Goal: Task Accomplishment & Management: Manage account settings

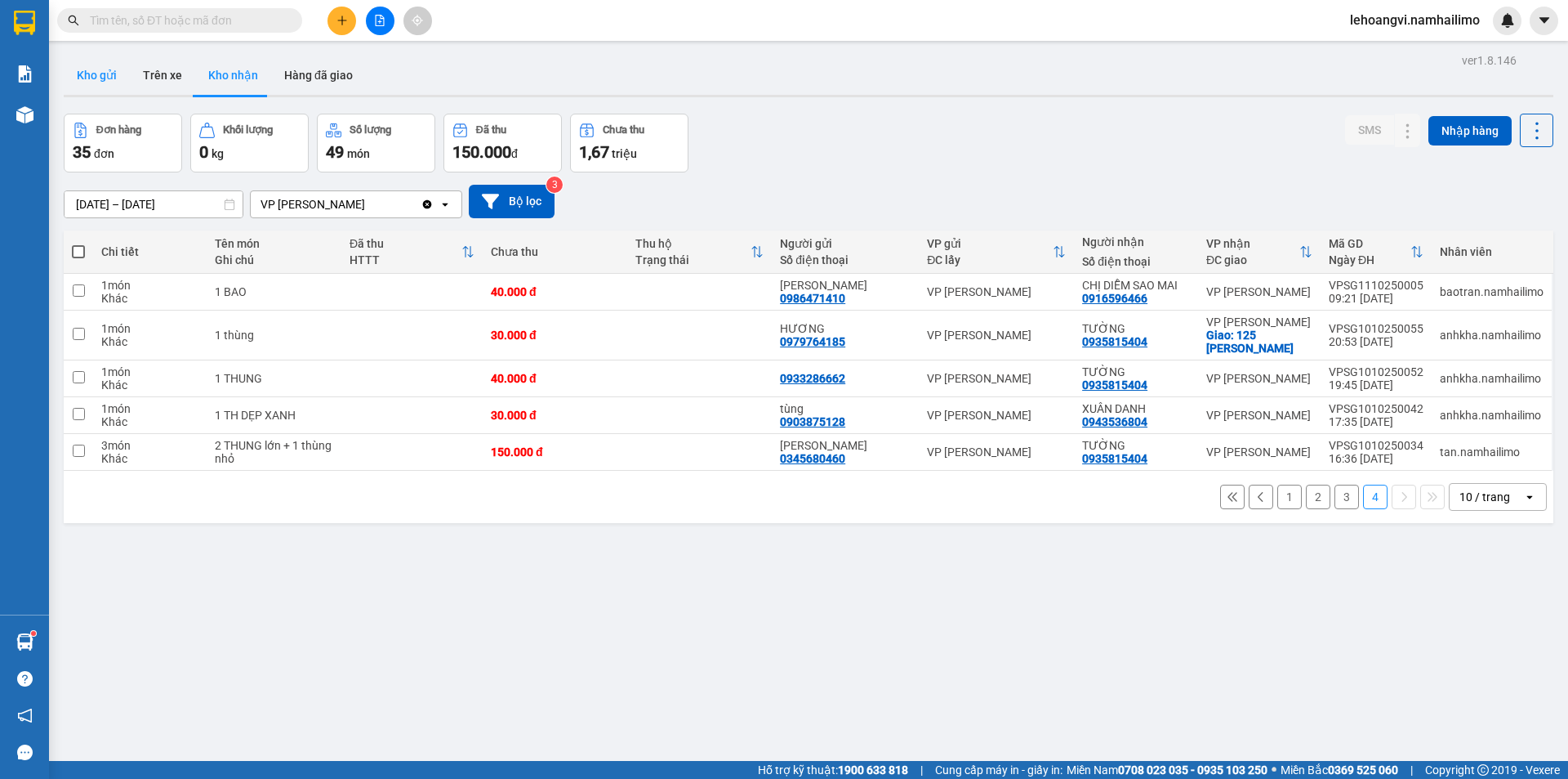
click at [98, 70] on button "Kho gửi" at bounding box center [96, 75] width 66 height 39
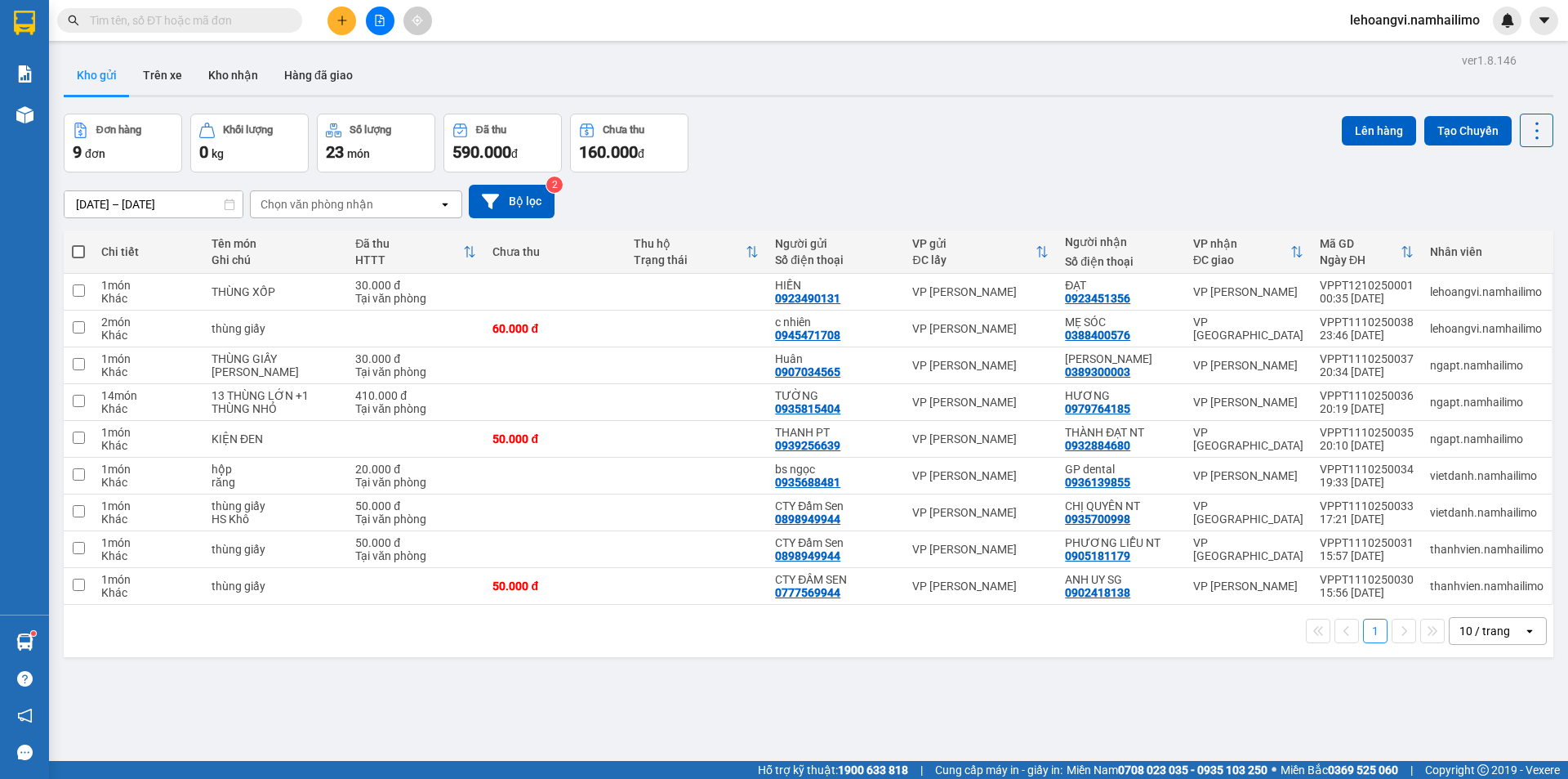
click at [383, 210] on div "Chọn văn phòng nhận" at bounding box center [345, 204] width 188 height 26
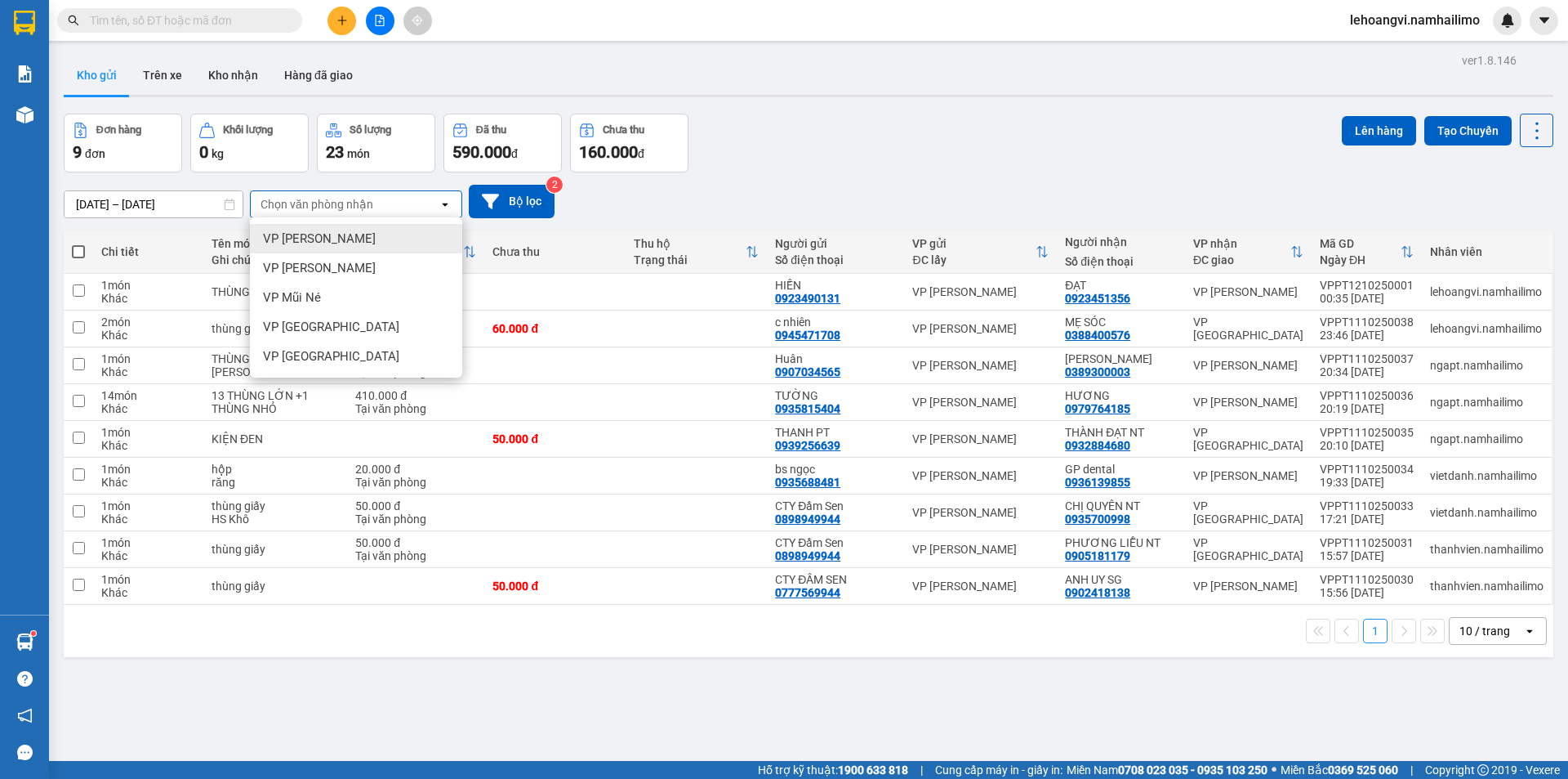
click at [355, 245] on span "VP [PERSON_NAME]" at bounding box center [319, 239] width 113 height 16
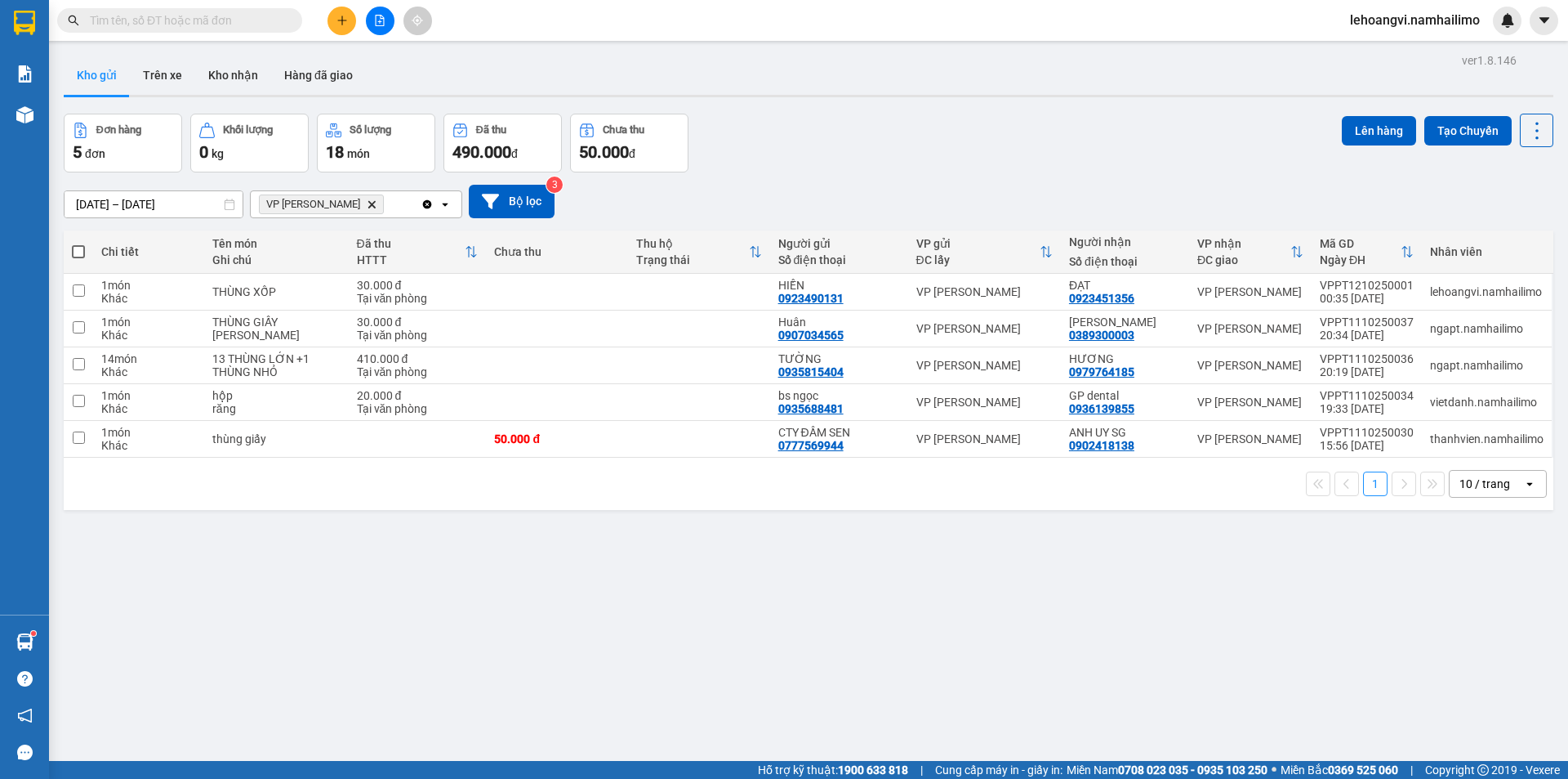
click at [89, 255] on th at bounding box center [78, 252] width 29 height 43
click at [84, 248] on span at bounding box center [78, 252] width 13 height 13
click at [78, 244] on input "checkbox" at bounding box center [78, 244] width 0 height 0
checkbox input "true"
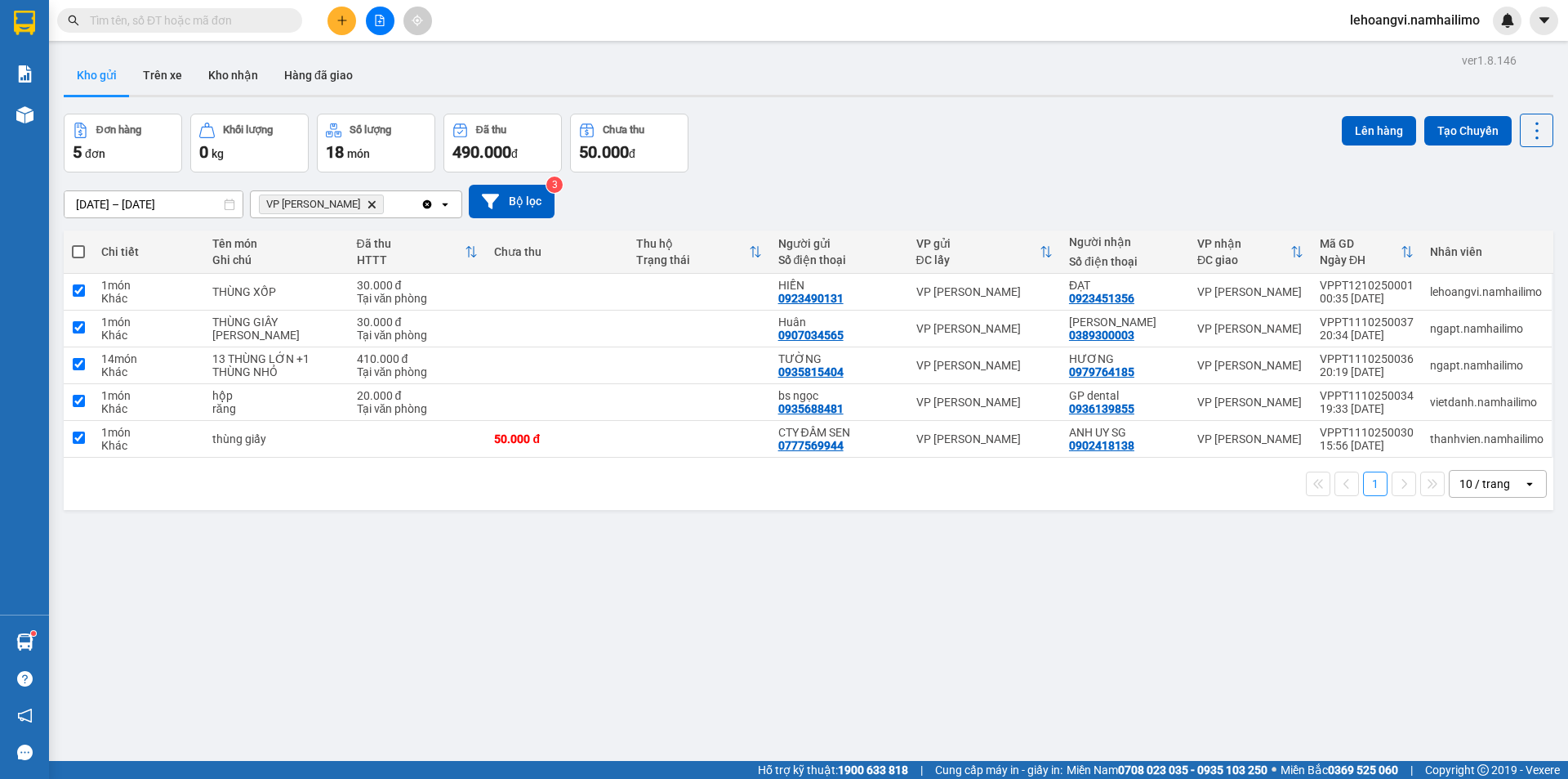
checkbox input "true"
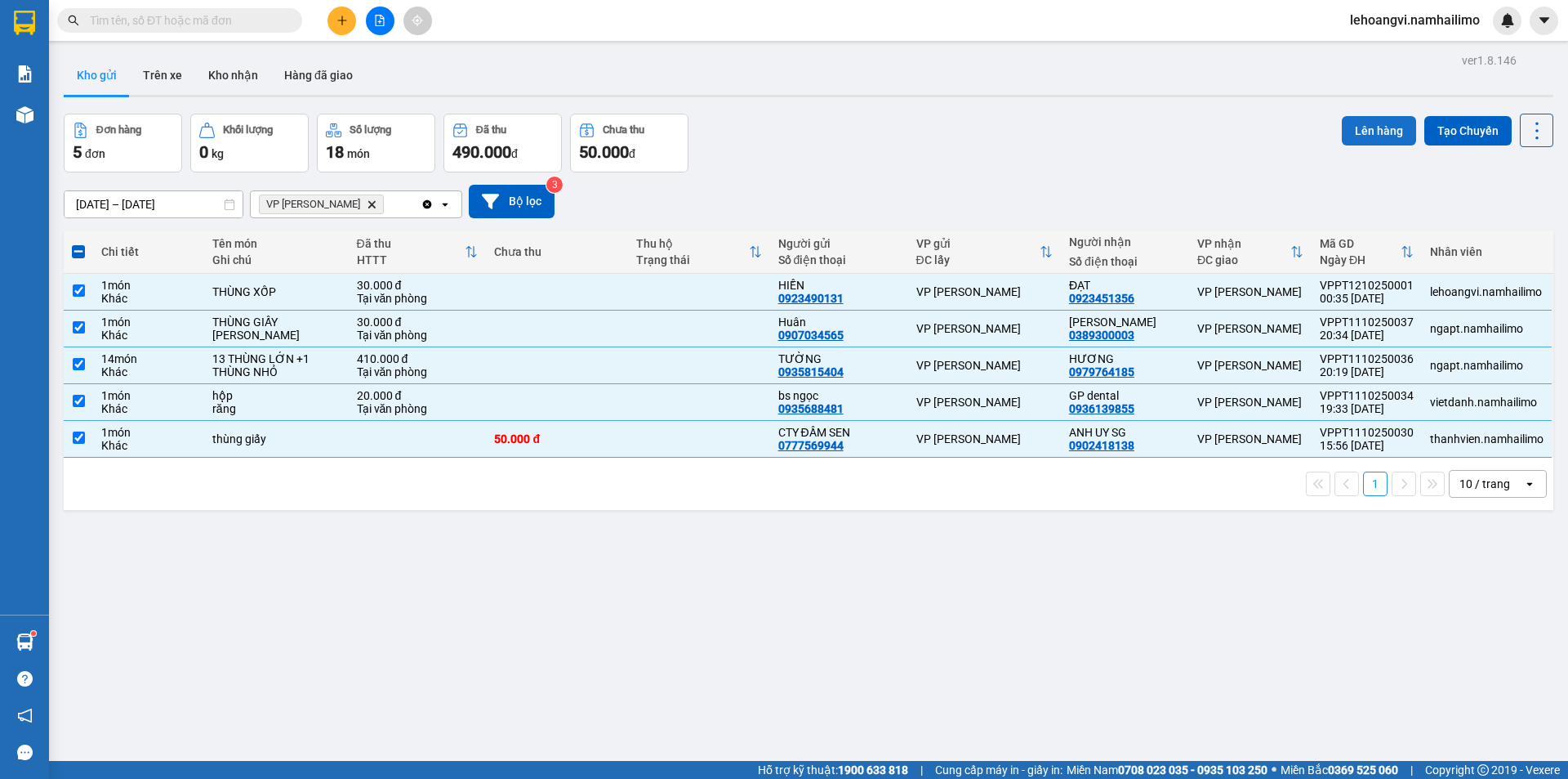
click at [1381, 134] on button "Lên hàng" at bounding box center [1378, 131] width 74 height 29
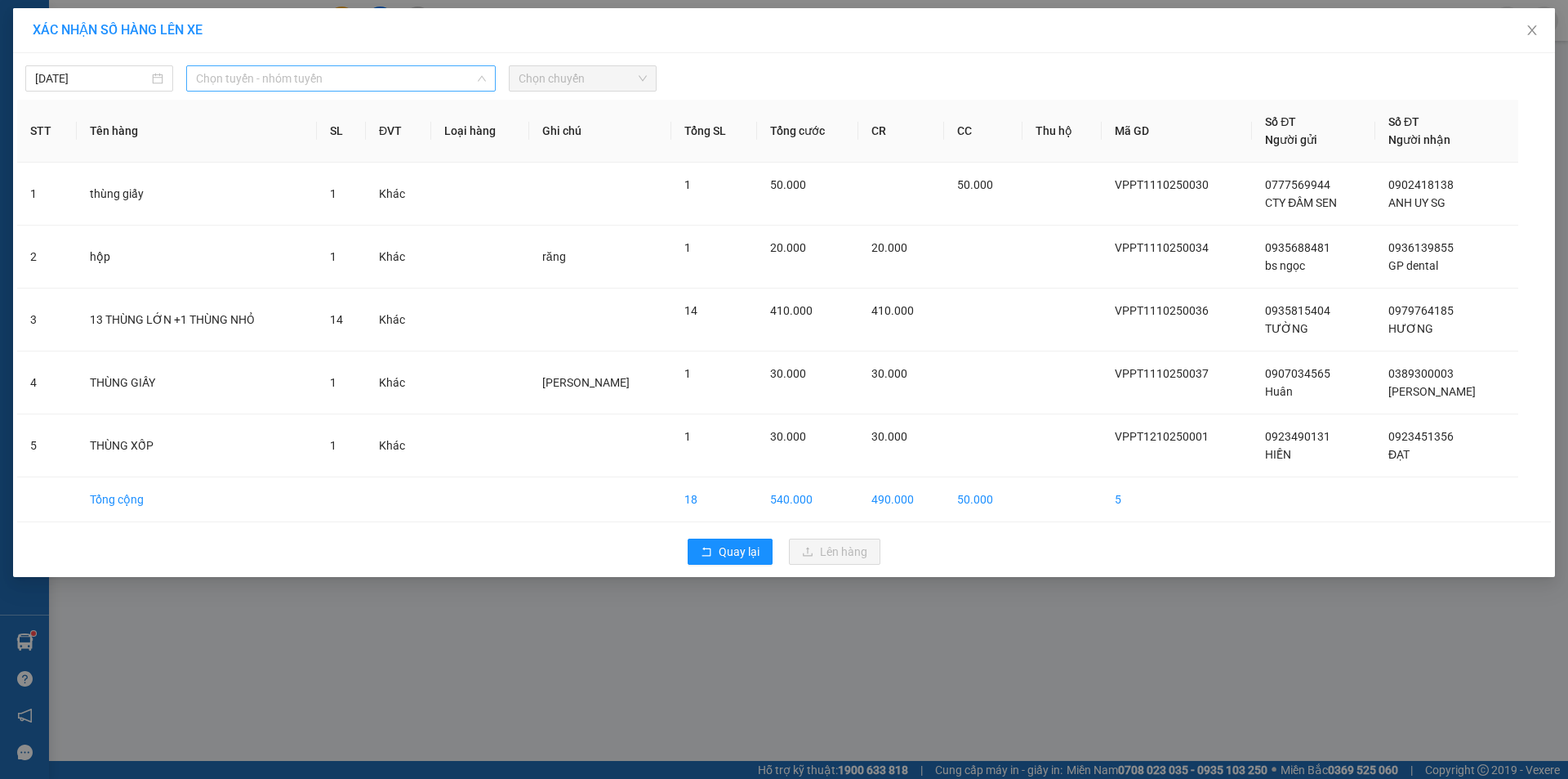
click at [302, 85] on span "Chọn tuyến - nhóm tuyến" at bounding box center [341, 78] width 290 height 25
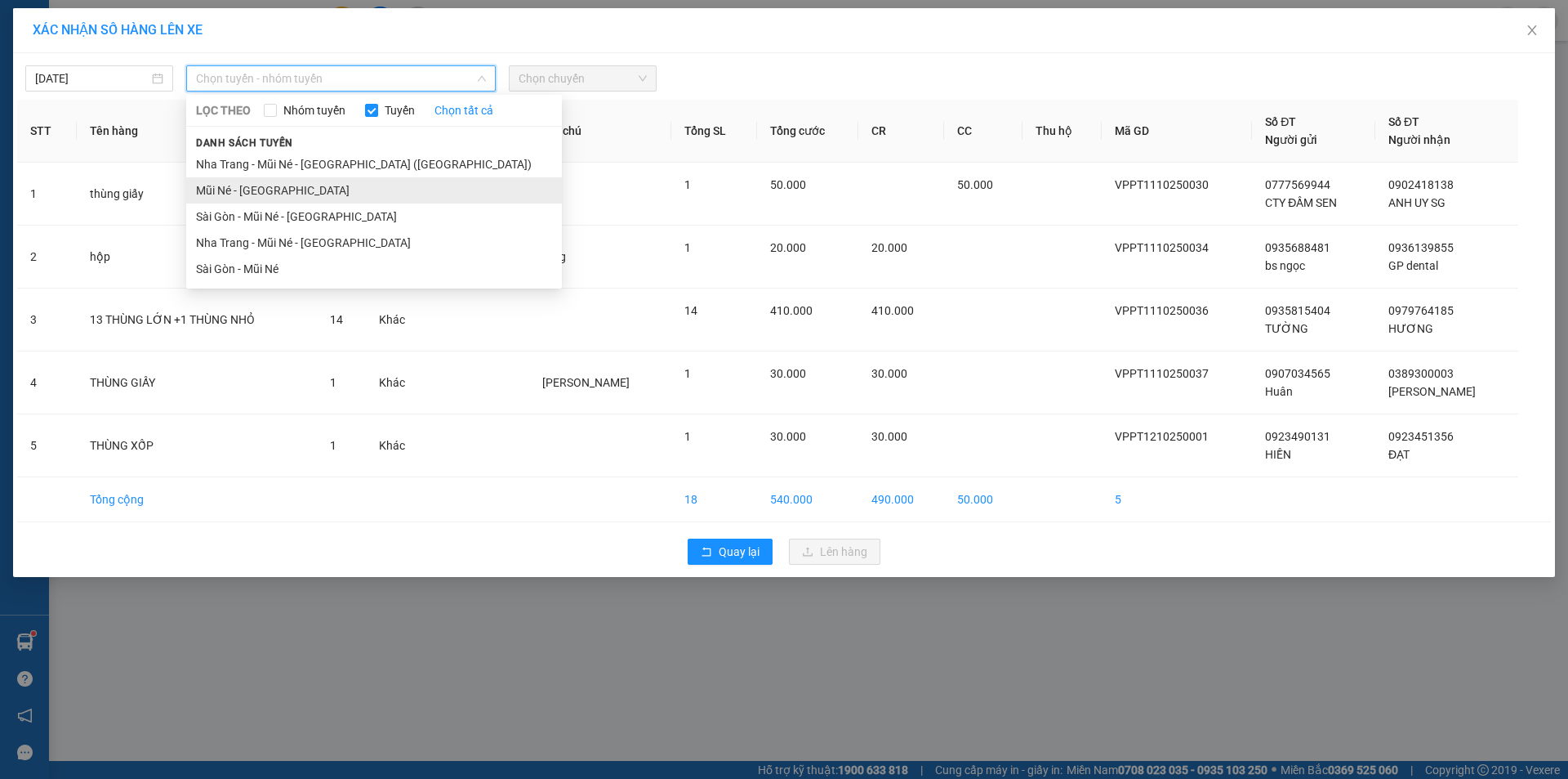
click at [298, 198] on li "Mũi Né - [GEOGRAPHIC_DATA]" at bounding box center [374, 190] width 376 height 26
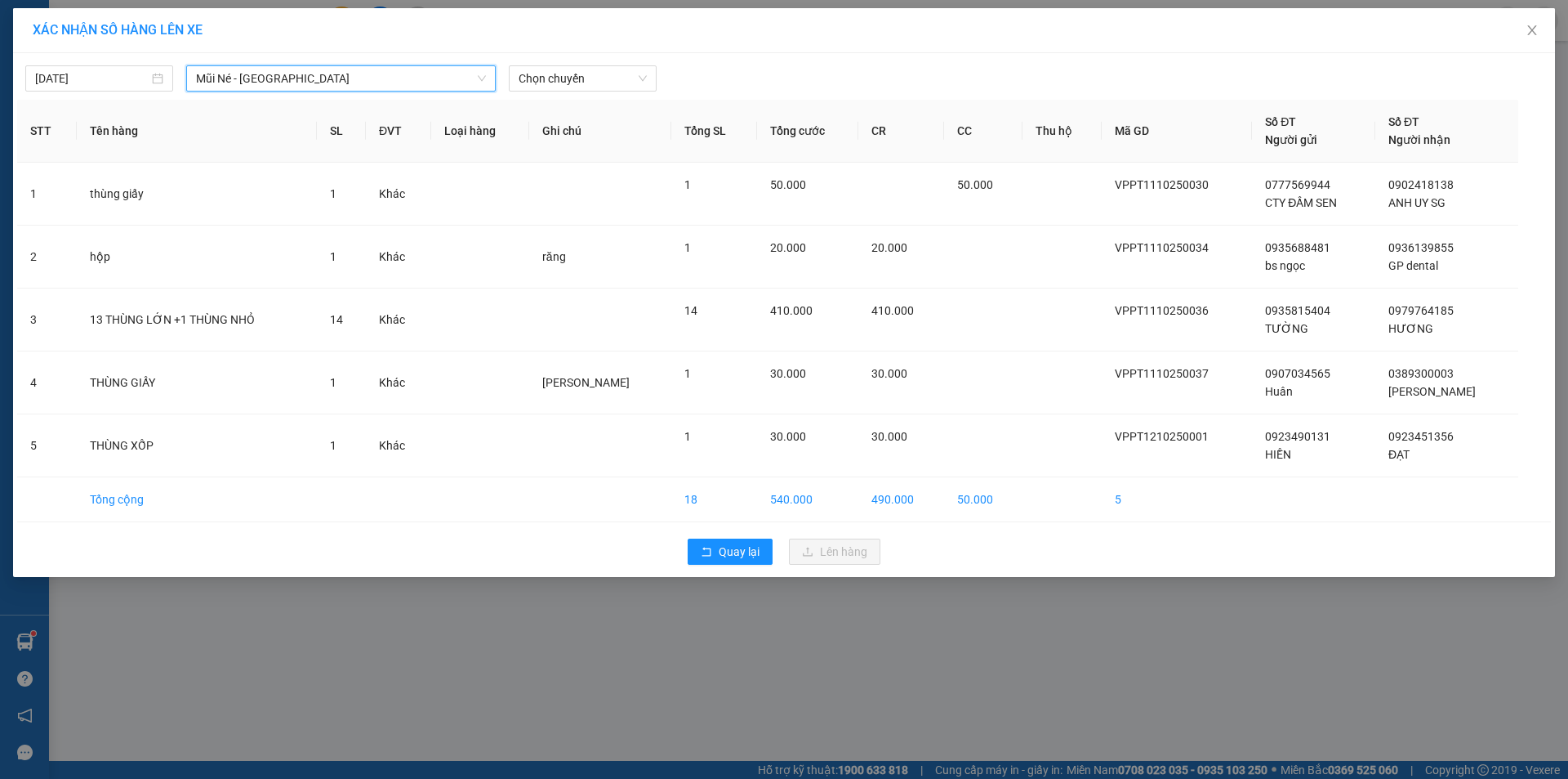
drag, startPoint x: 412, startPoint y: 78, endPoint x: 399, endPoint y: 112, distance: 36.4
click at [410, 79] on span "Mũi Né - [GEOGRAPHIC_DATA]" at bounding box center [341, 78] width 290 height 25
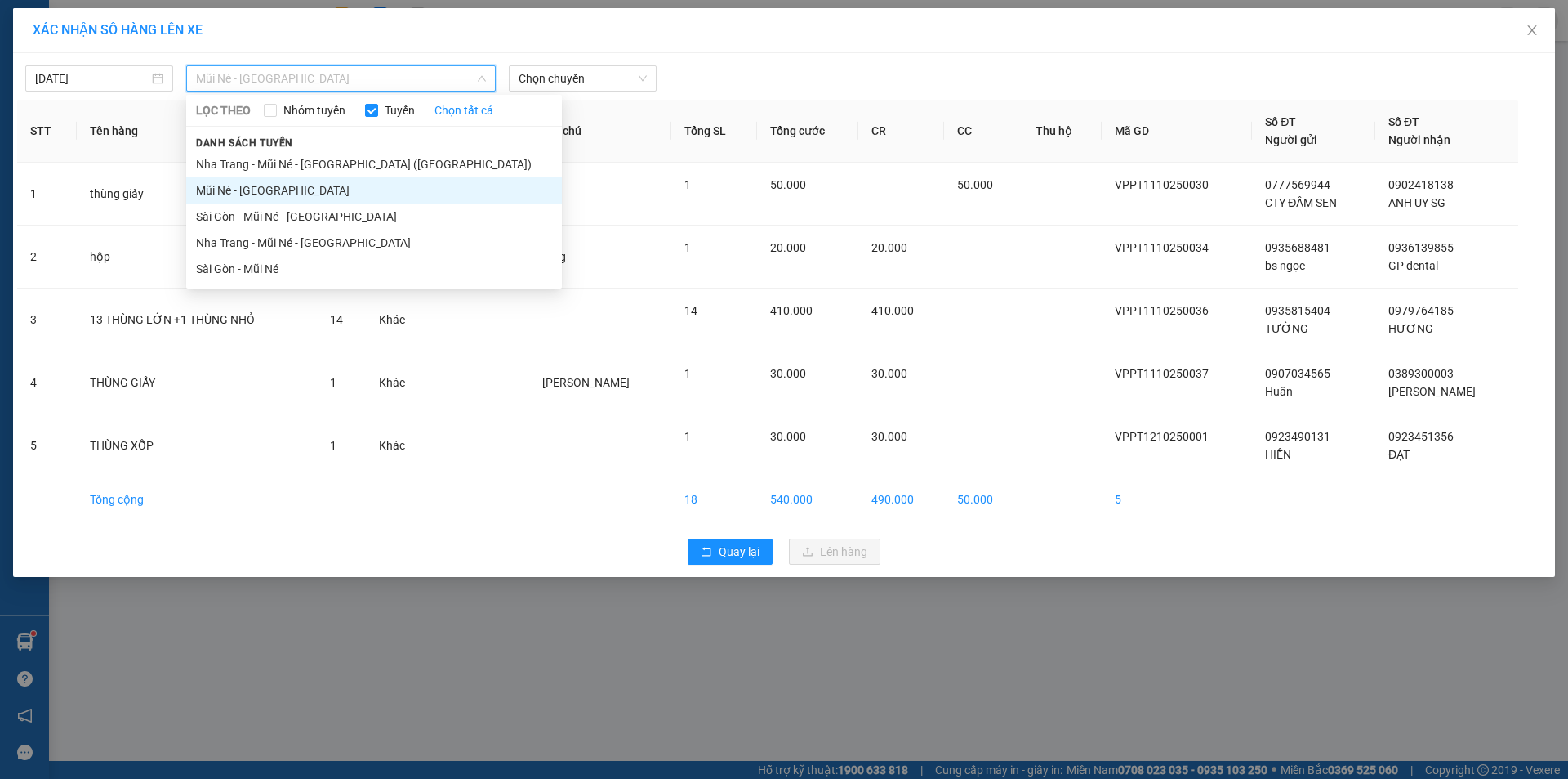
drag, startPoint x: 334, startPoint y: 248, endPoint x: 555, endPoint y: 102, distance: 264.9
click at [334, 247] on li "Nha Trang - Mũi Né - [GEOGRAPHIC_DATA]" at bounding box center [374, 243] width 376 height 26
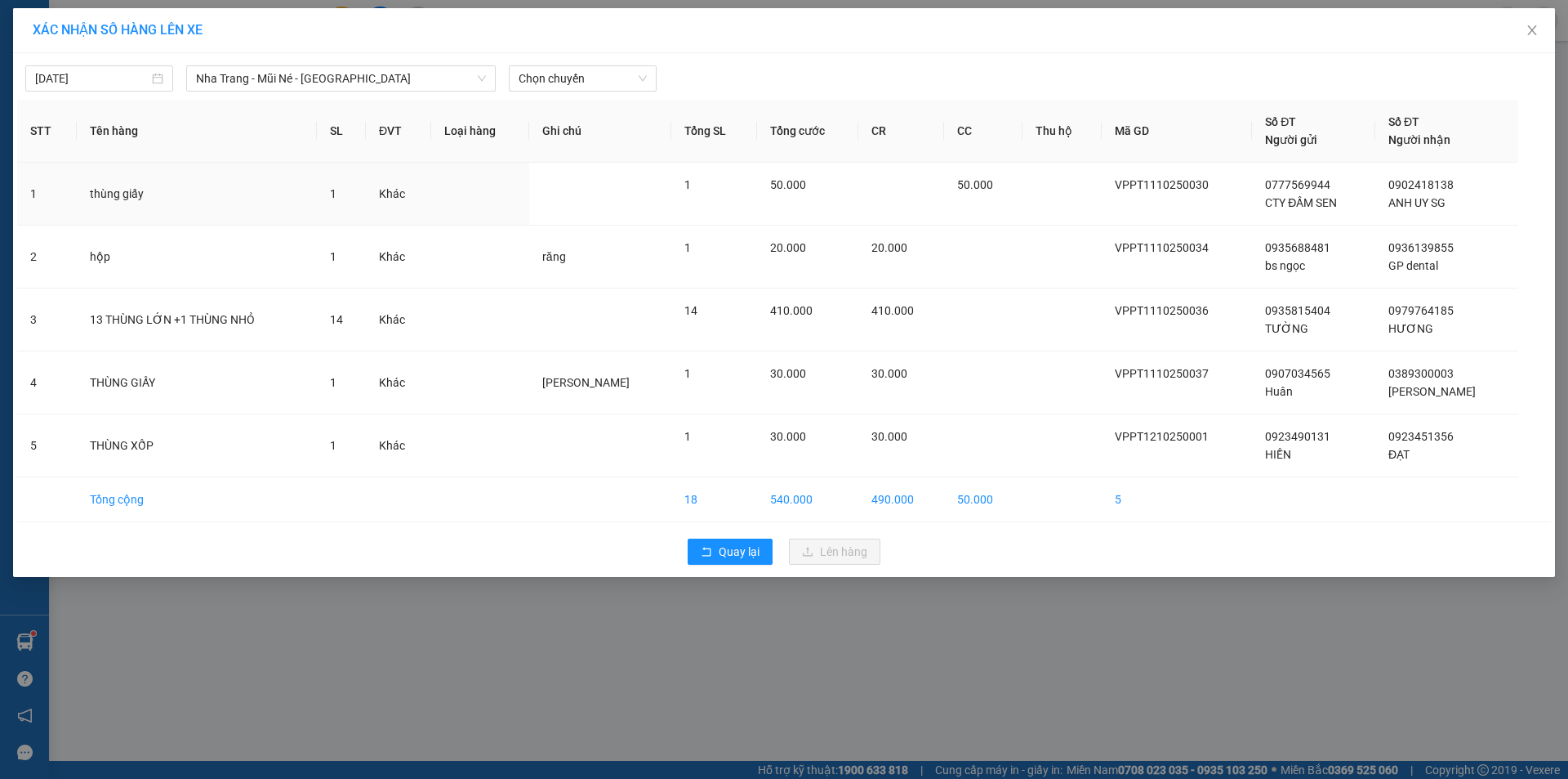
click at [623, 64] on div "11/10/2025 Nha Trang - Mũi Né - Sài Gòn LỌC THEO Nhóm tuyến Tuyến Chọn tất cả D…" at bounding box center [784, 74] width 1534 height 34
click at [619, 77] on span "Chọn chuyến" at bounding box center [583, 78] width 128 height 25
click at [614, 169] on div "21:00 - 50H-795.93" at bounding box center [583, 163] width 127 height 18
click at [614, 163] on th "Ghi chú" at bounding box center [601, 131] width 143 height 63
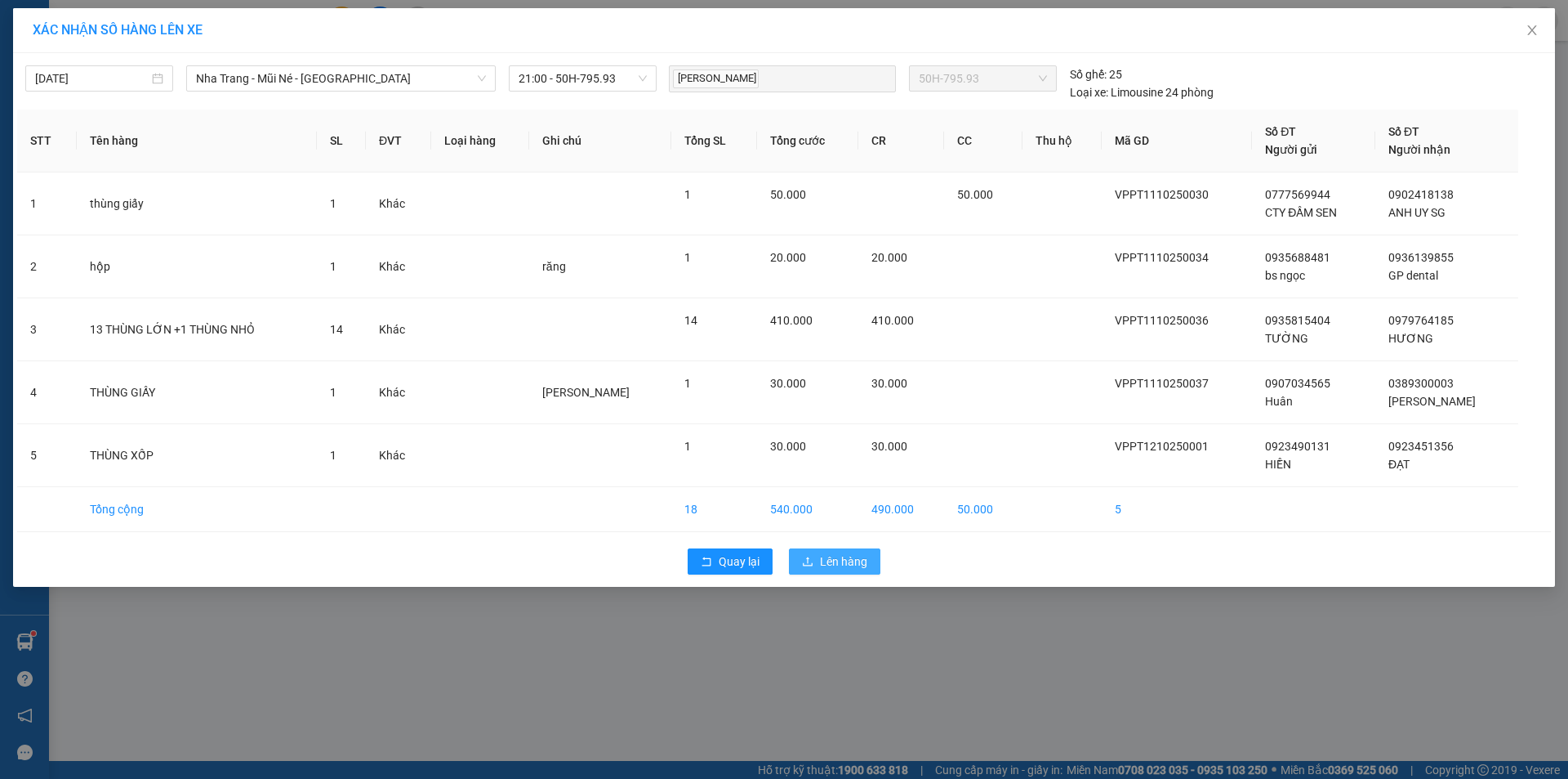
click at [838, 572] on button "Lên hàng" at bounding box center [835, 562] width 92 height 26
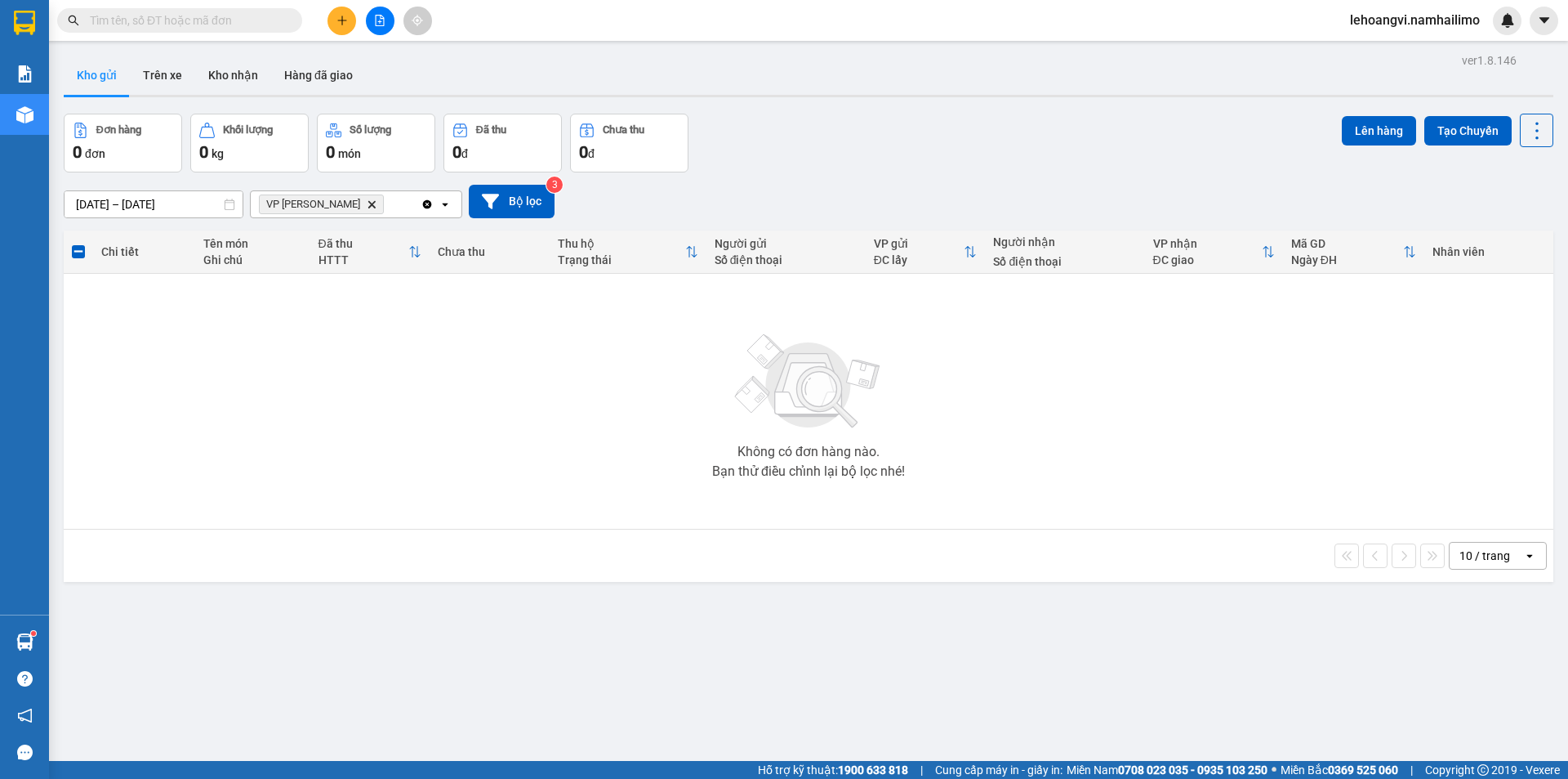
click at [369, 204] on icon "VP Phạm Ngũ Lão, close by backspace" at bounding box center [372, 204] width 7 height 7
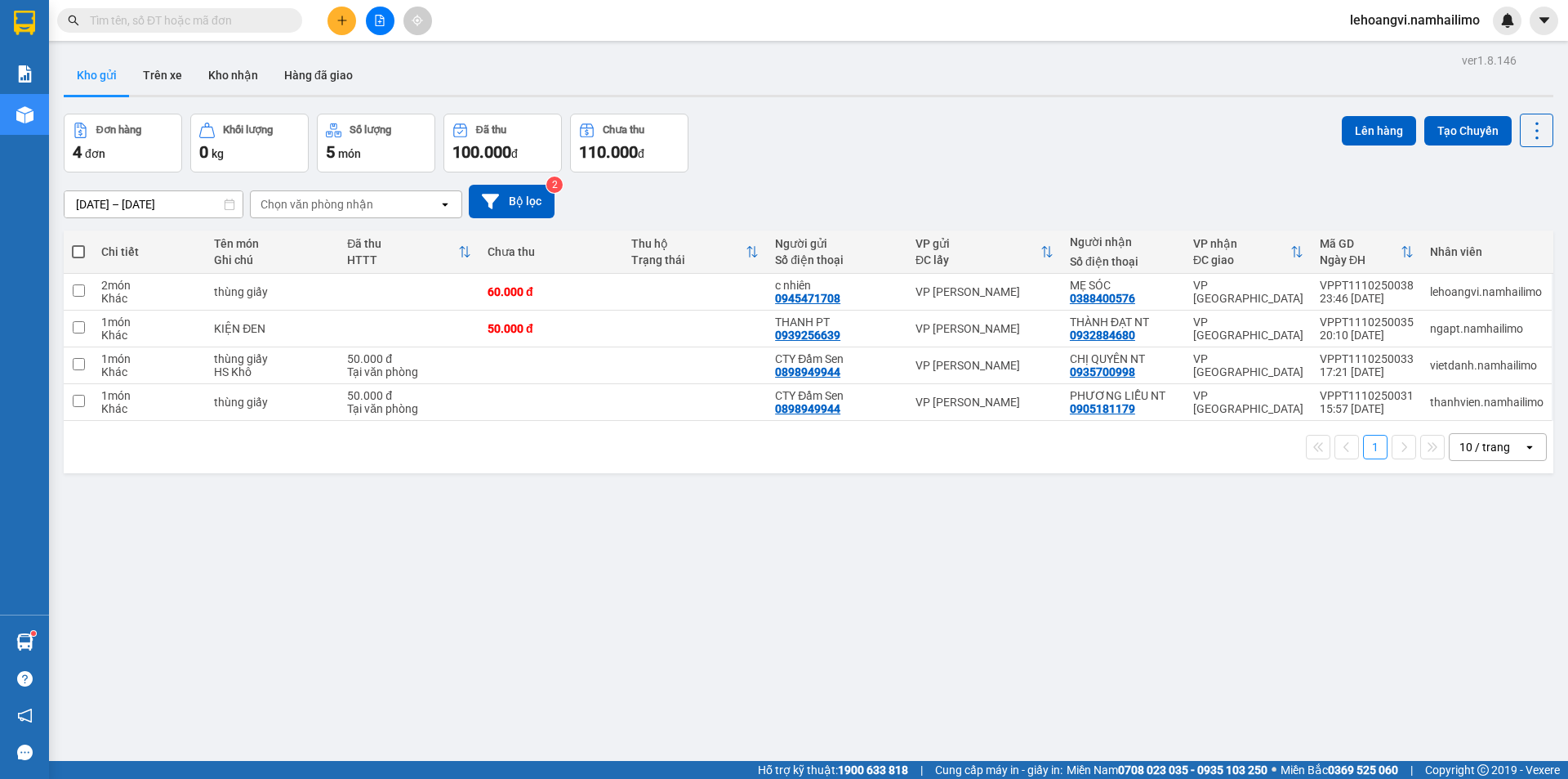
click at [352, 213] on div "Chọn văn phòng nhận" at bounding box center [345, 204] width 188 height 26
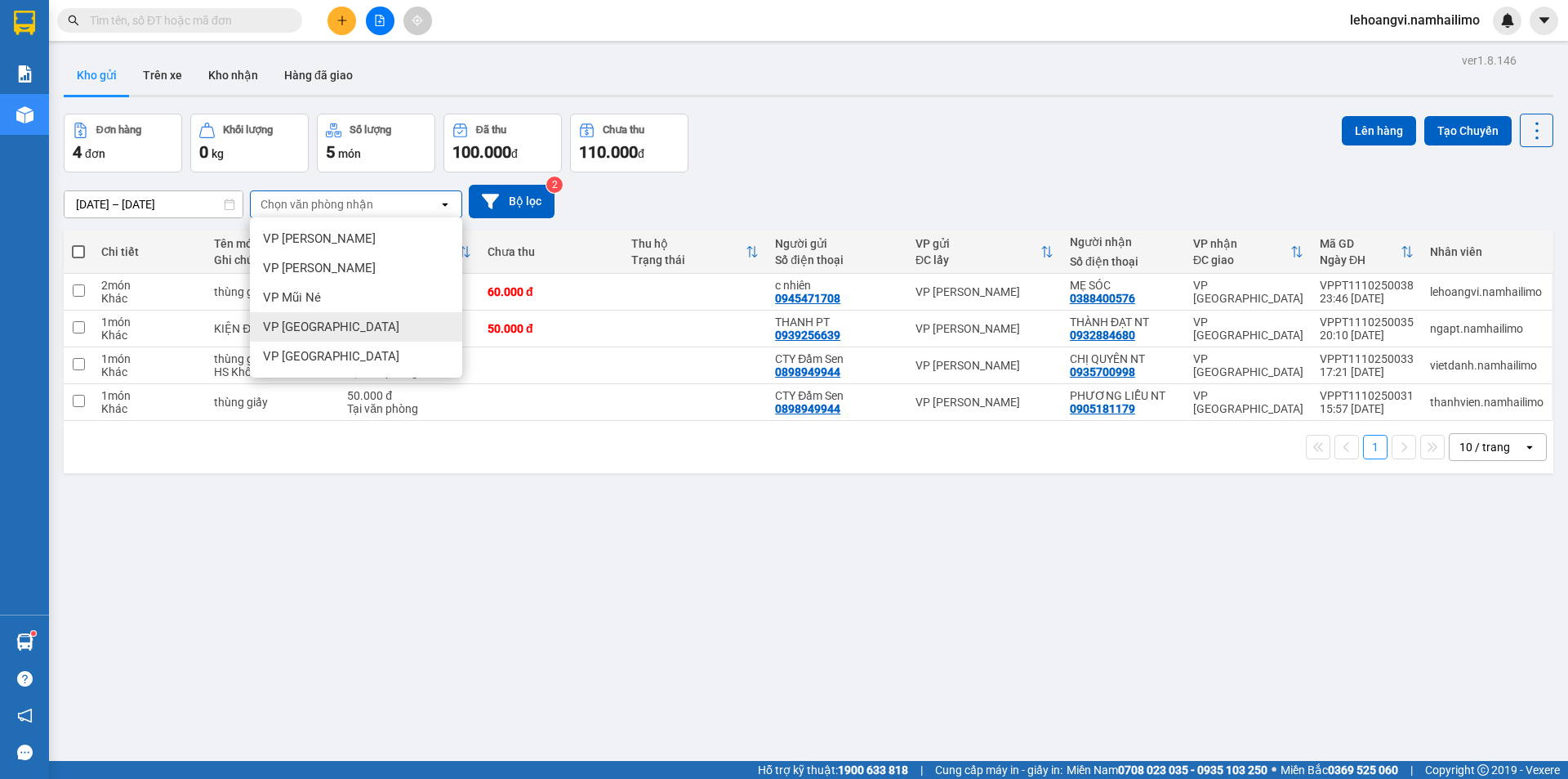
drag, startPoint x: 174, startPoint y: 557, endPoint x: 152, endPoint y: 515, distance: 47.4
click at [168, 542] on div "ver 1.8.146 Kho gửi Trên xe Kho nhận Hàng đã giao Đơn hàng 4 đơn Khối lượng 0 k…" at bounding box center [808, 438] width 1503 height 779
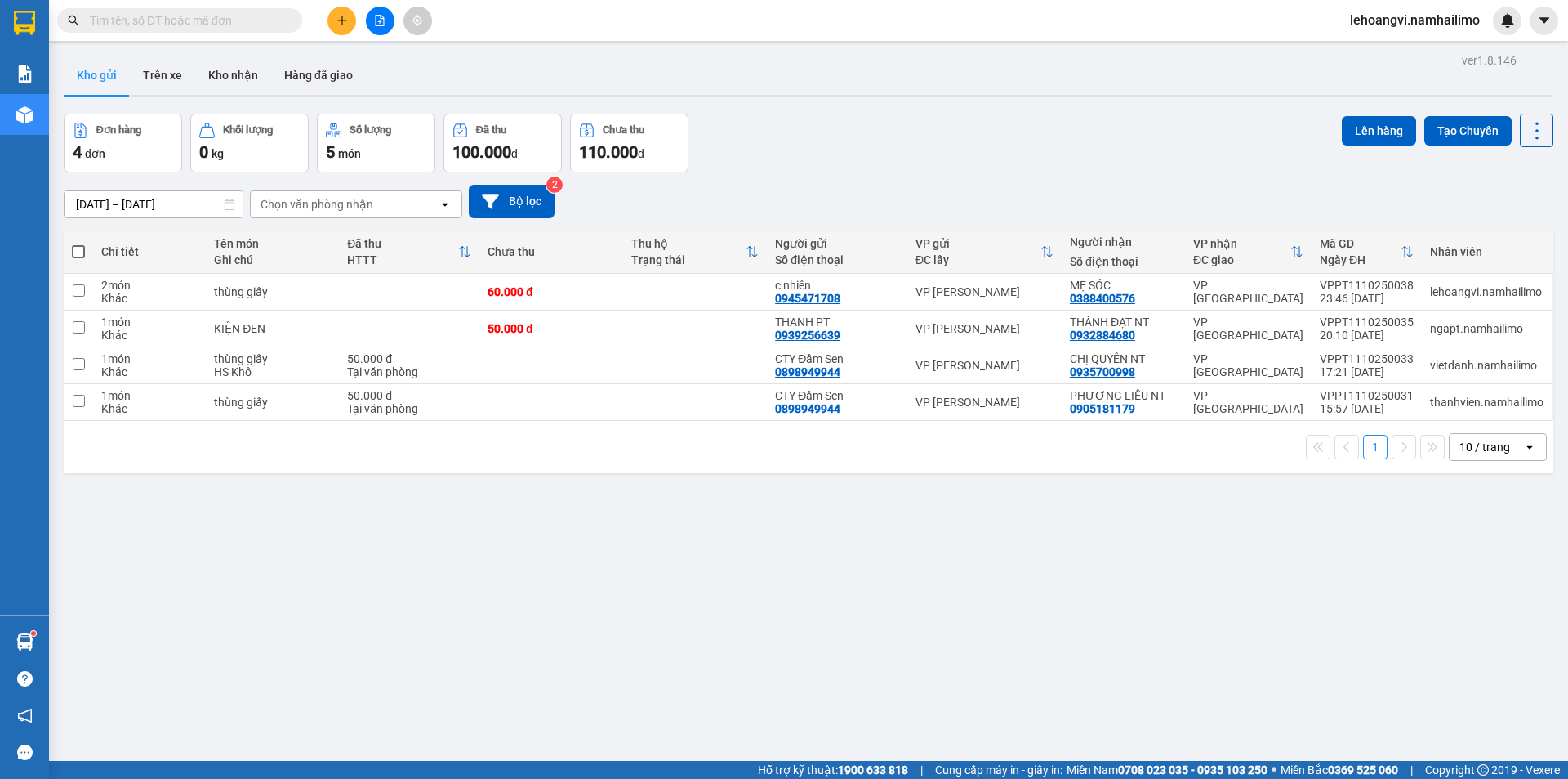
click at [88, 253] on th at bounding box center [78, 252] width 29 height 43
click at [65, 251] on th at bounding box center [78, 252] width 29 height 43
click at [81, 252] on span at bounding box center [78, 252] width 13 height 13
click at [78, 244] on input "checkbox" at bounding box center [78, 244] width 0 height 0
checkbox input "true"
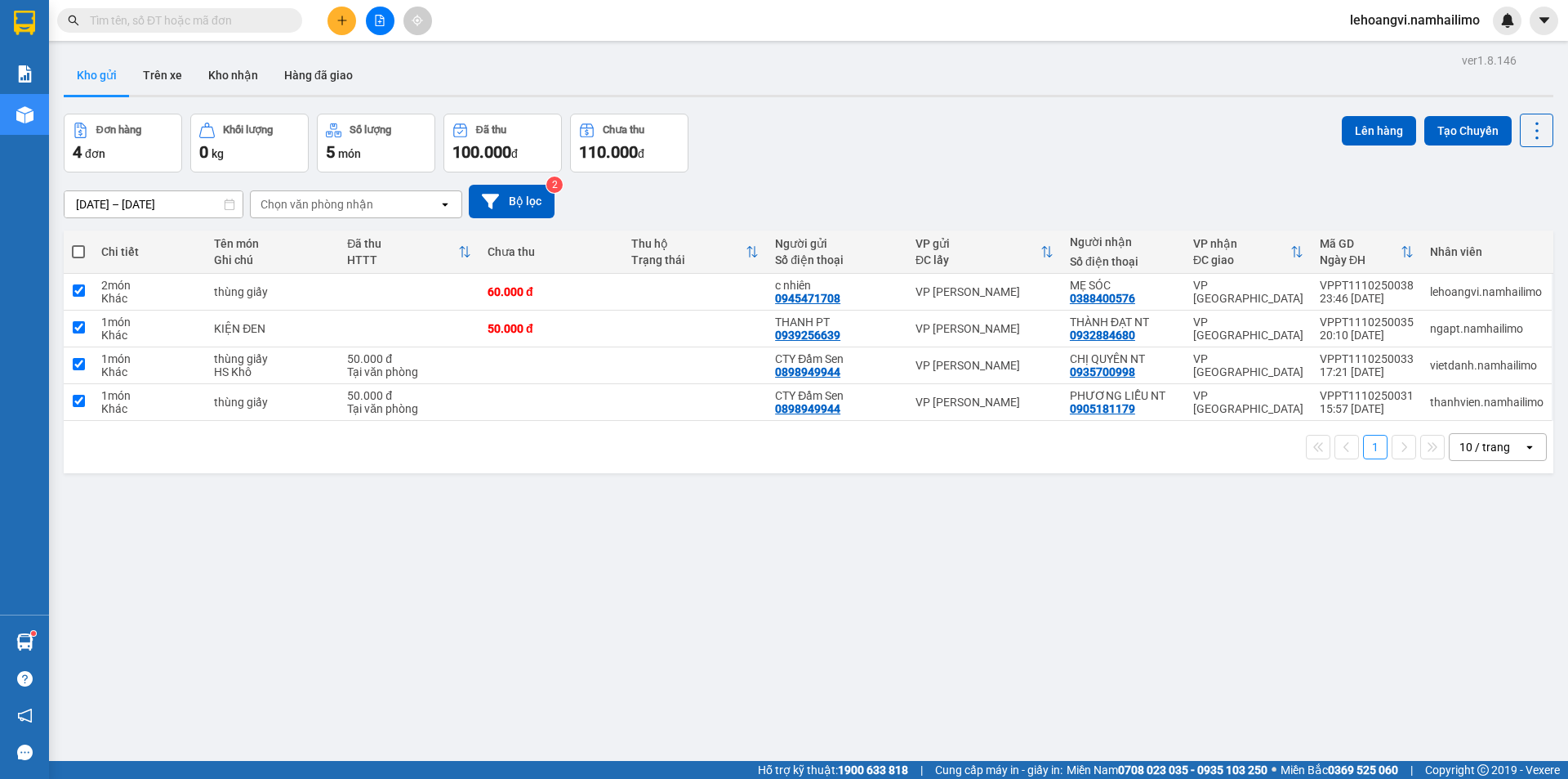
checkbox input "true"
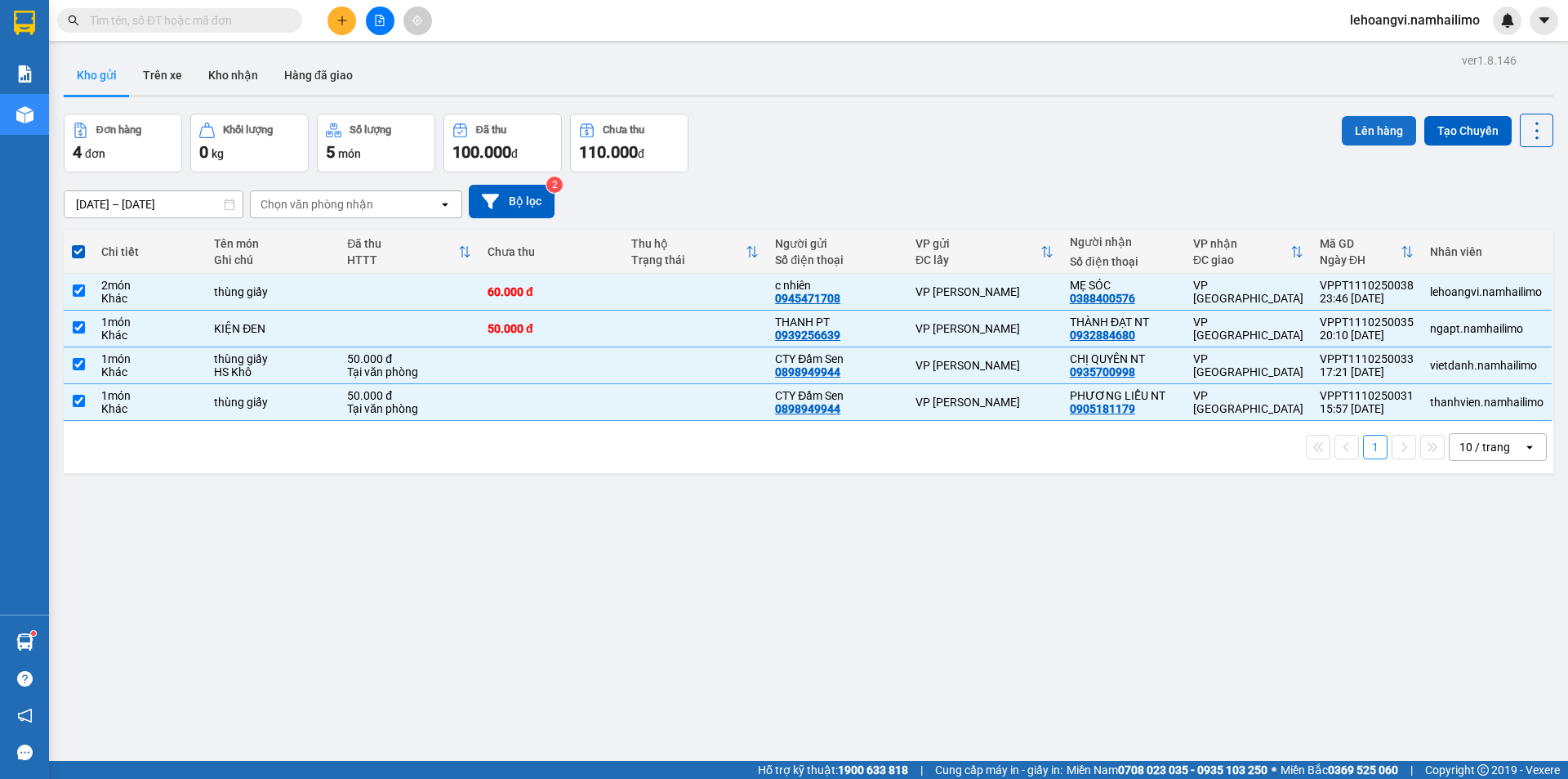
click at [1378, 116] on button "Lên hàng" at bounding box center [1378, 131] width 74 height 29
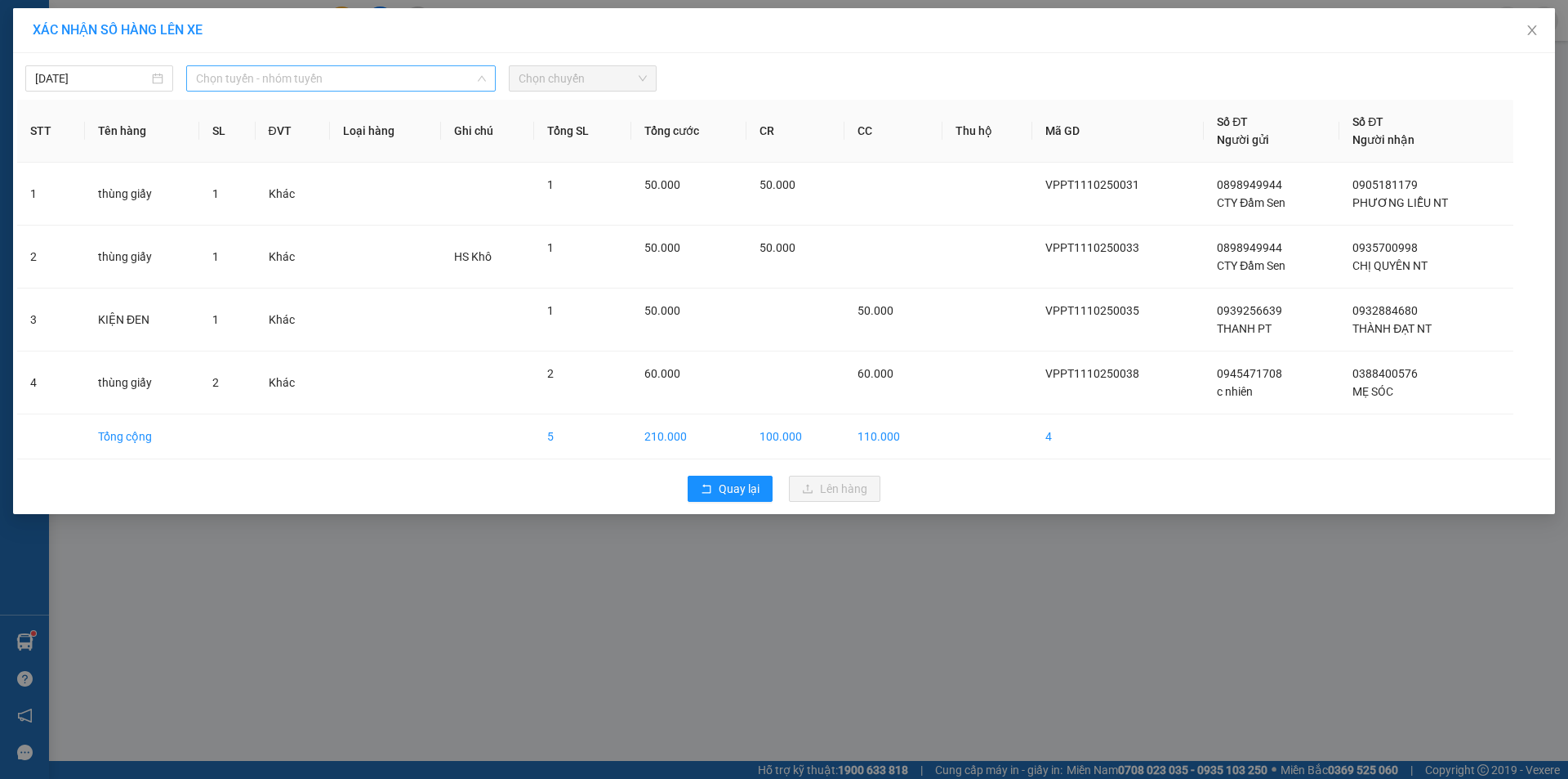
click at [213, 79] on span "Chọn tuyến - nhóm tuyến" at bounding box center [341, 78] width 290 height 25
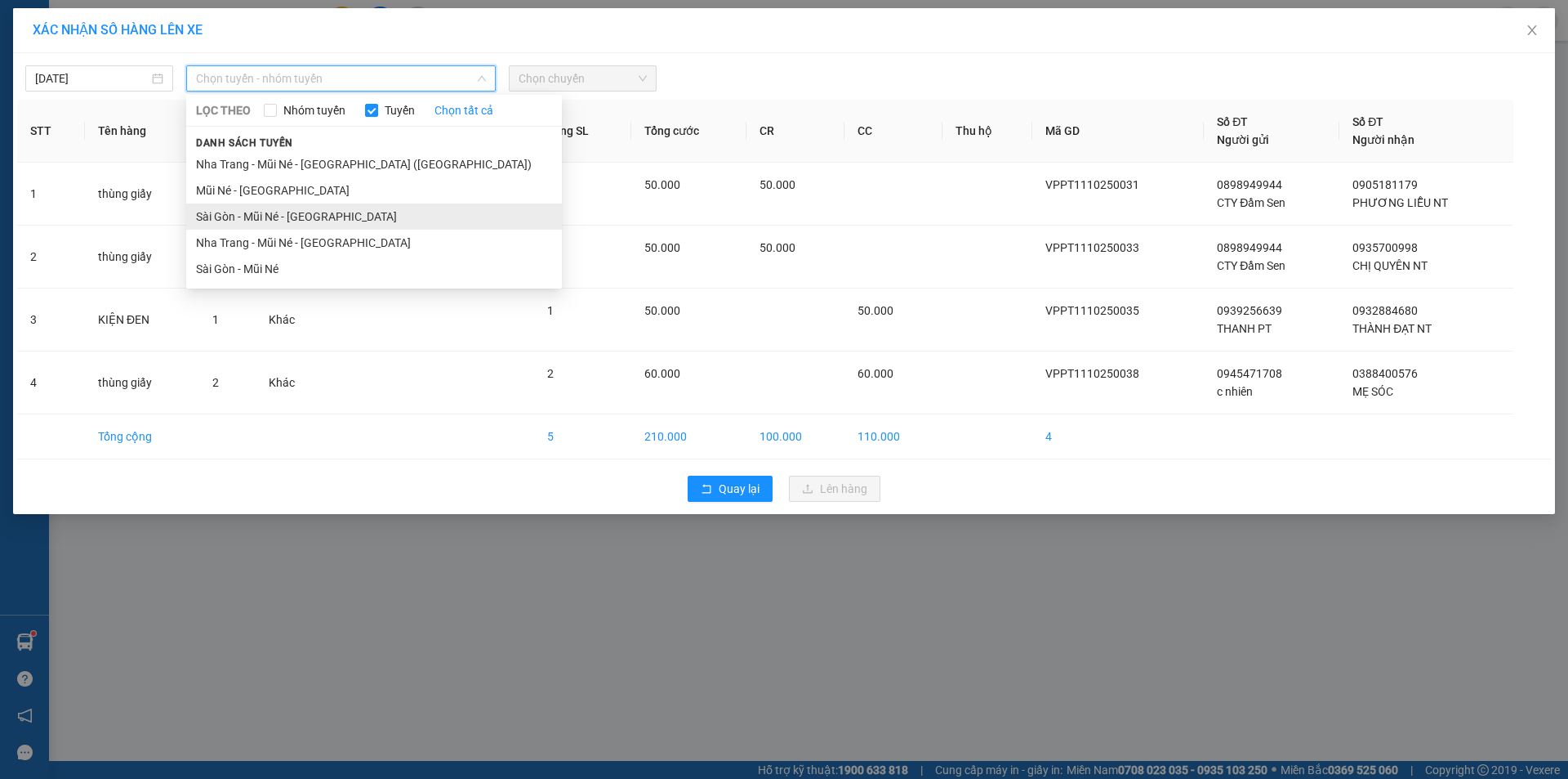
click at [264, 222] on li "Sài Gòn - Mũi Né - [GEOGRAPHIC_DATA]" at bounding box center [374, 217] width 376 height 26
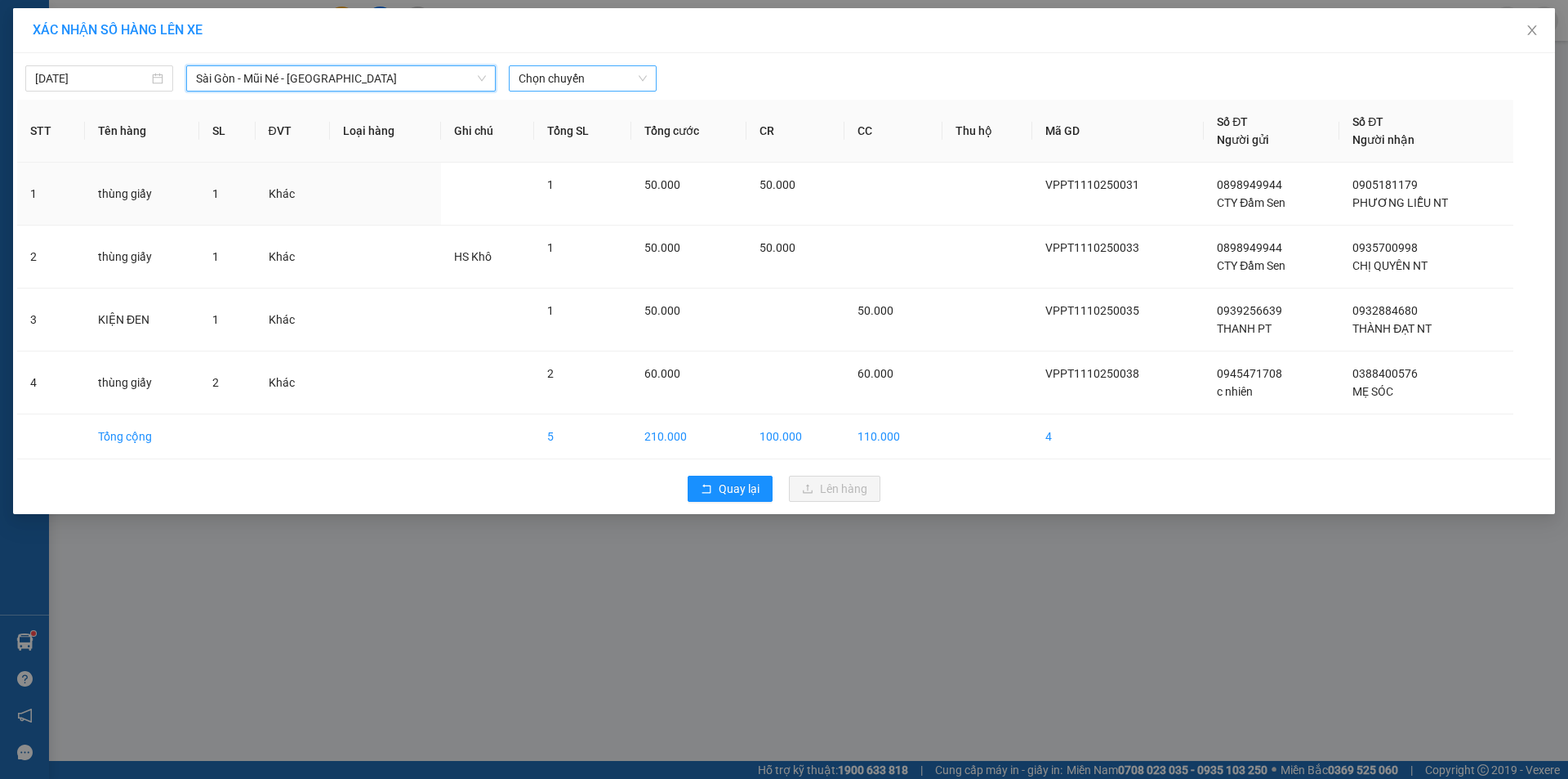
click at [614, 69] on span "Chọn chuyến" at bounding box center [583, 78] width 128 height 25
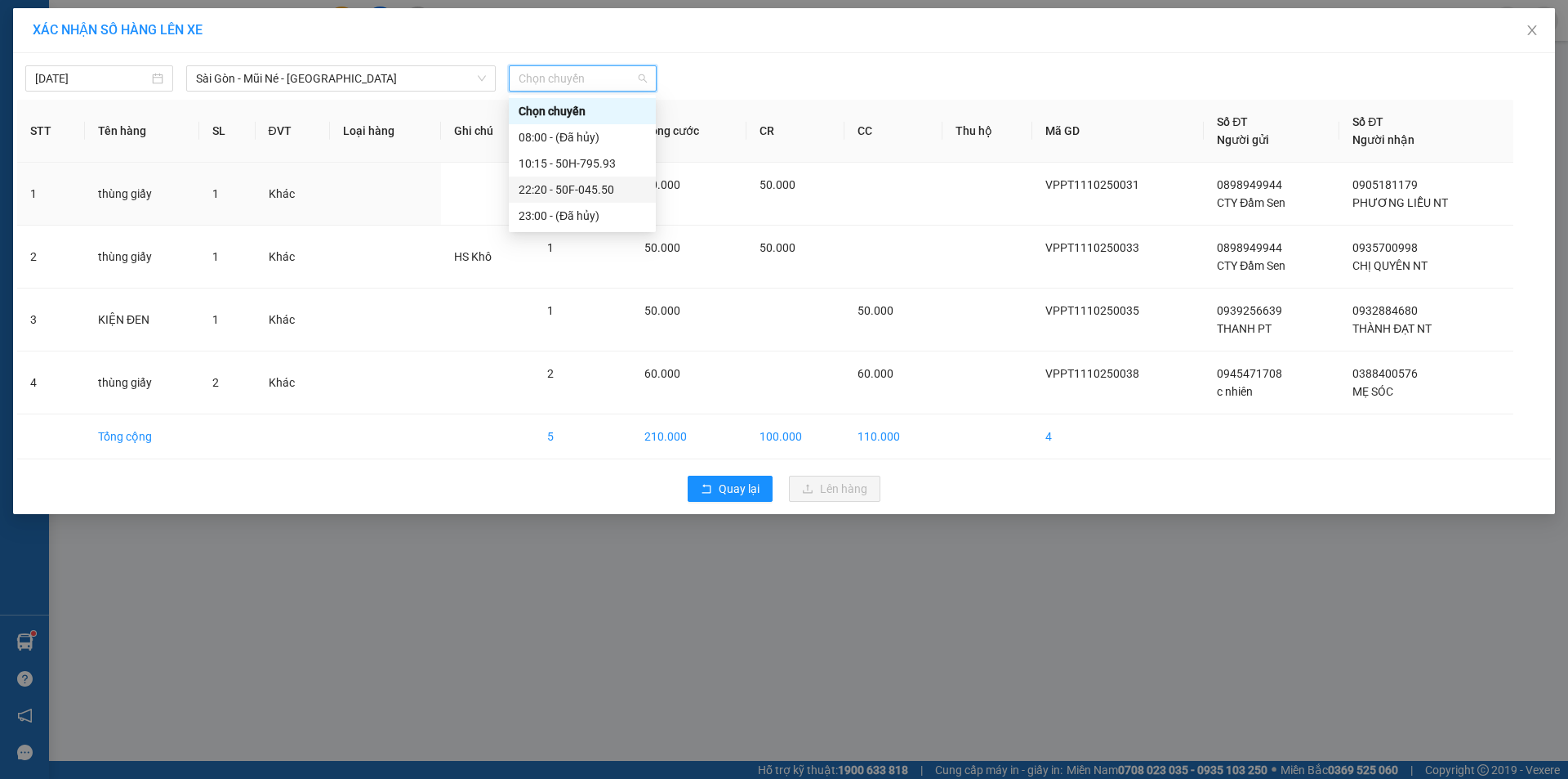
click at [600, 186] on div "22:20 - 50F-045.50" at bounding box center [583, 190] width 127 height 18
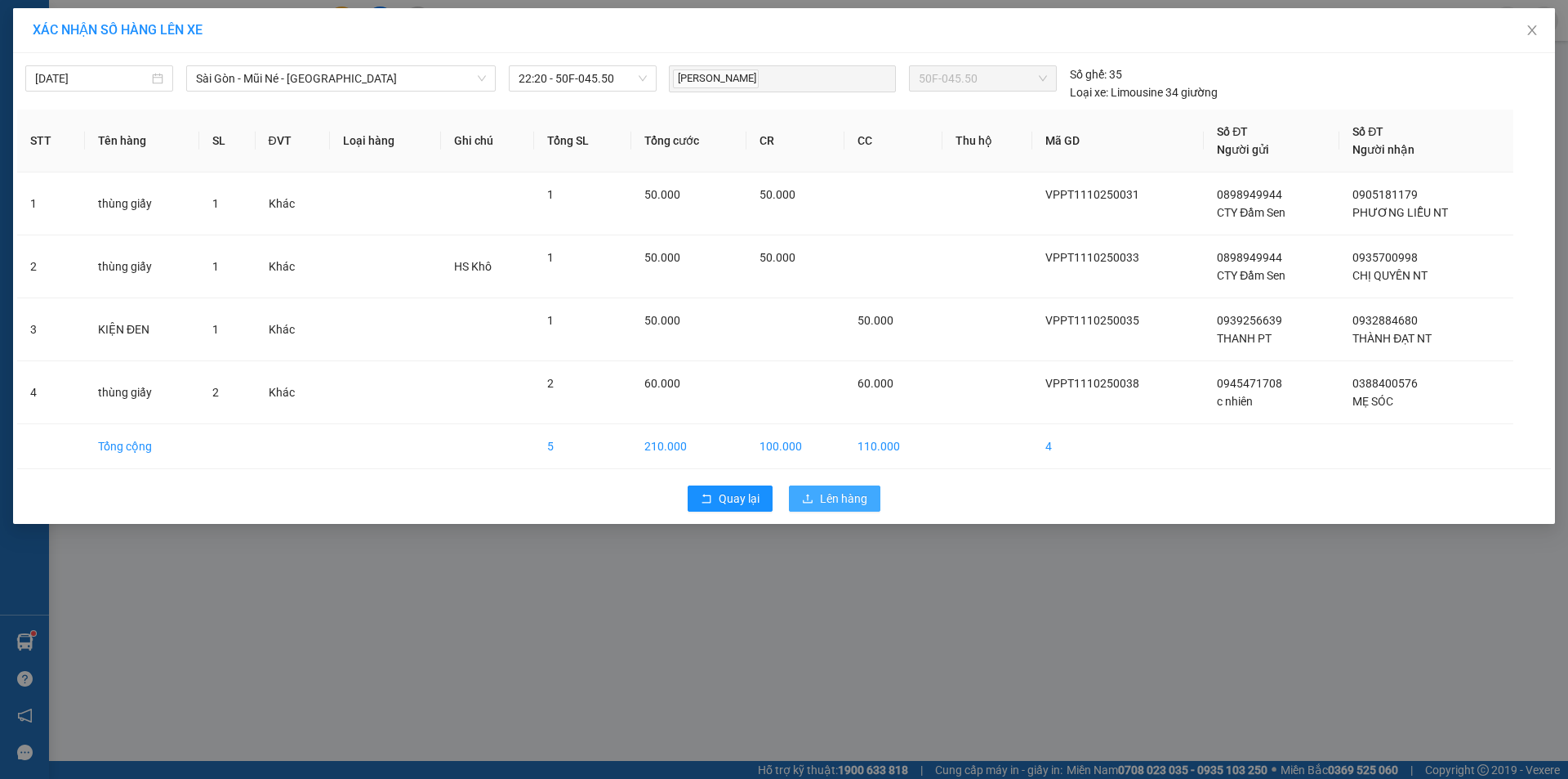
click at [843, 505] on span "Lên hàng" at bounding box center [844, 499] width 47 height 18
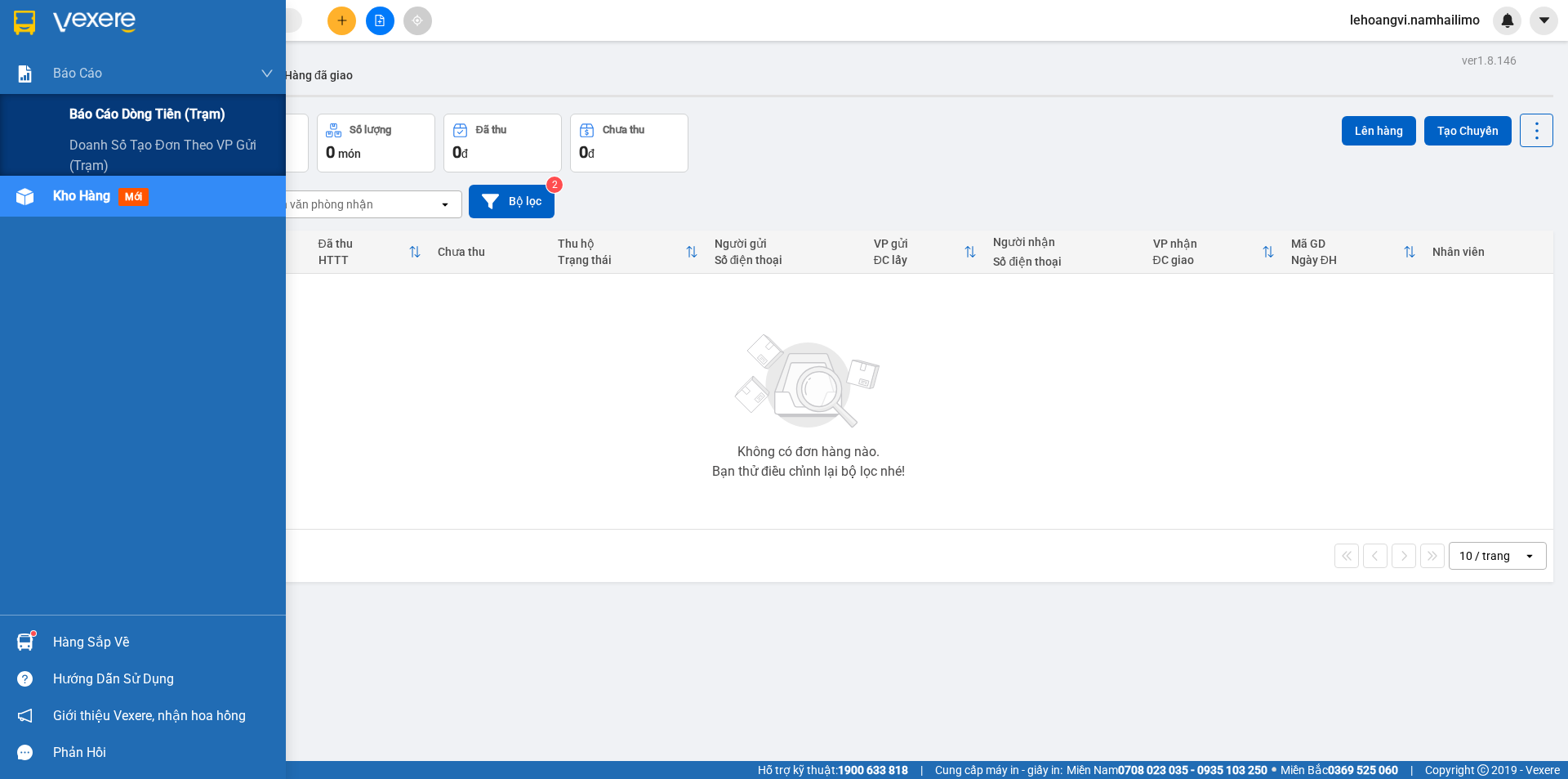
click at [148, 123] on span "Báo cáo dòng tiền (trạm)" at bounding box center [147, 114] width 156 height 20
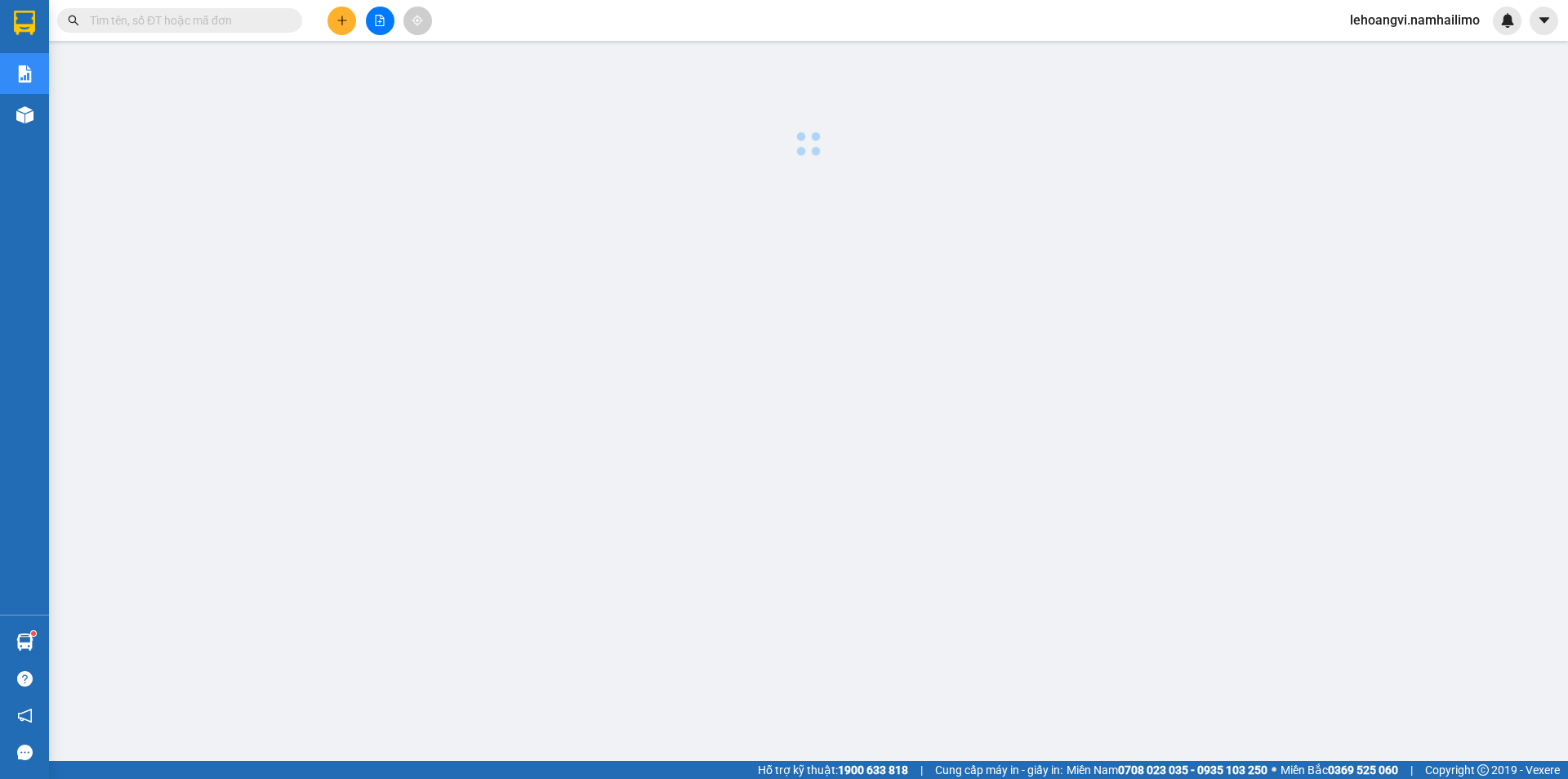
drag, startPoint x: 632, startPoint y: 501, endPoint x: 621, endPoint y: 458, distance: 44.4
click at [633, 495] on div at bounding box center [808, 417] width 1503 height 736
click at [335, 16] on button at bounding box center [342, 20] width 29 height 29
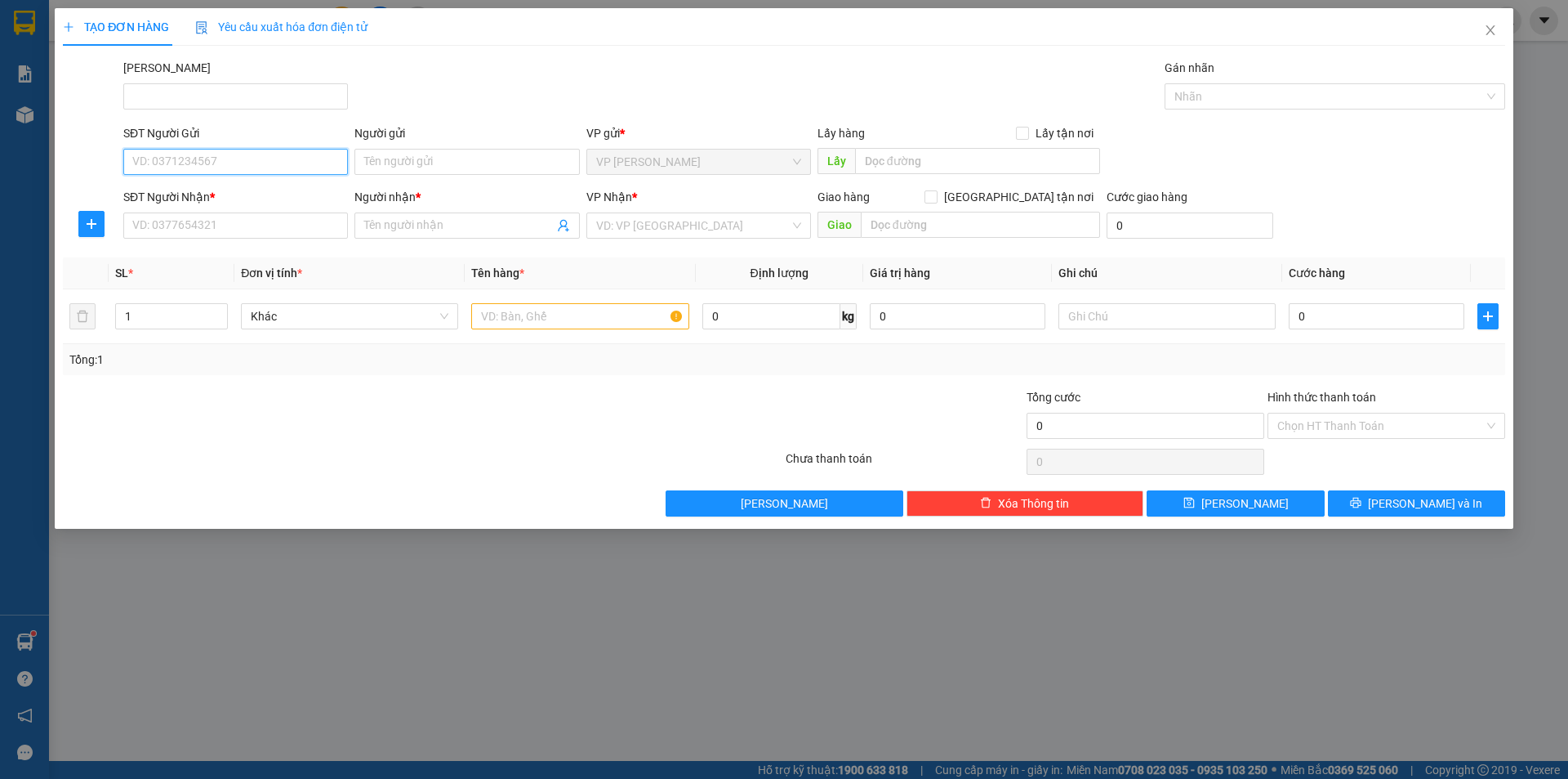
click at [275, 149] on input "SĐT Người Gửi" at bounding box center [235, 162] width 225 height 26
type input "0908232434"
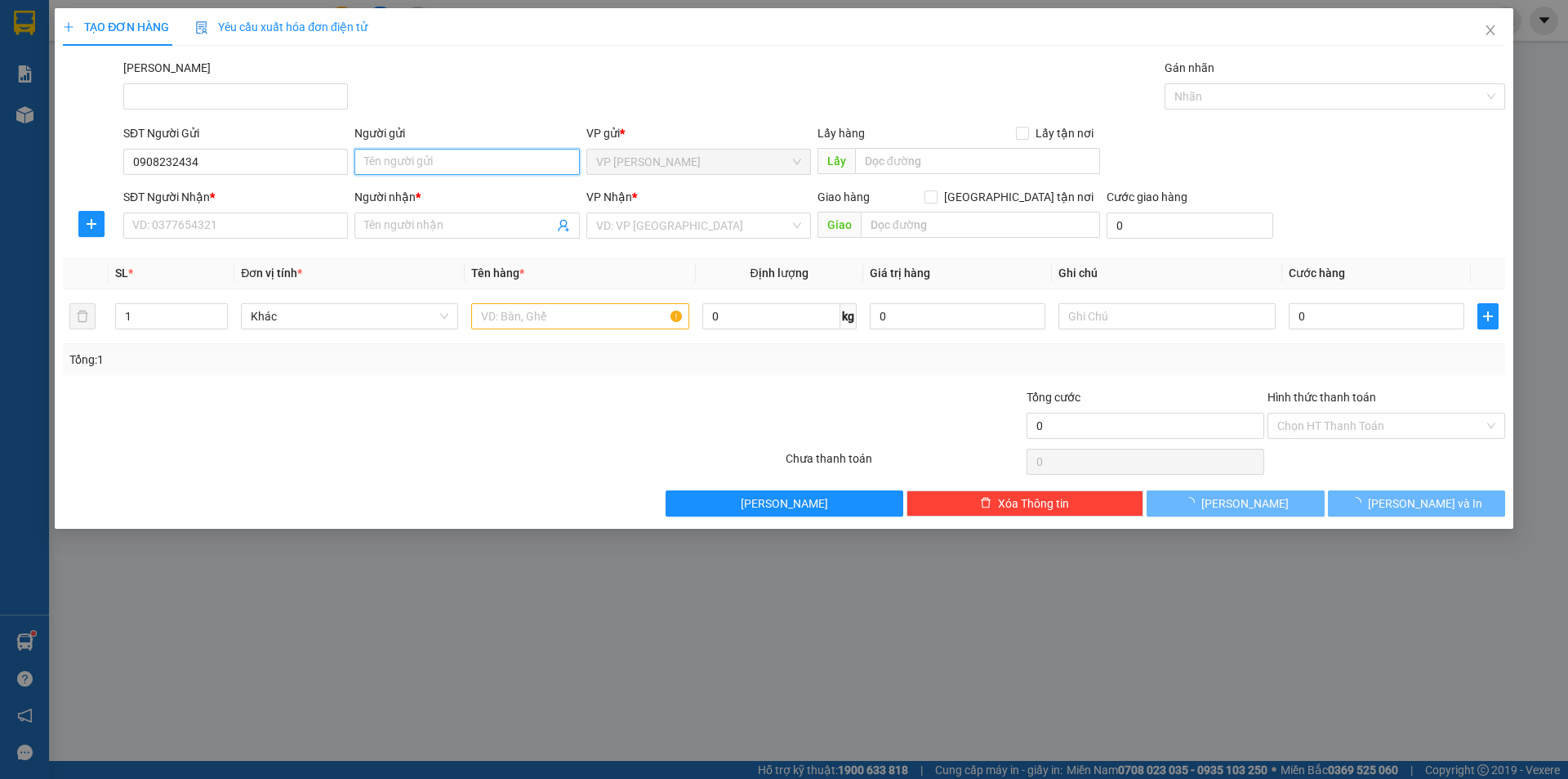
drag, startPoint x: 420, startPoint y: 174, endPoint x: 430, endPoint y: 170, distance: 10.8
click at [421, 174] on input "Người gửi" at bounding box center [467, 162] width 225 height 26
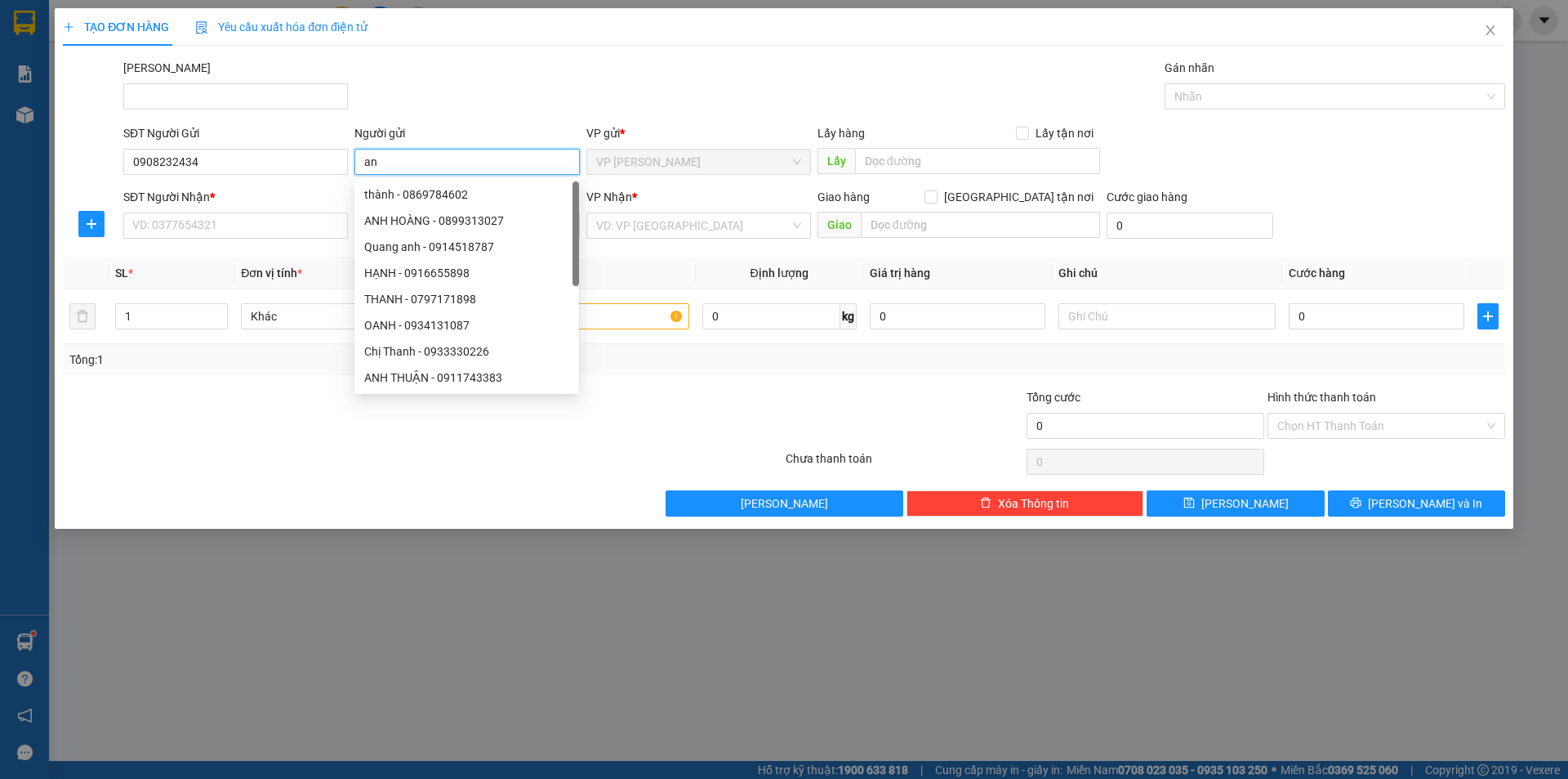
type input "a"
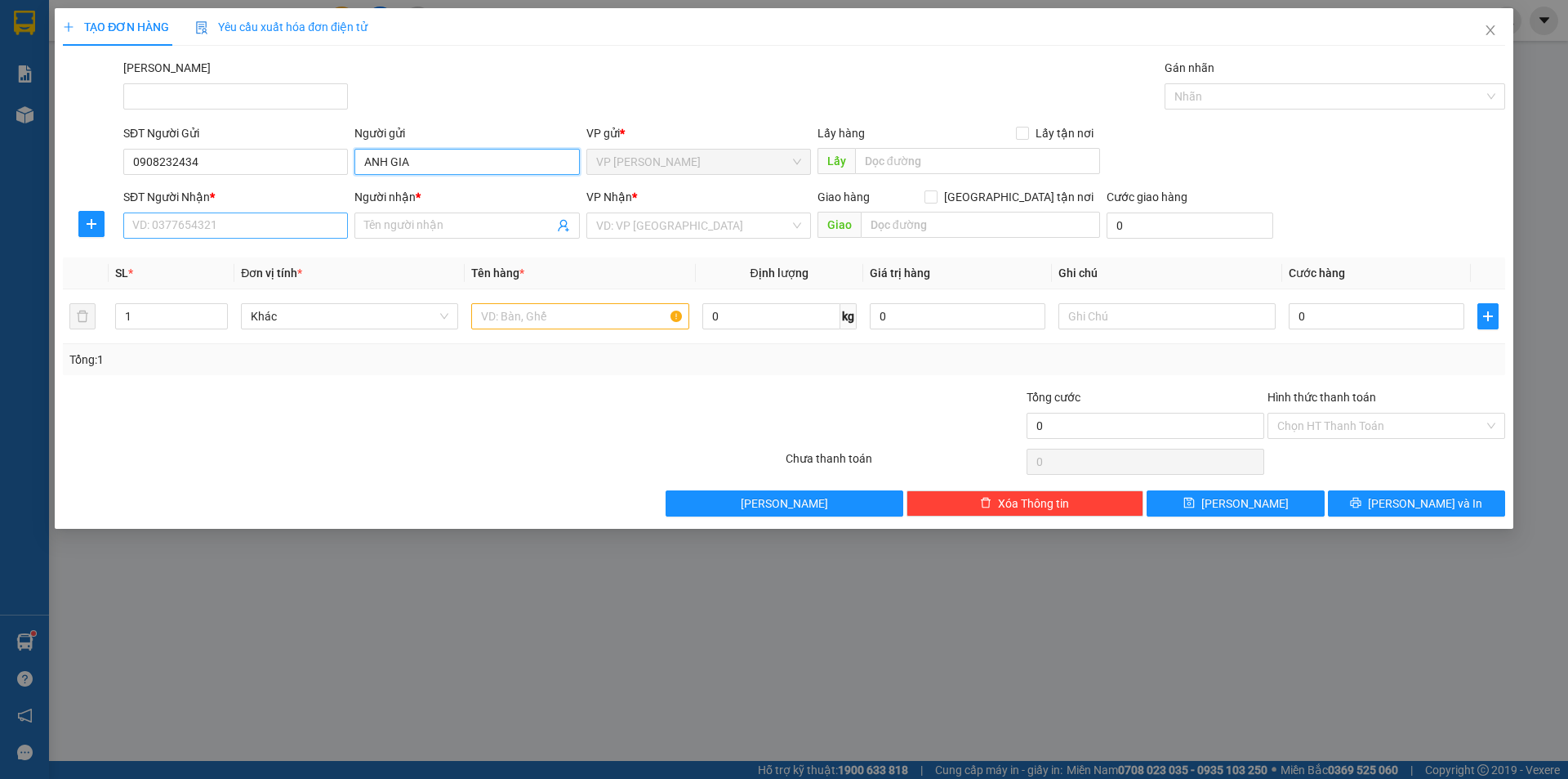
type input "ANH GIA"
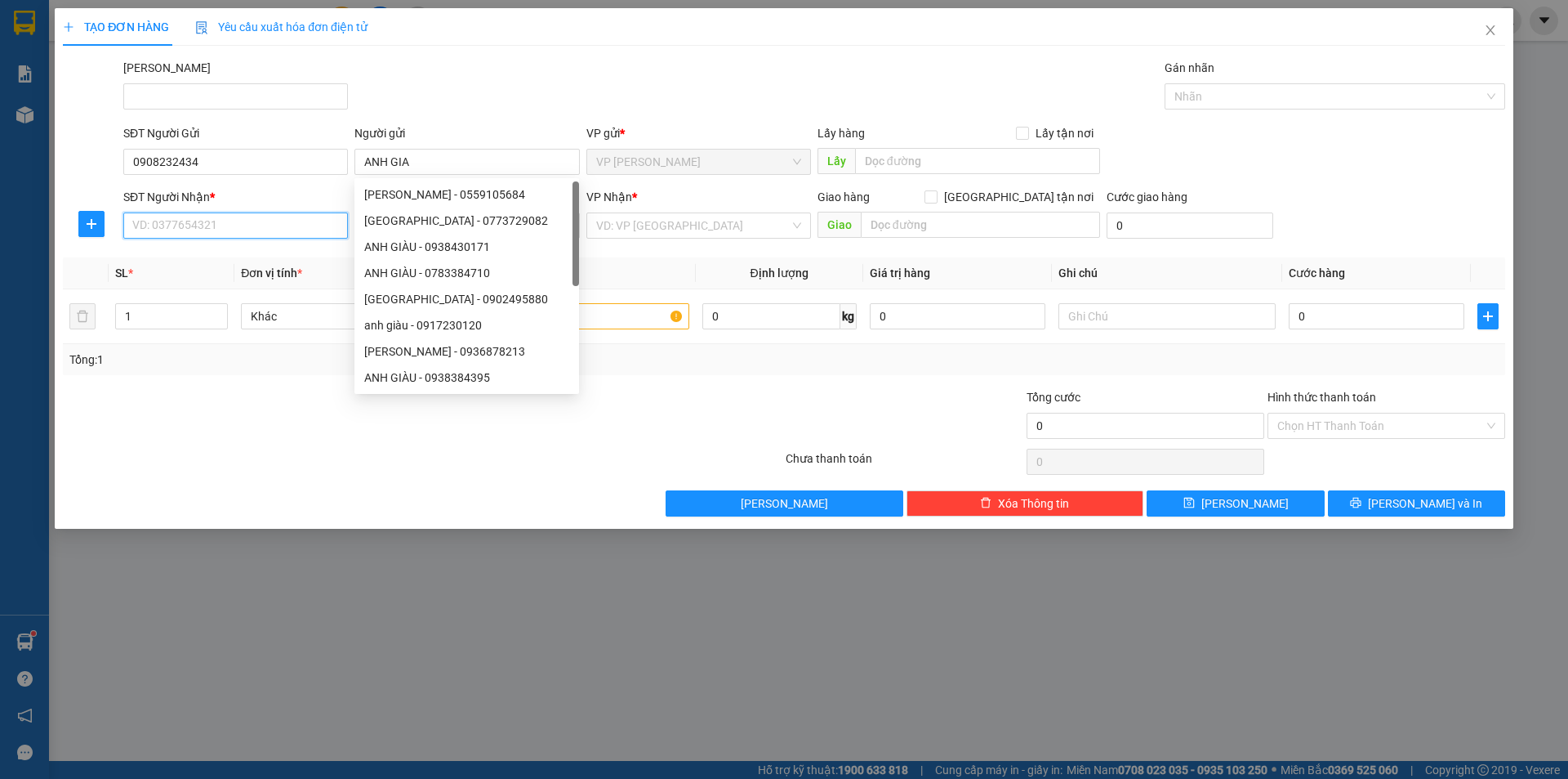
click at [204, 225] on input "SĐT Người Nhận *" at bounding box center [235, 226] width 225 height 26
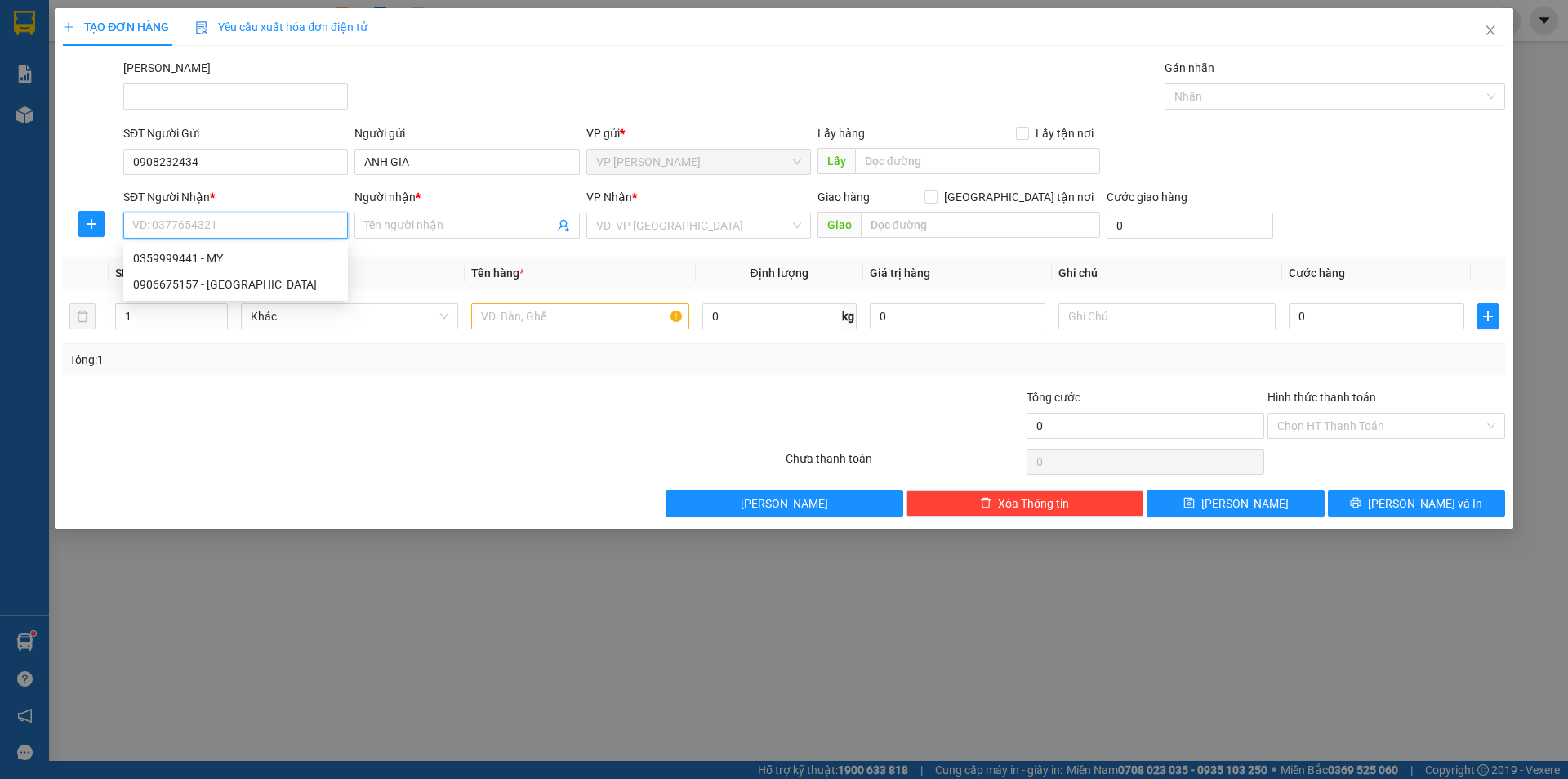
click at [212, 225] on input "SĐT Người Nhận *" at bounding box center [235, 226] width 225 height 26
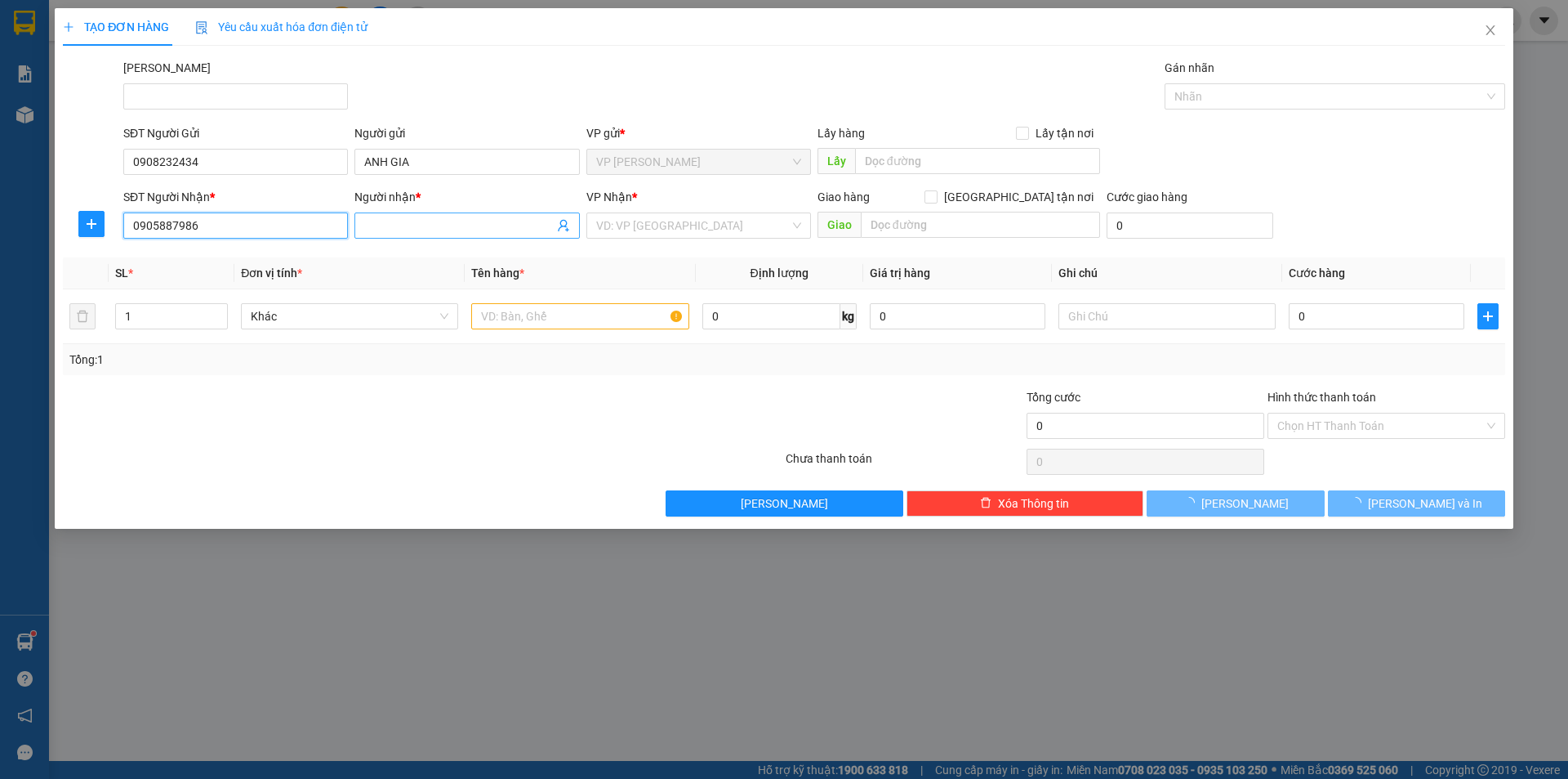
type input "0905887986"
click at [439, 229] on input "Người nhận *" at bounding box center [458, 226] width 189 height 18
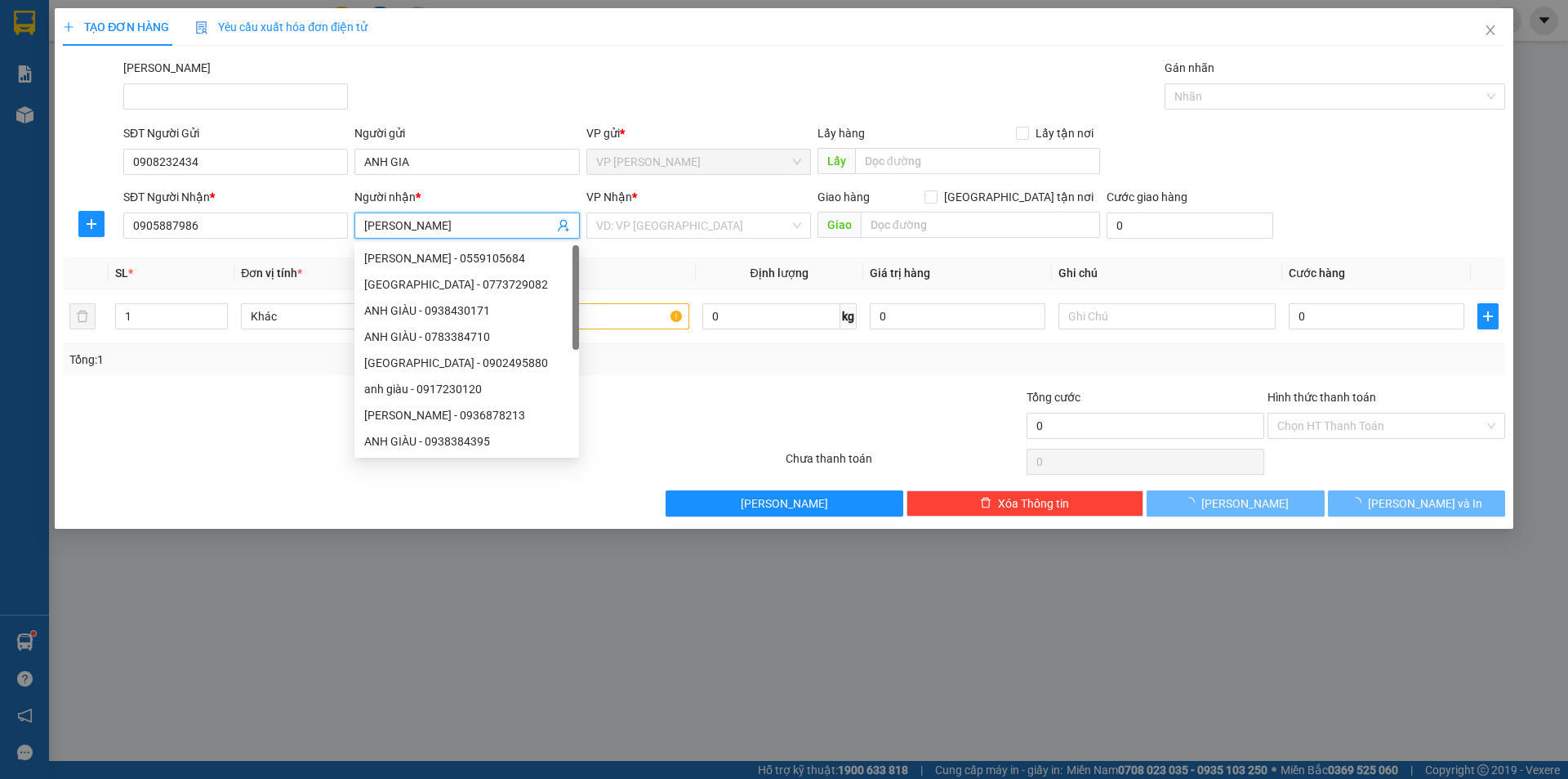
type input "KIM MAI"
click at [223, 419] on div at bounding box center [302, 417] width 482 height 57
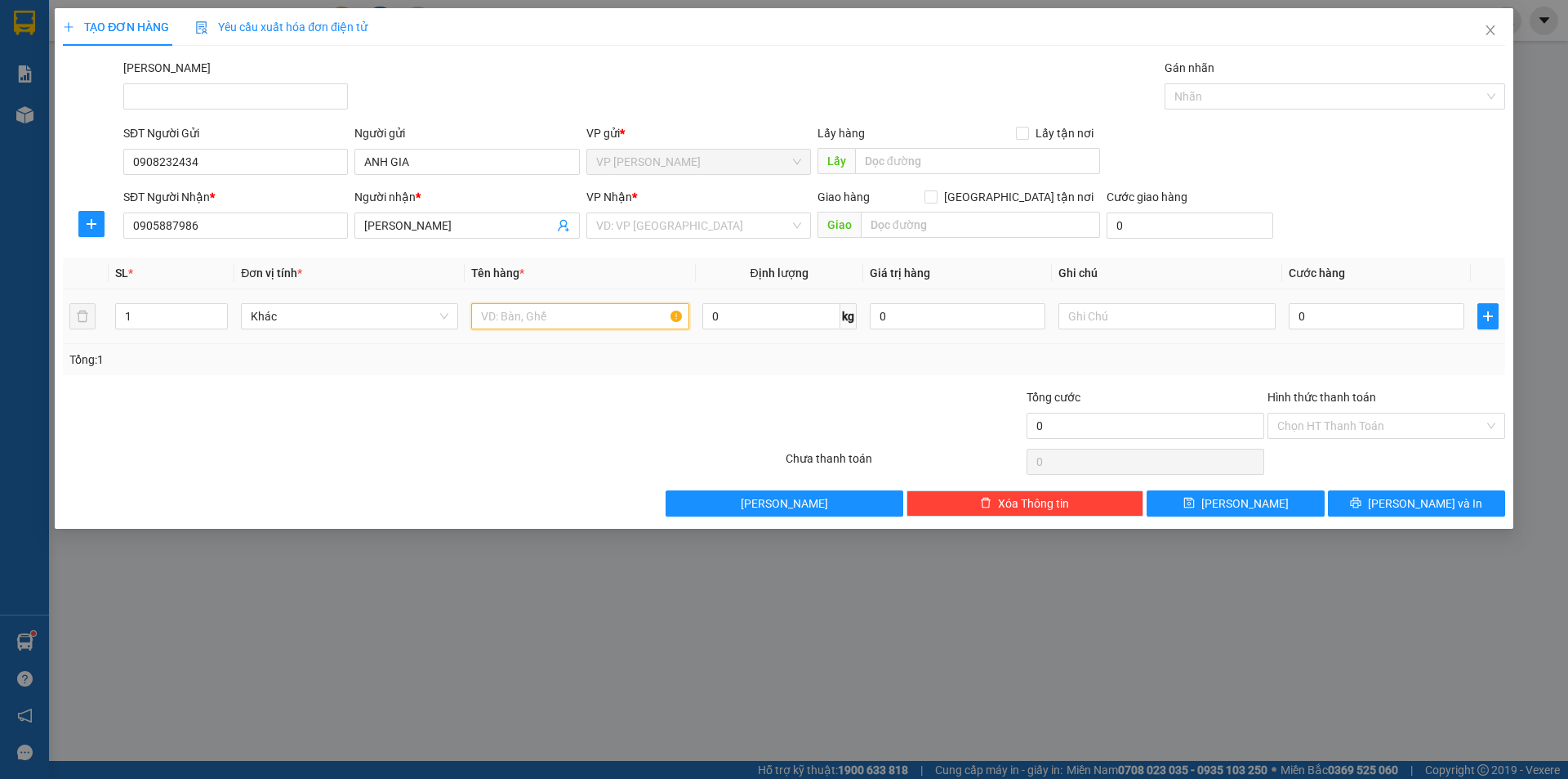
click at [610, 317] on input "text" at bounding box center [580, 316] width 217 height 26
type input "TÚI XANH TRẮNG"
click at [1487, 321] on icon "plus" at bounding box center [1488, 316] width 13 height 13
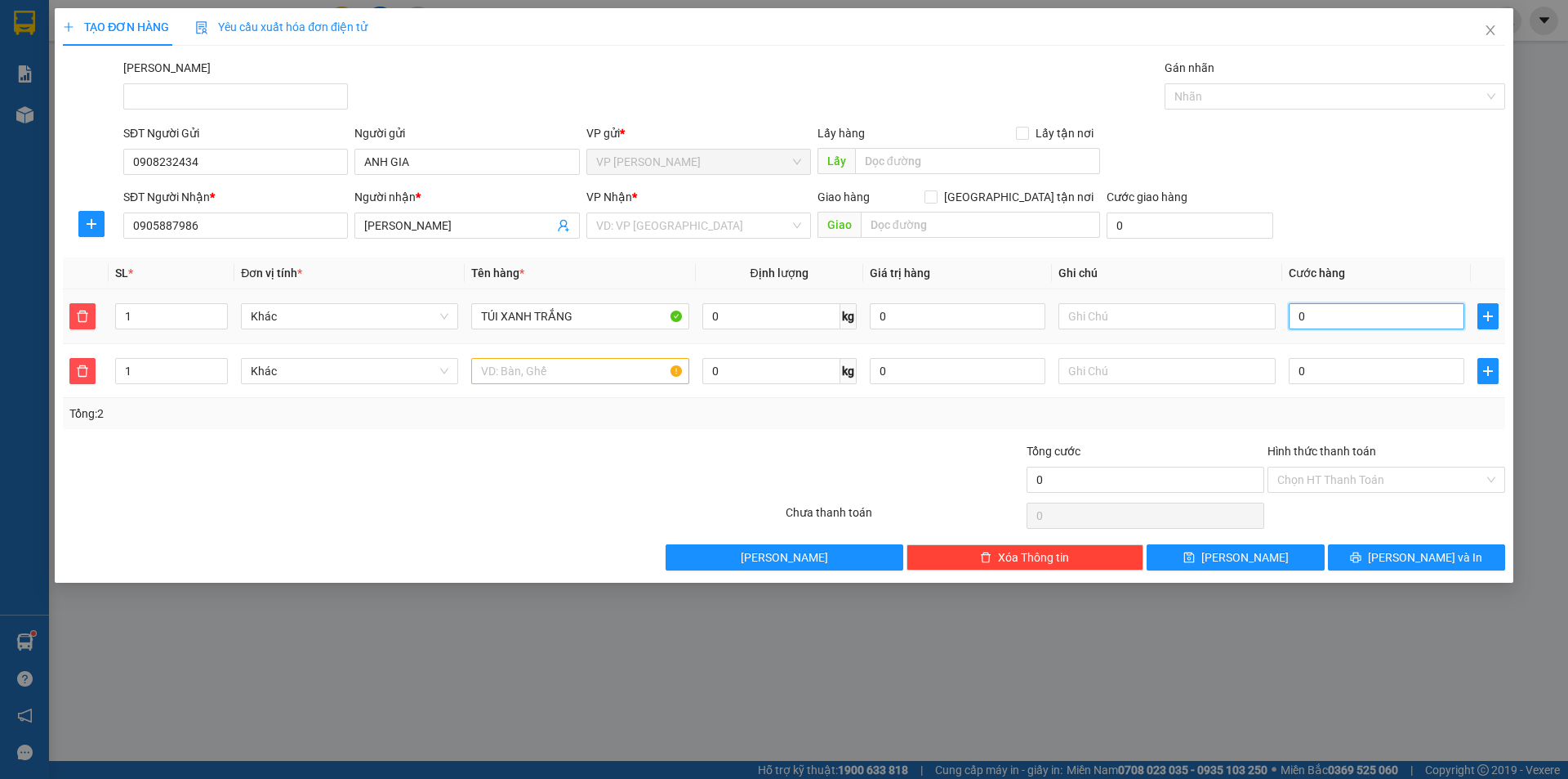
click at [1426, 322] on input "0" at bounding box center [1376, 316] width 176 height 26
click at [89, 370] on icon "delete" at bounding box center [83, 371] width 13 height 13
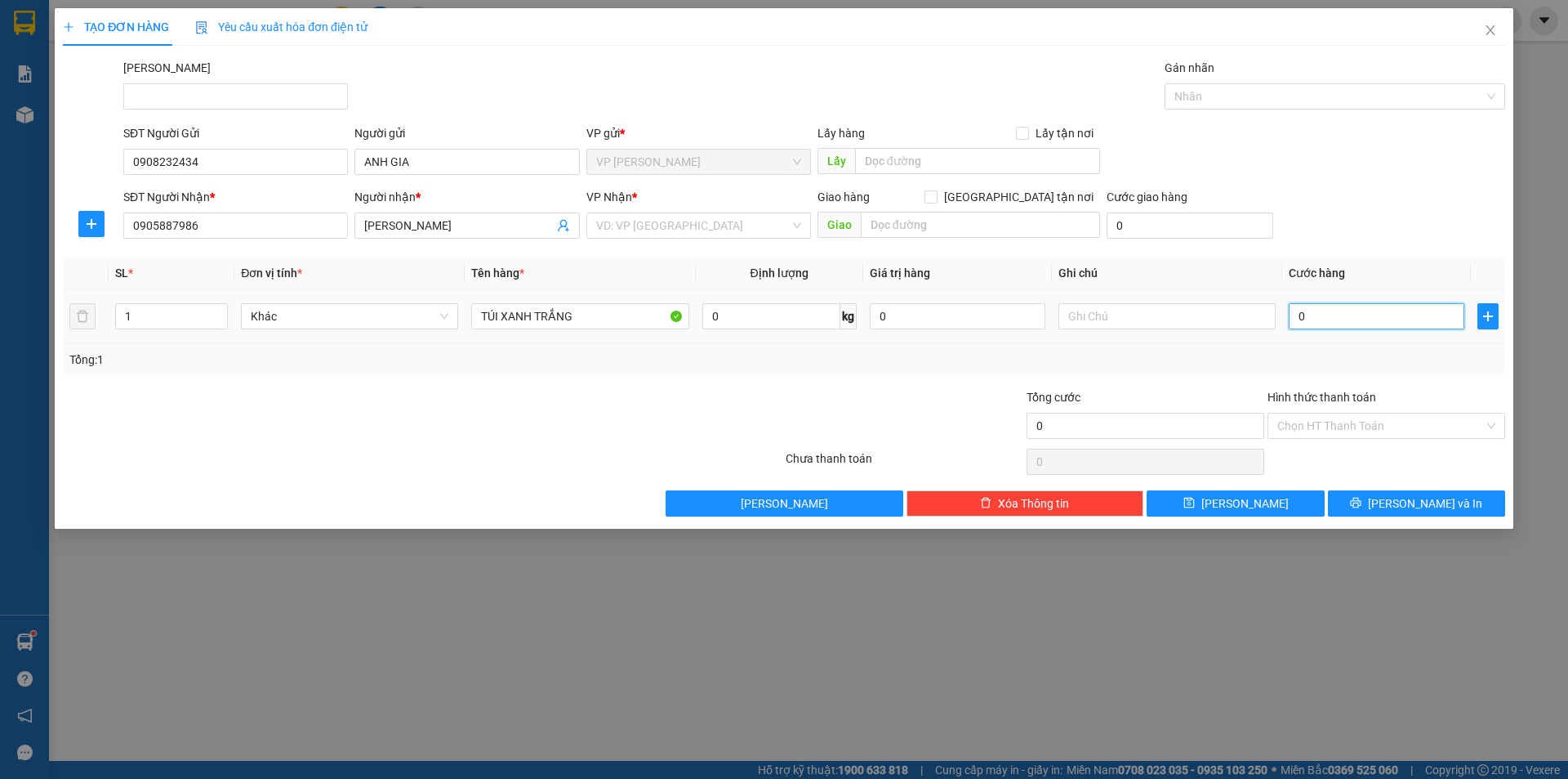
click at [1343, 317] on input "0" at bounding box center [1376, 316] width 176 height 26
type input "03"
type input "3"
type input "030"
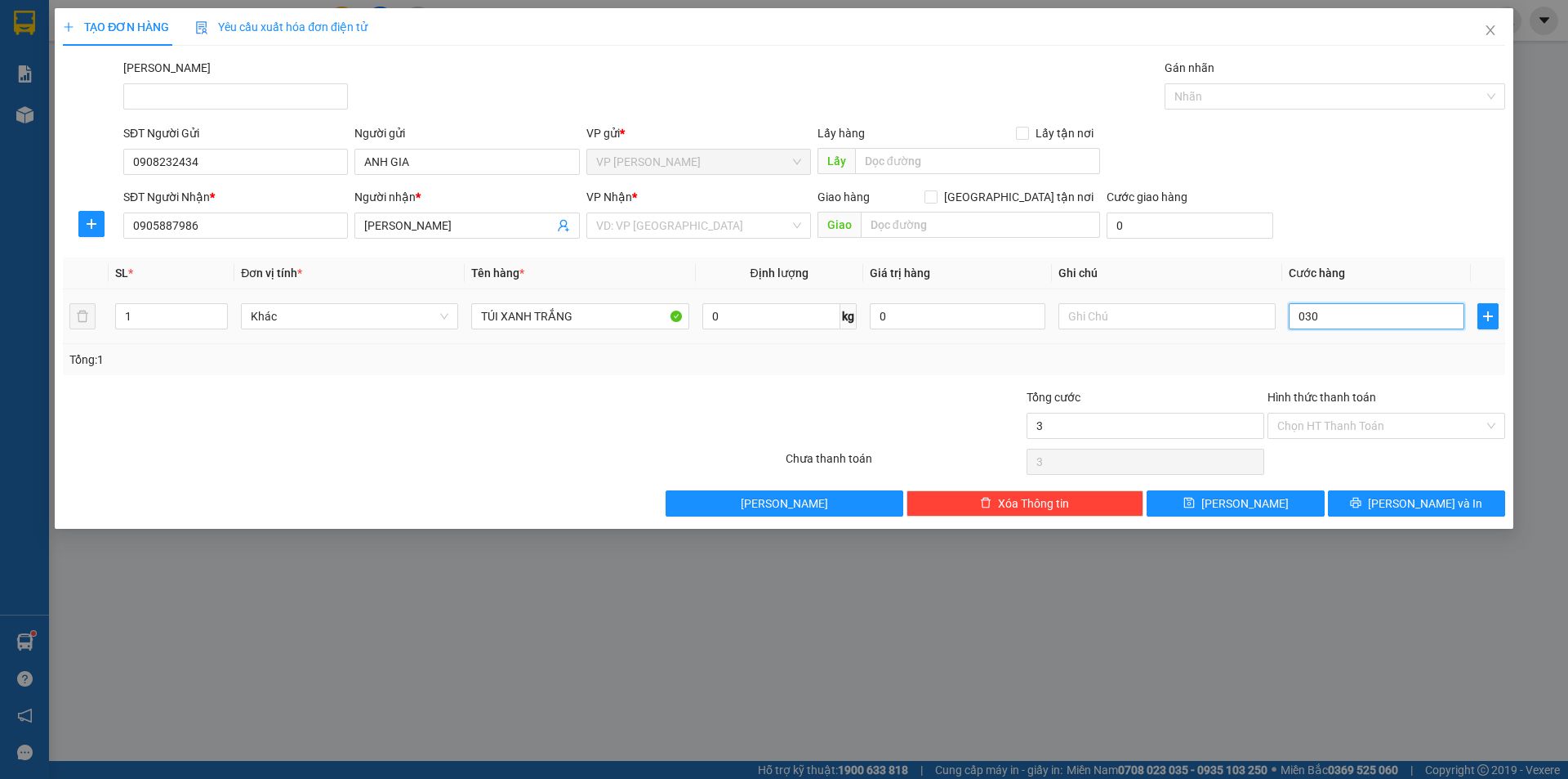
type input "30"
type input "30.000"
click at [1344, 348] on div "Tổng: 1" at bounding box center [784, 360] width 1442 height 31
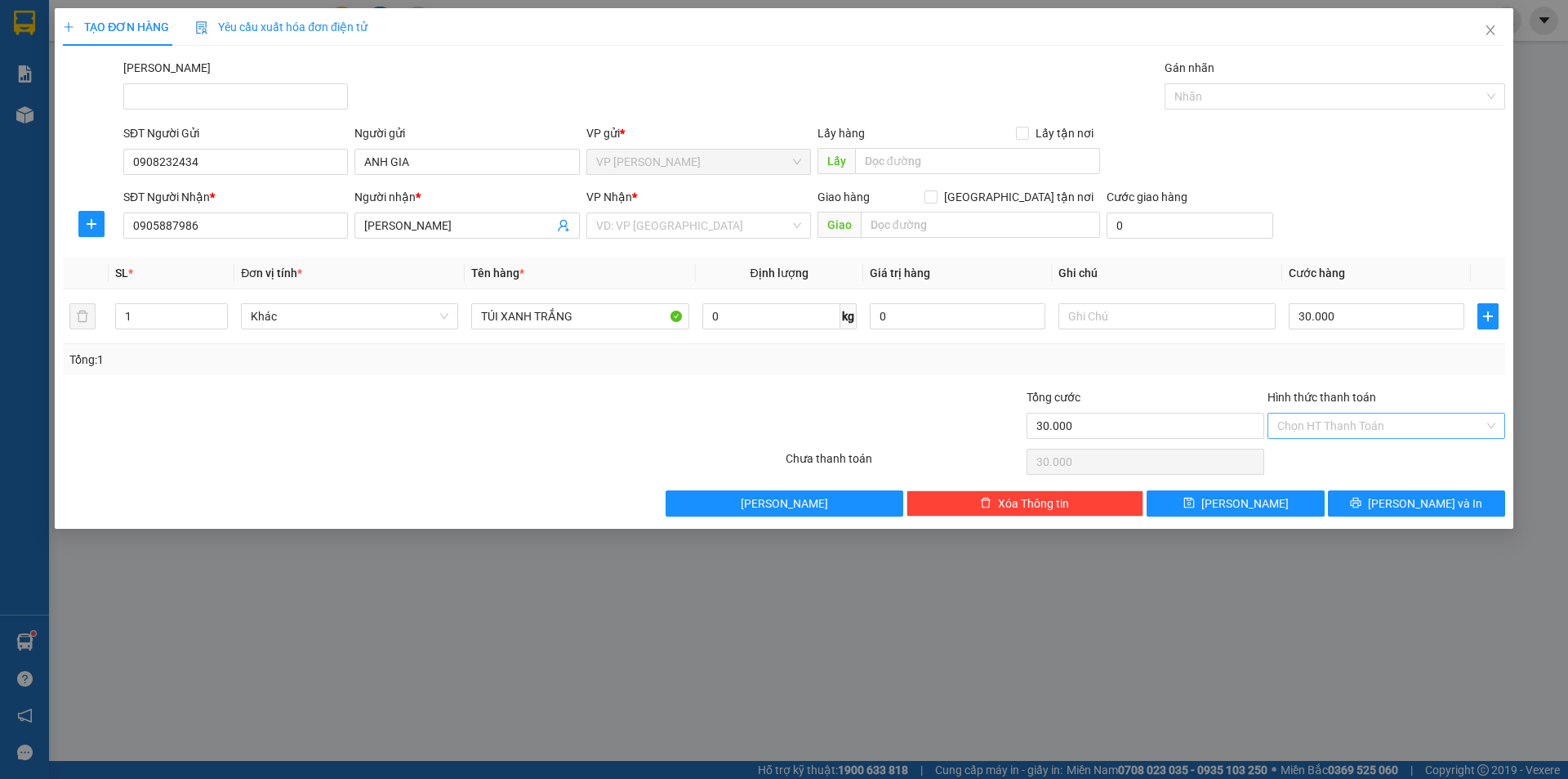
click at [1384, 430] on input "Hình thức thanh toán" at bounding box center [1380, 426] width 207 height 25
click at [1376, 459] on div "Tại văn phòng" at bounding box center [1386, 459] width 218 height 18
type input "0"
click at [1402, 511] on span "[PERSON_NAME] và In" at bounding box center [1425, 504] width 114 height 18
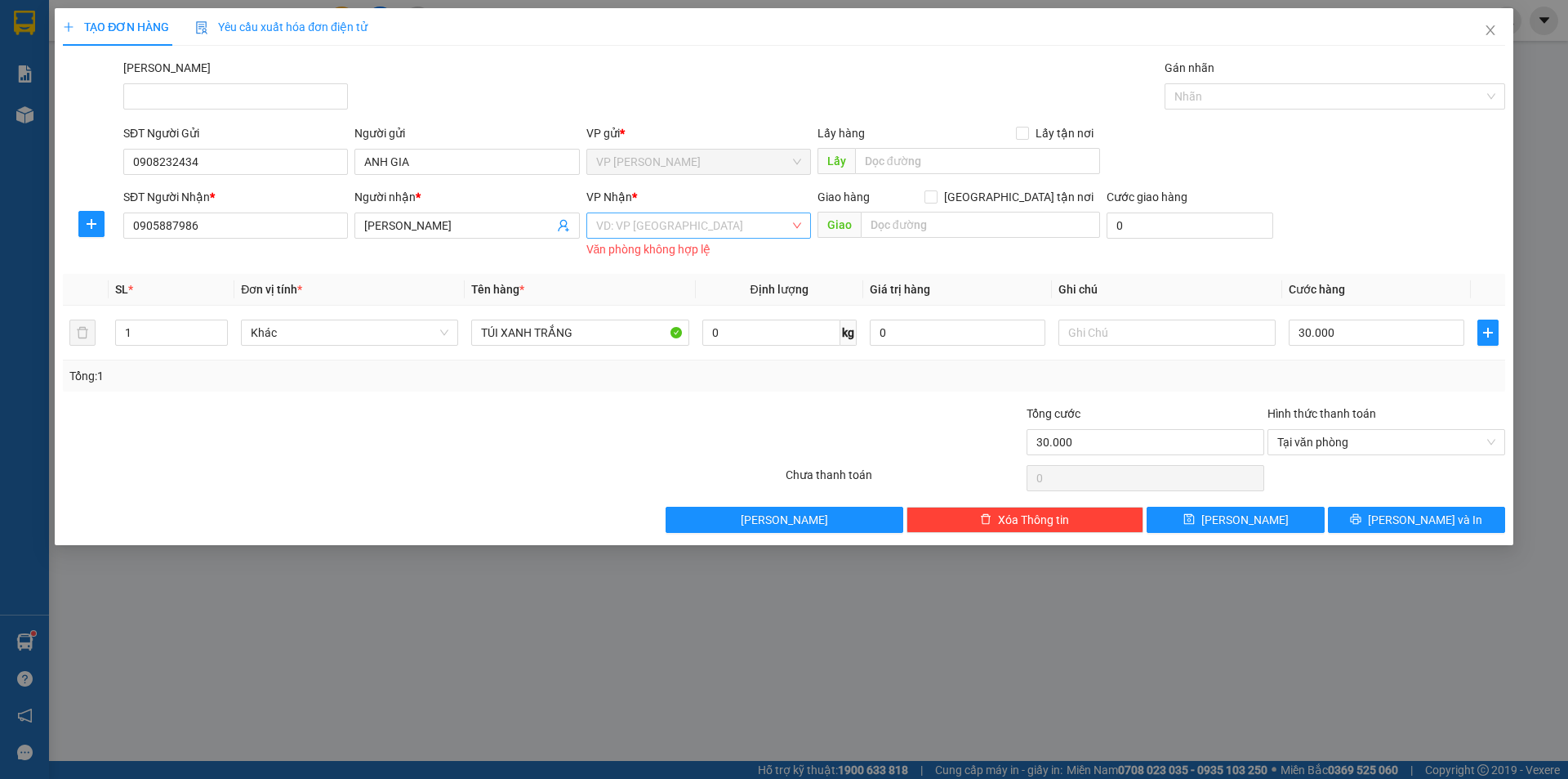
click at [647, 216] on input "search" at bounding box center [693, 226] width 194 height 25
click at [654, 280] on div "VP [PERSON_NAME]" at bounding box center [699, 284] width 205 height 18
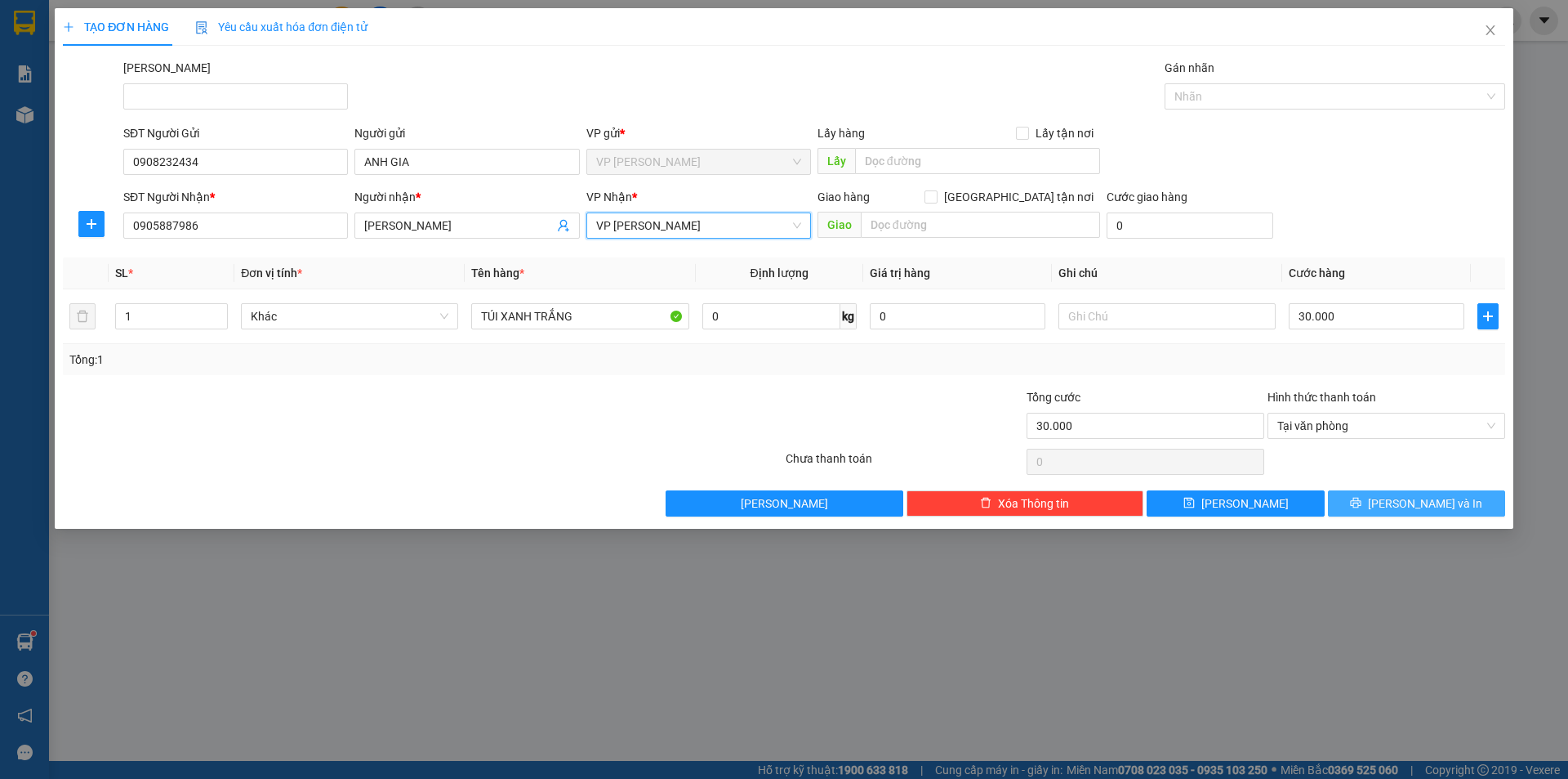
click at [1447, 513] on button "[PERSON_NAME] và In" at bounding box center [1416, 504] width 177 height 26
click at [1361, 615] on div "TẠO ĐƠN HÀNG Yêu cầu xuất hóa đơn điện tử Transit Pickup Surcharge Ids Transit …" at bounding box center [784, 389] width 1568 height 779
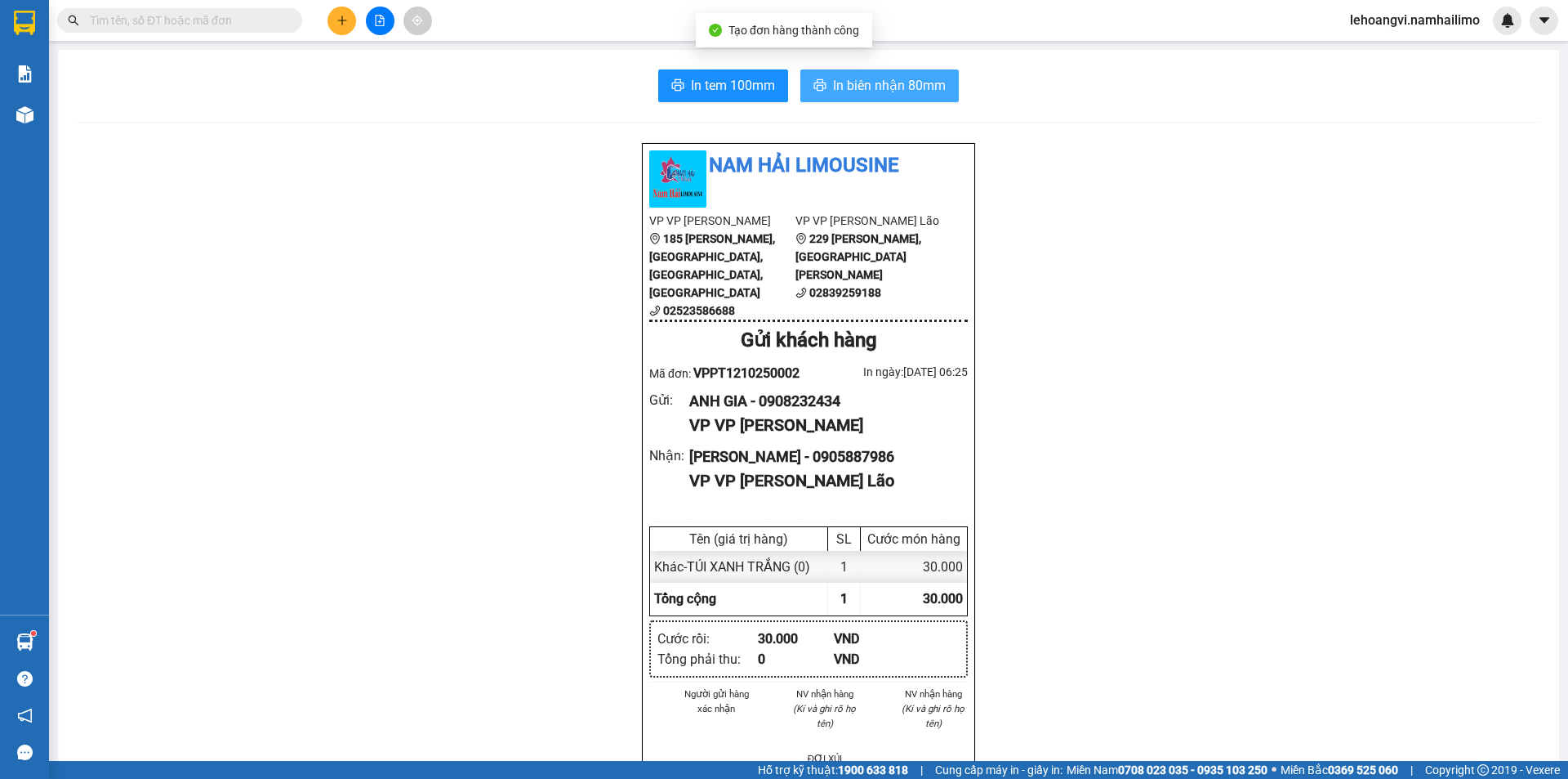
click at [851, 85] on span "In biên nhận 80mm" at bounding box center [890, 85] width 113 height 20
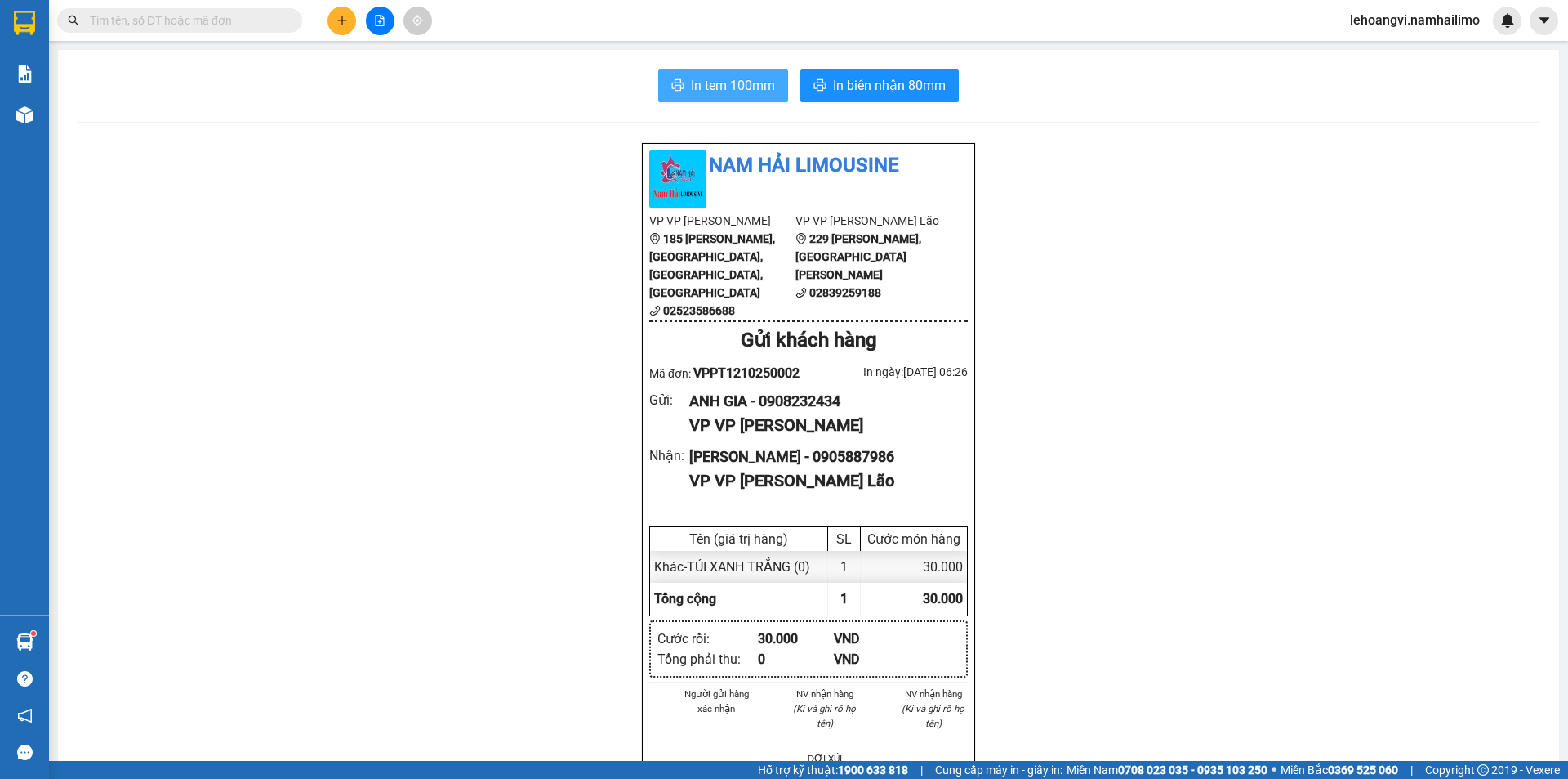
drag, startPoint x: 708, startPoint y: 78, endPoint x: 690, endPoint y: 83, distance: 18.7
click at [707, 78] on span "In tem 100mm" at bounding box center [733, 85] width 84 height 20
click at [349, 10] on button at bounding box center [342, 20] width 29 height 29
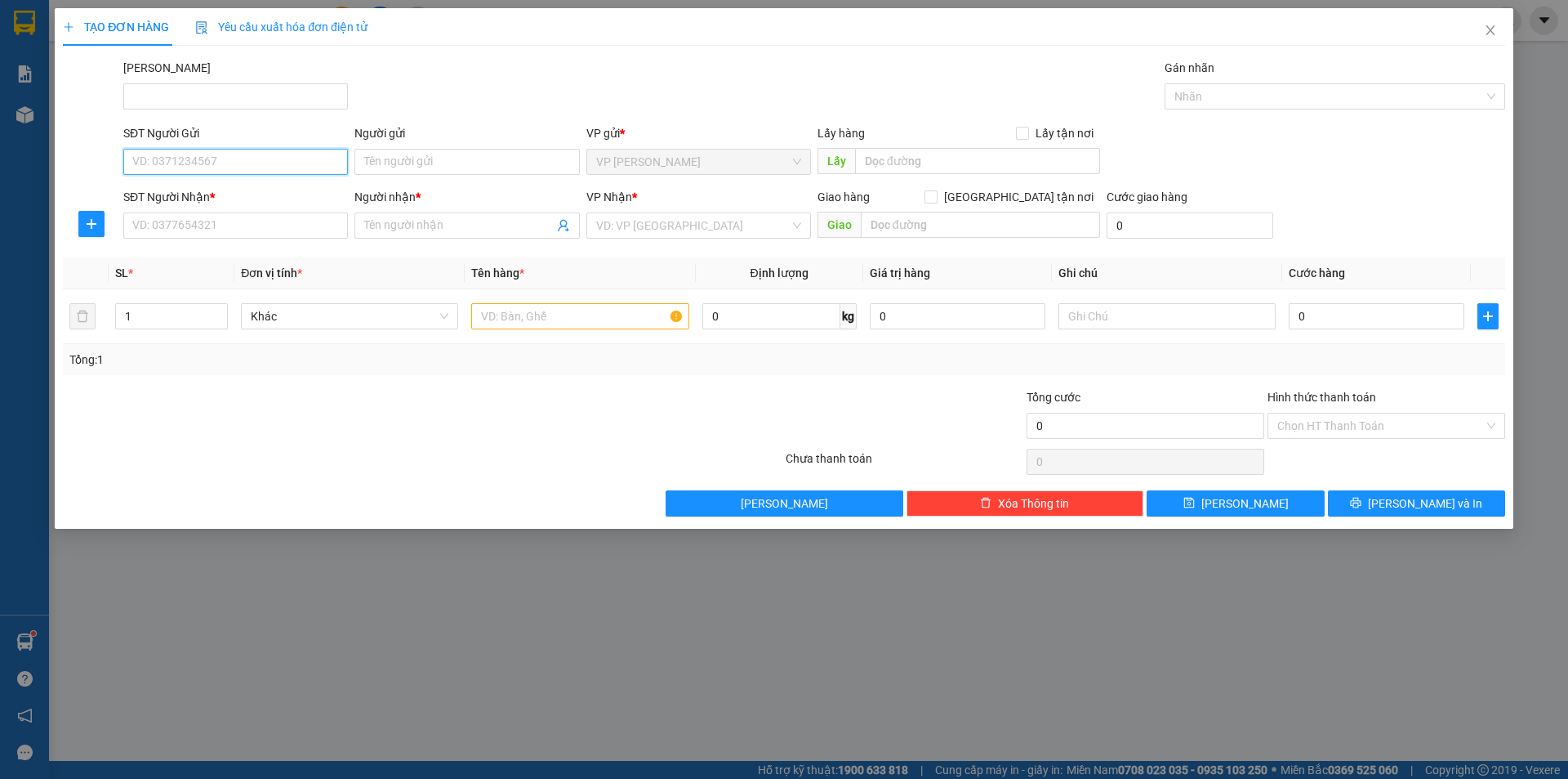
click at [263, 163] on input "SĐT Người Gửi" at bounding box center [235, 162] width 225 height 26
type input "0917241941"
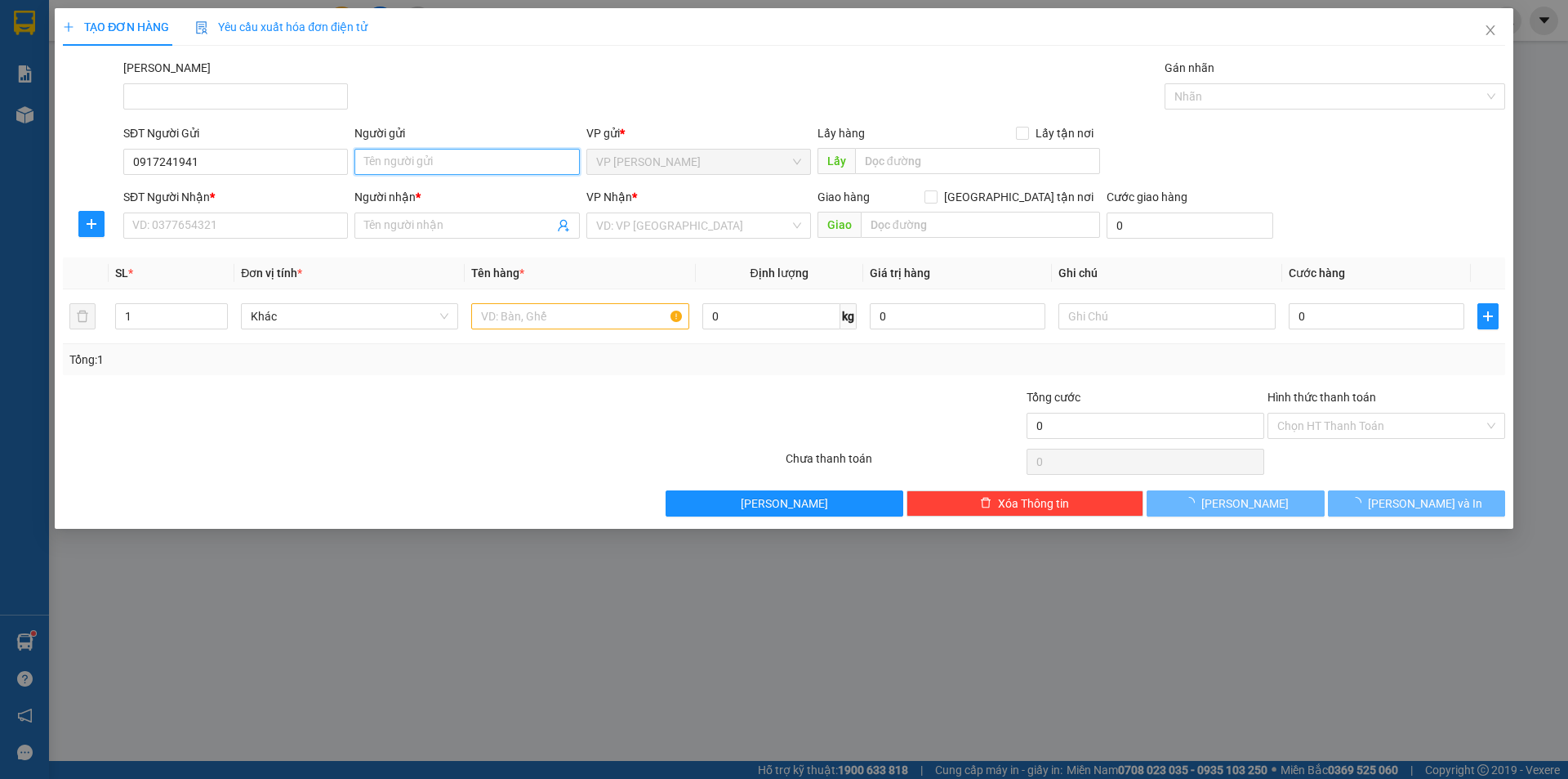
click at [489, 165] on input "Người gửi" at bounding box center [467, 162] width 225 height 26
type input "PHI"
click at [221, 236] on input "SĐT Người Nhận *" at bounding box center [235, 226] width 225 height 26
type input "0933944666"
click at [507, 224] on input "Người nhận *" at bounding box center [458, 226] width 189 height 18
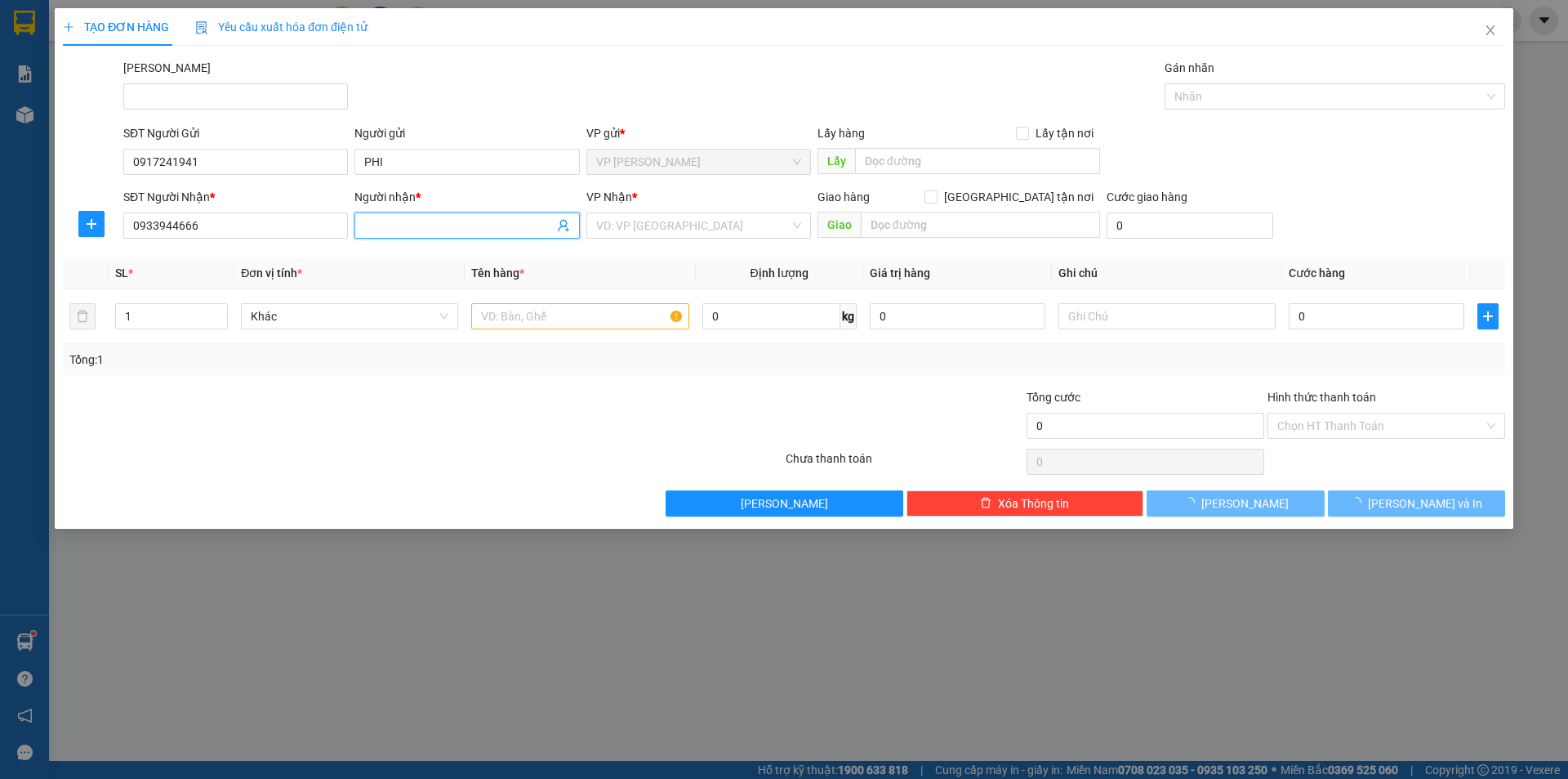
click at [507, 224] on input "Người nhận *" at bounding box center [458, 226] width 189 height 18
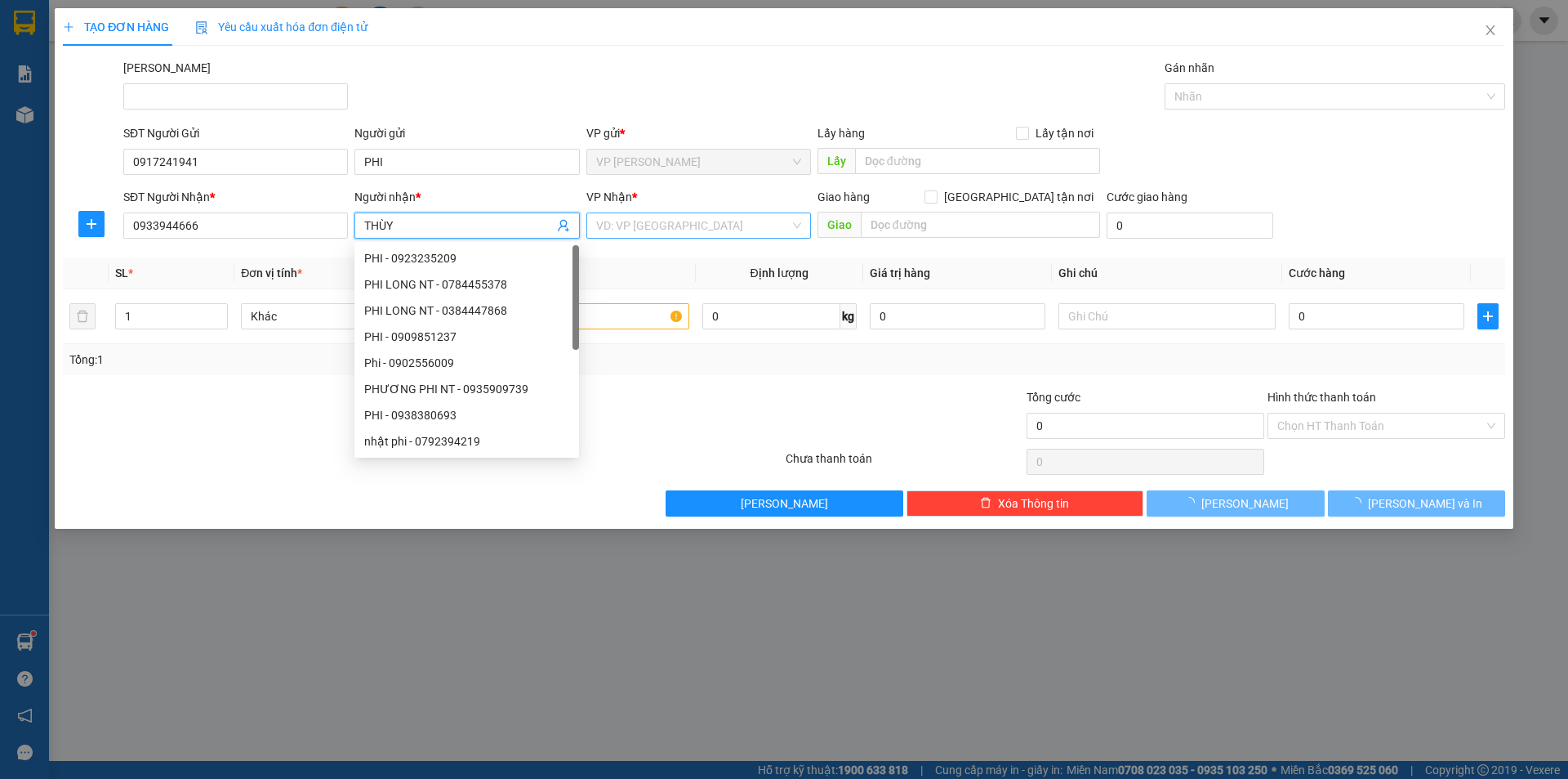
type input "THÙY"
click at [789, 235] on input "search" at bounding box center [693, 226] width 194 height 25
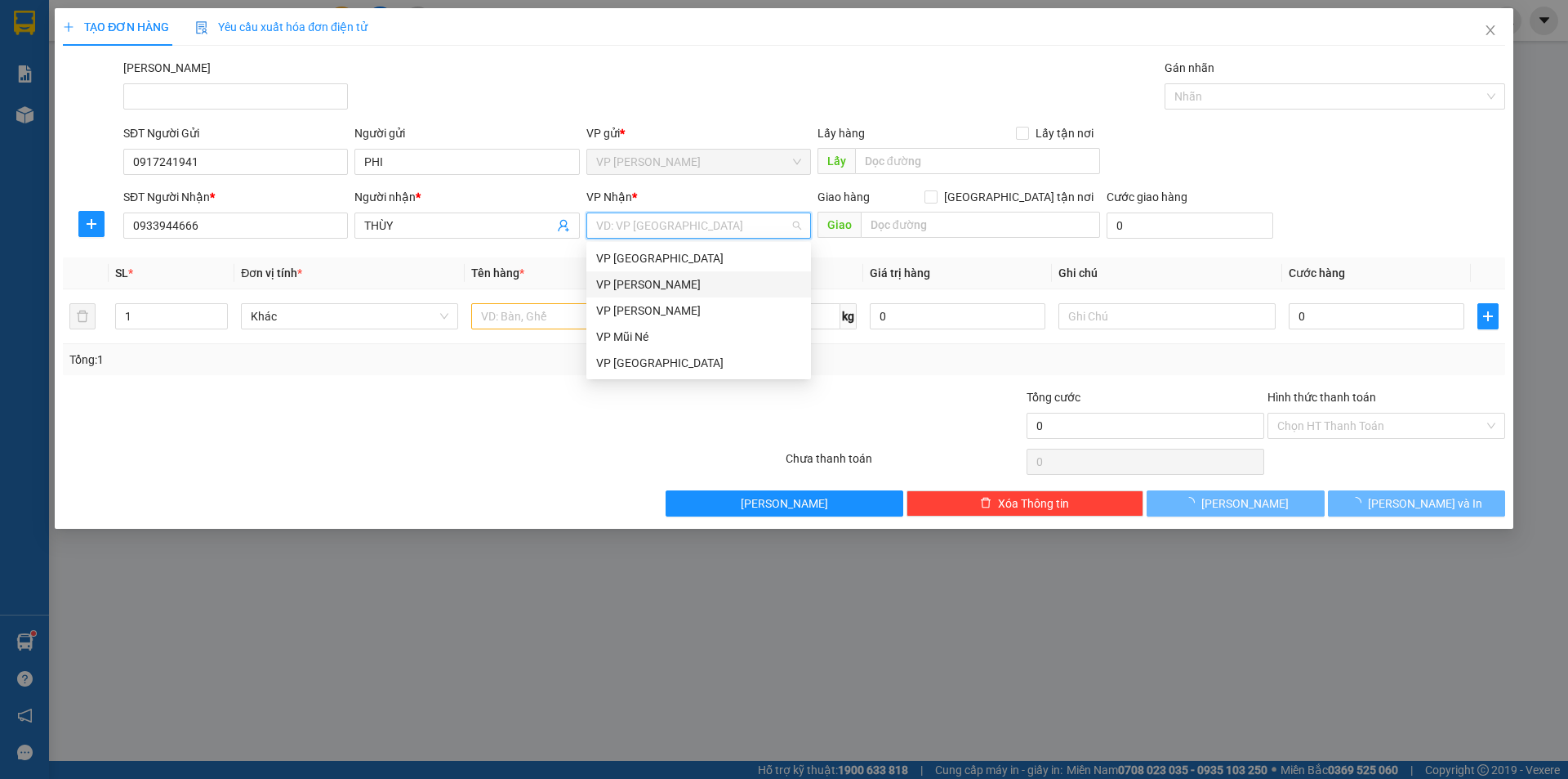
click at [720, 277] on div "VP [PERSON_NAME]" at bounding box center [699, 284] width 205 height 18
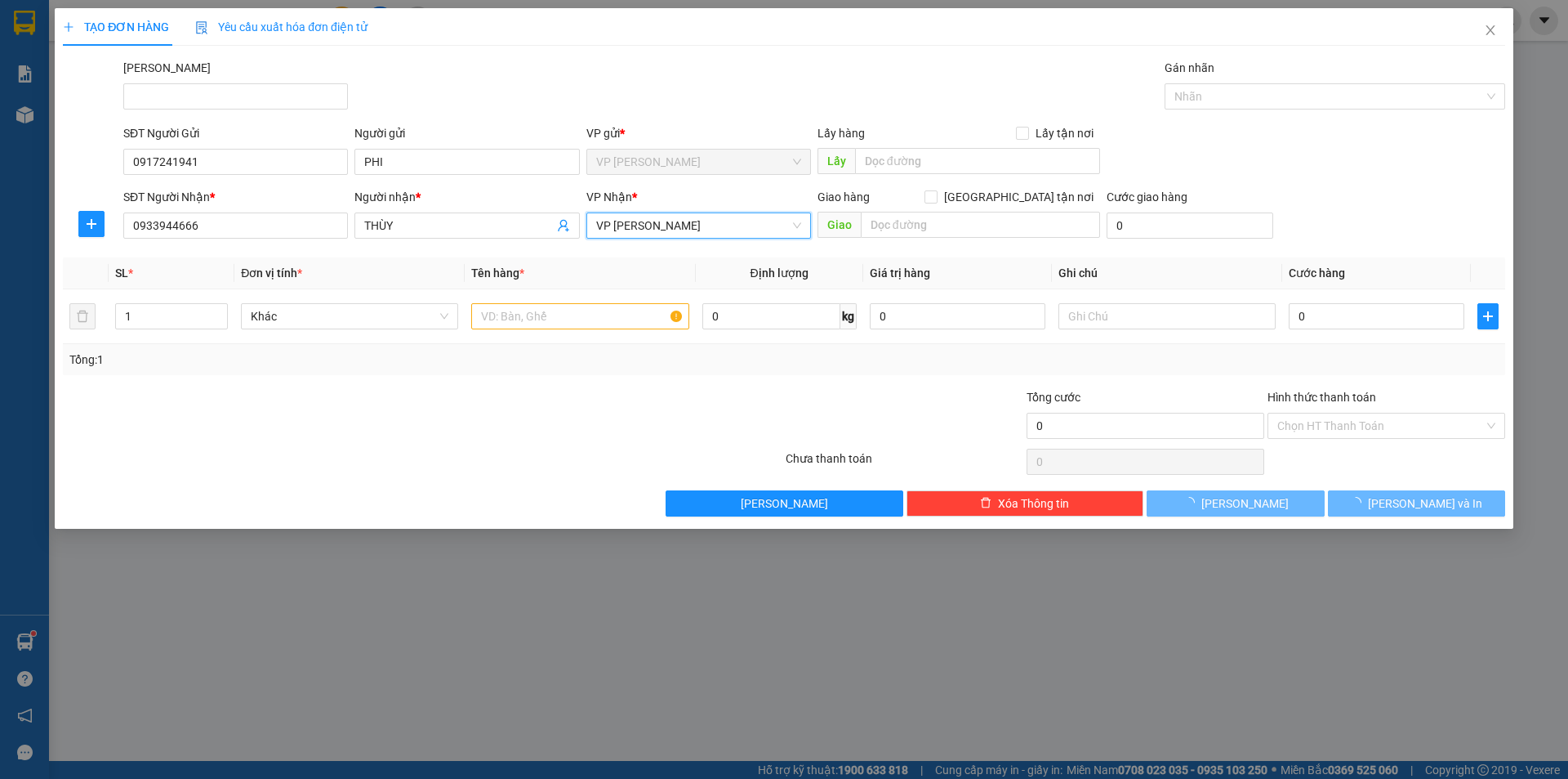
click at [221, 536] on div "TẠO ĐƠN HÀNG Yêu cầu xuất hóa đơn điện tử Transit Pickup Surcharge Ids Transit …" at bounding box center [784, 389] width 1568 height 779
click at [544, 319] on input "text" at bounding box center [580, 316] width 217 height 26
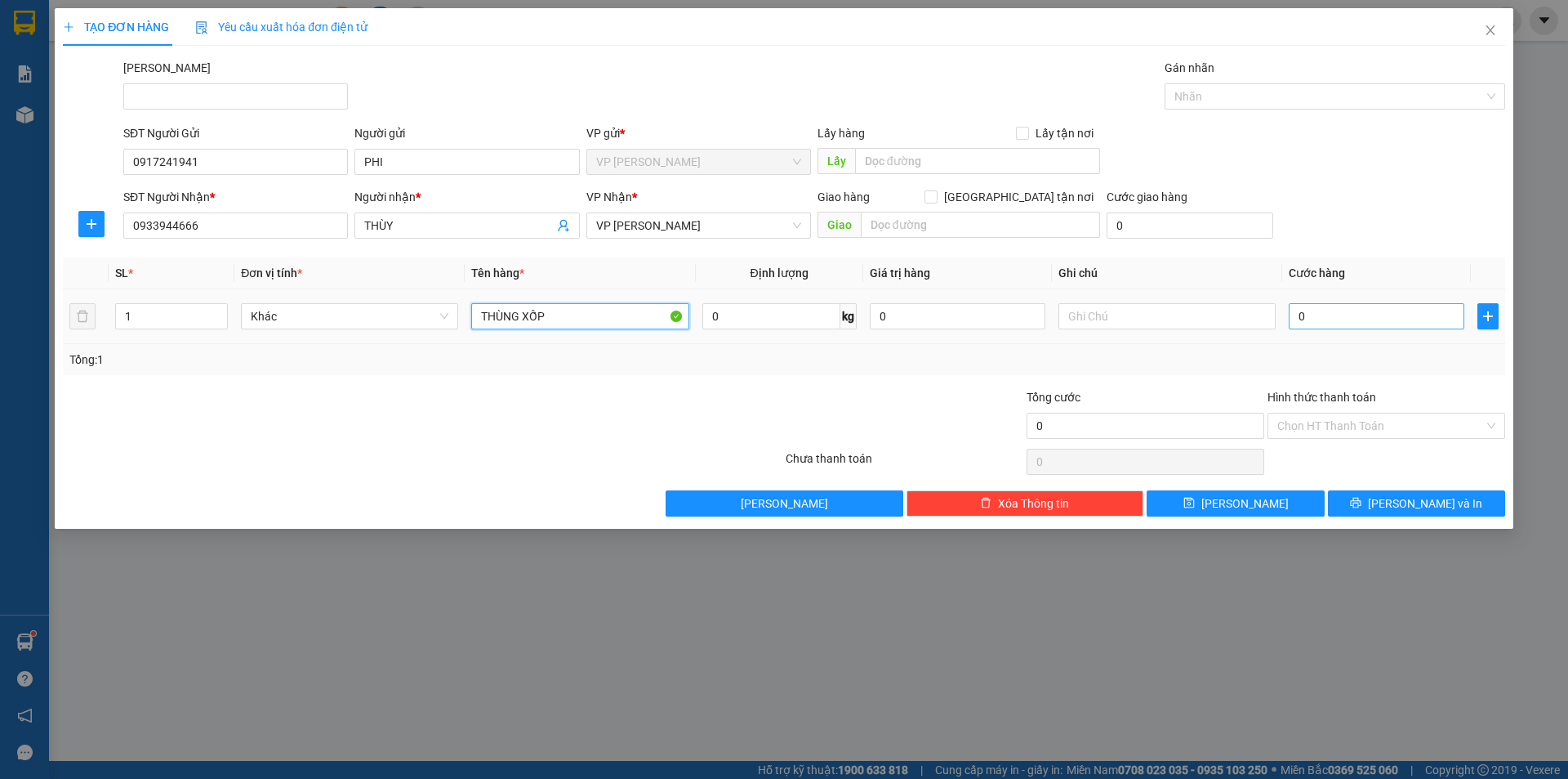
type input "THÙNG XỐP"
click at [1401, 316] on input "0" at bounding box center [1376, 316] width 176 height 26
type input "3"
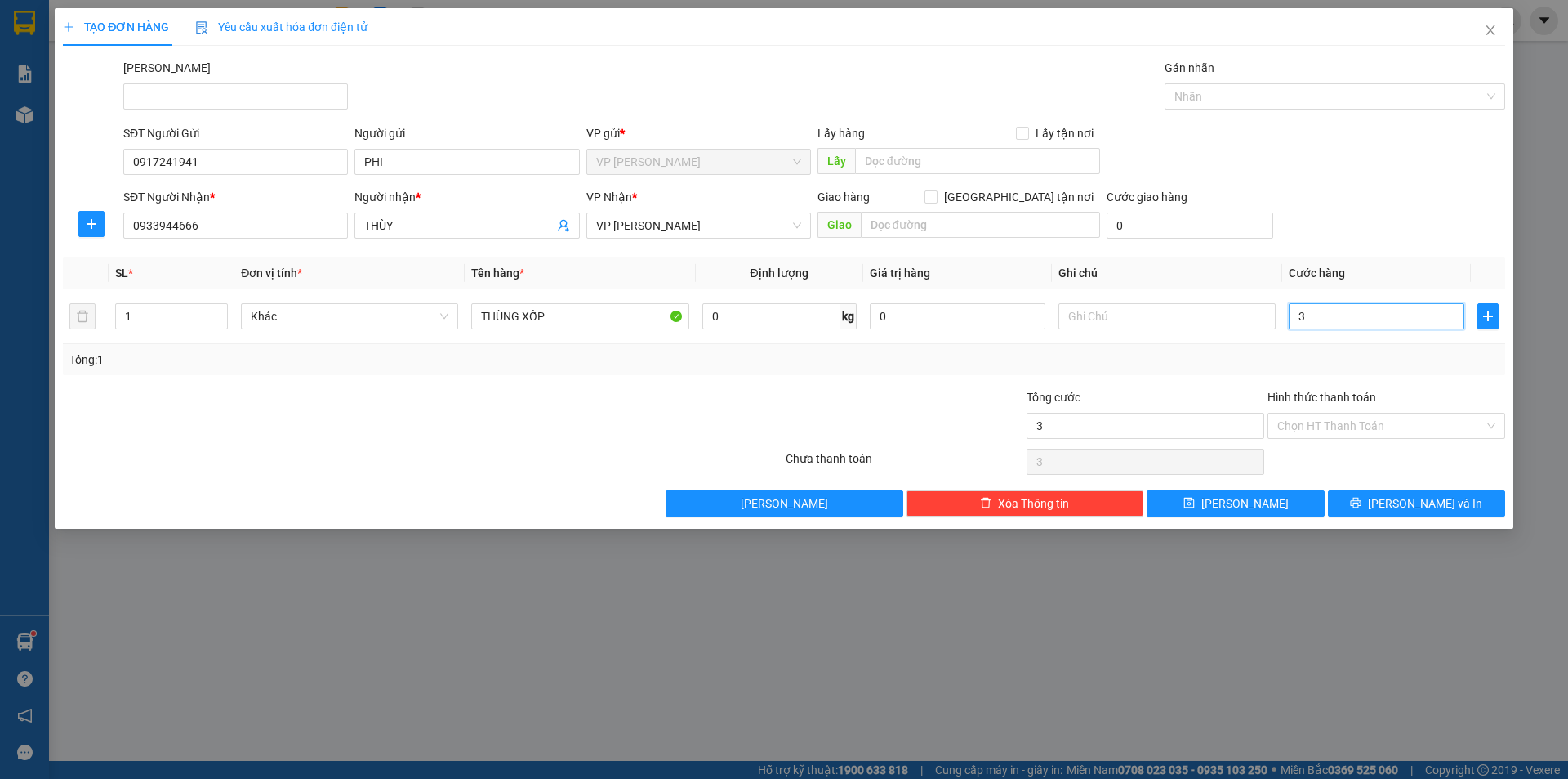
type input "30"
type input "30.000"
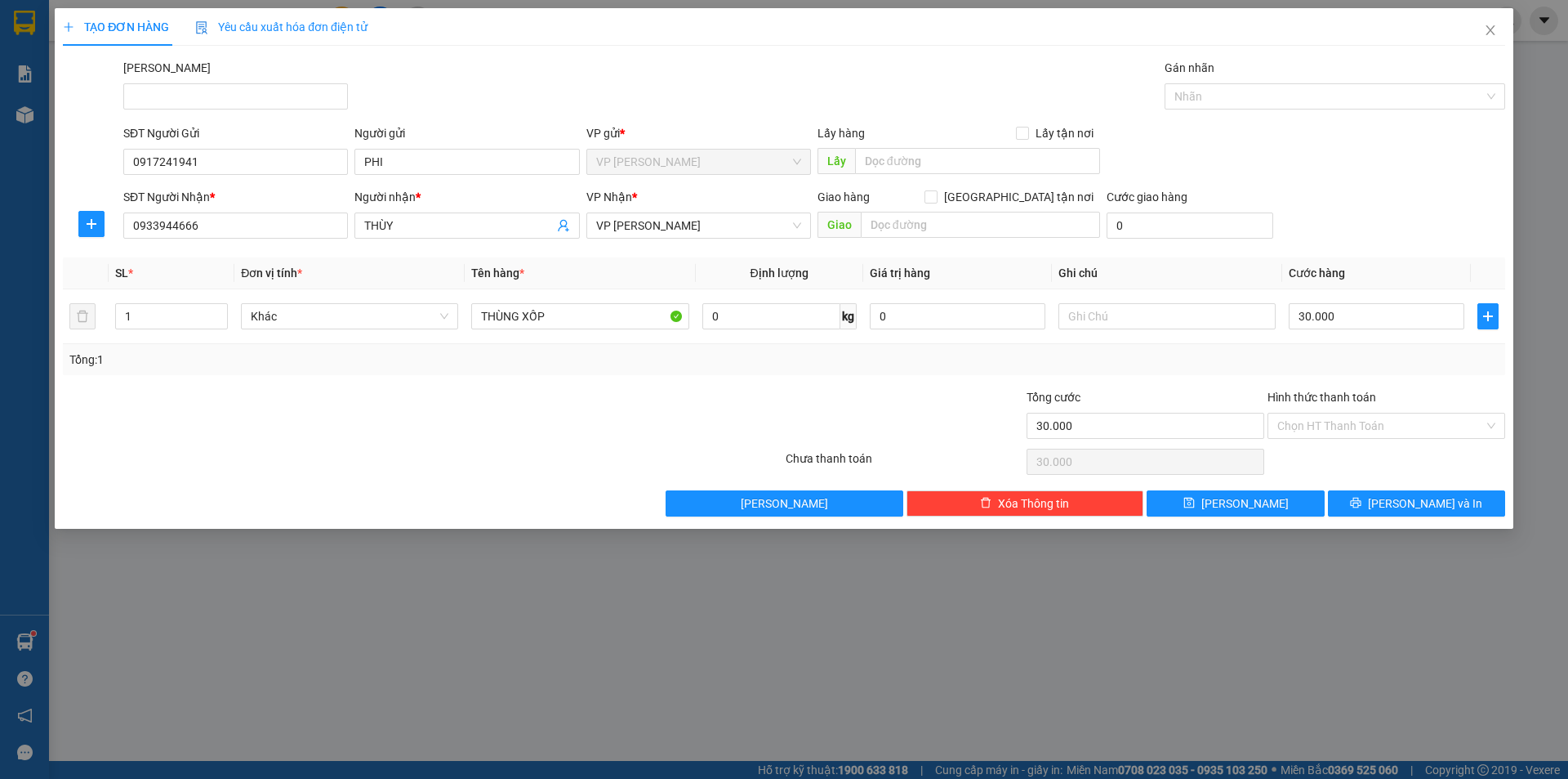
click at [525, 427] on div at bounding box center [302, 417] width 482 height 57
click at [1372, 423] on input "Hình thức thanh toán" at bounding box center [1380, 426] width 207 height 25
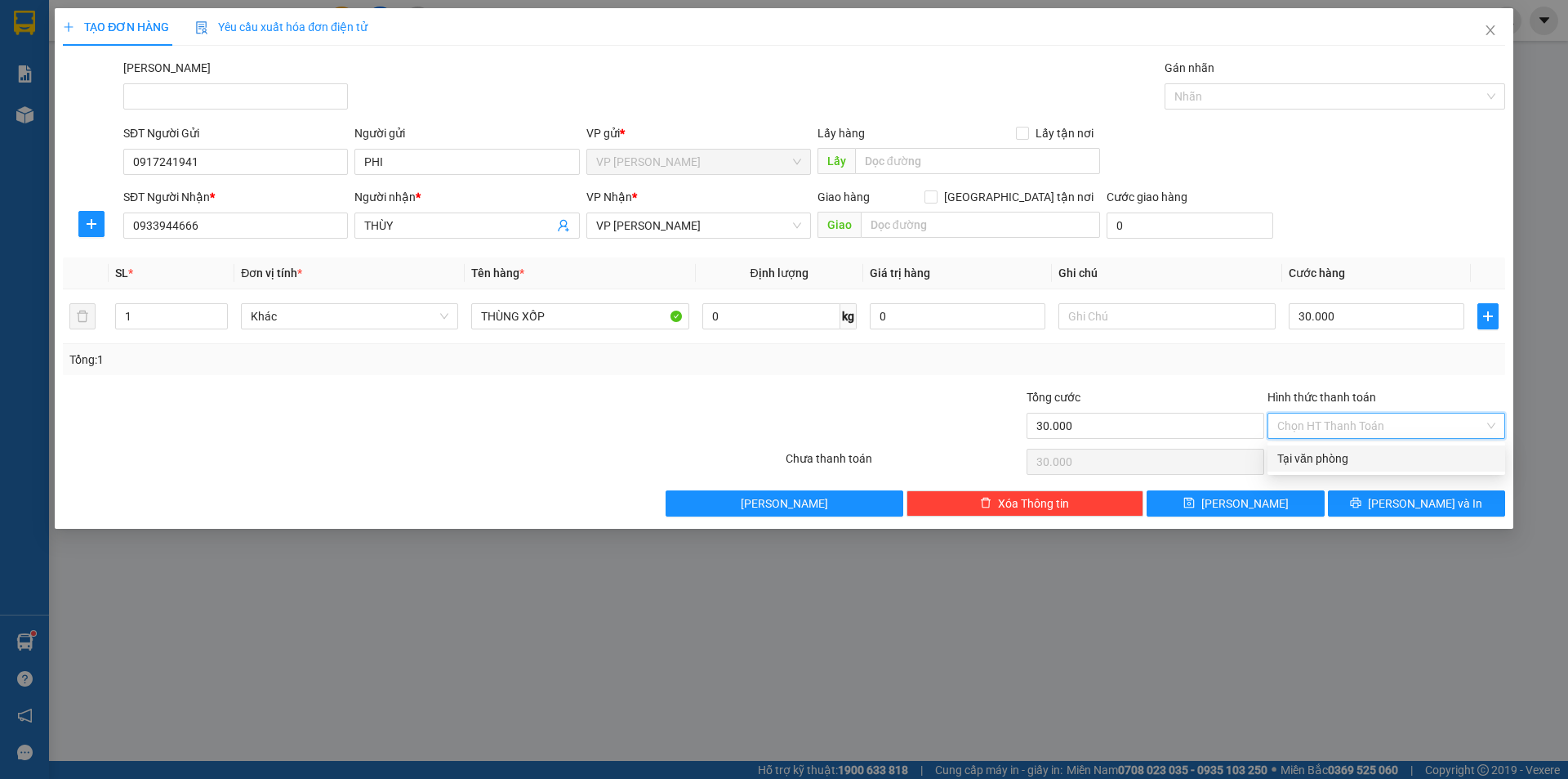
click at [1372, 423] on input "Hình thức thanh toán" at bounding box center [1380, 426] width 207 height 25
click at [1410, 366] on div "Tổng: 1" at bounding box center [784, 360] width 1429 height 18
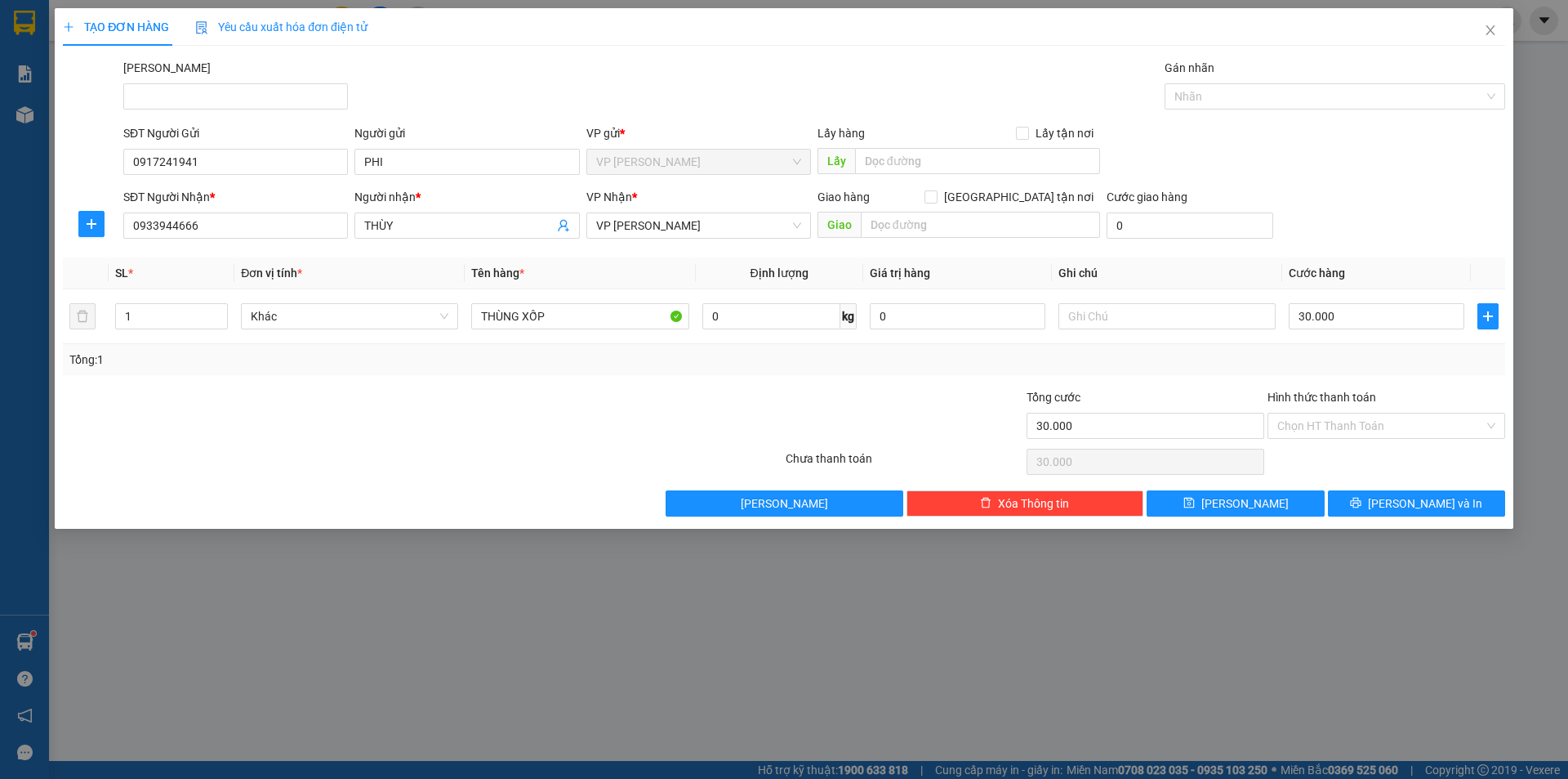
click at [1410, 366] on div "Tổng: 1" at bounding box center [784, 360] width 1429 height 18
drag, startPoint x: 1370, startPoint y: 414, endPoint x: 1365, endPoint y: 441, distance: 27.5
click at [1368, 415] on input "Hình thức thanh toán" at bounding box center [1380, 426] width 207 height 25
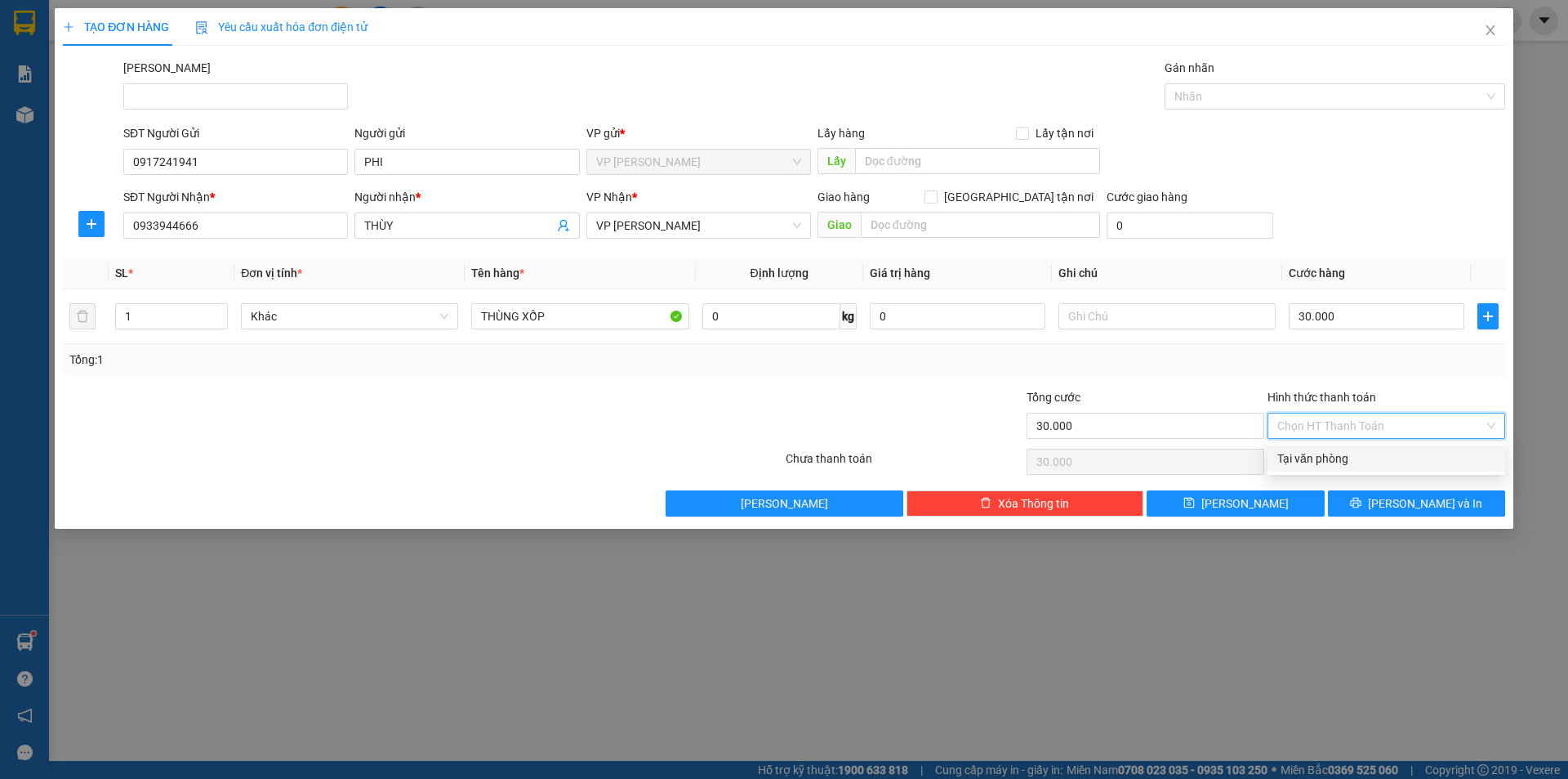
click at [1363, 467] on div "Tại văn phòng" at bounding box center [1386, 459] width 218 height 18
type input "0"
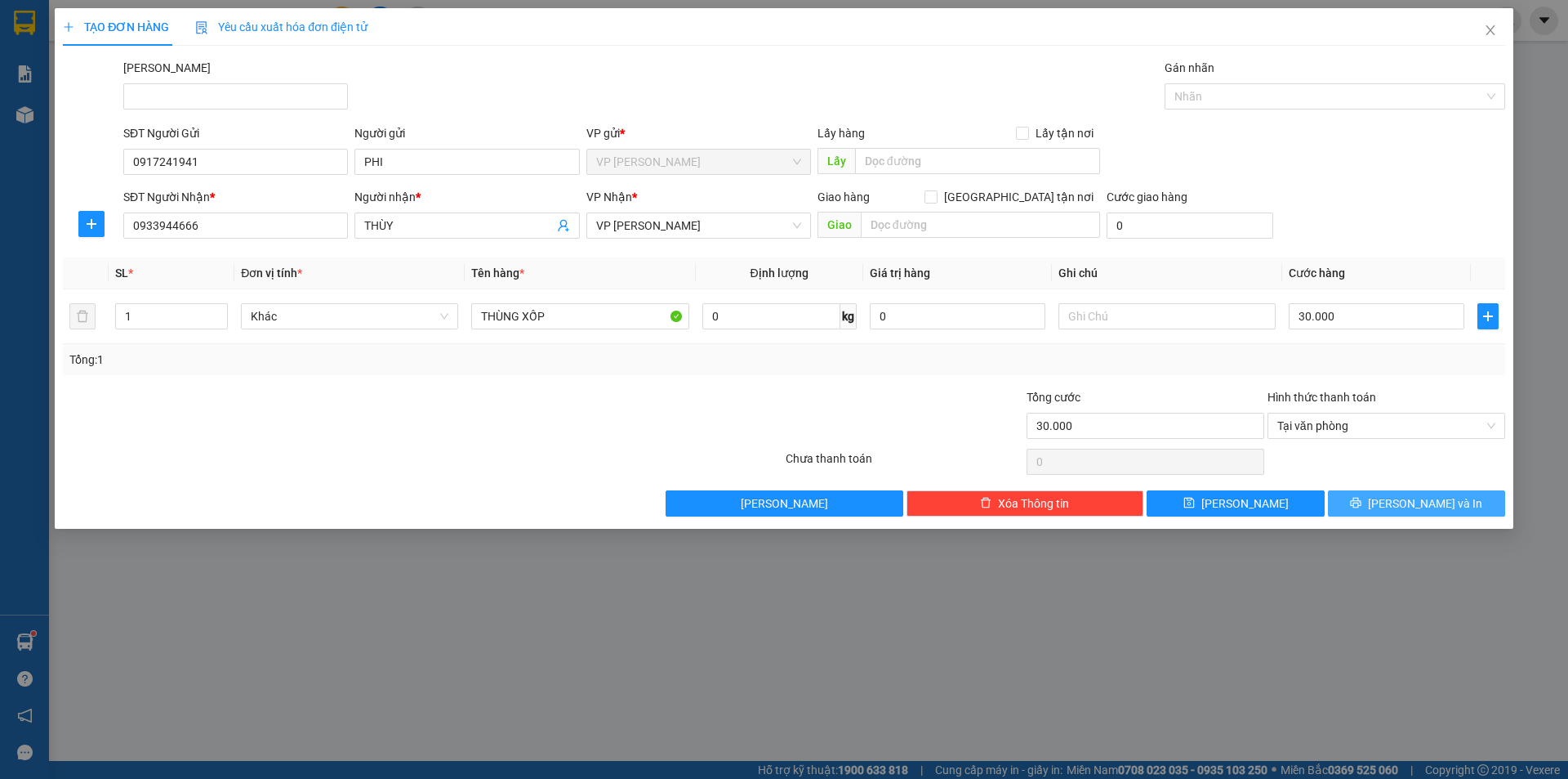
click at [1361, 506] on icon "printer" at bounding box center [1356, 503] width 11 height 11
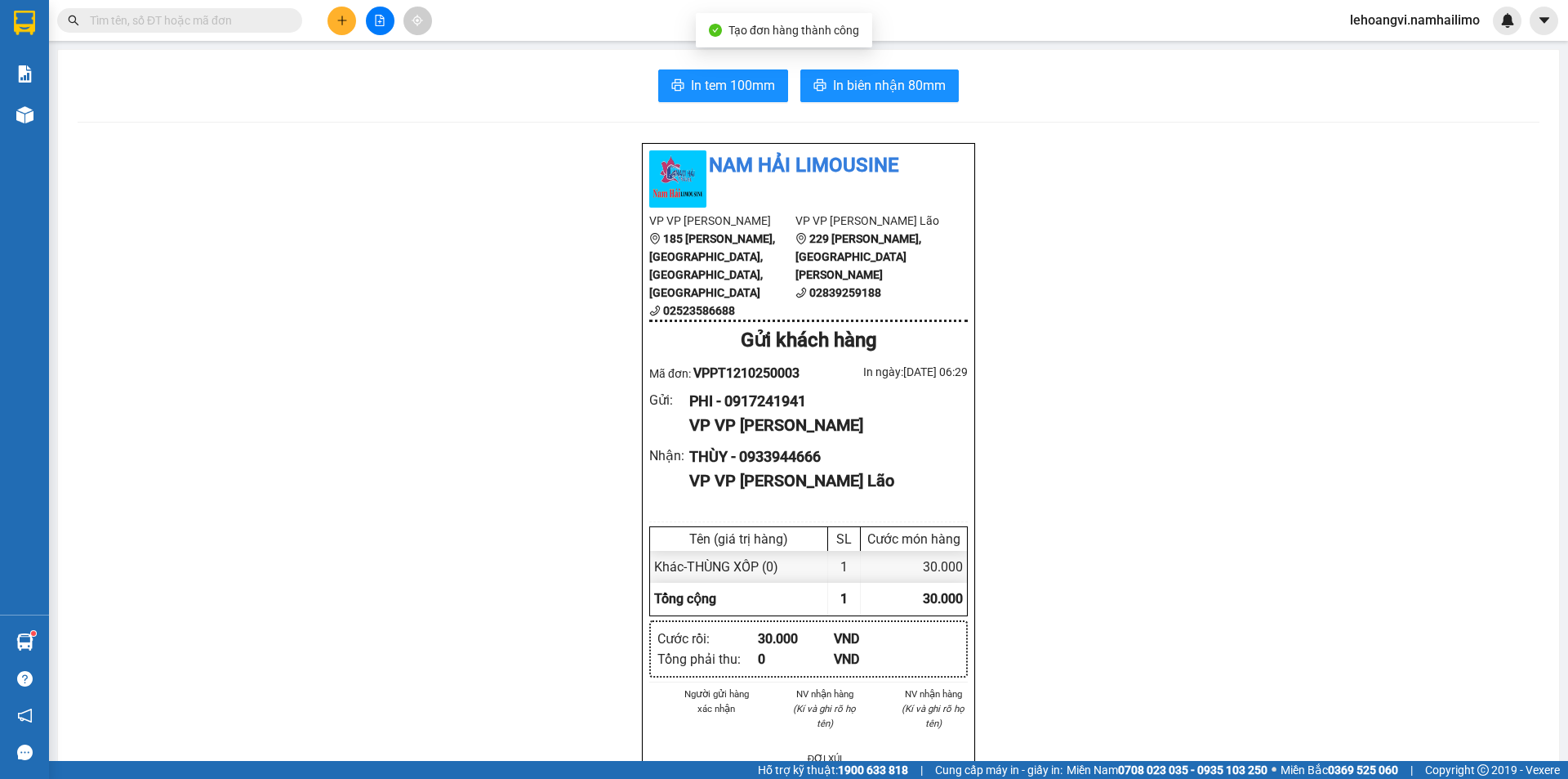
click at [1319, 495] on div "Nam Hải Limousine VP VP Phan Thiết 185 Tôn Đức Thắng, Phường Phú Thủy, Phan Thi…" at bounding box center [808, 795] width 1462 height 1305
click at [861, 89] on span "In biên nhận 80mm" at bounding box center [890, 85] width 113 height 20
click at [724, 83] on span "In tem 100mm" at bounding box center [733, 85] width 84 height 20
click at [338, 13] on button at bounding box center [342, 20] width 29 height 29
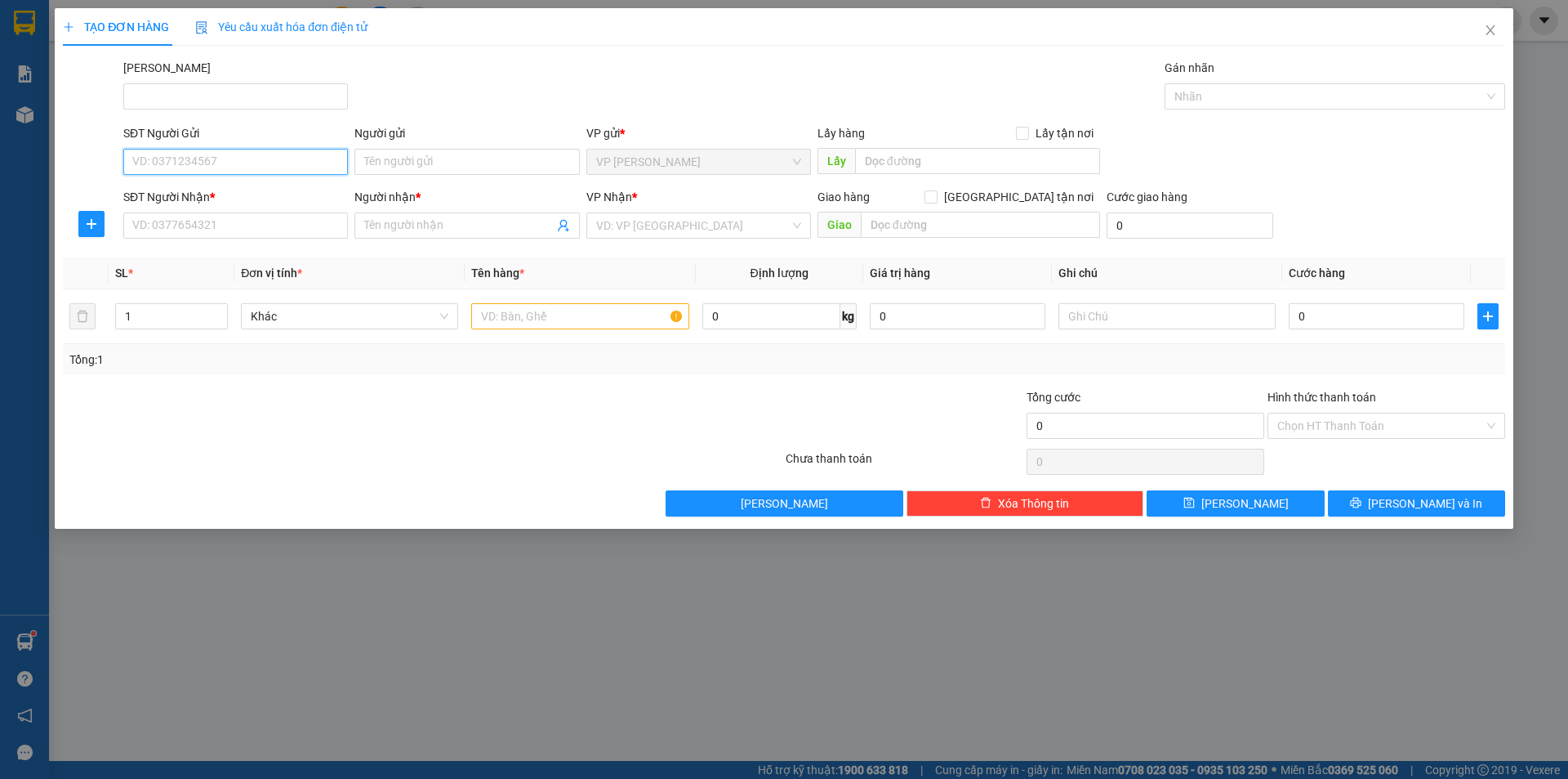
click at [312, 157] on input "SĐT Người Gửi" at bounding box center [235, 162] width 225 height 26
type input "0366719190"
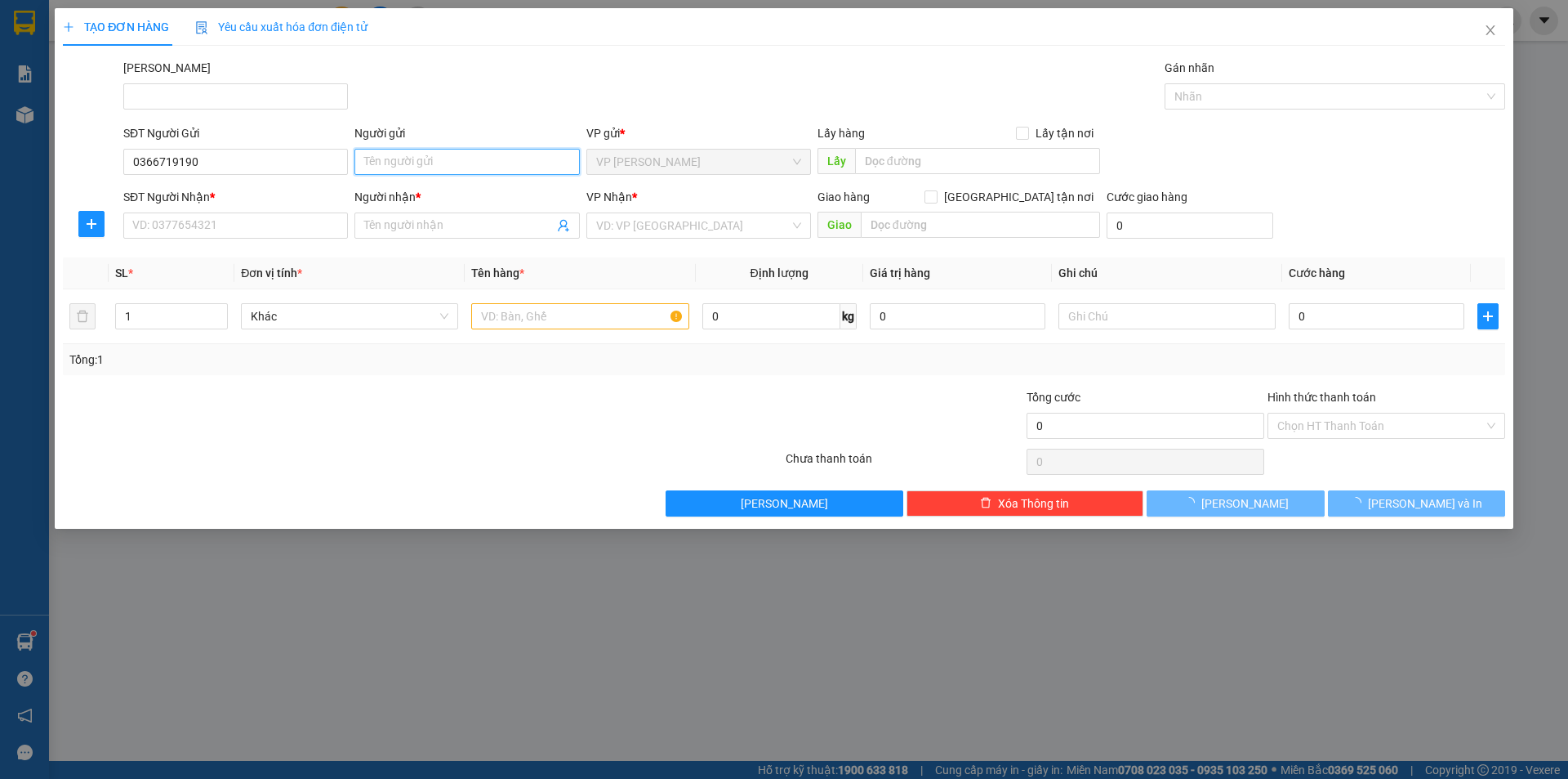
click at [455, 171] on input "Người gửi" at bounding box center [467, 162] width 225 height 26
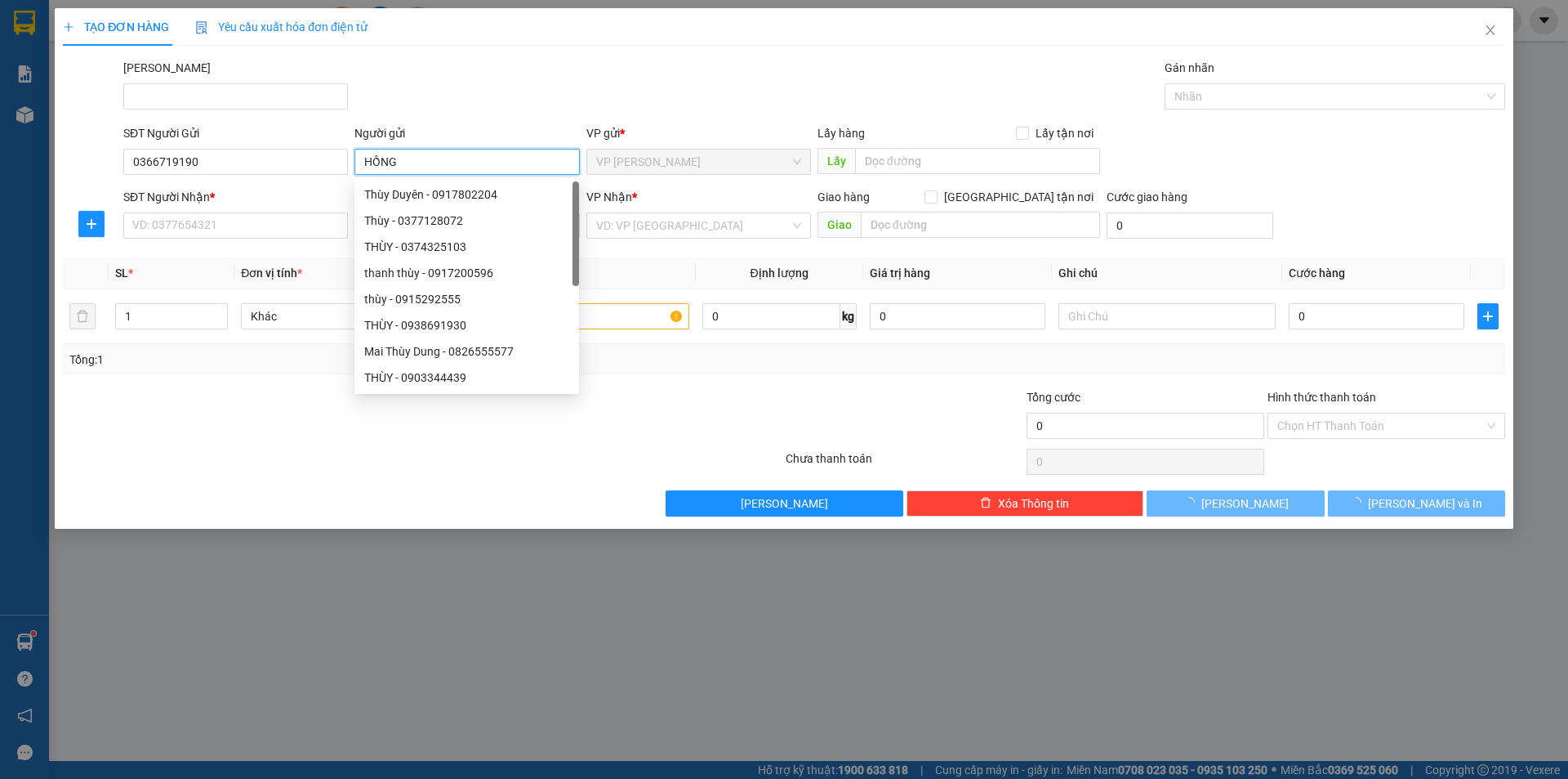
type input "HỒNG"
click at [222, 212] on div "SĐT Người Nhận *" at bounding box center [235, 200] width 225 height 25
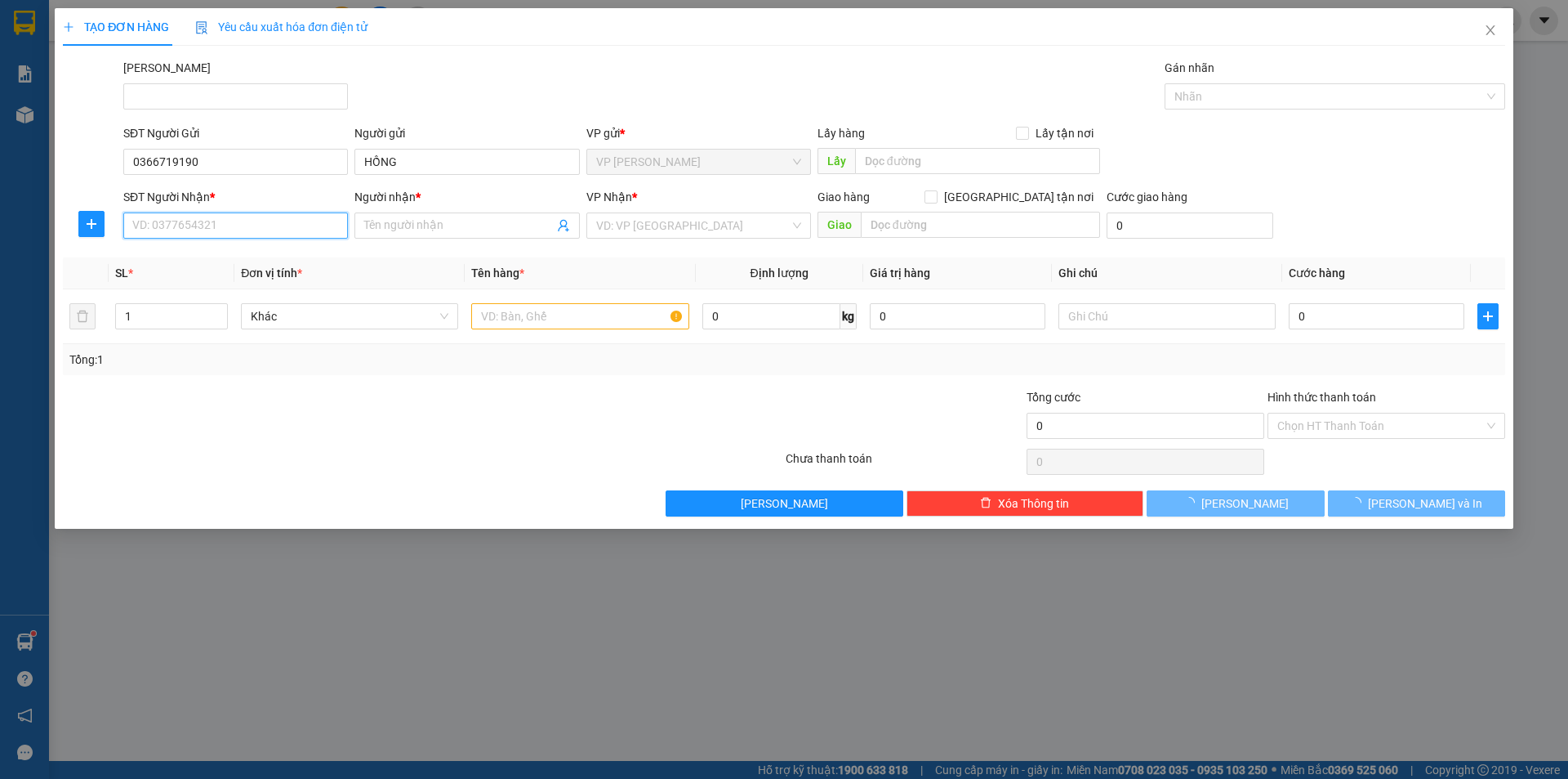
click at [227, 226] on input "SĐT Người Nhận *" at bounding box center [235, 226] width 225 height 26
click at [219, 269] on div "SL *" at bounding box center [172, 273] width 113 height 18
click at [221, 238] on input "097140" at bounding box center [235, 226] width 225 height 26
type input "0971403408"
click at [210, 260] on div "0971403408 - NGỌC" at bounding box center [235, 258] width 205 height 18
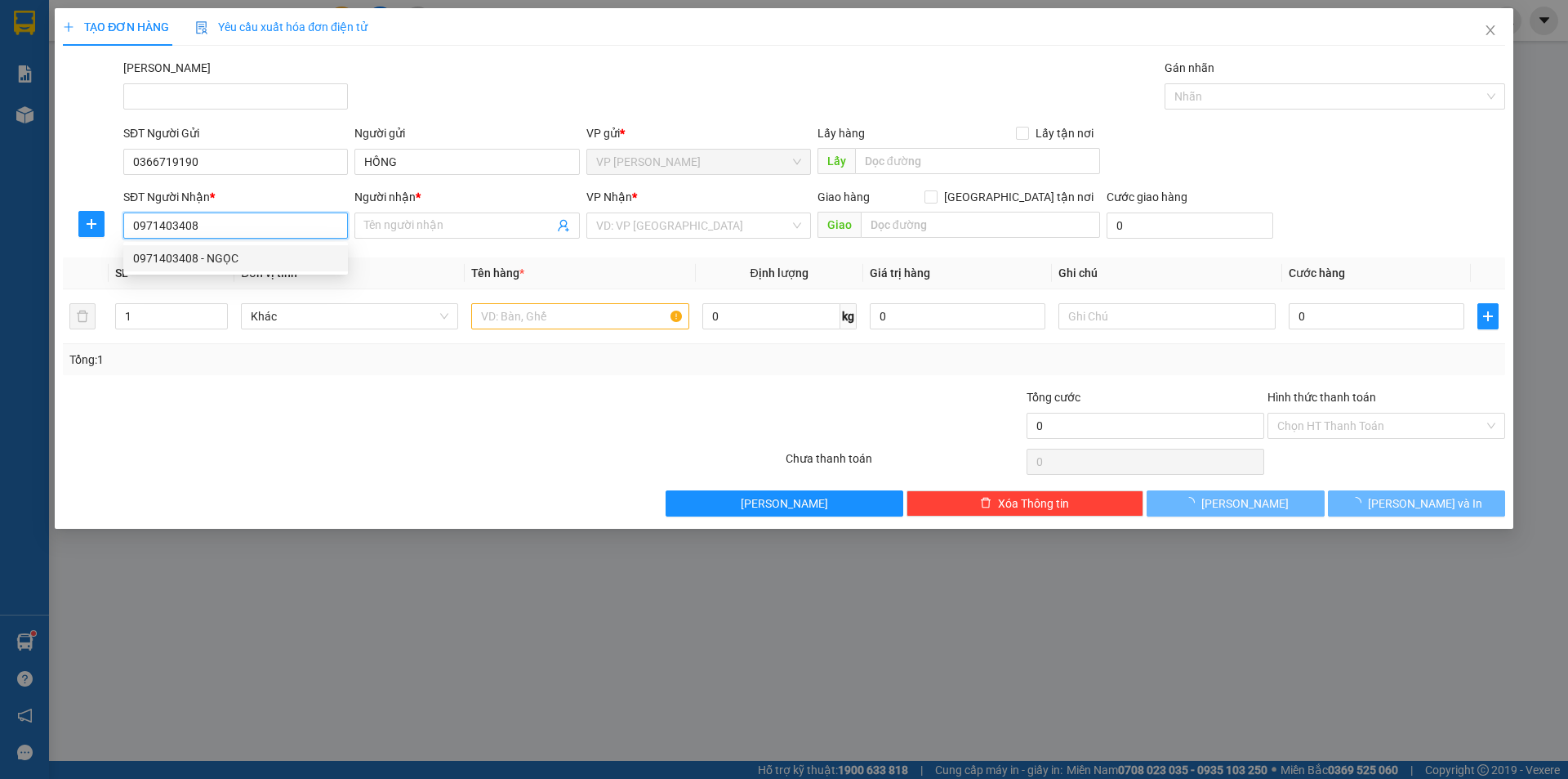
type input "NGỌC"
type input "0971403408"
click at [379, 388] on div at bounding box center [302, 417] width 482 height 57
type input "40.000"
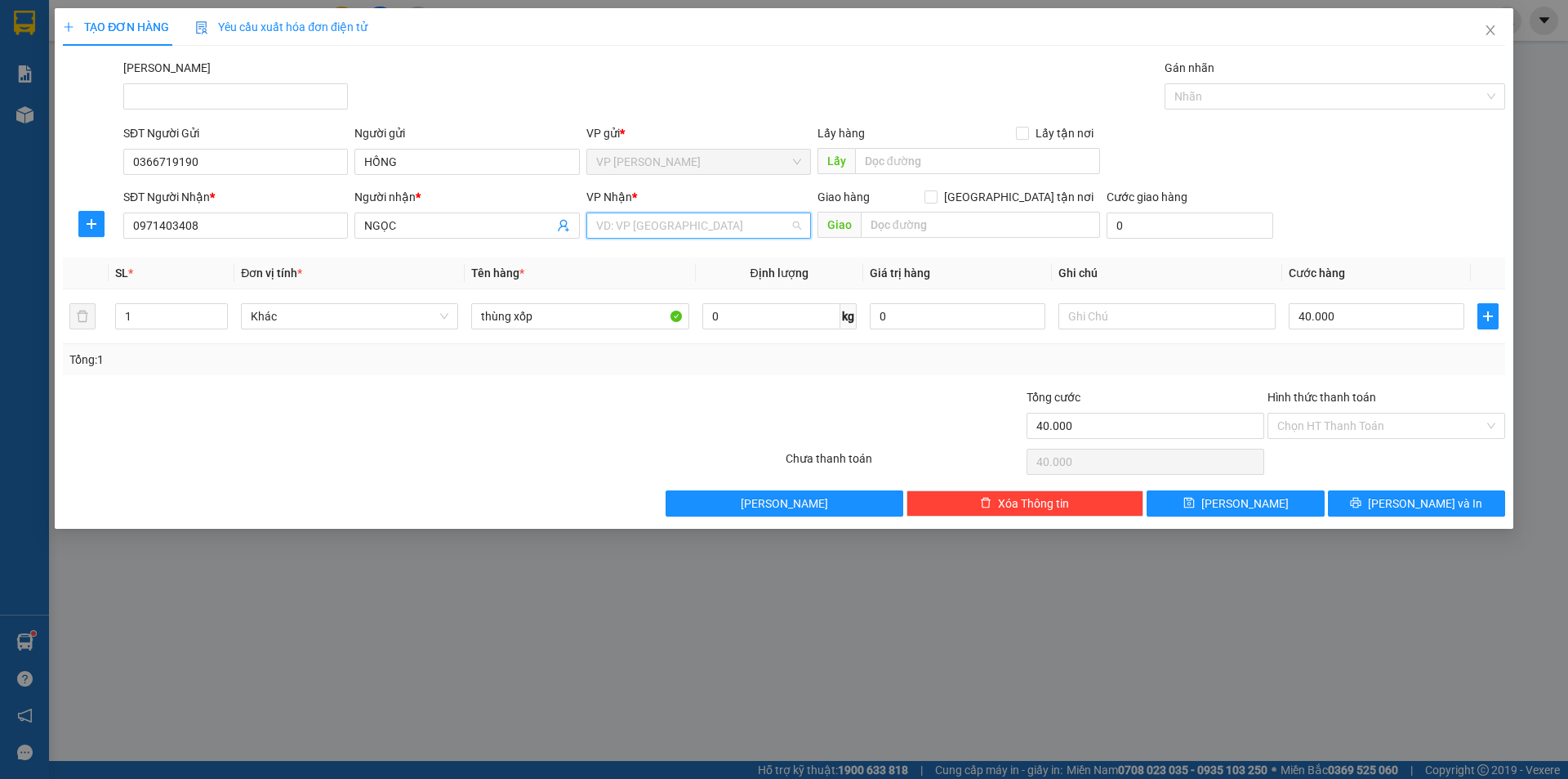
click at [650, 228] on input "search" at bounding box center [693, 226] width 194 height 25
click at [690, 294] on div "VP [PERSON_NAME]" at bounding box center [699, 284] width 225 height 26
drag, startPoint x: 440, startPoint y: 387, endPoint x: 526, endPoint y: 334, distance: 101.0
click at [444, 386] on div "Transit Pickup Surcharge Ids Transit Deliver Surcharge Ids Transit Deliver Surc…" at bounding box center [784, 288] width 1442 height 458
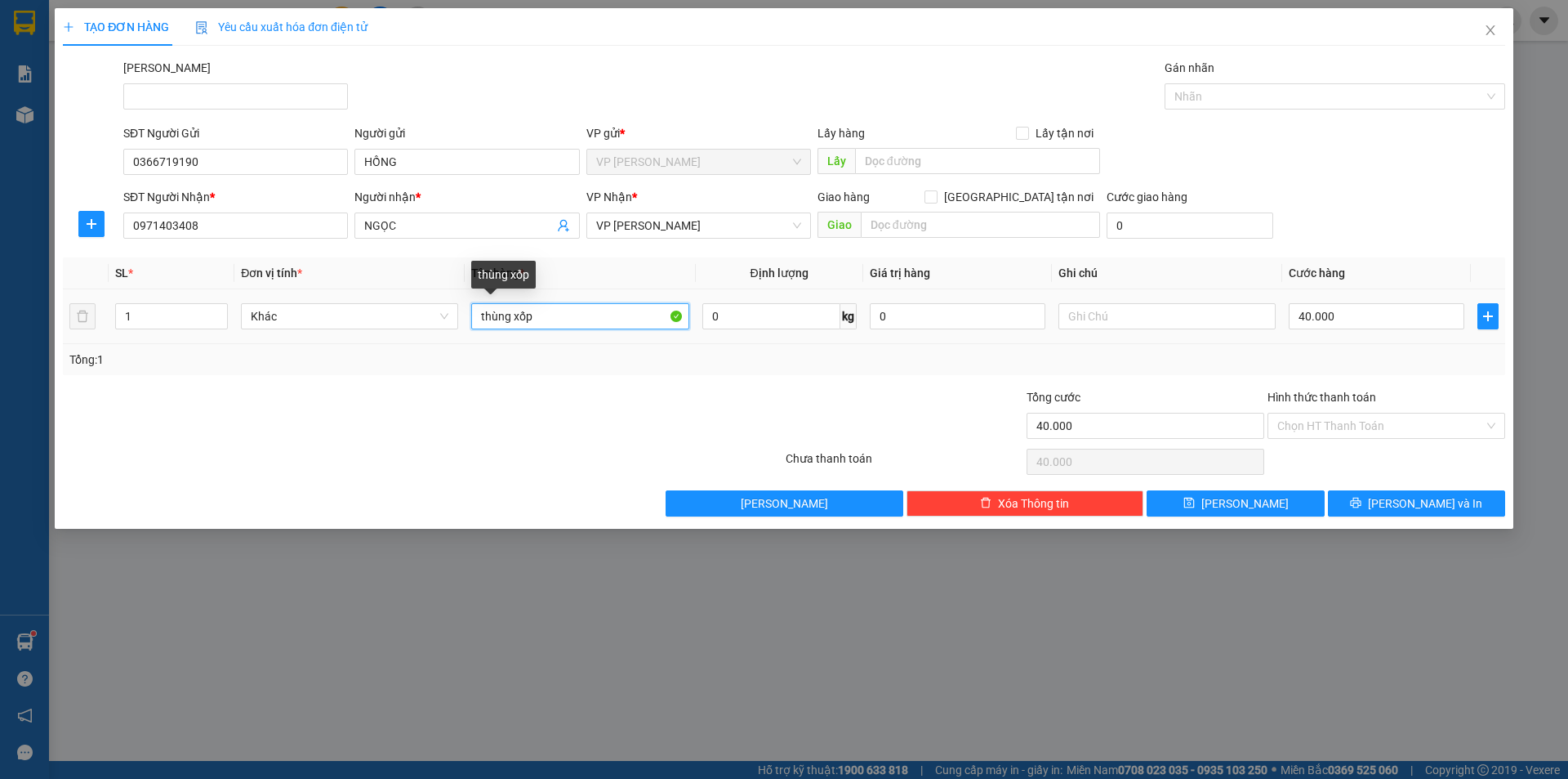
click at [614, 318] on input "thùng xốp" at bounding box center [580, 316] width 217 height 26
type input "BỊCH ĐEN"
click at [1384, 388] on div "Hình thức thanh toán" at bounding box center [1386, 401] width 238 height 25
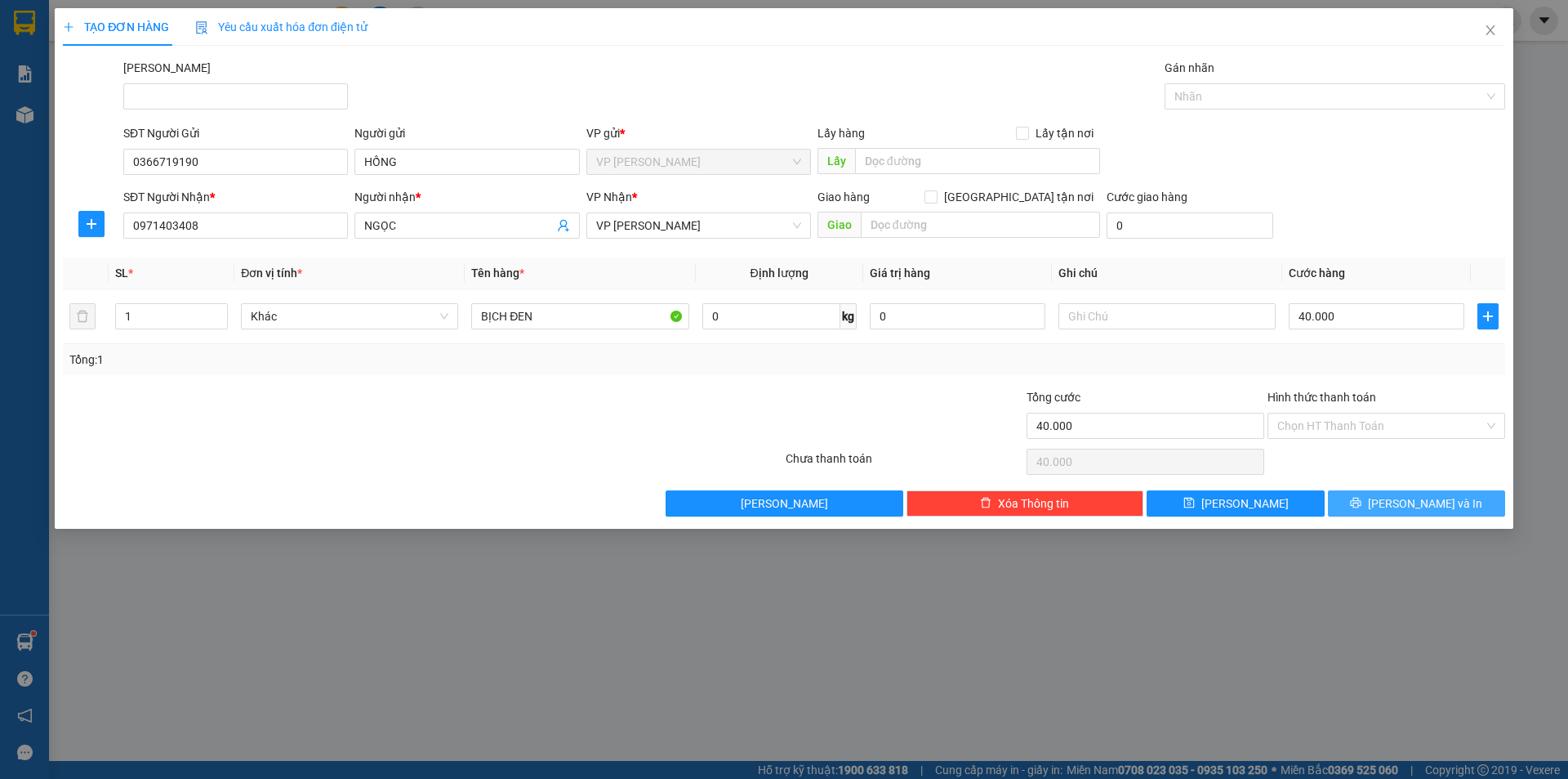
click at [1436, 501] on span "Lưu và In" at bounding box center [1425, 504] width 114 height 18
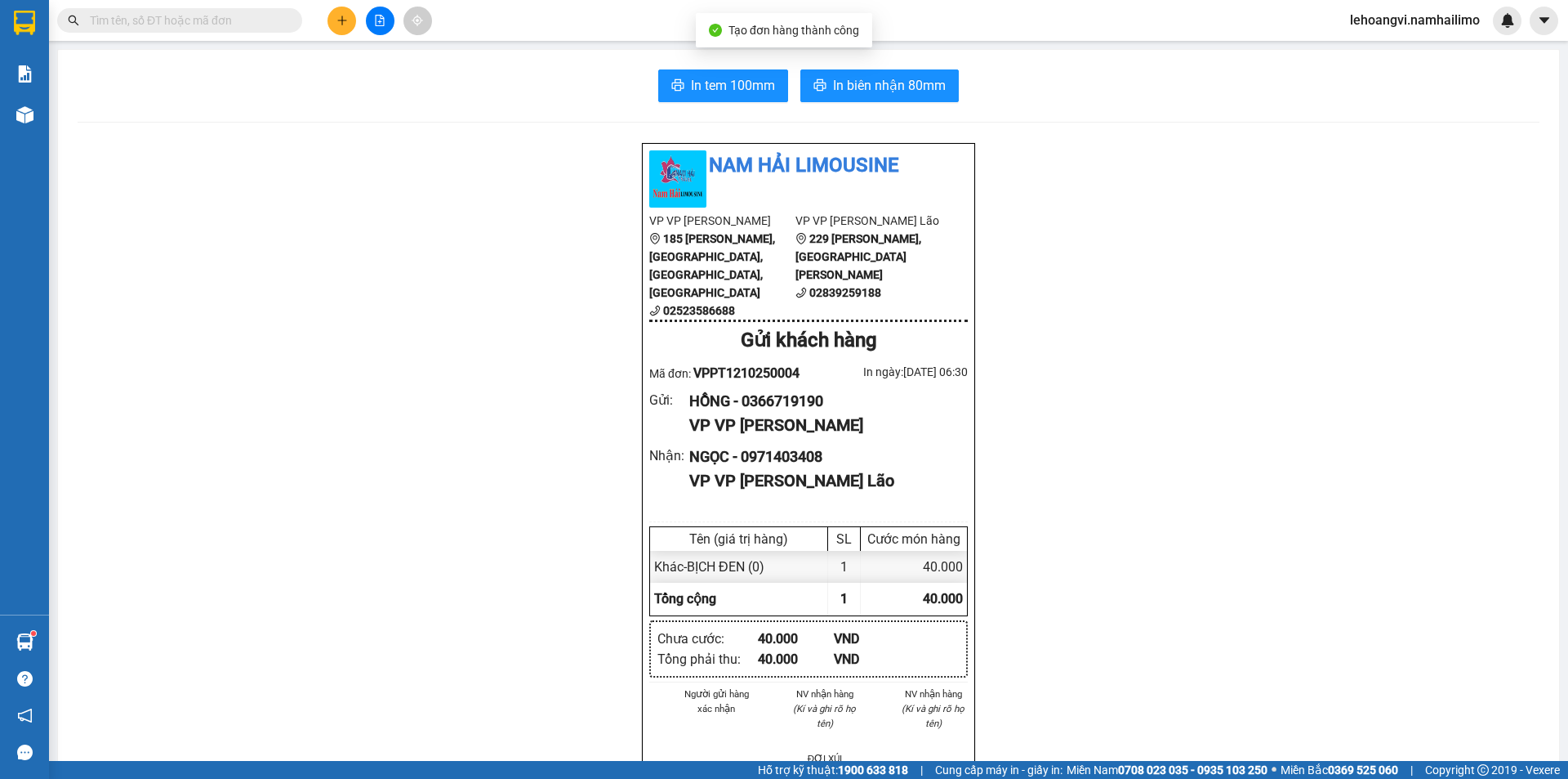
click at [938, 78] on span "In biên nhận 80mm" at bounding box center [890, 85] width 113 height 20
click at [735, 86] on span "In tem 100mm" at bounding box center [733, 85] width 84 height 20
click at [213, 7] on div "Kết quả tìm kiếm ( 0 ) Bộ lọc No Data lehoangvi.namhailimo" at bounding box center [784, 20] width 1568 height 41
click at [206, 16] on input "text" at bounding box center [186, 20] width 193 height 18
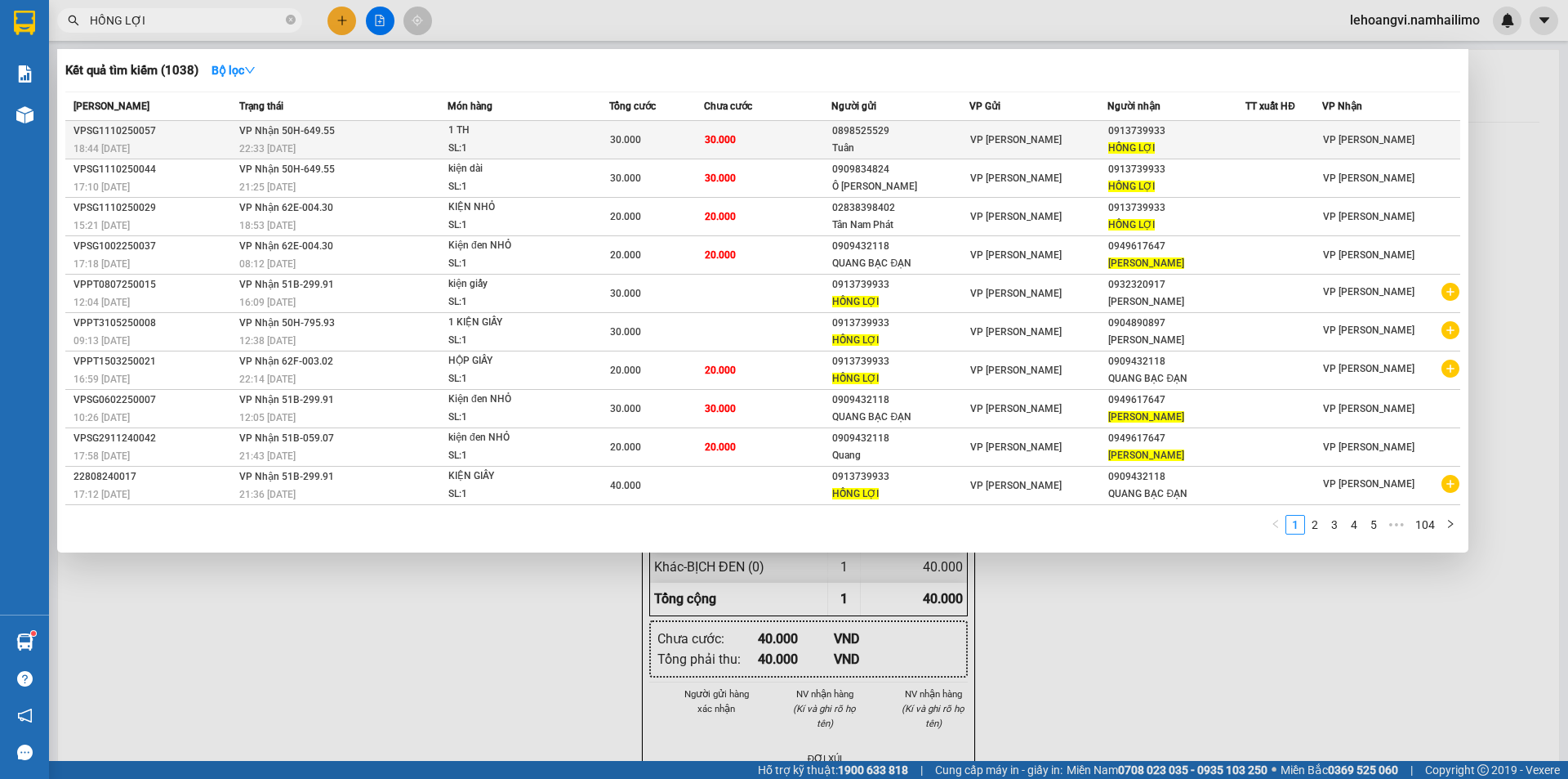
type input "HỒNG LỢI"
click at [905, 134] on div "0898525529" at bounding box center [900, 131] width 136 height 17
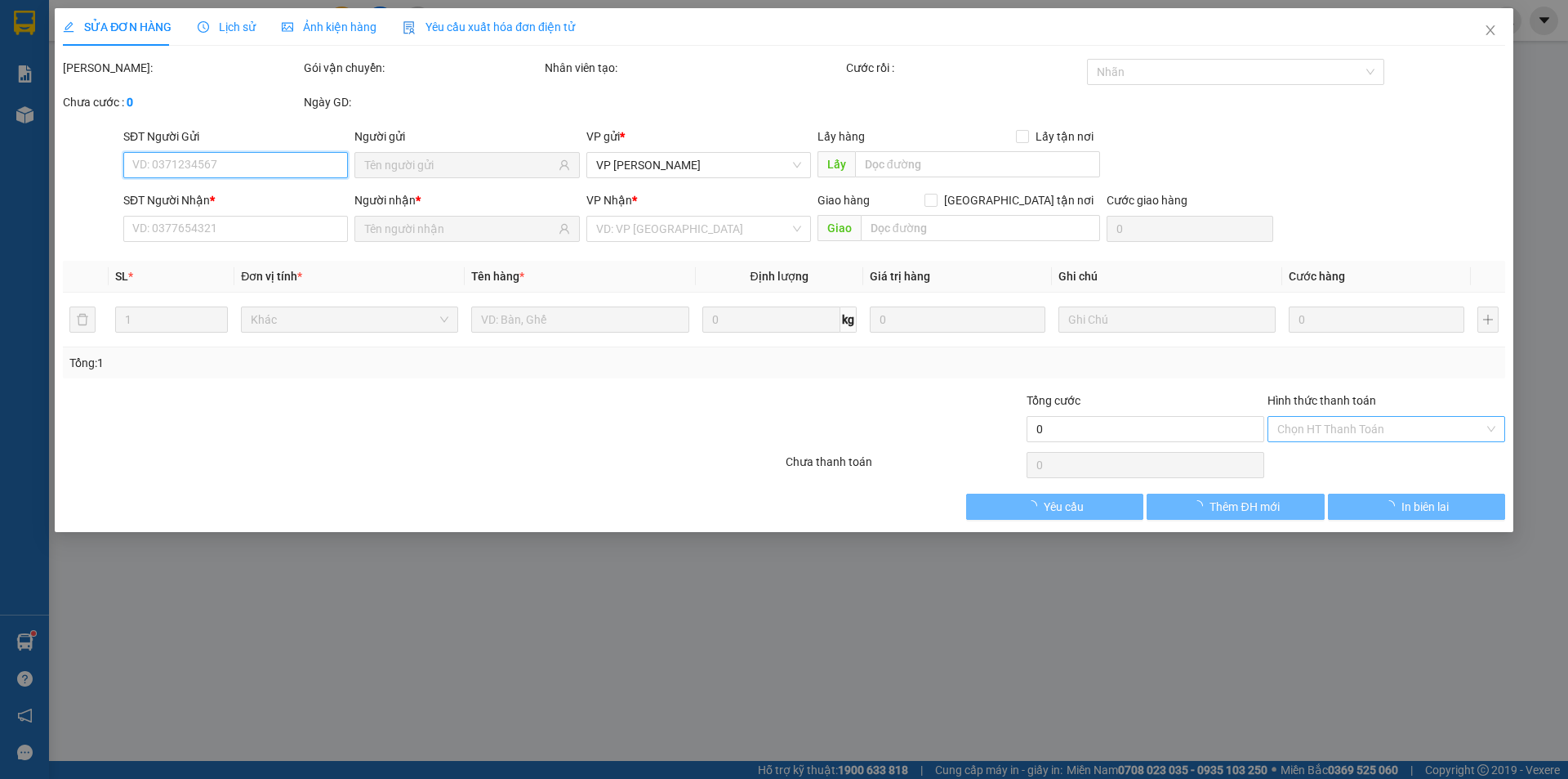
type input "0898525529"
type input "Tuân"
type input "0913739933"
type input "HỒNG LỢI"
type input "30.000"
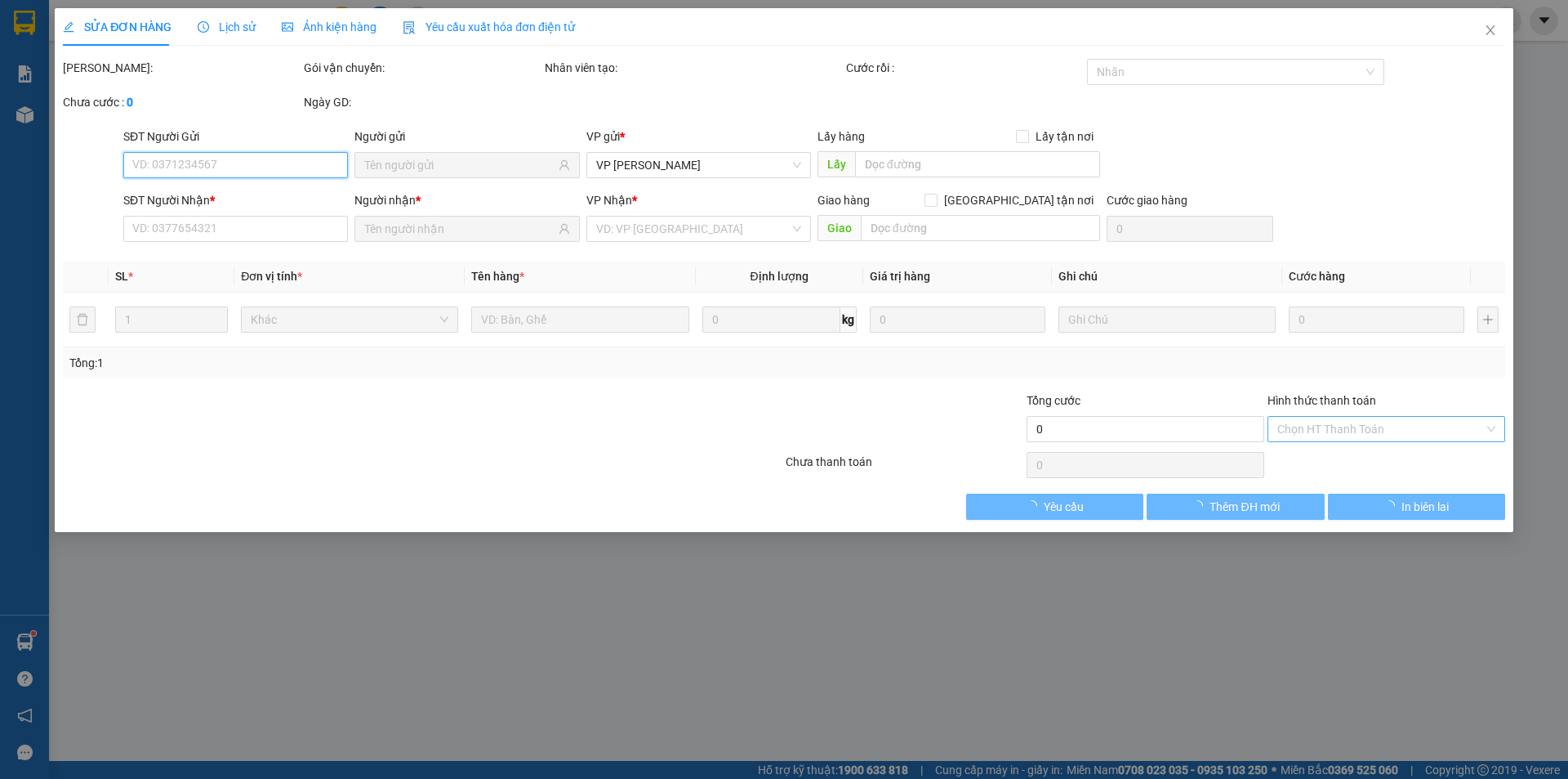
type input "30.000"
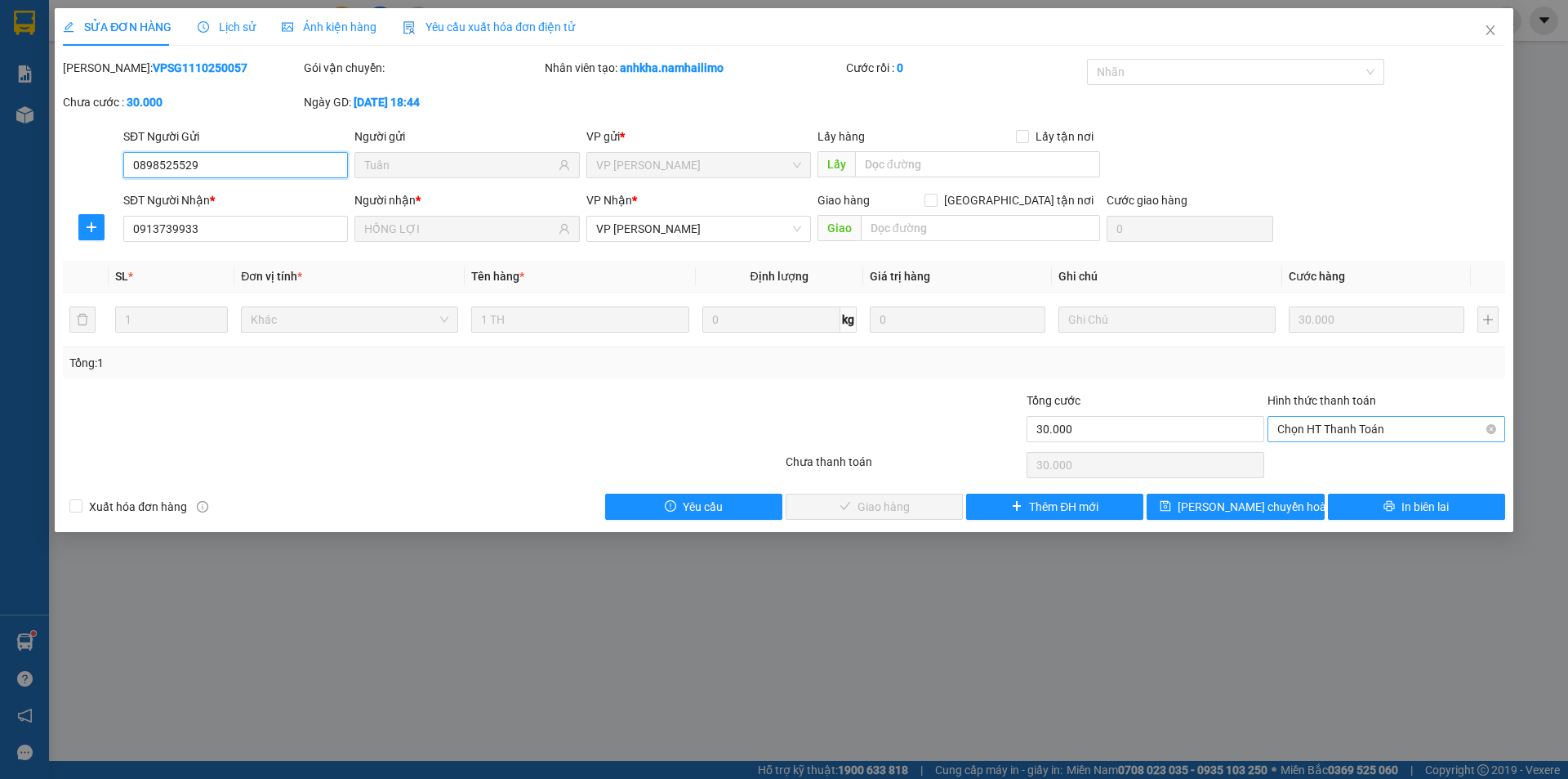
click at [1351, 427] on span "Chọn HT Thanh Toán" at bounding box center [1386, 429] width 218 height 25
click at [1360, 461] on div "Tại văn phòng" at bounding box center [1386, 462] width 218 height 18
click at [864, 506] on span "Giao hàng" at bounding box center [884, 507] width 52 height 18
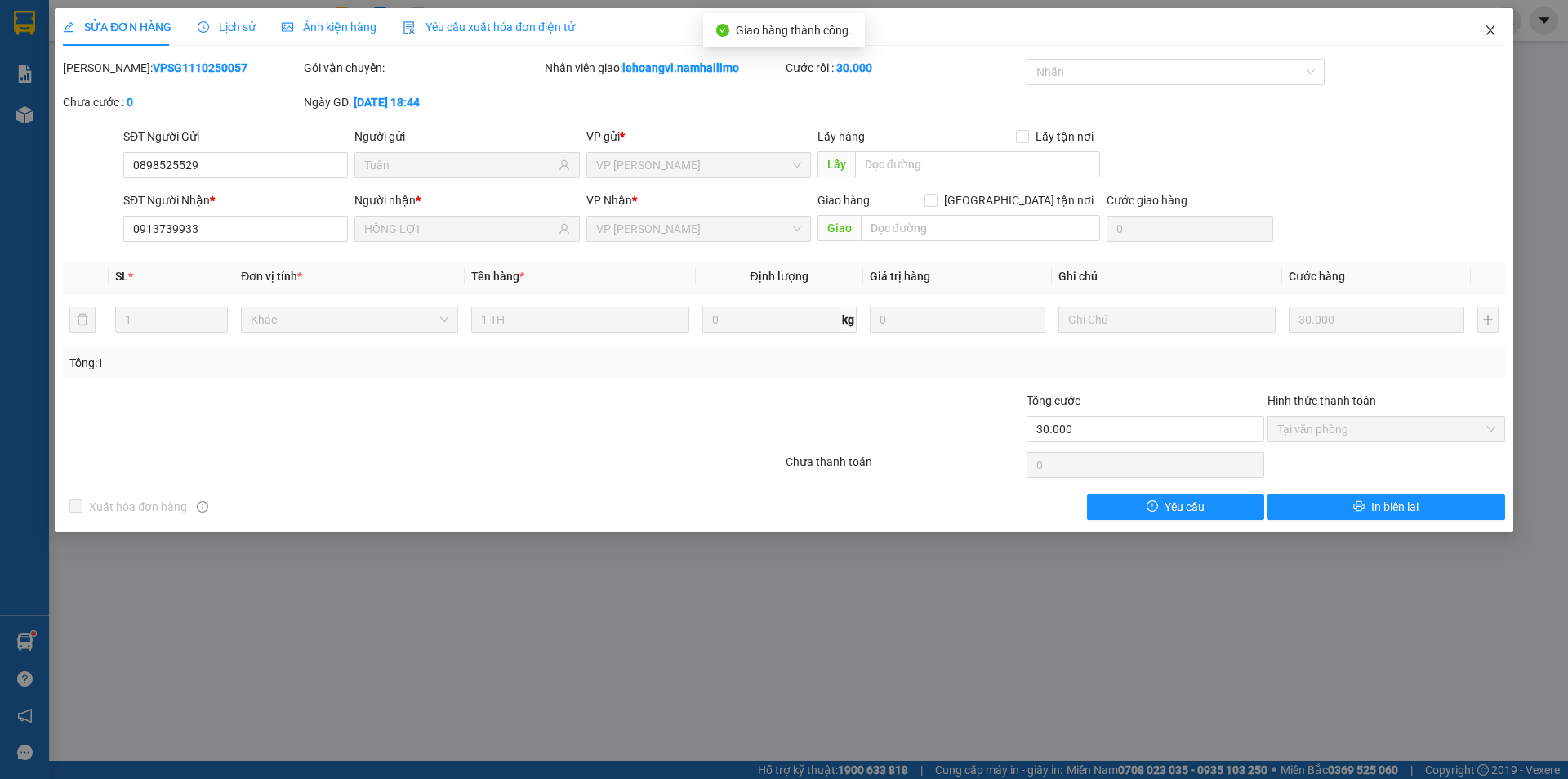
click at [1492, 23] on span "Close" at bounding box center [1490, 31] width 46 height 46
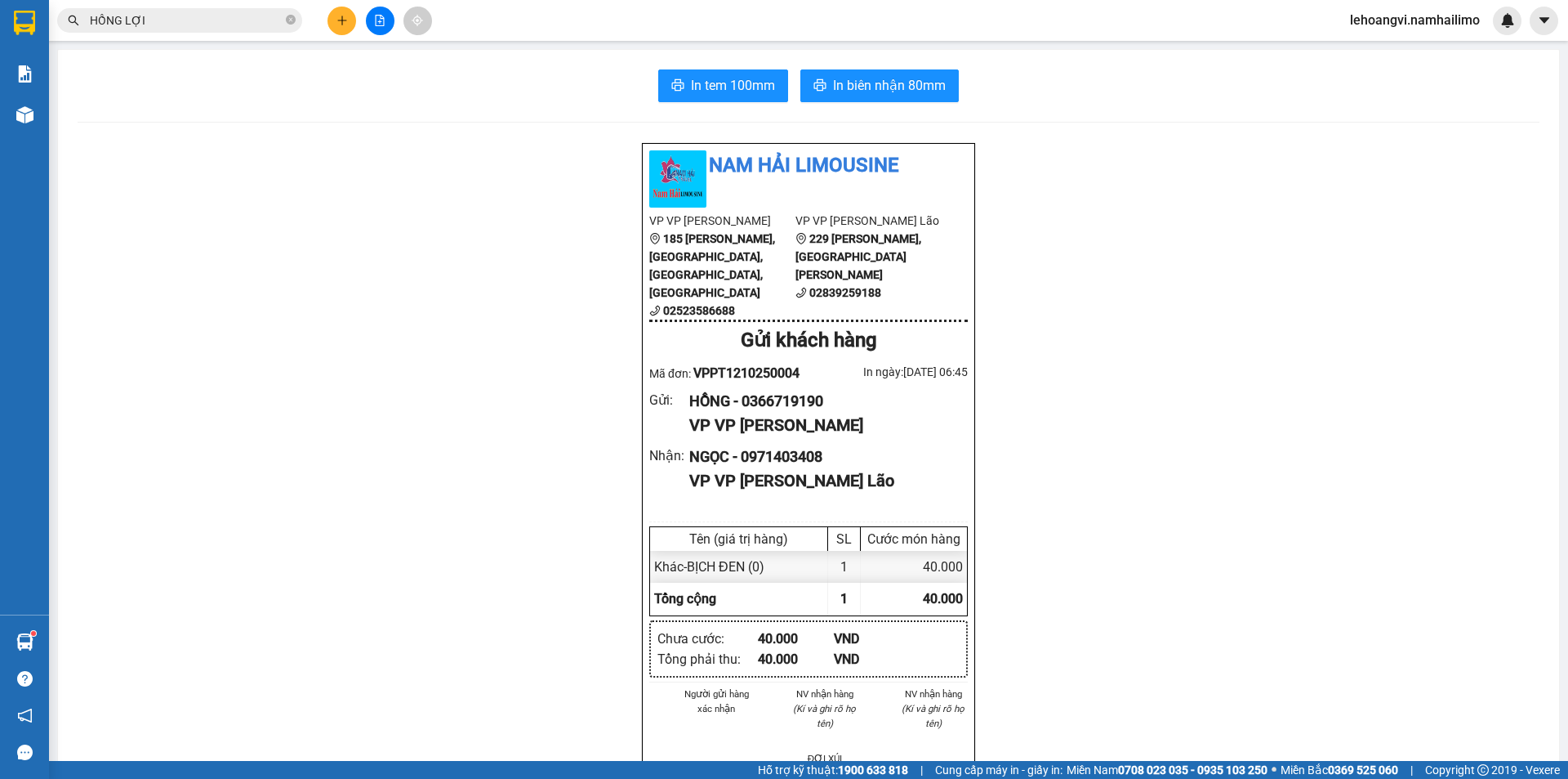
click at [226, 20] on input "HỒNG LỢI" at bounding box center [186, 20] width 193 height 18
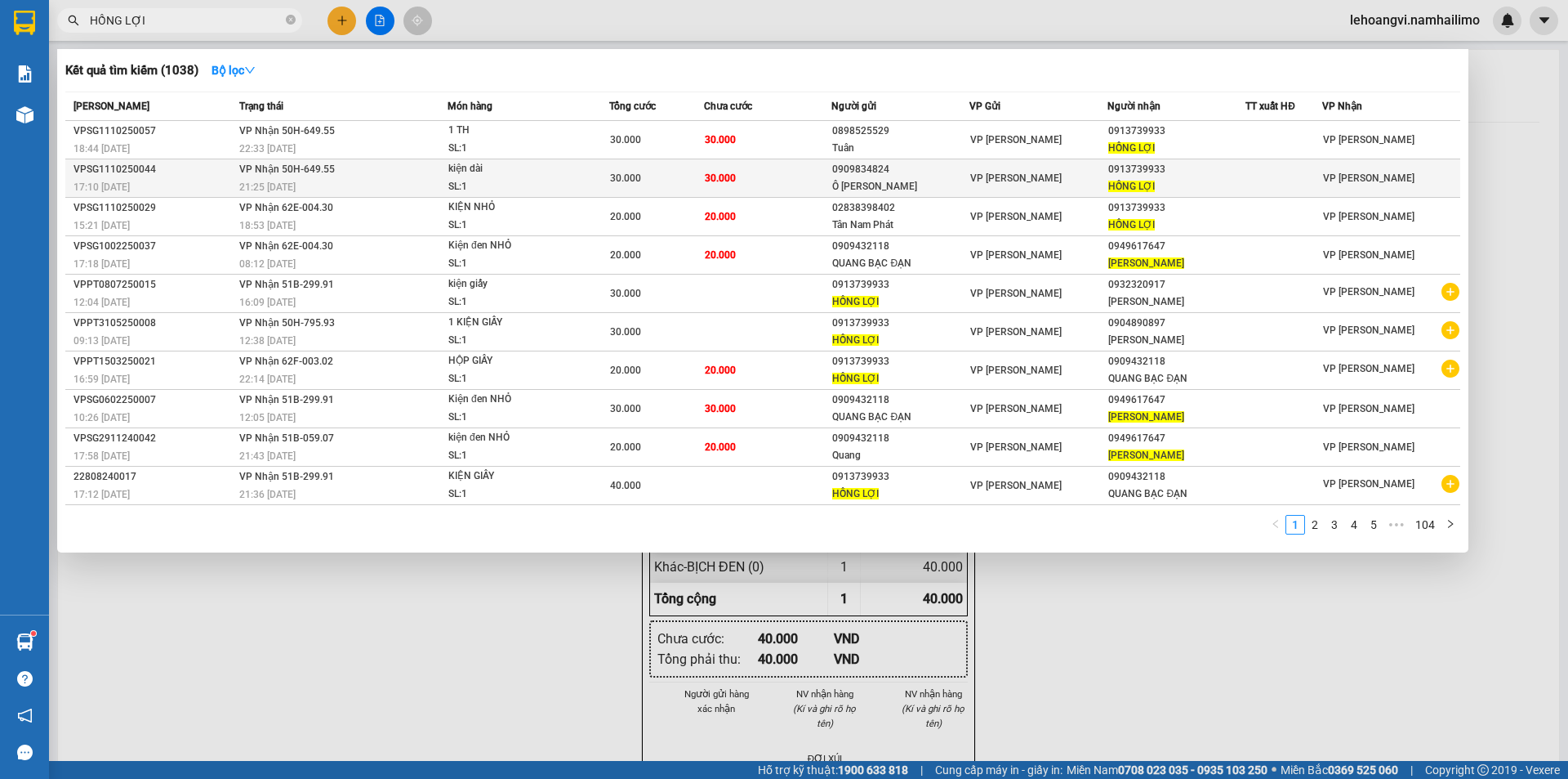
click at [1292, 186] on div at bounding box center [1284, 178] width 75 height 17
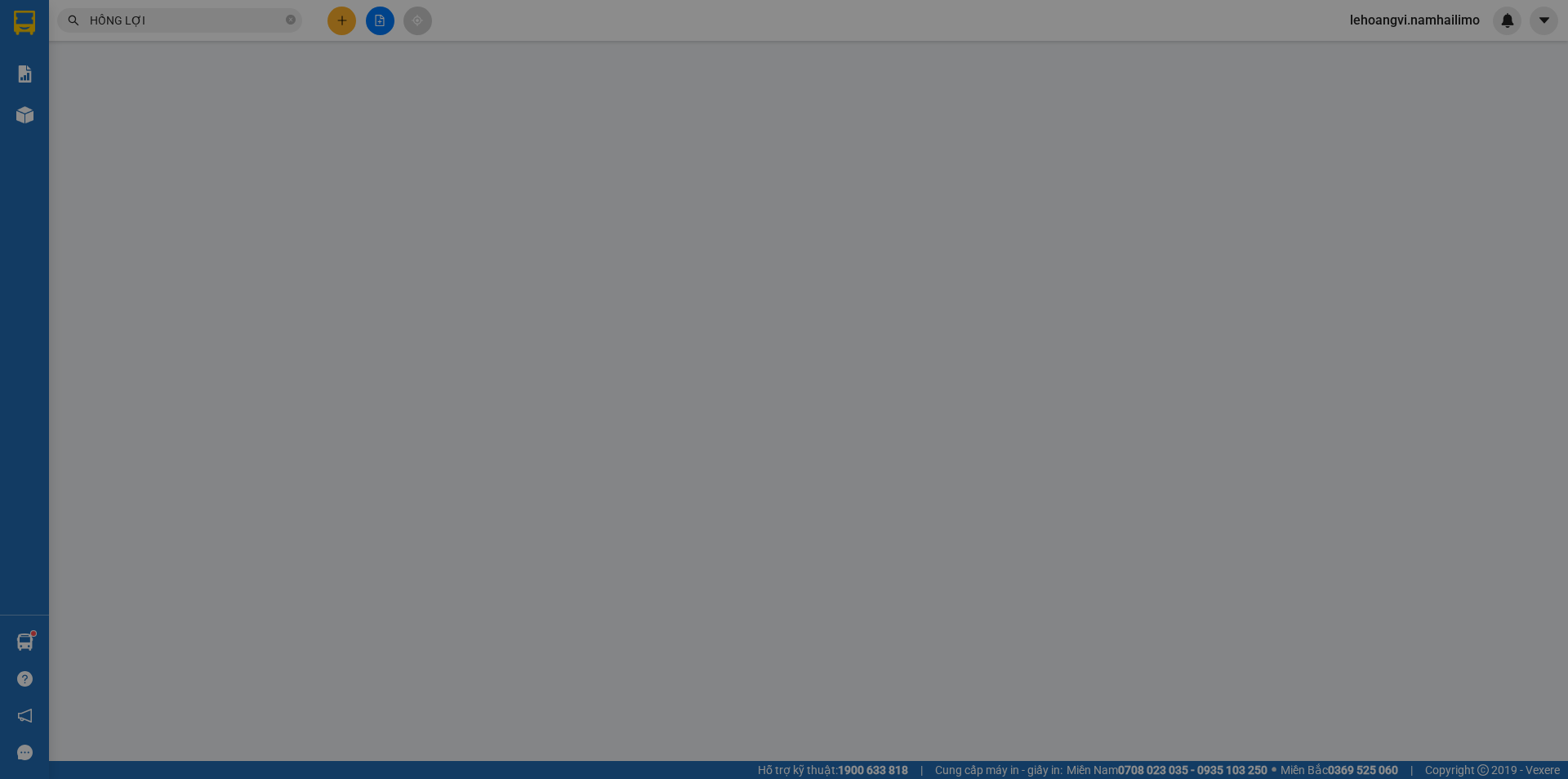
type input "0909834824"
type input "Ô TÔ TUẤN PHONG"
type input "0913739933"
type input "HỒNG LỢI"
type input "30.000"
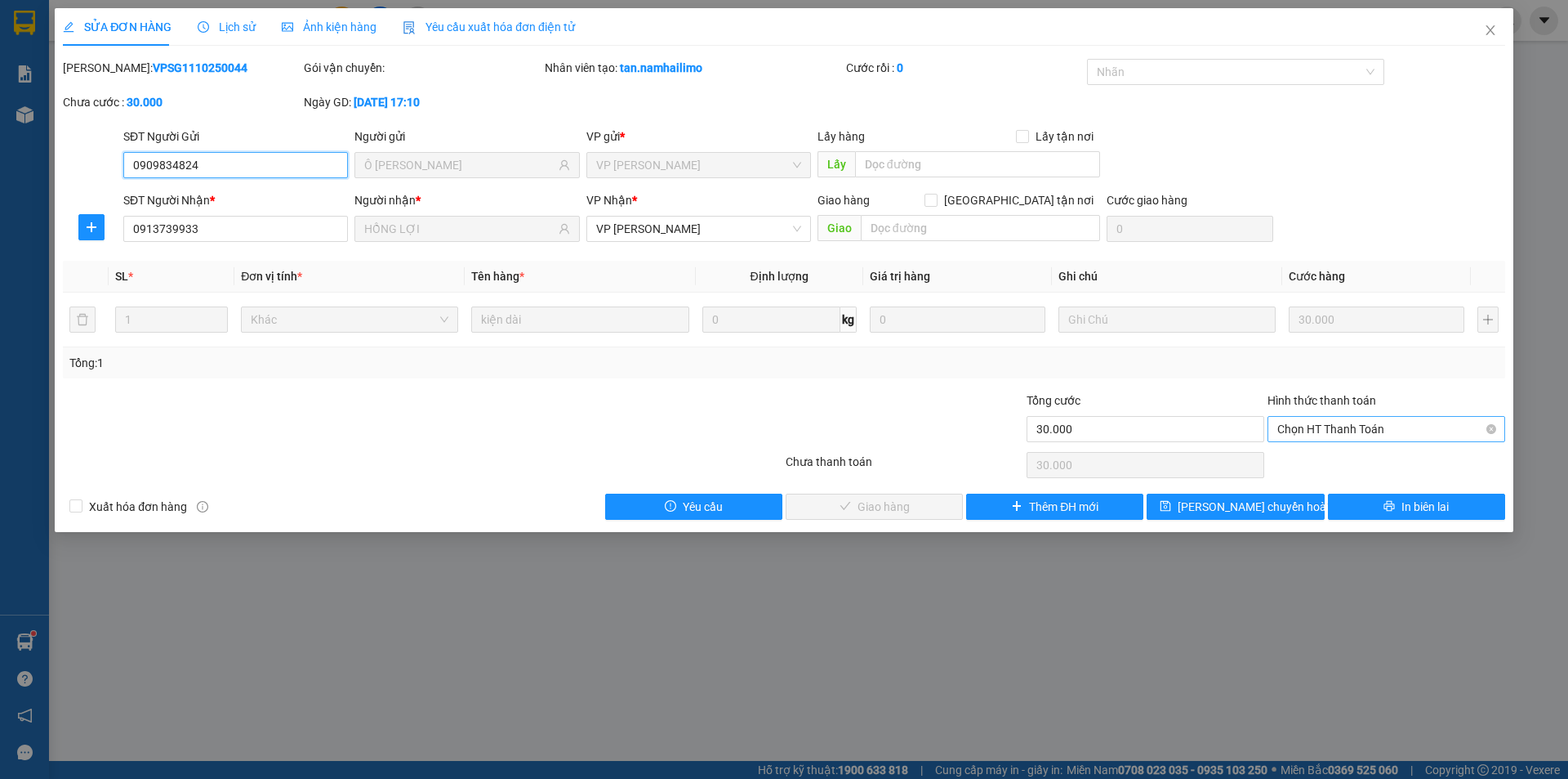
click at [1338, 429] on span "Chọn HT Thanh Toán" at bounding box center [1386, 429] width 218 height 25
click at [1351, 464] on div "Tại văn phòng" at bounding box center [1386, 462] width 218 height 18
type input "0"
click at [877, 506] on span "Giao hàng" at bounding box center [884, 507] width 52 height 18
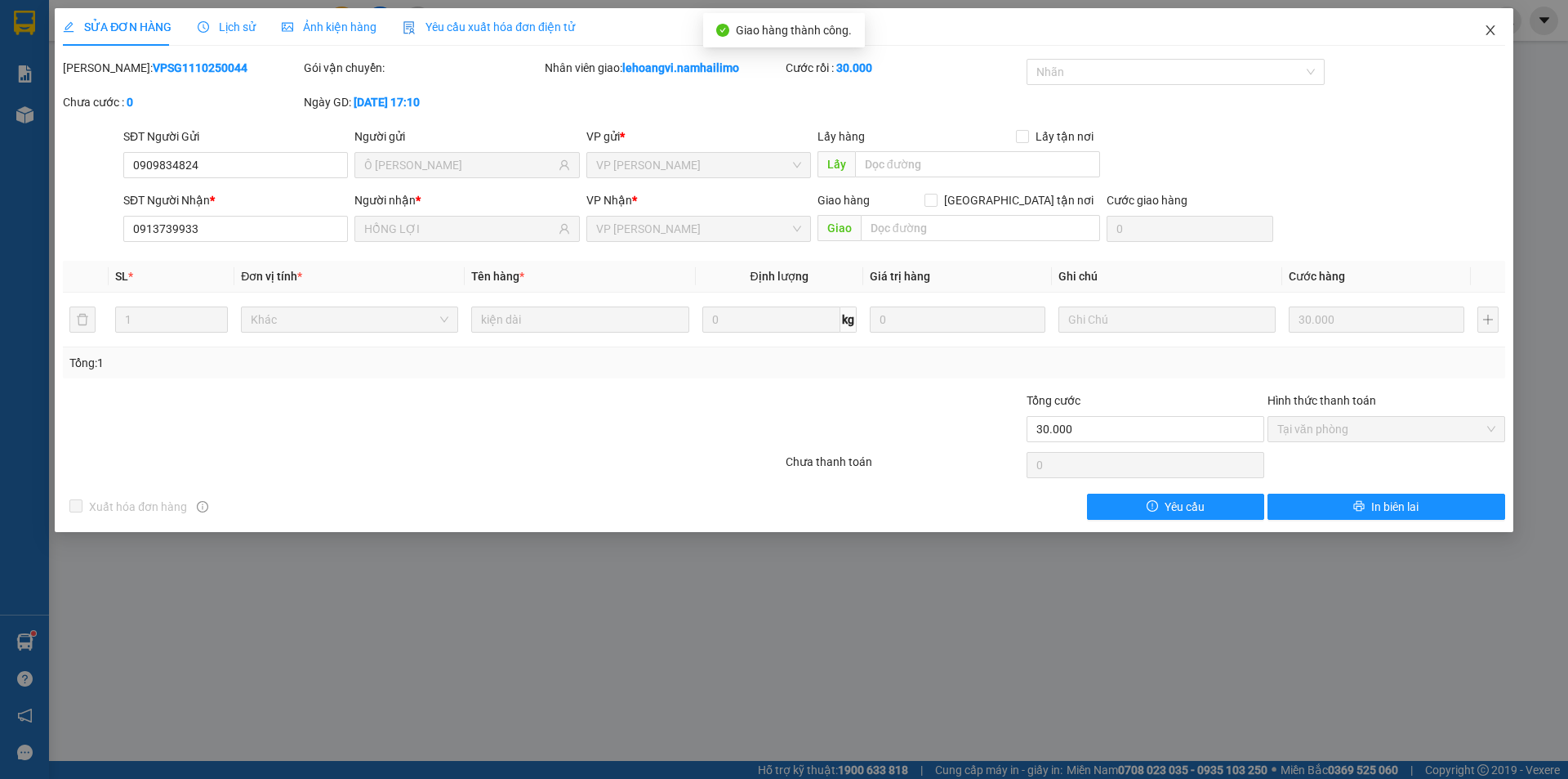
click at [1489, 34] on icon "close" at bounding box center [1490, 30] width 13 height 13
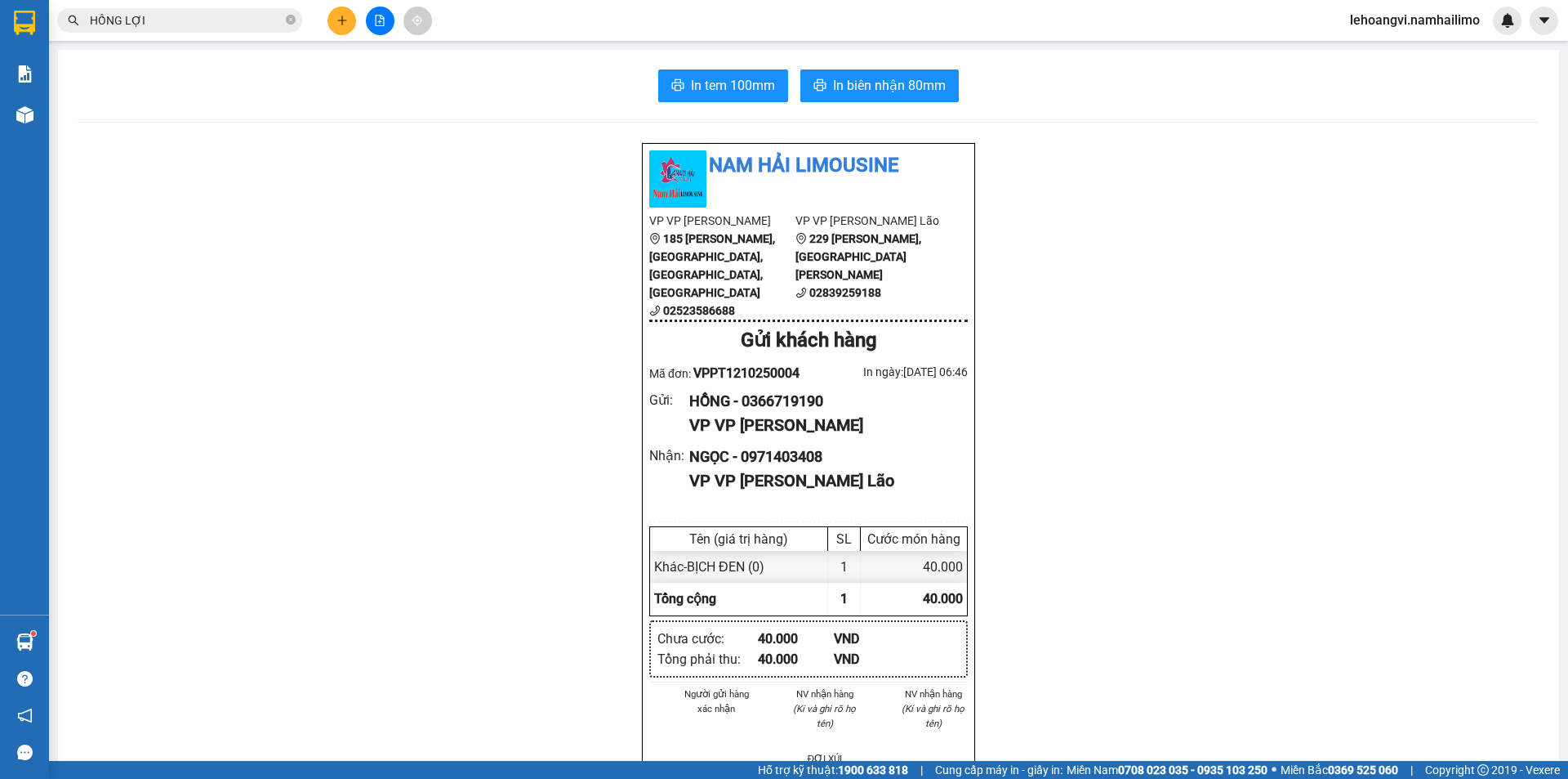
click at [252, 25] on input "HỒNG LỢI" at bounding box center [186, 20] width 193 height 18
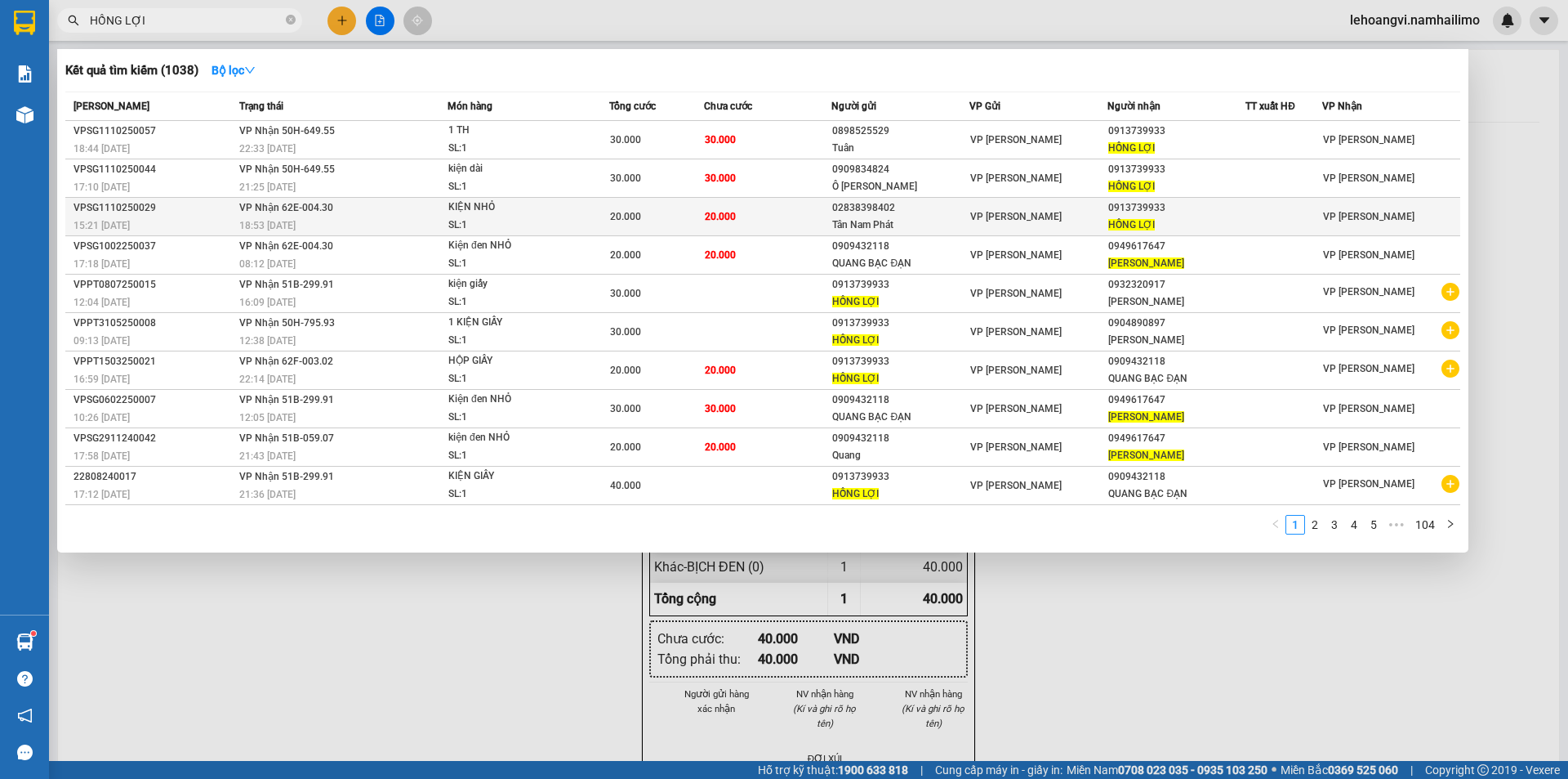
click at [1222, 201] on div "0913739933" at bounding box center [1176, 208] width 136 height 17
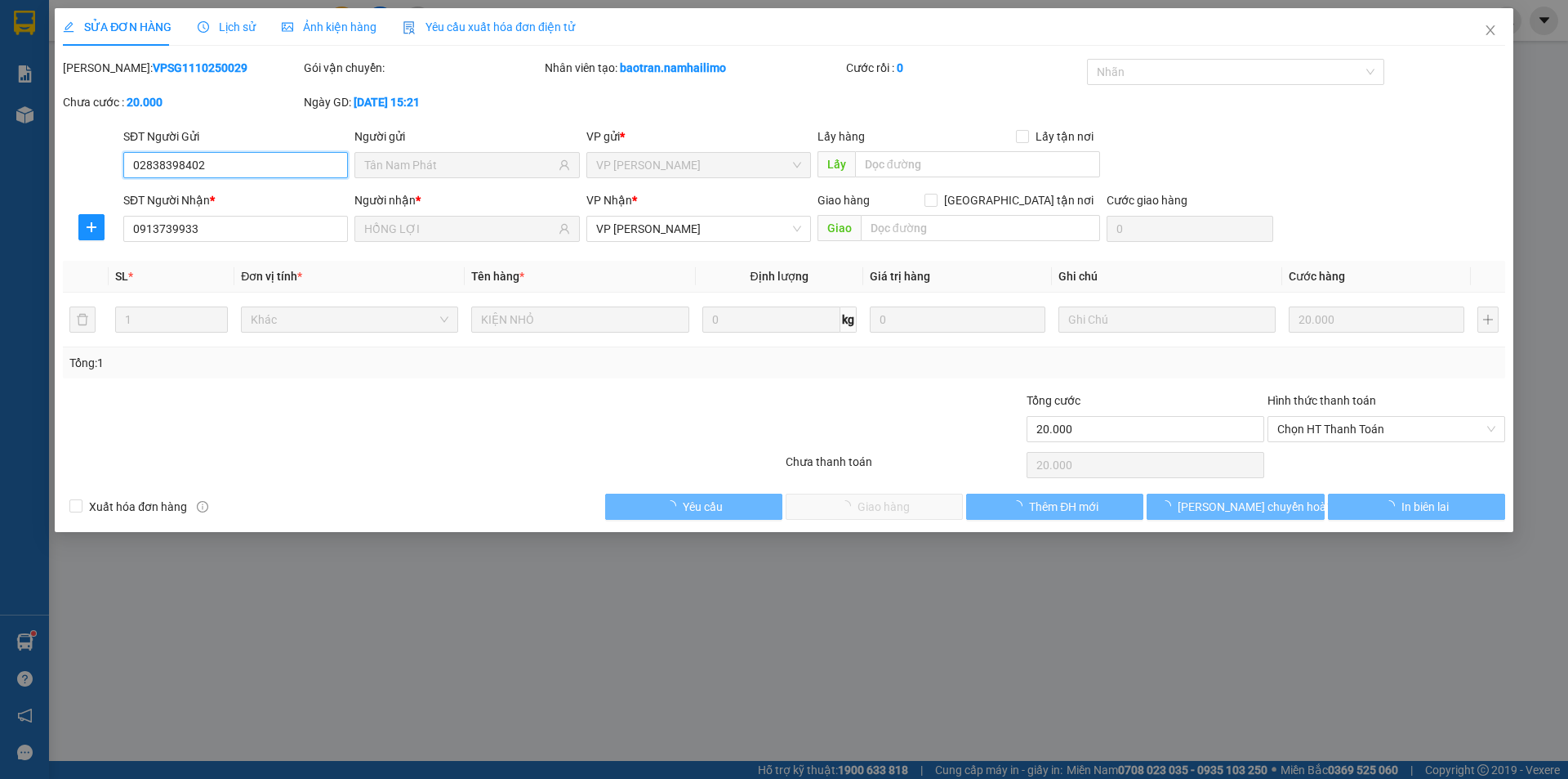
click at [1365, 437] on span "Chọn HT Thanh Toán" at bounding box center [1386, 429] width 218 height 25
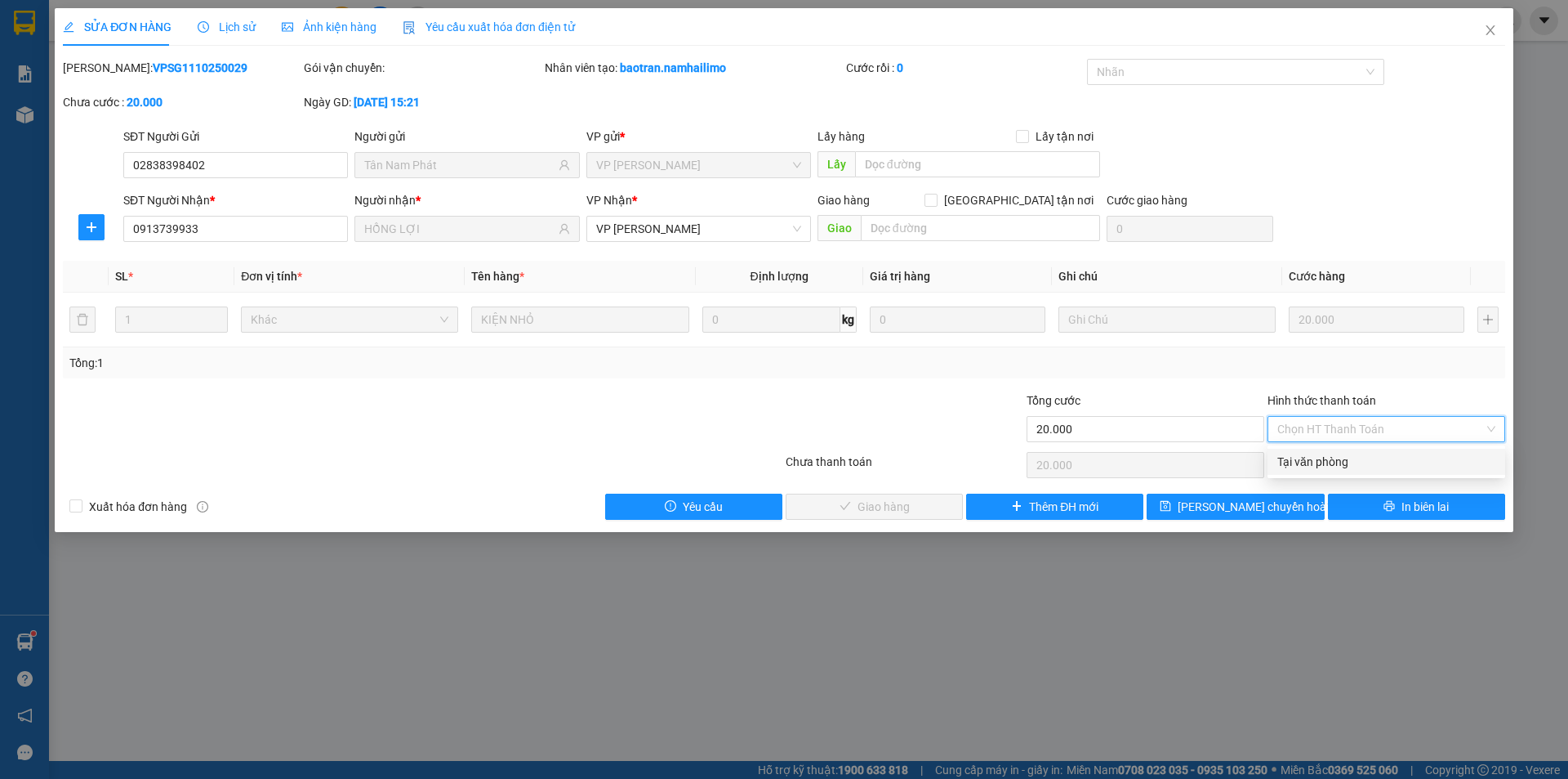
click at [1363, 459] on div "Tại văn phòng" at bounding box center [1386, 462] width 218 height 18
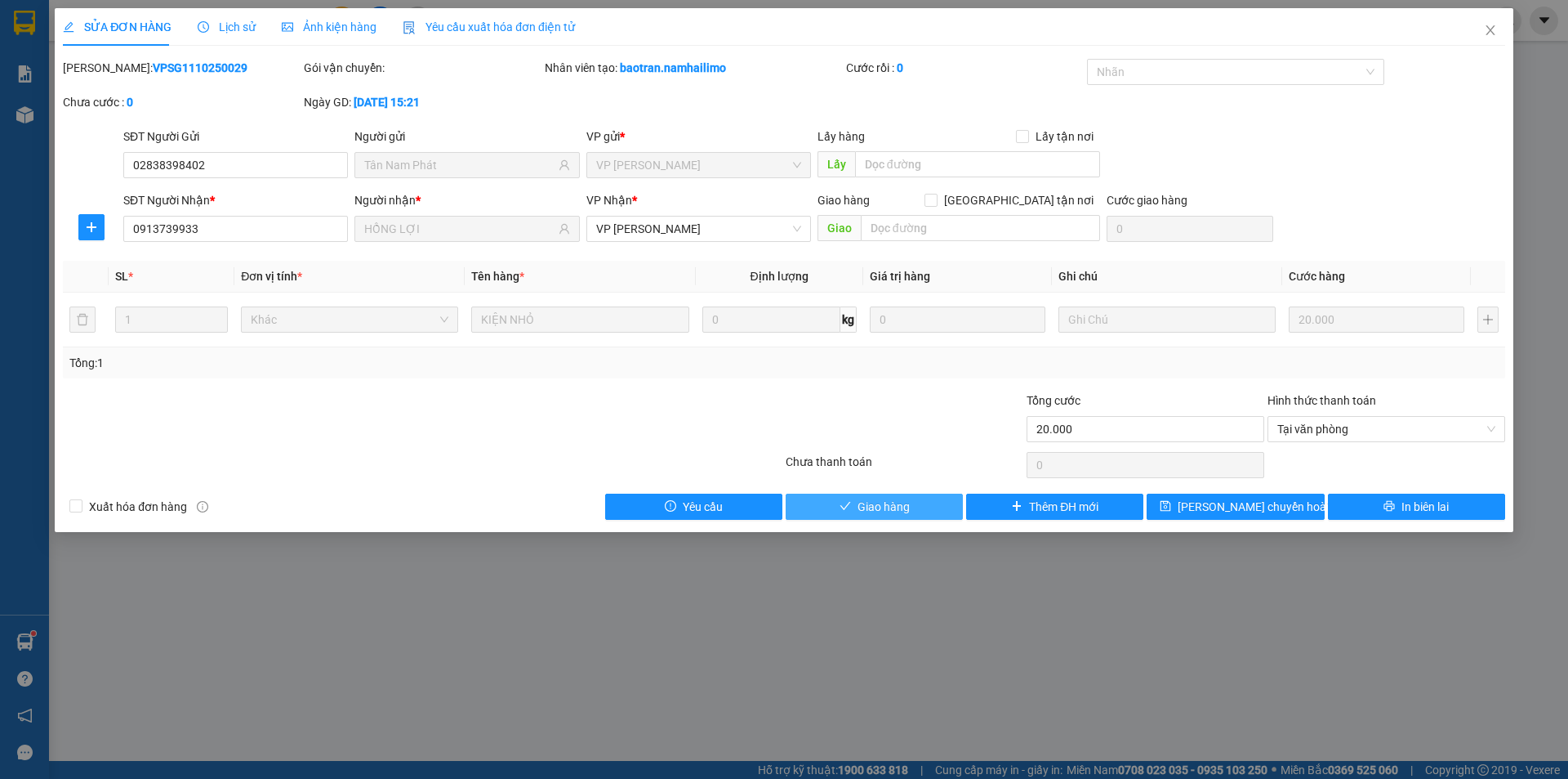
click at [904, 503] on span "Giao hàng" at bounding box center [884, 507] width 52 height 18
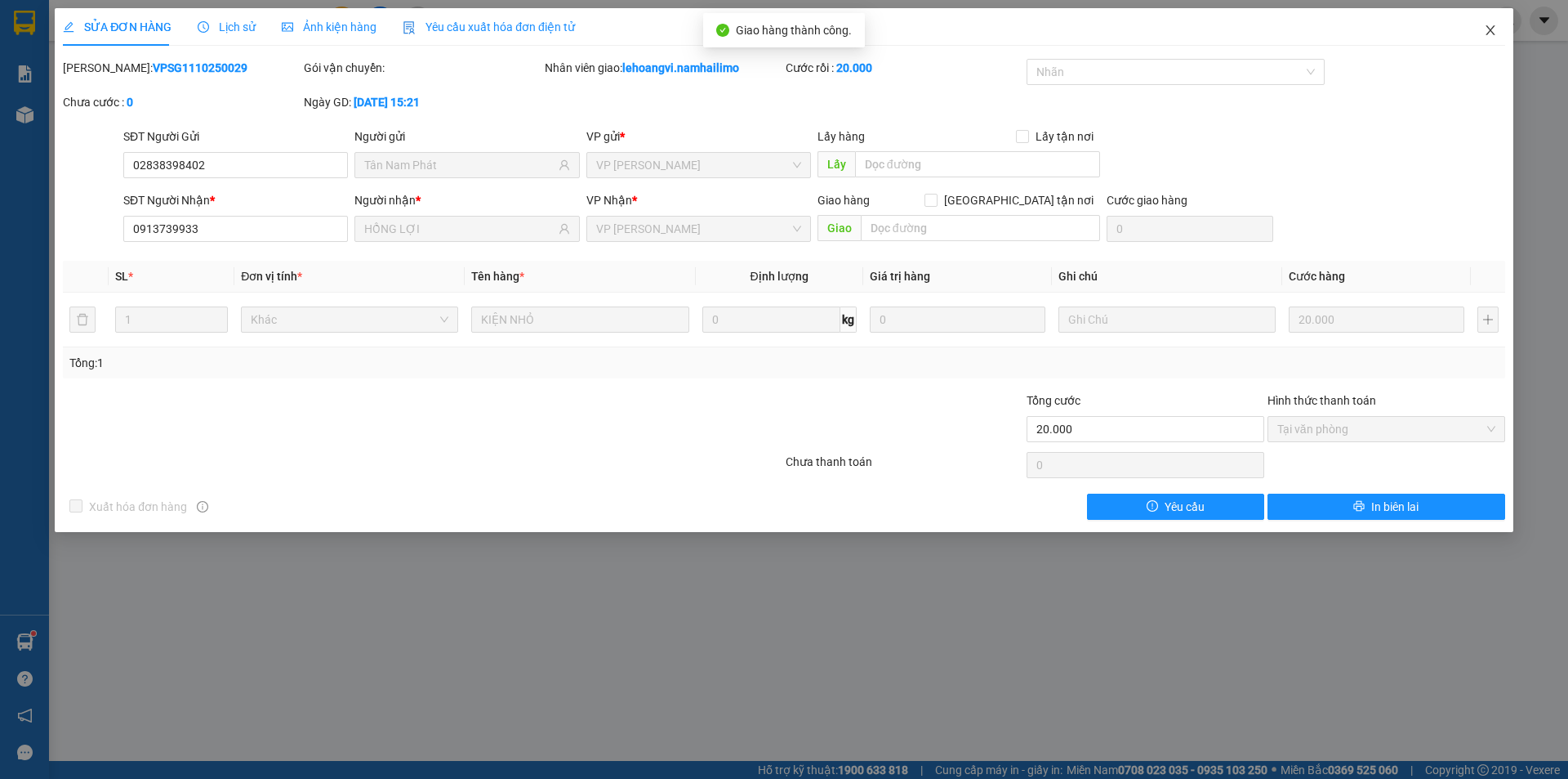
click at [1490, 36] on icon "close" at bounding box center [1490, 30] width 13 height 13
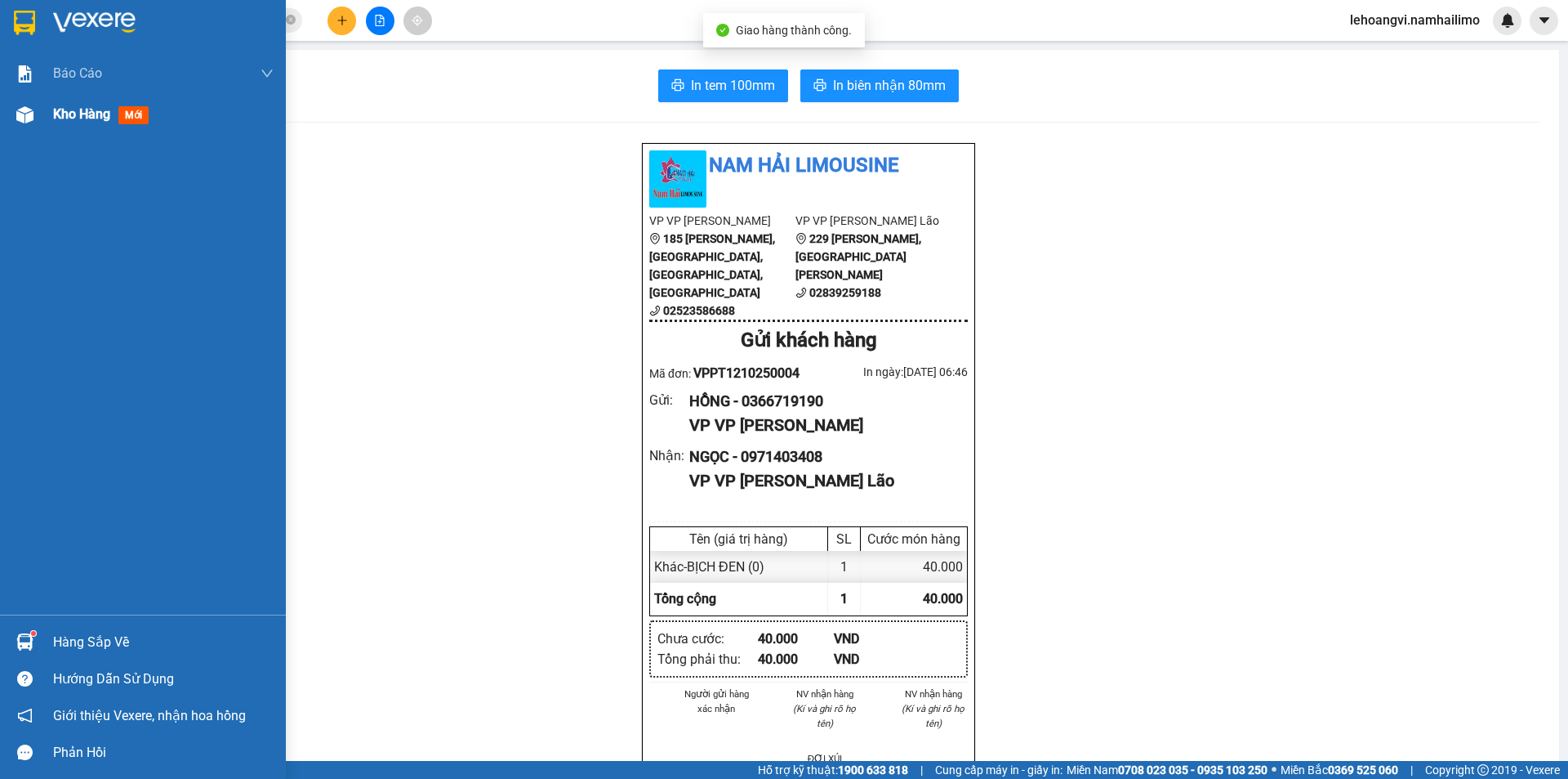
click at [72, 116] on span "Kho hàng" at bounding box center [82, 114] width 57 height 16
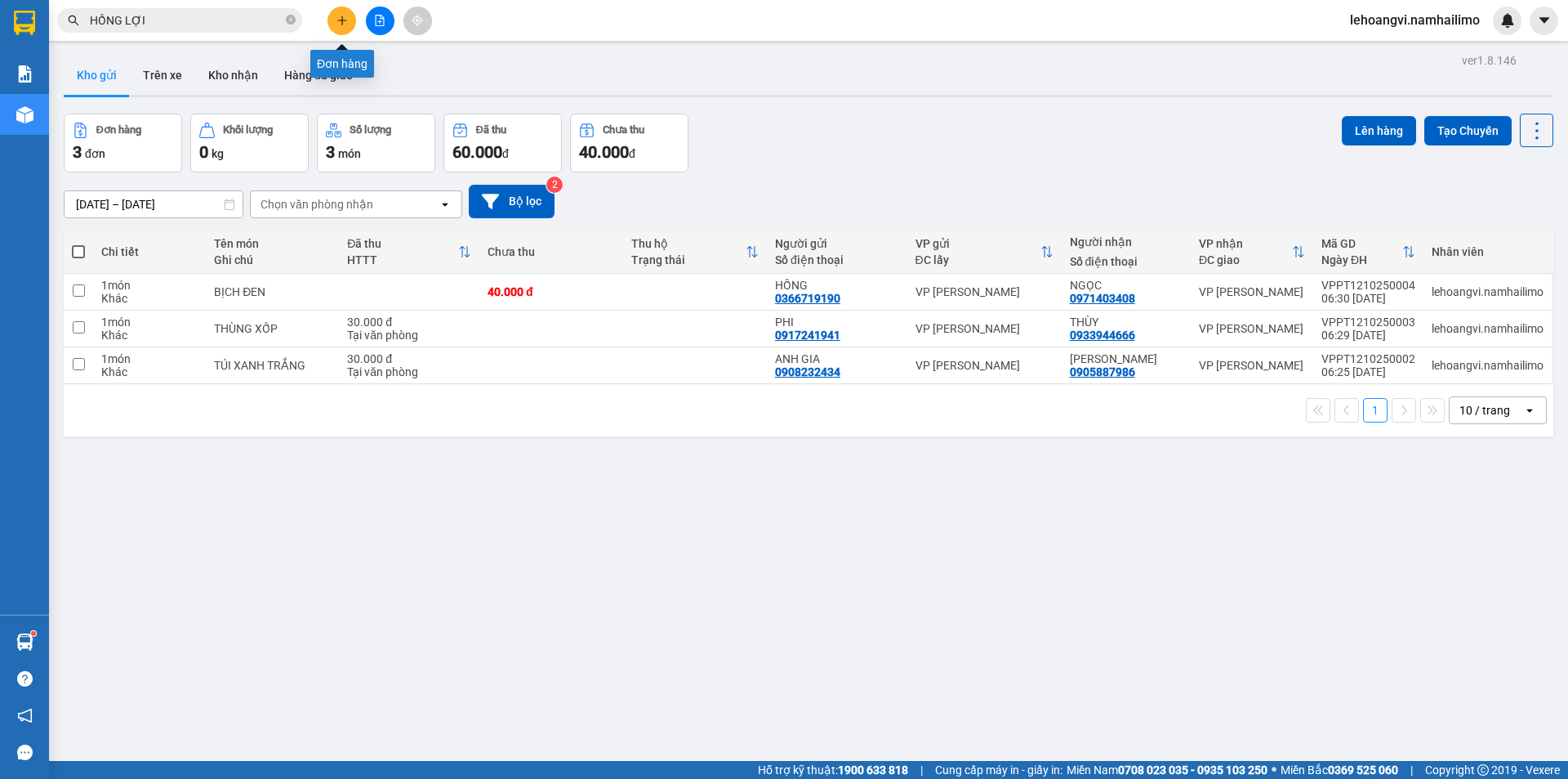
click at [339, 11] on button at bounding box center [342, 20] width 29 height 29
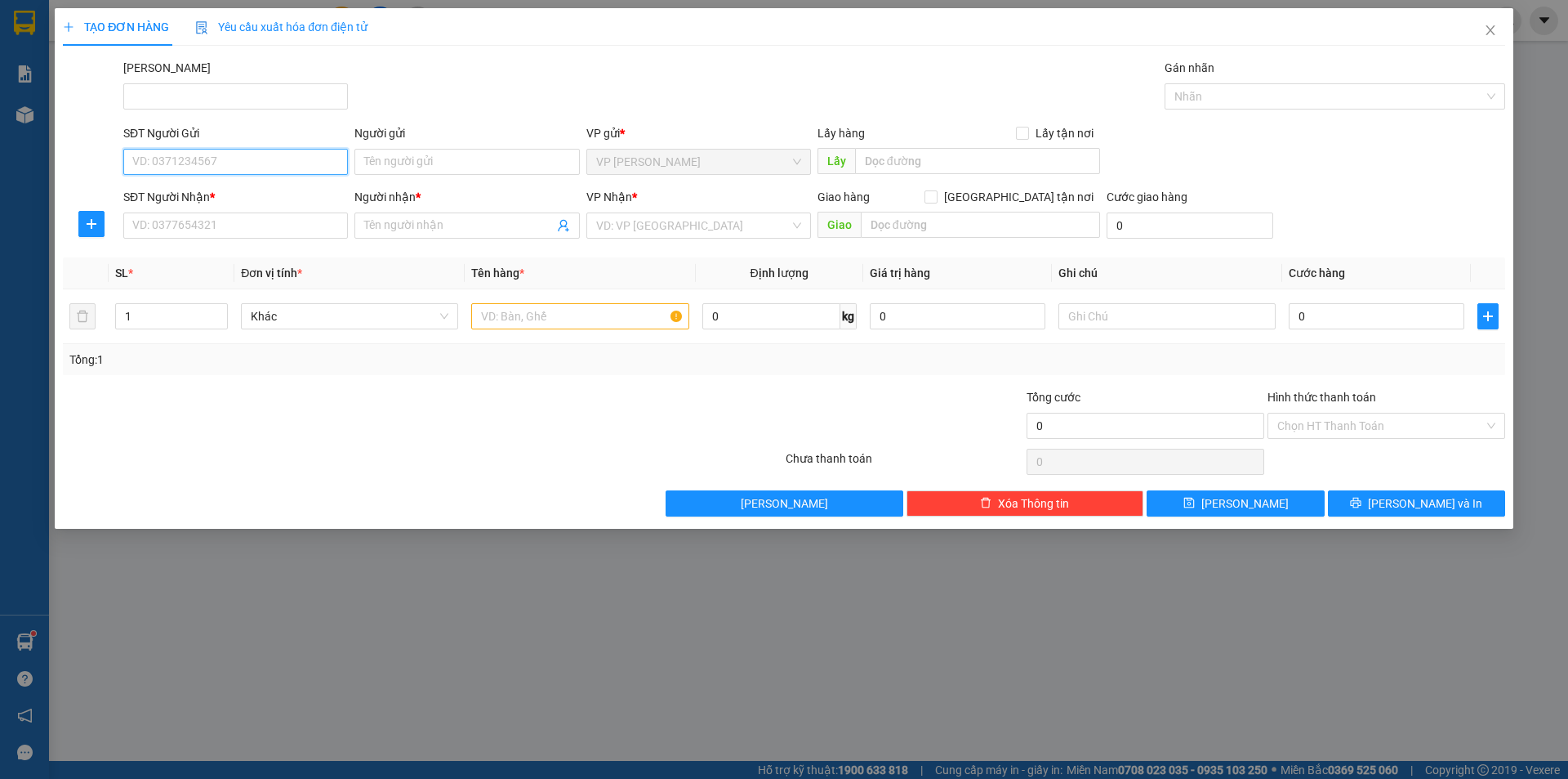
click at [277, 174] on input "SĐT Người Gửi" at bounding box center [235, 162] width 225 height 26
type input "0918369925"
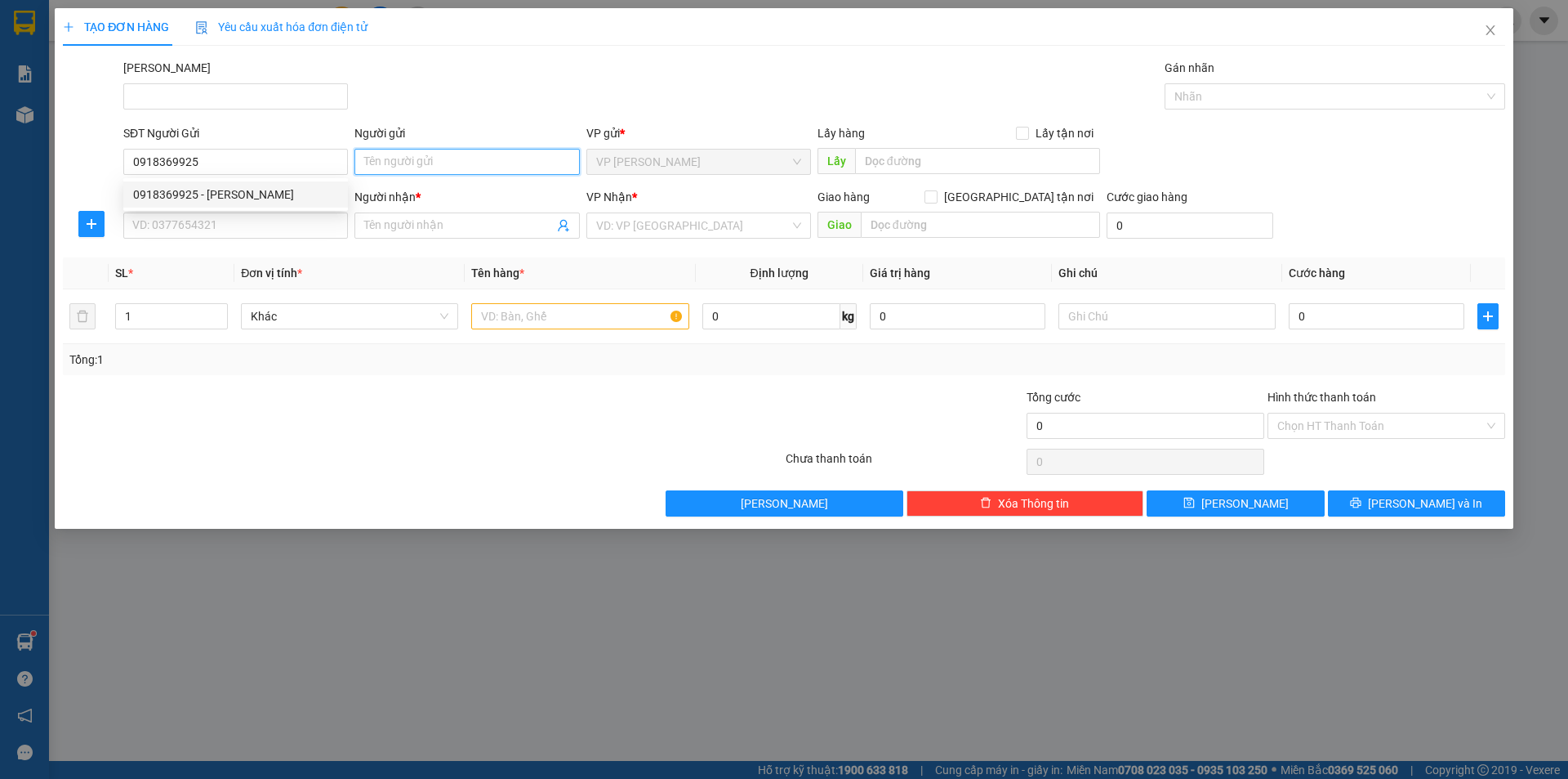
click at [402, 154] on input "Người gửi" at bounding box center [467, 162] width 225 height 26
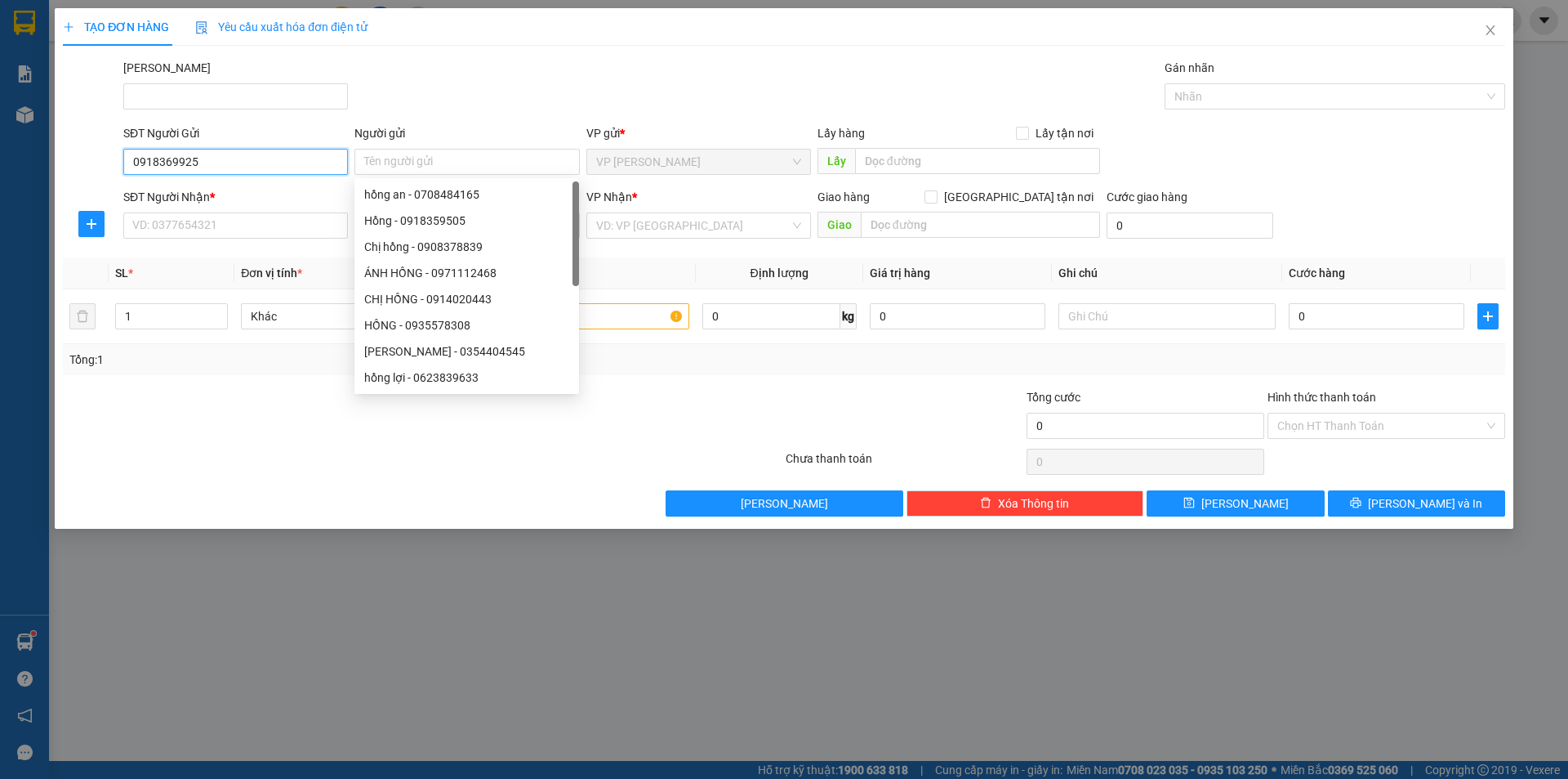
click at [257, 171] on input "0918369925" at bounding box center [235, 162] width 225 height 26
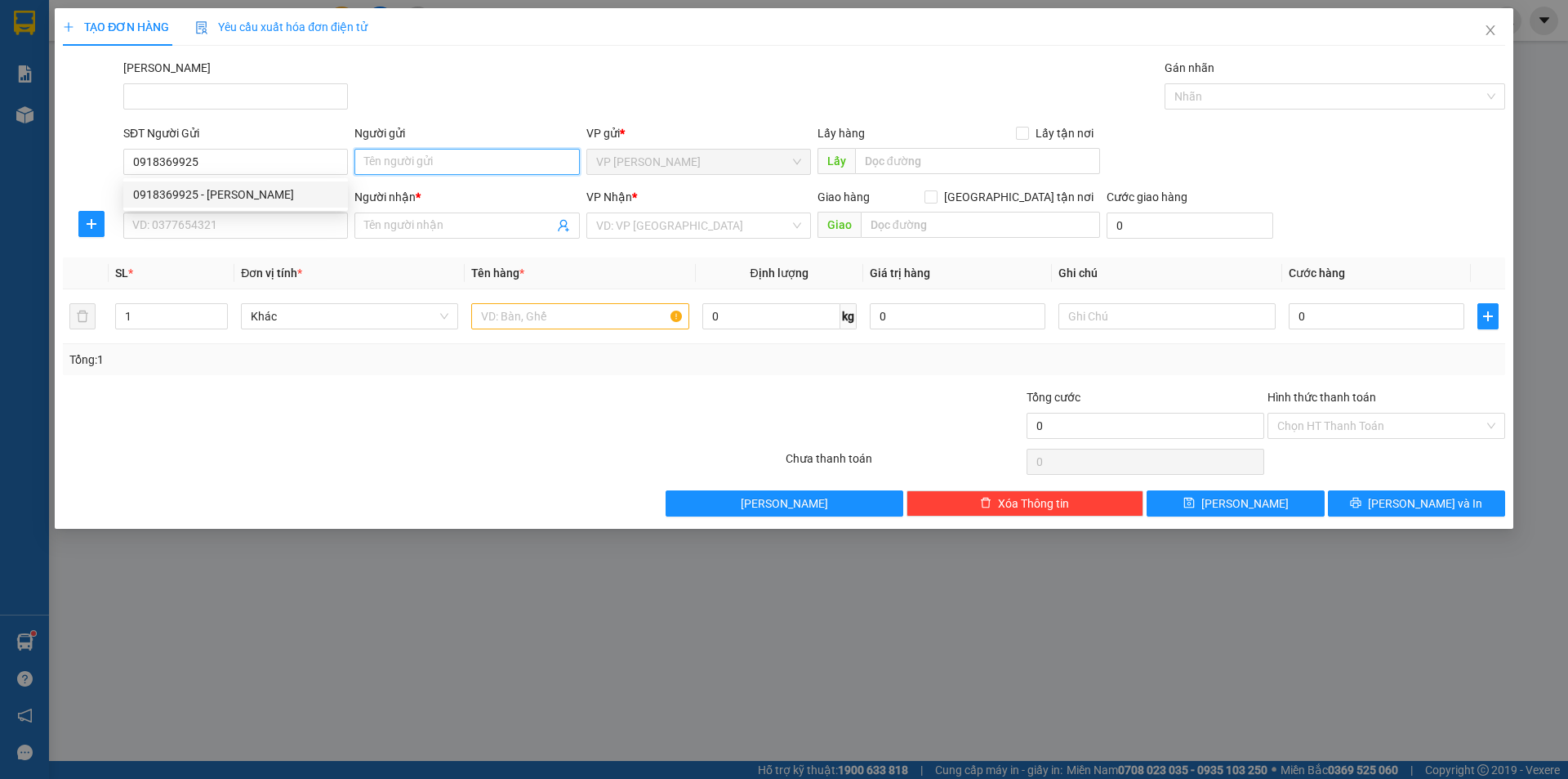
click at [423, 153] on input "Người gửi" at bounding box center [467, 162] width 225 height 26
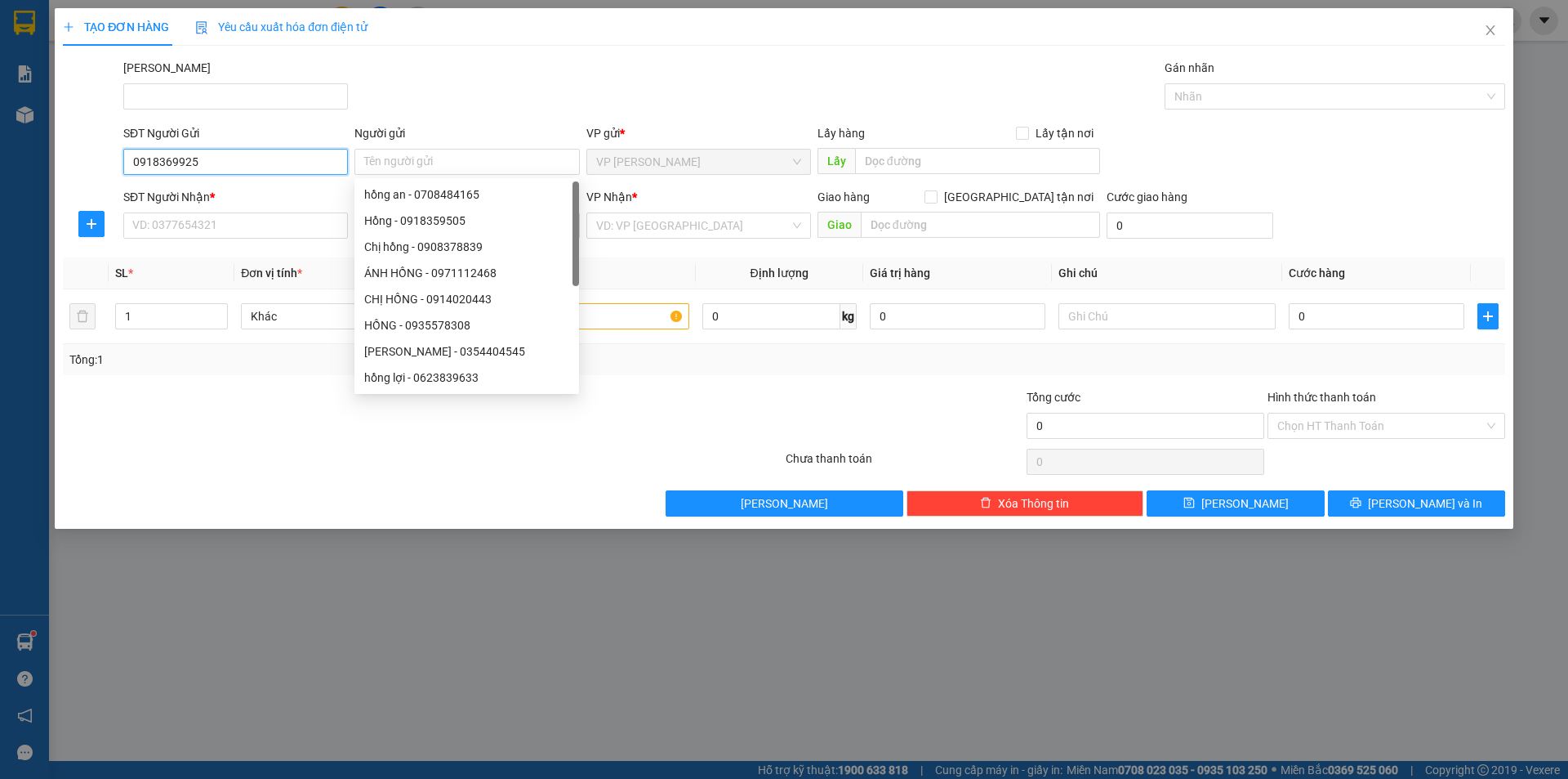
click at [318, 172] on input "0918369925" at bounding box center [235, 162] width 225 height 26
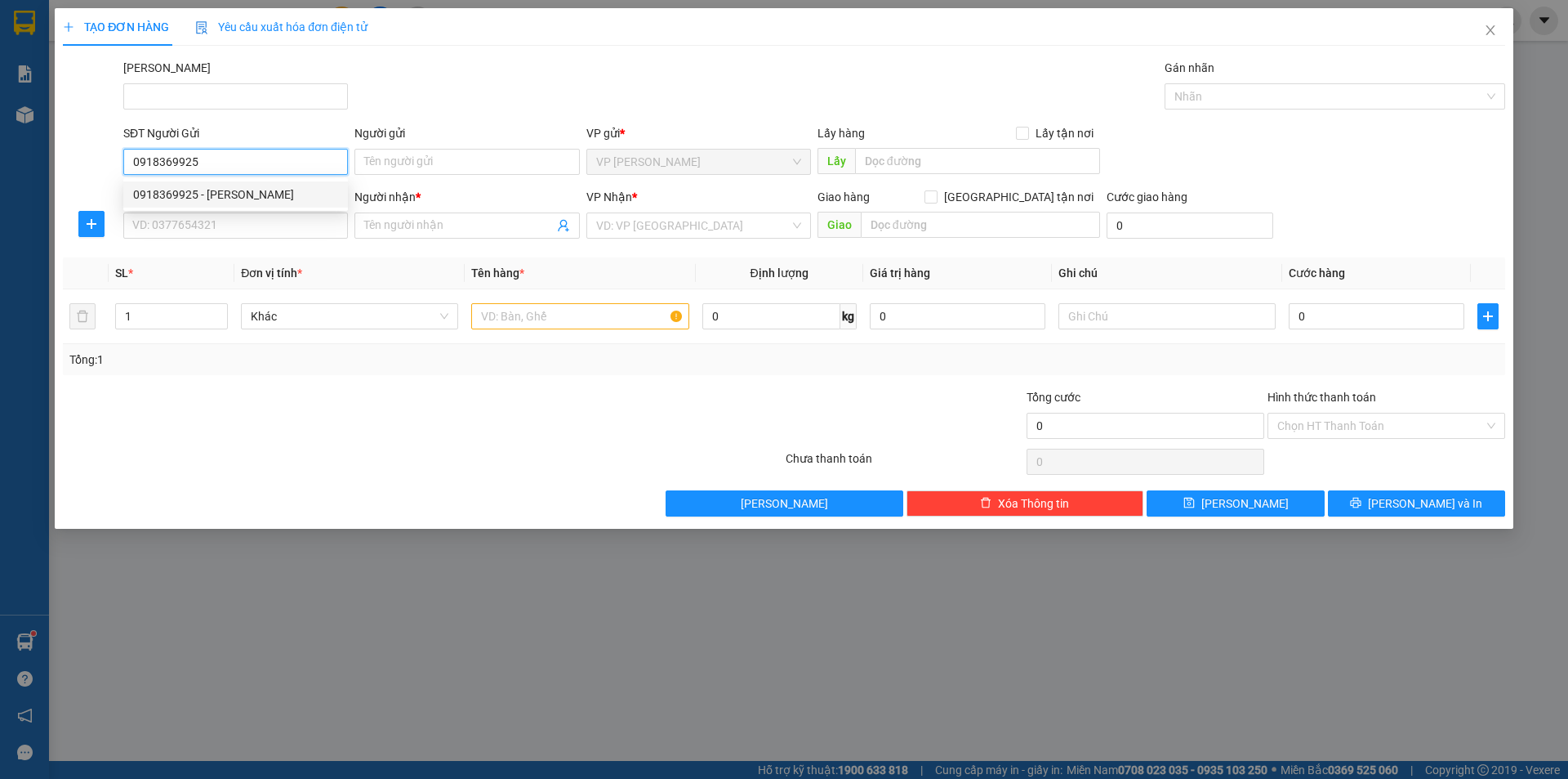
click at [274, 204] on div "0918369925 - Nguyệt" at bounding box center [235, 195] width 225 height 26
type input "Nguyệt"
type input "0948046369"
type input "NGA"
type input "30.000"
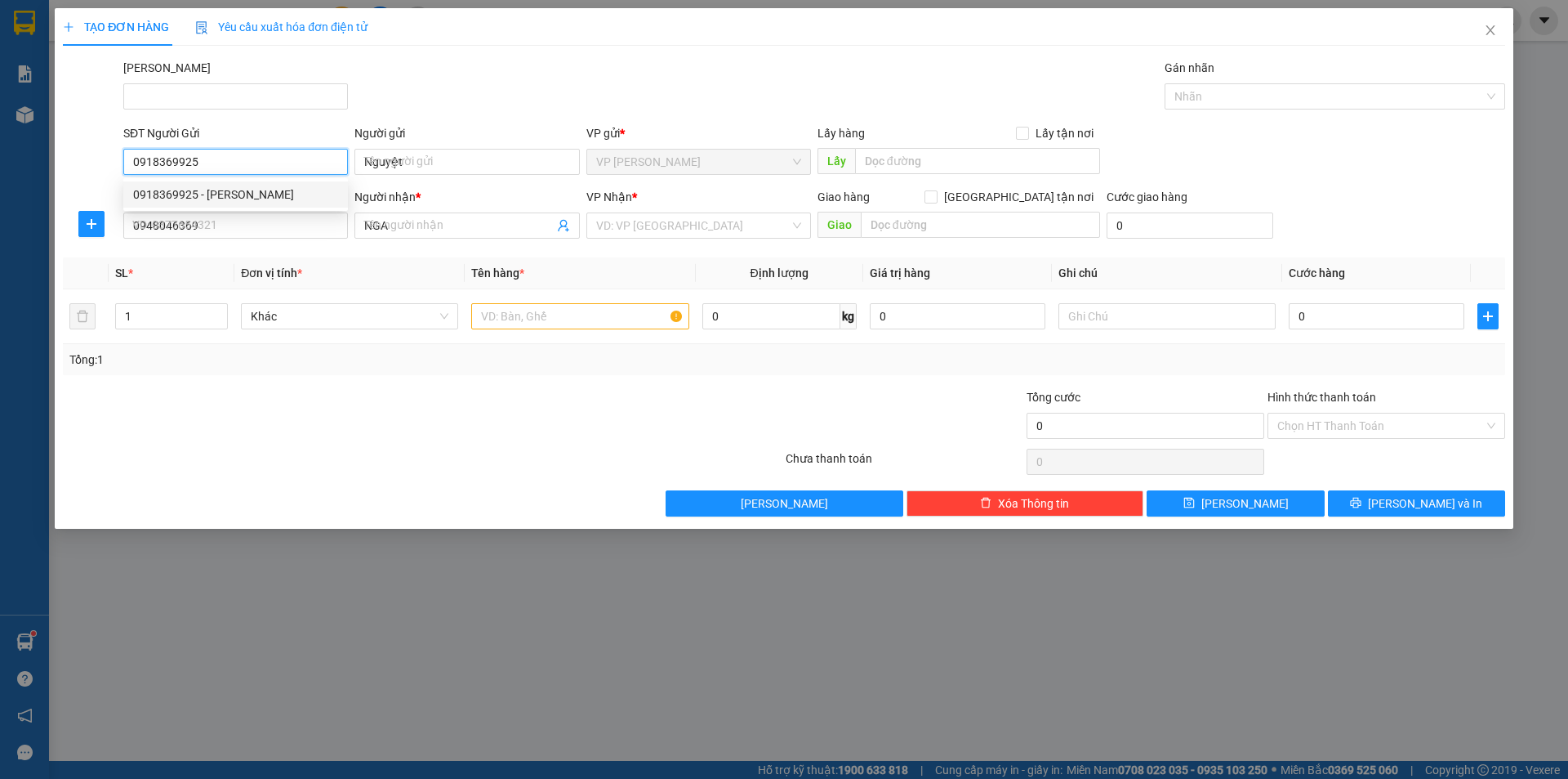
type input "30.000"
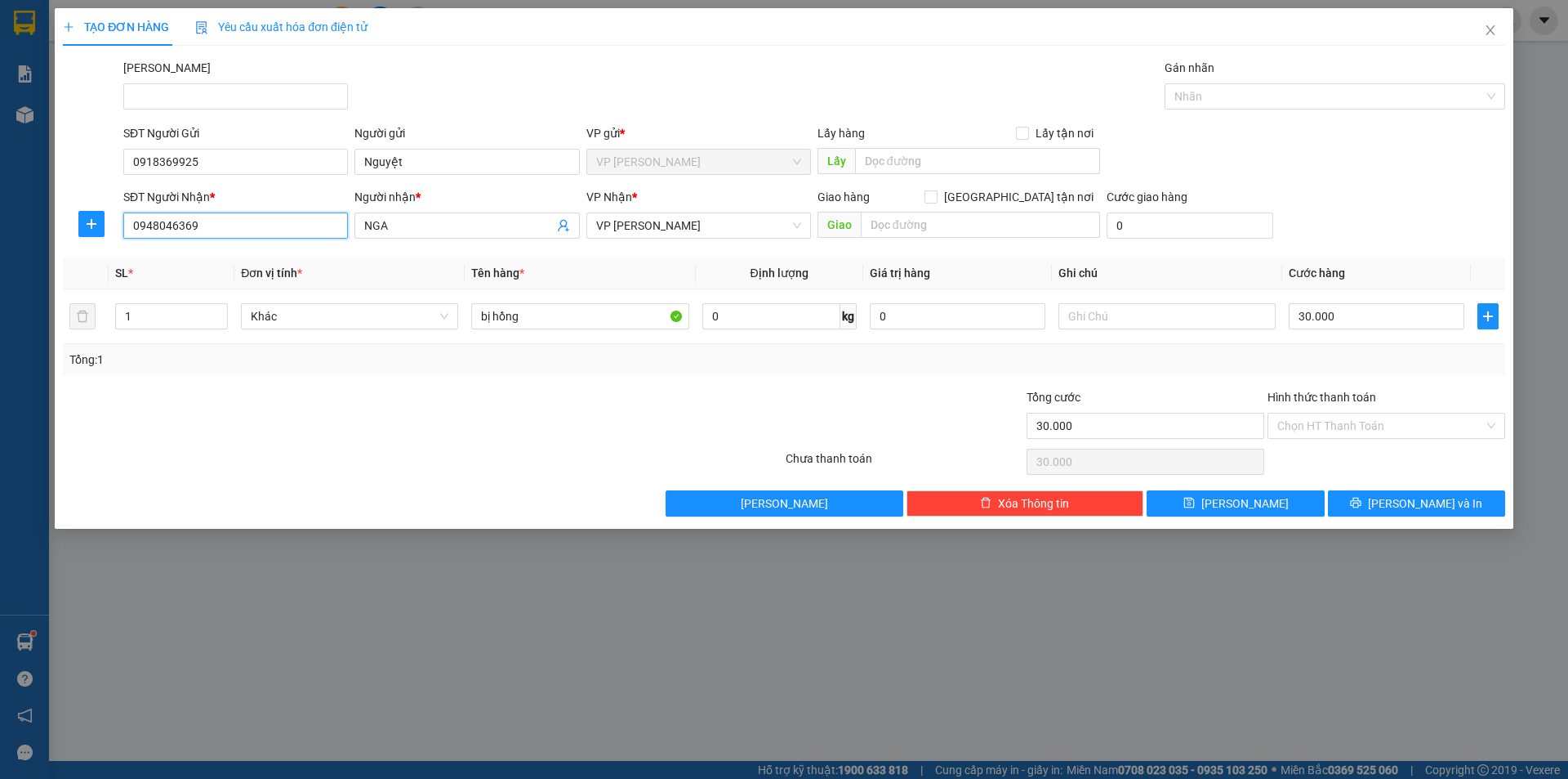
click at [252, 222] on input "0948046369" at bounding box center [235, 226] width 225 height 26
type input "0919467798"
click at [223, 266] on div "0919467798 - LOAN" at bounding box center [235, 258] width 205 height 18
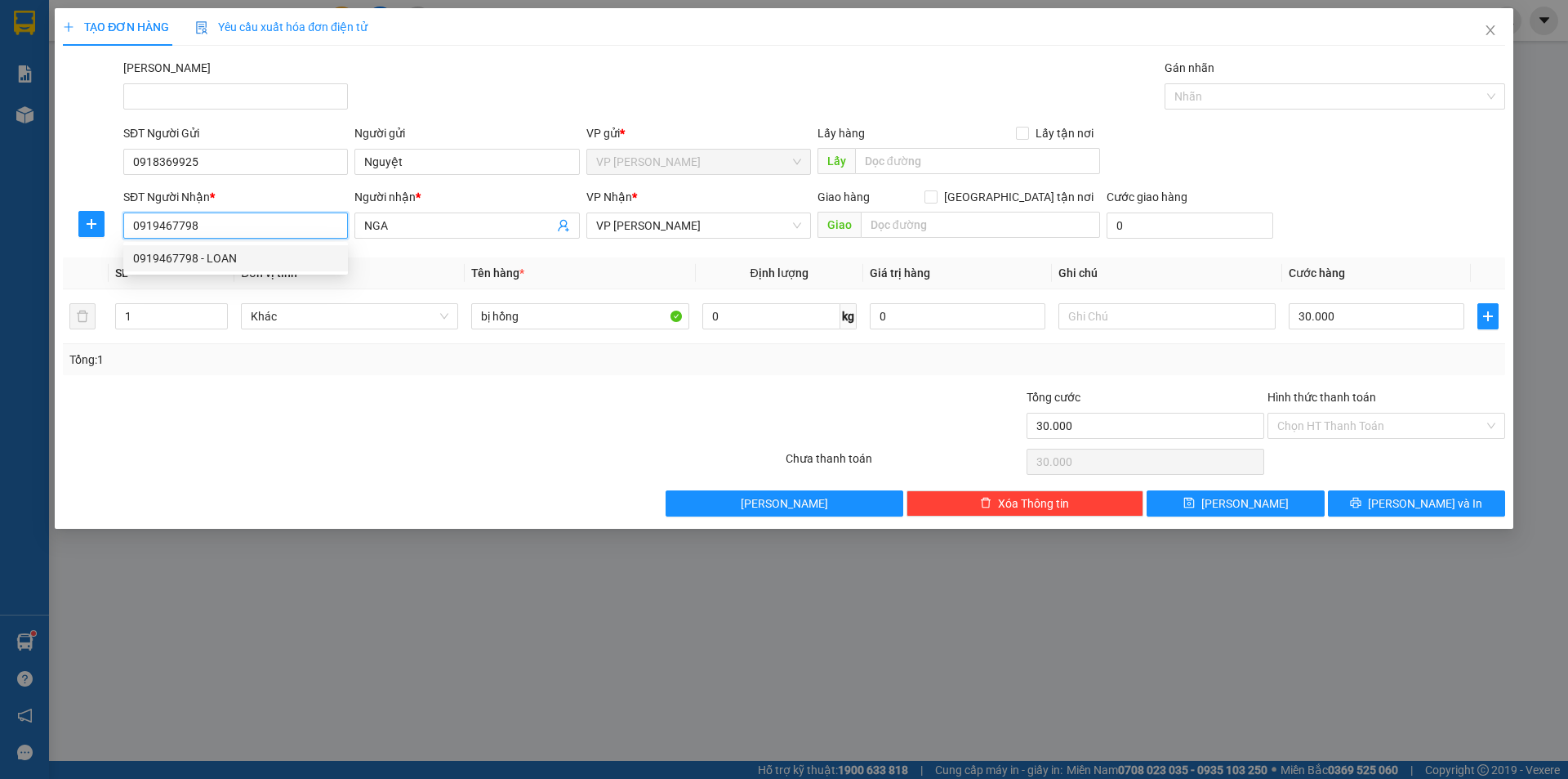
type input "LOAN"
type input "0919467798"
click at [363, 412] on div at bounding box center [302, 417] width 482 height 57
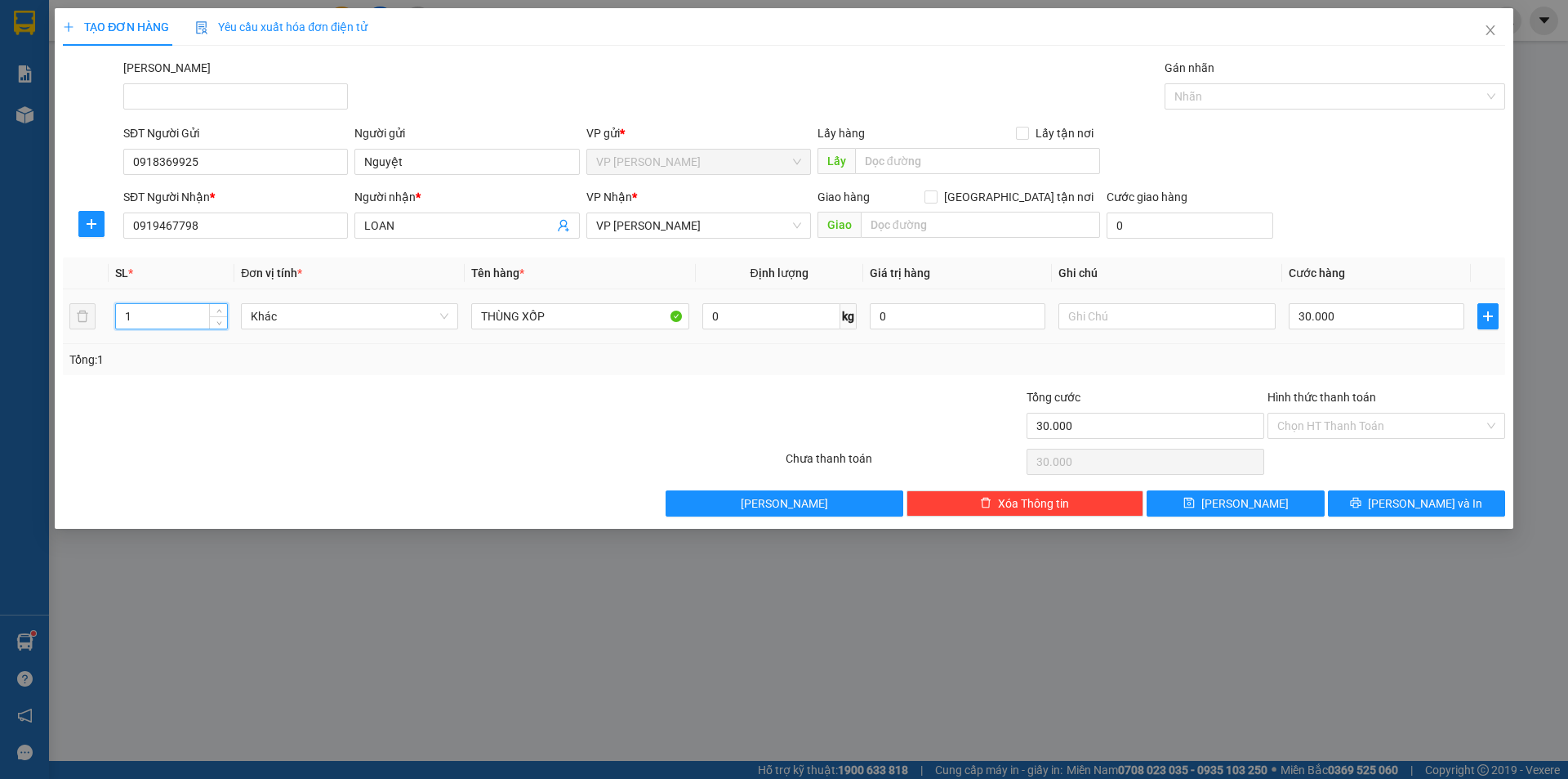
click at [165, 321] on input "1" at bounding box center [172, 316] width 111 height 25
click at [551, 393] on div at bounding box center [663, 417] width 241 height 57
click at [1356, 318] on input "30.000" at bounding box center [1376, 316] width 176 height 26
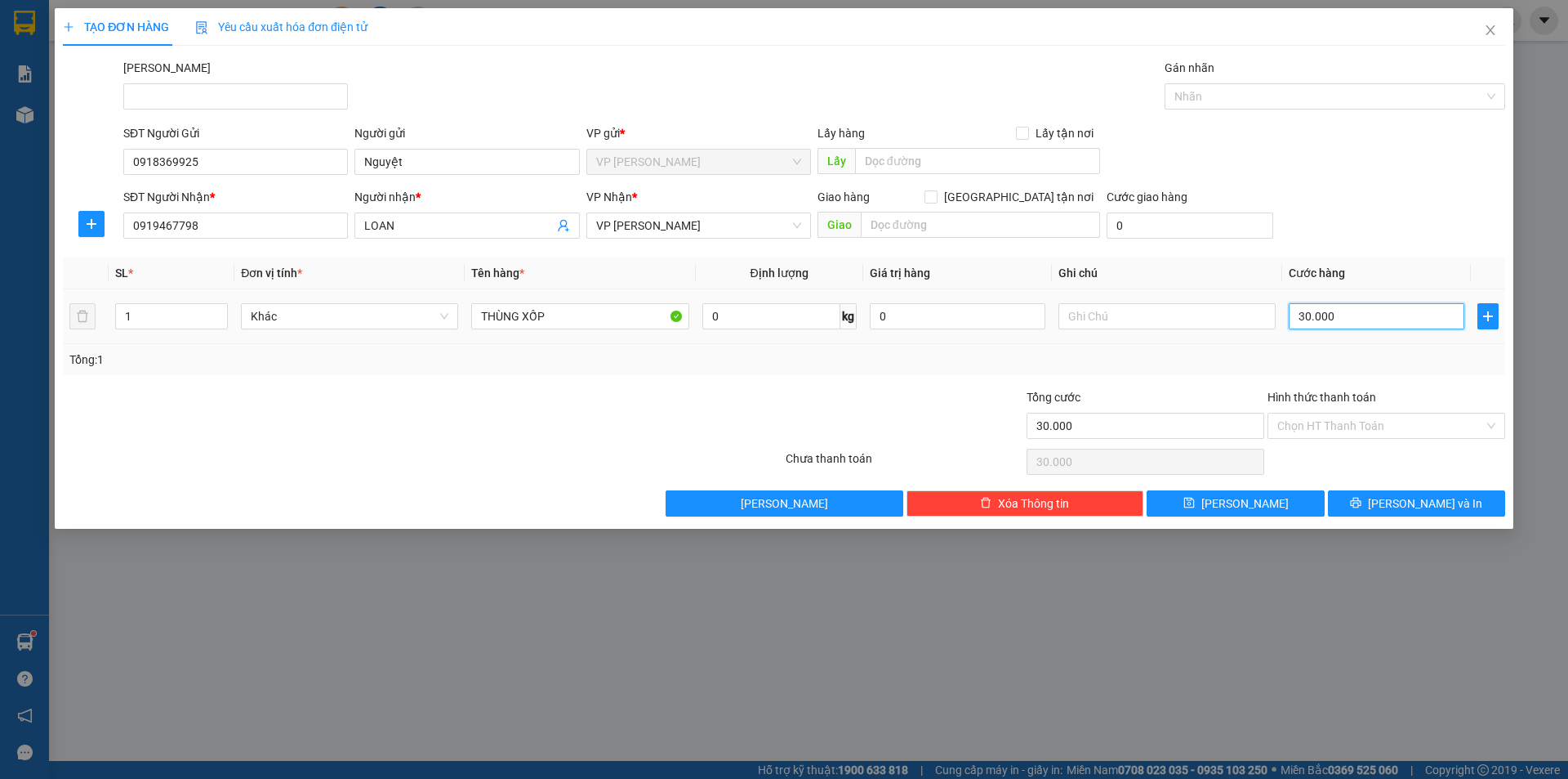
click at [1356, 318] on input "30.000" at bounding box center [1376, 316] width 176 height 26
type input "4"
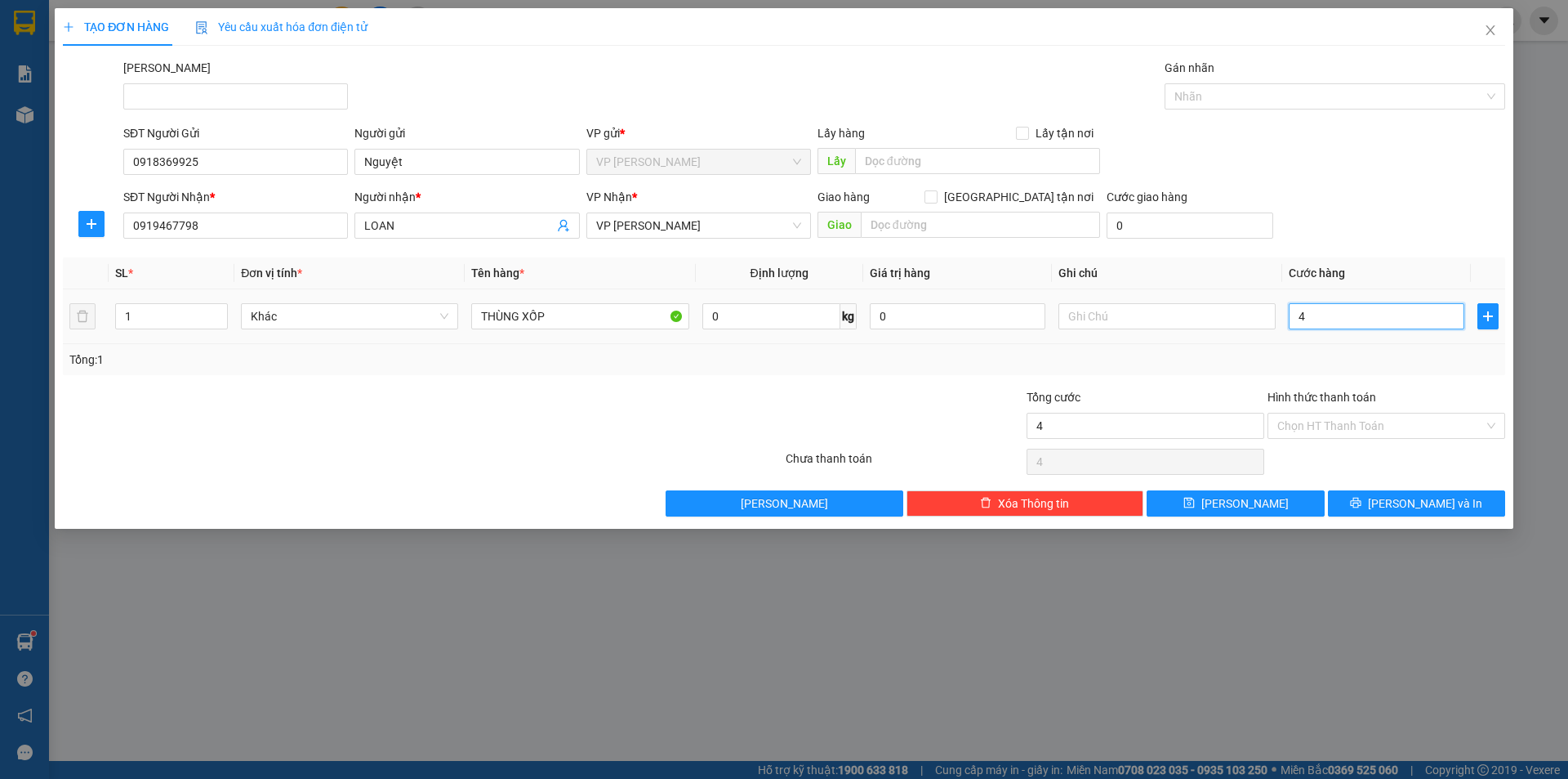
type input "40"
type input "40.000"
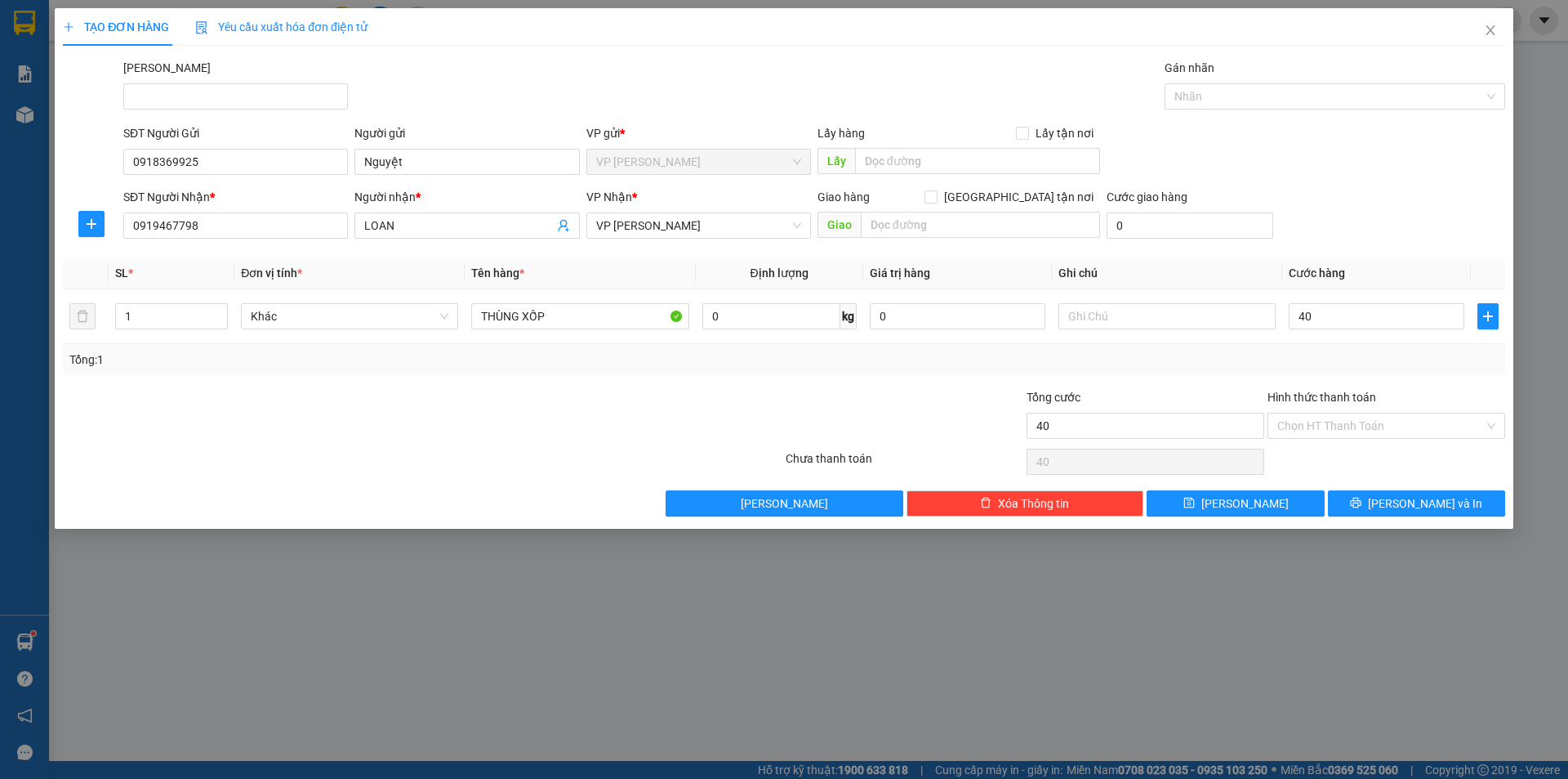
type input "40.000"
click at [599, 396] on div at bounding box center [663, 417] width 241 height 57
click at [1400, 415] on input "Hình thức thanh toán" at bounding box center [1380, 426] width 207 height 25
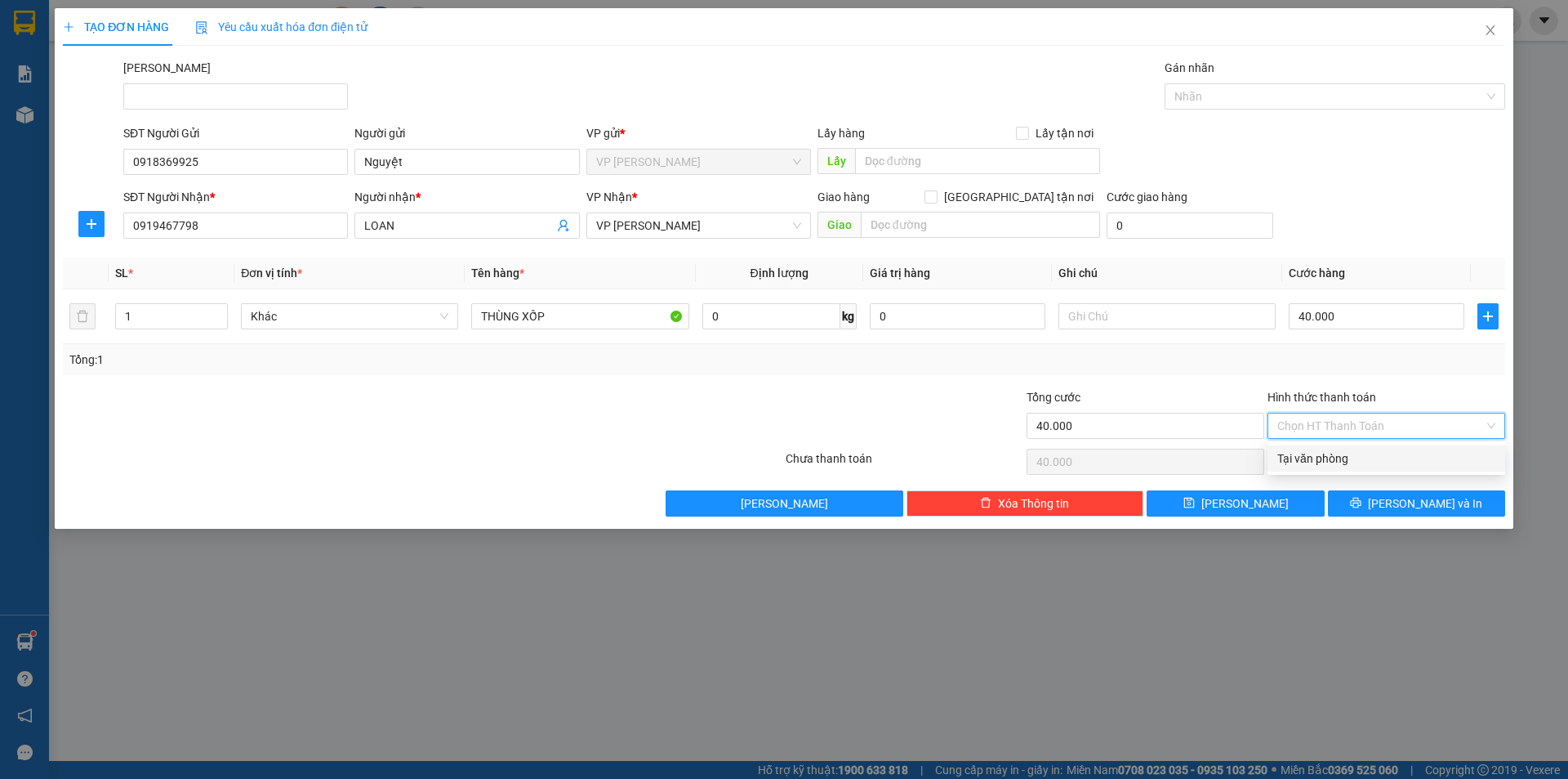
click at [1386, 446] on div "Tại văn phòng" at bounding box center [1386, 459] width 238 height 26
type input "0"
click at [1429, 496] on span "Lưu và In" at bounding box center [1425, 504] width 114 height 18
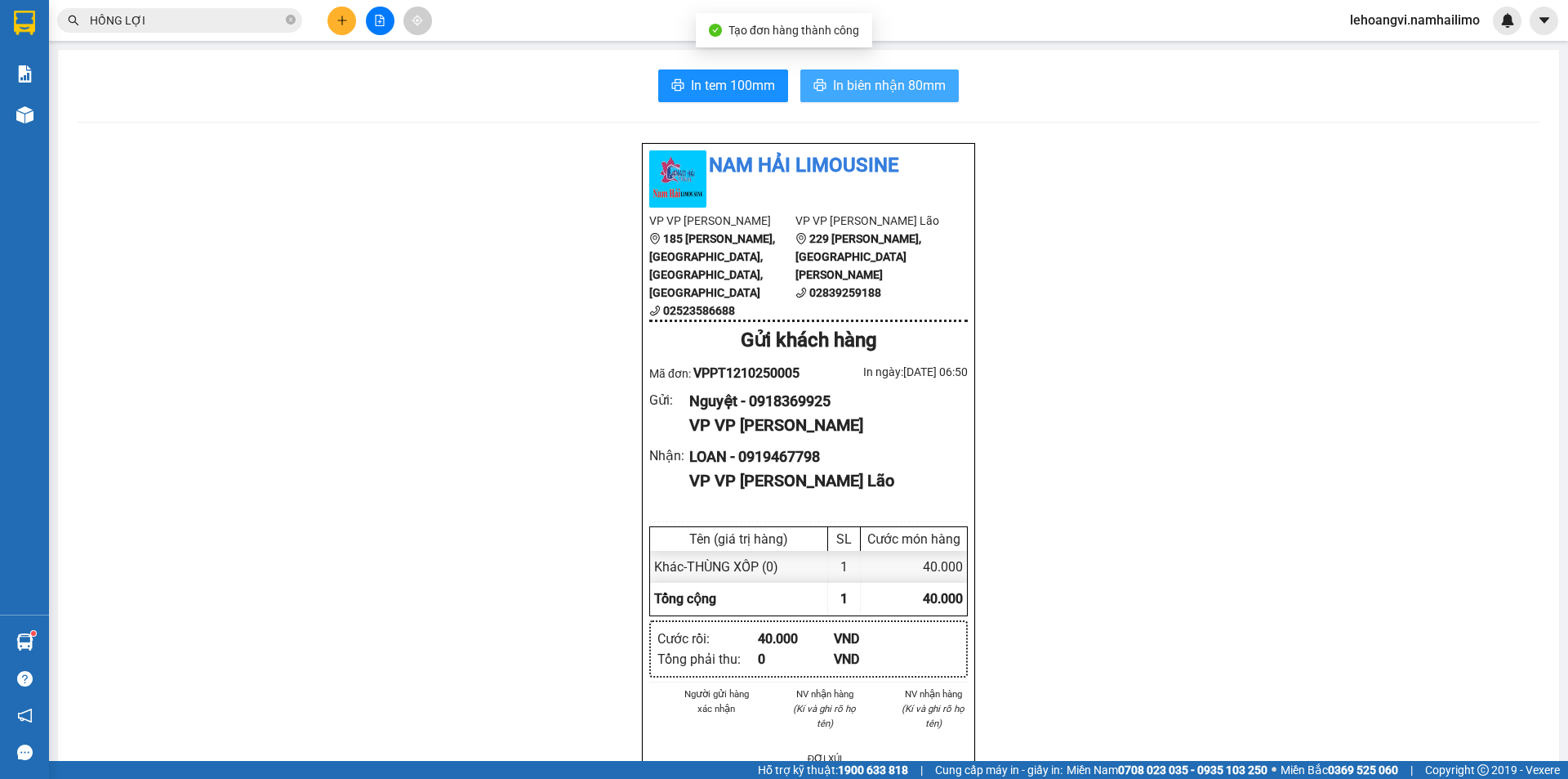
click at [930, 81] on span "In biên nhận 80mm" at bounding box center [890, 85] width 113 height 20
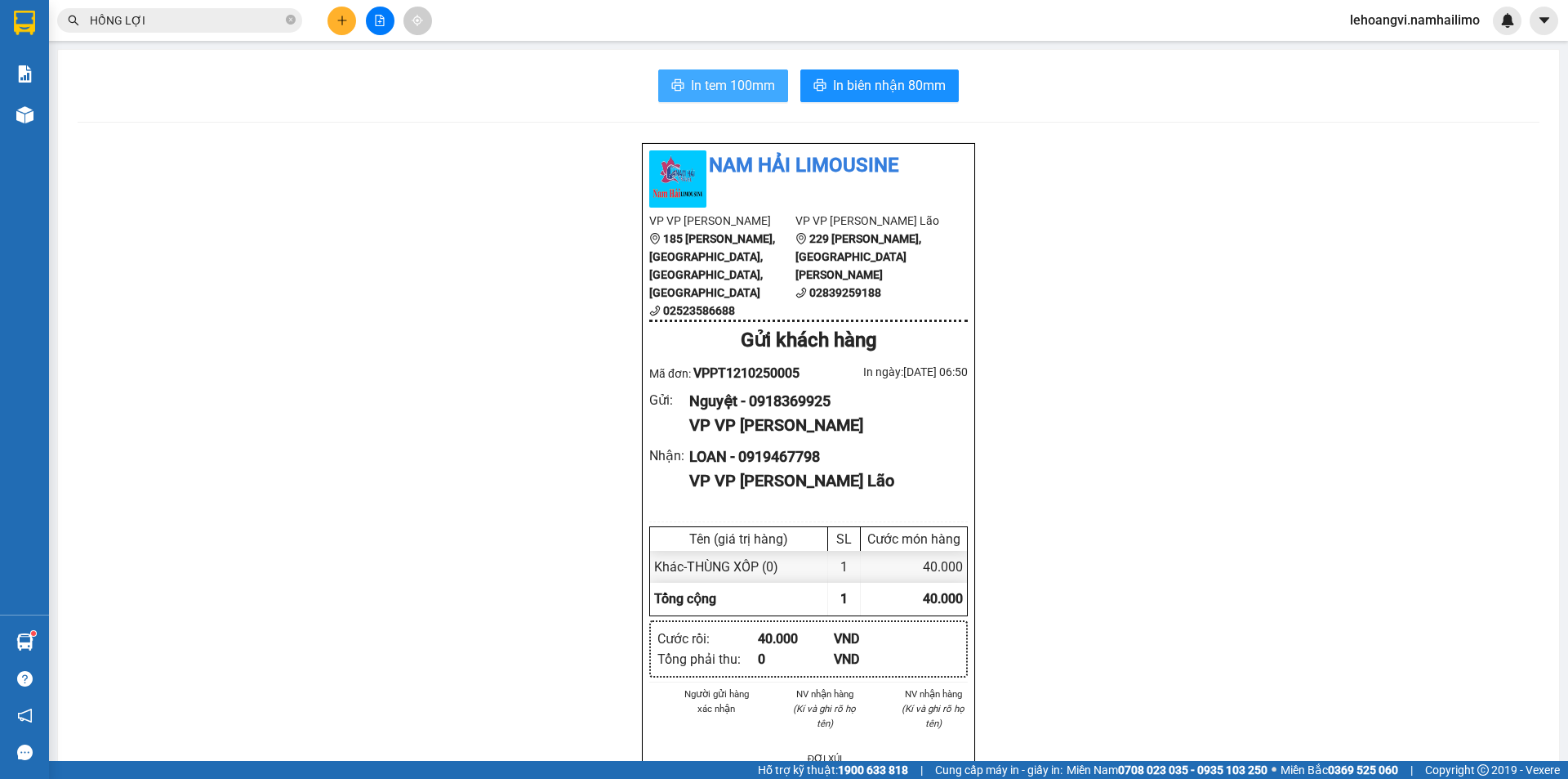
click at [713, 79] on span "In tem 100mm" at bounding box center [733, 85] width 84 height 20
click at [692, 86] on span "In tem 100mm" at bounding box center [733, 85] width 84 height 20
click at [337, 17] on icon "plus" at bounding box center [342, 20] width 11 height 11
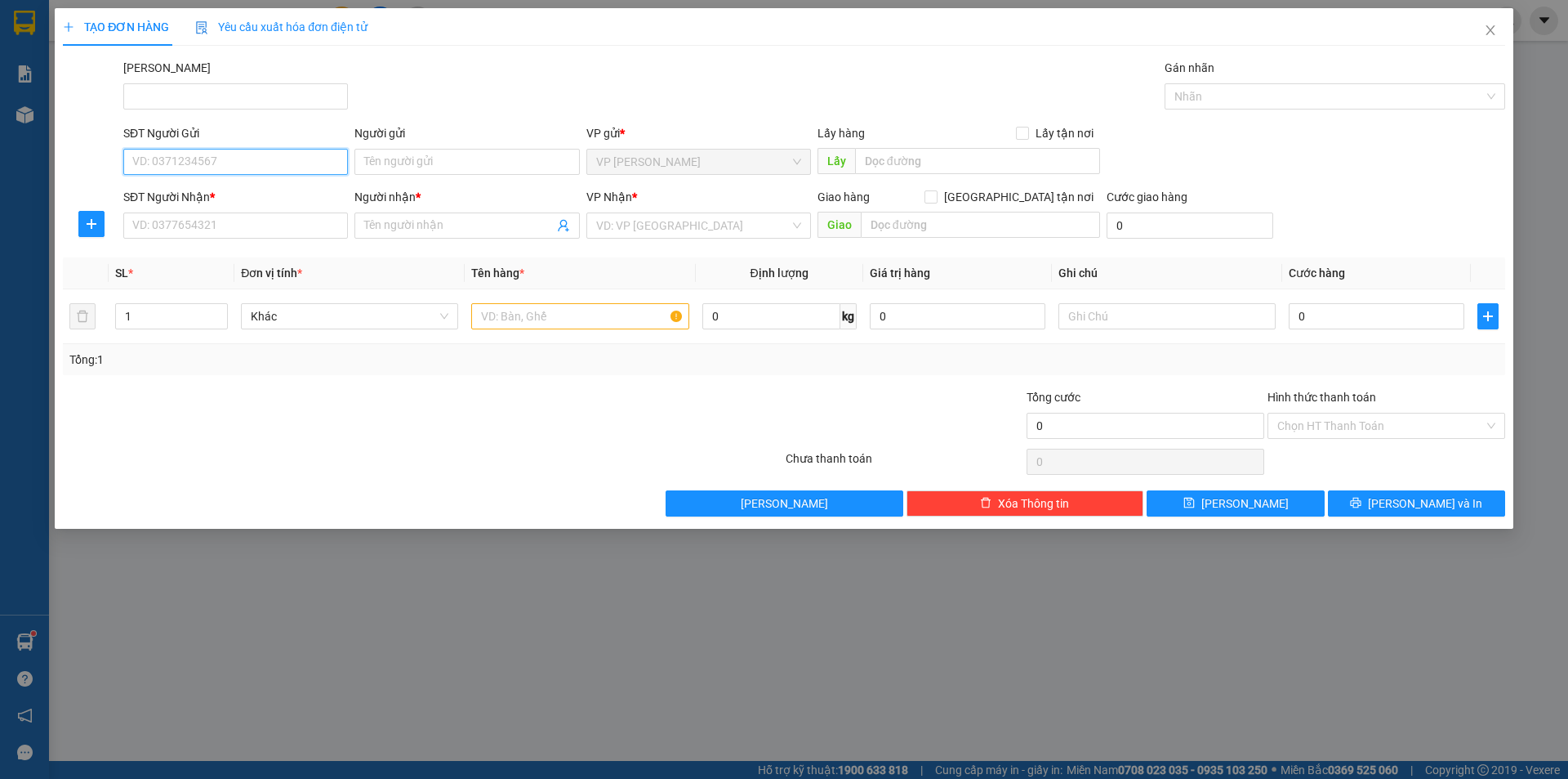
click at [301, 158] on input "SĐT Người Gửi" at bounding box center [235, 162] width 225 height 26
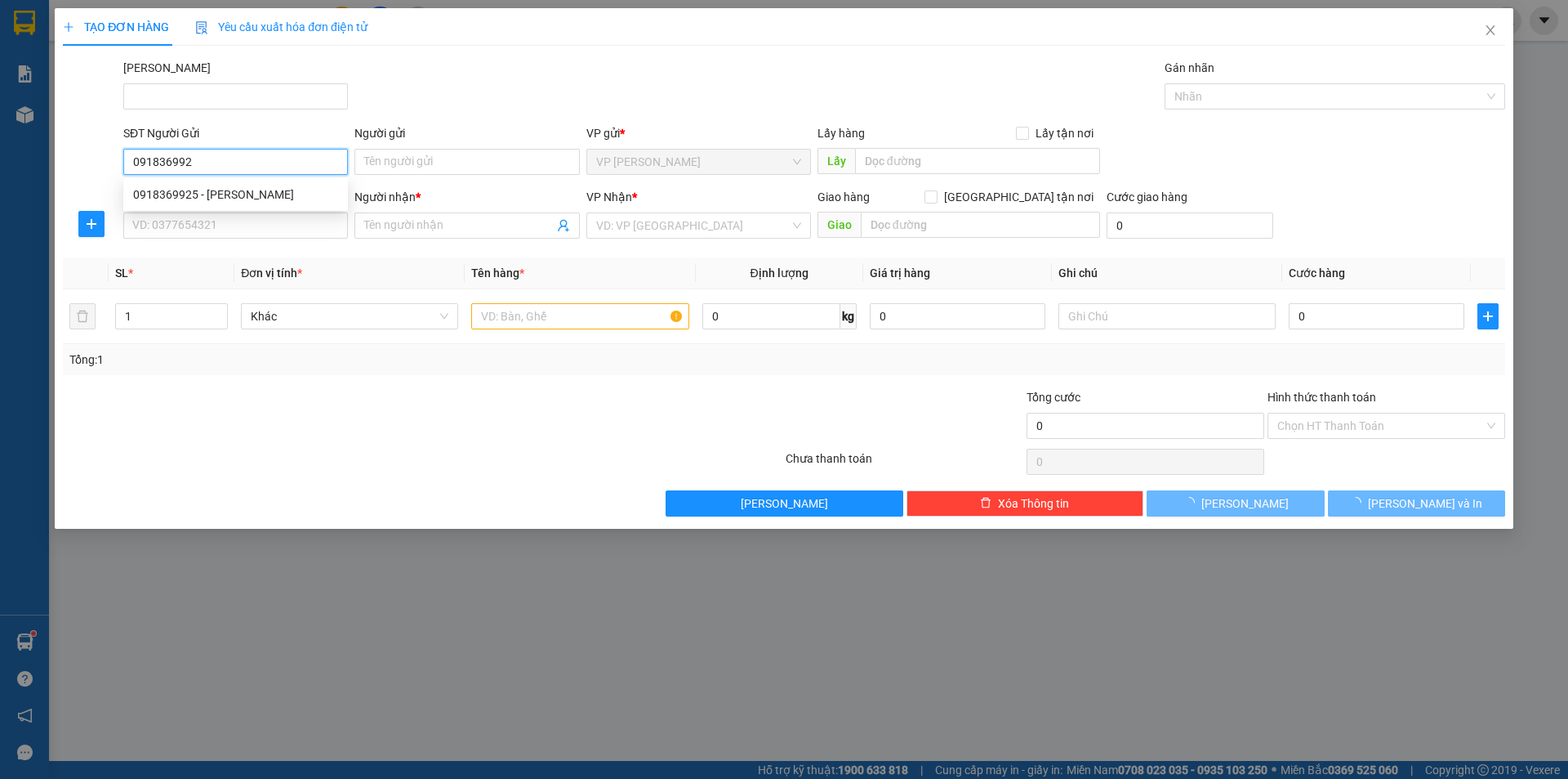
type input "0918369925"
click at [230, 195] on div "0918369925 - Nguyệt" at bounding box center [235, 195] width 205 height 18
type input "Nguyệt"
type input "0919467798"
type input "LOAN"
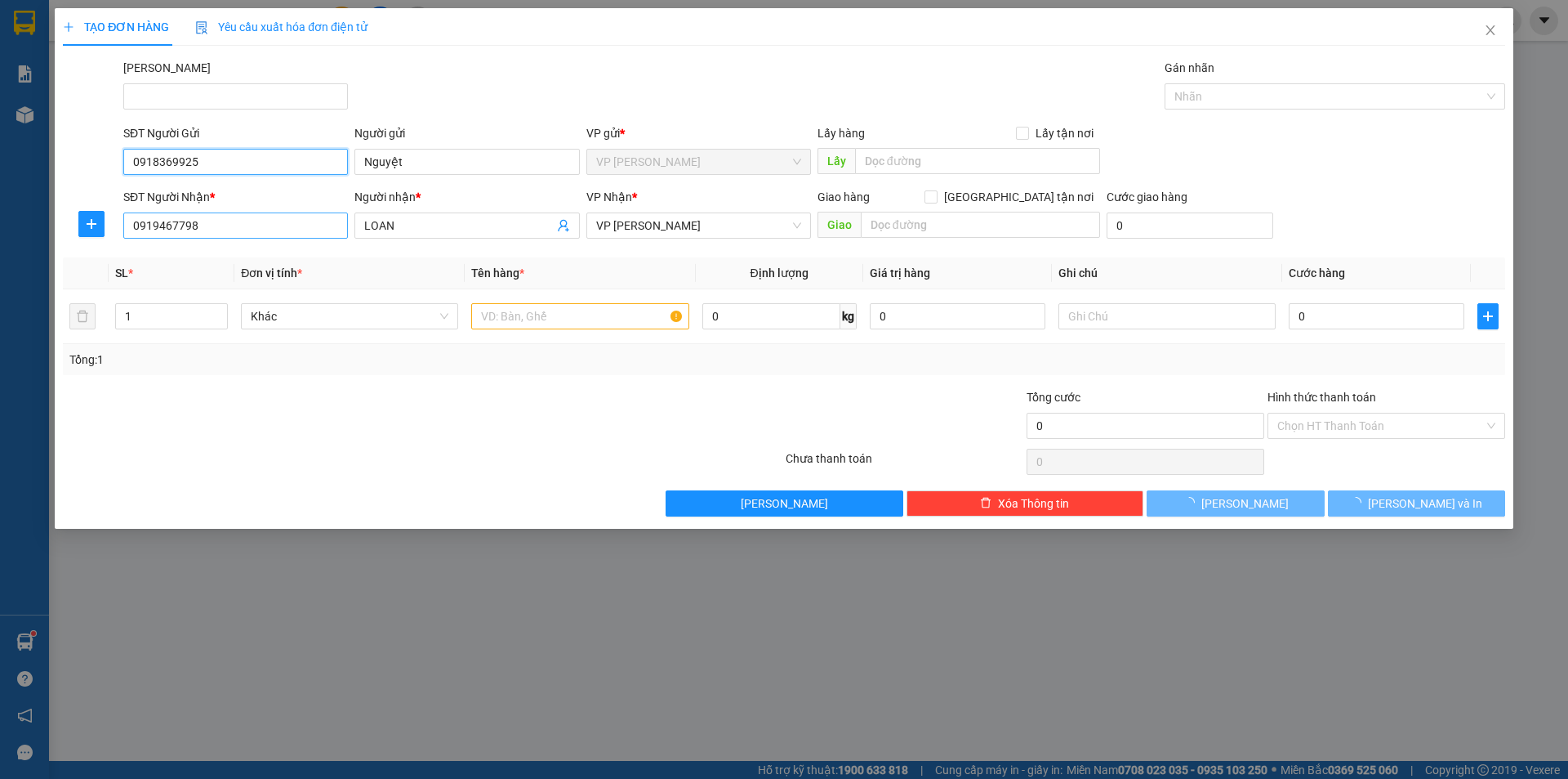
type input "0918369925"
click at [250, 224] on input "0919467798" at bounding box center [235, 226] width 225 height 26
type input "40.000"
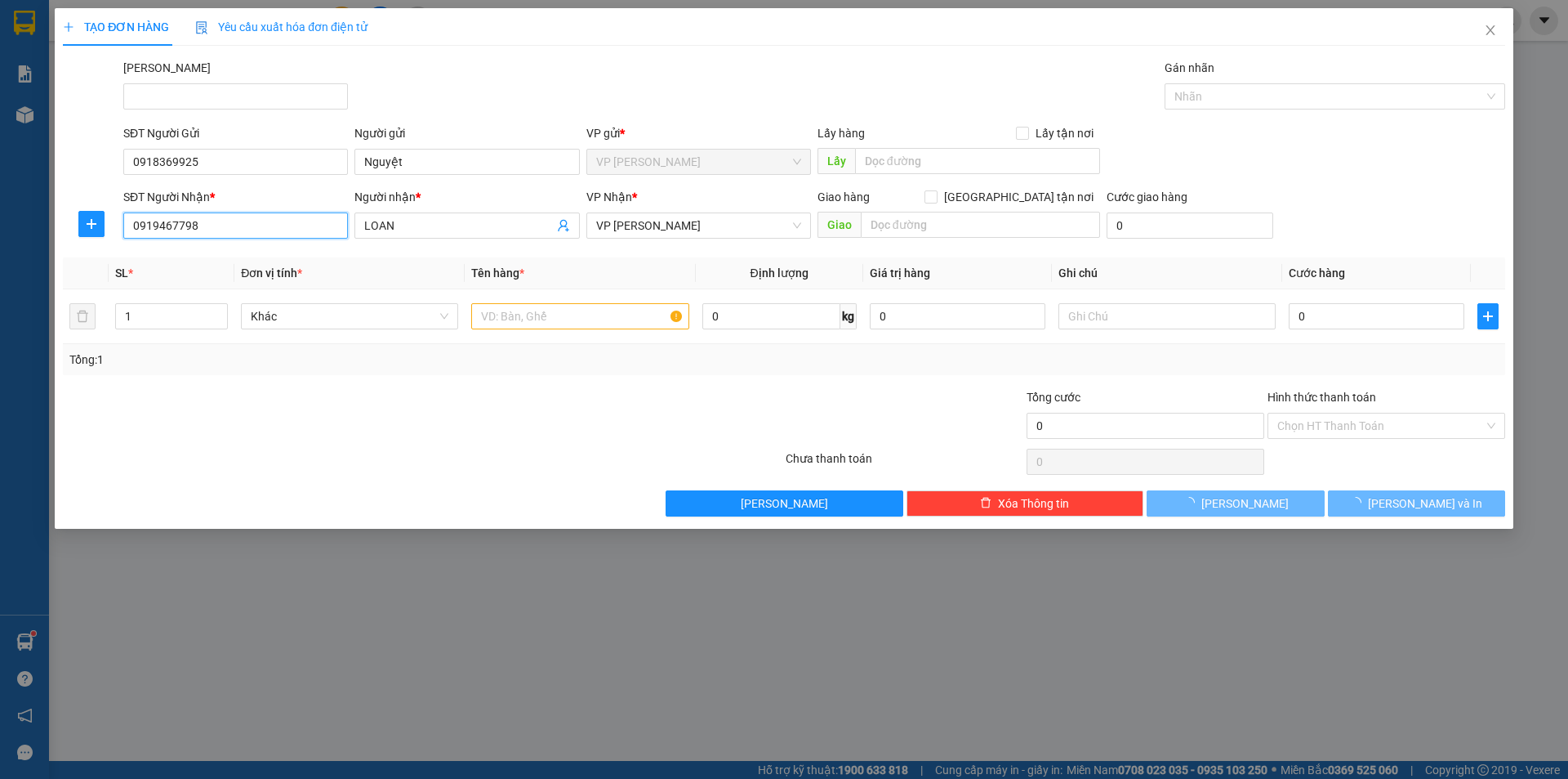
type input "40.000"
click at [239, 260] on div "0337609874 - PHƯƠNG" at bounding box center [235, 258] width 205 height 18
type input "0337609874"
type input "PHƯƠNG"
type input "30.000"
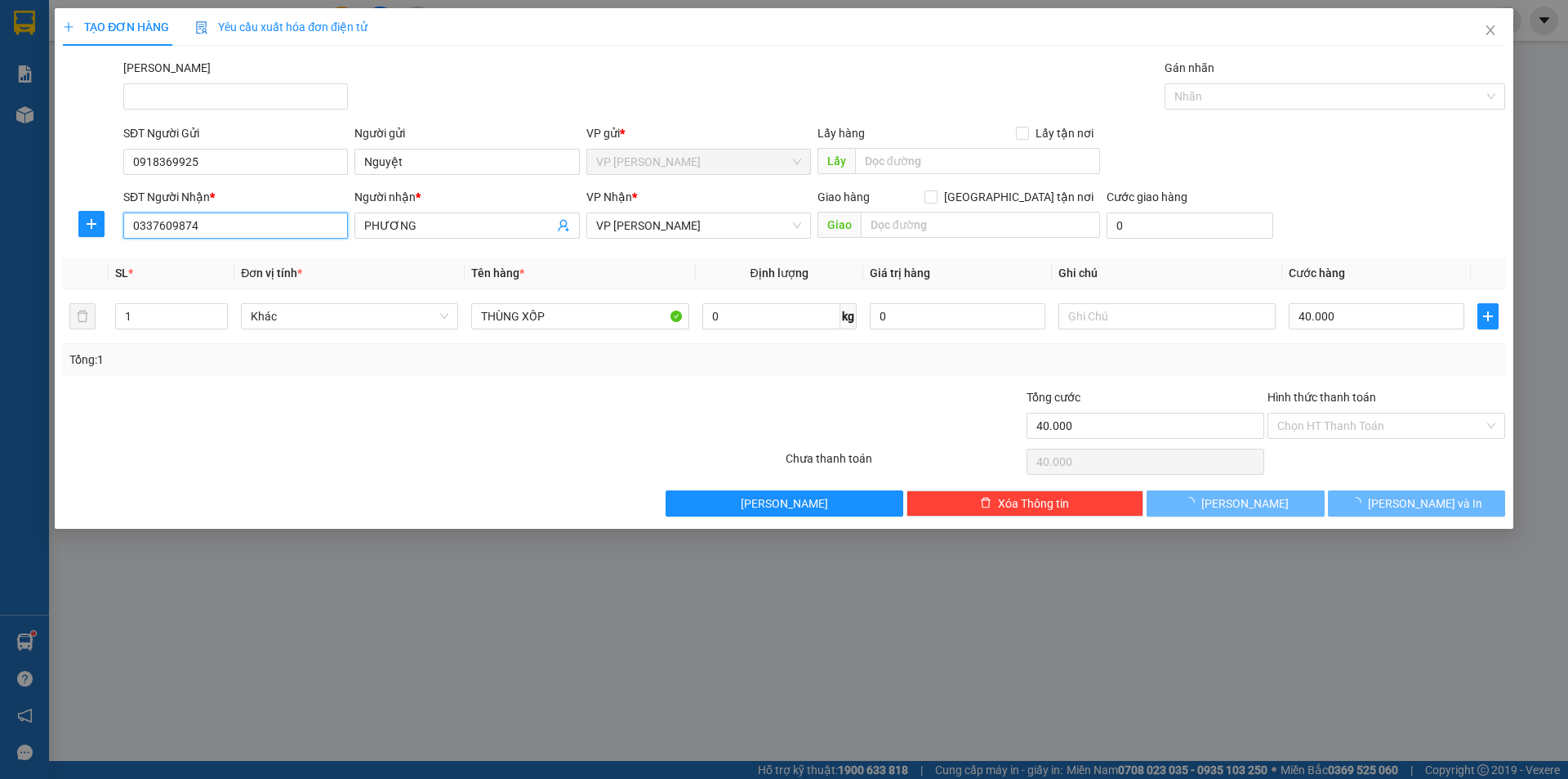
type input "30.000"
type input "0337609874"
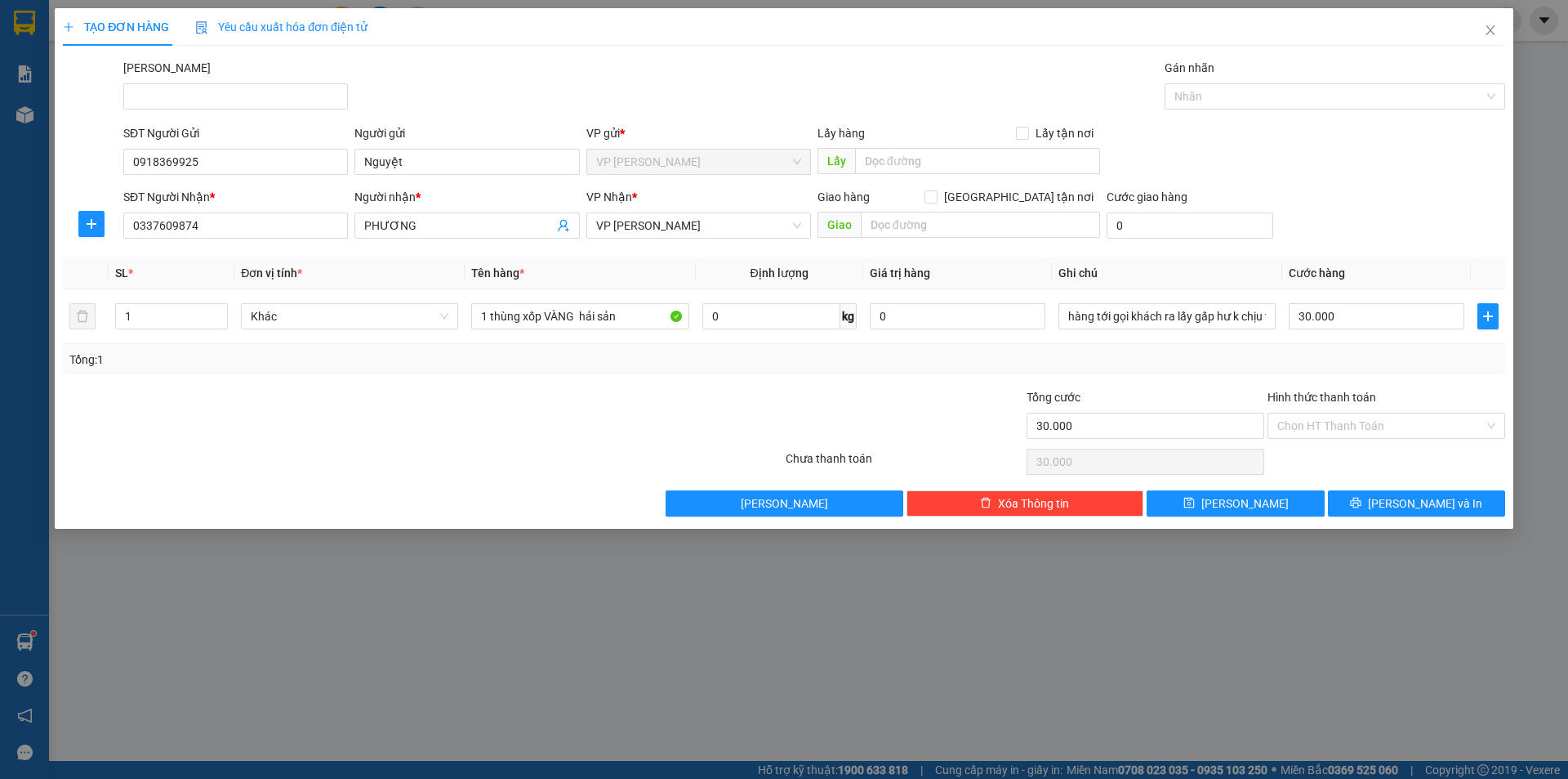
click at [805, 410] on div at bounding box center [905, 417] width 241 height 57
click at [1146, 321] on input "hàng tới gọi khách ra lấy gấp hư k chịu trách nhiệm" at bounding box center [1167, 316] width 217 height 26
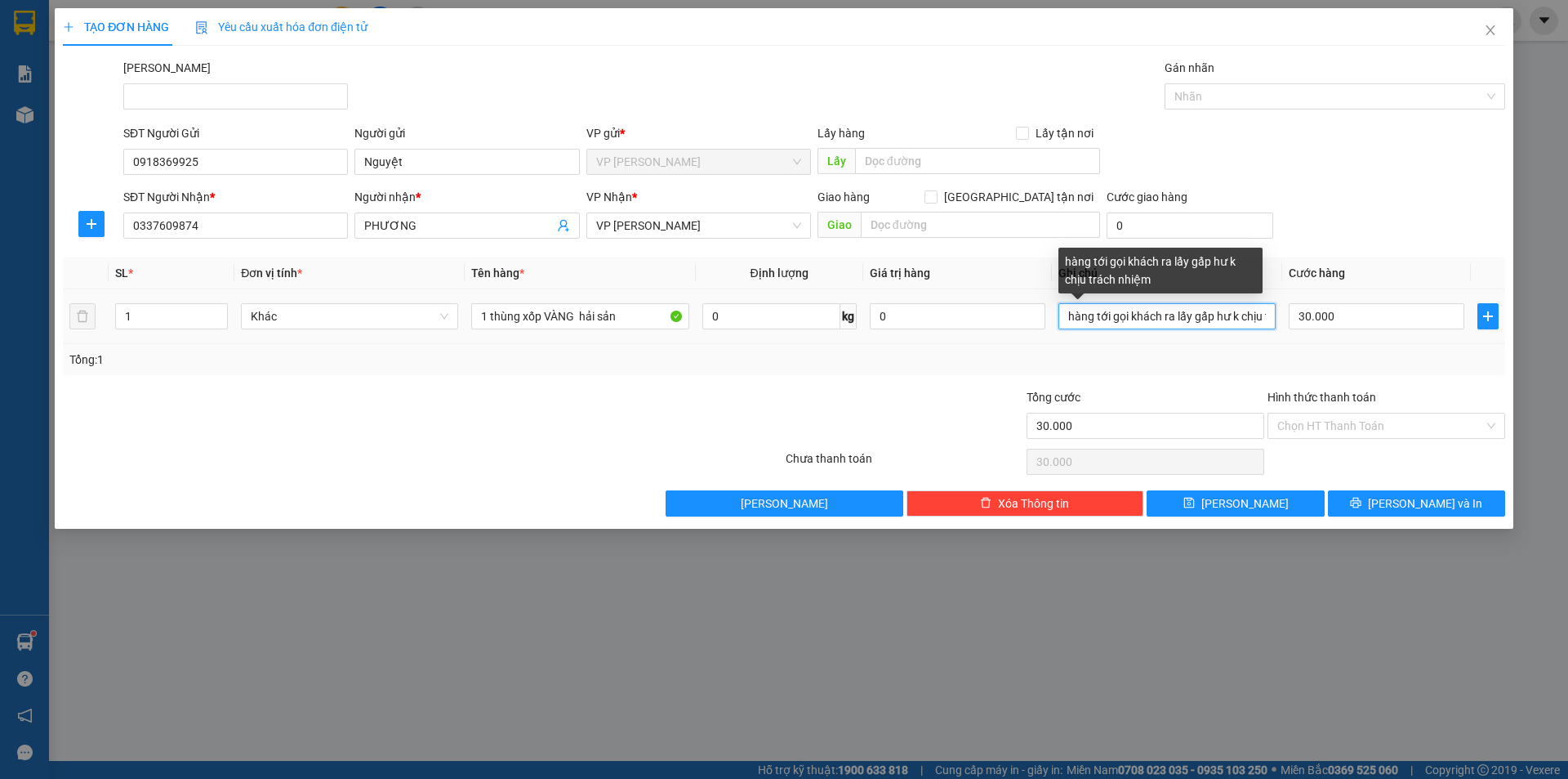
click at [1146, 321] on input "hàng tới gọi khách ra lấy gấp hư k chịu trách nhiệm" at bounding box center [1167, 316] width 217 height 26
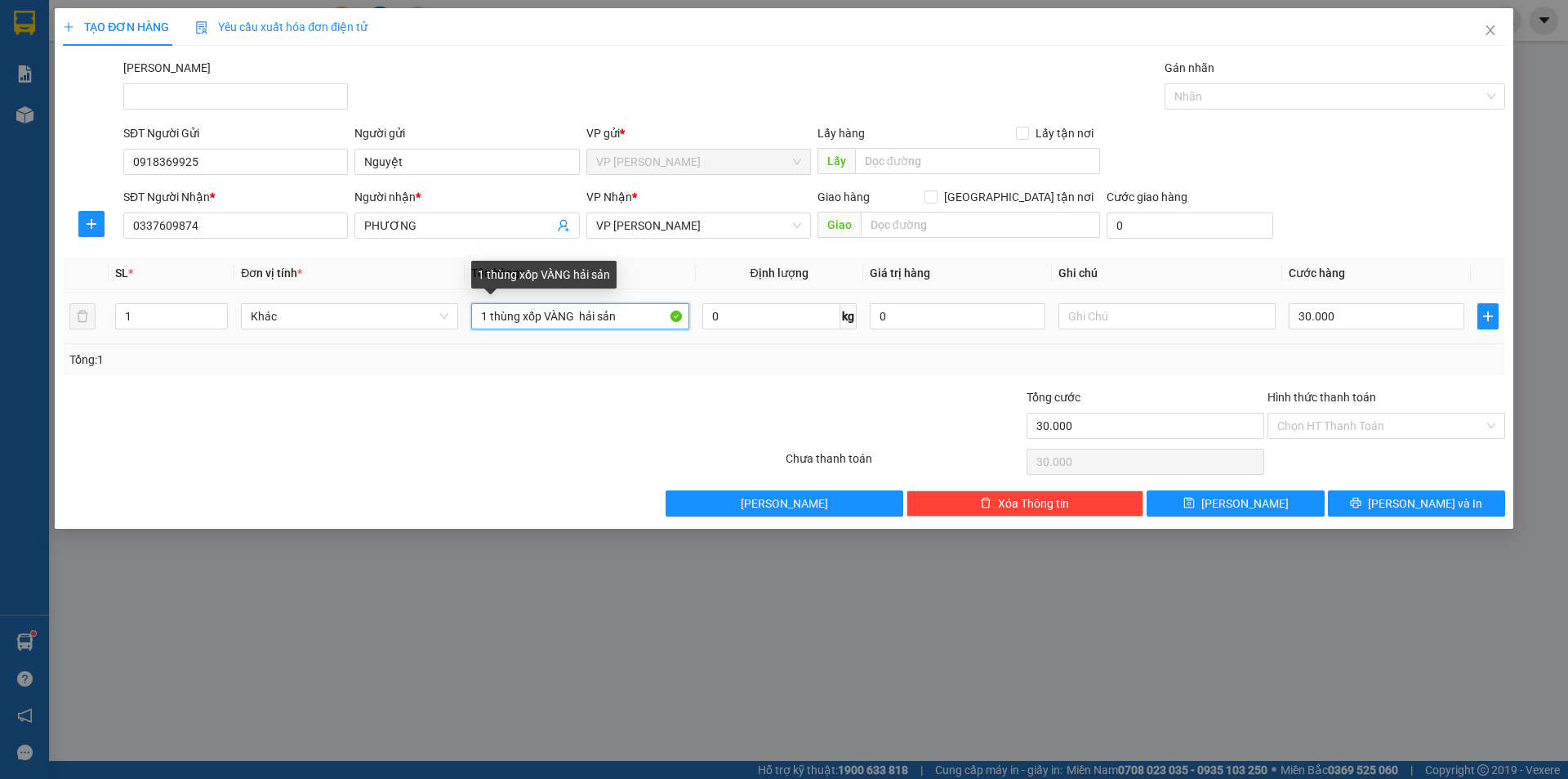
drag, startPoint x: 628, startPoint y: 315, endPoint x: 548, endPoint y: 314, distance: 80.0
click at [548, 314] on input "1 thùng xốp VÀNG hải sản" at bounding box center [580, 316] width 217 height 26
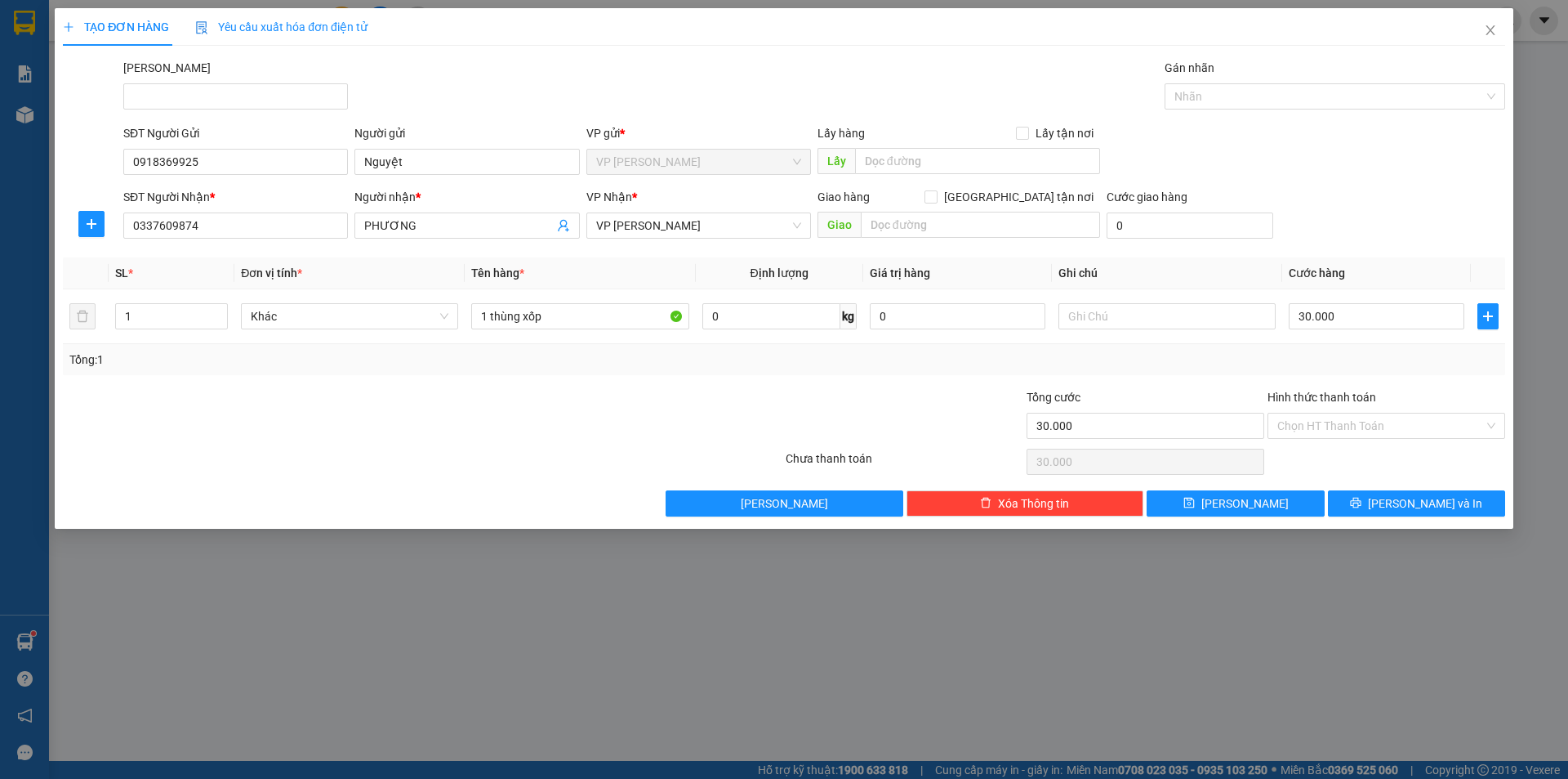
drag, startPoint x: 592, startPoint y: 430, endPoint x: 938, endPoint y: 454, distance: 346.8
click at [593, 430] on div at bounding box center [663, 417] width 241 height 57
click at [1361, 432] on input "Hình thức thanh toán" at bounding box center [1380, 426] width 207 height 25
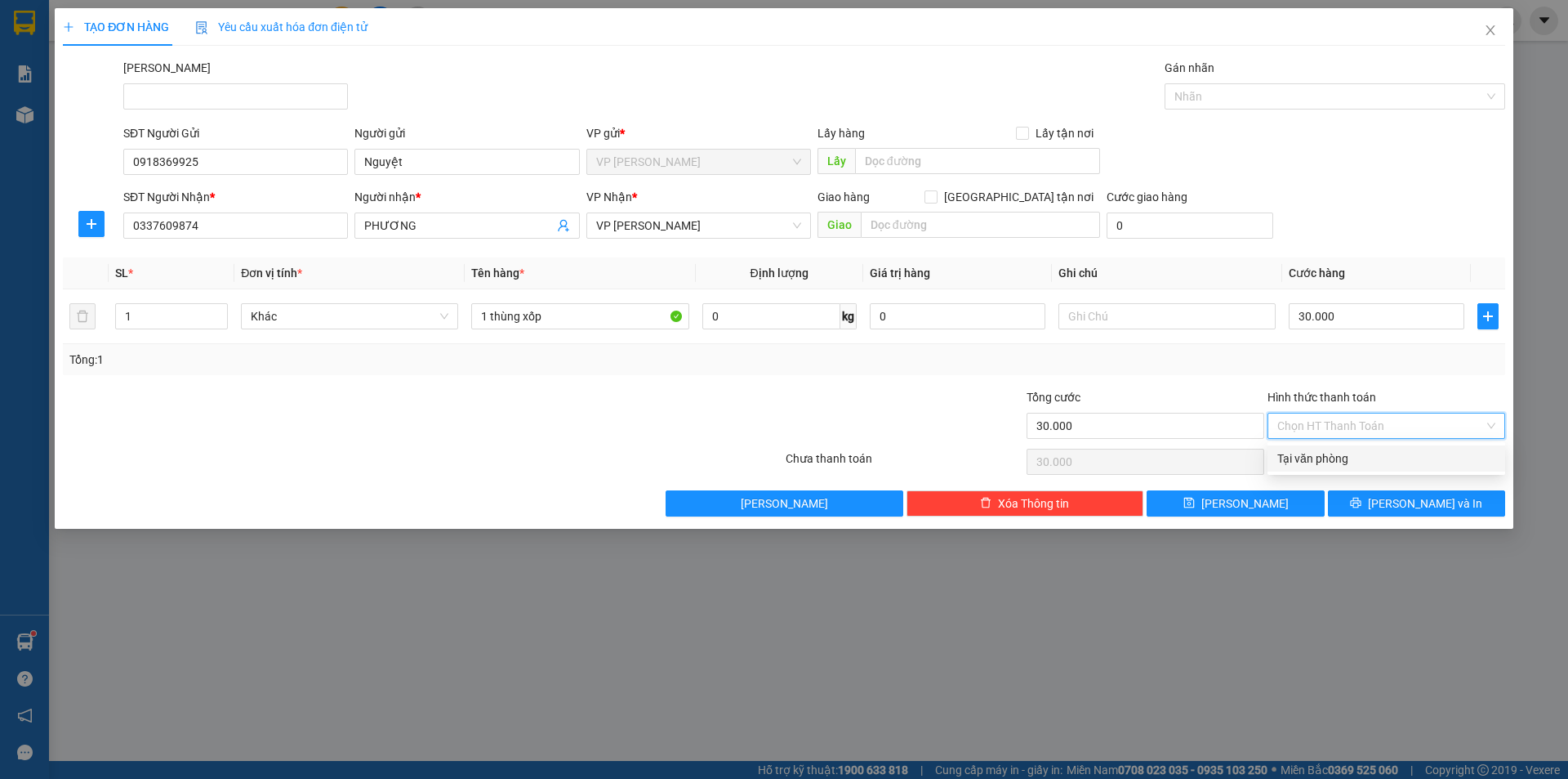
click at [1356, 454] on div "Tại văn phòng" at bounding box center [1386, 459] width 218 height 18
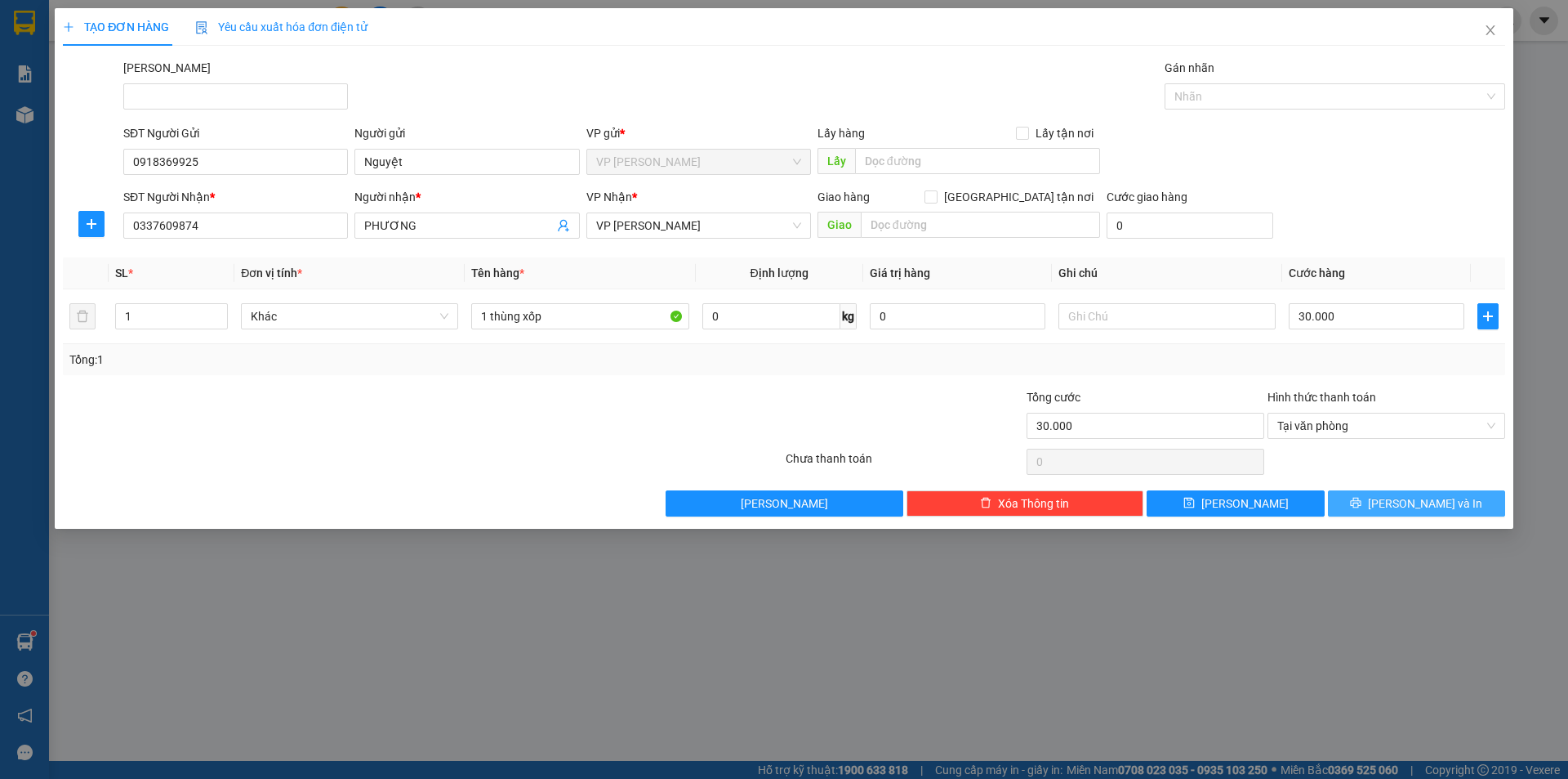
click at [1400, 497] on button "Lưu và In" at bounding box center [1416, 504] width 177 height 26
click at [1368, 581] on div "TẠO ĐƠN HÀNG Yêu cầu xuất hóa đơn điện tử Transit Pickup Surcharge Ids Transit …" at bounding box center [784, 389] width 1568 height 779
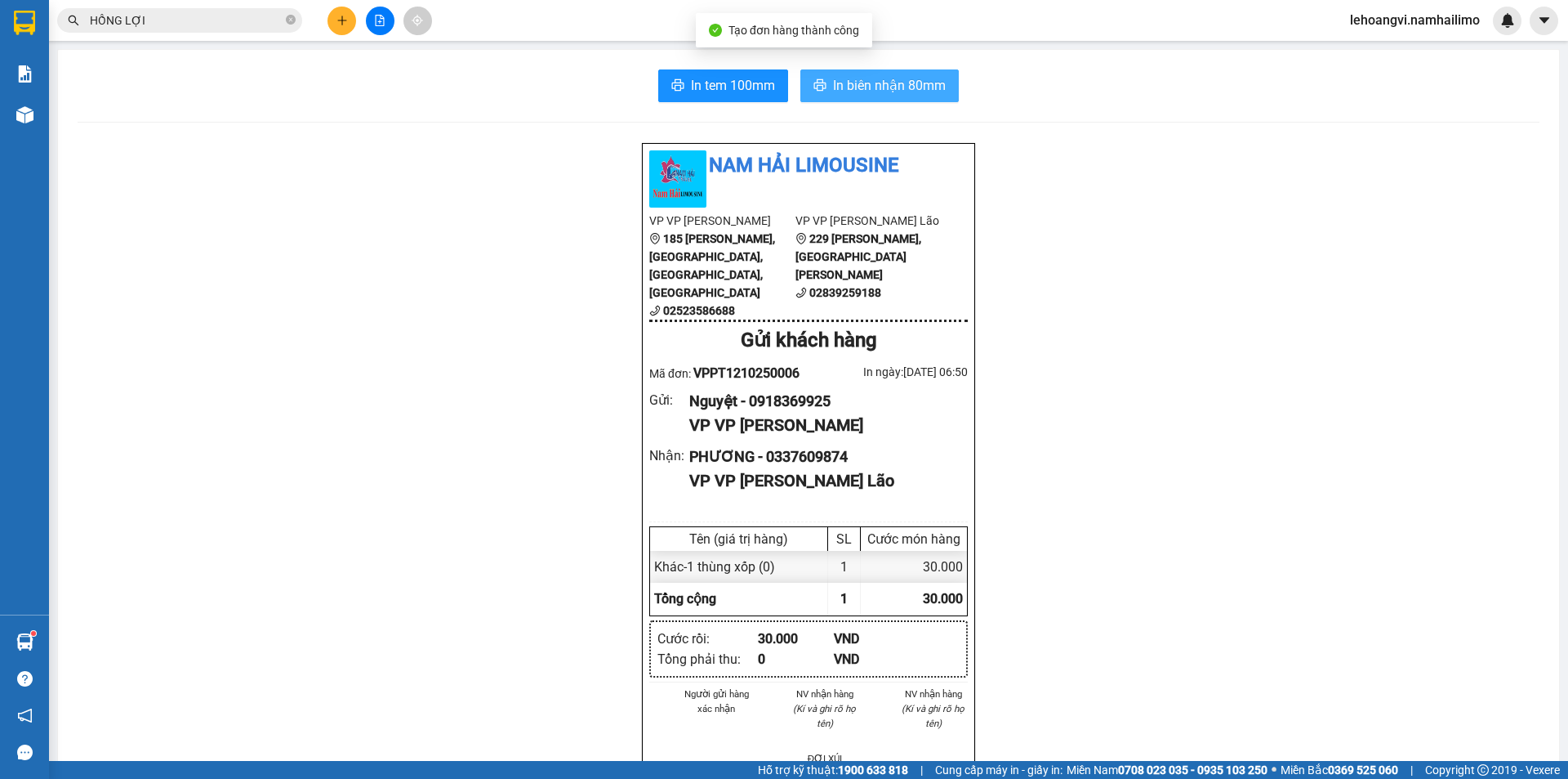
click at [856, 97] on button "In biên nhận 80mm" at bounding box center [880, 86] width 159 height 33
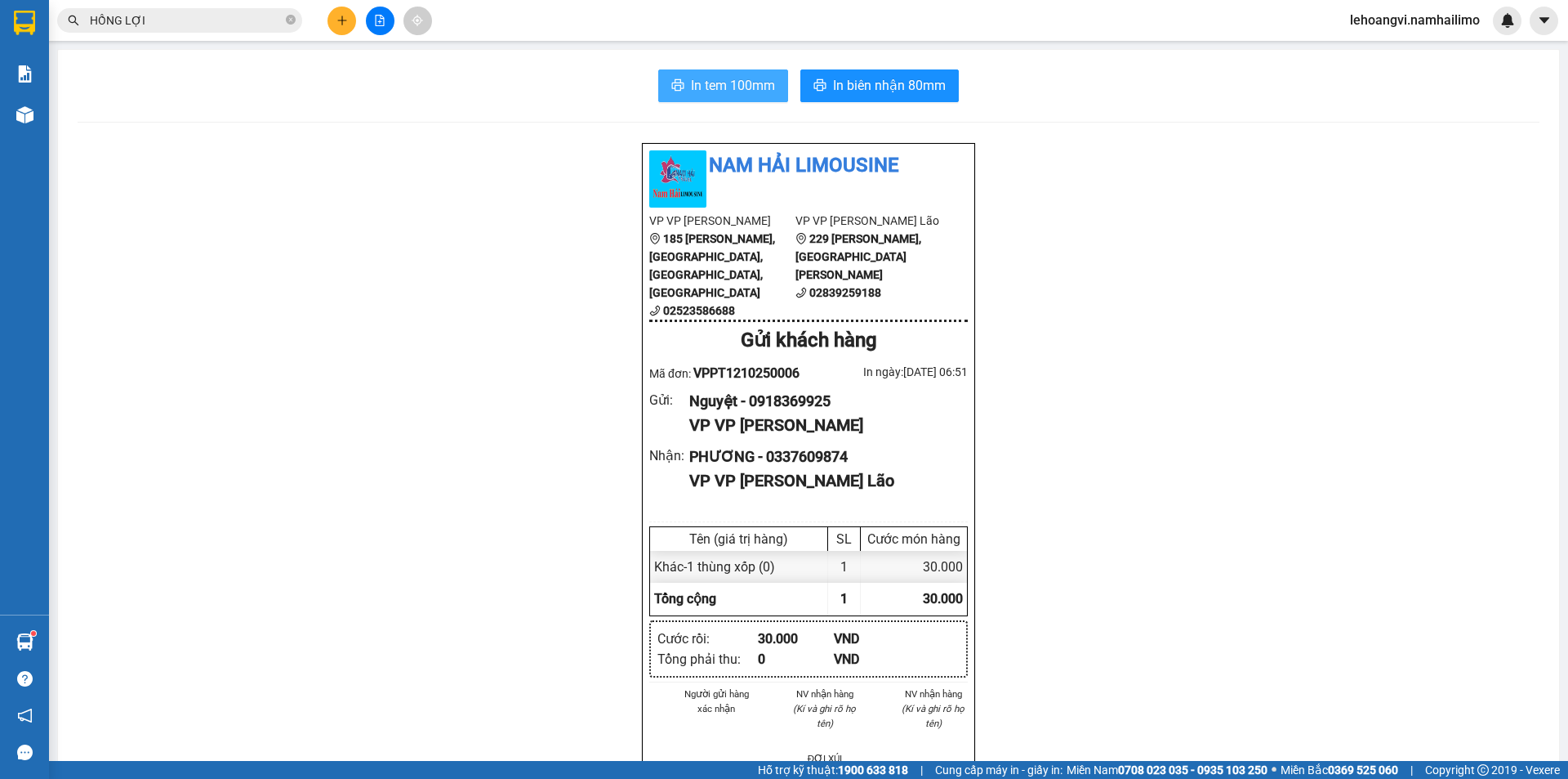
click at [716, 96] on span "In tem 100mm" at bounding box center [733, 85] width 84 height 20
click at [355, 20] on button at bounding box center [342, 20] width 29 height 29
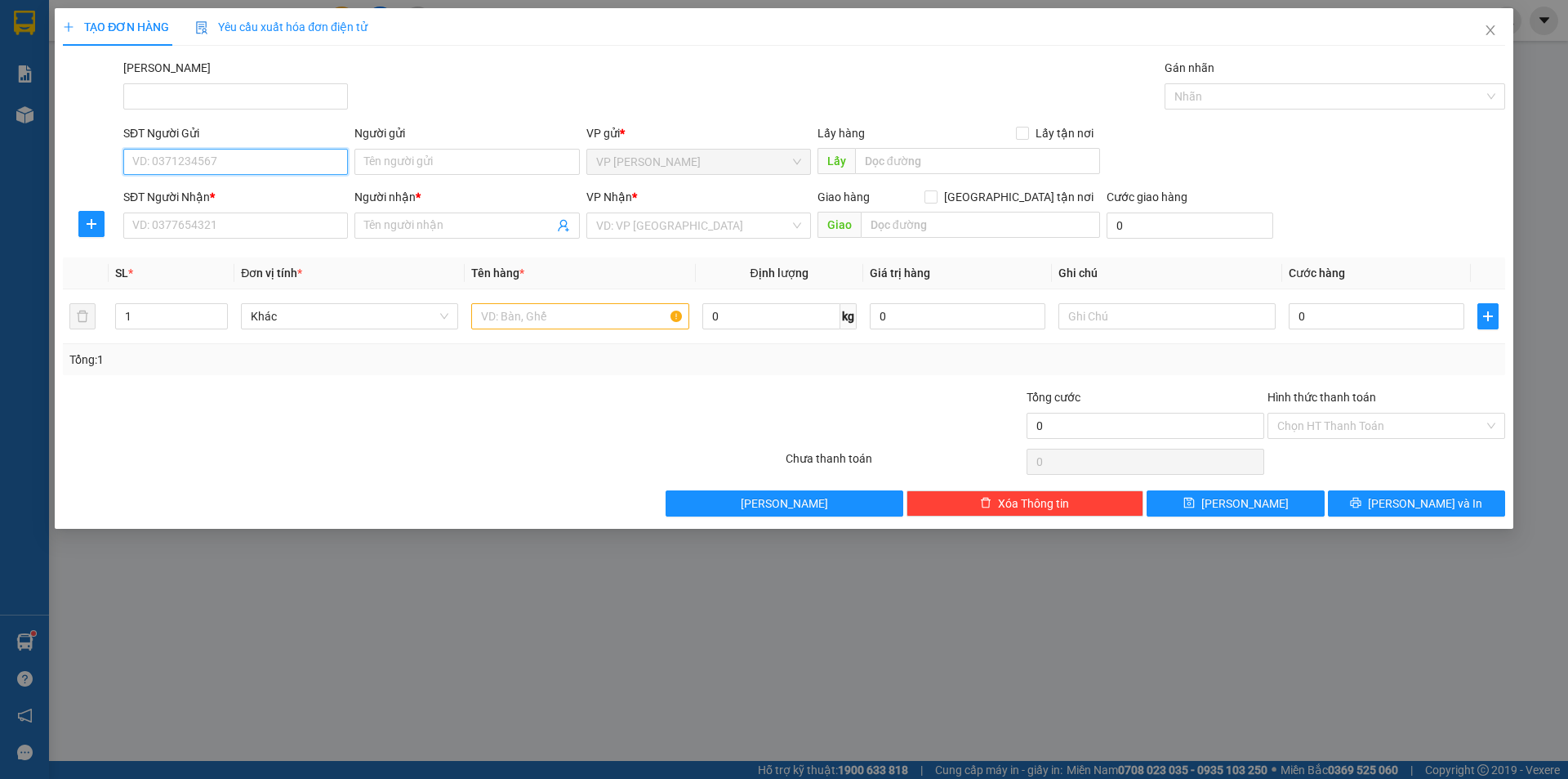
click at [307, 154] on input "SĐT Người Gửi" at bounding box center [235, 162] width 225 height 26
type input "0918431354"
click at [436, 149] on input "Người gửi" at bounding box center [467, 162] width 225 height 26
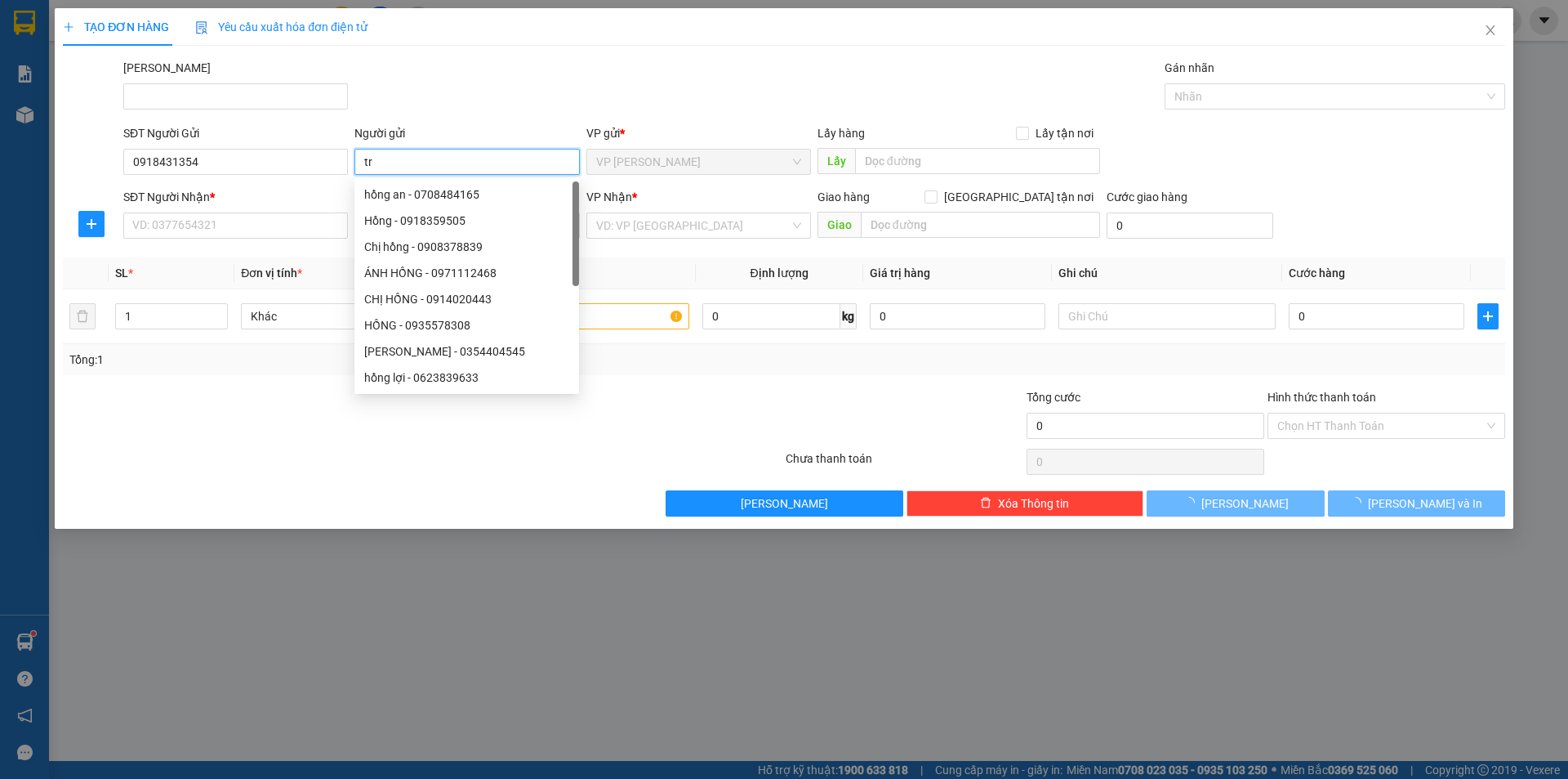
type input "t"
type input "d"
type input "DUNG"
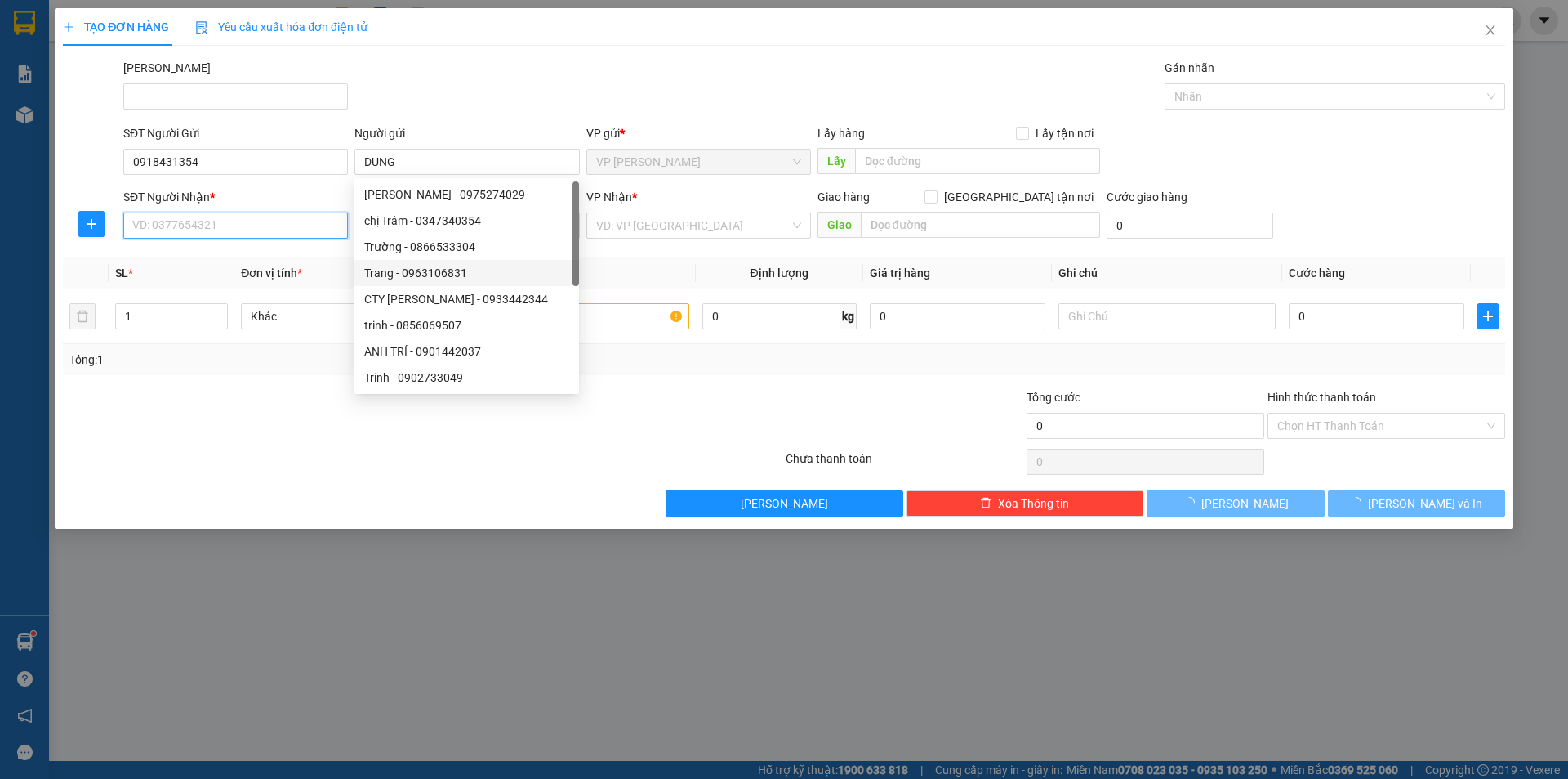
click at [279, 225] on input "SĐT Người Nhận *" at bounding box center [235, 226] width 225 height 26
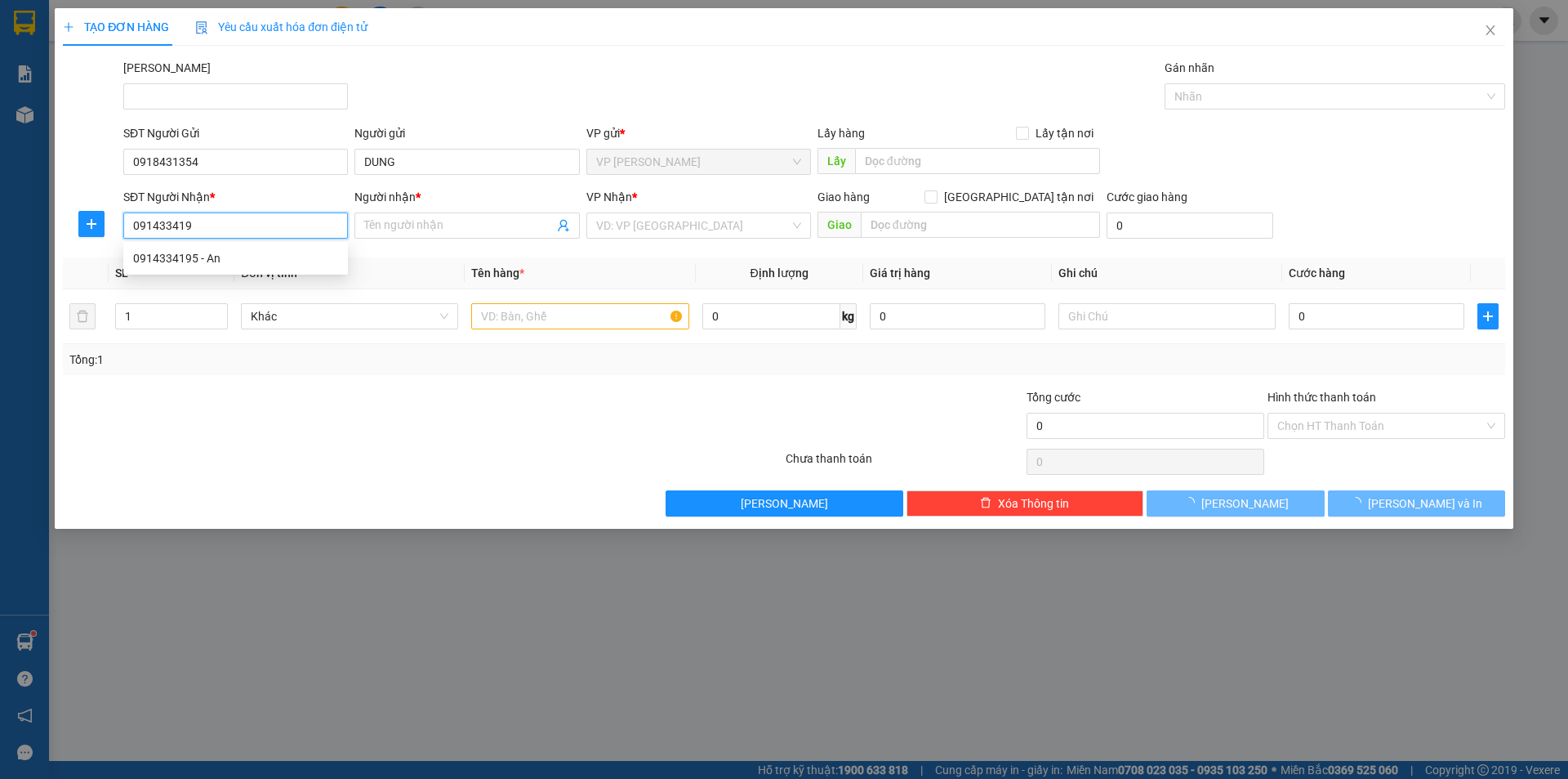
type input "0914334195"
click at [282, 257] on div "0914334195 - An" at bounding box center [235, 258] width 205 height 18
type input "An"
type input "0914334195"
drag, startPoint x: 415, startPoint y: 457, endPoint x: 1128, endPoint y: 401, distance: 715.2
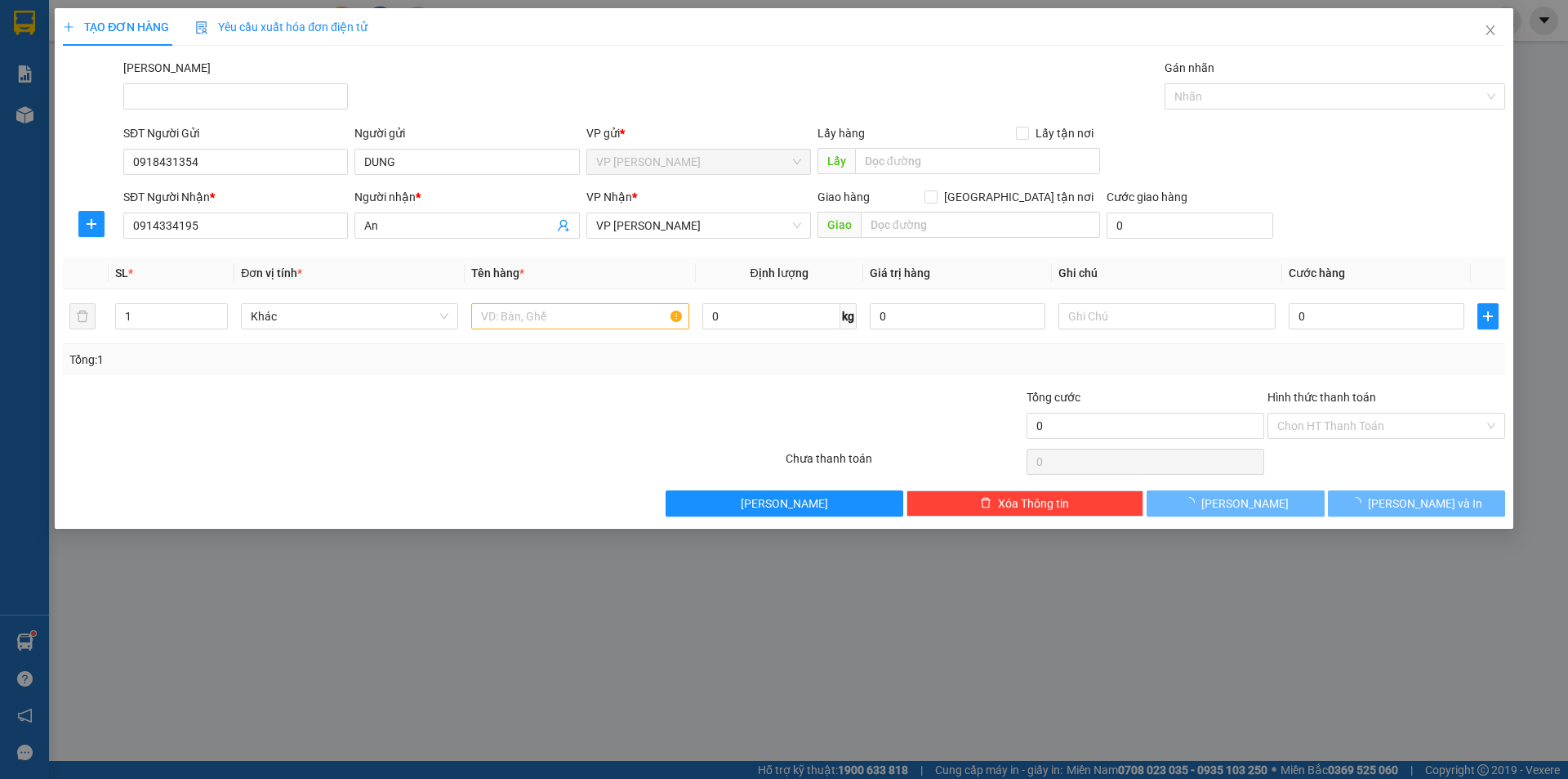
click at [416, 457] on div at bounding box center [422, 462] width 723 height 33
click at [1294, 321] on input "0" at bounding box center [1376, 316] width 176 height 26
type input "3"
type input "30"
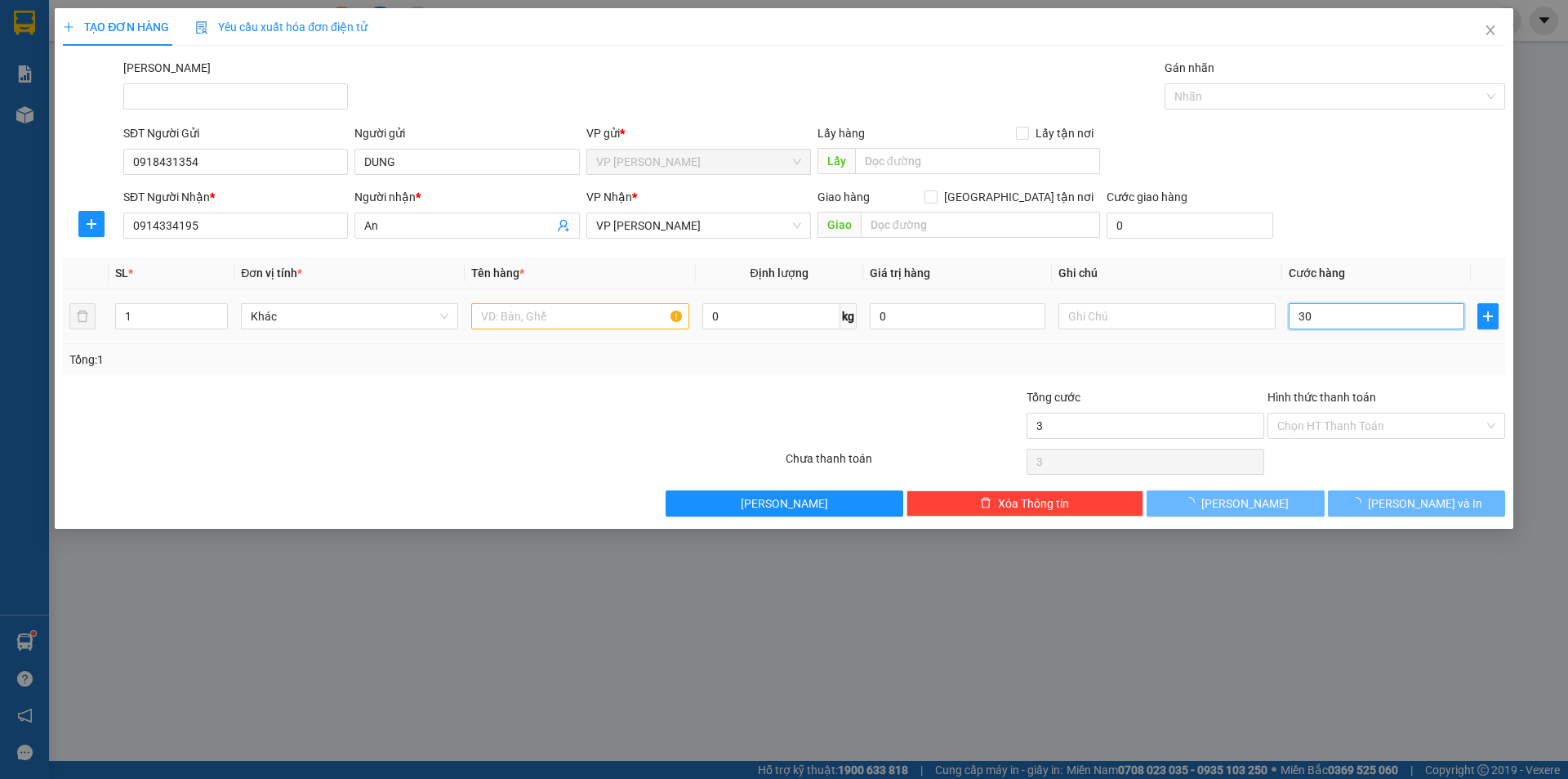
type input "30"
type input "50.000"
click at [1326, 314] on input "50.000" at bounding box center [1376, 316] width 176 height 26
type input "3"
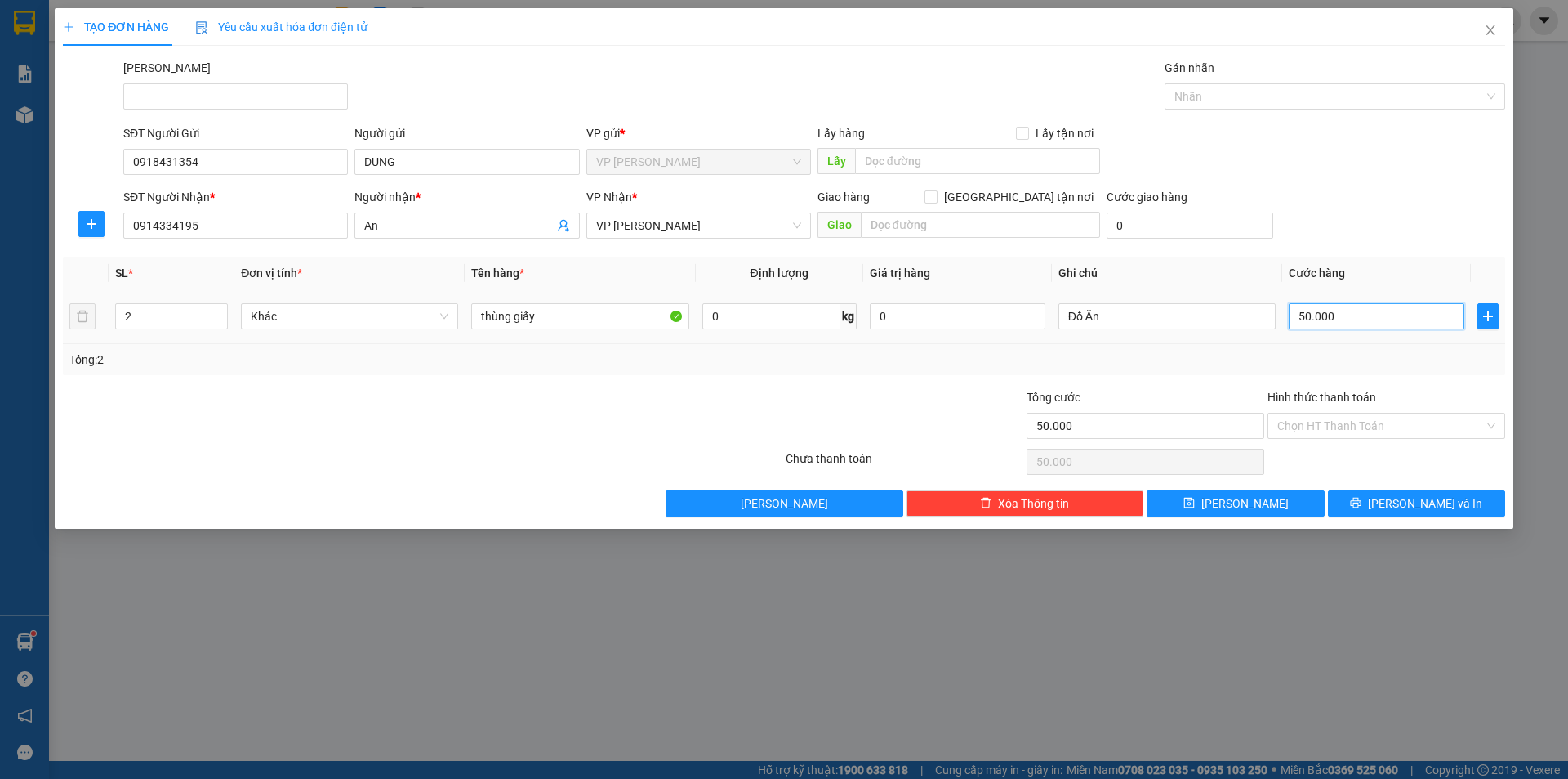
type input "3"
type input "30"
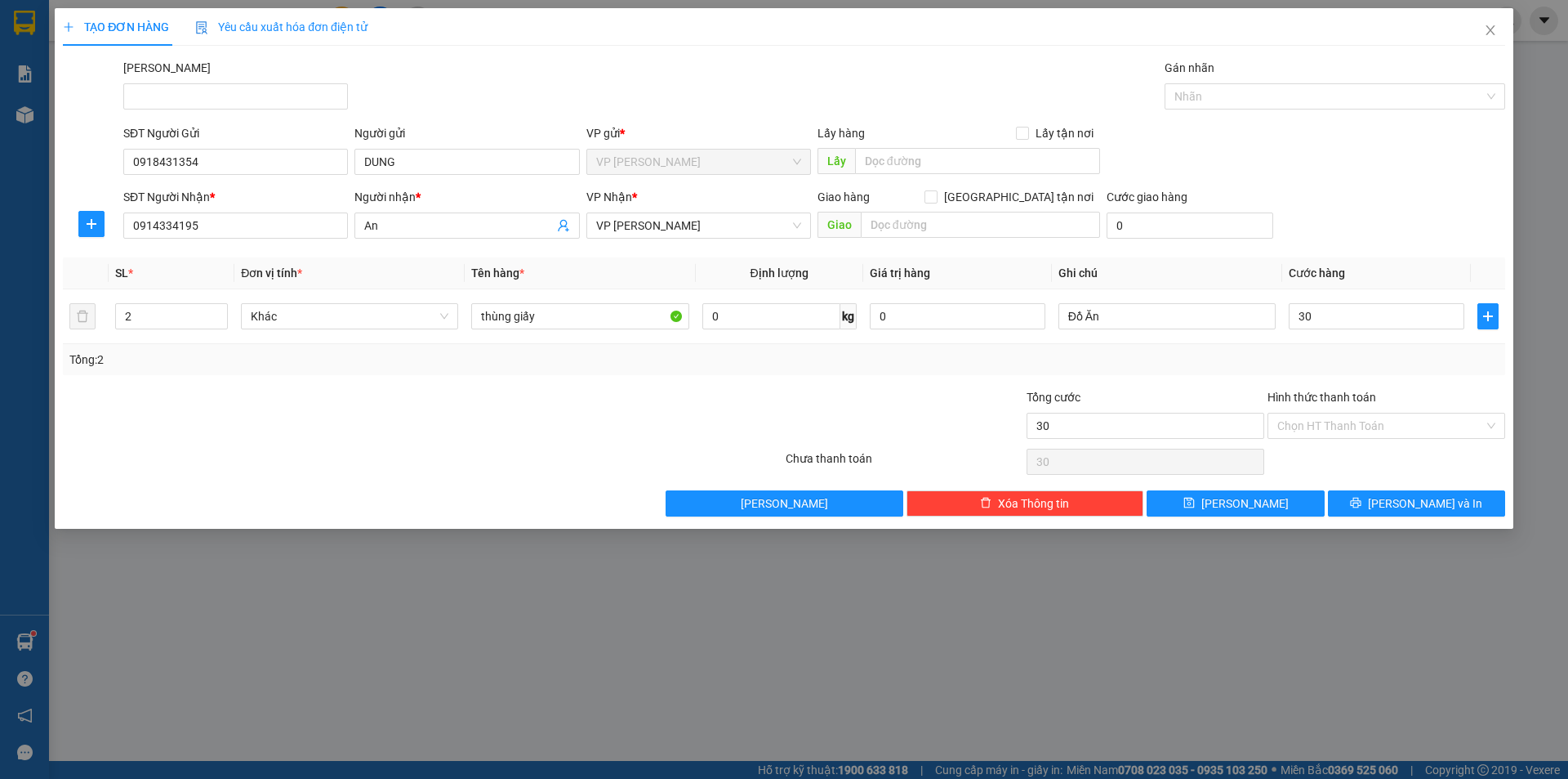
type input "30.000"
click at [728, 393] on div at bounding box center [663, 417] width 241 height 57
click at [1467, 493] on button "Lưu và In" at bounding box center [1416, 504] width 177 height 26
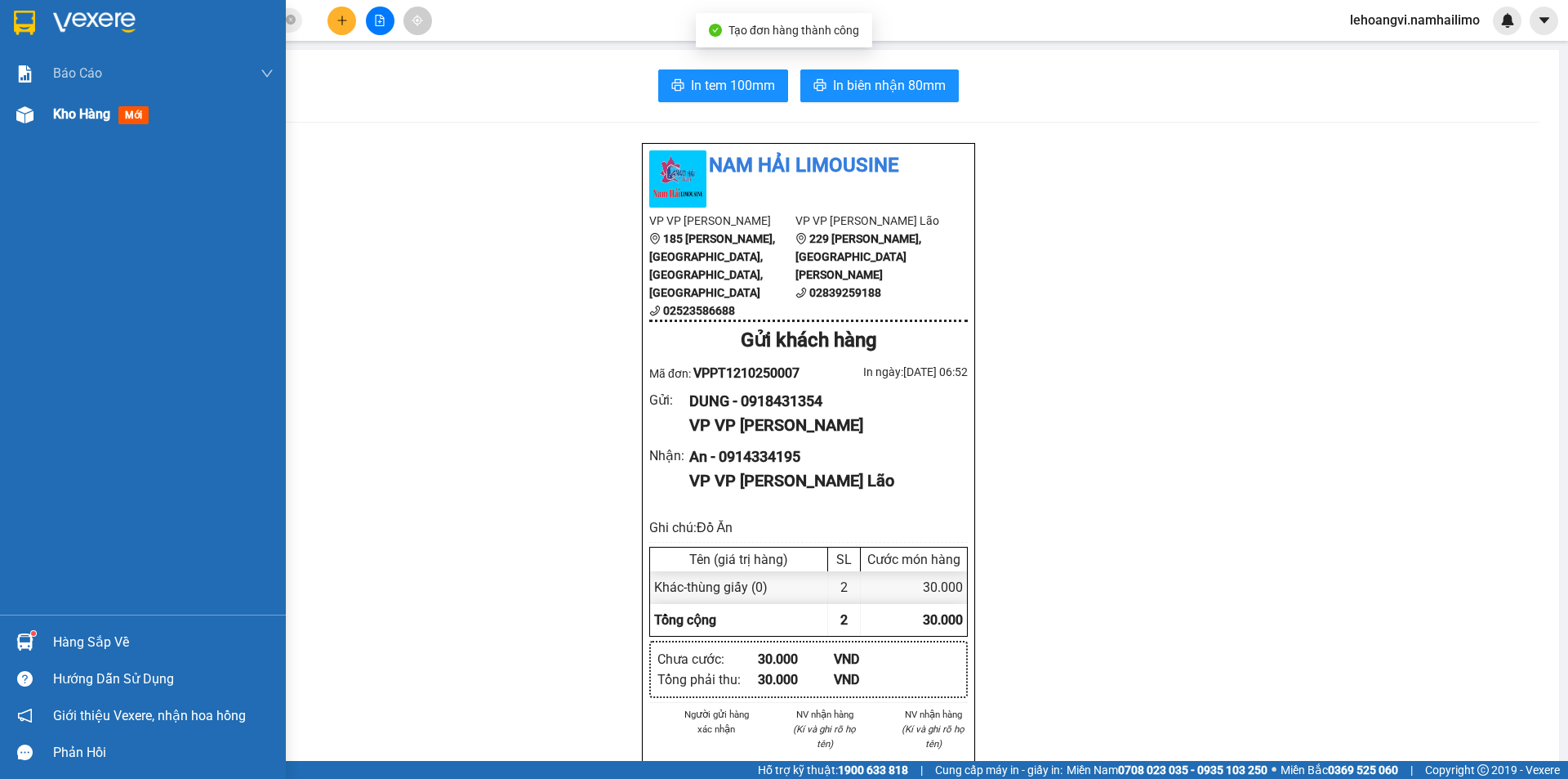
drag, startPoint x: 133, startPoint y: 123, endPoint x: 123, endPoint y: 119, distance: 10.8
click at [129, 121] on div "Kho hàng mới" at bounding box center [163, 114] width 221 height 41
click at [123, 119] on span "mới" at bounding box center [133, 115] width 30 height 18
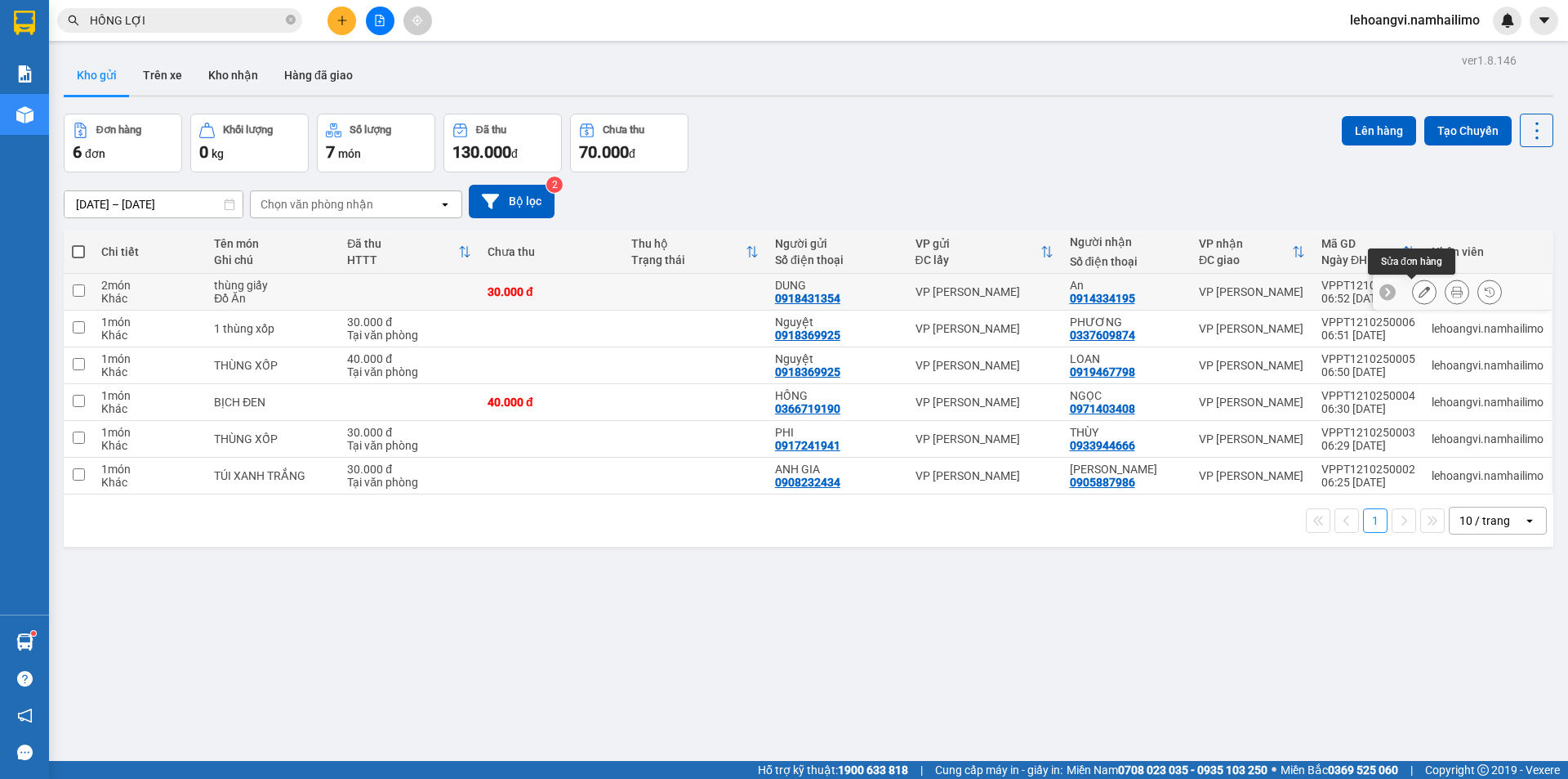
click at [1414, 283] on button at bounding box center [1424, 292] width 23 height 29
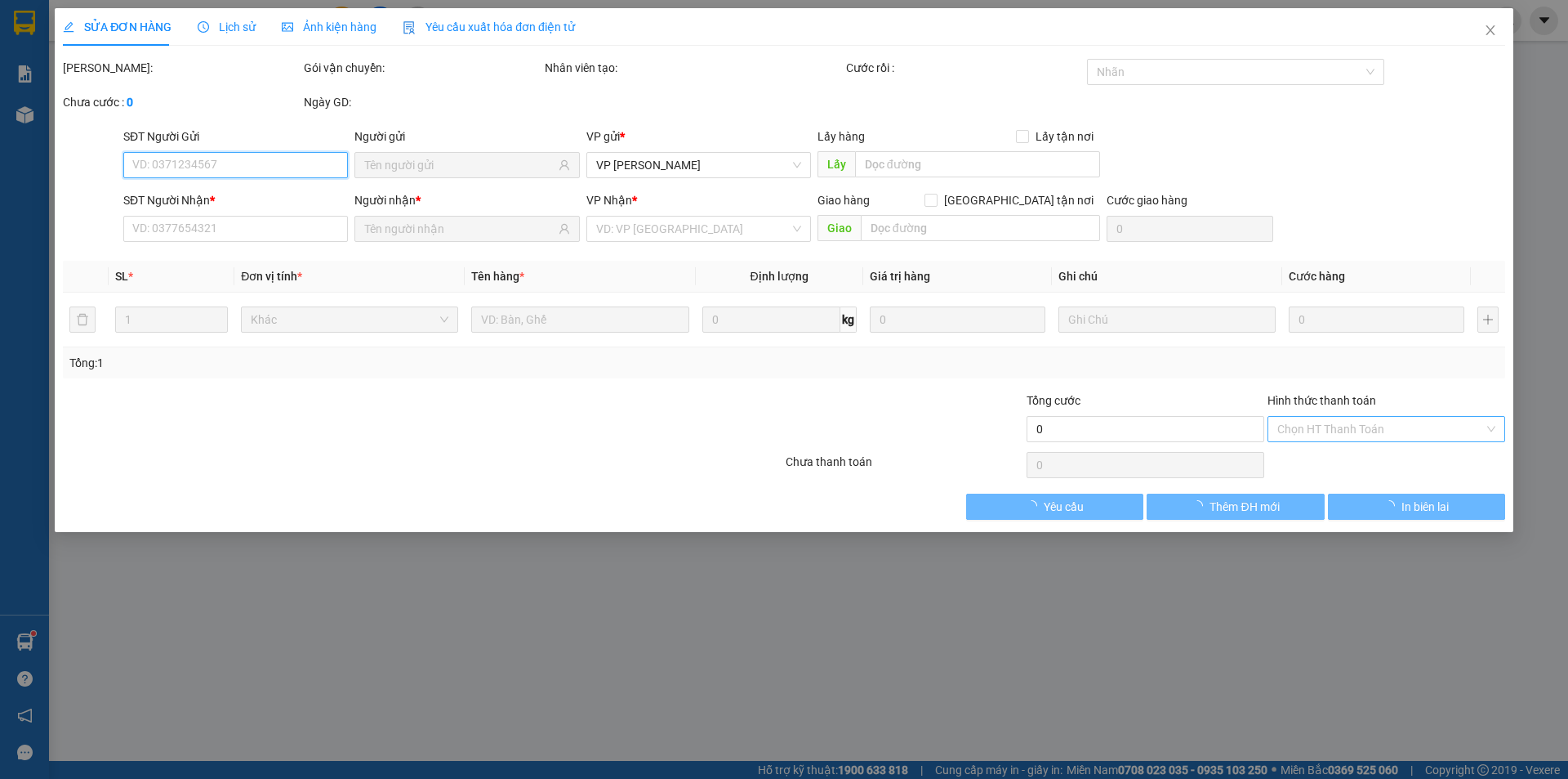
type input "0918431354"
type input "0914334195"
type input "30.000"
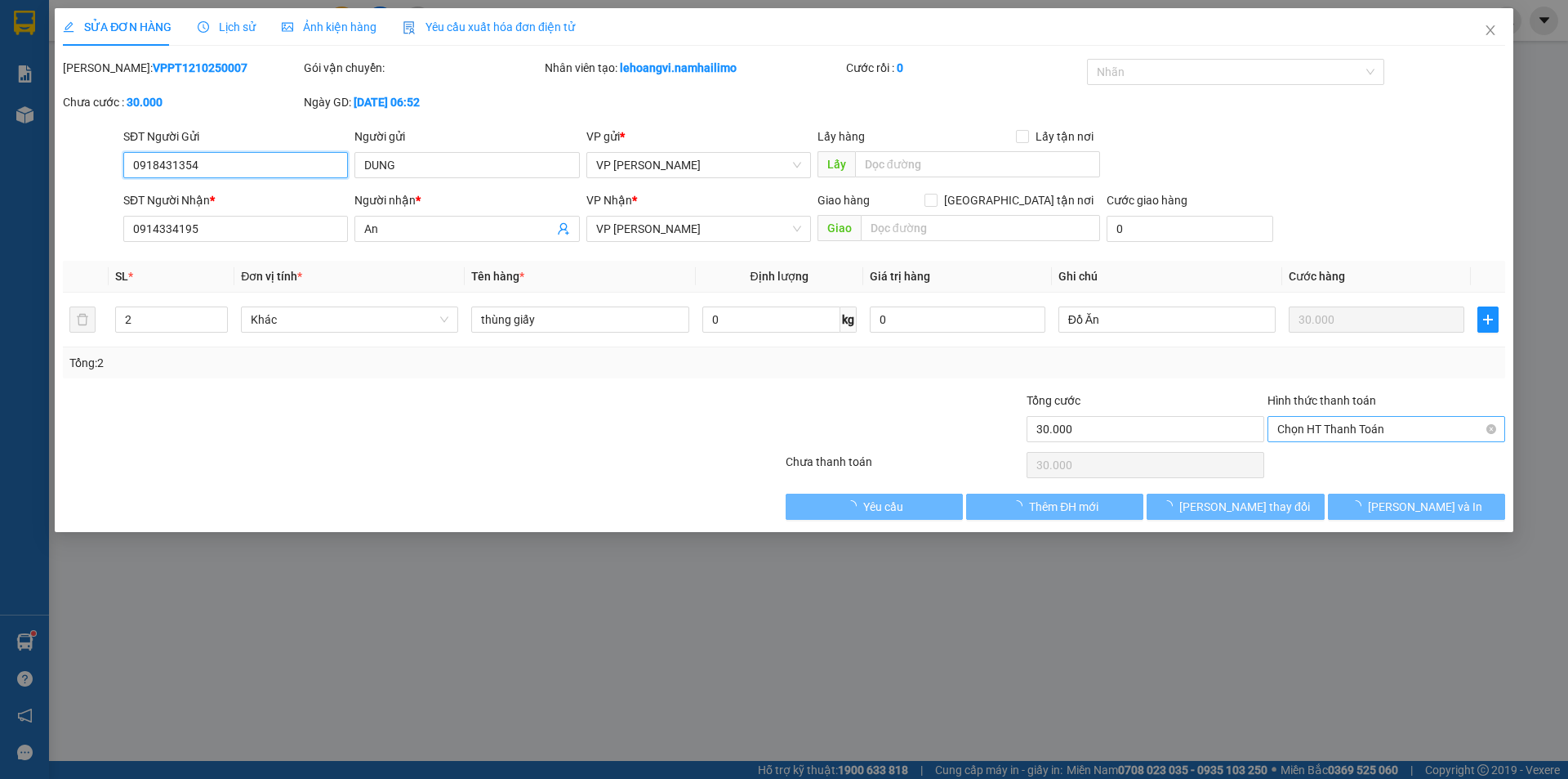
click at [1381, 423] on span "Chọn HT Thanh Toán" at bounding box center [1386, 429] width 218 height 25
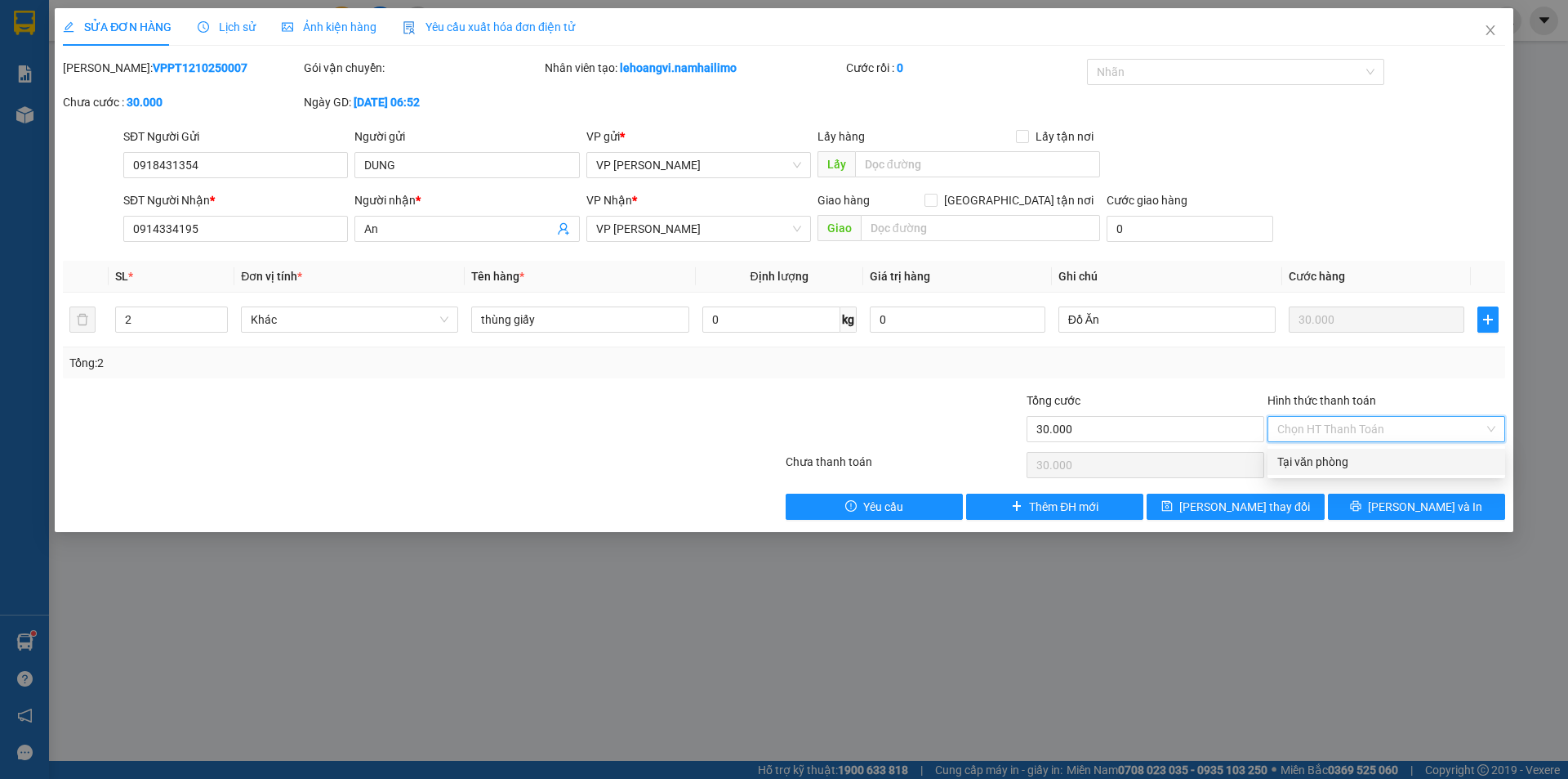
click at [1389, 468] on div "Tại văn phòng" at bounding box center [1386, 462] width 218 height 18
type input "0"
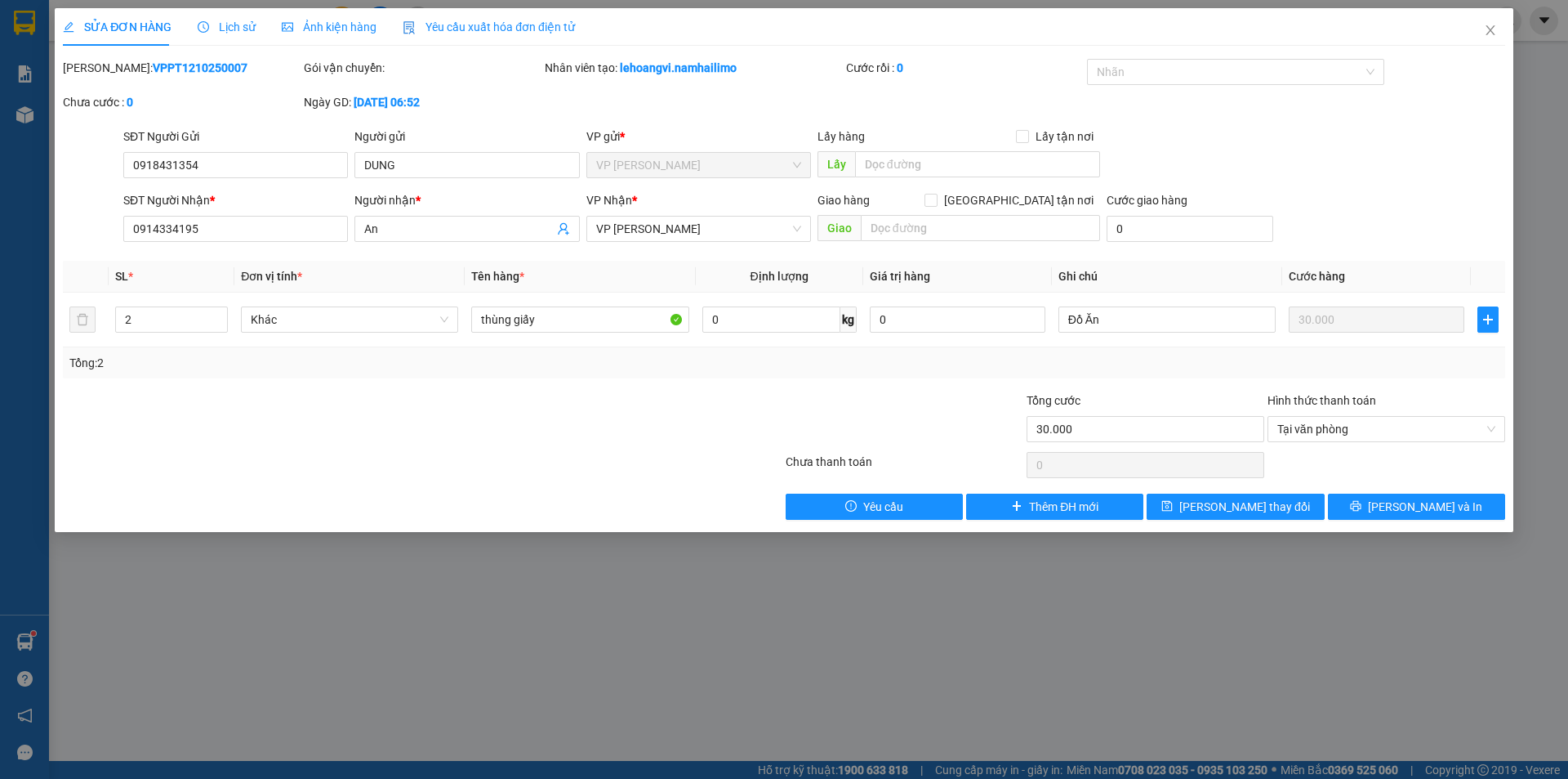
click at [1429, 520] on div "SỬA ĐƠN HÀNG Lịch sử Ảnh kiện hàng Yêu cầu xuất hóa đơn điện tử Total Paid Fee …" at bounding box center [784, 270] width 1459 height 524
click at [1429, 513] on span "Lưu và In" at bounding box center [1425, 507] width 114 height 18
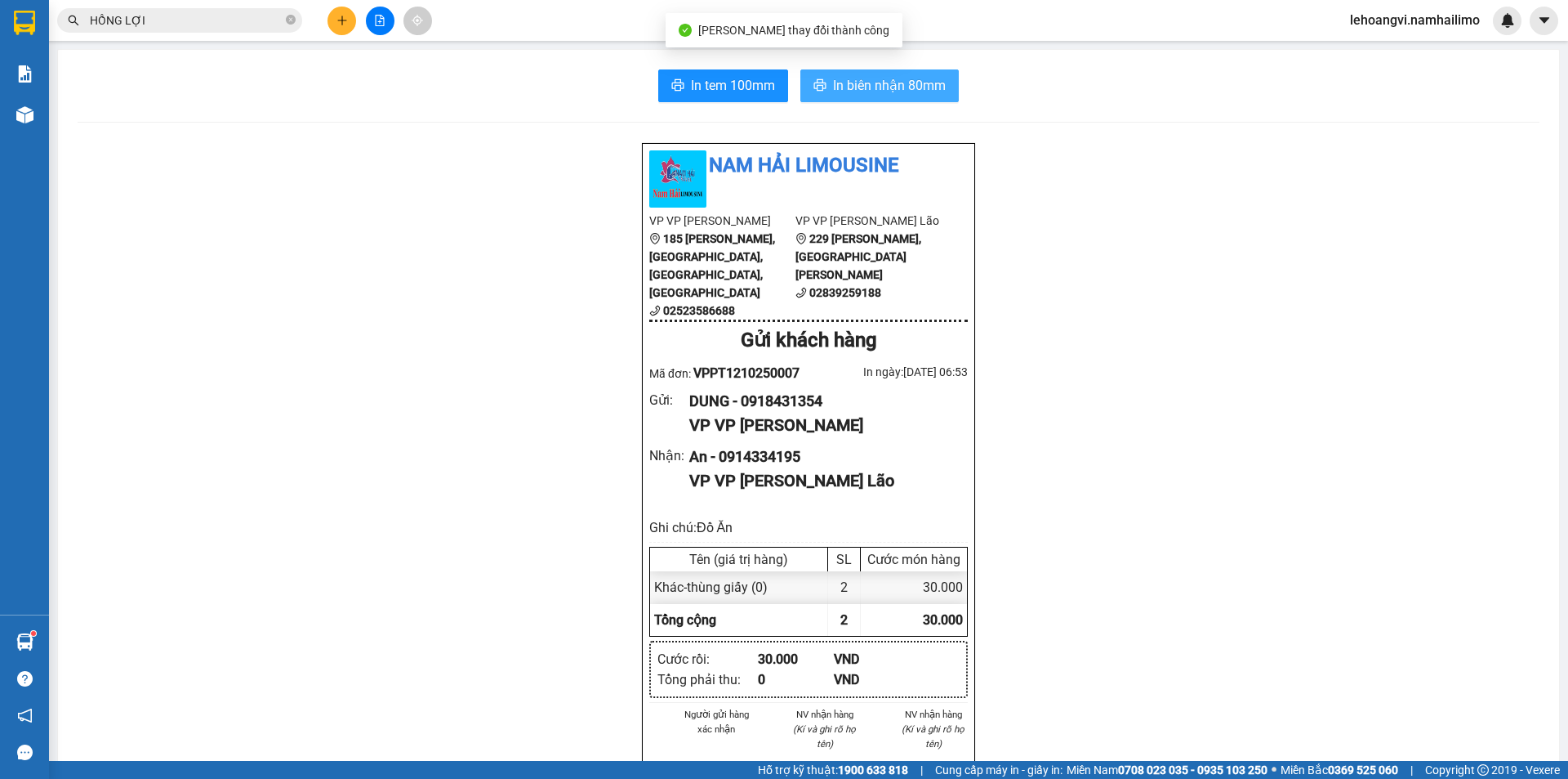
click at [876, 86] on span "In biên nhận 80mm" at bounding box center [890, 85] width 113 height 20
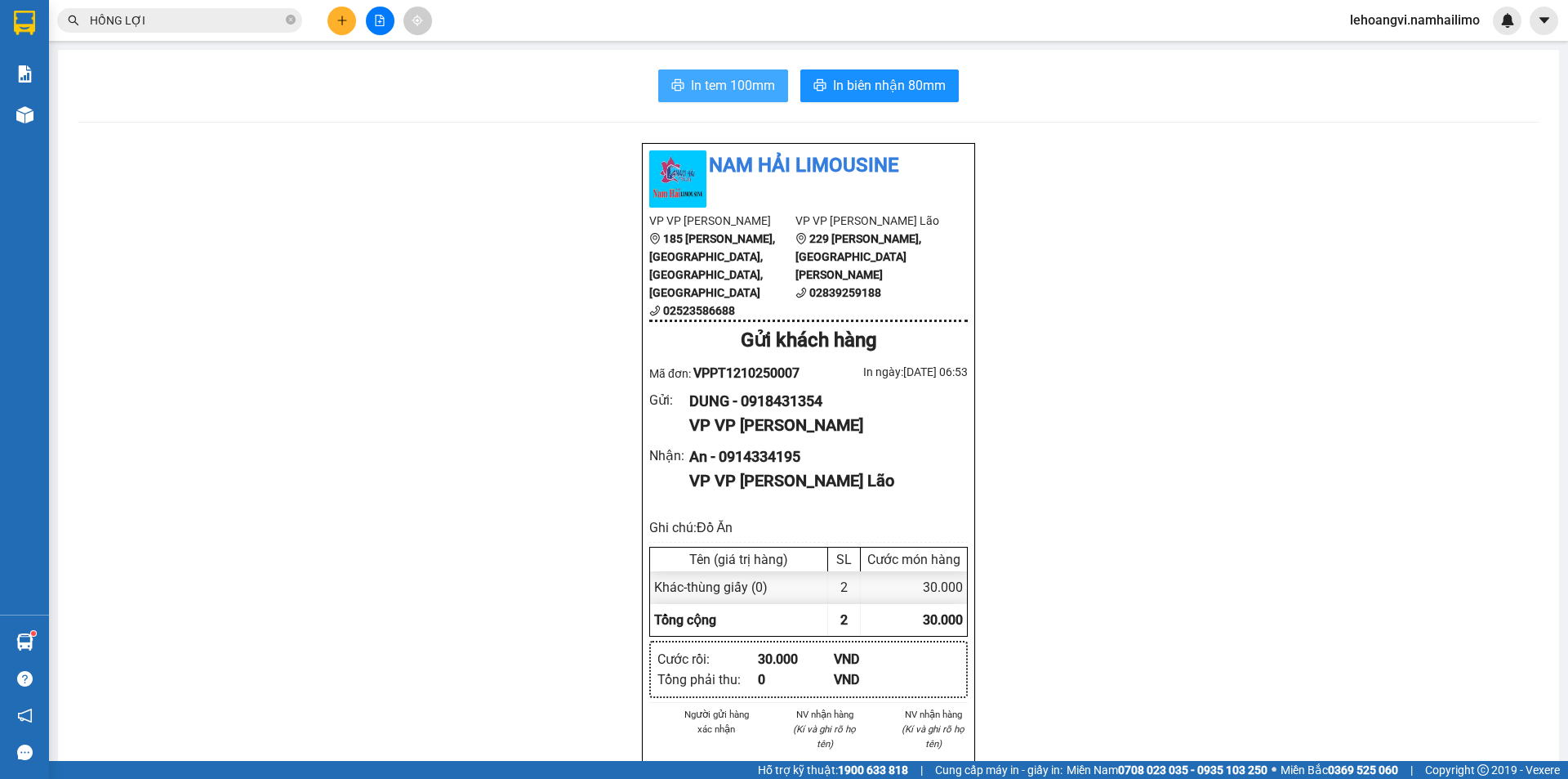
click at [700, 83] on span "In tem 100mm" at bounding box center [733, 85] width 84 height 20
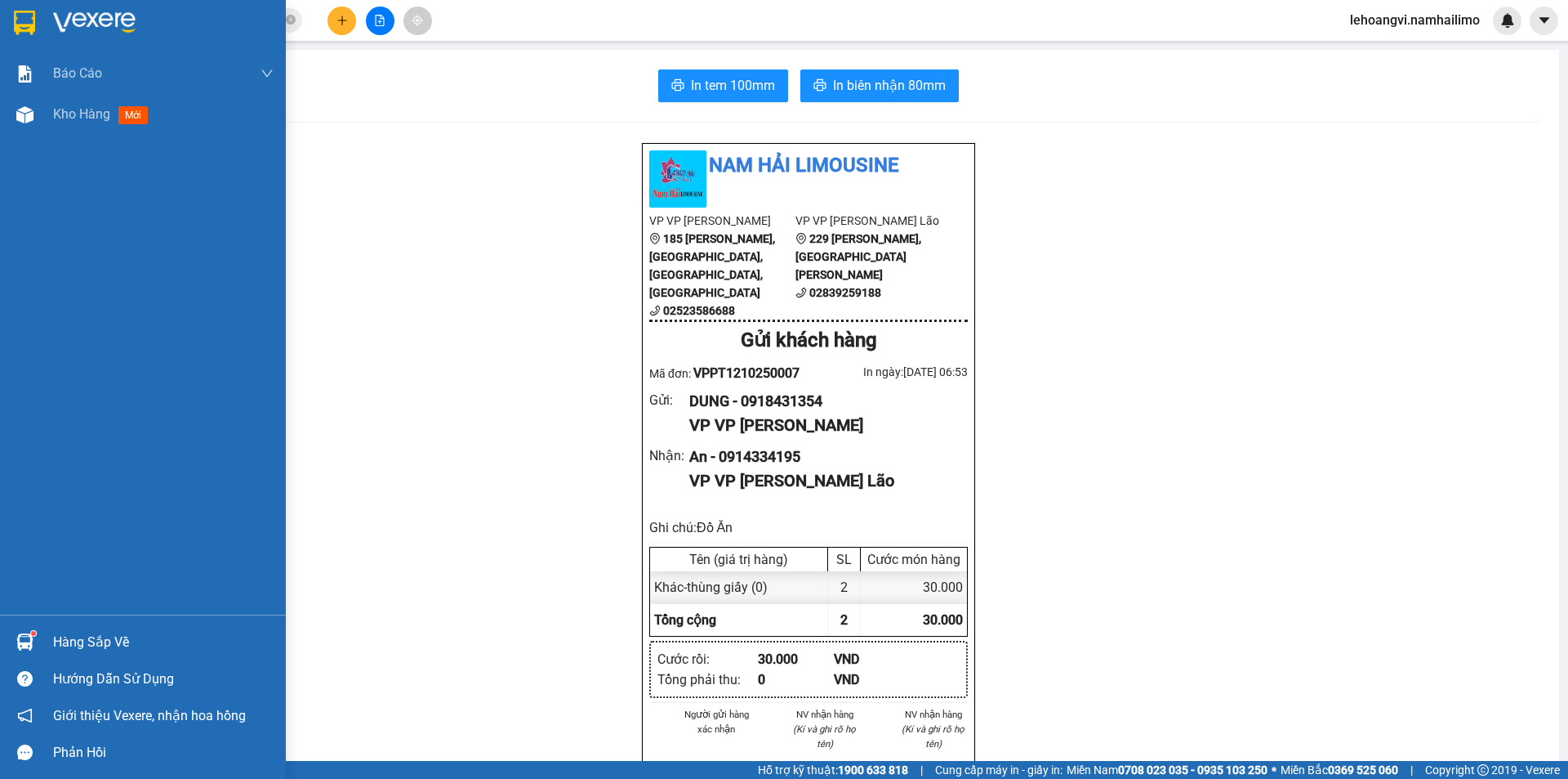
click at [68, 142] on div "Báo cáo Báo cáo dòng tiền (trạm) Doanh số tạo đơn theo VP gửi (trạm) Kho hàng m…" at bounding box center [143, 334] width 286 height 562
click at [73, 133] on div "Kho hàng mới" at bounding box center [163, 114] width 221 height 41
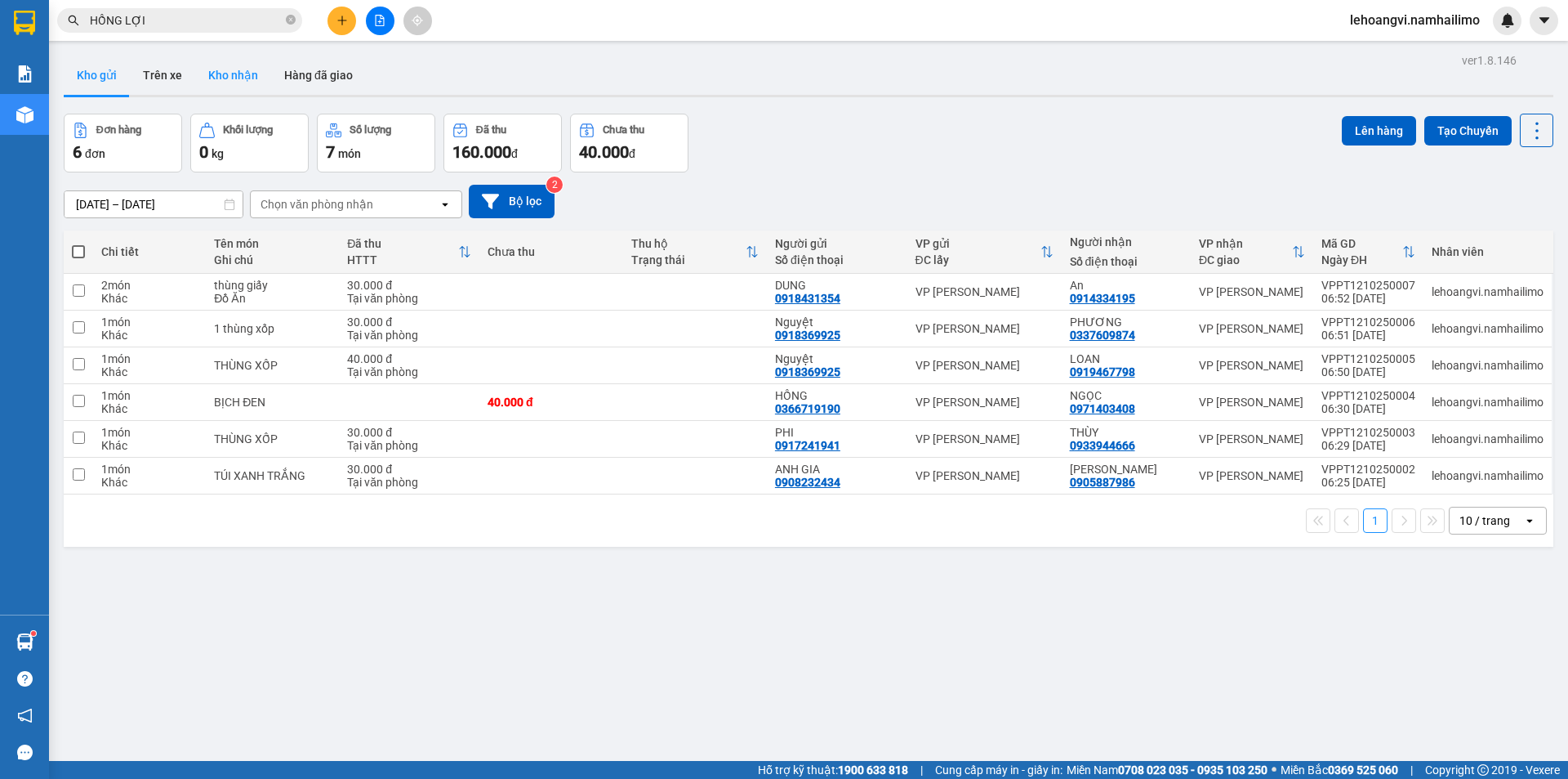
click at [218, 74] on button "Kho nhận" at bounding box center [233, 75] width 76 height 39
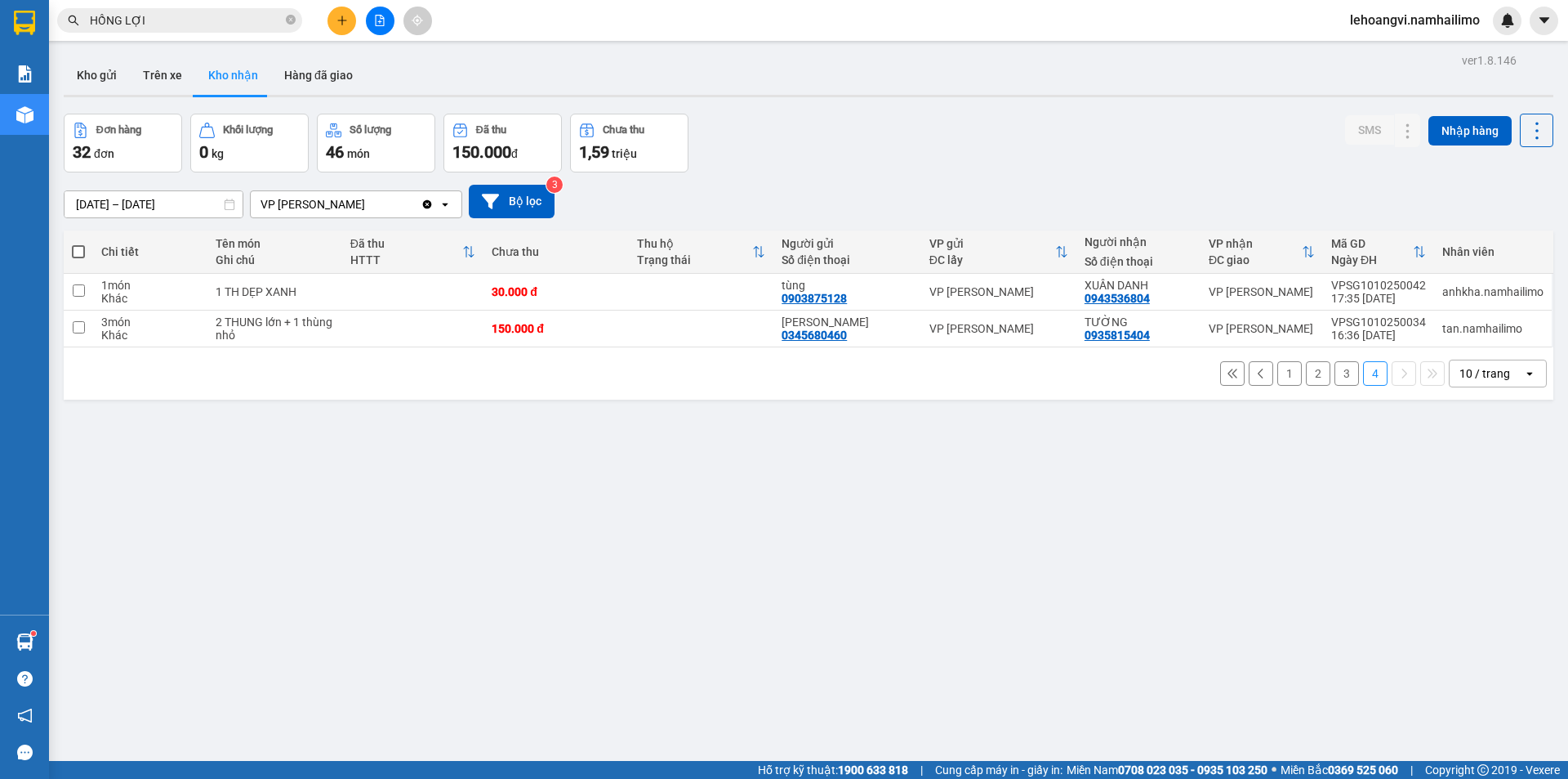
click at [1277, 376] on button "1" at bounding box center [1289, 374] width 25 height 25
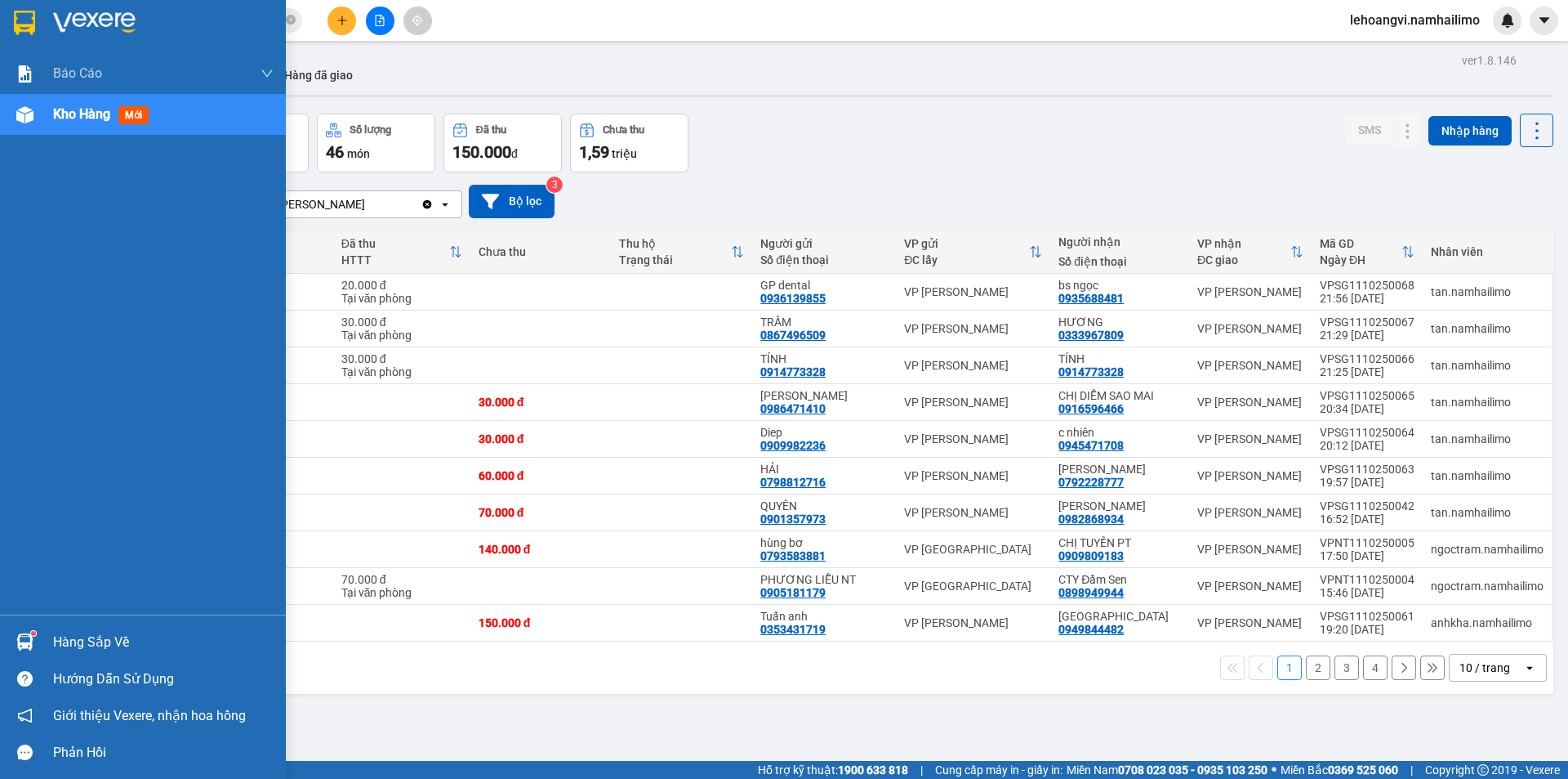
click at [38, 648] on div at bounding box center [25, 642] width 29 height 29
click at [38, 648] on div "Báo cáo Báo cáo dòng tiền (trạm) Doanh số tạo đơn theo VP gửi (trạm) Kho hàng m…" at bounding box center [143, 389] width 286 height 779
click at [65, 644] on div "Hàng sắp về" at bounding box center [163, 642] width 221 height 25
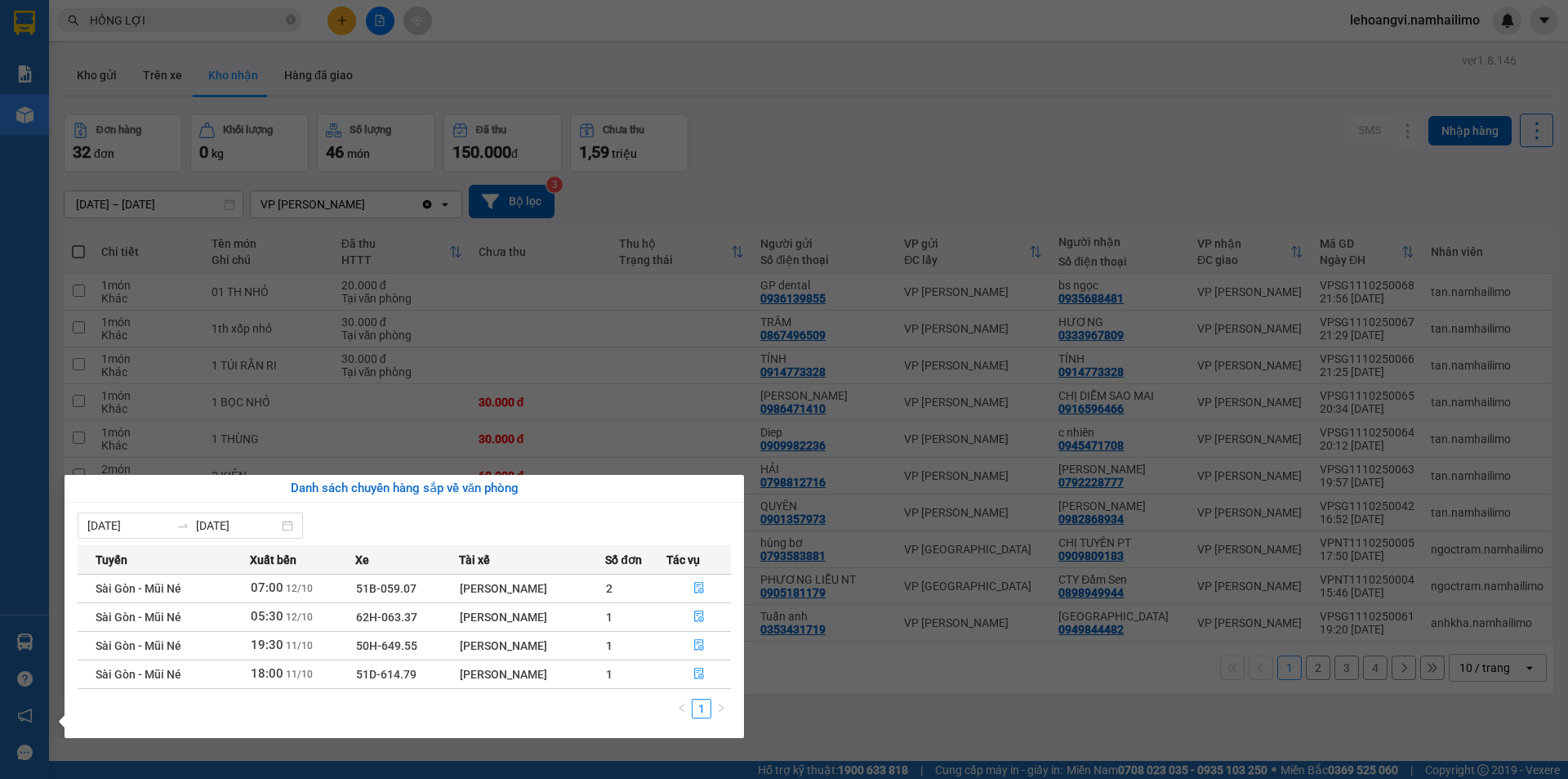
click at [984, 688] on section "Kết quả tìm kiếm ( 1038 ) Bộ lọc Mã ĐH Trạng thái Món hàng Tổng cước Chưa cước …" at bounding box center [784, 389] width 1568 height 779
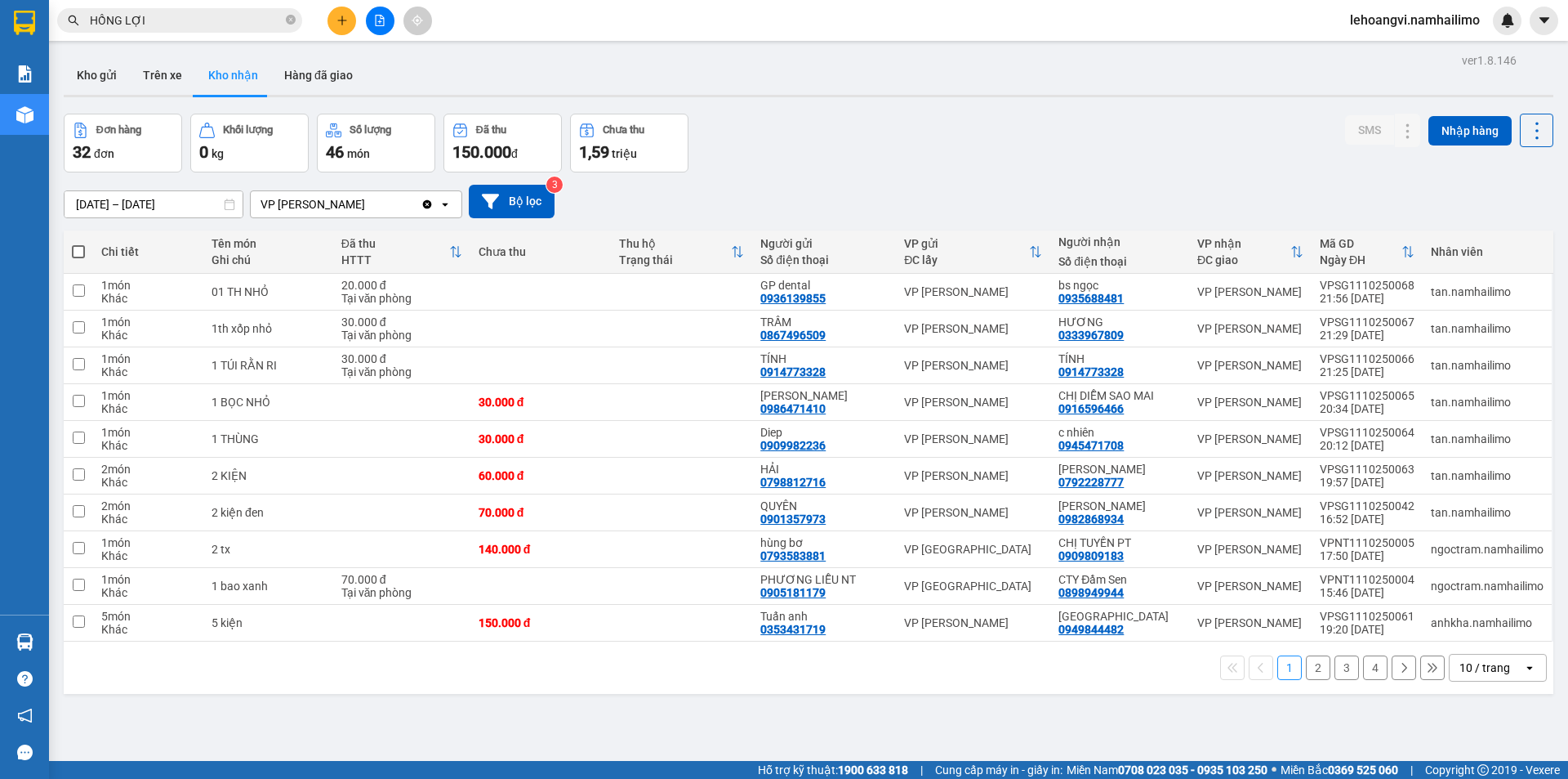
click at [1316, 669] on button "2" at bounding box center [1318, 668] width 25 height 25
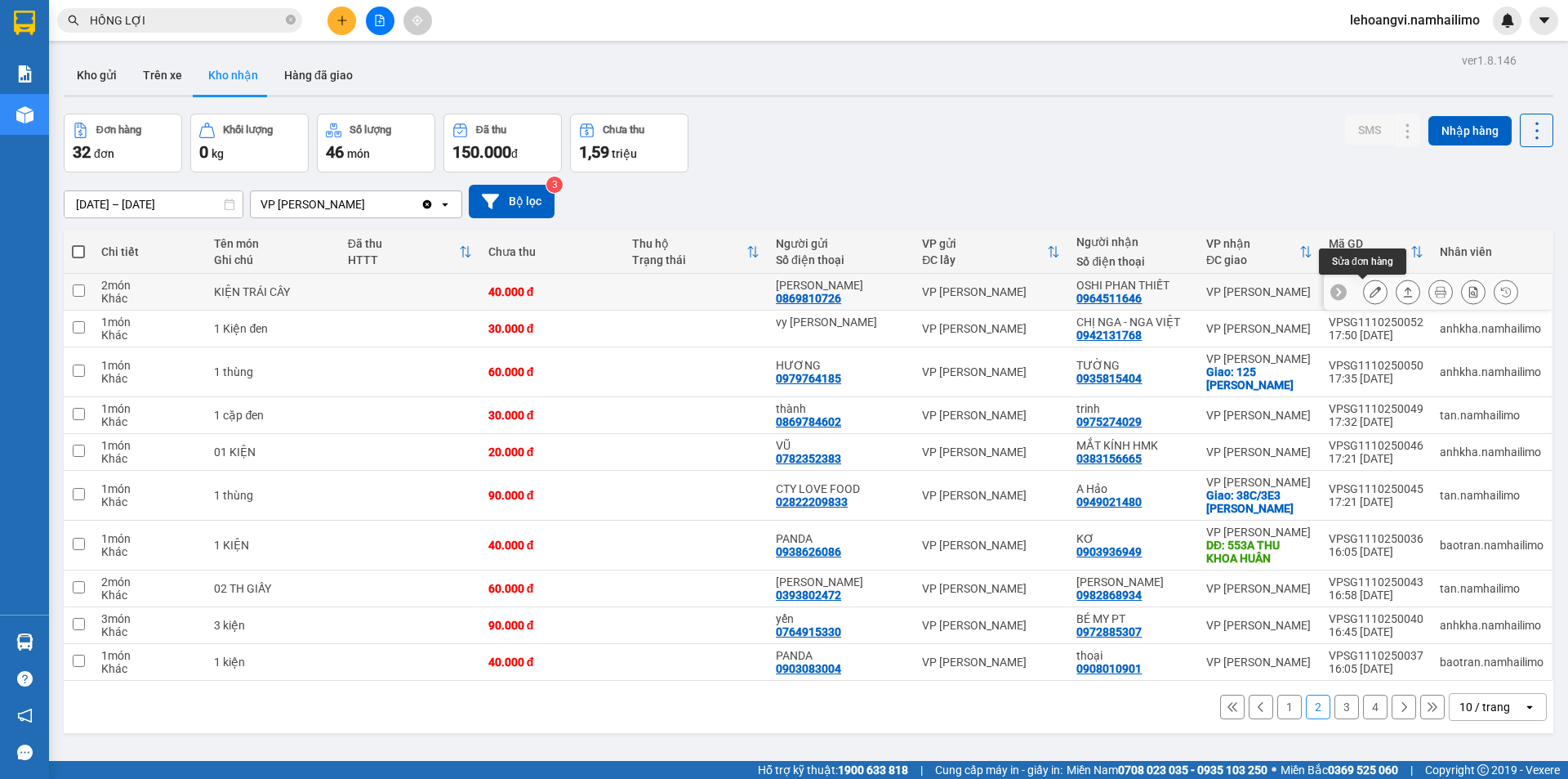
click at [1369, 289] on icon at bounding box center [1375, 292] width 11 height 11
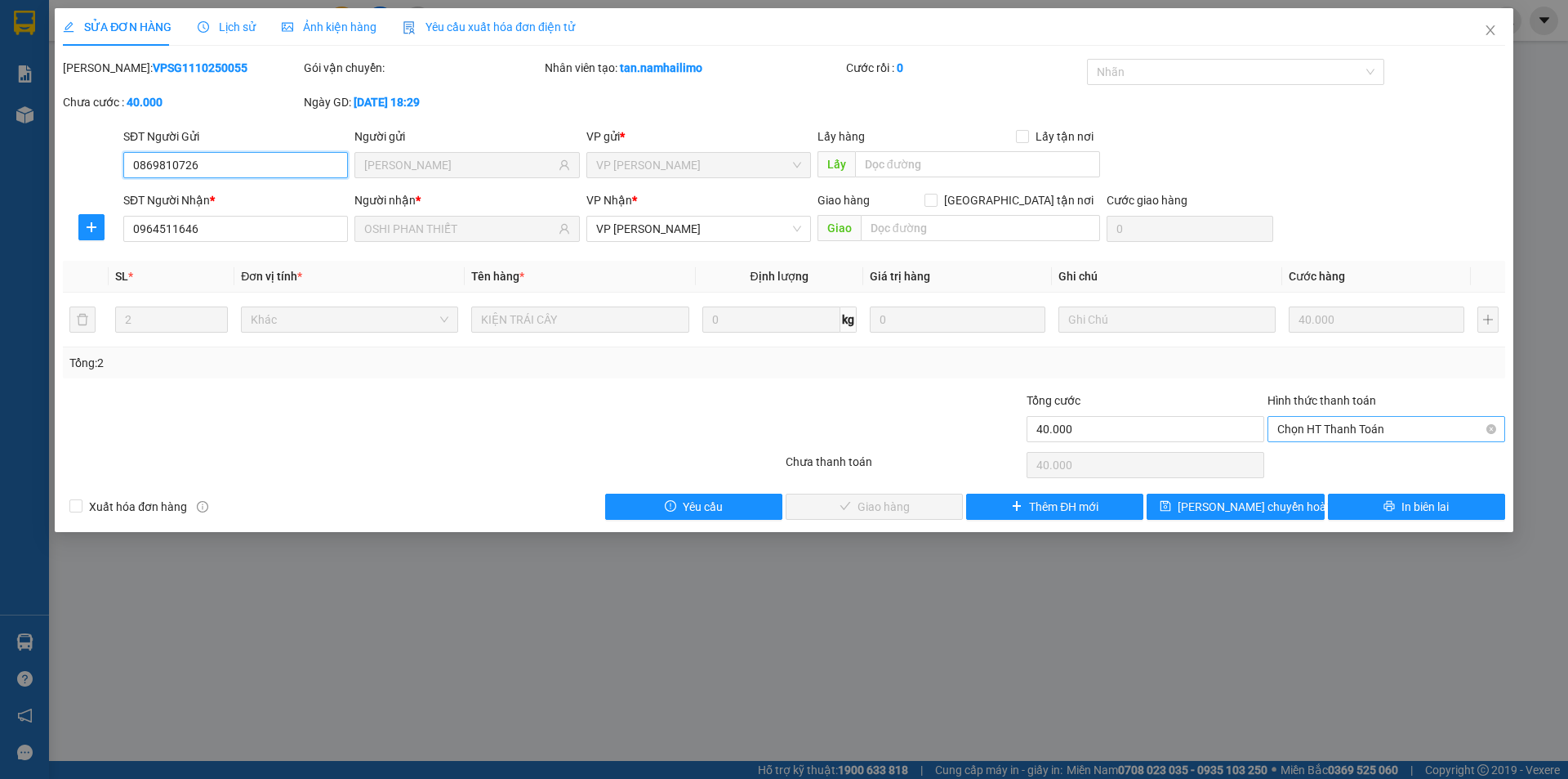
drag, startPoint x: 1356, startPoint y: 423, endPoint x: 1347, endPoint y: 441, distance: 20.1
click at [1355, 424] on span "Chọn HT Thanh Toán" at bounding box center [1386, 429] width 218 height 25
click at [1346, 452] on div "Tại văn phòng" at bounding box center [1386, 462] width 238 height 26
click at [880, 495] on button "Giao hàng" at bounding box center [874, 507] width 177 height 26
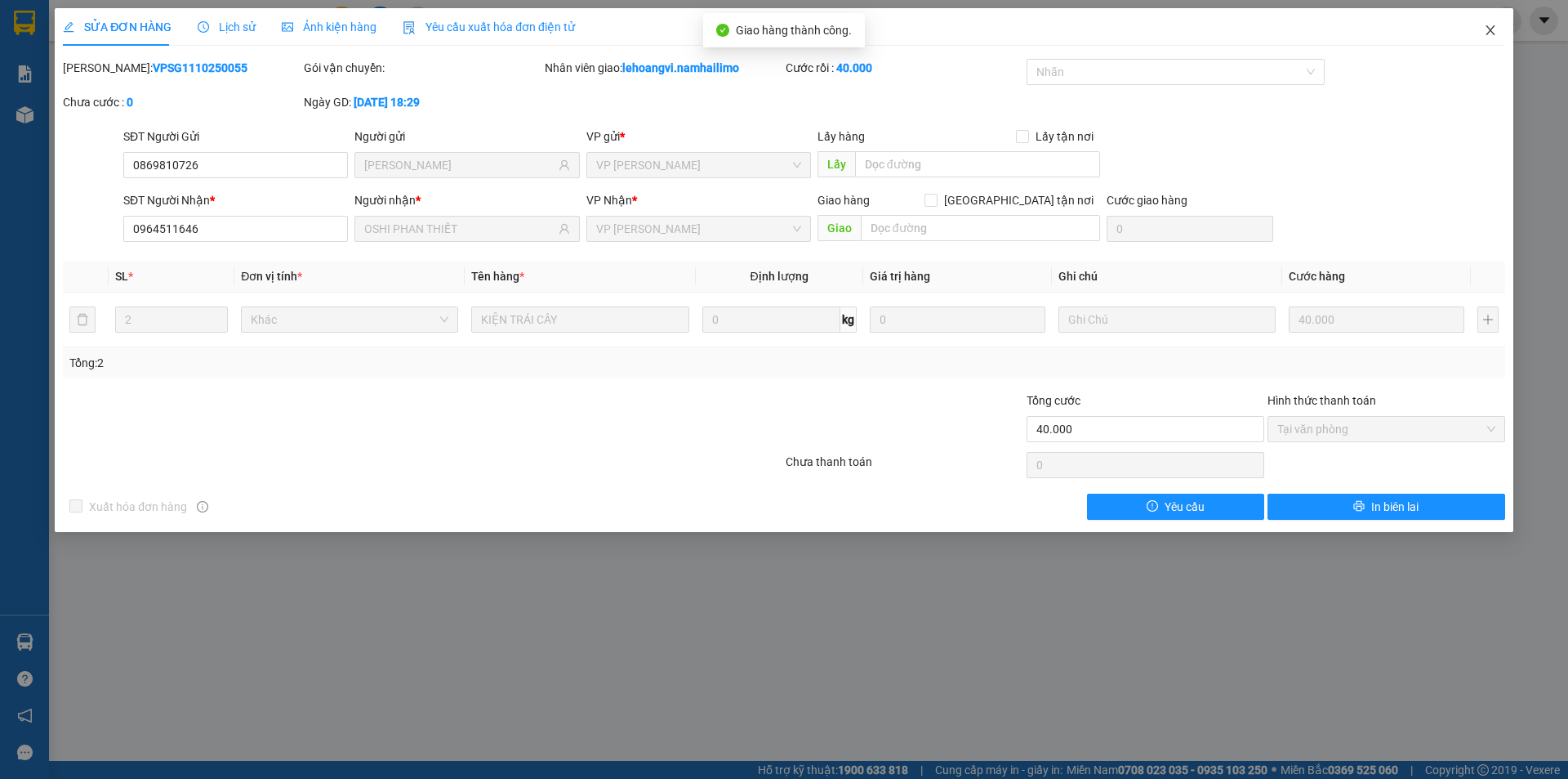
click at [1495, 23] on span "Close" at bounding box center [1490, 31] width 46 height 46
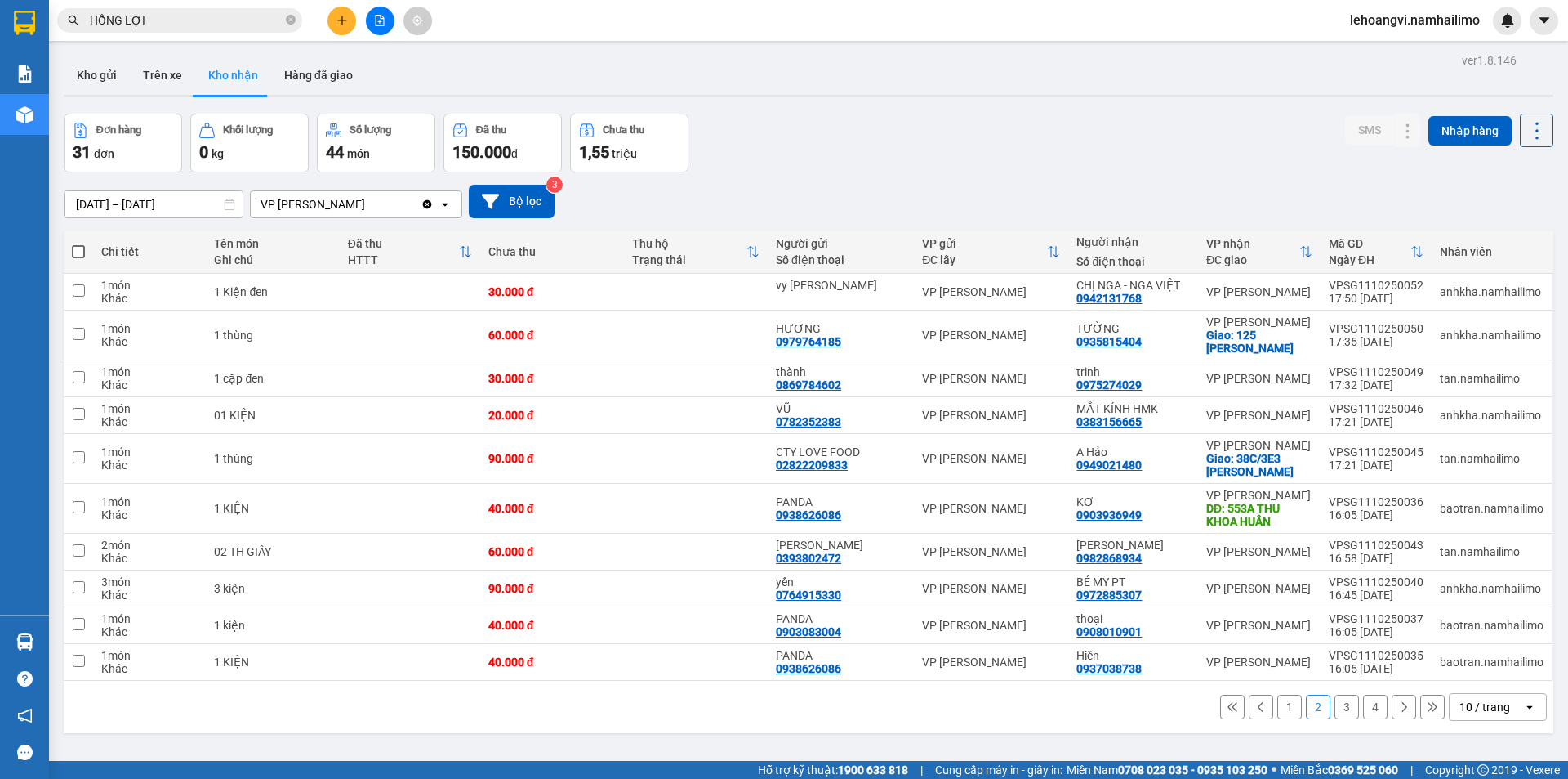
click at [1422, 33] on div "lehoangvi.namhailimo" at bounding box center [1429, 20] width 185 height 29
click at [1417, 32] on div "lehoangvi.namhailimo" at bounding box center [1429, 20] width 185 height 29
click at [1411, 17] on span "lehoangvi.namhailimo" at bounding box center [1414, 20] width 156 height 20
click at [1410, 40] on li "Đăng xuất" at bounding box center [1414, 51] width 158 height 26
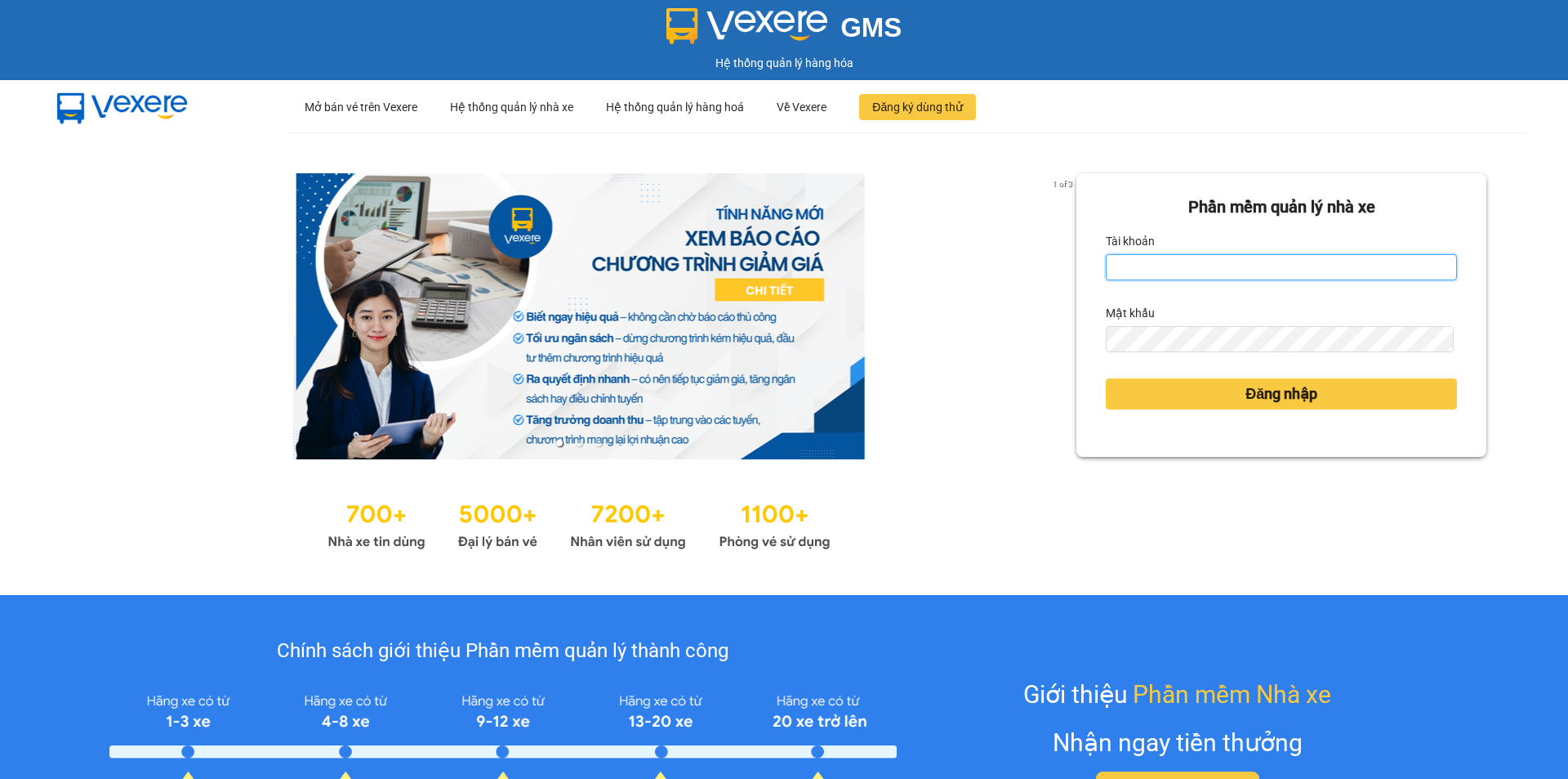
click at [1174, 267] on input "Tài khoản" at bounding box center [1281, 267] width 351 height 26
type input "thuytien.namhailimo"
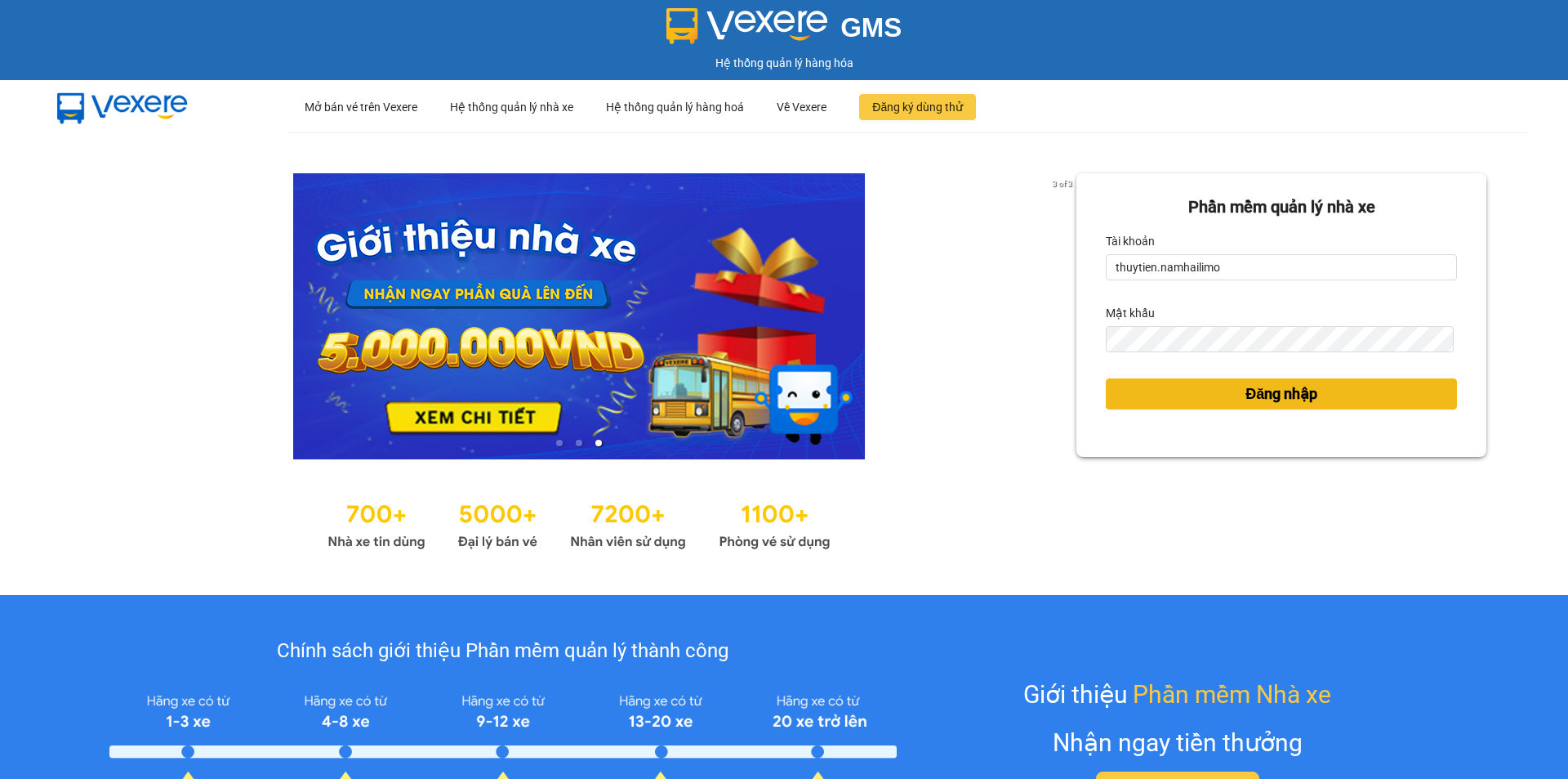
click at [1256, 387] on span "Đăng nhập" at bounding box center [1281, 394] width 72 height 23
click at [1319, 389] on button "Đăng nhập" at bounding box center [1281, 394] width 351 height 31
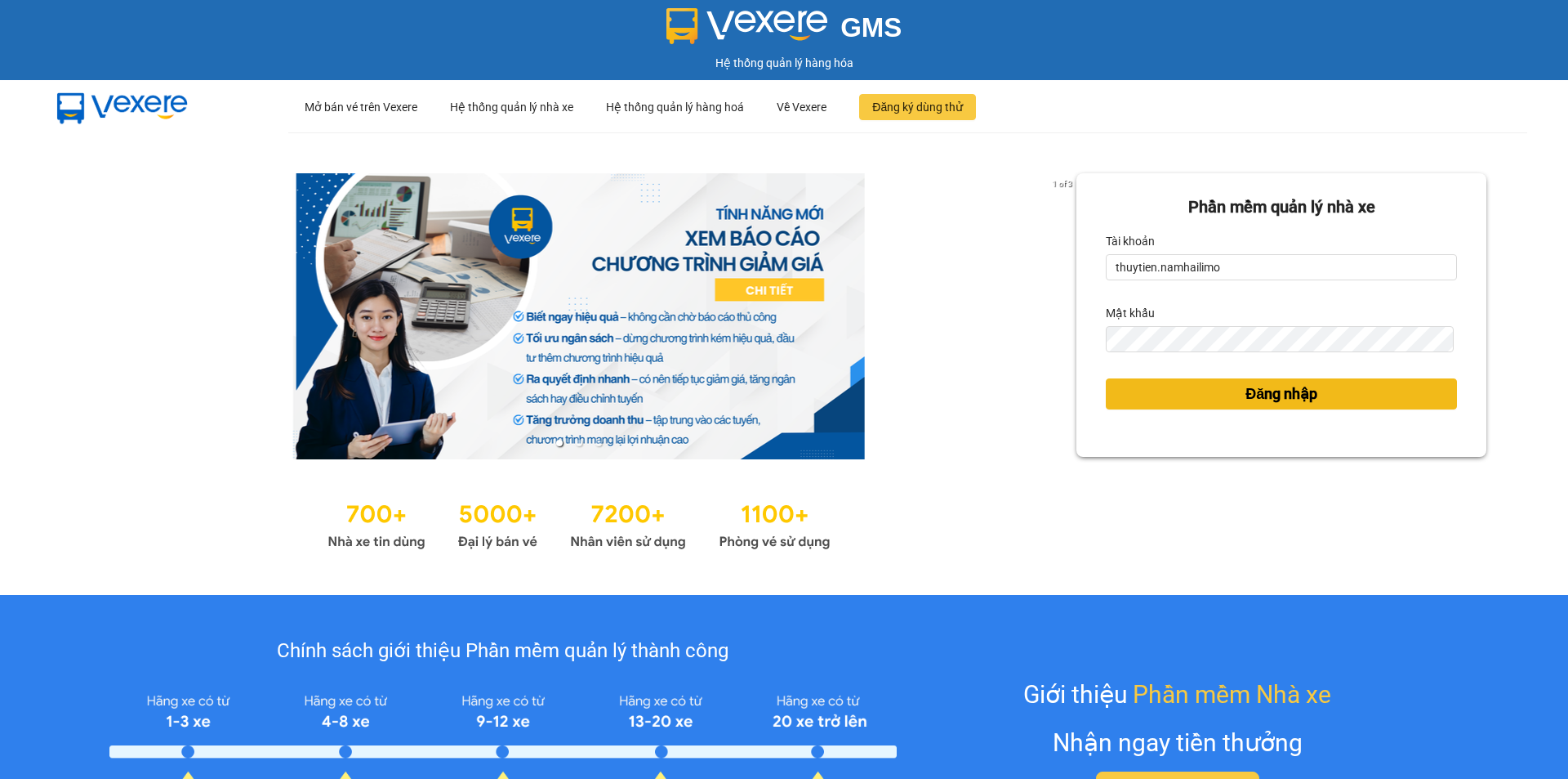
click at [1286, 396] on span "Đăng nhập" at bounding box center [1281, 394] width 72 height 23
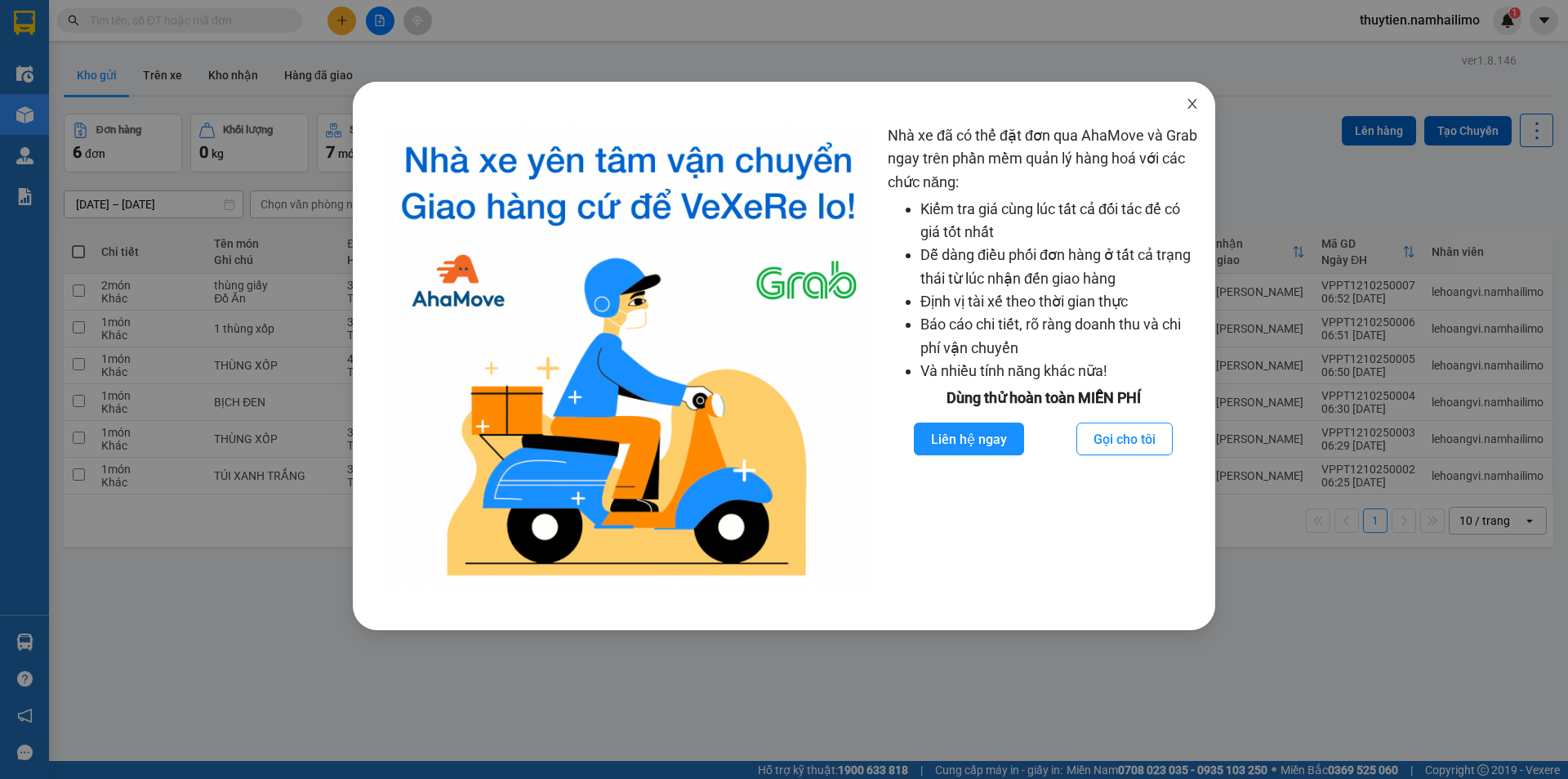
click at [1201, 105] on span "Close" at bounding box center [1192, 105] width 46 height 46
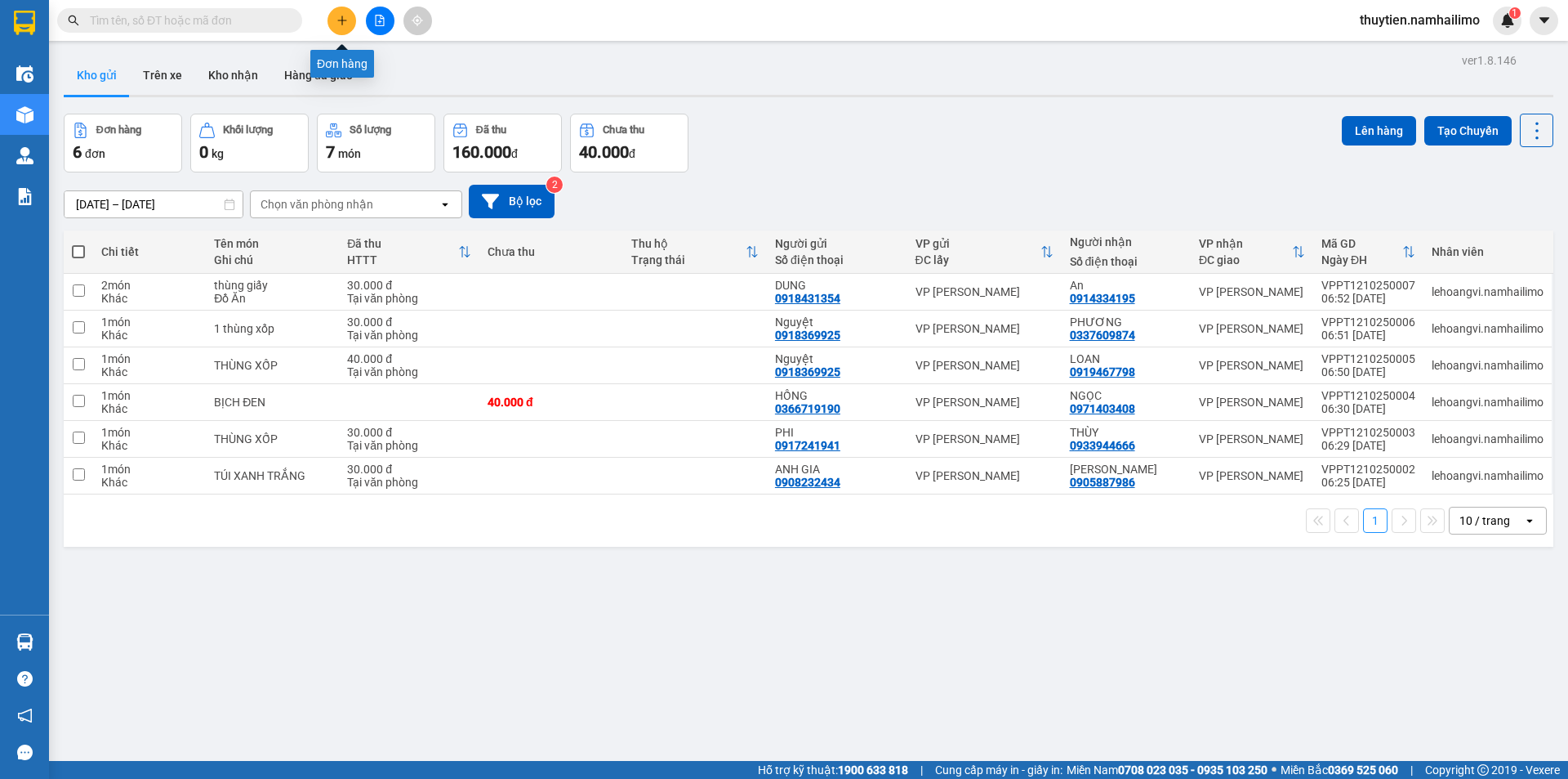
click at [338, 28] on button at bounding box center [342, 20] width 29 height 29
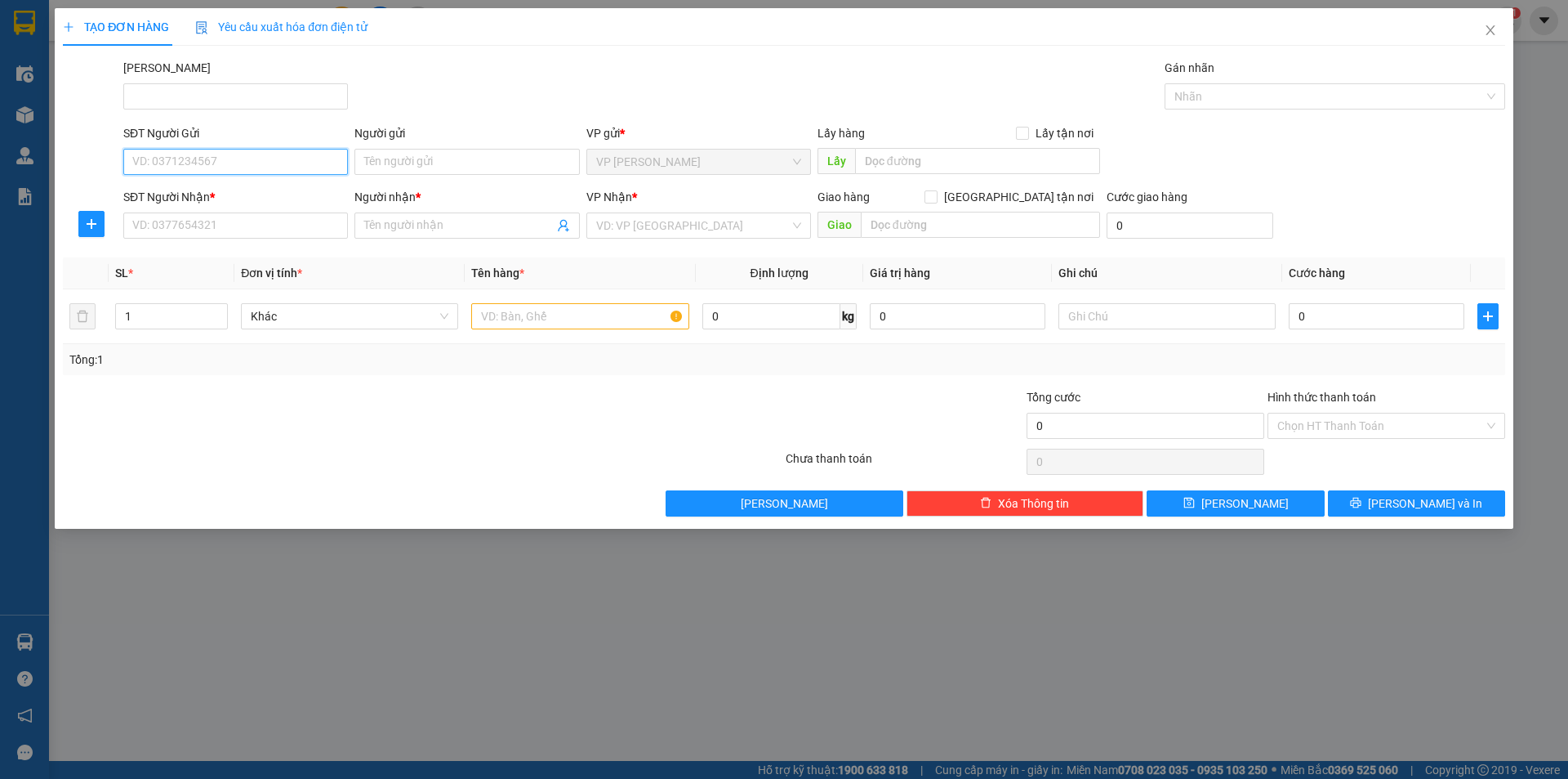
click at [168, 168] on input "SĐT Người Gửi" at bounding box center [235, 162] width 225 height 26
type input "0937101299"
click at [194, 194] on div "0937101299 - VY" at bounding box center [235, 195] width 205 height 18
type input "VY"
type input "0856069507"
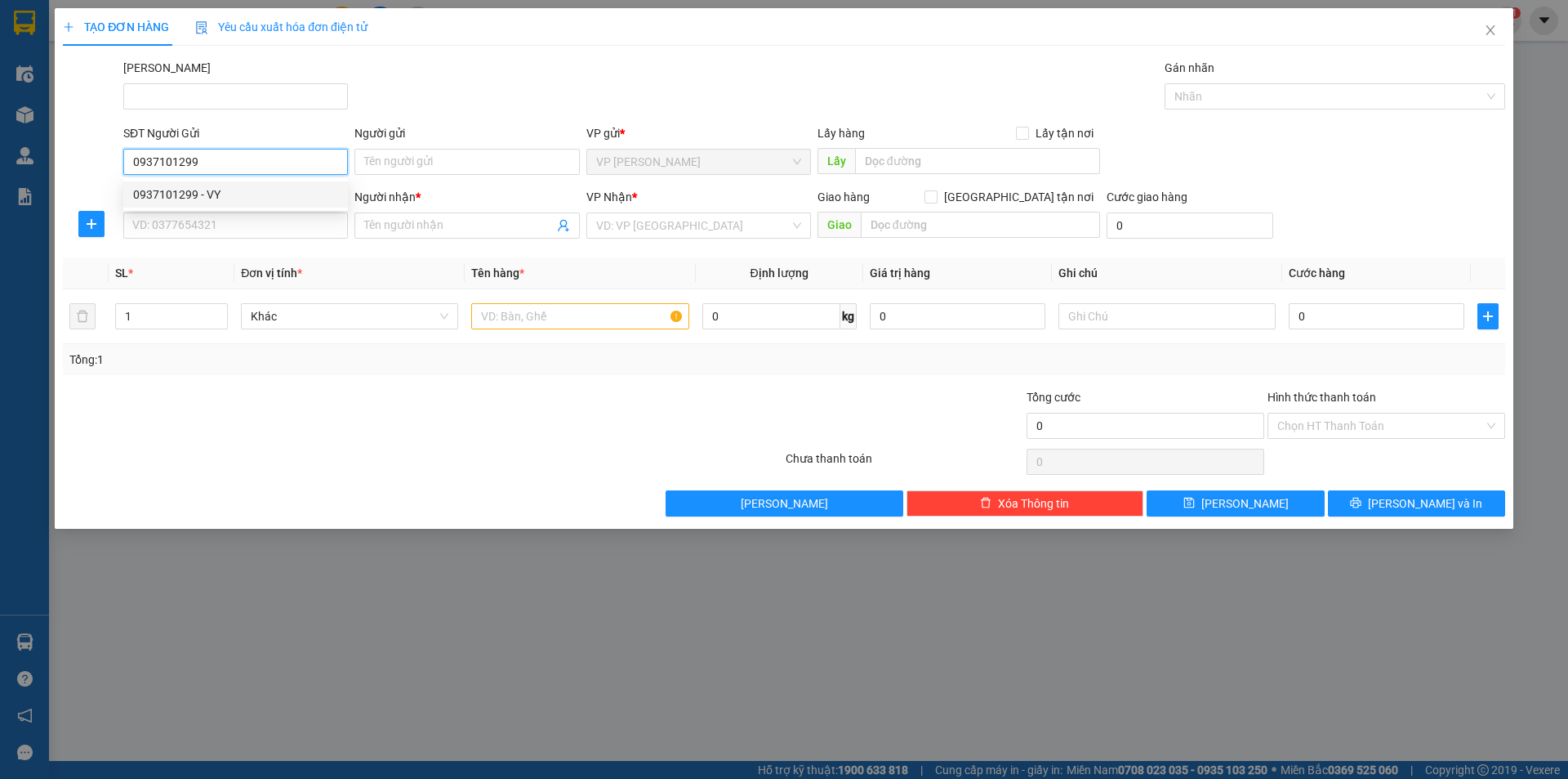
type input "trinh"
type input "30.000"
type input "0937101299"
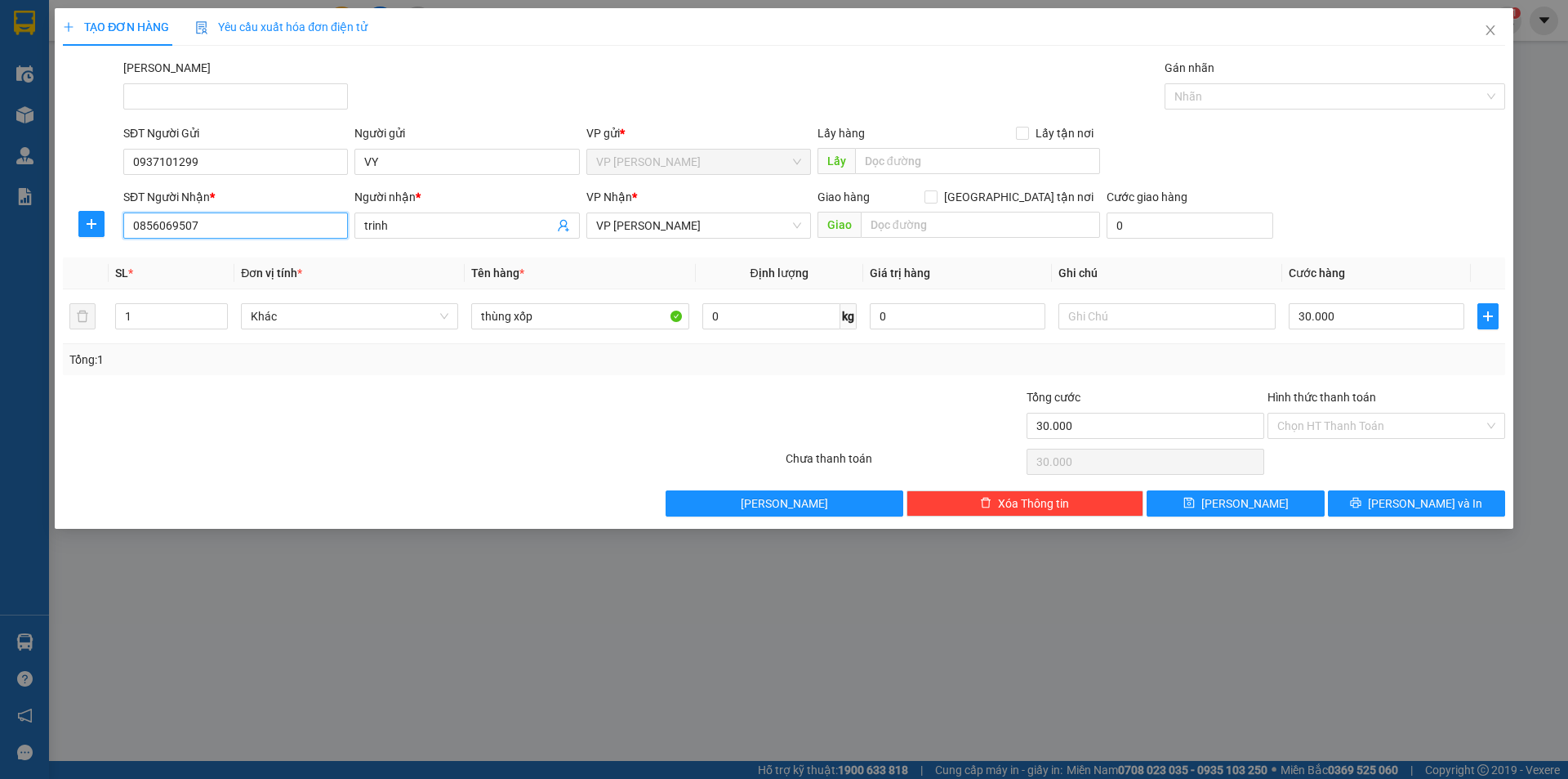
click at [234, 234] on input "0856069507" at bounding box center [235, 226] width 225 height 26
type input "0"
type input "0938439996"
click at [218, 265] on div "0938439996 - soạn" at bounding box center [235, 258] width 205 height 18
type input "soạn"
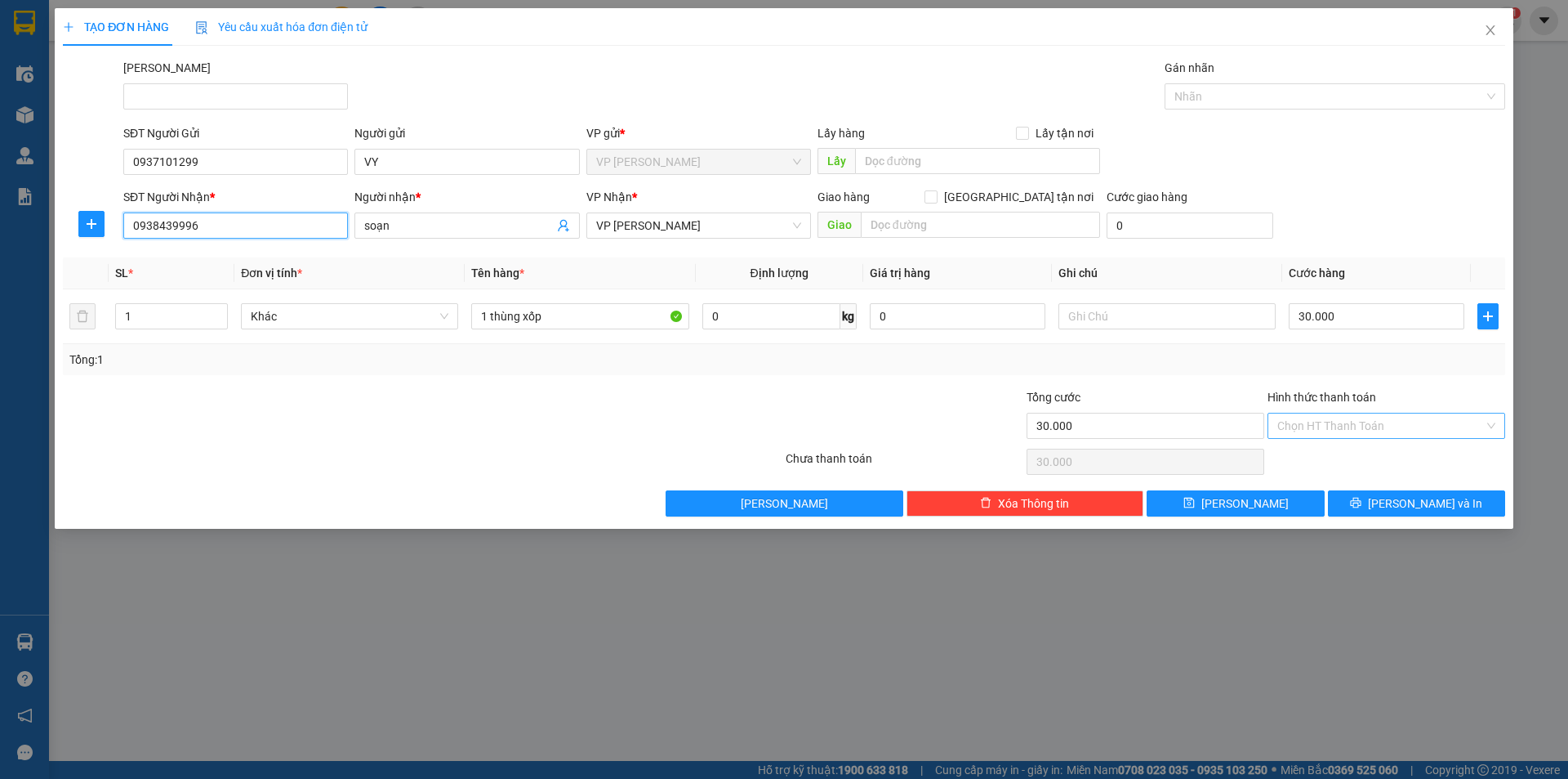
type input "0938439996"
click at [1349, 426] on input "Hình thức thanh toán" at bounding box center [1380, 426] width 207 height 25
click at [1331, 461] on div "Tại văn phòng" at bounding box center [1386, 459] width 218 height 18
click at [1331, 461] on div "Chọn HT Thanh Toán" at bounding box center [1386, 462] width 241 height 33
type input "0"
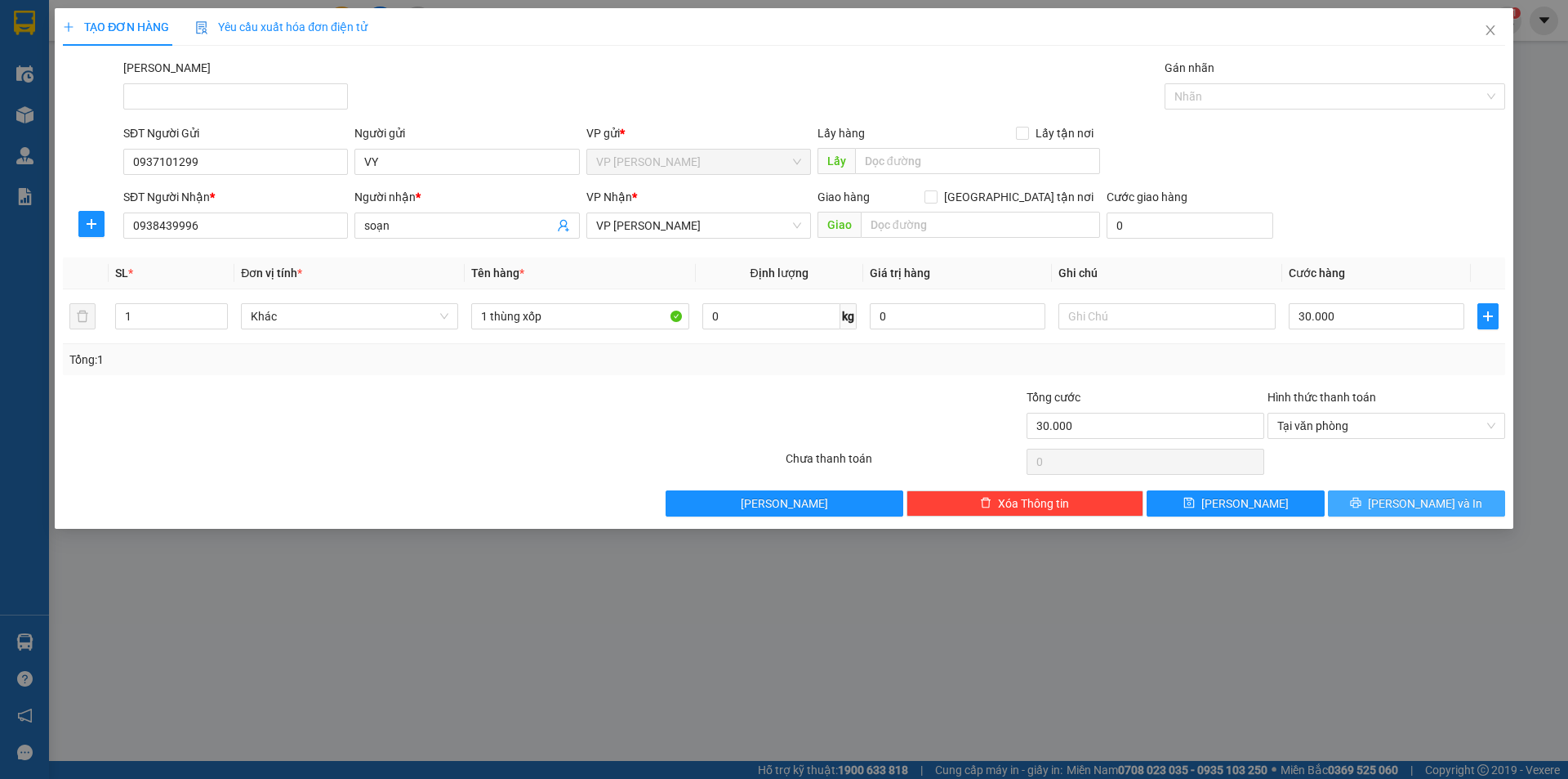
click at [1409, 498] on span "[PERSON_NAME] và In" at bounding box center [1425, 504] width 114 height 18
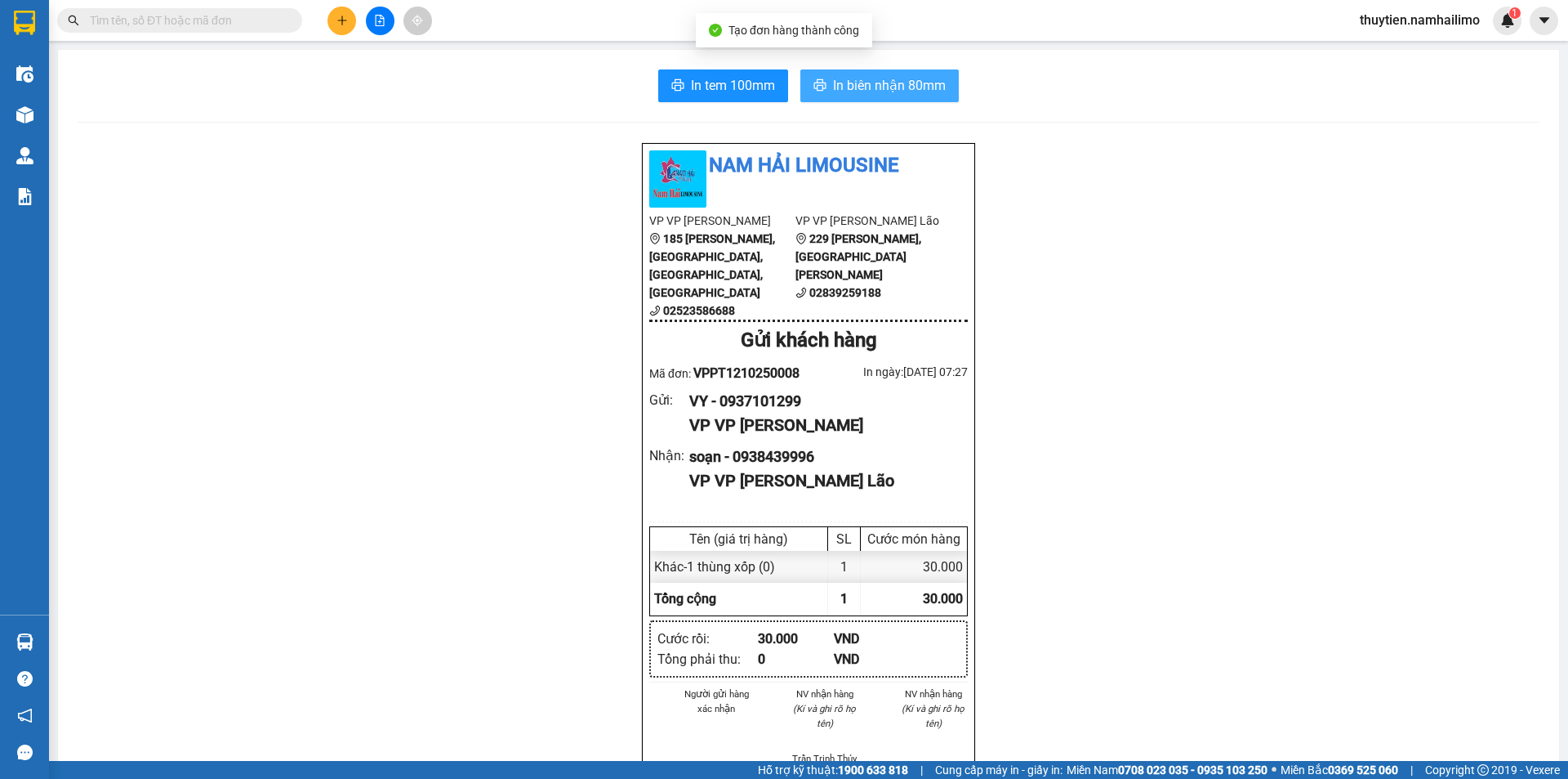
click at [850, 80] on span "In biên nhận 80mm" at bounding box center [890, 85] width 113 height 20
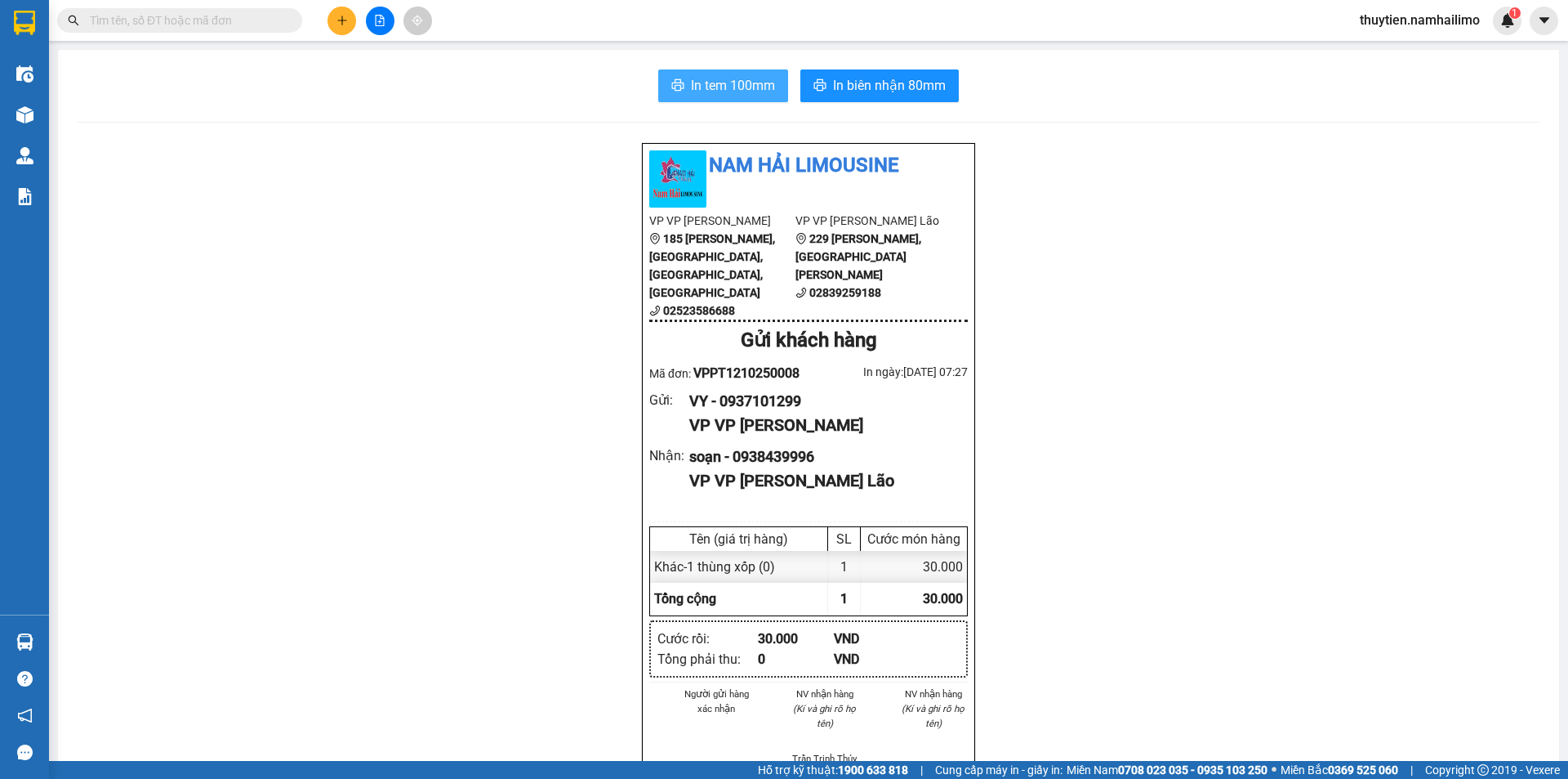
click at [754, 87] on span "In tem 100mm" at bounding box center [733, 85] width 84 height 20
click at [348, 17] on button at bounding box center [342, 20] width 29 height 29
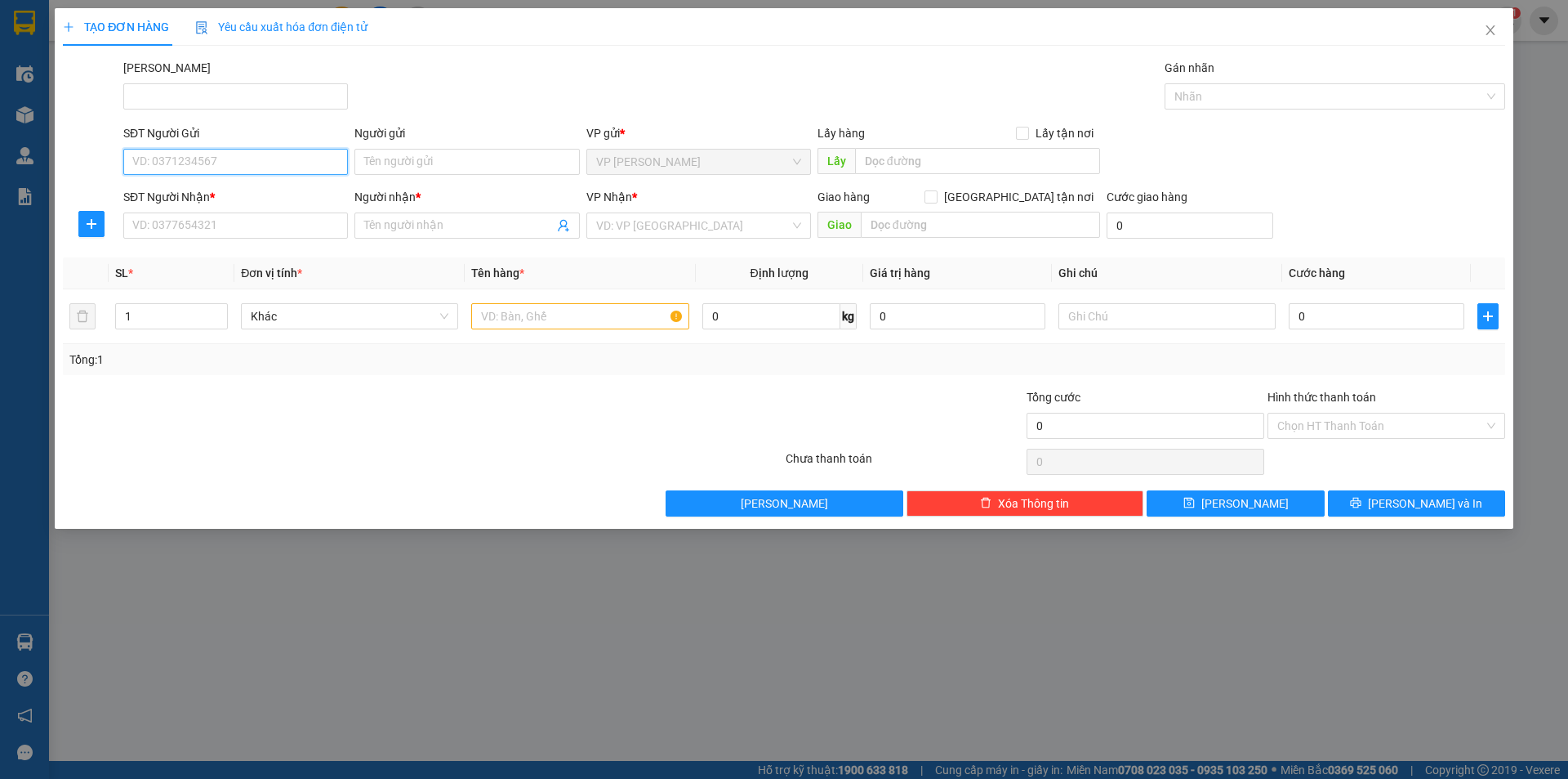
click at [208, 166] on input "SĐT Người Gửi" at bounding box center [235, 162] width 225 height 26
type input "0948561965"
click at [228, 197] on div "0948561965 - VĂN BA" at bounding box center [235, 195] width 205 height 18
type input "VĂN BA"
type input "0989021160"
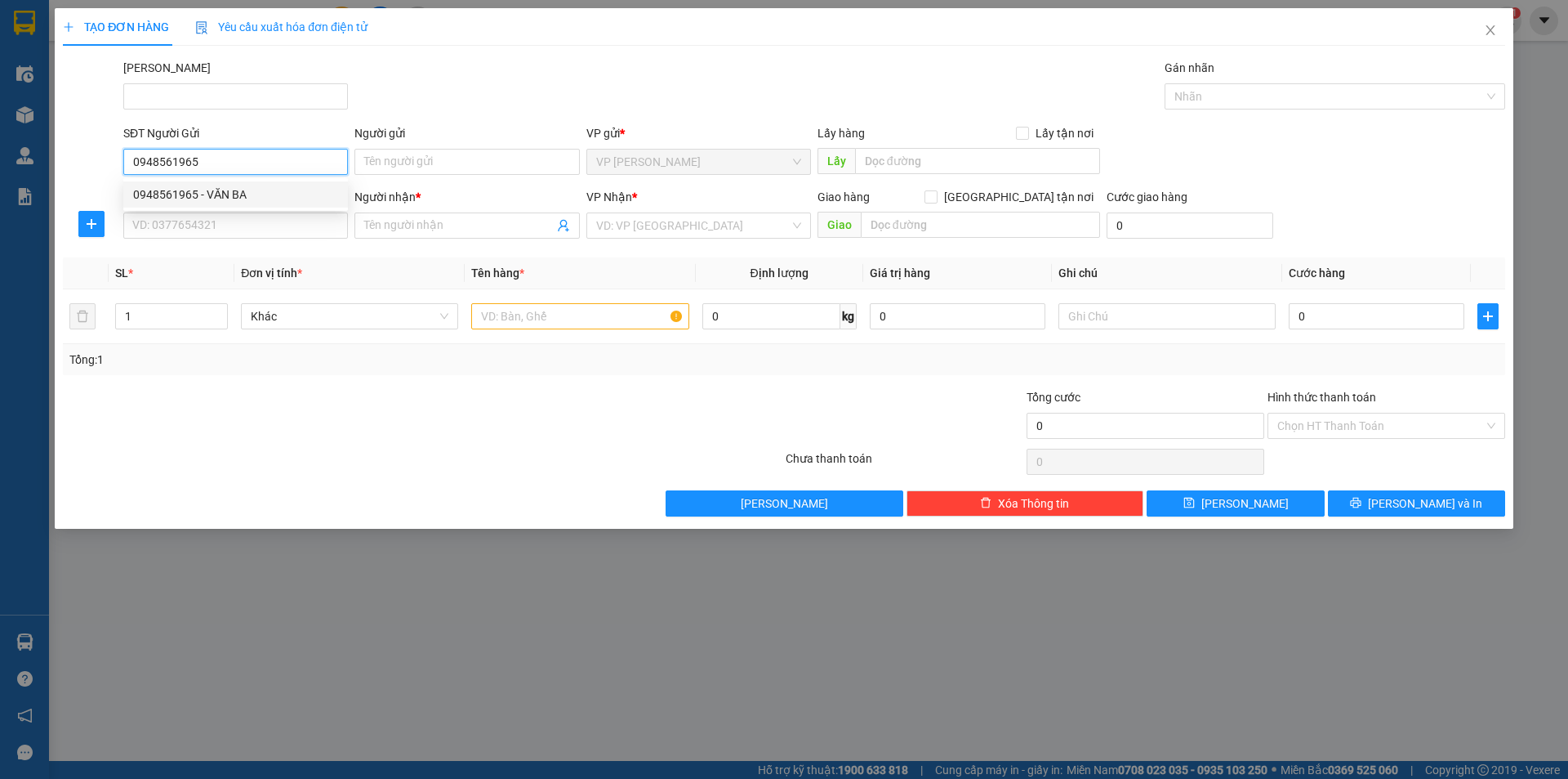
type input "CHỊ ÁNH"
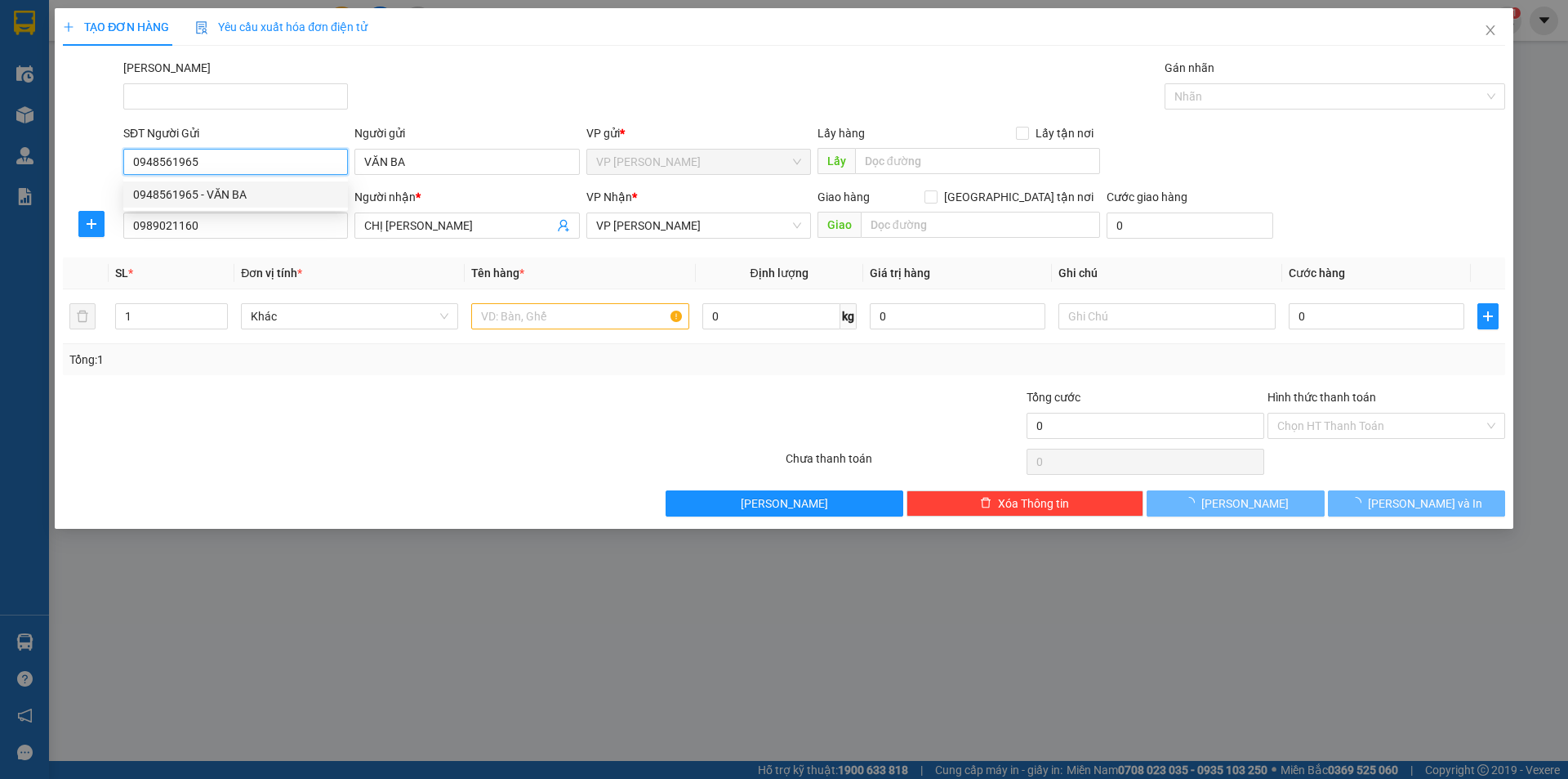
type input "30.000"
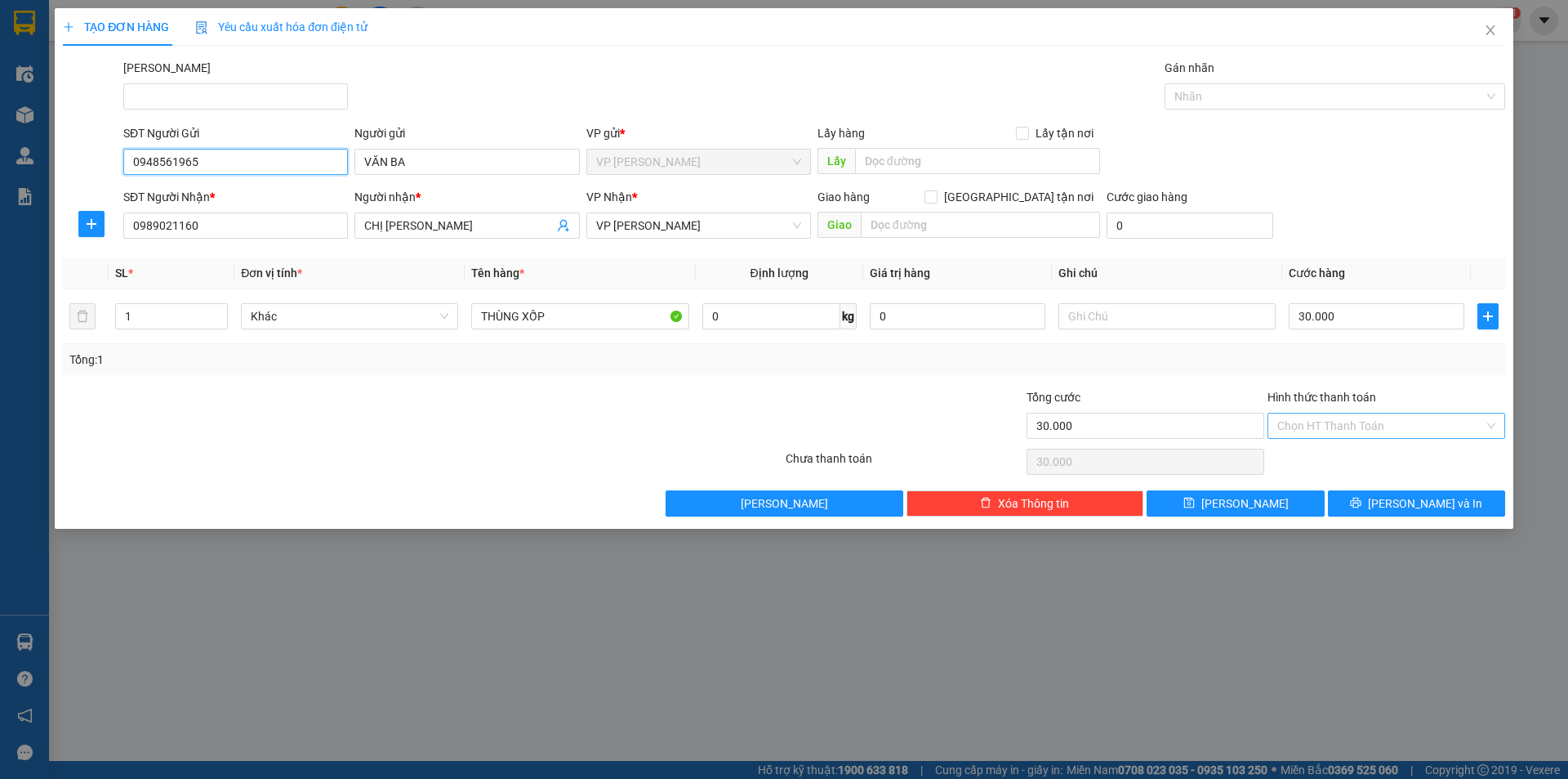
type input "0948561965"
click at [1341, 429] on input "Hình thức thanh toán" at bounding box center [1380, 426] width 207 height 25
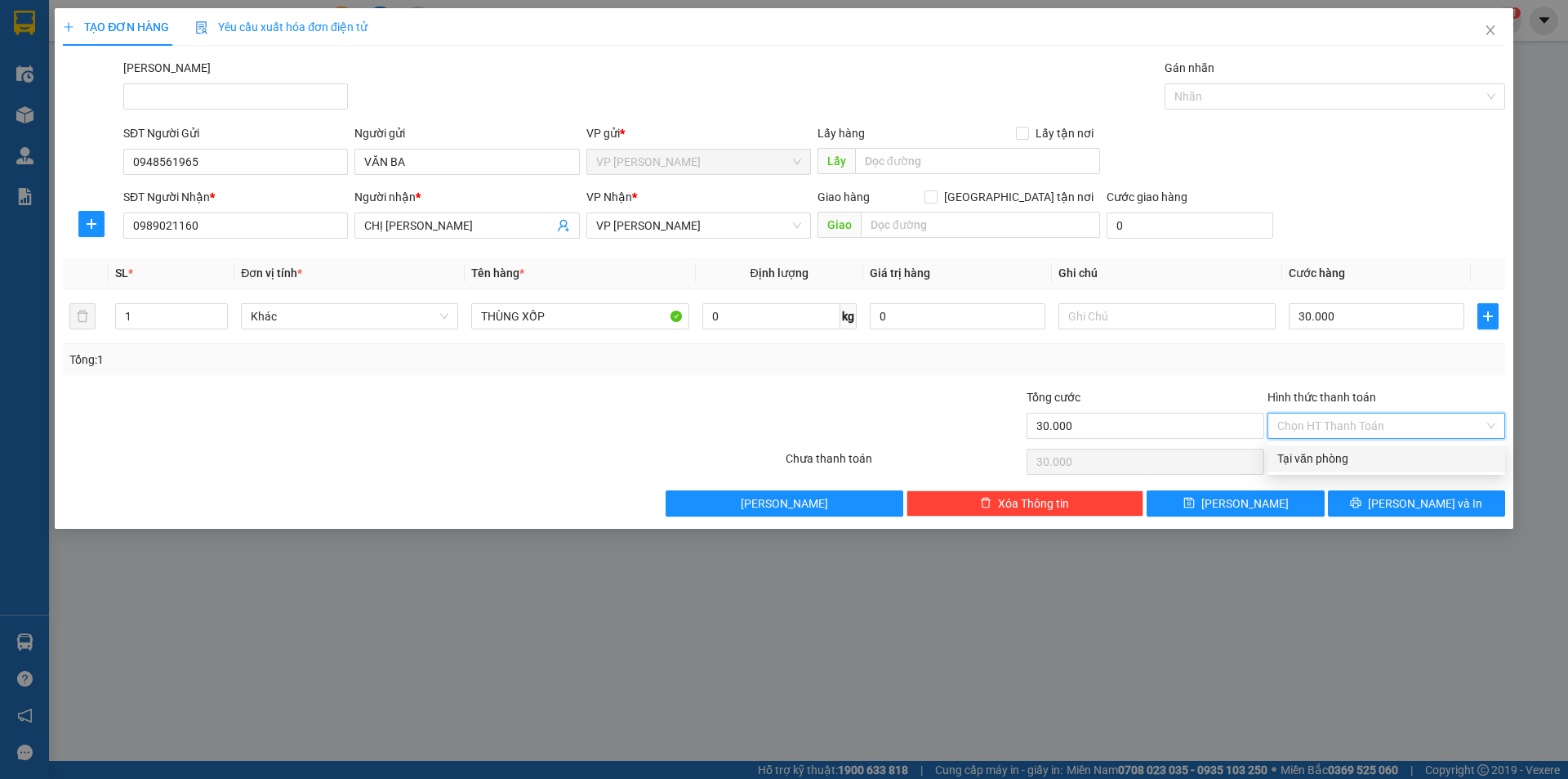
click at [1336, 454] on div "Tại văn phòng" at bounding box center [1386, 459] width 218 height 18
type input "0"
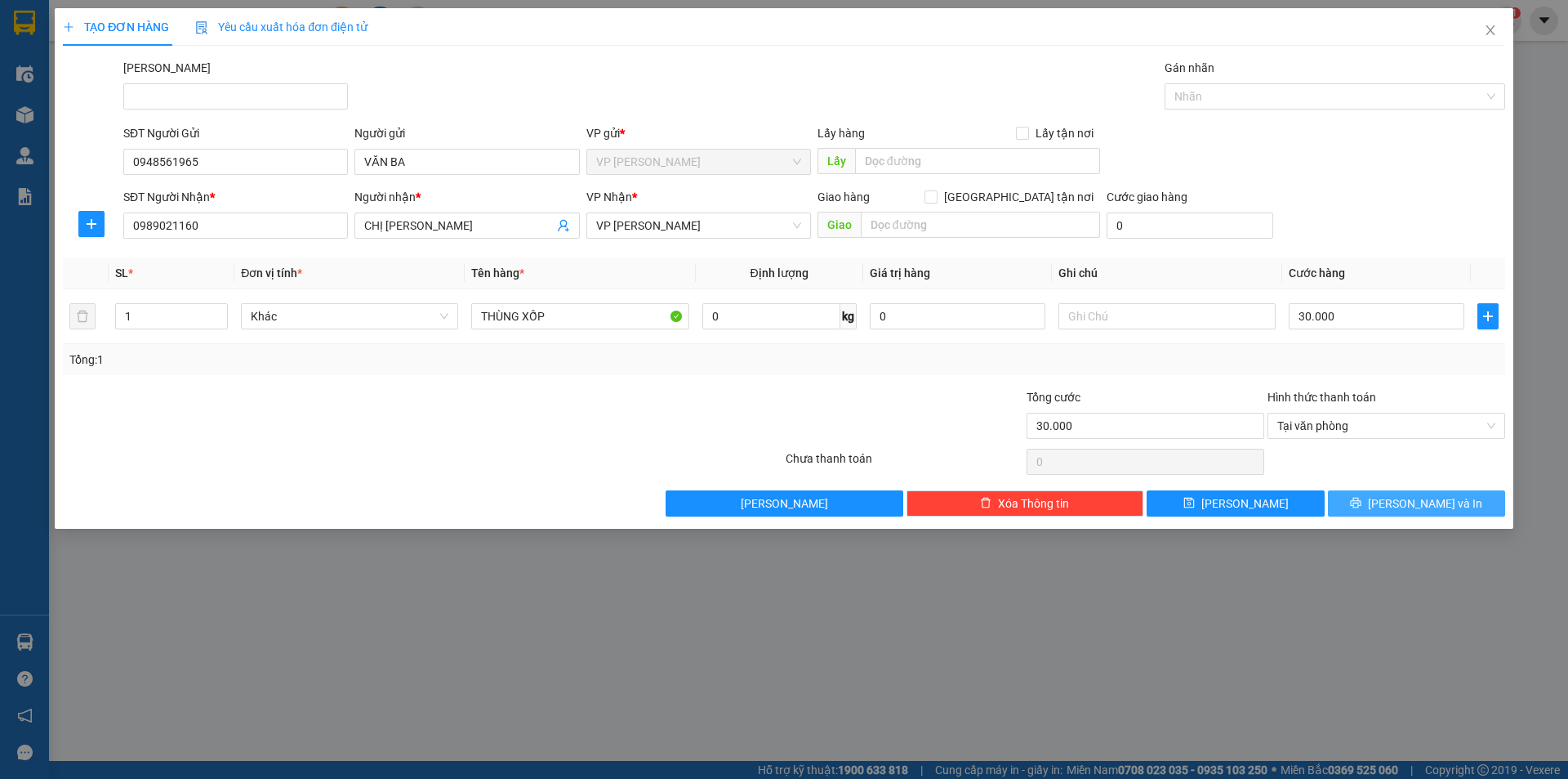
click at [1395, 496] on button "Lưu và In" at bounding box center [1416, 504] width 177 height 26
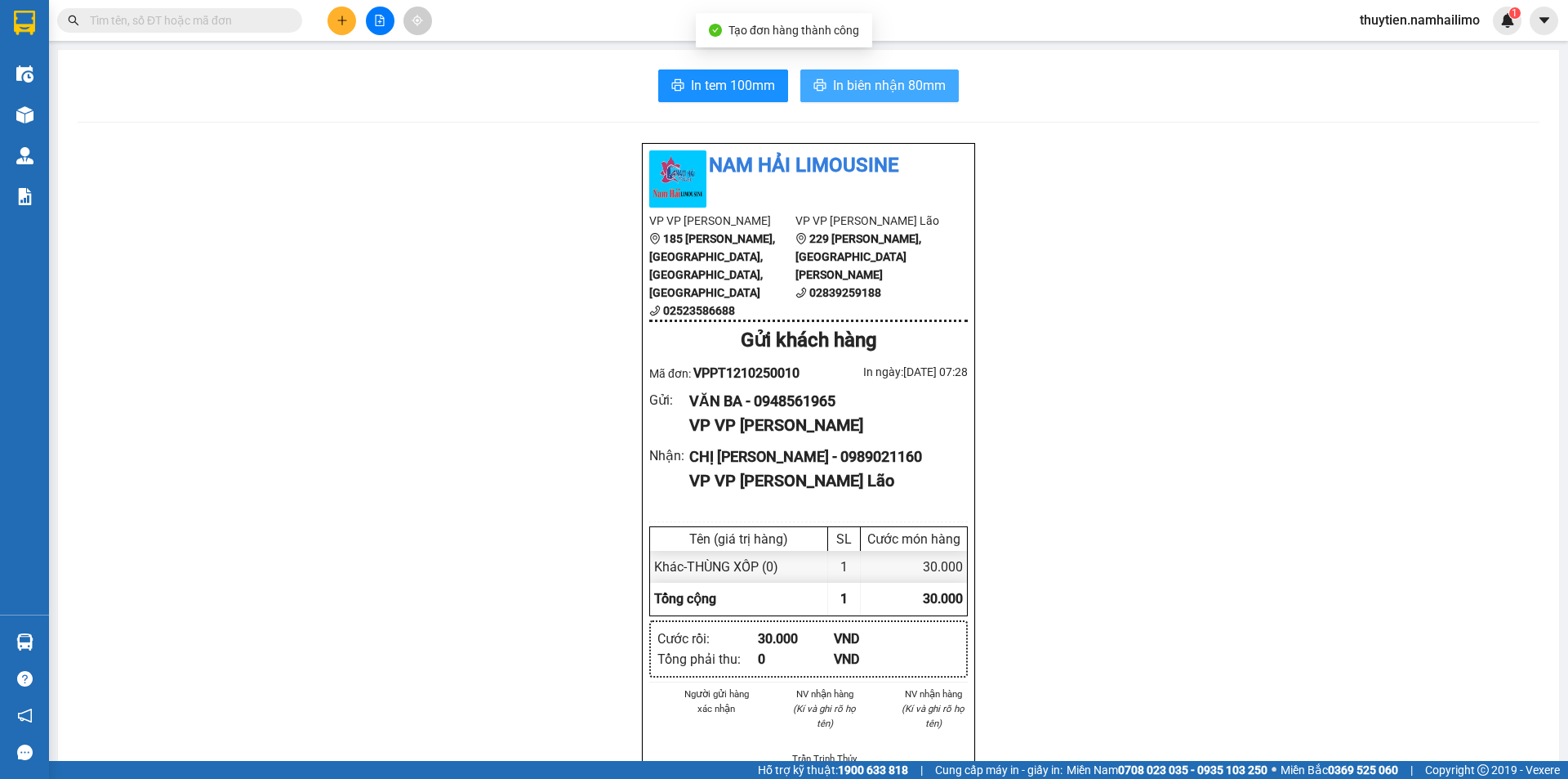
click at [893, 84] on span "In biên nhận 80mm" at bounding box center [890, 85] width 113 height 20
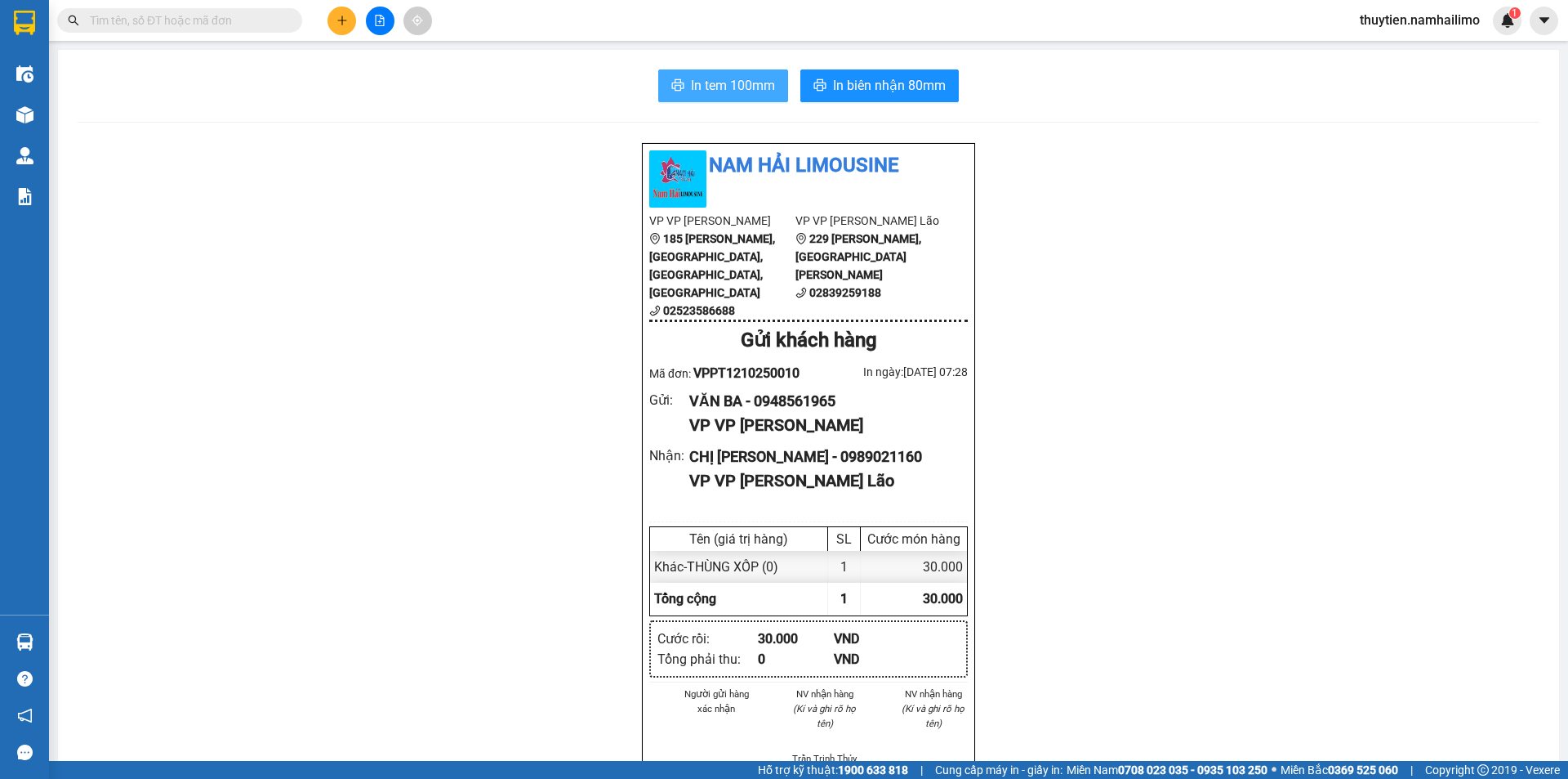
click at [749, 84] on span "In tem 100mm" at bounding box center [733, 85] width 84 height 20
click at [202, 26] on input "text" at bounding box center [186, 20] width 193 height 18
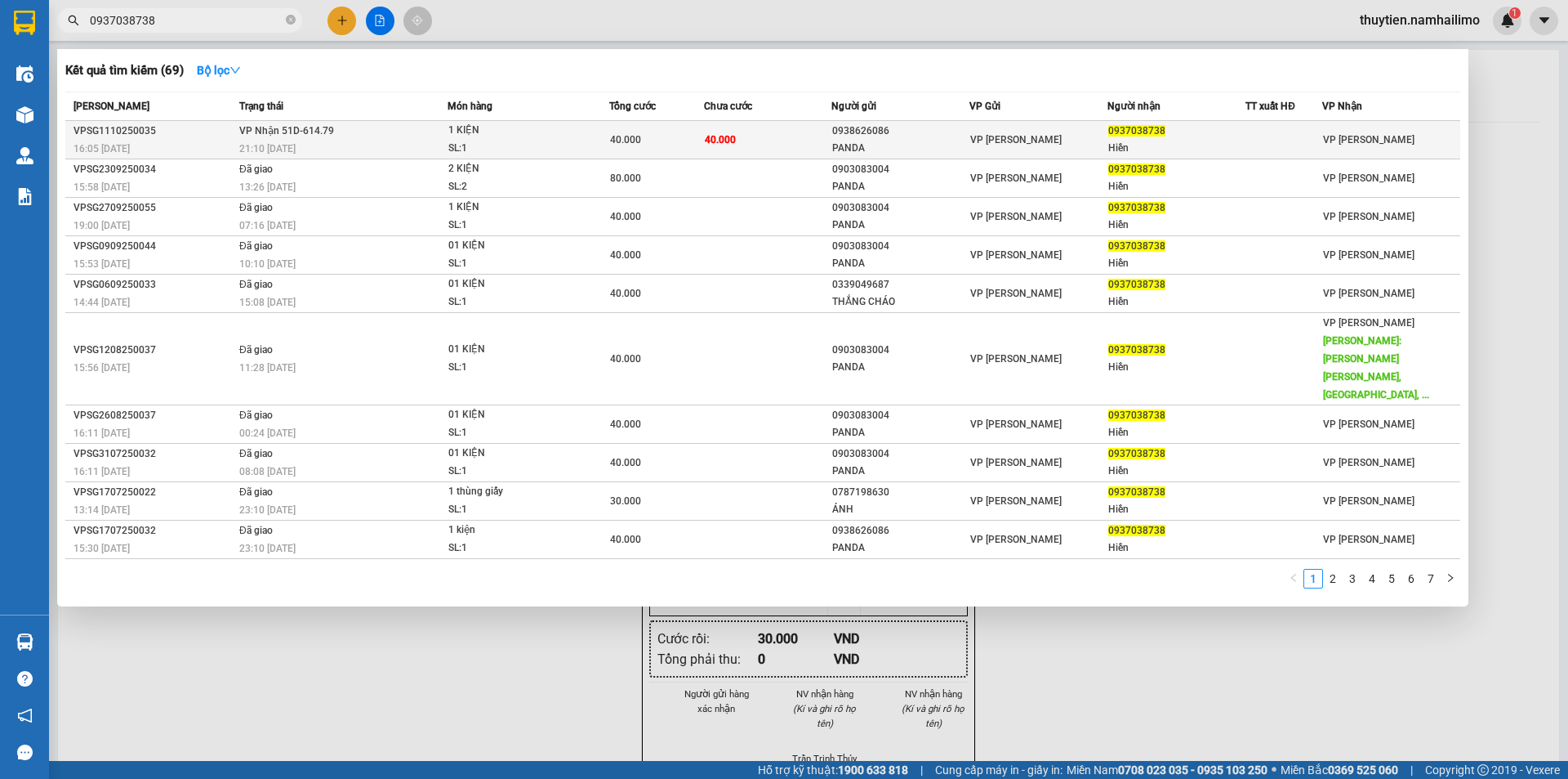
type input "0937038738"
click at [1397, 135] on div "VP [PERSON_NAME]" at bounding box center [1391, 140] width 136 height 18
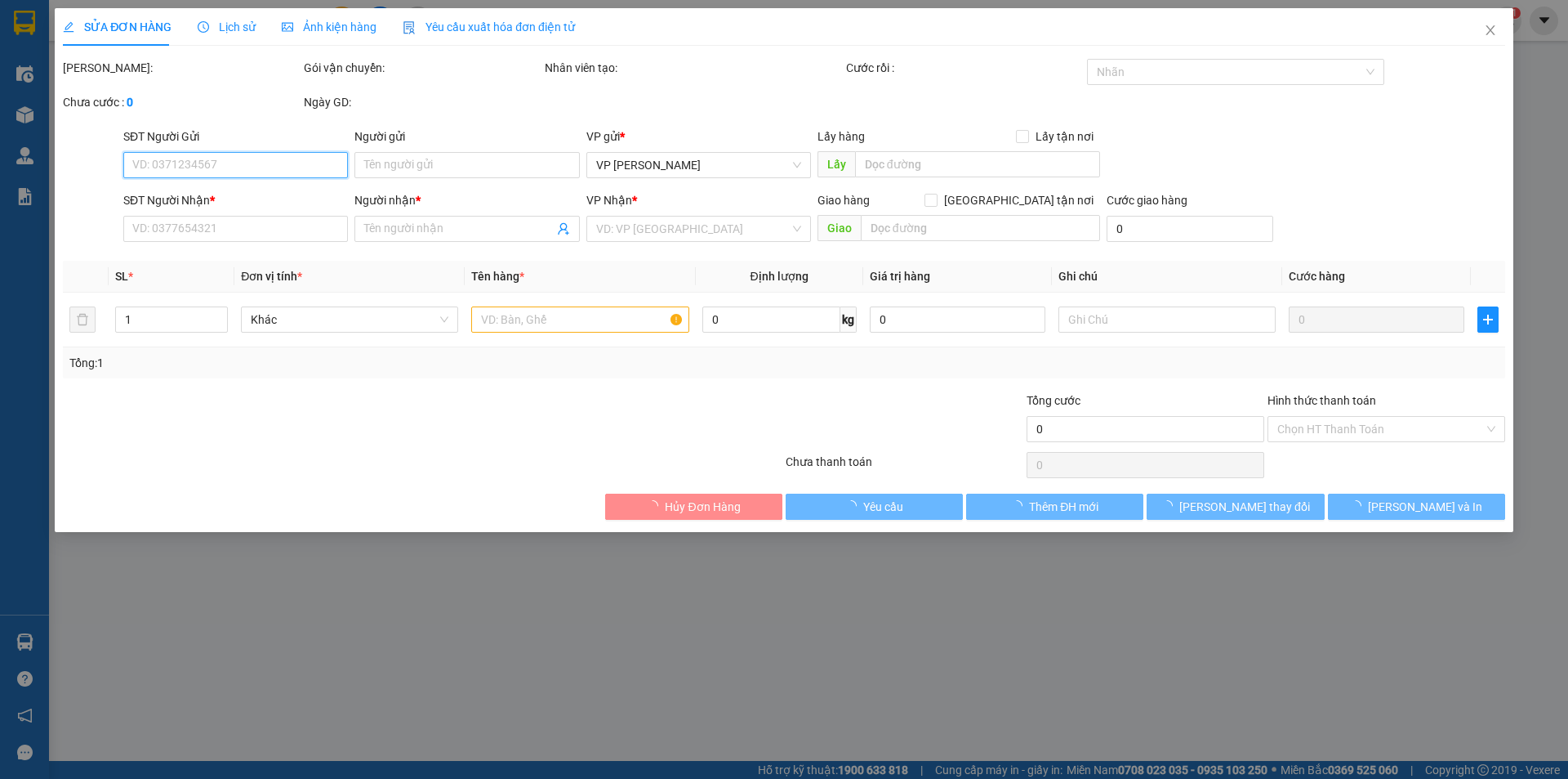
type input "0938626086"
type input "PANDA"
type input "0937038738"
type input "Hiền"
type input "40.000"
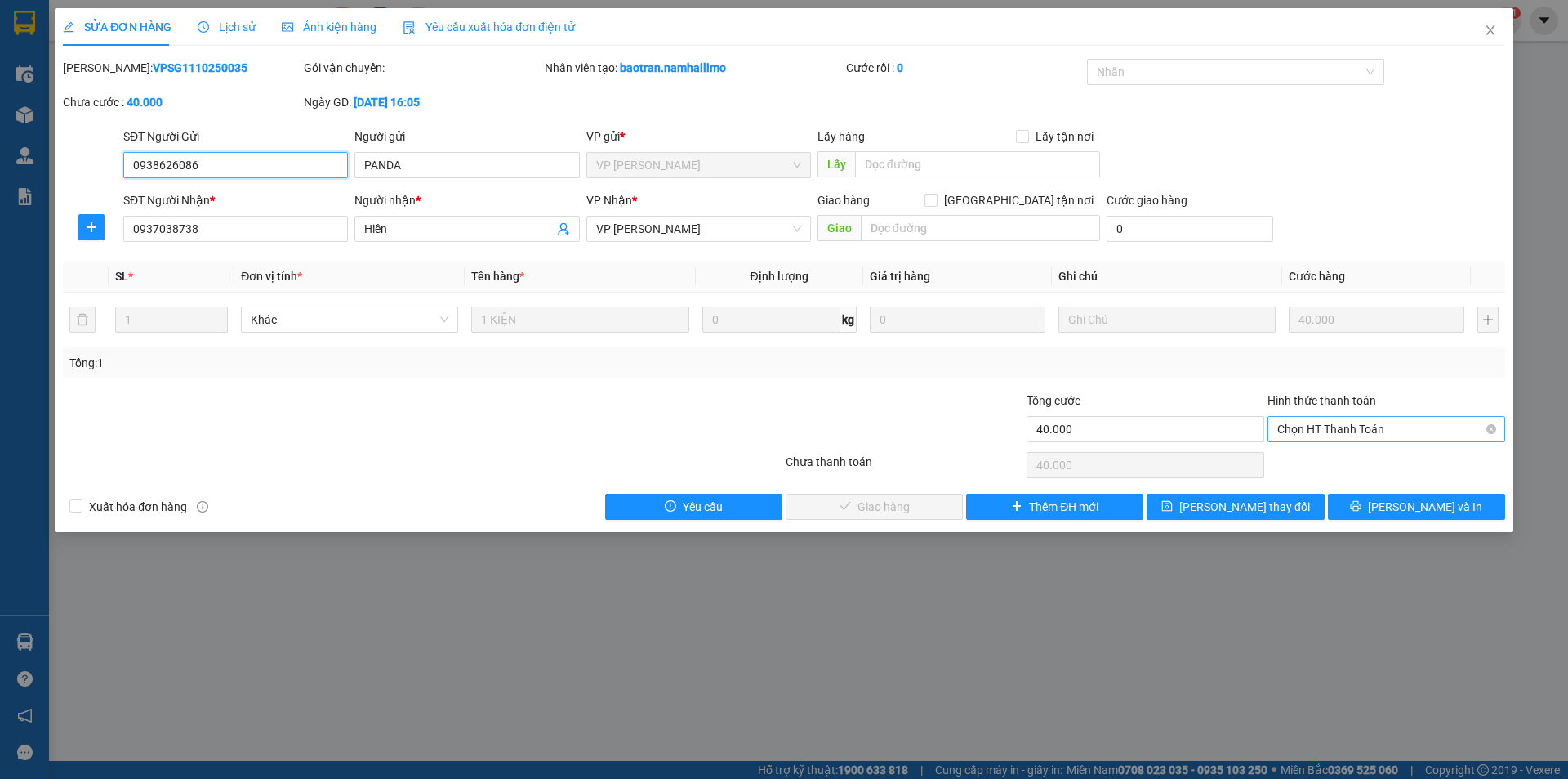
click at [1358, 427] on span "Chọn HT Thanh Toán" at bounding box center [1386, 429] width 218 height 25
click at [1344, 461] on div "Tại văn phòng" at bounding box center [1386, 462] width 218 height 18
type input "0"
click at [896, 508] on span "Lưu và Giao hàng" at bounding box center [896, 507] width 157 height 18
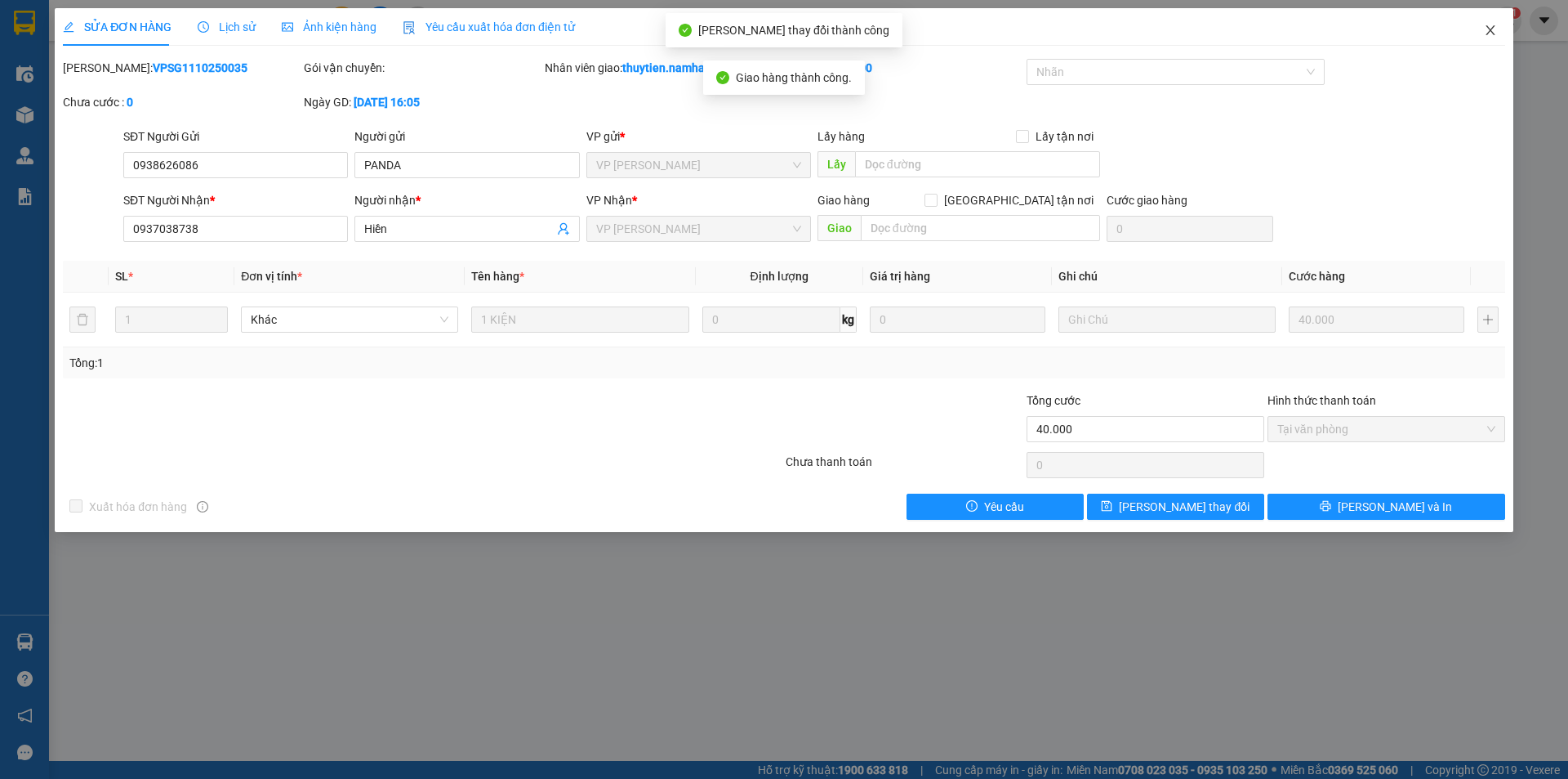
click at [1494, 34] on icon "close" at bounding box center [1490, 30] width 9 height 10
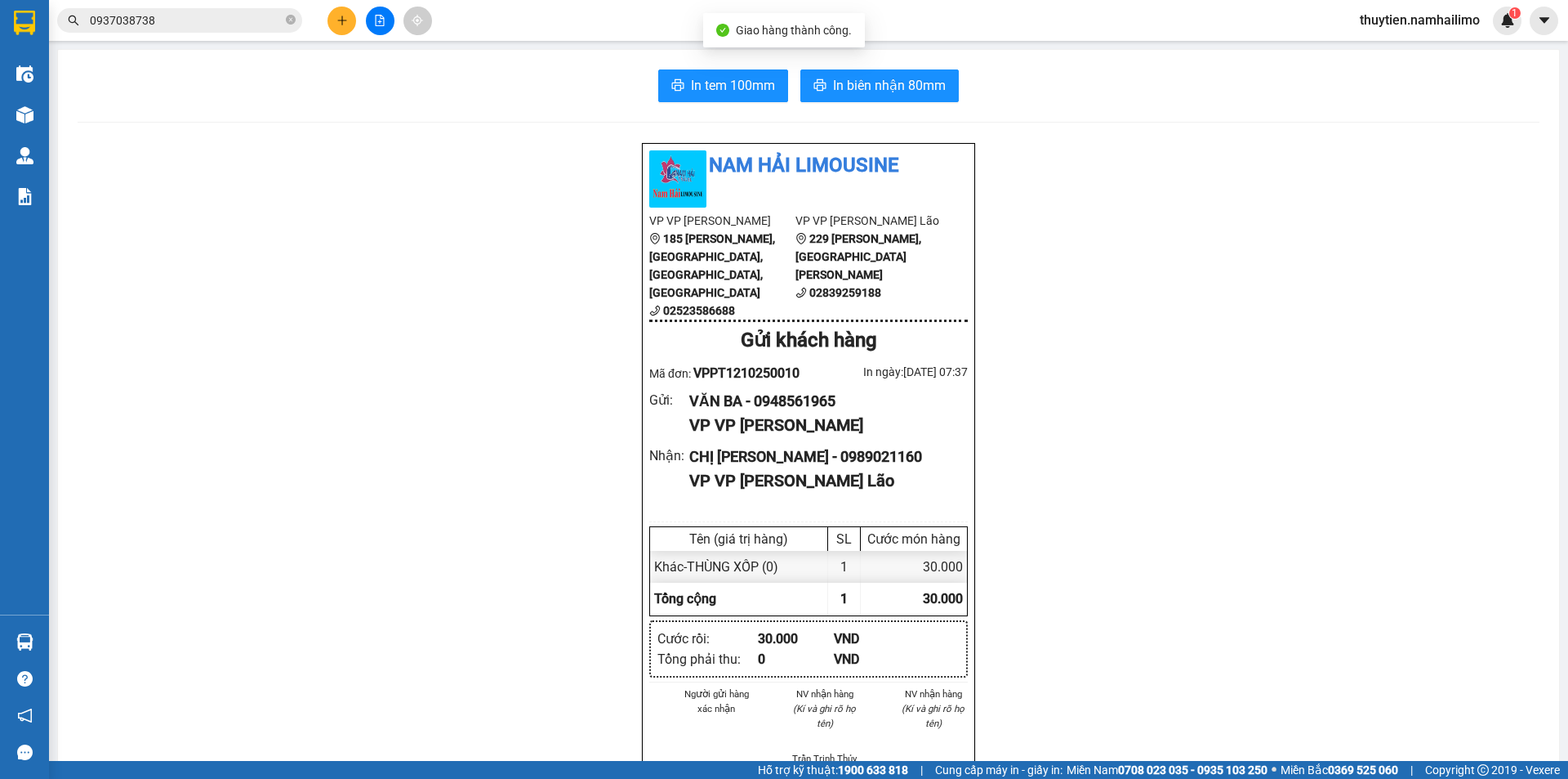
click at [63, 106] on div "In tem 100mm In biên nhận 80mm Nam Hải Limousine VP VP Phan Thiết 185 Tôn Đức T…" at bounding box center [808, 765] width 1501 height 1431
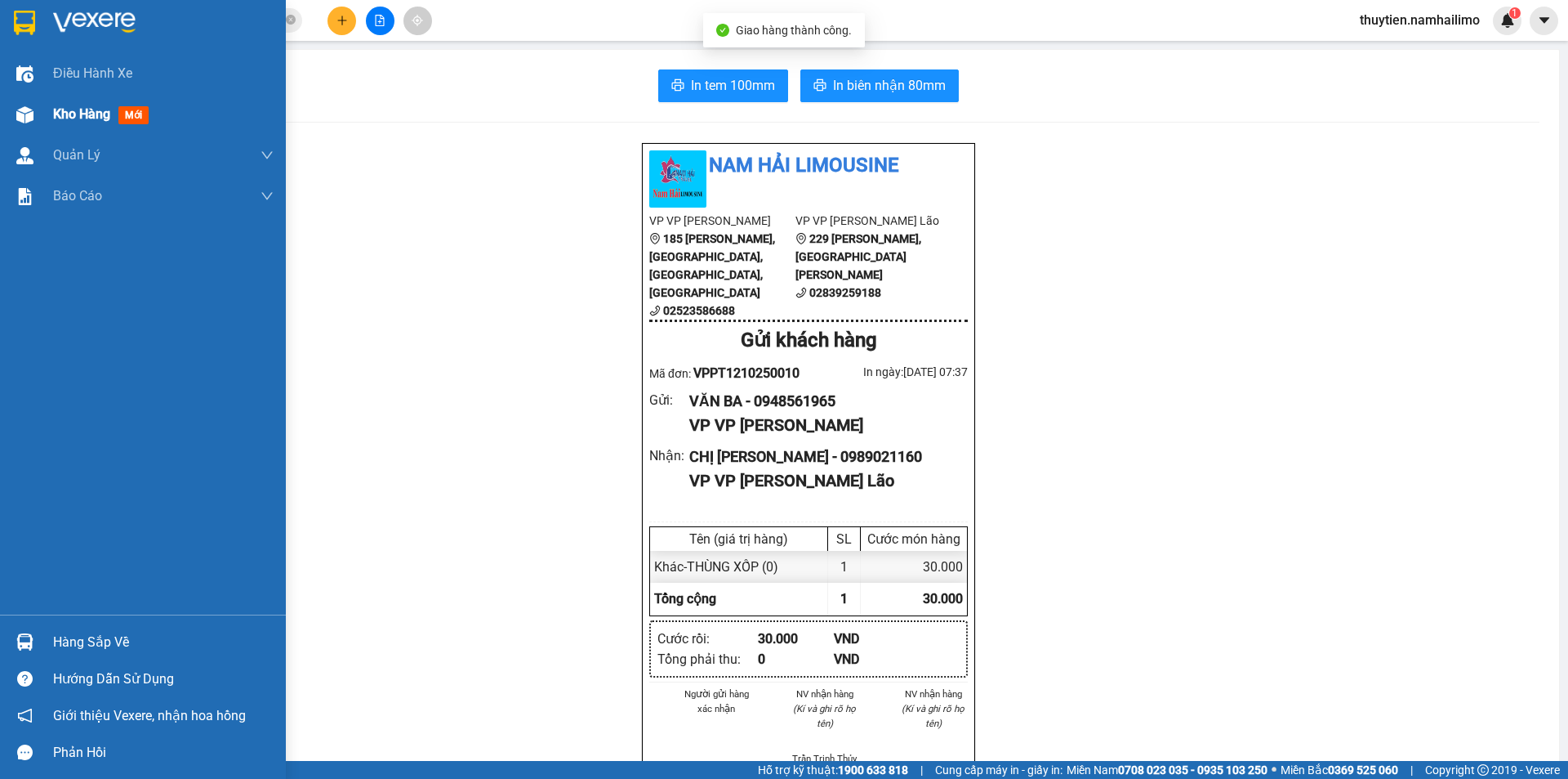
click at [61, 110] on span "Kho hàng" at bounding box center [82, 114] width 57 height 16
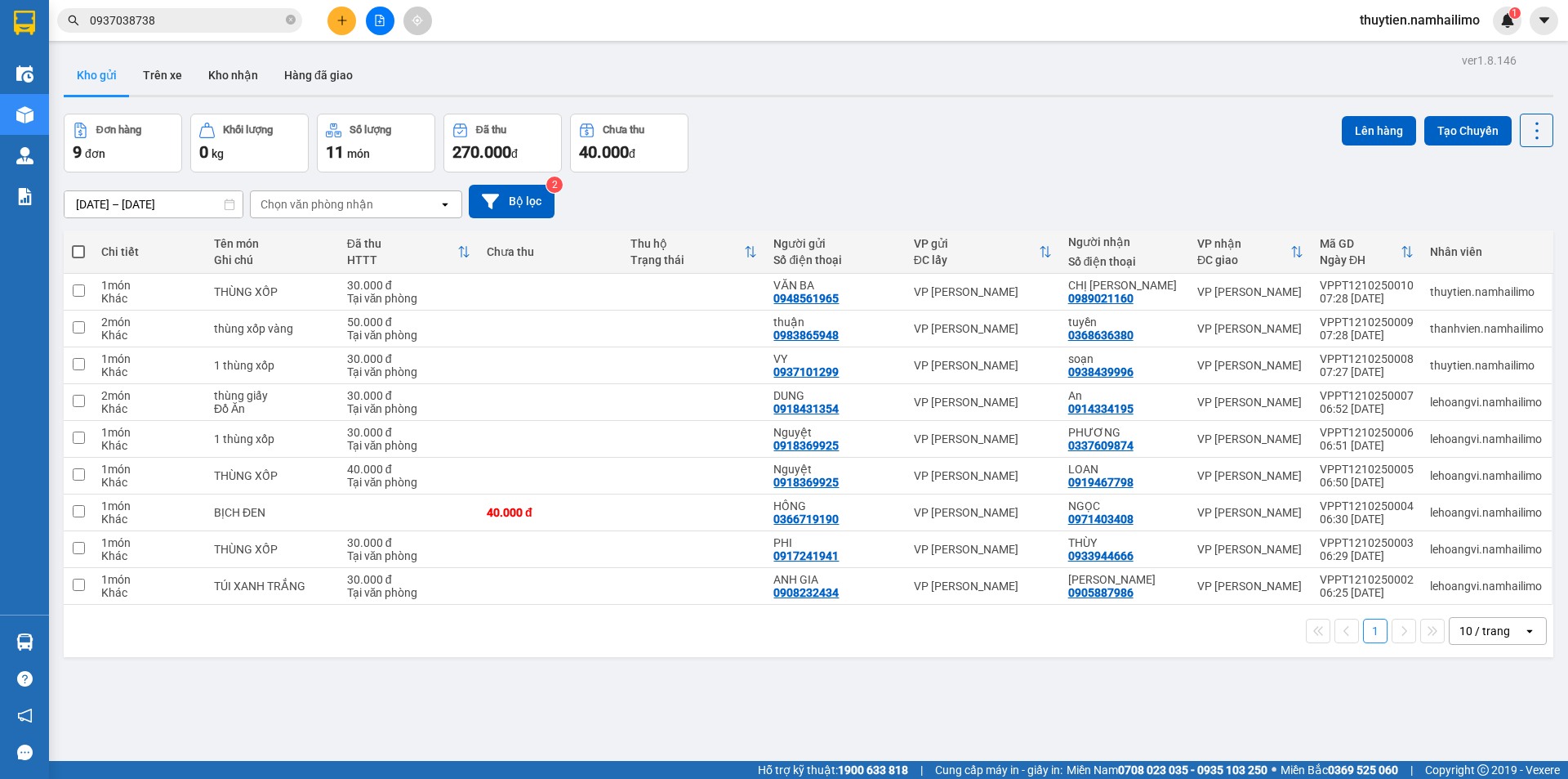
click at [79, 251] on span at bounding box center [78, 252] width 13 height 13
click at [78, 244] on input "checkbox" at bounding box center [78, 244] width 0 height 0
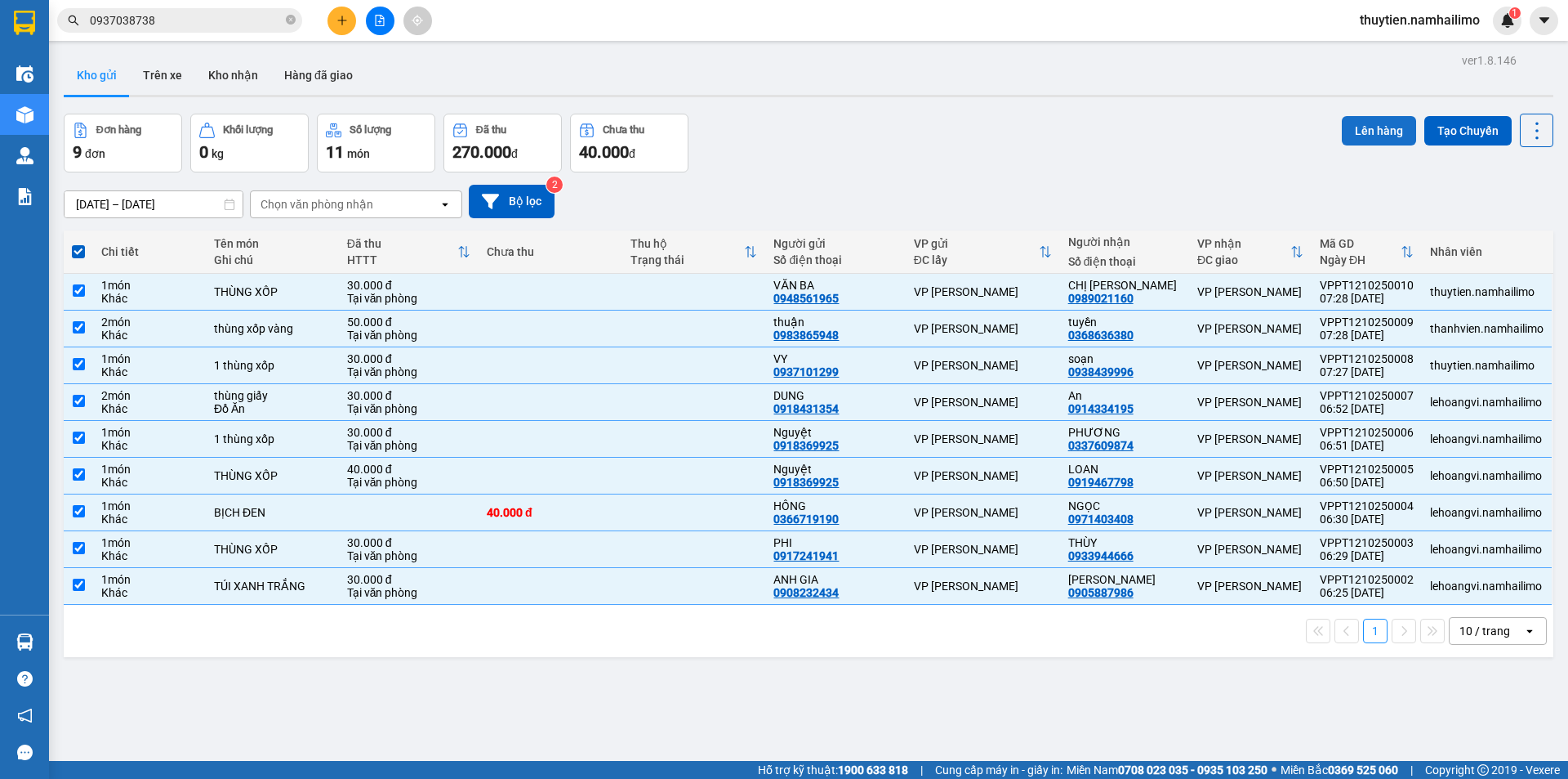
click at [1383, 124] on button "Lên hàng" at bounding box center [1378, 131] width 74 height 29
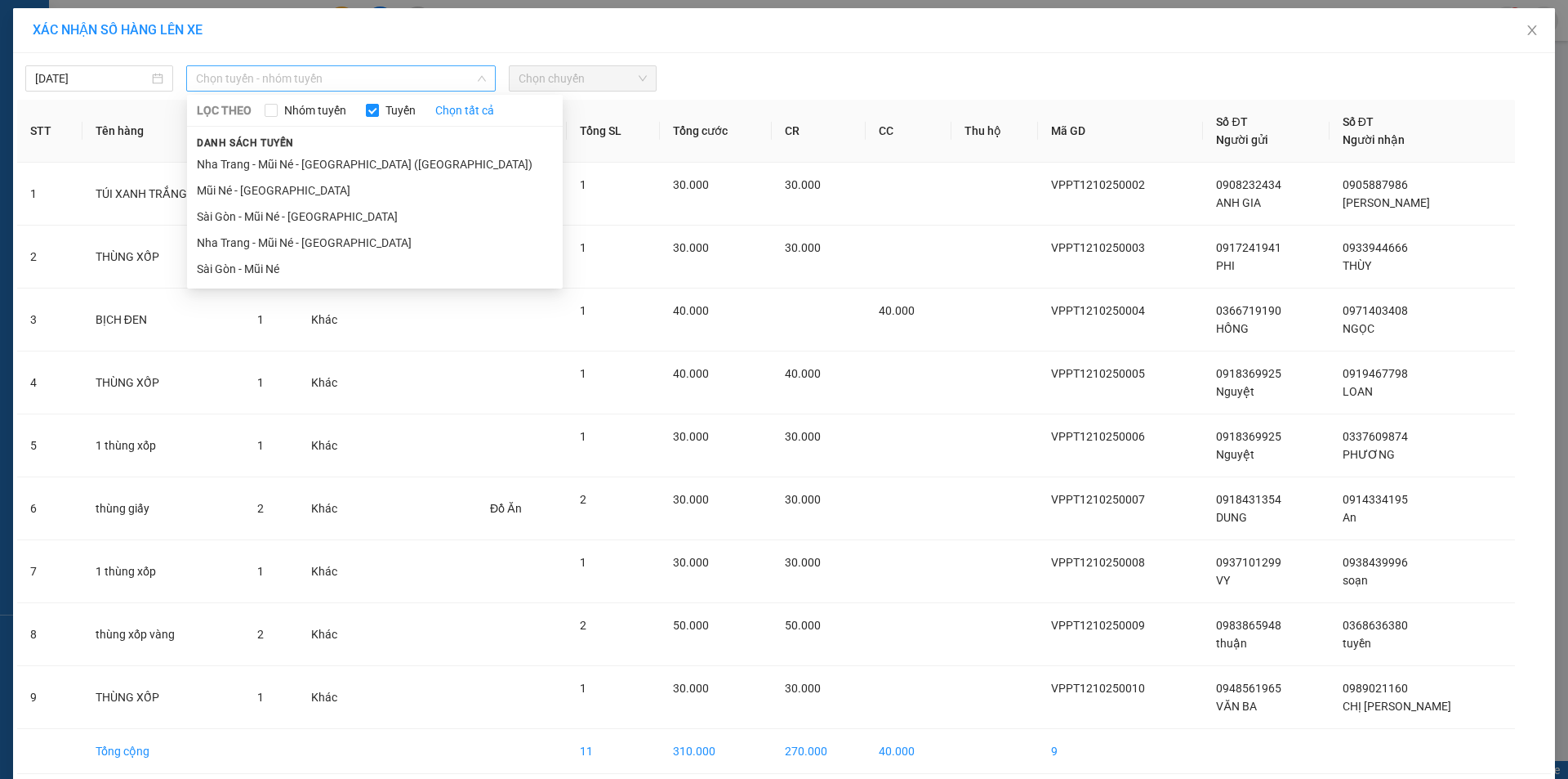
click at [283, 81] on span "Chọn tuyến - nhóm tuyến" at bounding box center [341, 78] width 290 height 25
click at [254, 191] on li "Mũi Né - [GEOGRAPHIC_DATA]" at bounding box center [375, 190] width 376 height 26
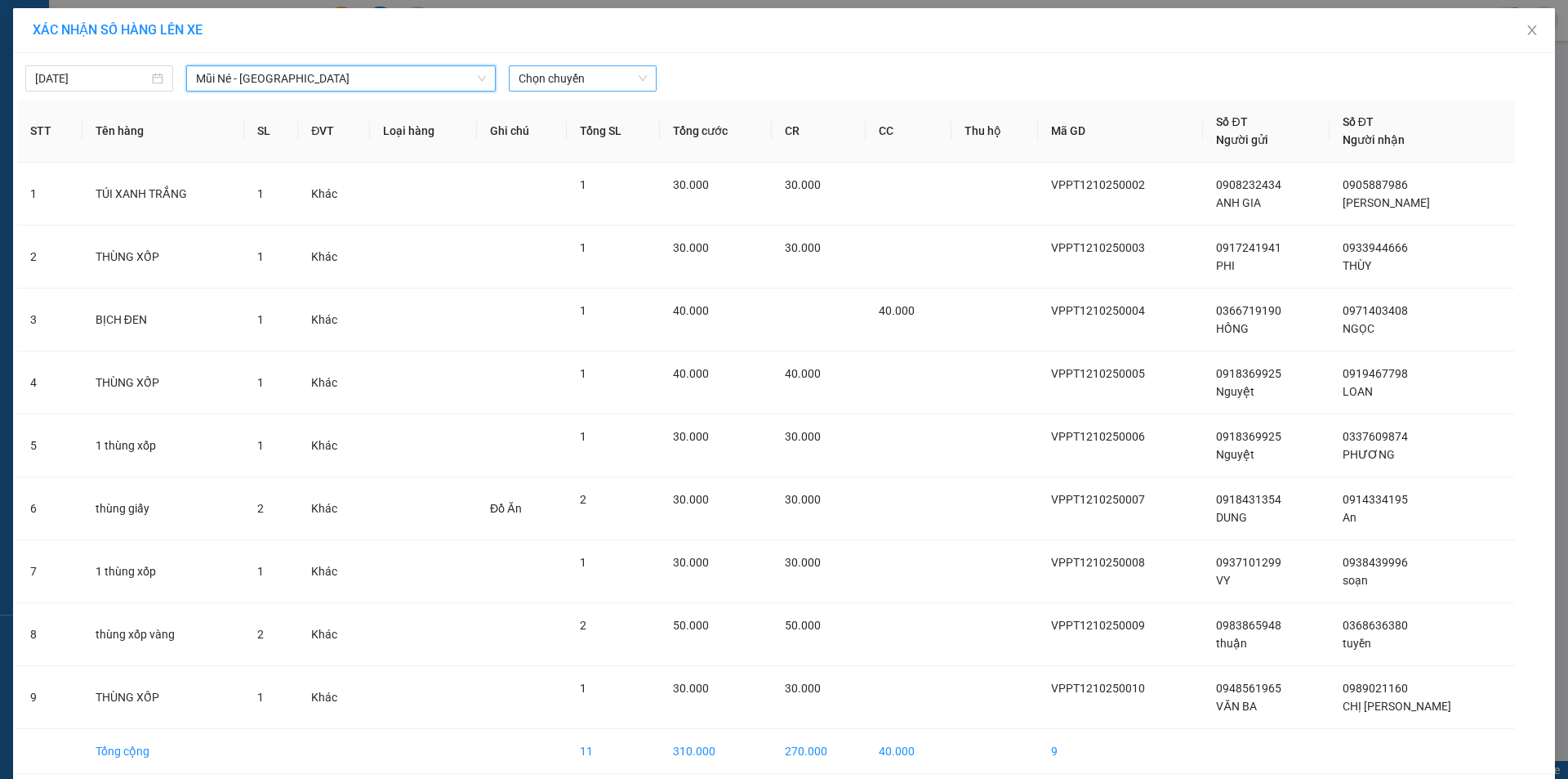
click at [590, 83] on span "Chọn chuyến" at bounding box center [583, 78] width 128 height 25
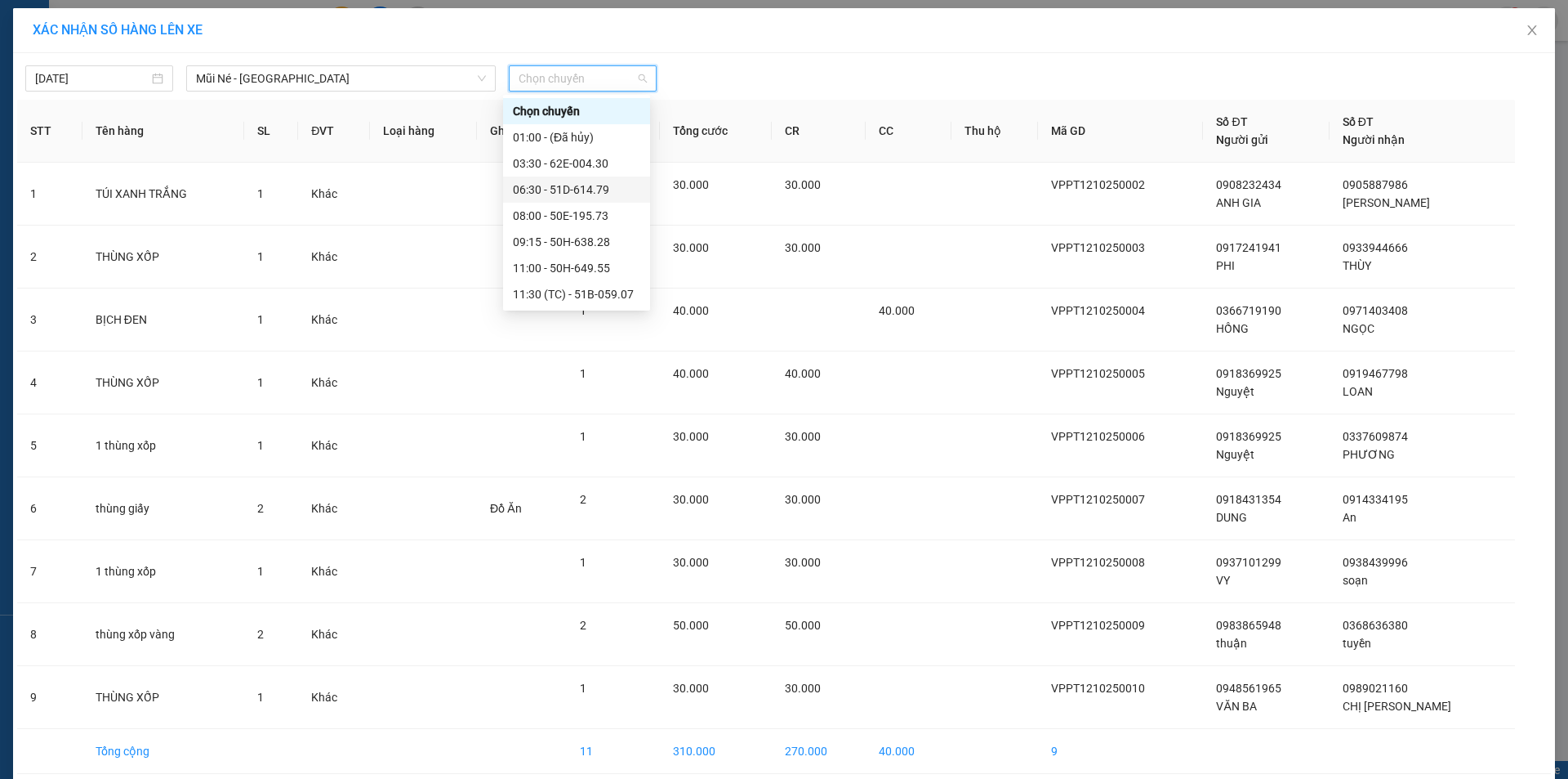
click at [589, 187] on div "06:30 - 51D-614.79" at bounding box center [577, 190] width 127 height 18
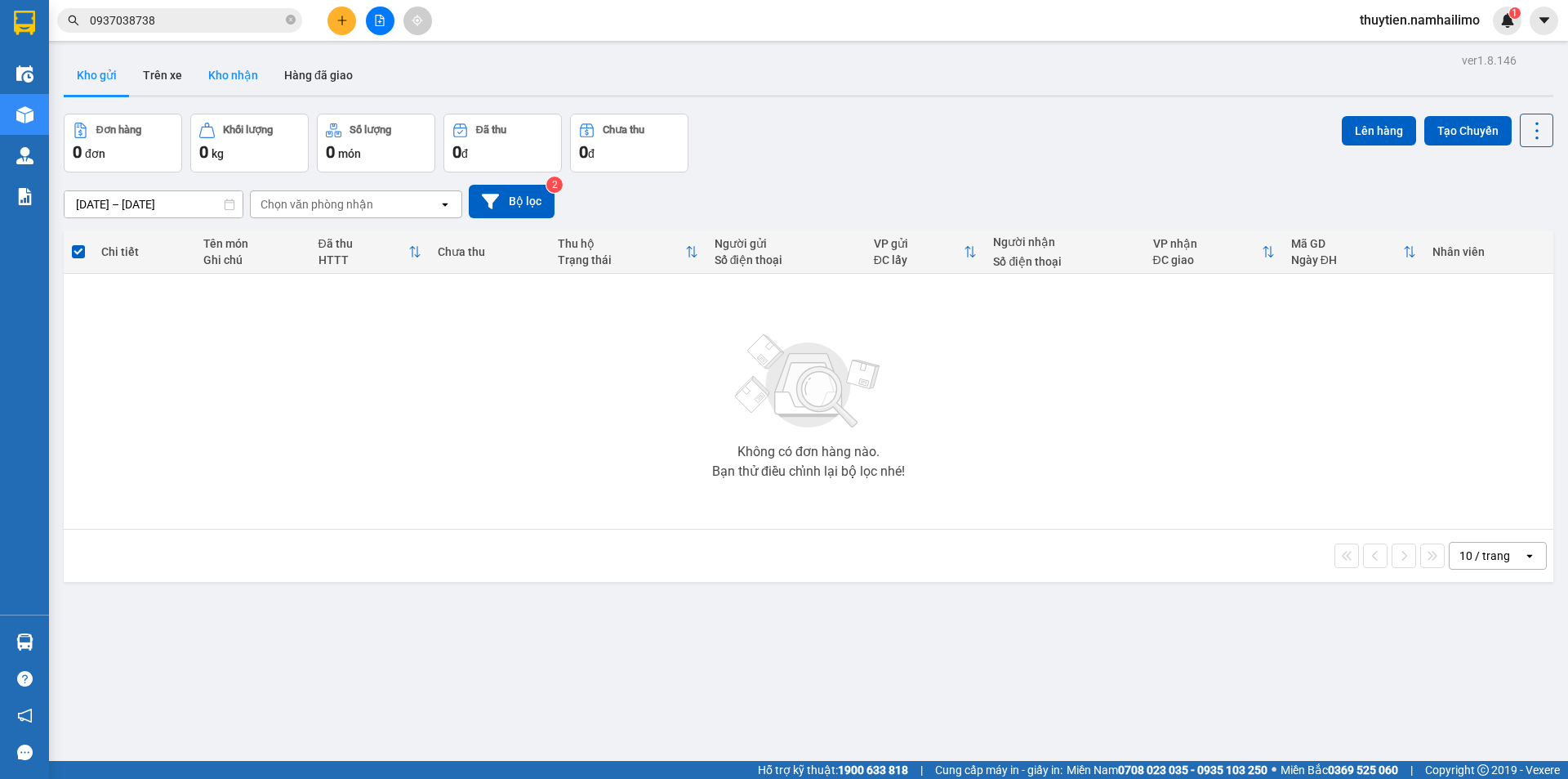
click at [249, 74] on button "Kho nhận" at bounding box center [233, 75] width 76 height 39
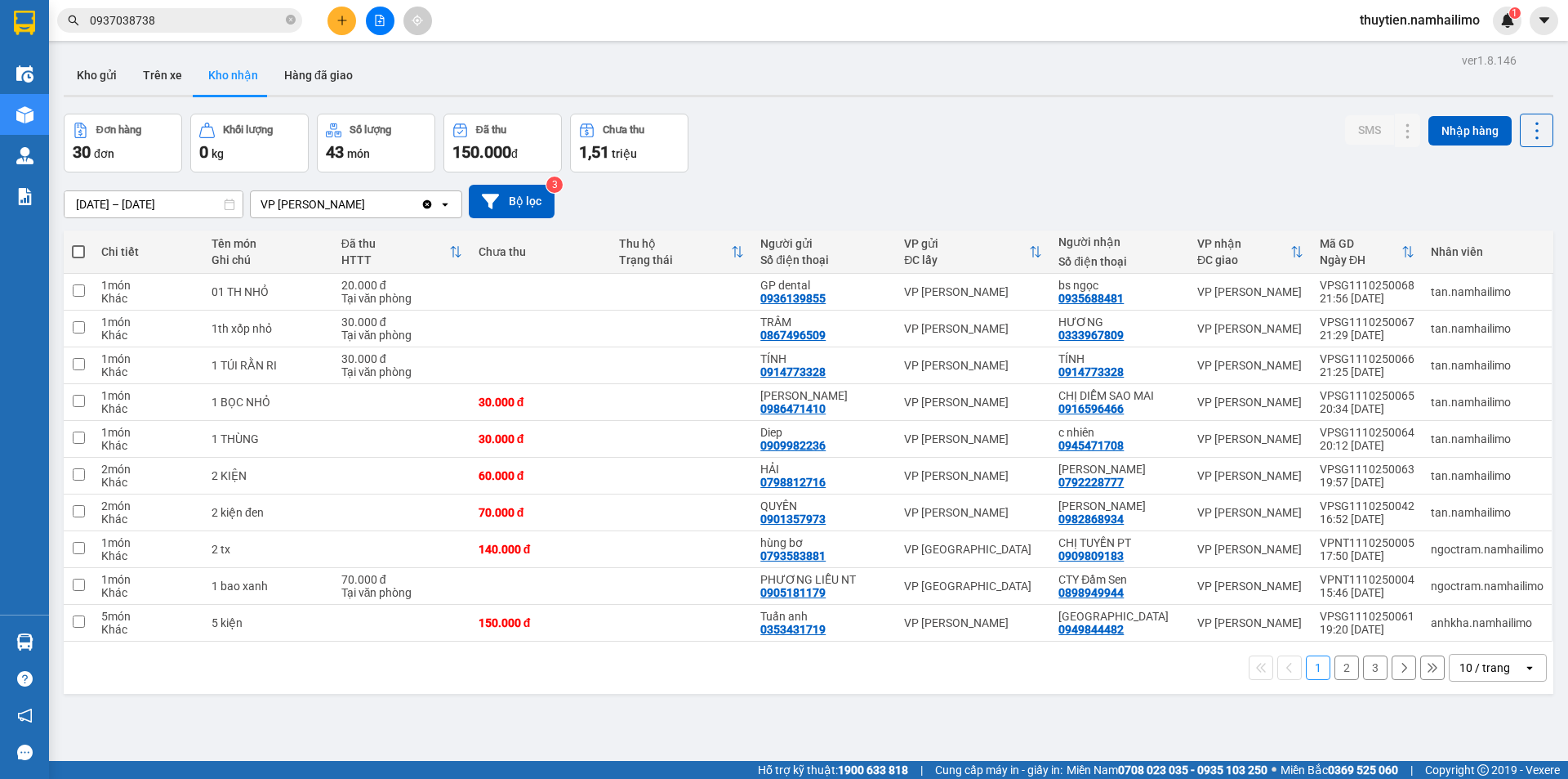
click at [1363, 673] on button "3" at bounding box center [1375, 668] width 25 height 25
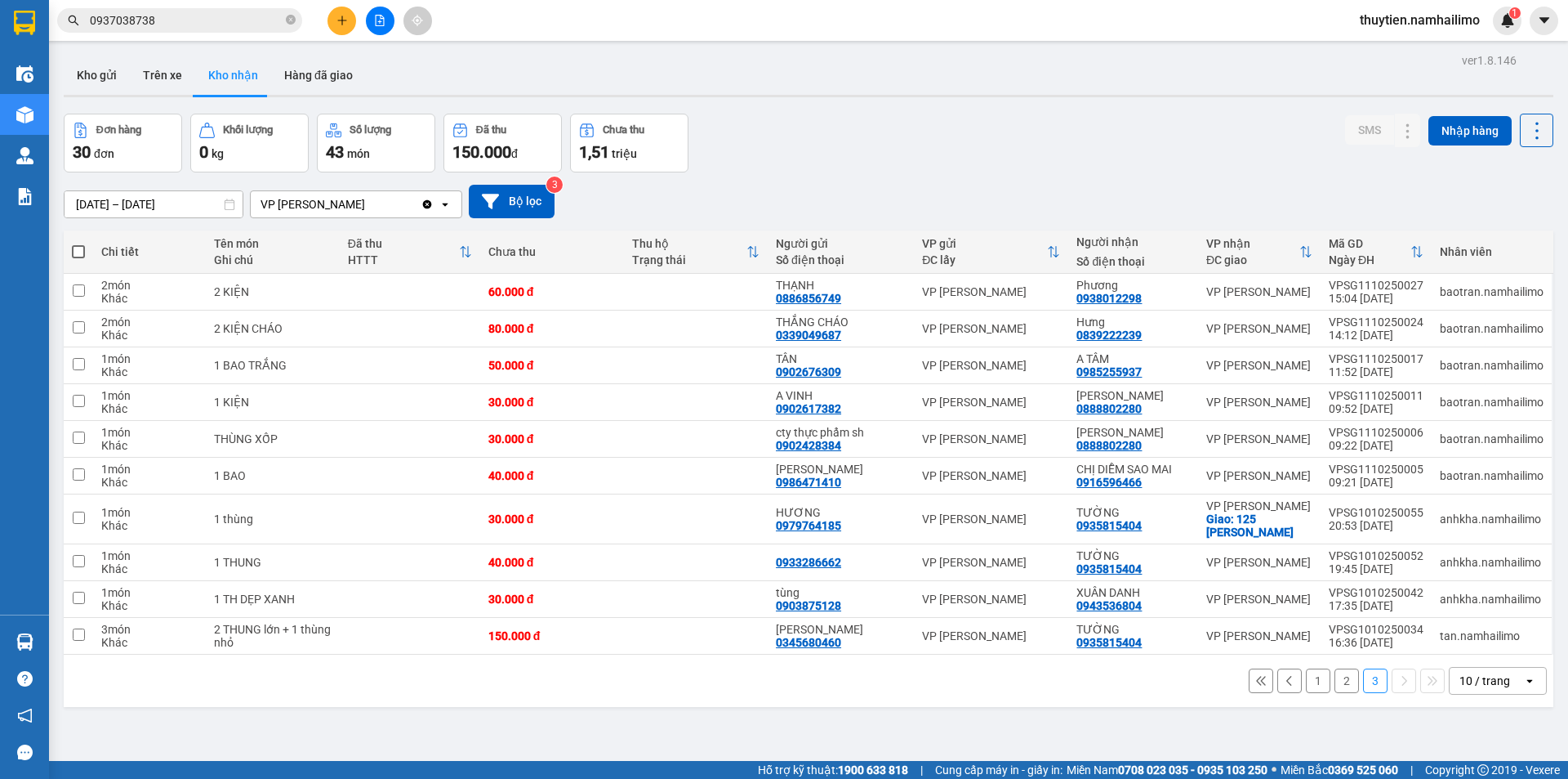
click at [1306, 678] on button "1" at bounding box center [1318, 681] width 25 height 25
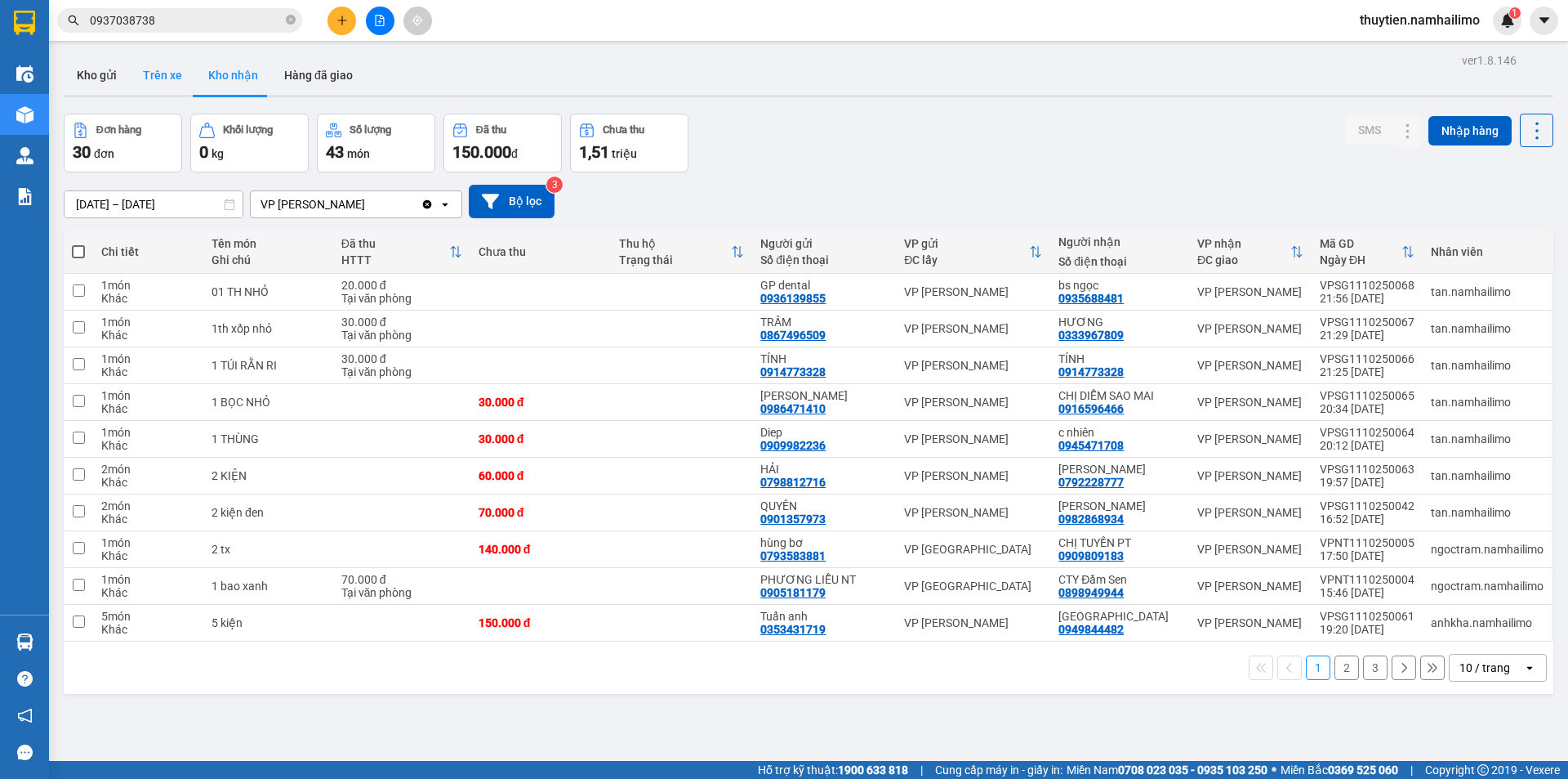
click at [155, 77] on button "Trên xe" at bounding box center [163, 75] width 65 height 39
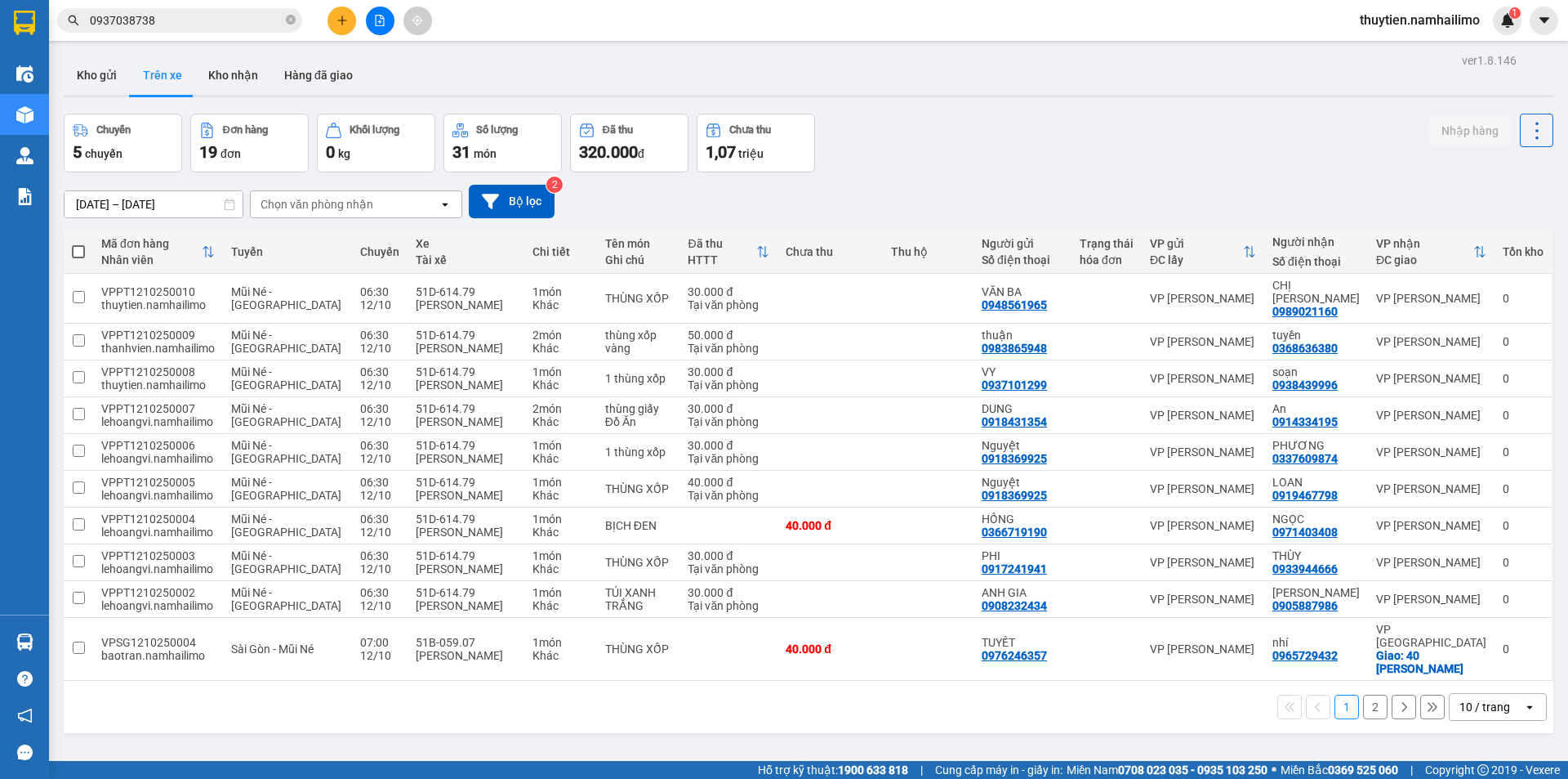
click at [1364, 695] on button "2" at bounding box center [1375, 707] width 25 height 25
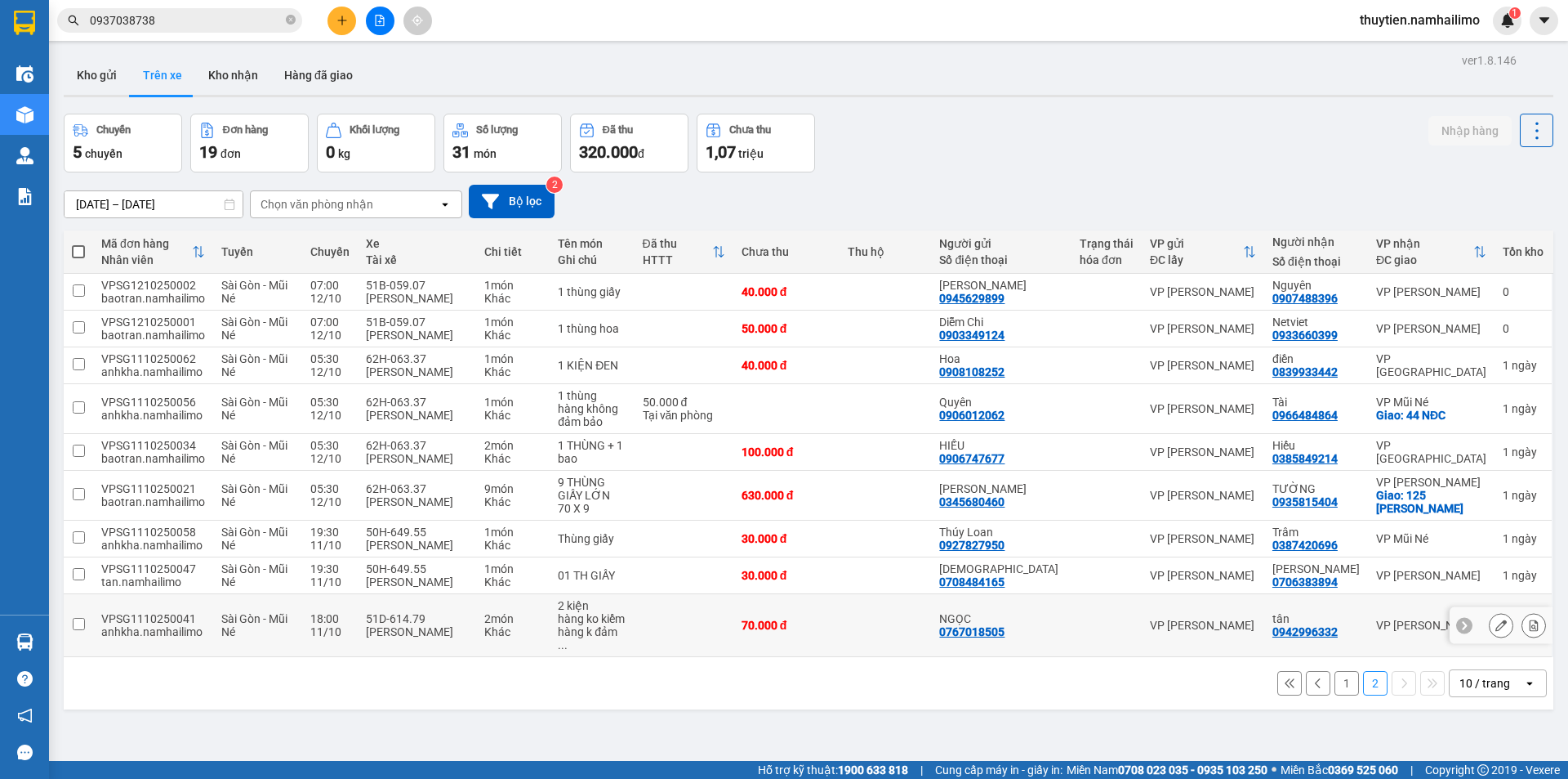
click at [1529, 640] on button at bounding box center [1534, 625] width 23 height 29
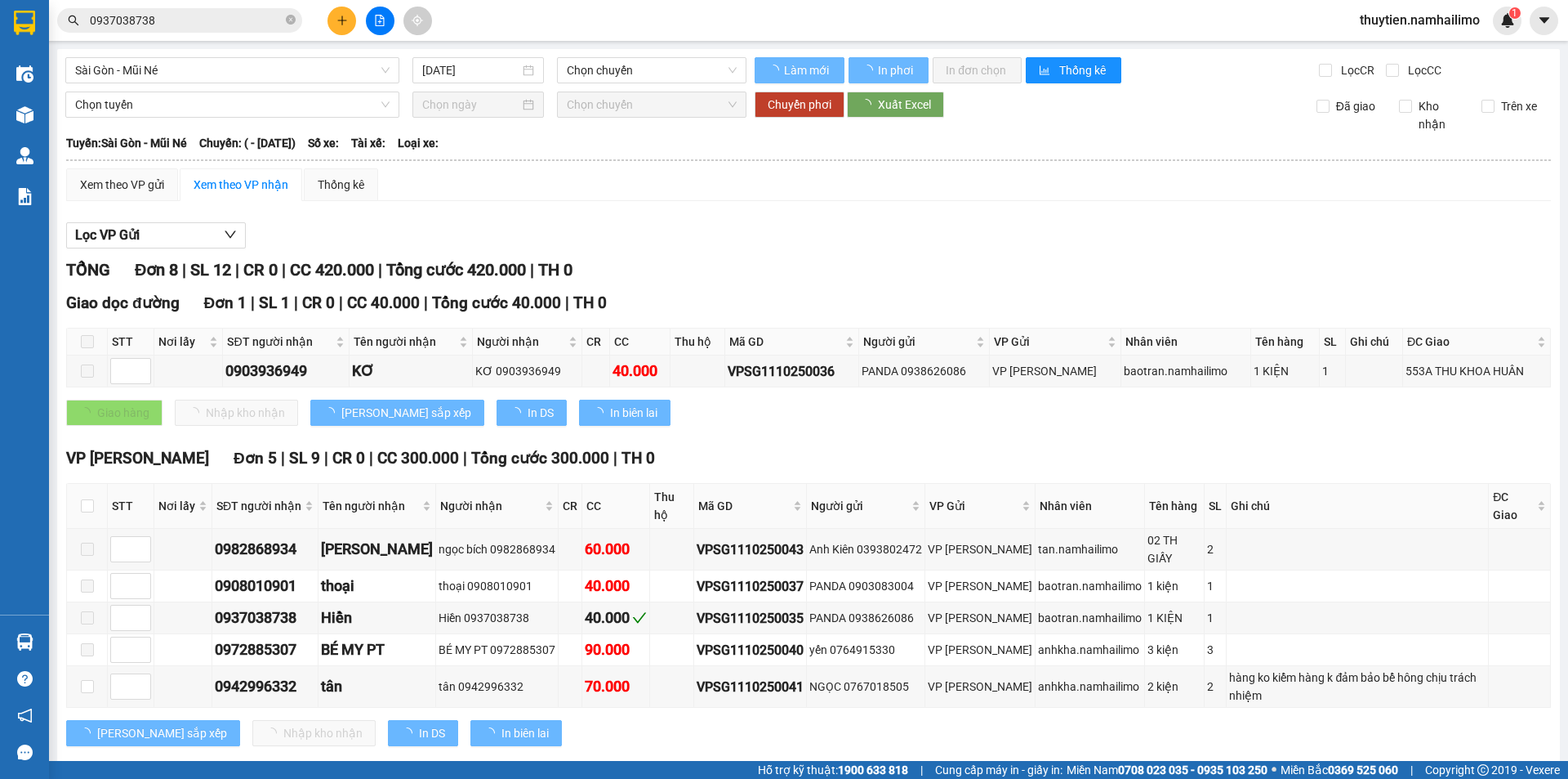
type input "[DATE]"
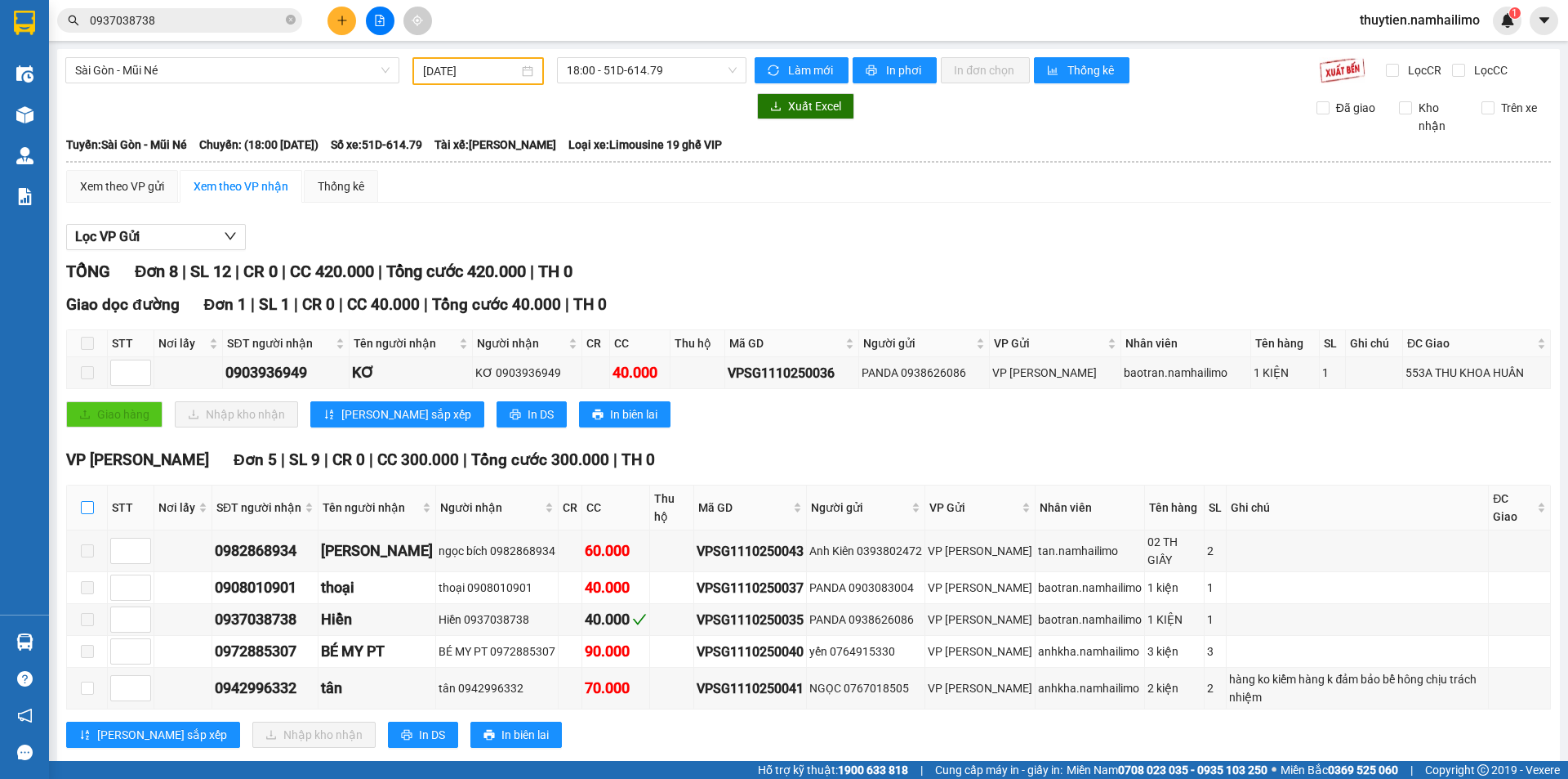
click at [92, 504] on input "checkbox" at bounding box center [87, 508] width 13 height 13
checkbox input "true"
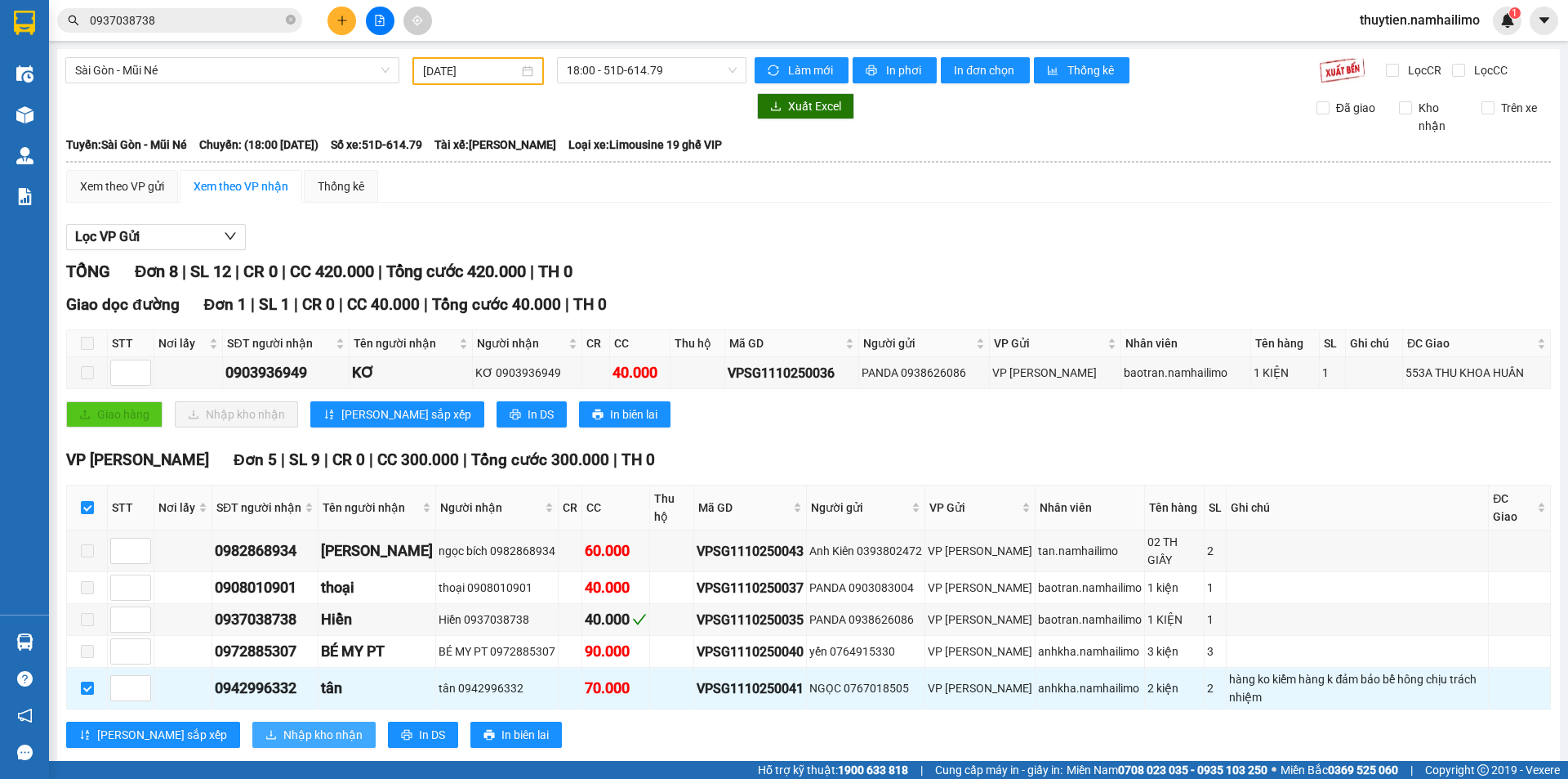
click at [284, 741] on span "Nhập kho nhận" at bounding box center [323, 735] width 79 height 18
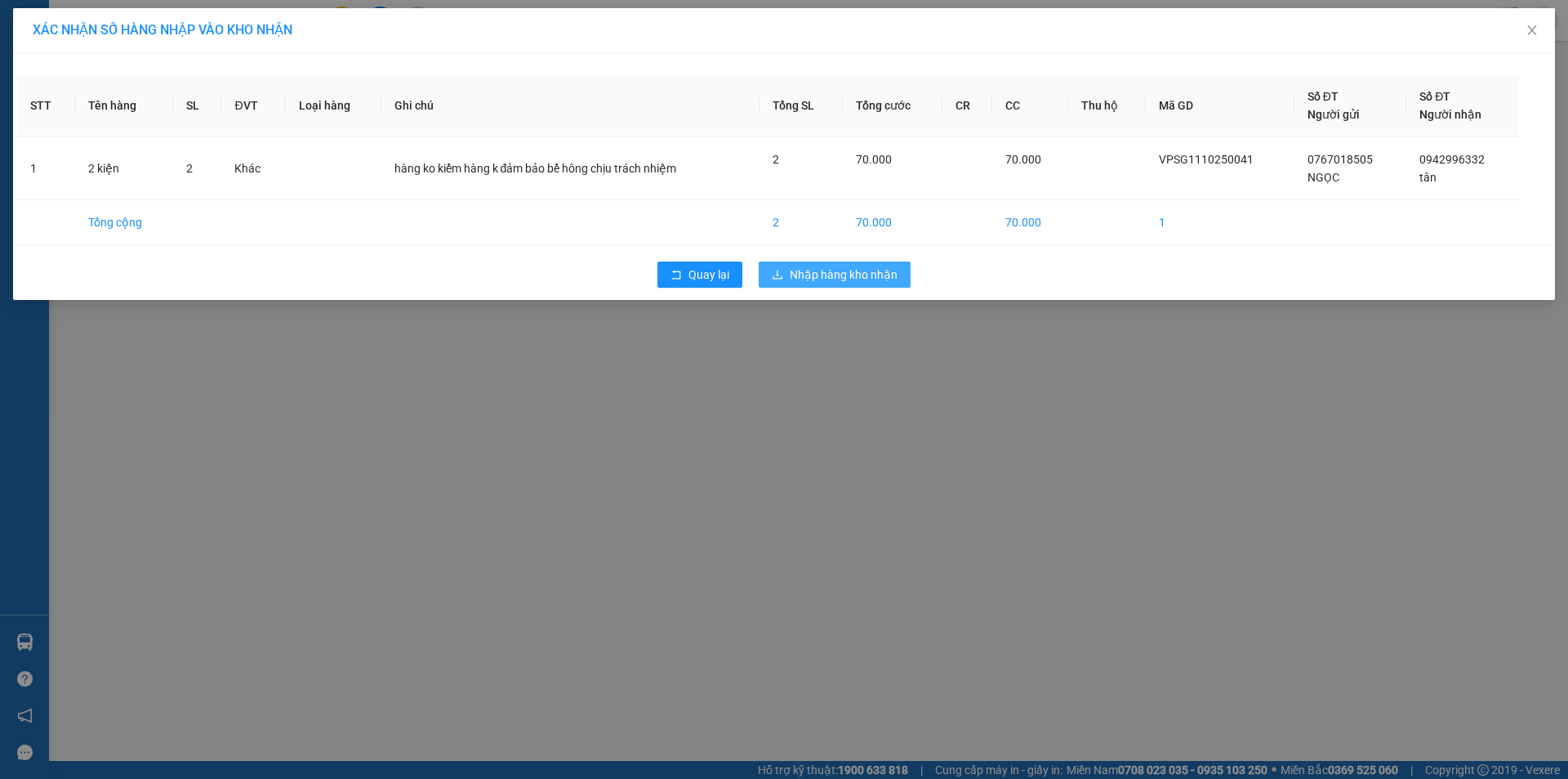
click at [817, 284] on button "Nhập hàng kho nhận" at bounding box center [835, 275] width 152 height 26
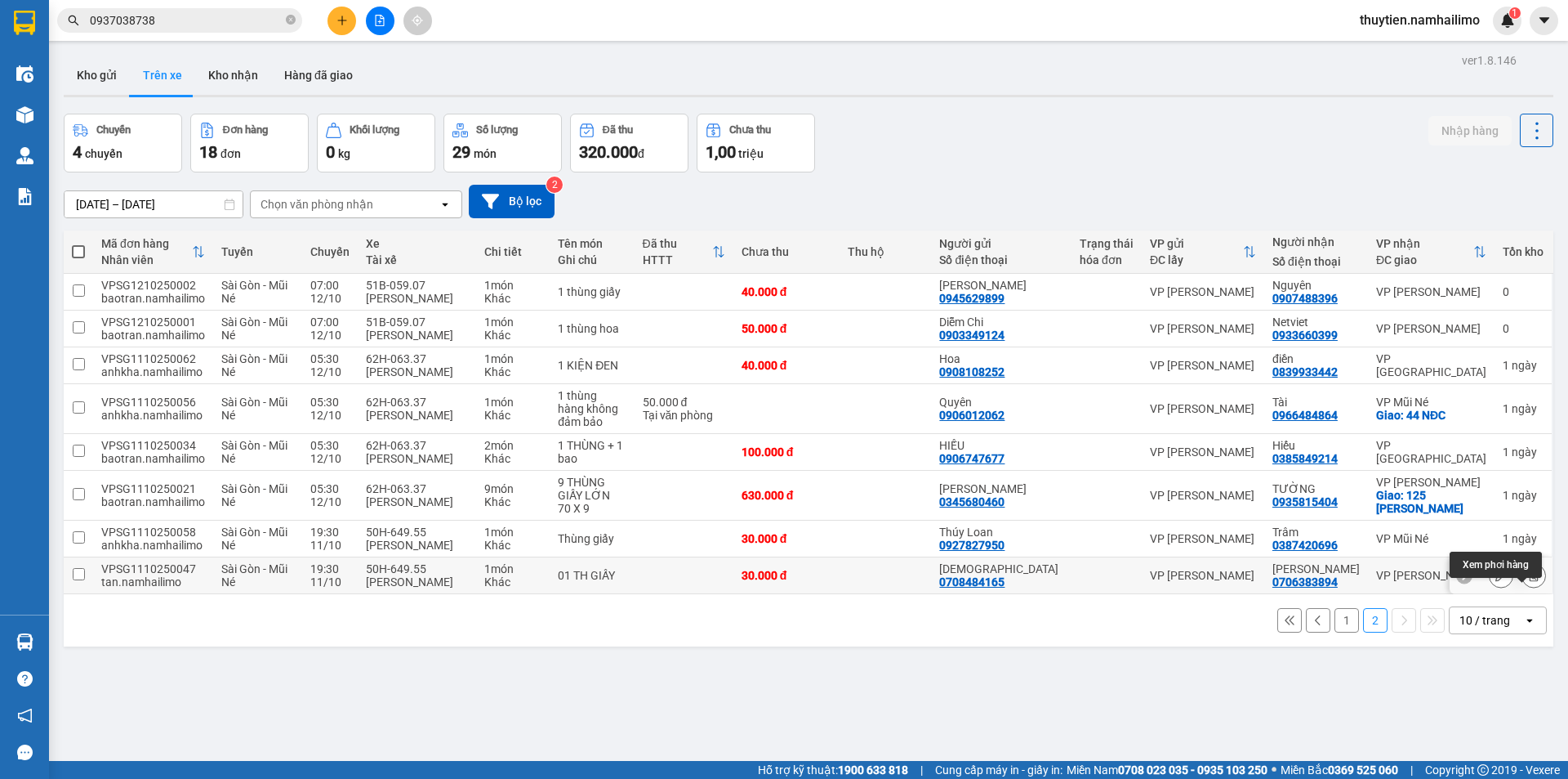
click at [1530, 581] on icon at bounding box center [1534, 575] width 9 height 11
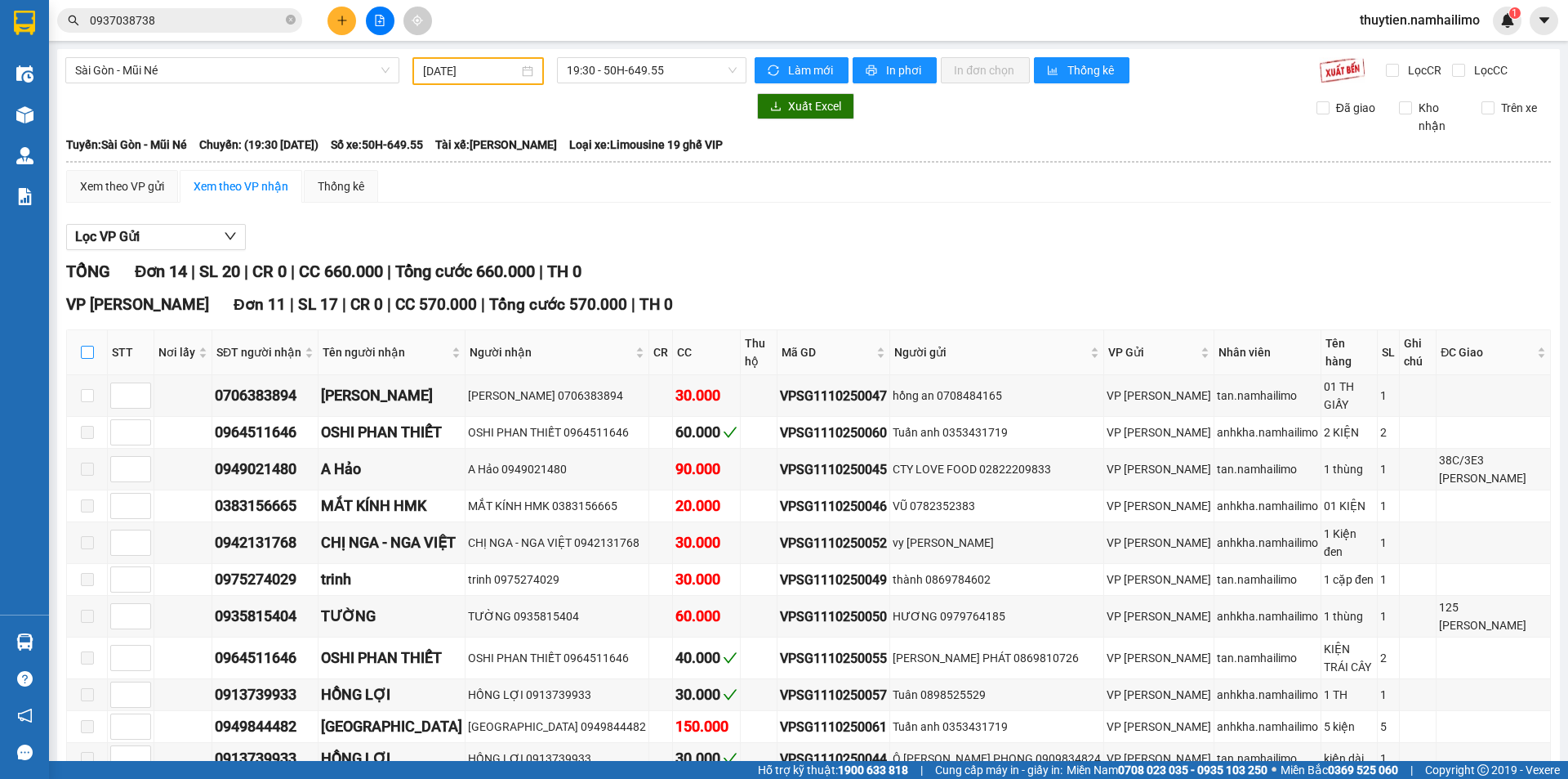
click at [89, 346] on input "checkbox" at bounding box center [87, 352] width 13 height 13
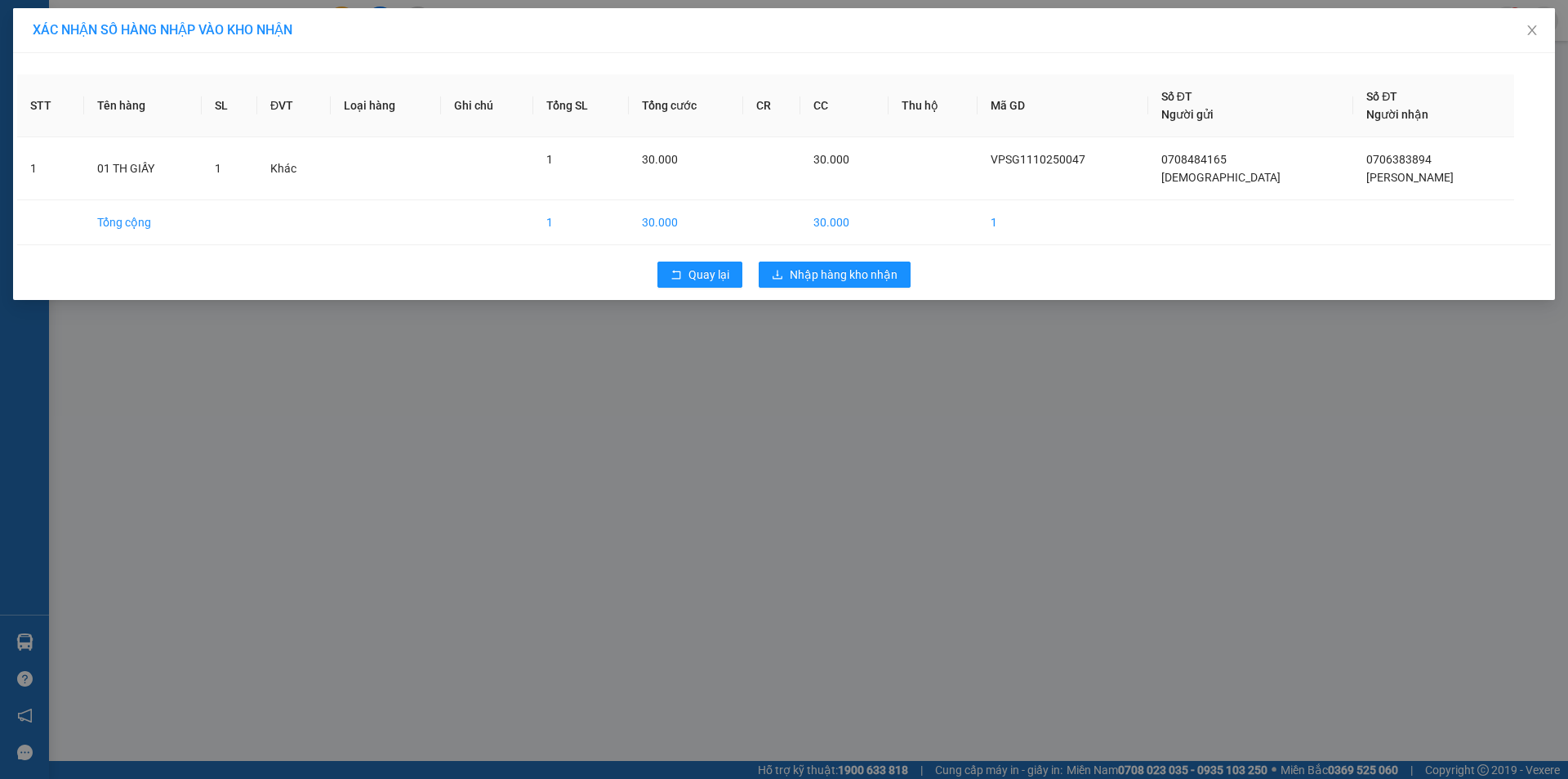
click at [297, 728] on div "XÁC NHẬN SỐ HÀNG NHẬP VÀO KHO NHẬN STT Tên hàng SL ĐVT Loại hàng Ghi chú Tổng S…" at bounding box center [784, 389] width 1568 height 779
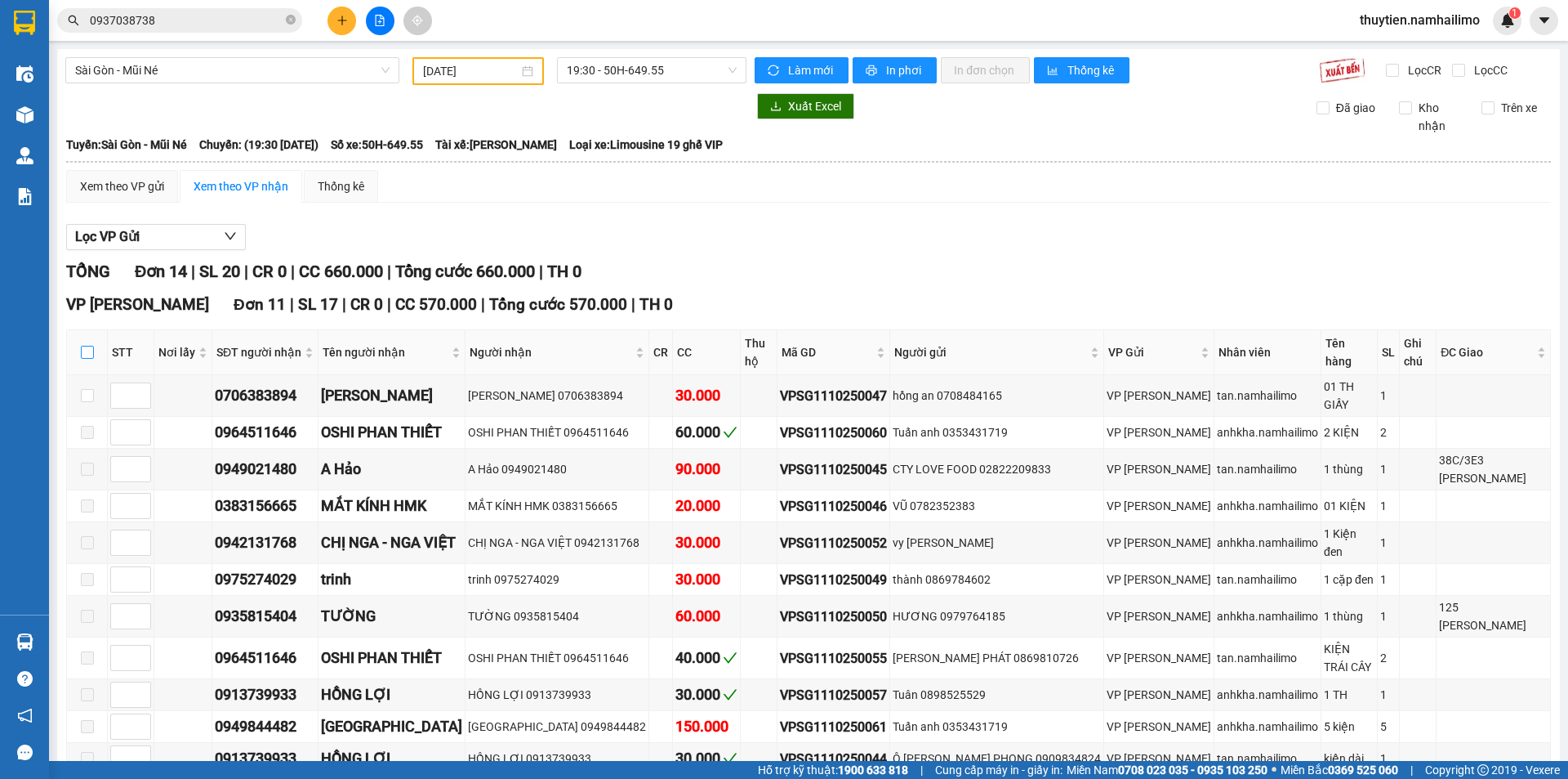
click at [83, 347] on input "checkbox" at bounding box center [87, 352] width 13 height 13
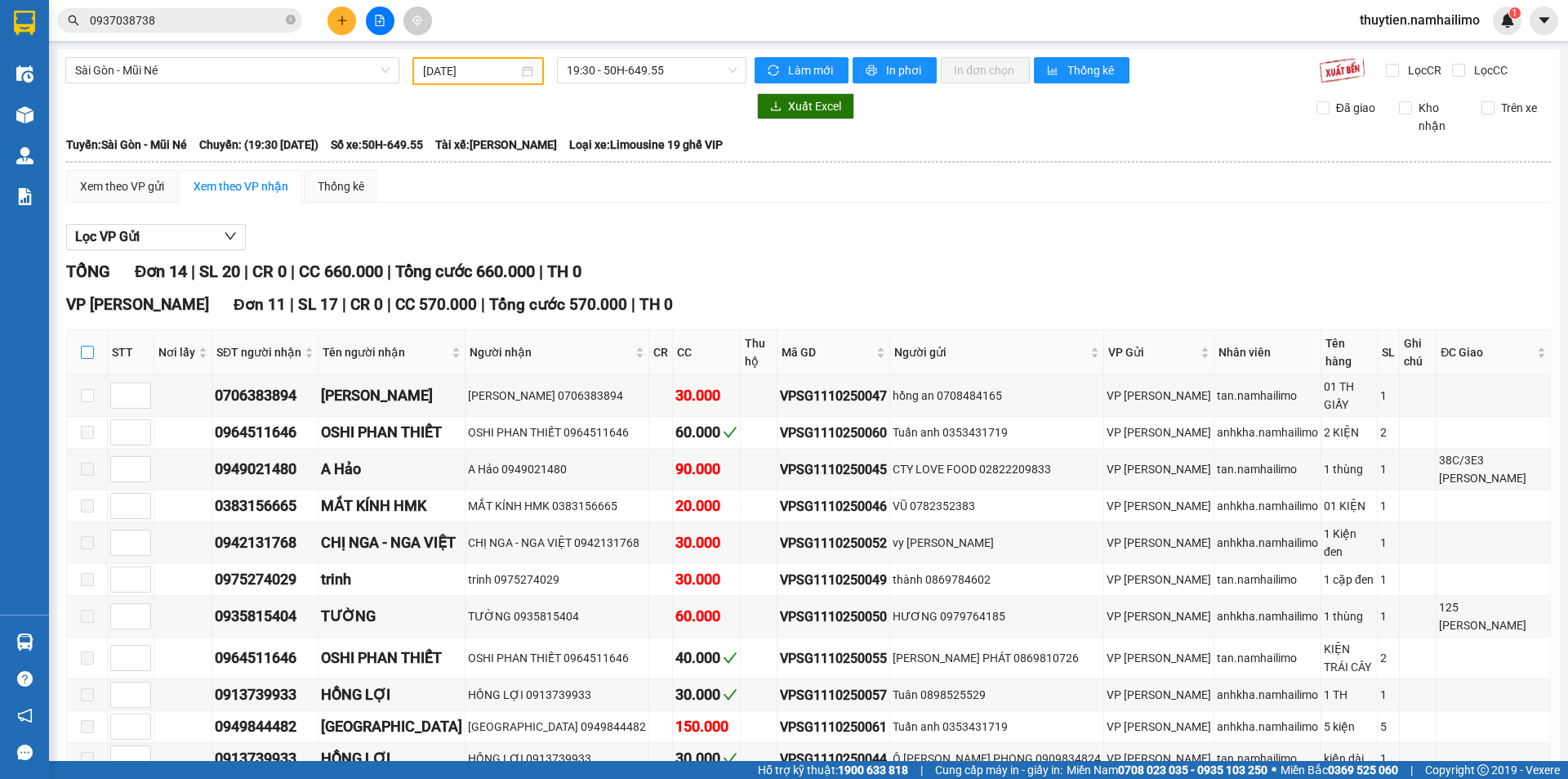
click at [82, 346] on input "checkbox" at bounding box center [87, 352] width 13 height 13
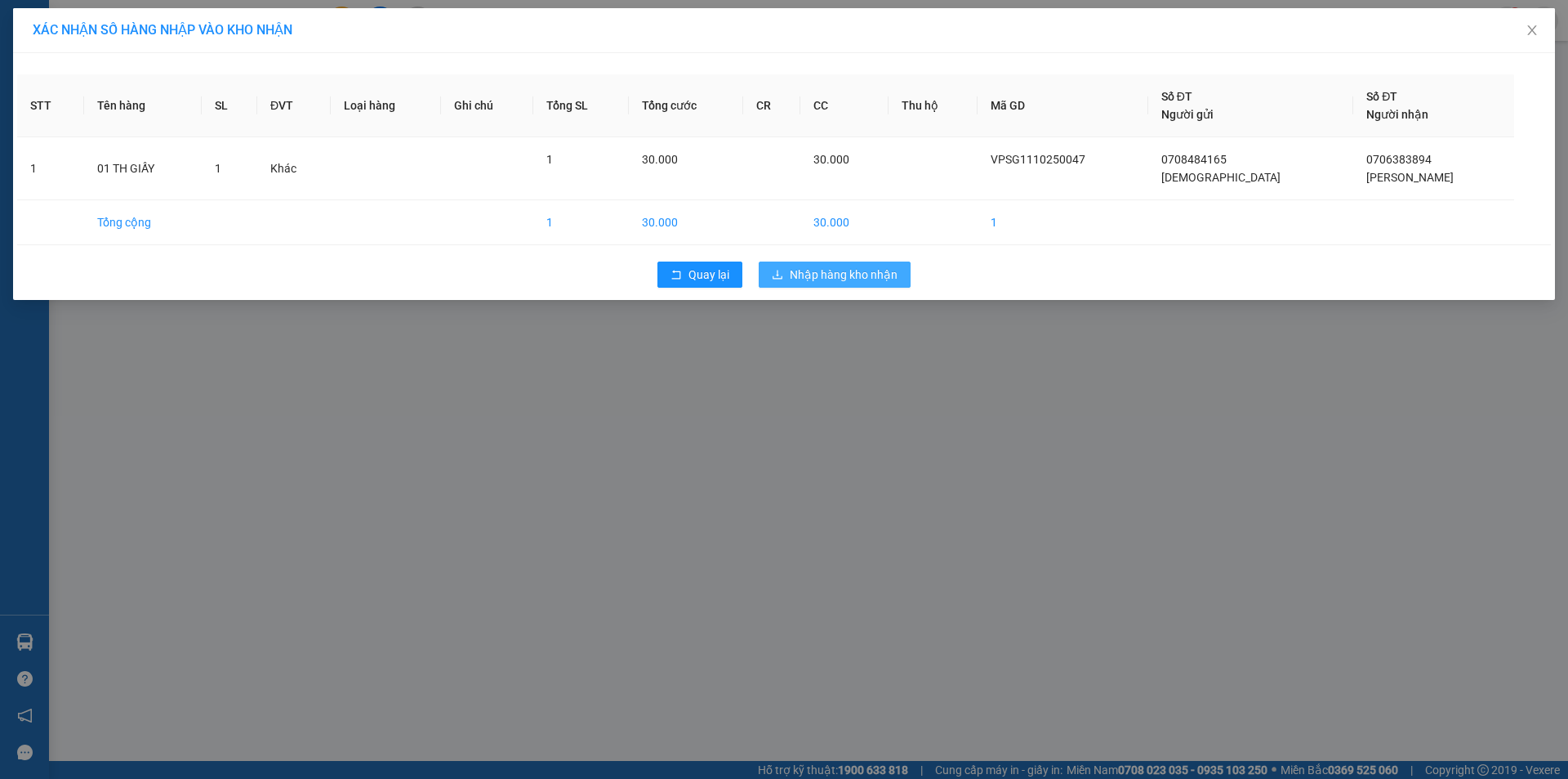
click at [858, 273] on span "Nhập hàng kho nhận" at bounding box center [844, 275] width 108 height 18
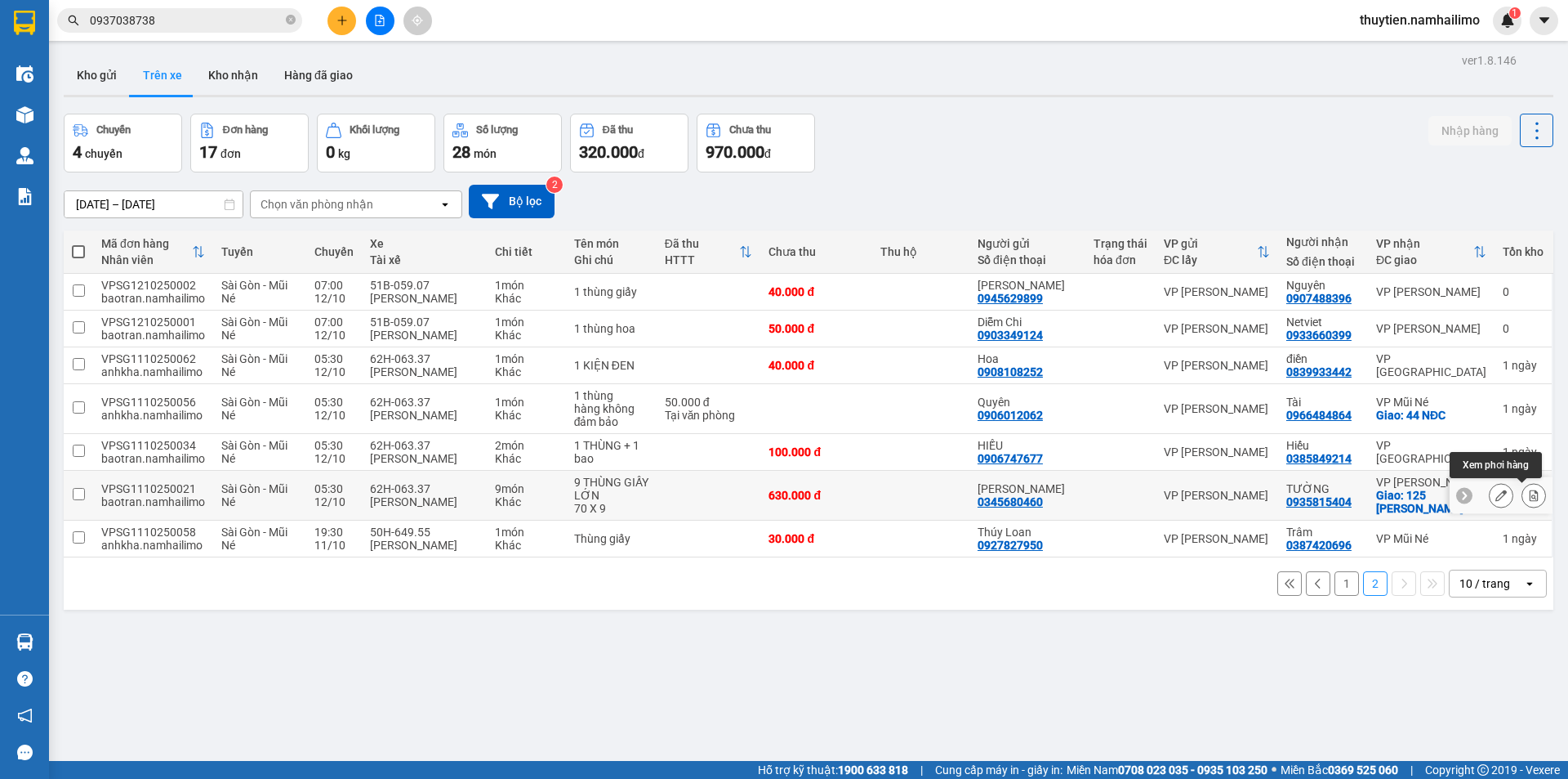
click at [1527, 500] on button at bounding box center [1534, 495] width 23 height 29
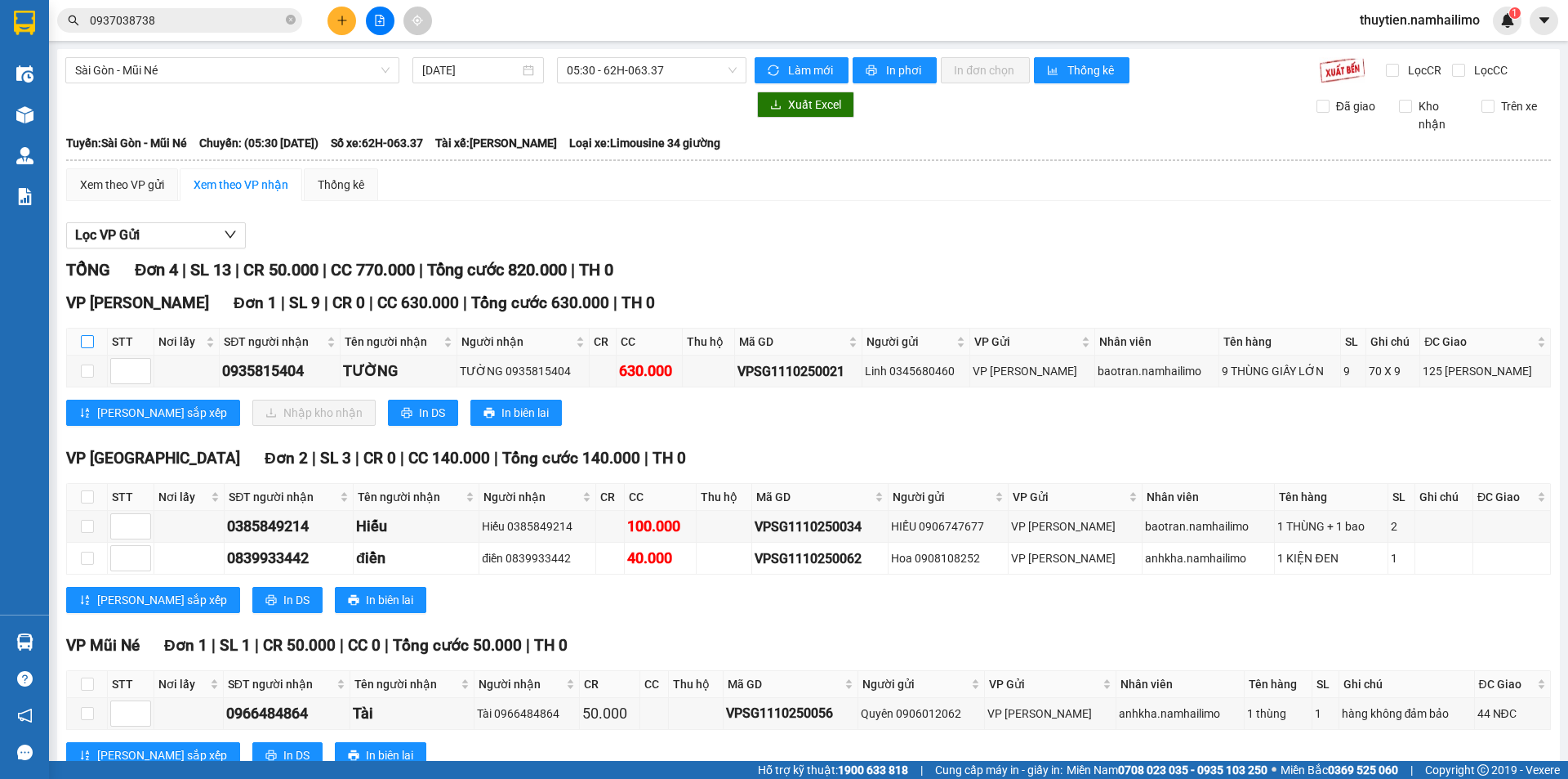
click at [83, 339] on input "checkbox" at bounding box center [87, 342] width 13 height 13
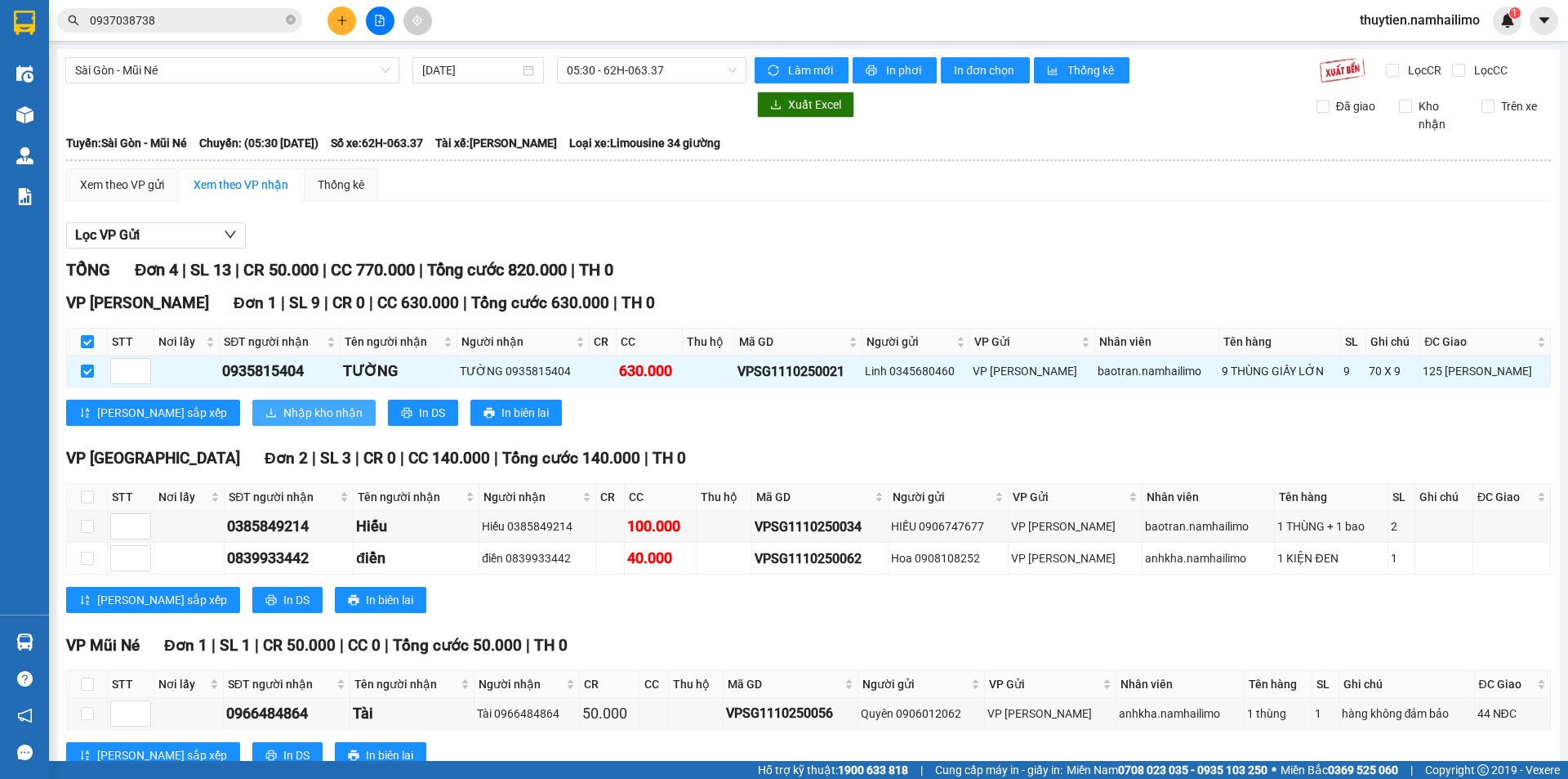
click at [284, 412] on span "Nhập kho nhận" at bounding box center [323, 413] width 79 height 18
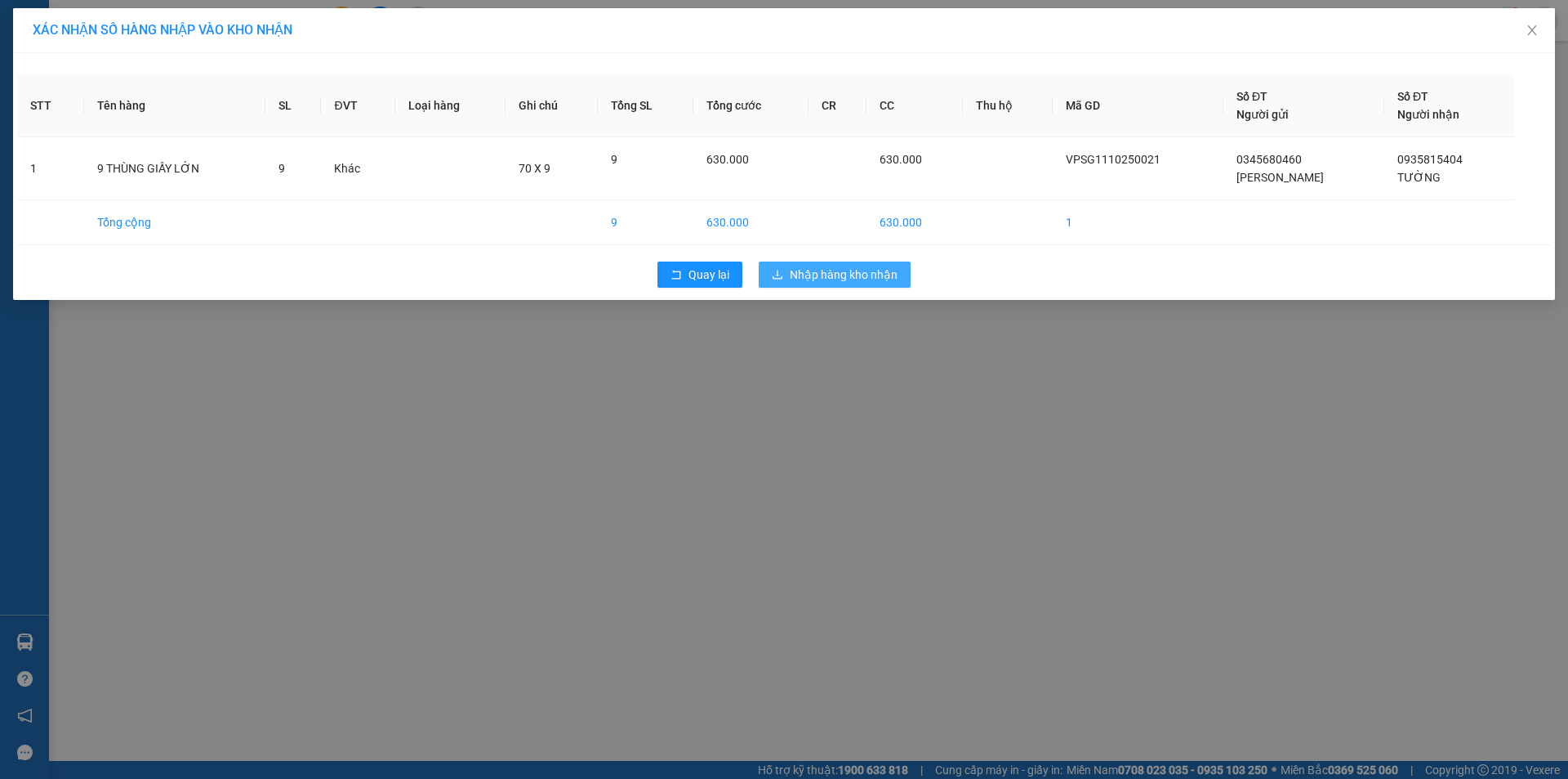
click at [838, 270] on span "Nhập hàng kho nhận" at bounding box center [844, 275] width 108 height 18
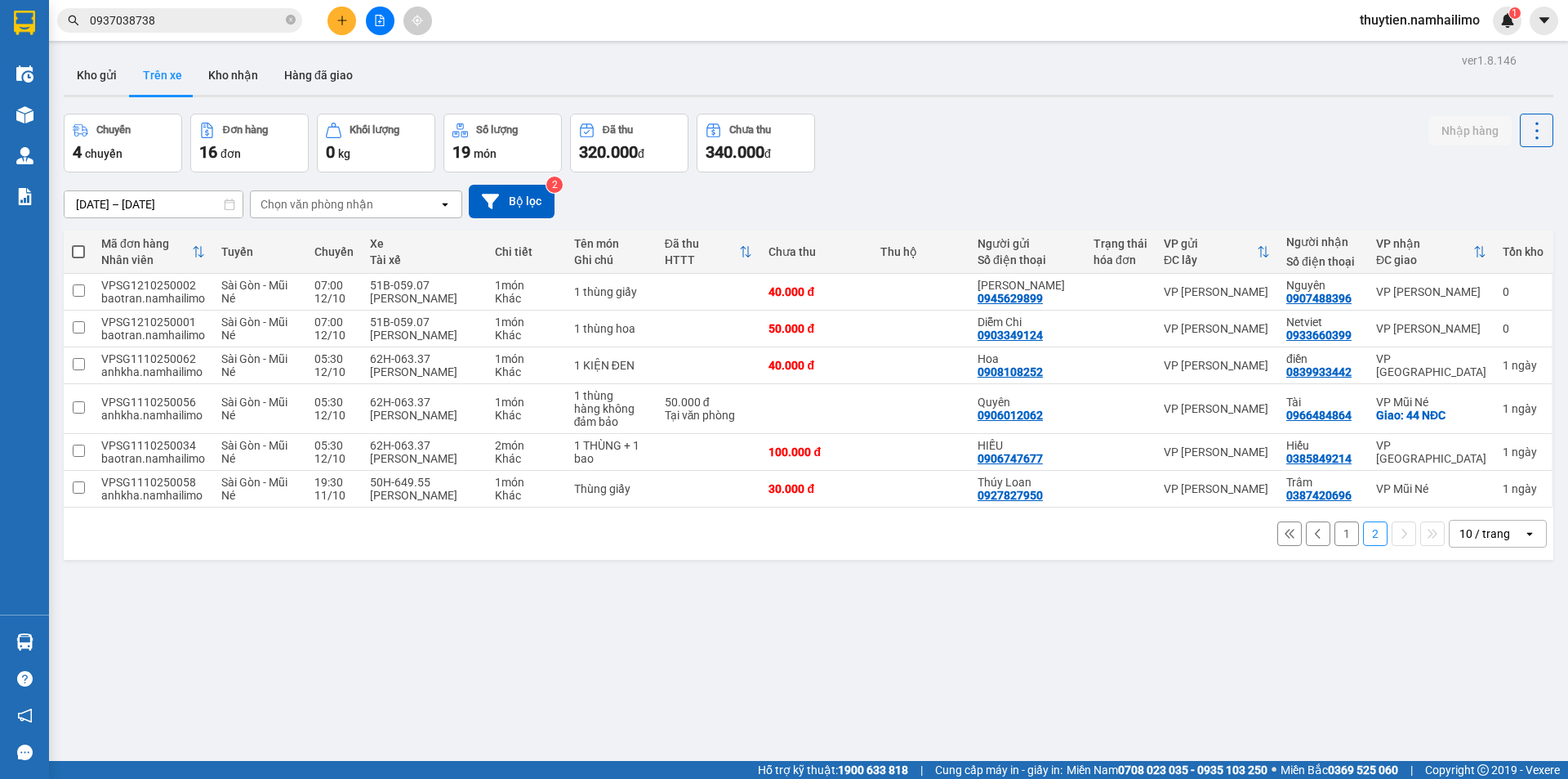
click at [1338, 546] on button "1" at bounding box center [1347, 534] width 25 height 25
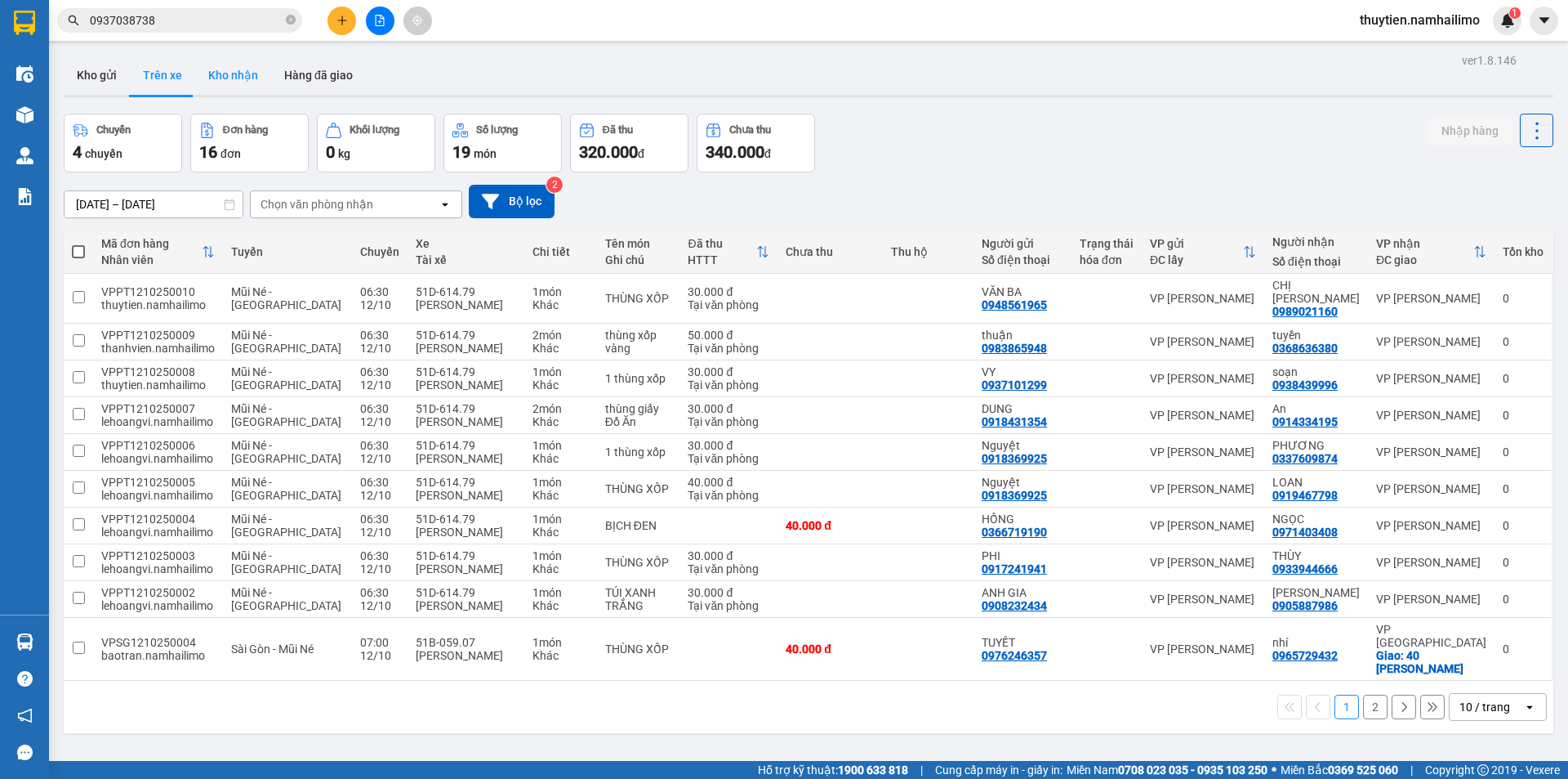
click at [243, 79] on button "Kho nhận" at bounding box center [233, 75] width 76 height 39
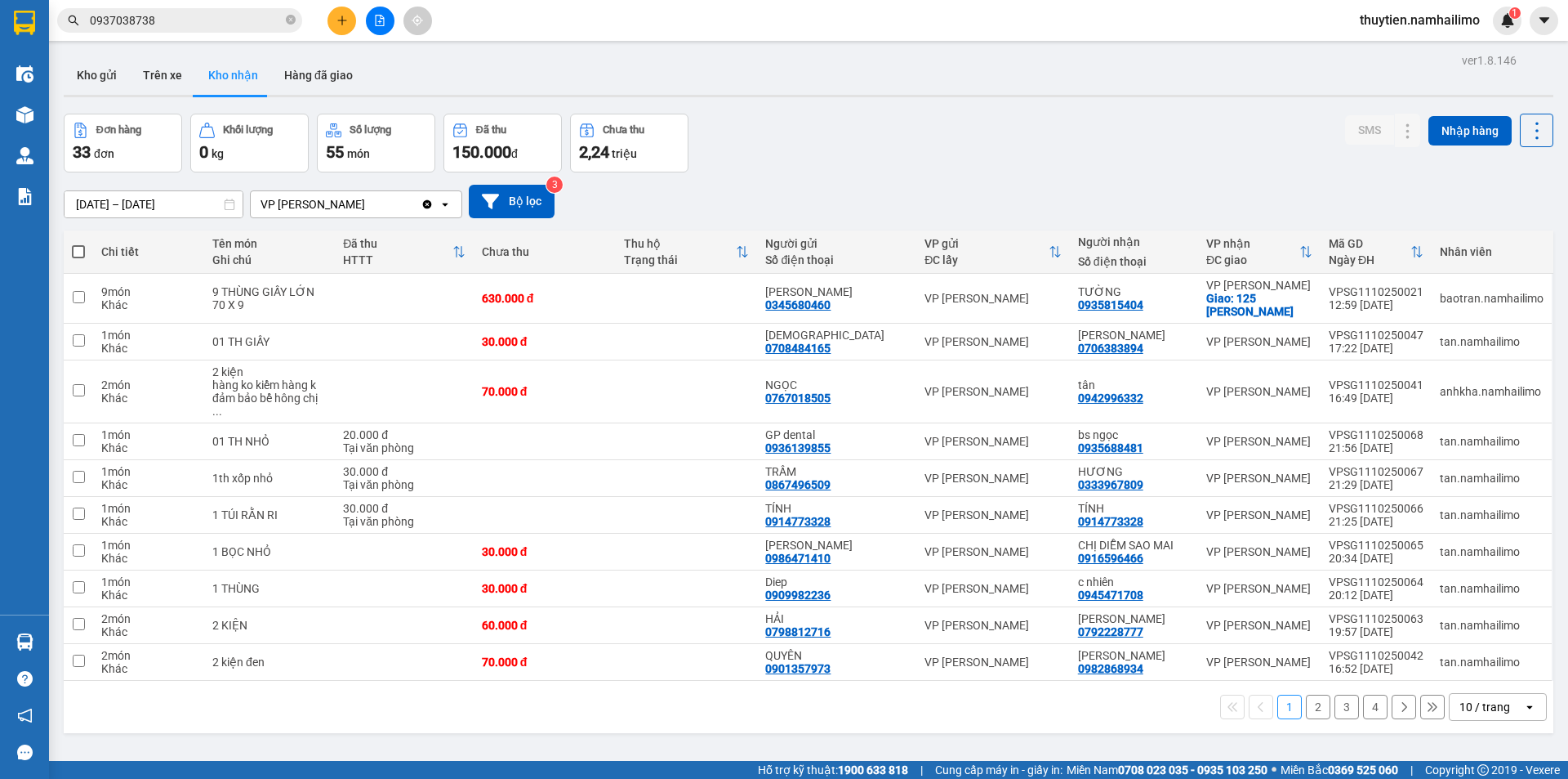
click at [1308, 695] on button "2" at bounding box center [1318, 707] width 25 height 25
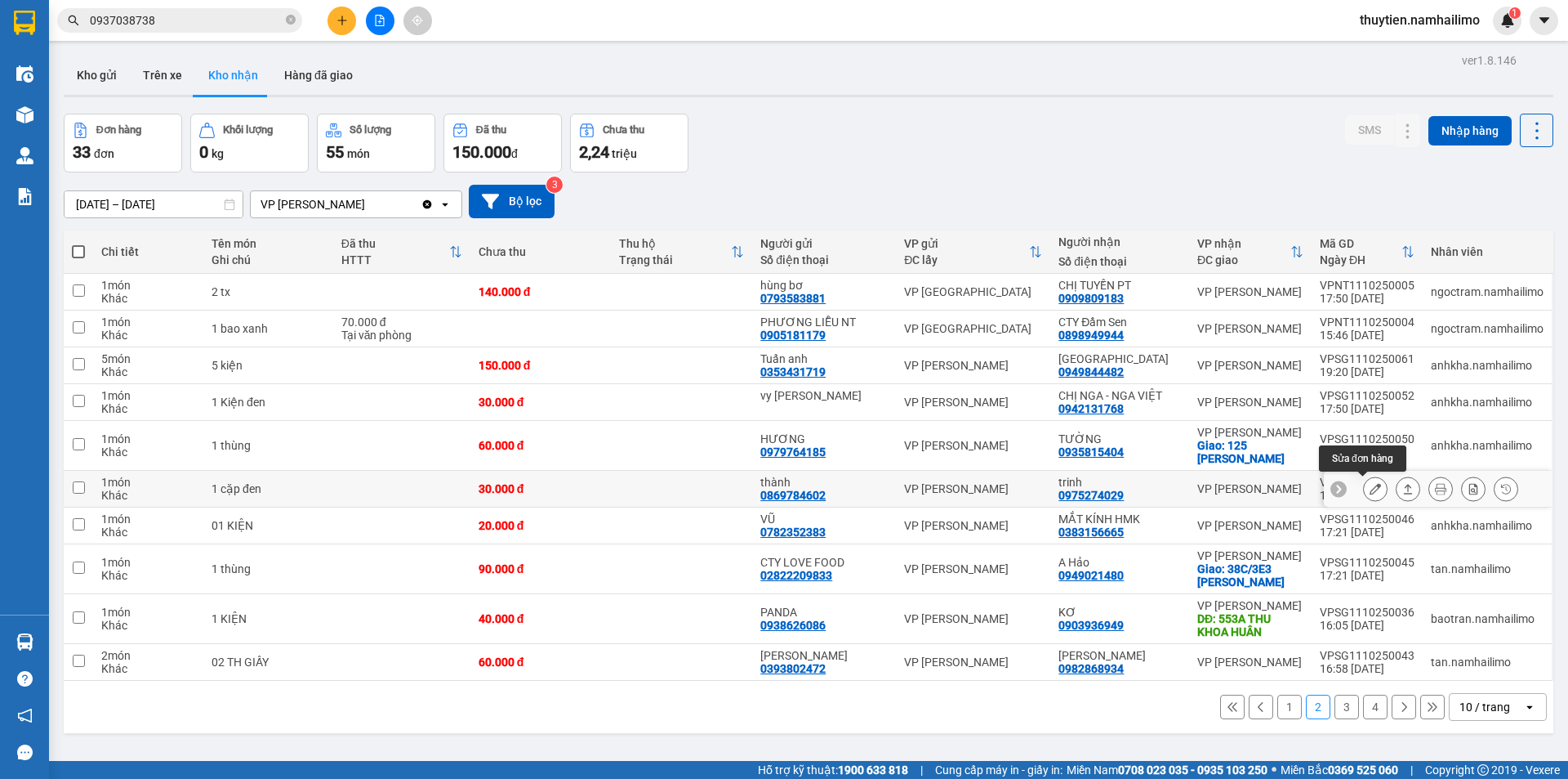
click at [1369, 491] on icon at bounding box center [1375, 489] width 11 height 11
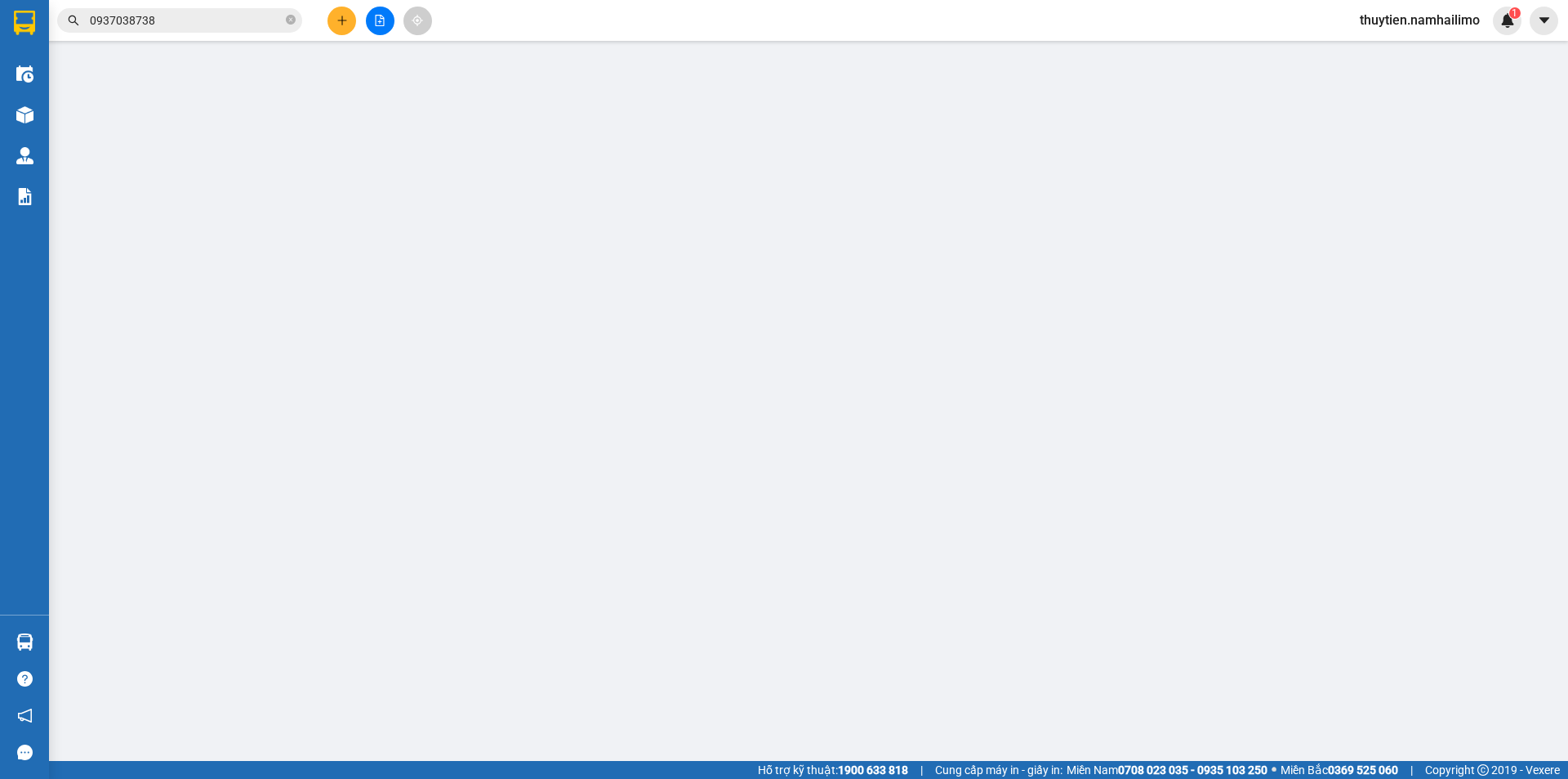
type input "0869784602"
type input "thành"
type input "0975274029"
type input "trinh"
type input "30.000"
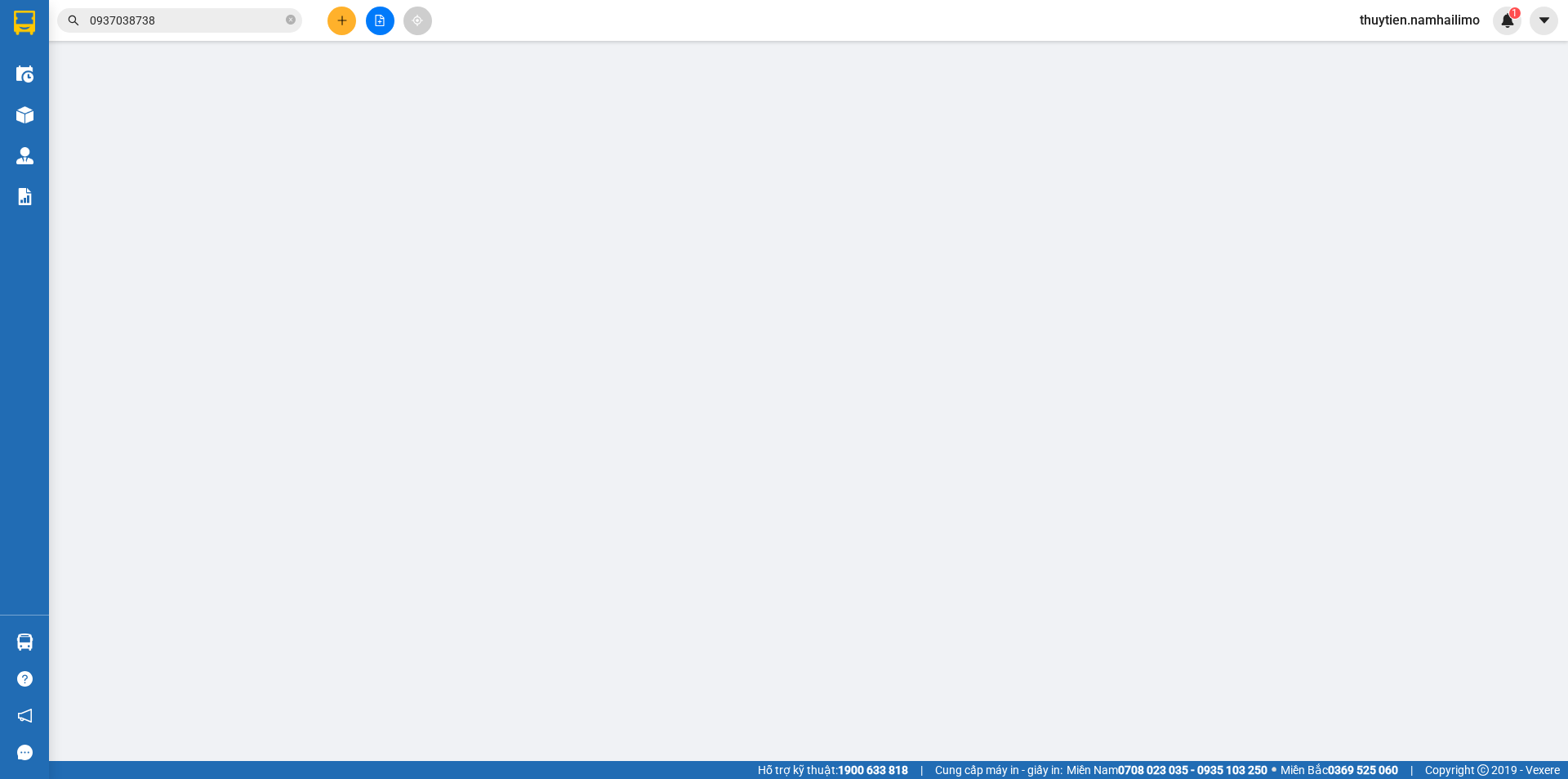
type input "30.000"
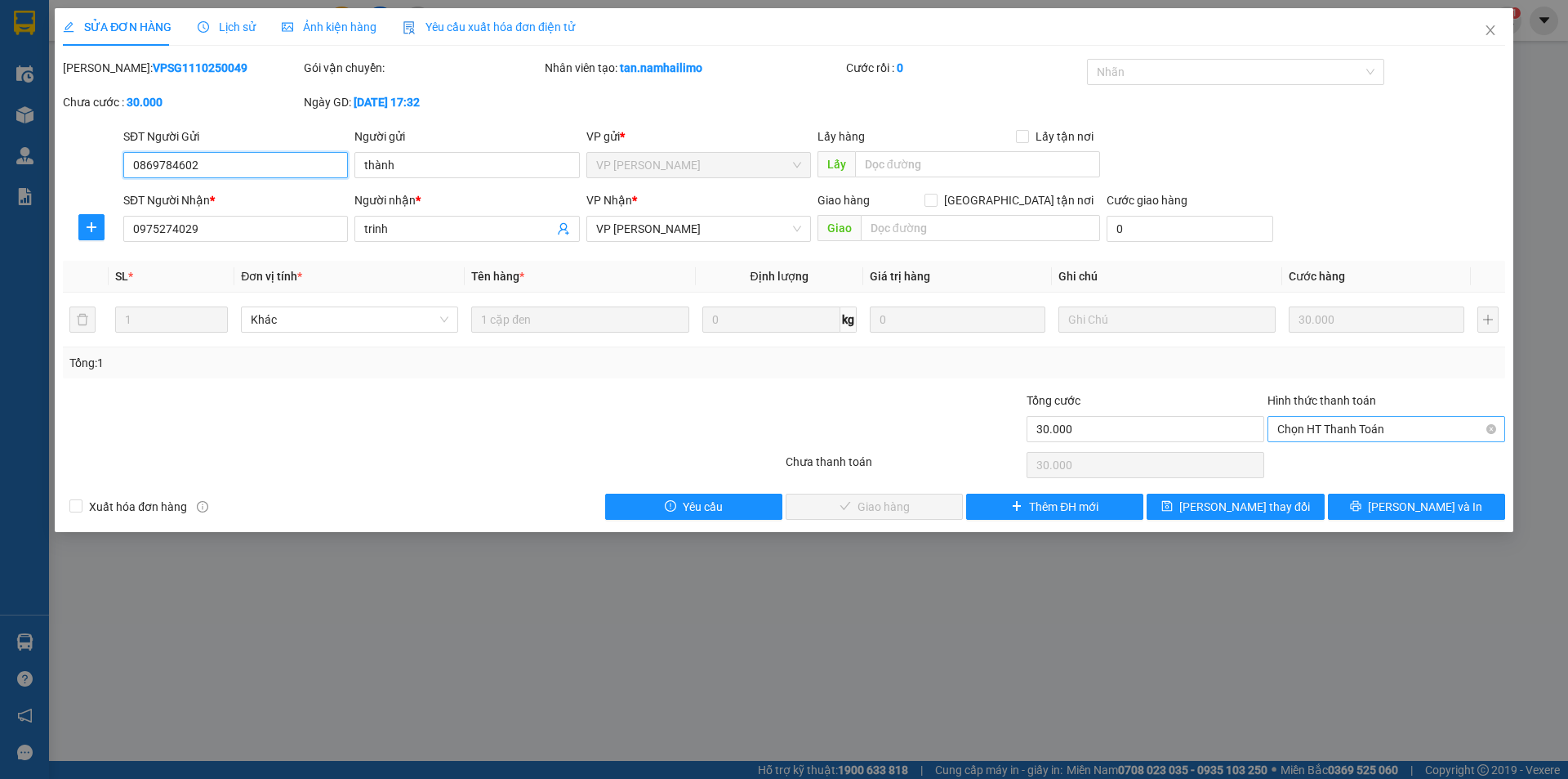
click at [1333, 424] on span "Chọn HT Thanh Toán" at bounding box center [1386, 429] width 218 height 25
click at [1327, 454] on div "Tại văn phòng" at bounding box center [1386, 462] width 218 height 18
click at [1327, 454] on div at bounding box center [1386, 465] width 241 height 33
drag, startPoint x: 900, startPoint y: 501, endPoint x: 924, endPoint y: 458, distance: 49.2
click at [900, 501] on span "Lưu và Giao hàng" at bounding box center [896, 507] width 157 height 18
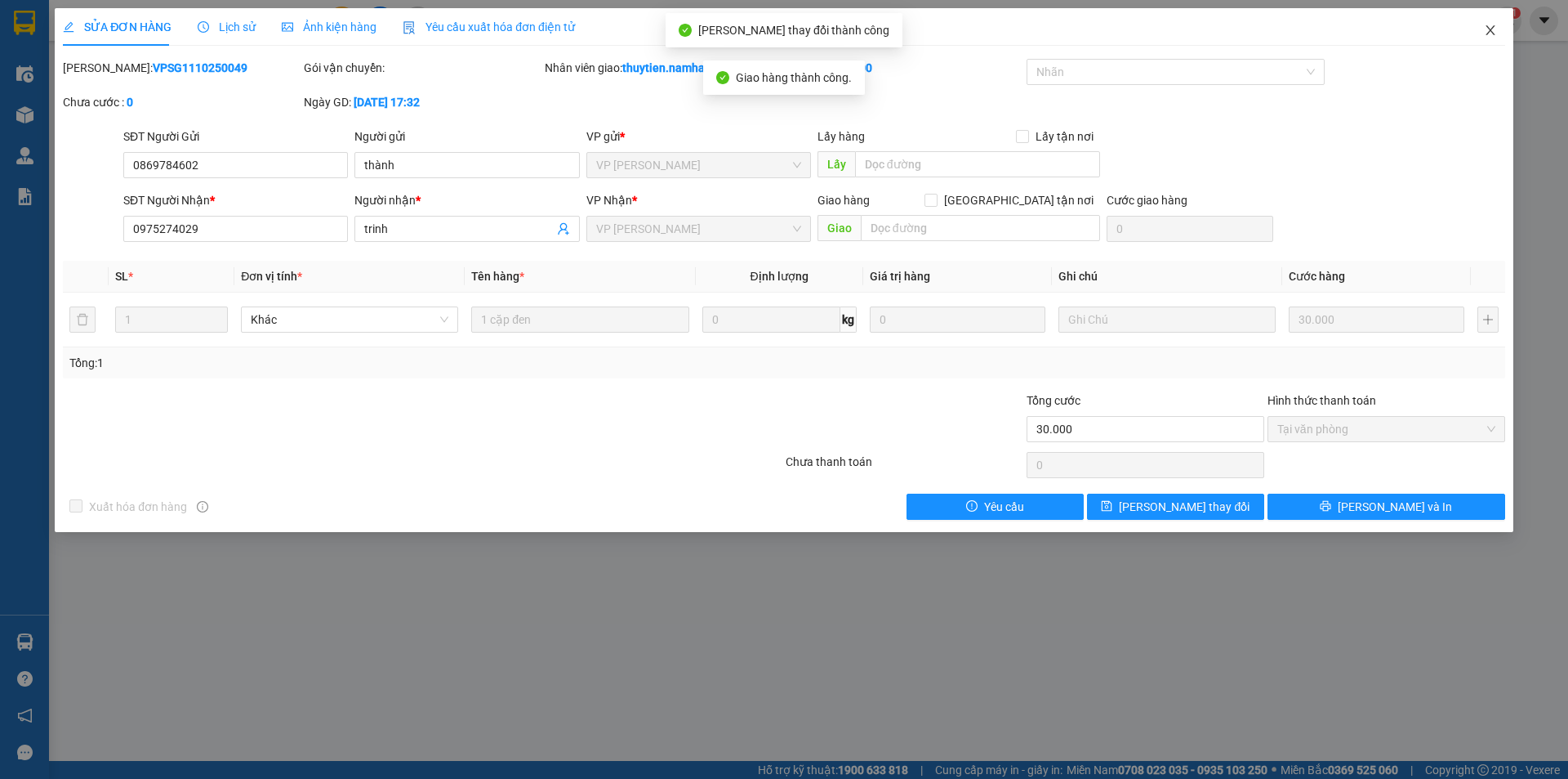
click at [1494, 25] on icon "close" at bounding box center [1490, 30] width 13 height 13
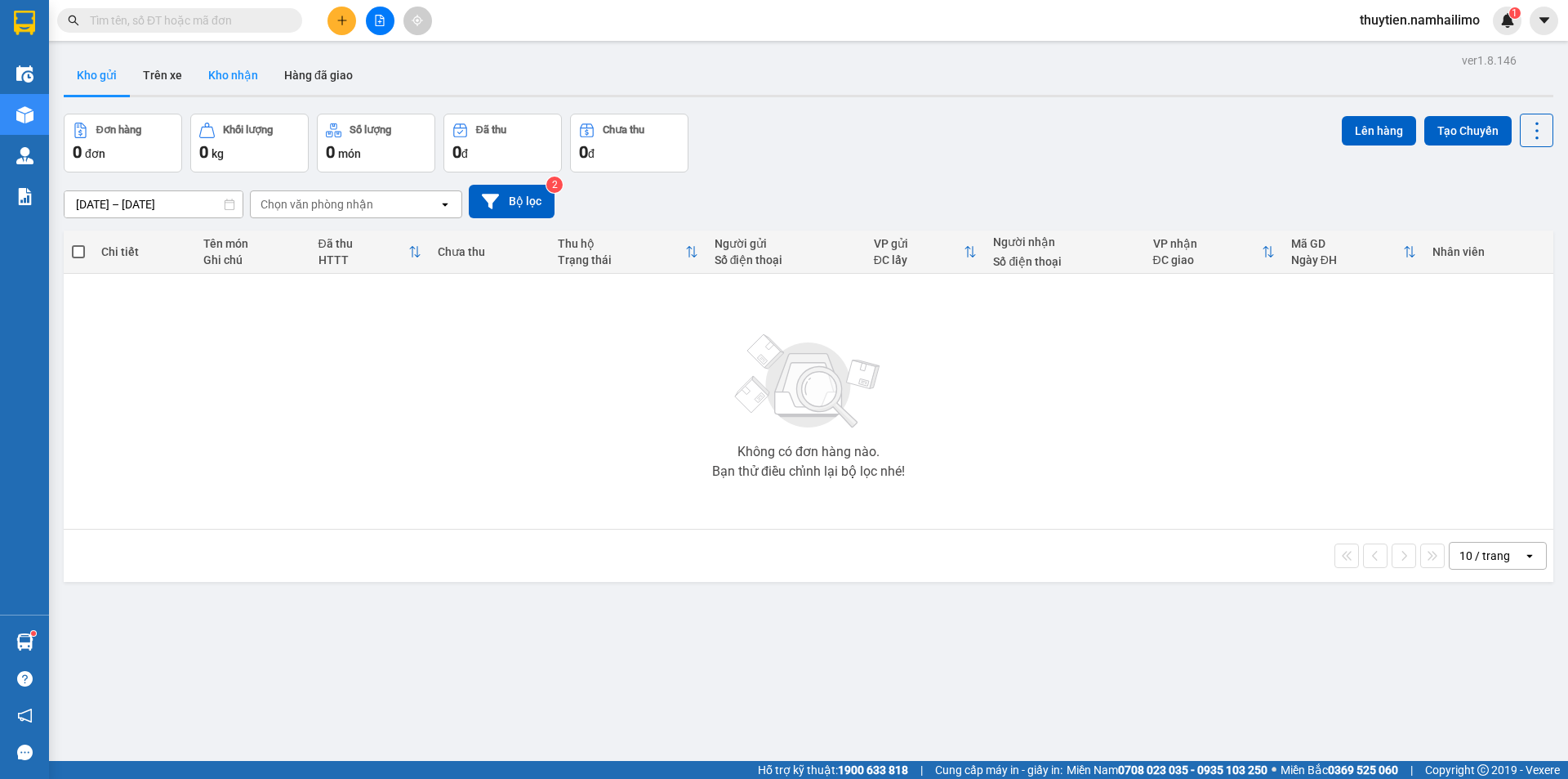
click at [253, 77] on button "Kho nhận" at bounding box center [233, 75] width 76 height 39
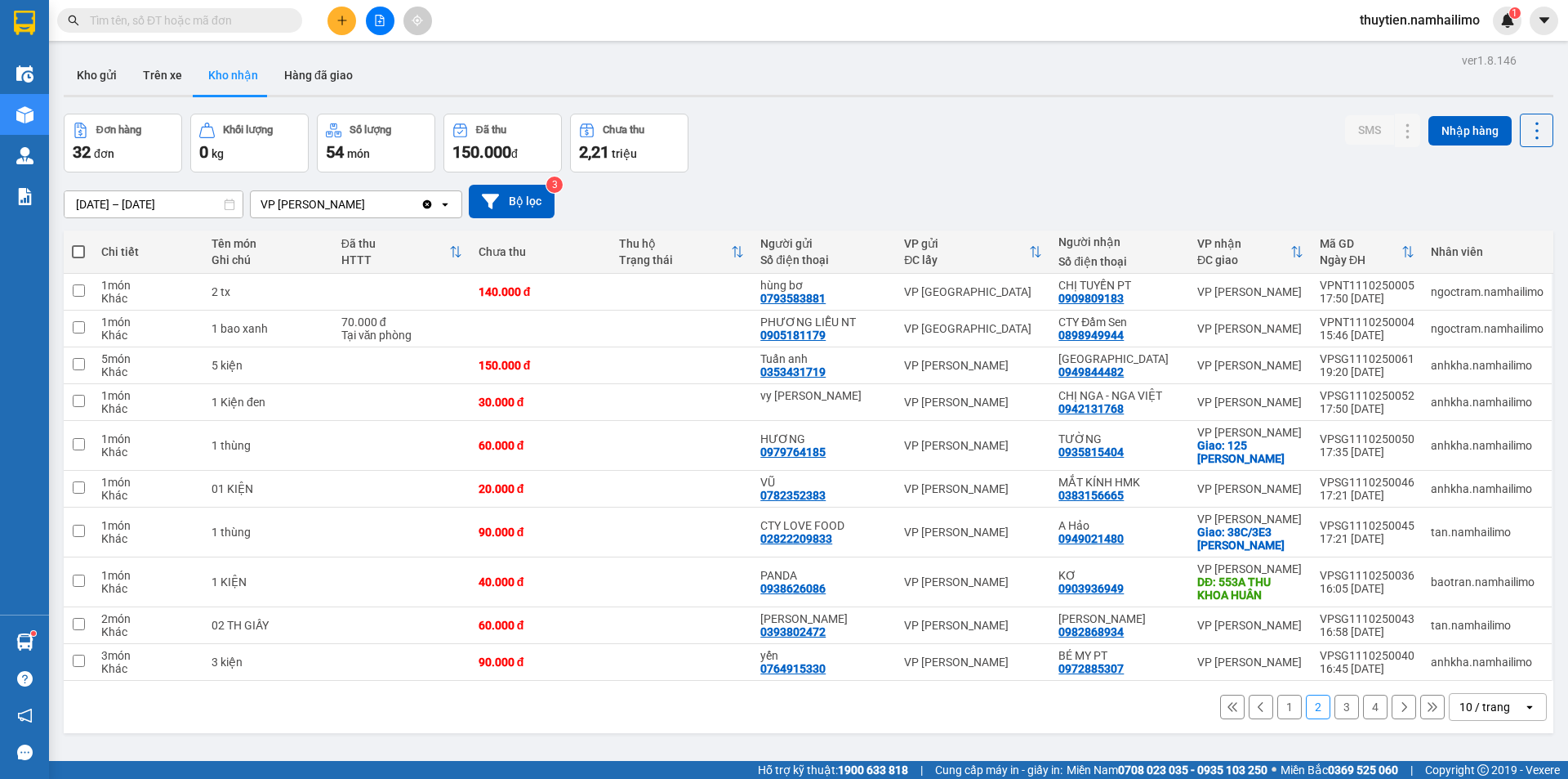
click at [1277, 704] on button "1" at bounding box center [1289, 707] width 25 height 25
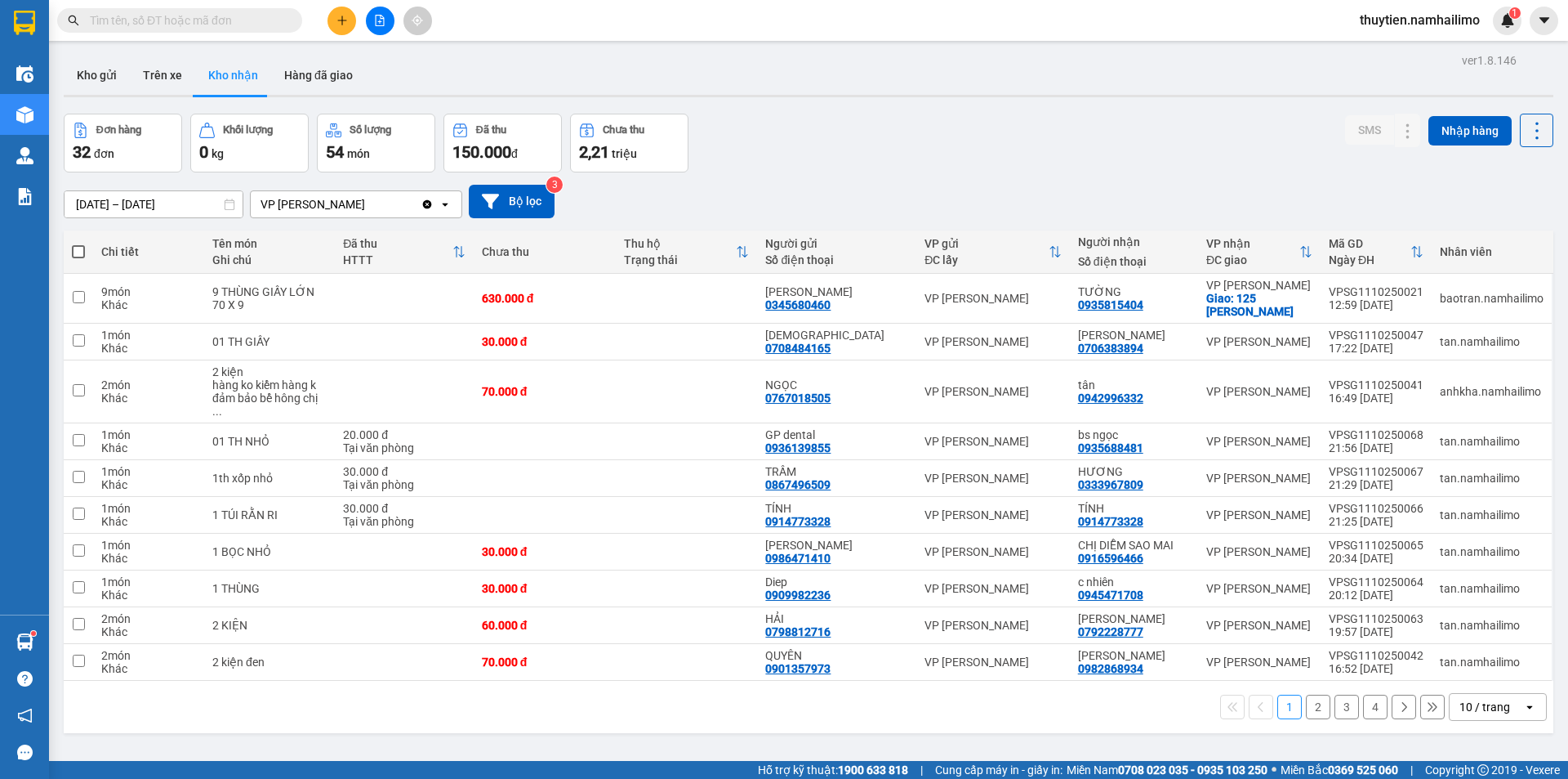
click at [1311, 696] on button "2" at bounding box center [1318, 707] width 25 height 25
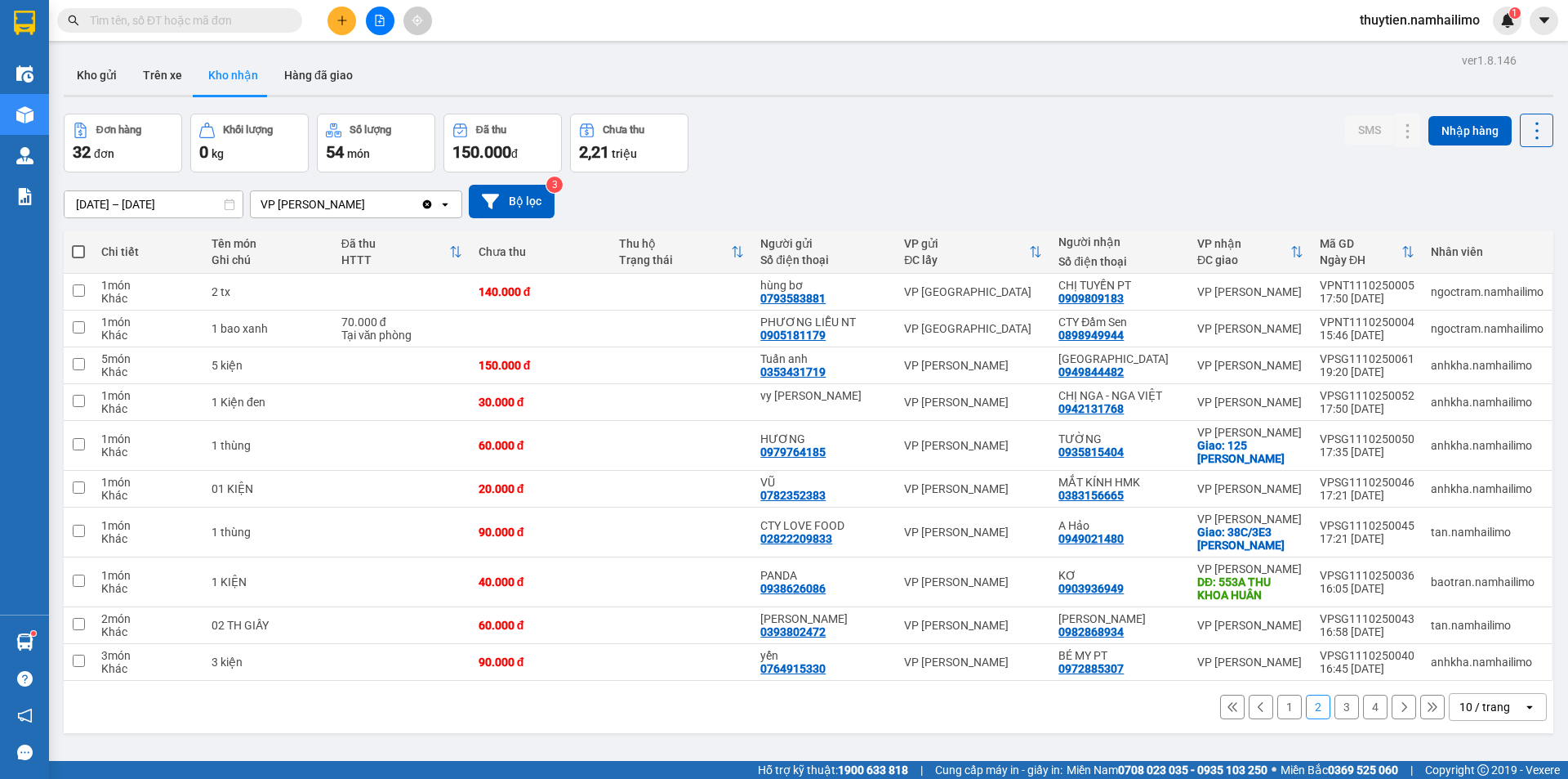
click at [1284, 703] on button "1" at bounding box center [1289, 707] width 25 height 25
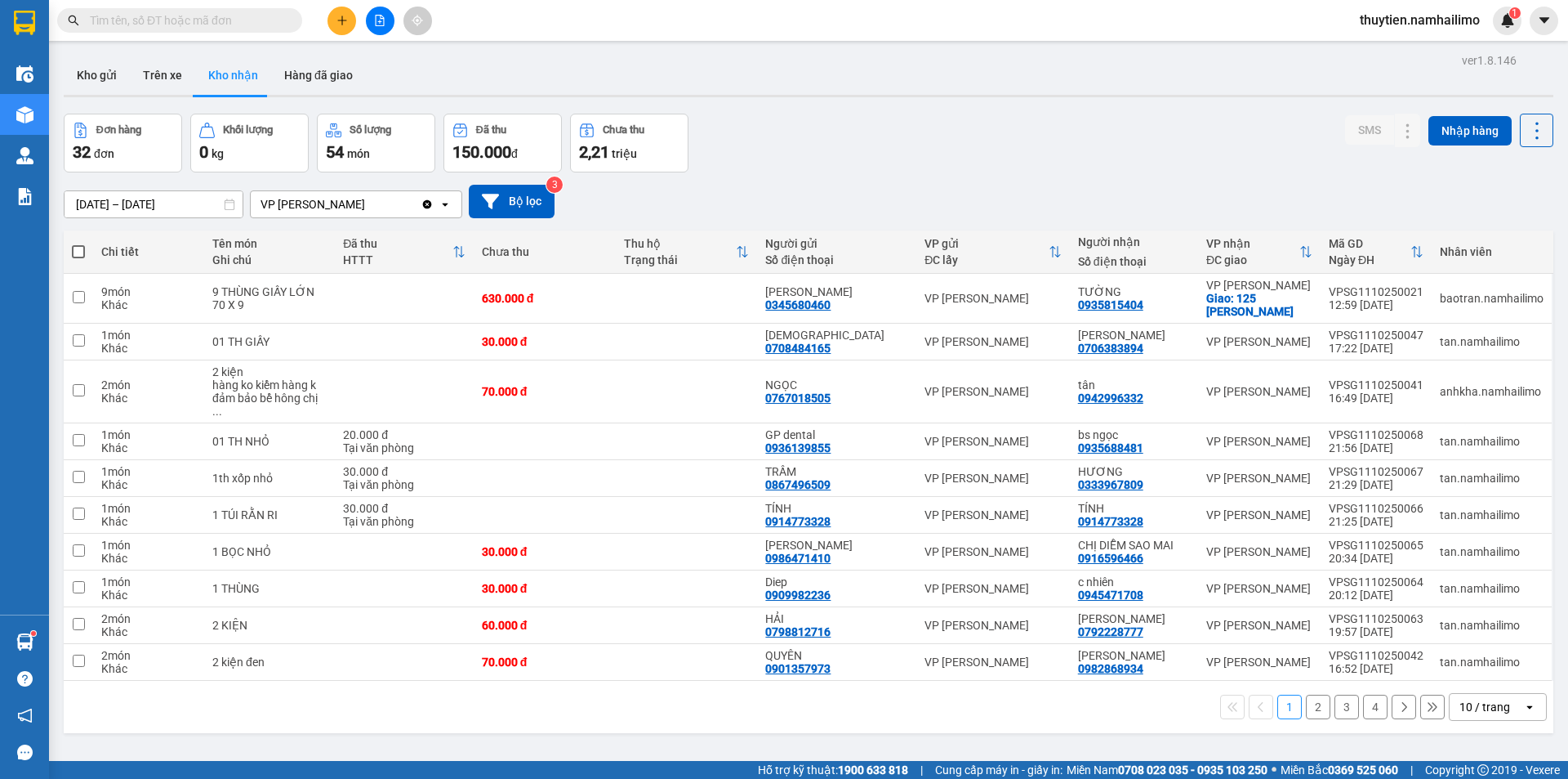
click at [1309, 699] on button "2" at bounding box center [1318, 707] width 25 height 25
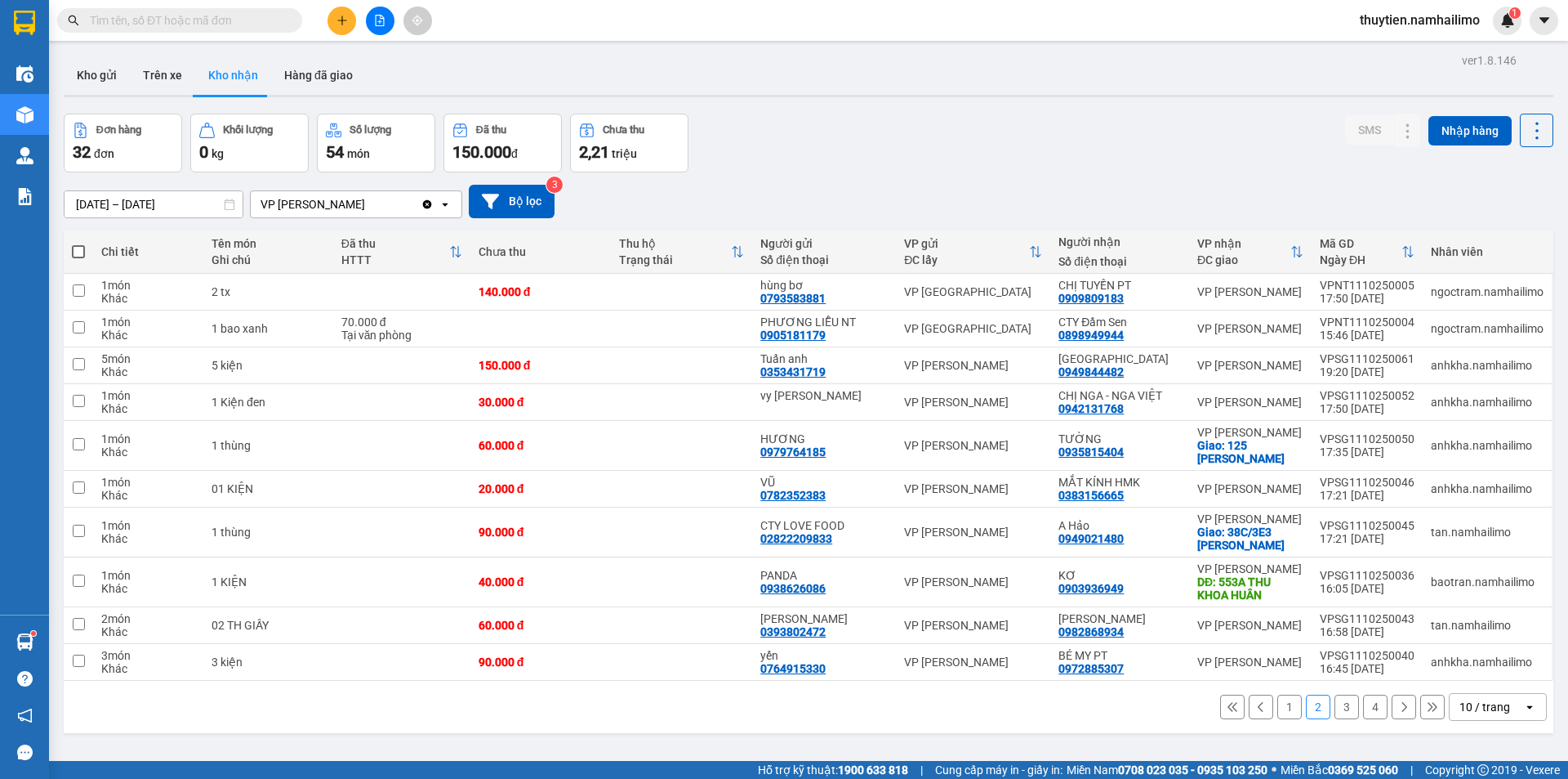
click at [1337, 701] on button "3" at bounding box center [1347, 707] width 25 height 25
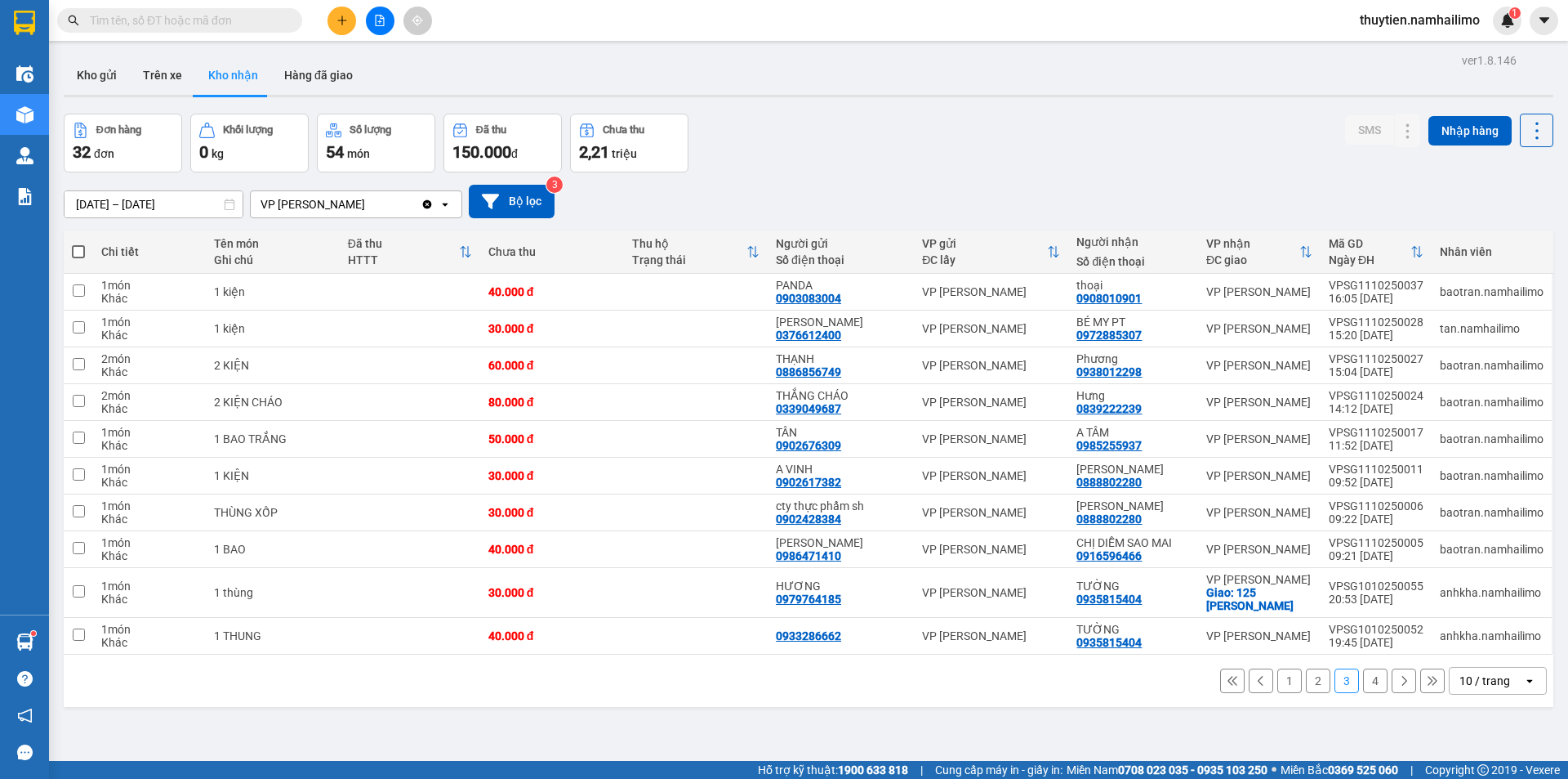
click at [1367, 685] on button "4" at bounding box center [1375, 681] width 25 height 25
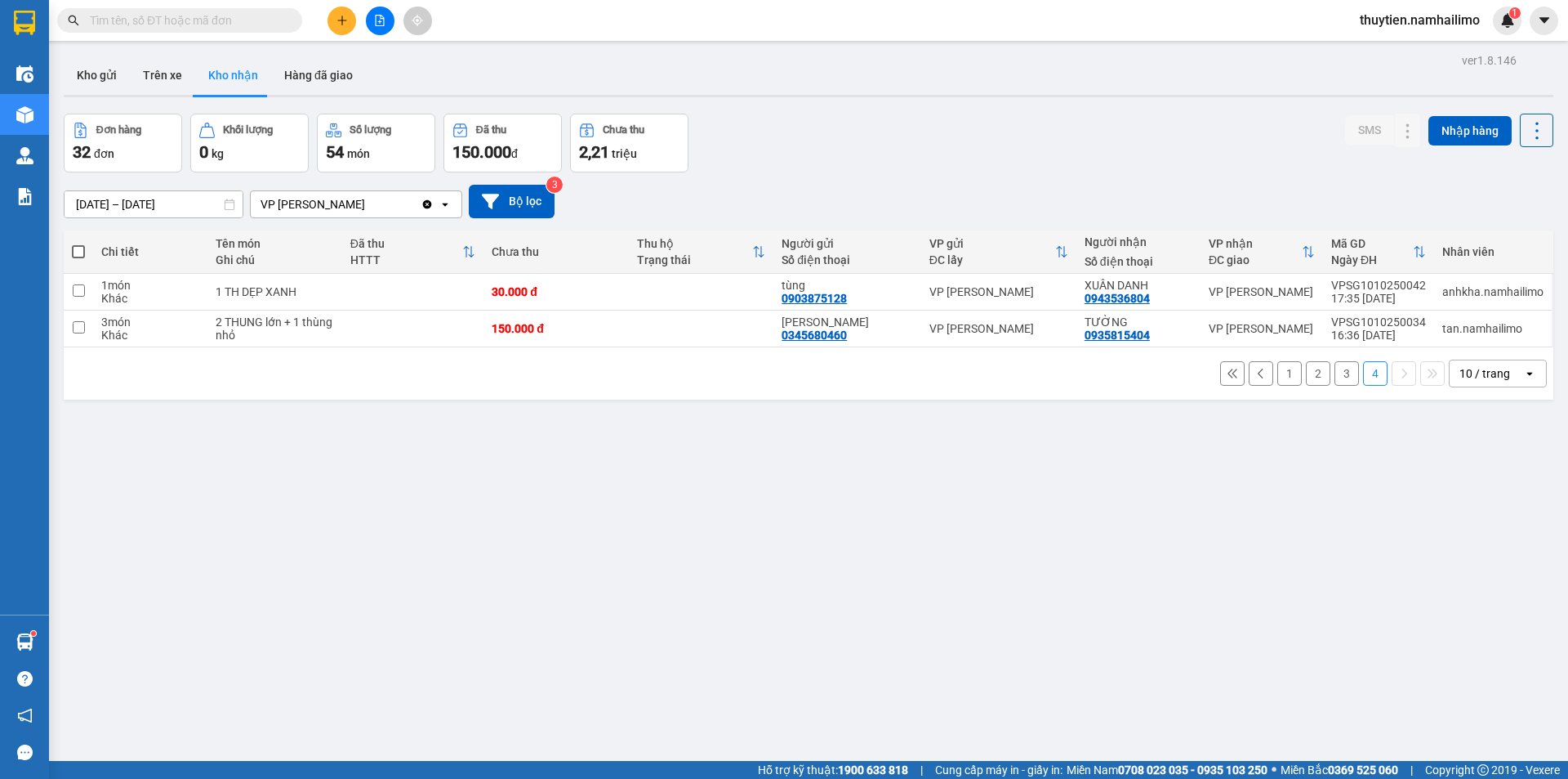
click at [1334, 375] on button "3" at bounding box center [1347, 374] width 25 height 25
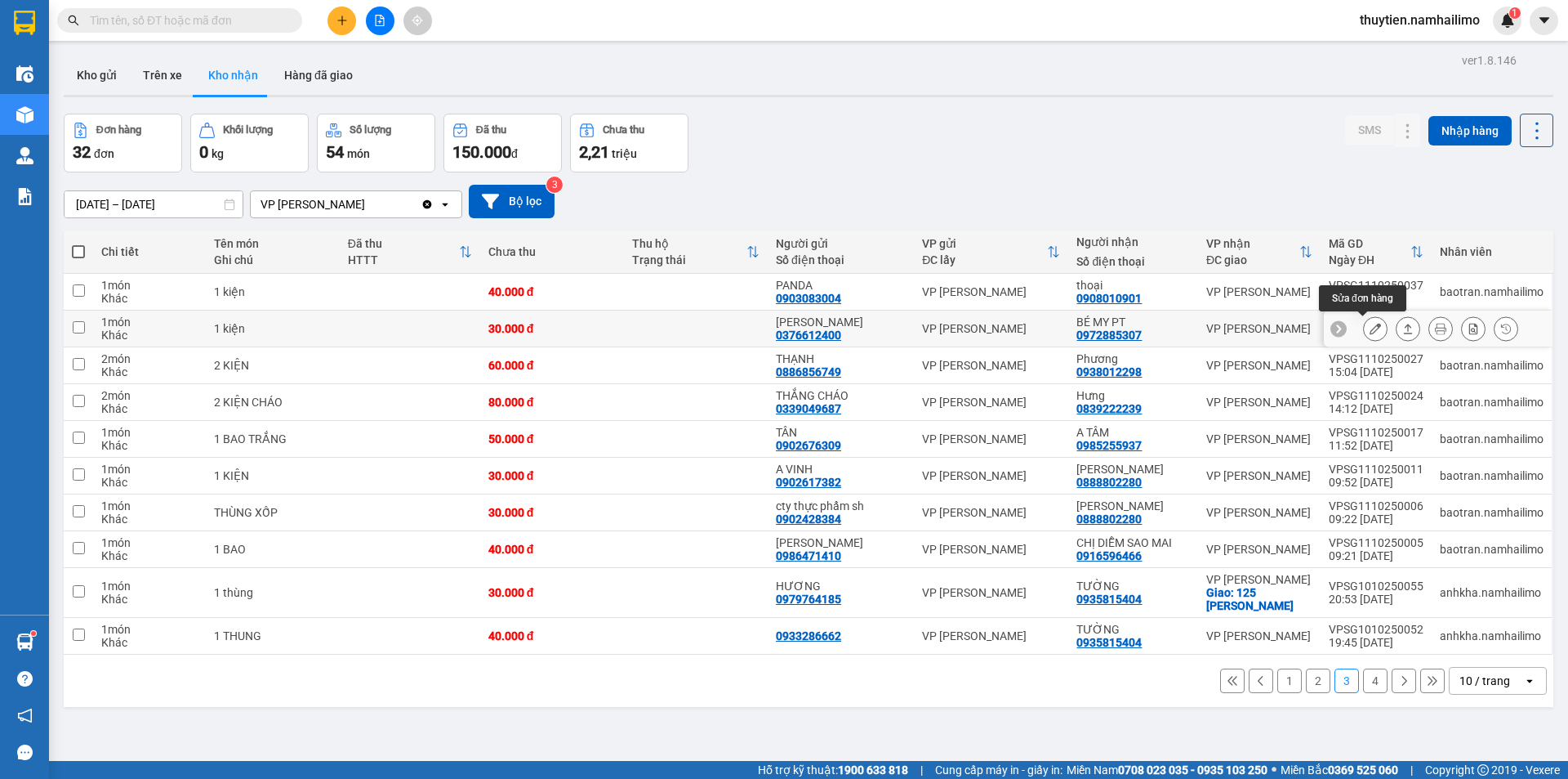
click at [1371, 326] on button at bounding box center [1375, 329] width 23 height 29
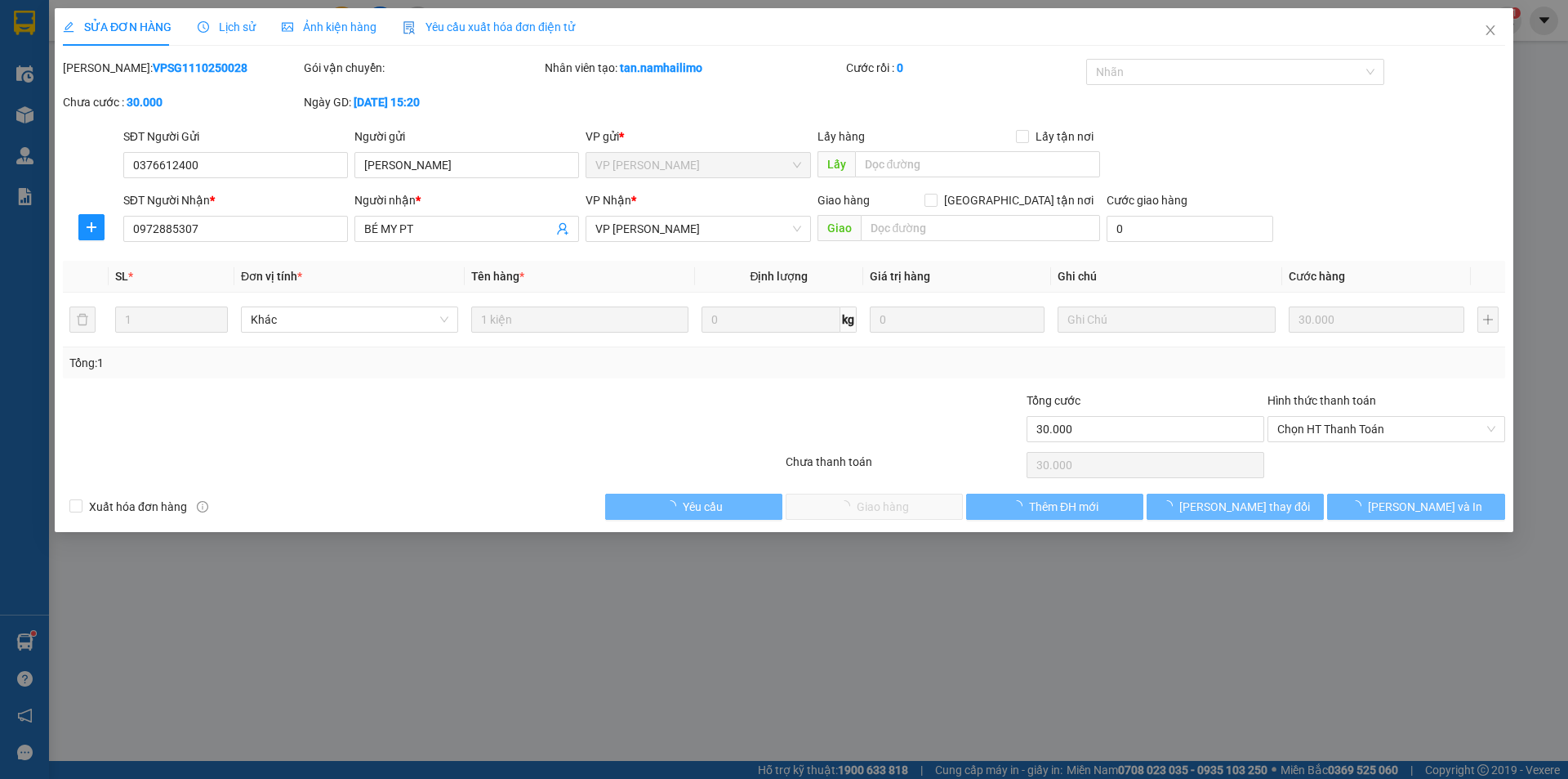
type input "0376612400"
type input "[PERSON_NAME]"
type input "0972885307"
type input "BÉ MY PT"
type input "30.000"
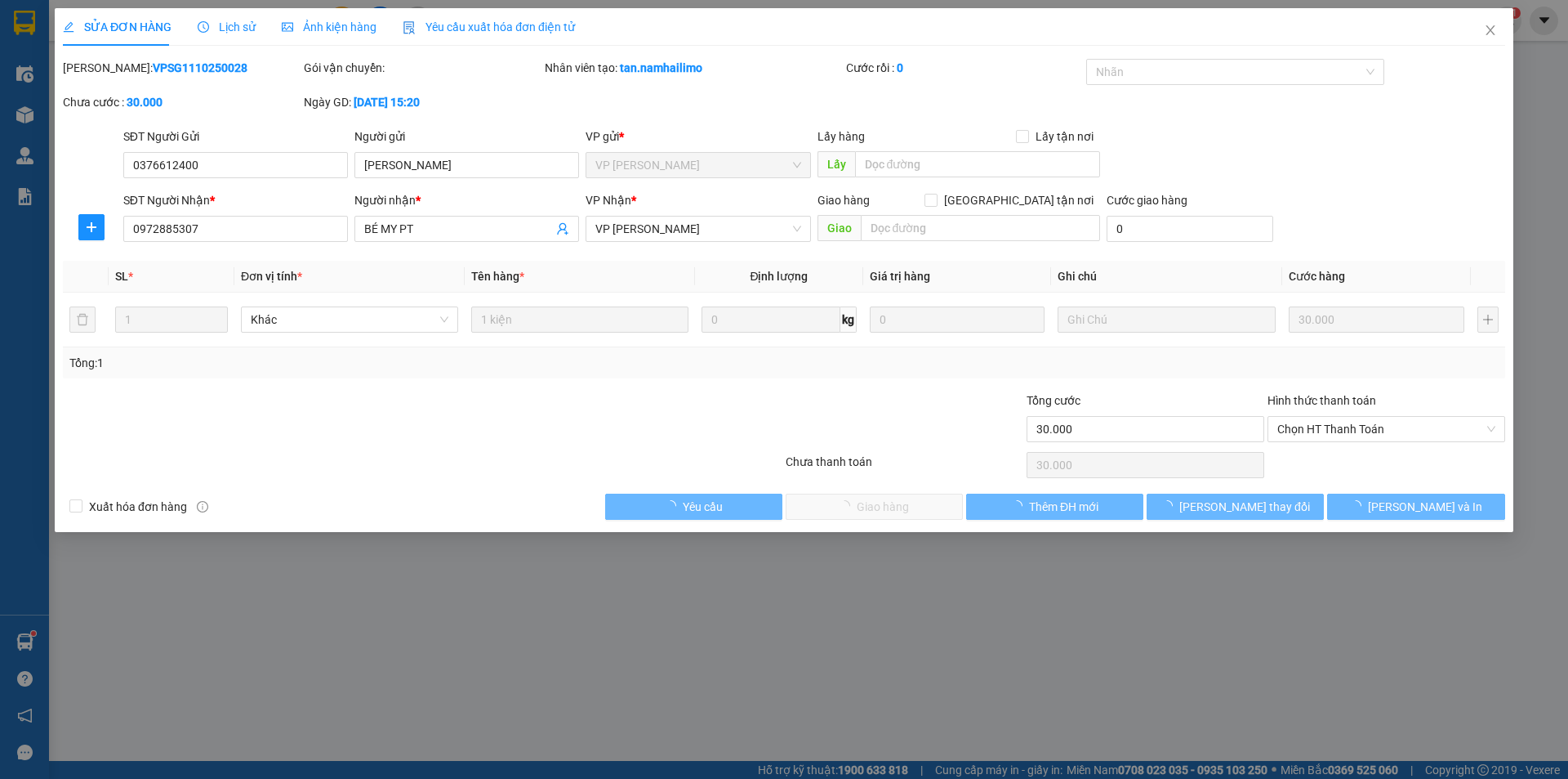
type input "30.000"
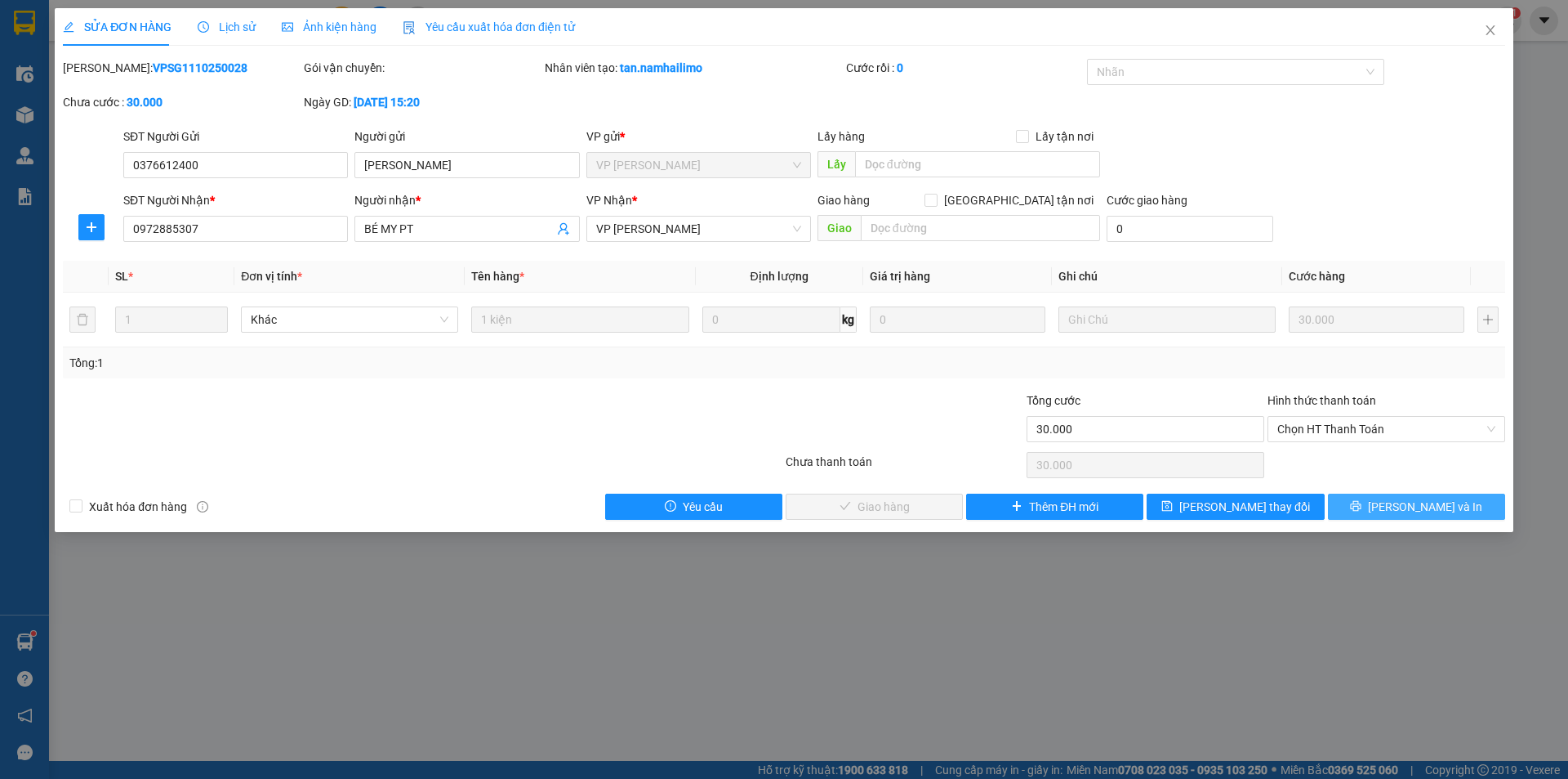
click at [1425, 505] on span "[PERSON_NAME] và In" at bounding box center [1425, 507] width 114 height 18
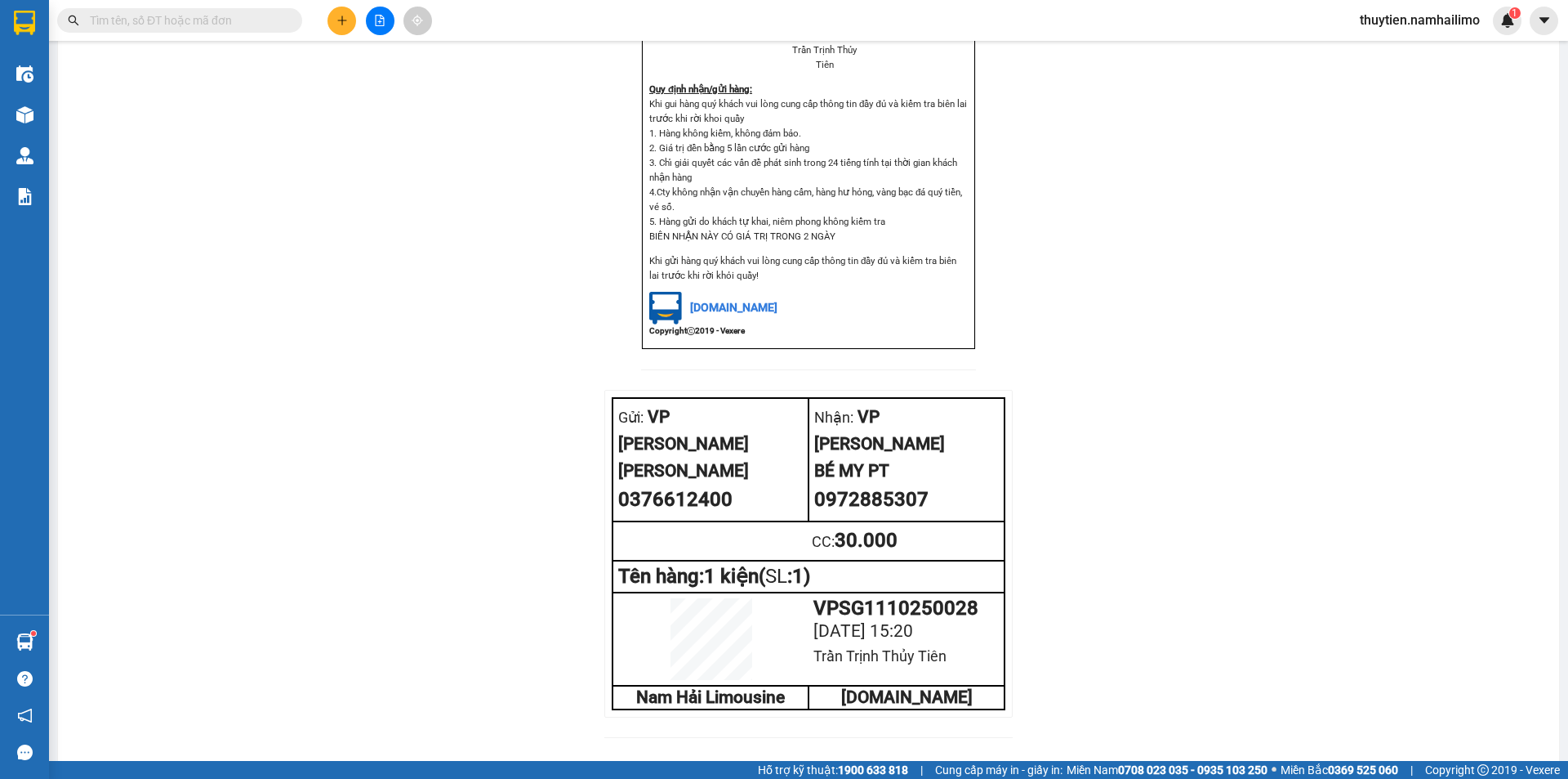
scroll to position [600, 0]
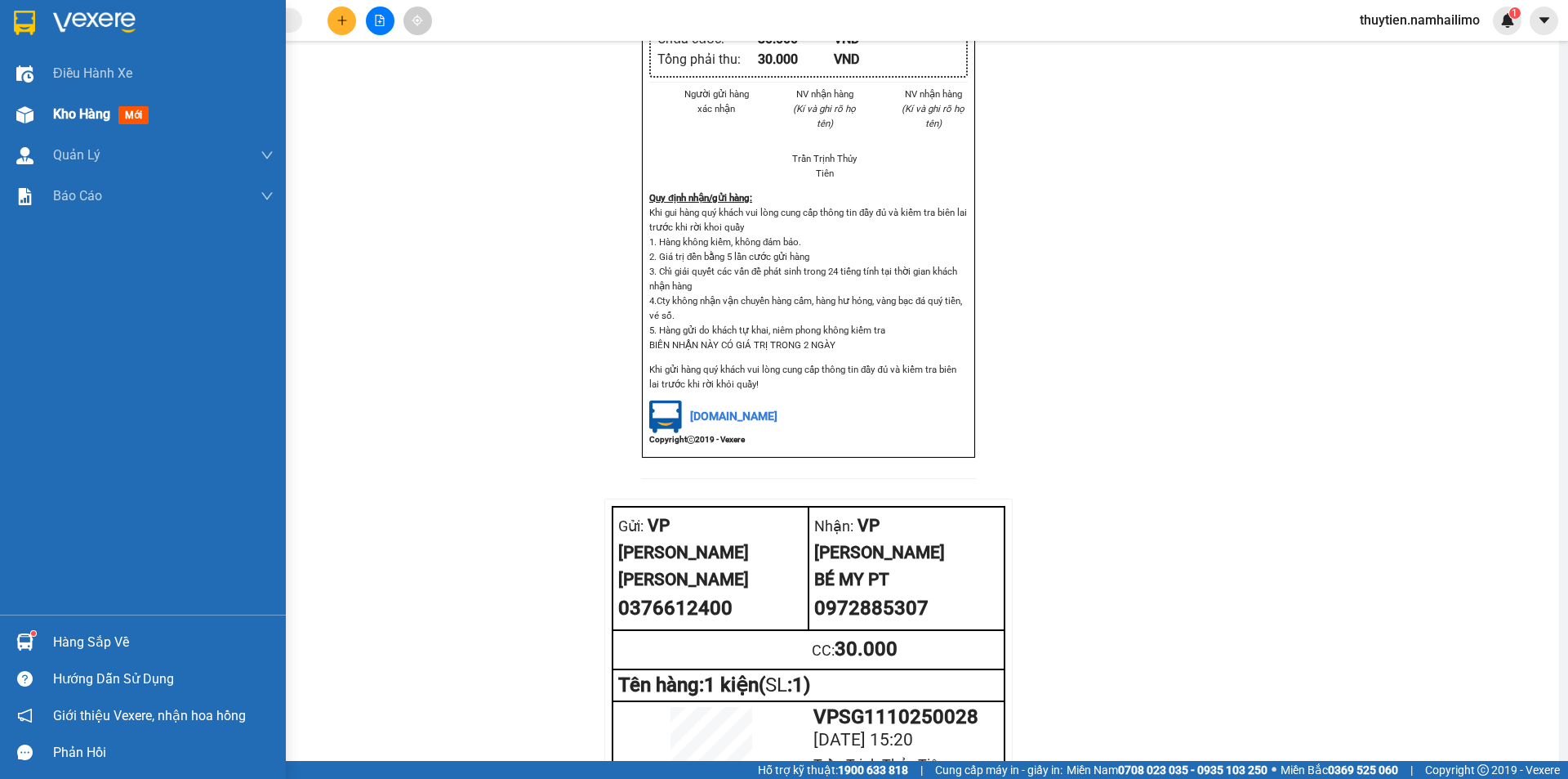
click at [69, 116] on span "Kho hàng" at bounding box center [82, 114] width 57 height 16
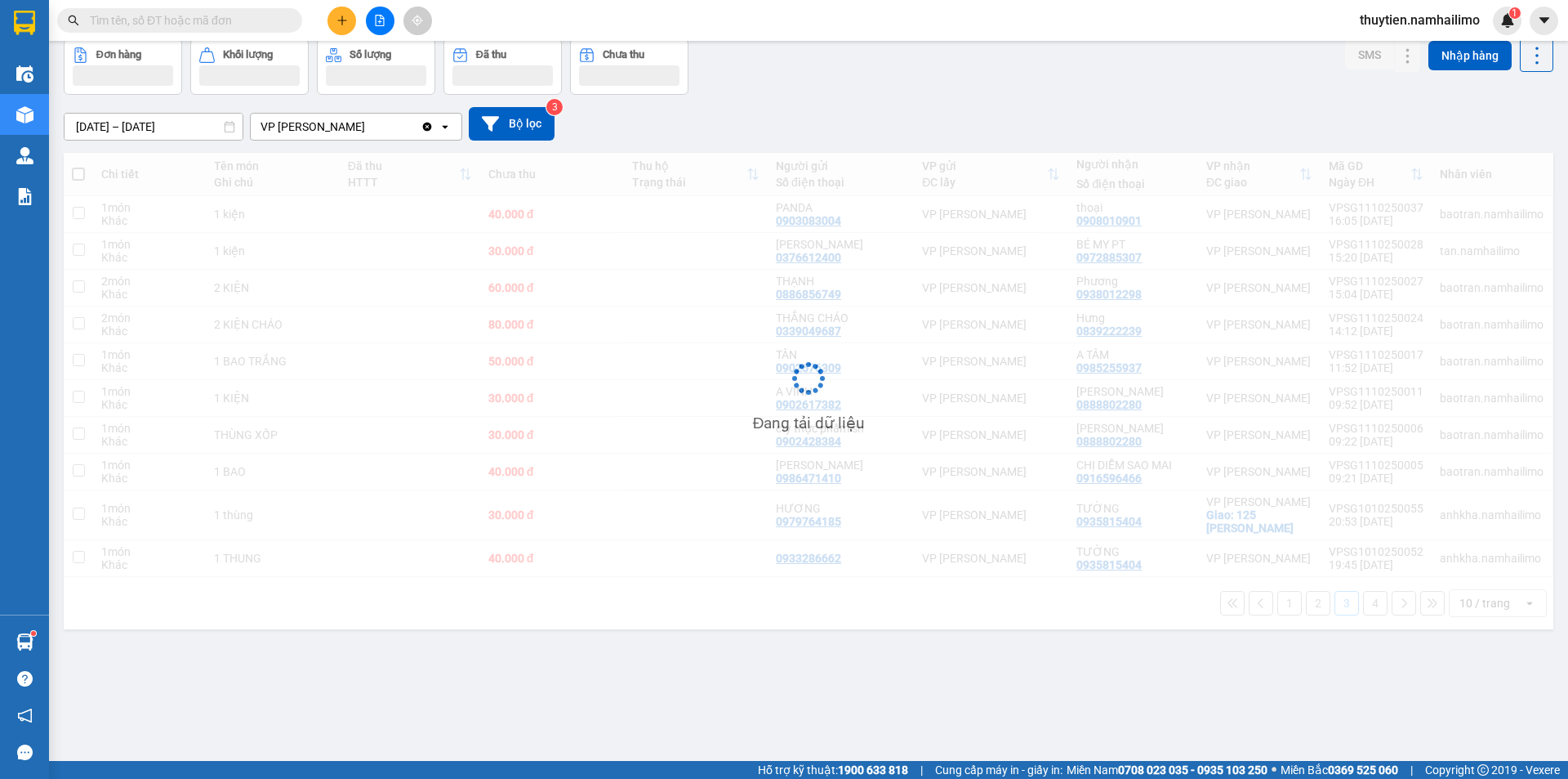
scroll to position [75, 0]
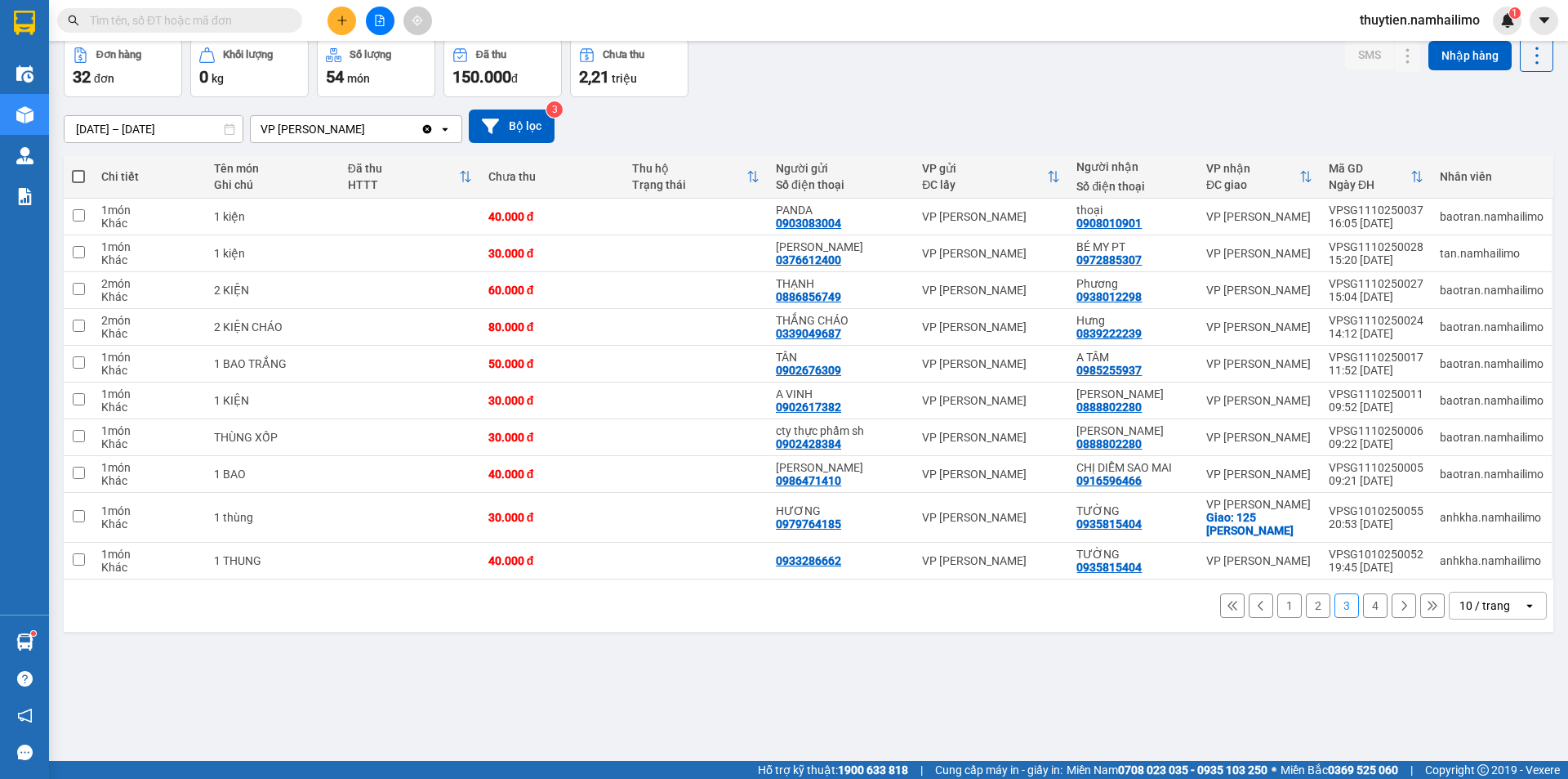
click at [1311, 610] on button "2" at bounding box center [1318, 606] width 25 height 25
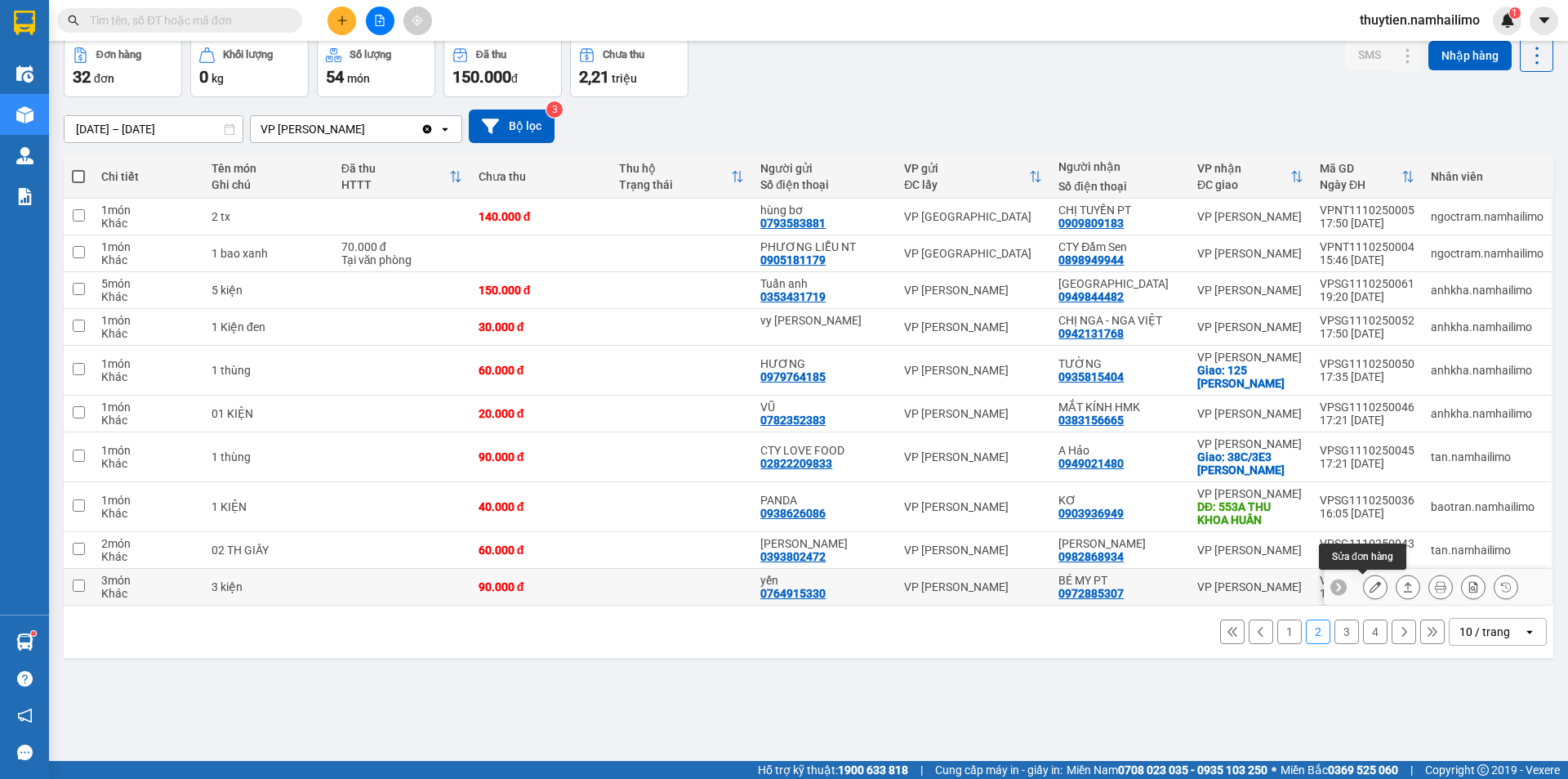
click at [1372, 589] on button at bounding box center [1375, 587] width 23 height 29
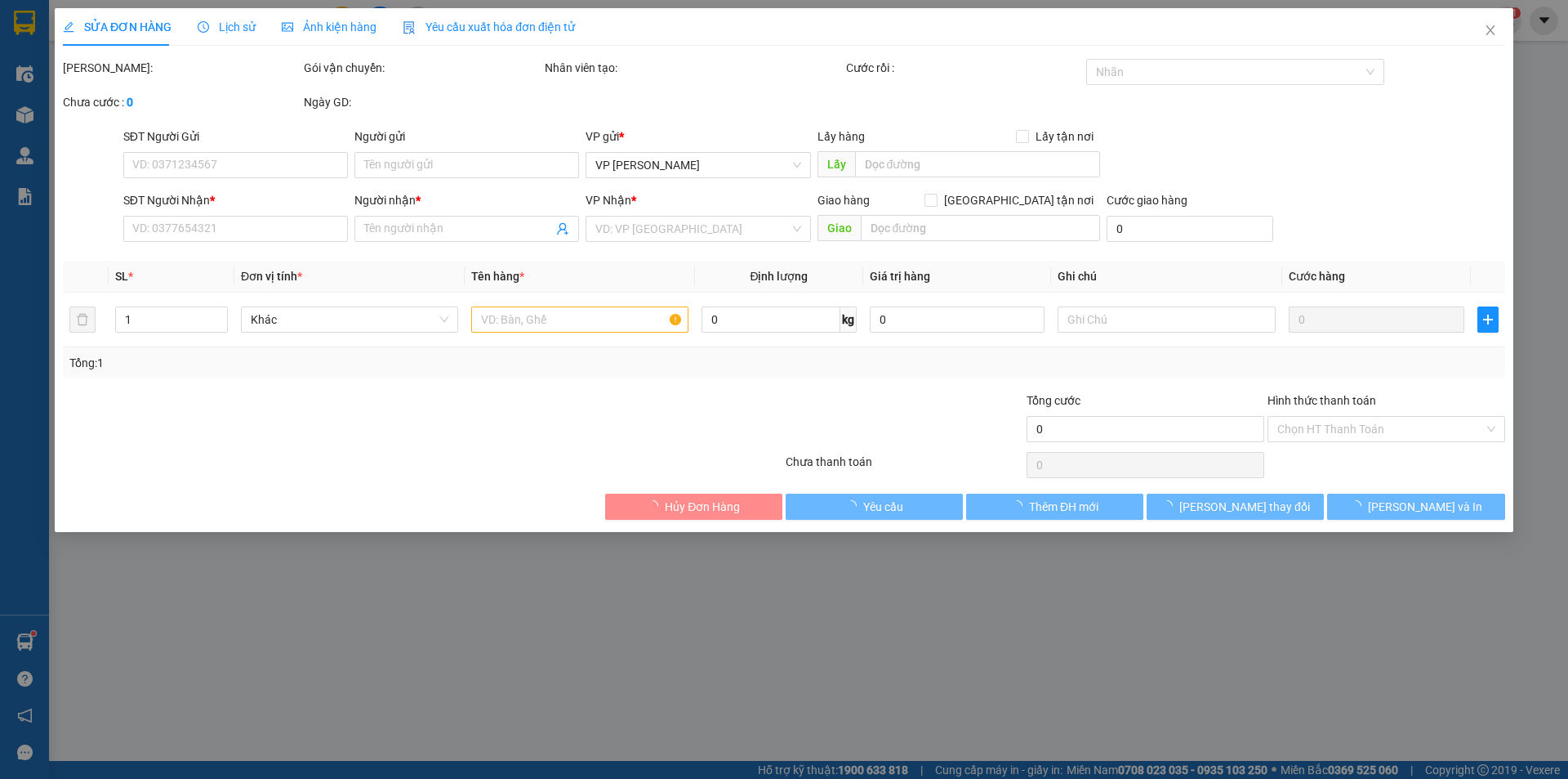
type input "0764915330"
type input "yến"
type input "0972885307"
type input "BÉ MY PT"
type input "90.000"
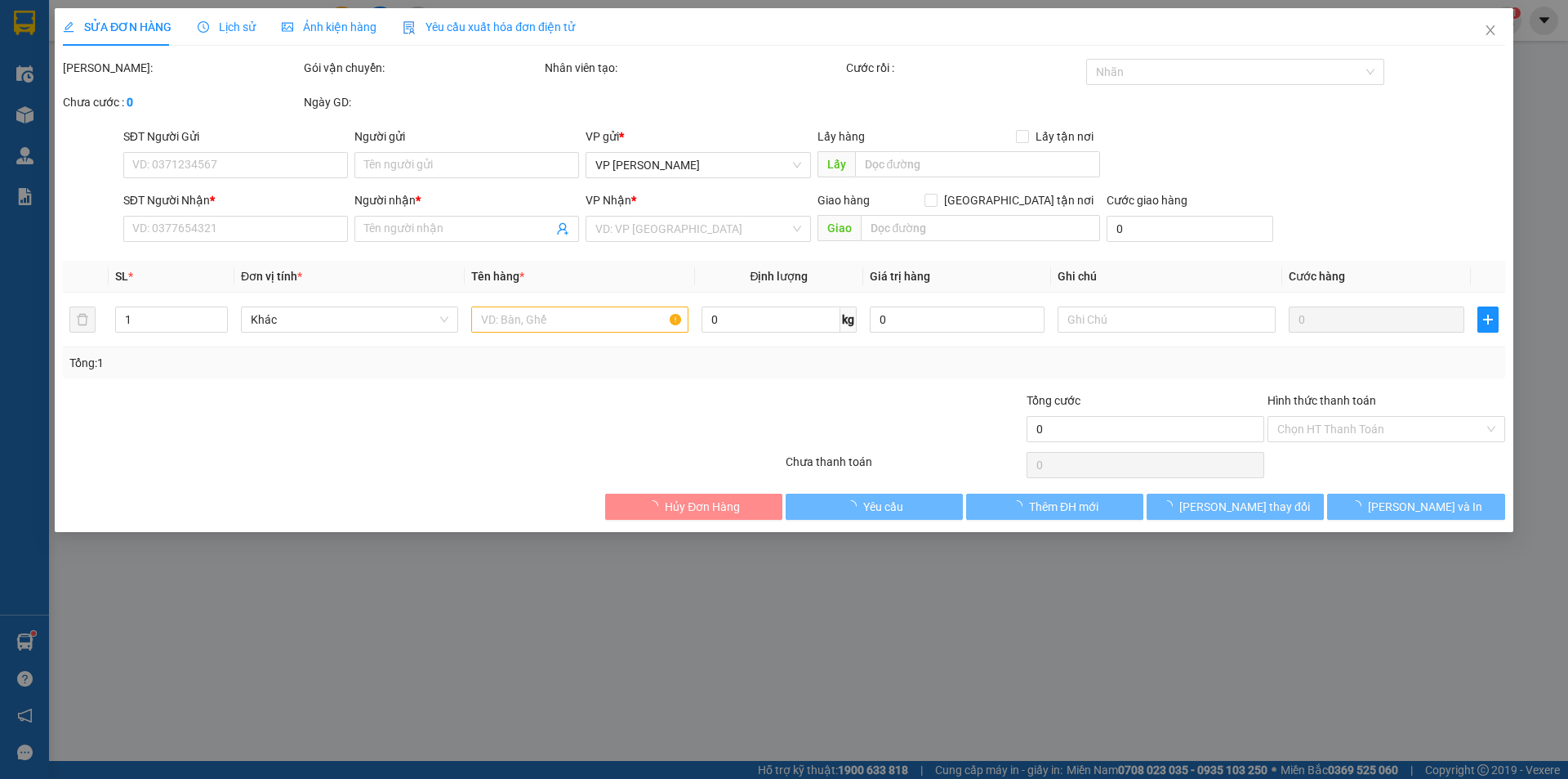
type input "90.000"
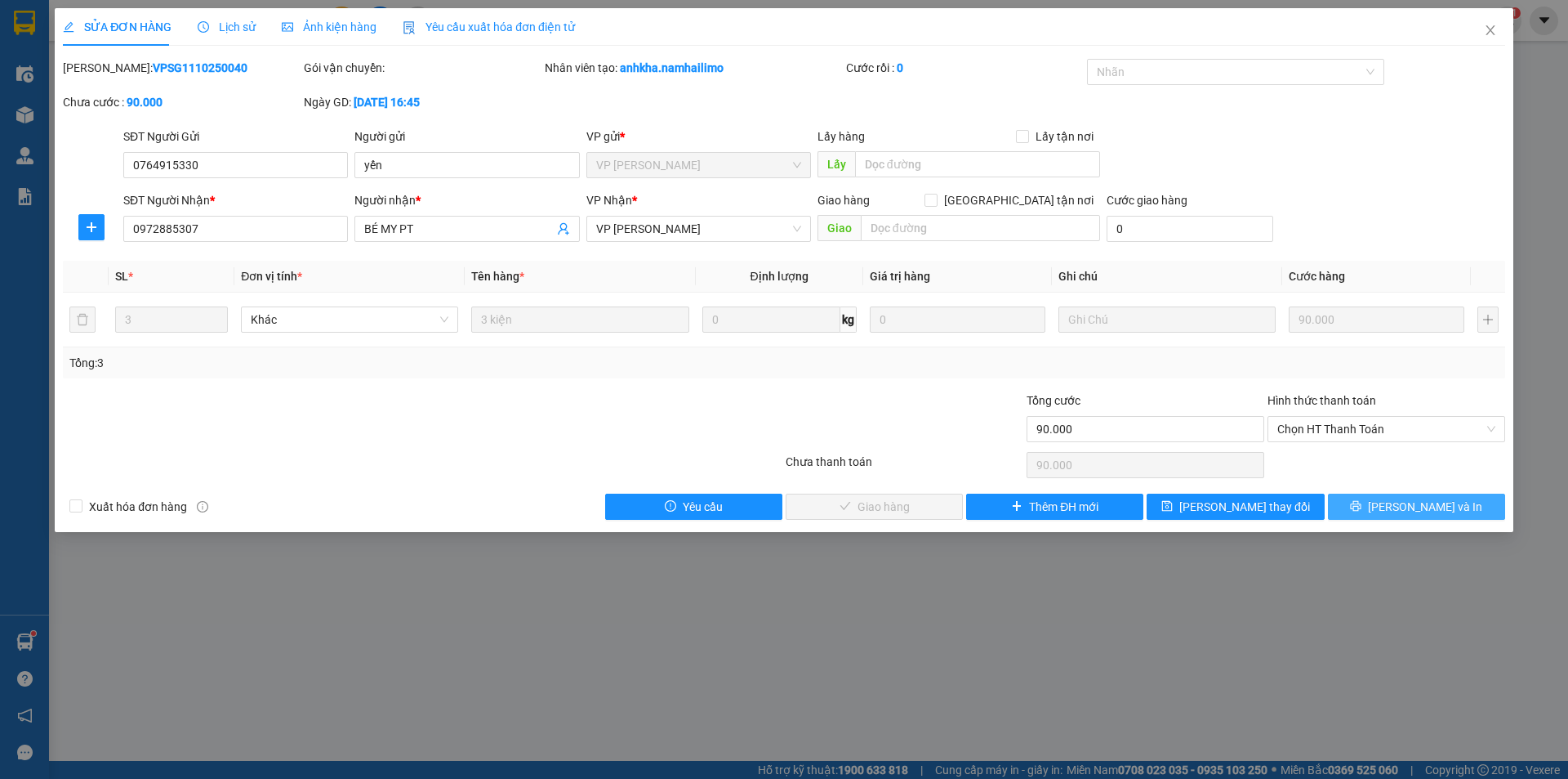
click at [1412, 510] on span "Lưu và In" at bounding box center [1425, 507] width 114 height 18
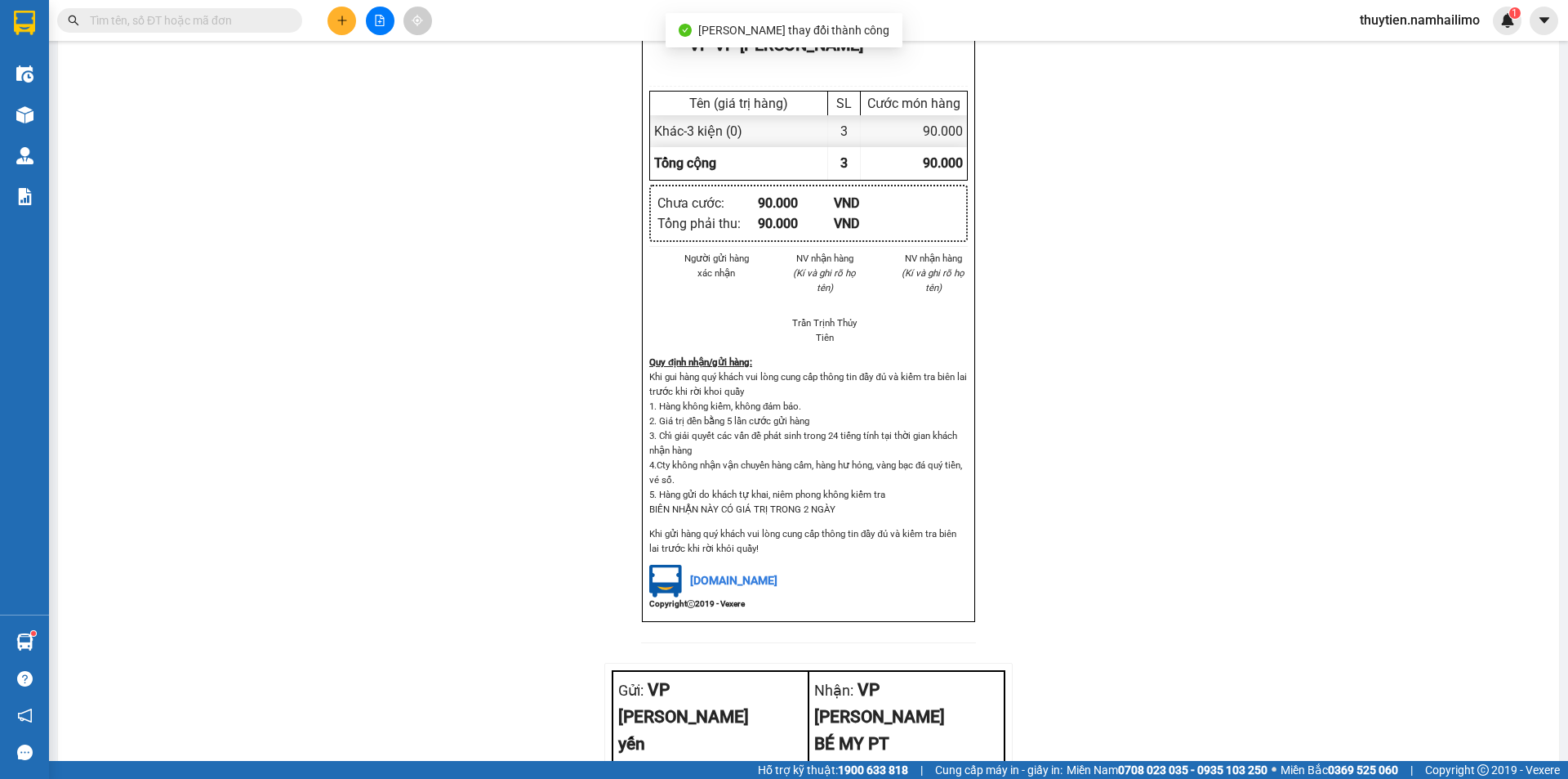
scroll to position [709, 0]
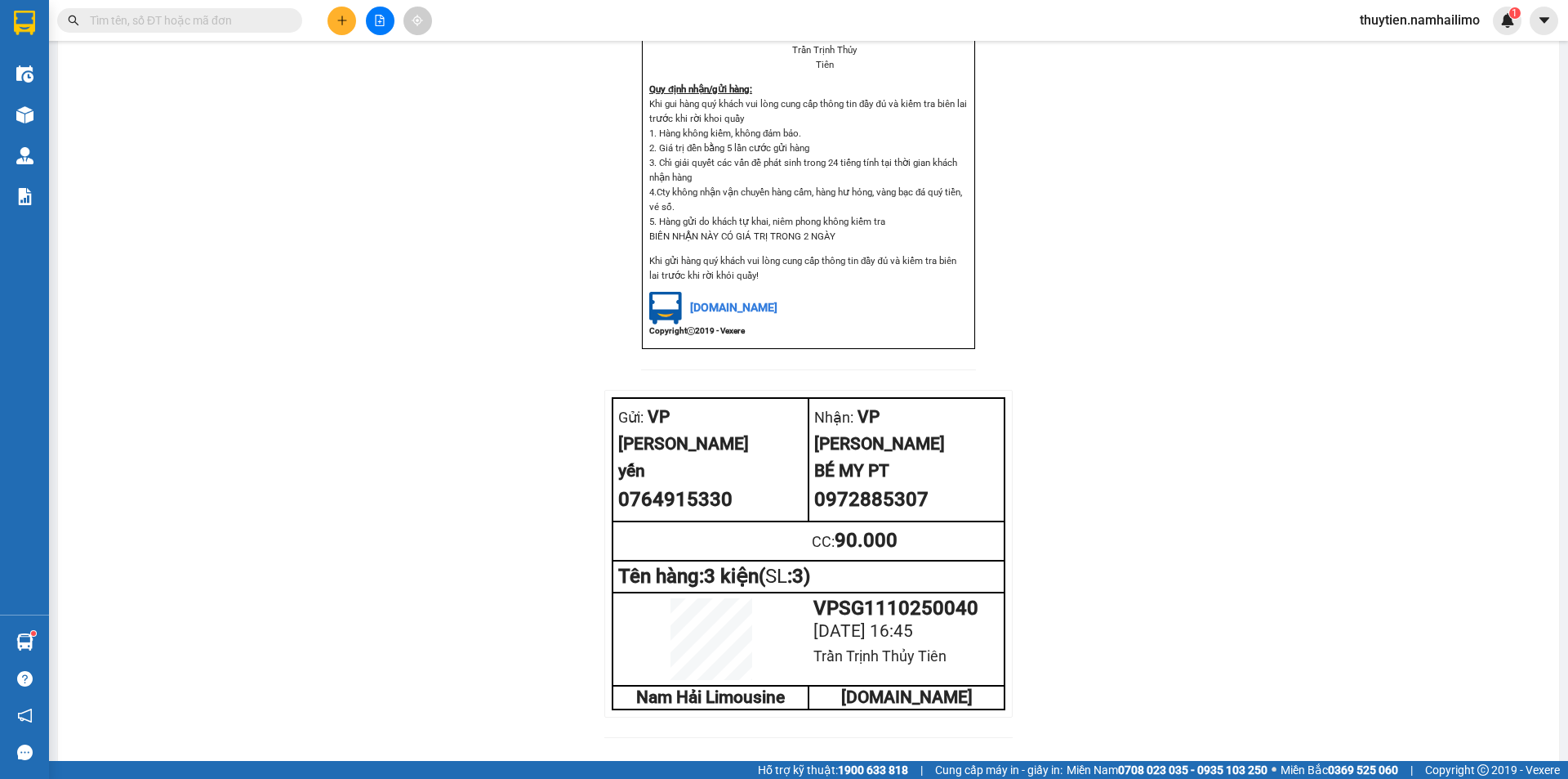
click at [1065, 616] on div "Nam Hải Limousine VP VP Phạm Ngũ Lão 229 Phạm Ngũ Lão, Phường Phạm Ngũ Lão, Quậ…" at bounding box center [808, 95] width 1462 height 1323
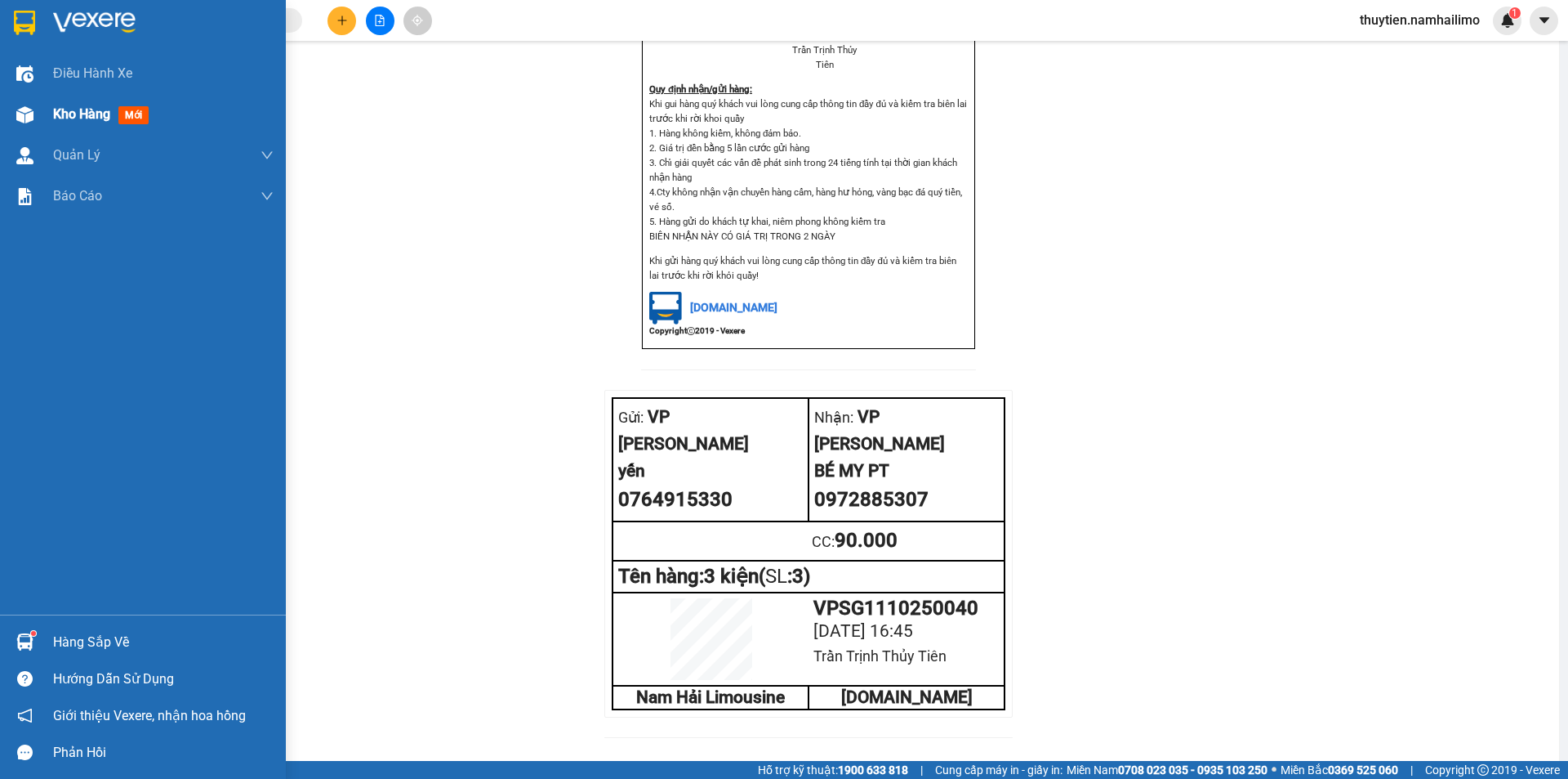
click at [97, 121] on span "Kho hàng" at bounding box center [82, 114] width 57 height 16
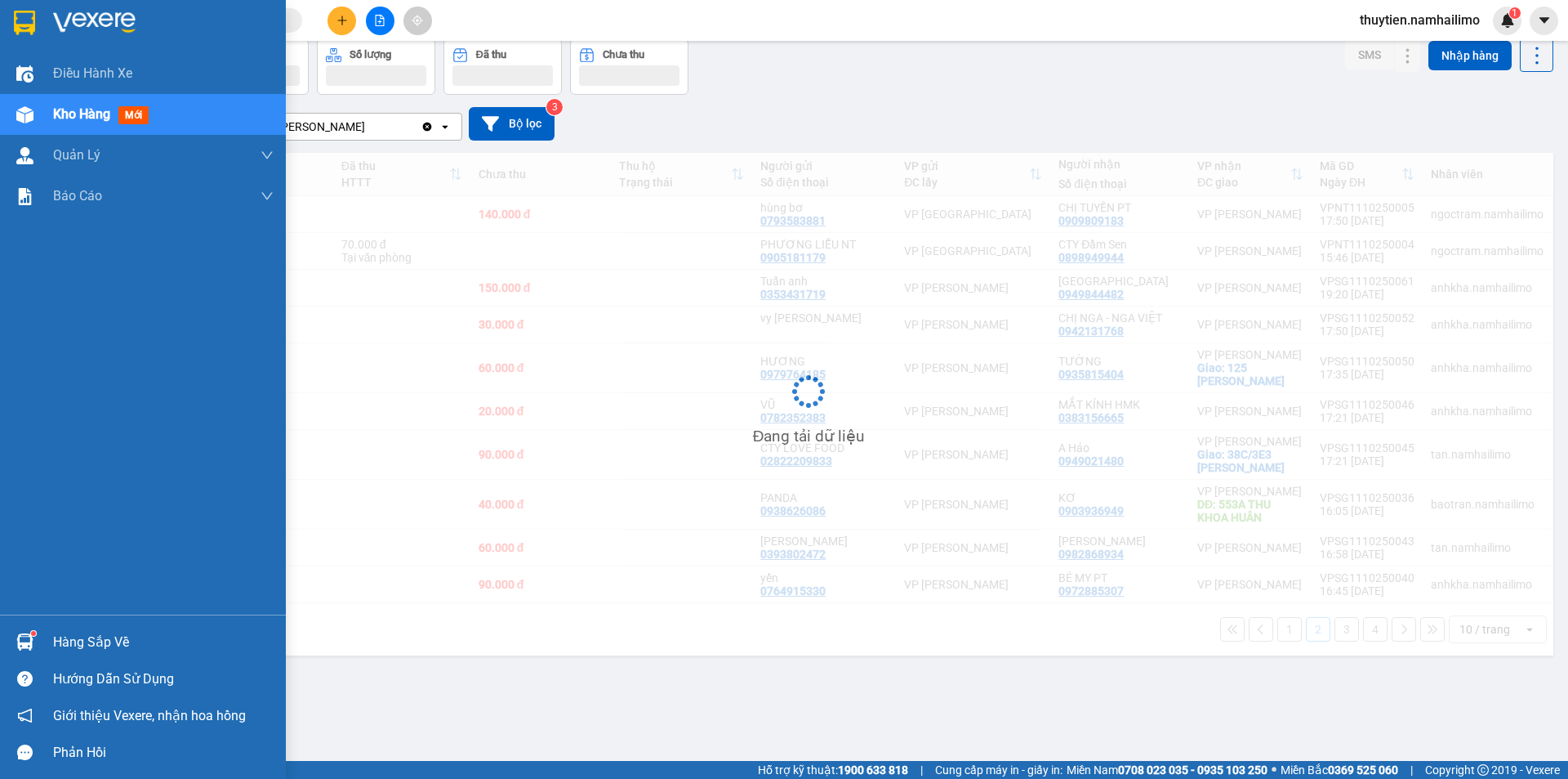
scroll to position [75, 0]
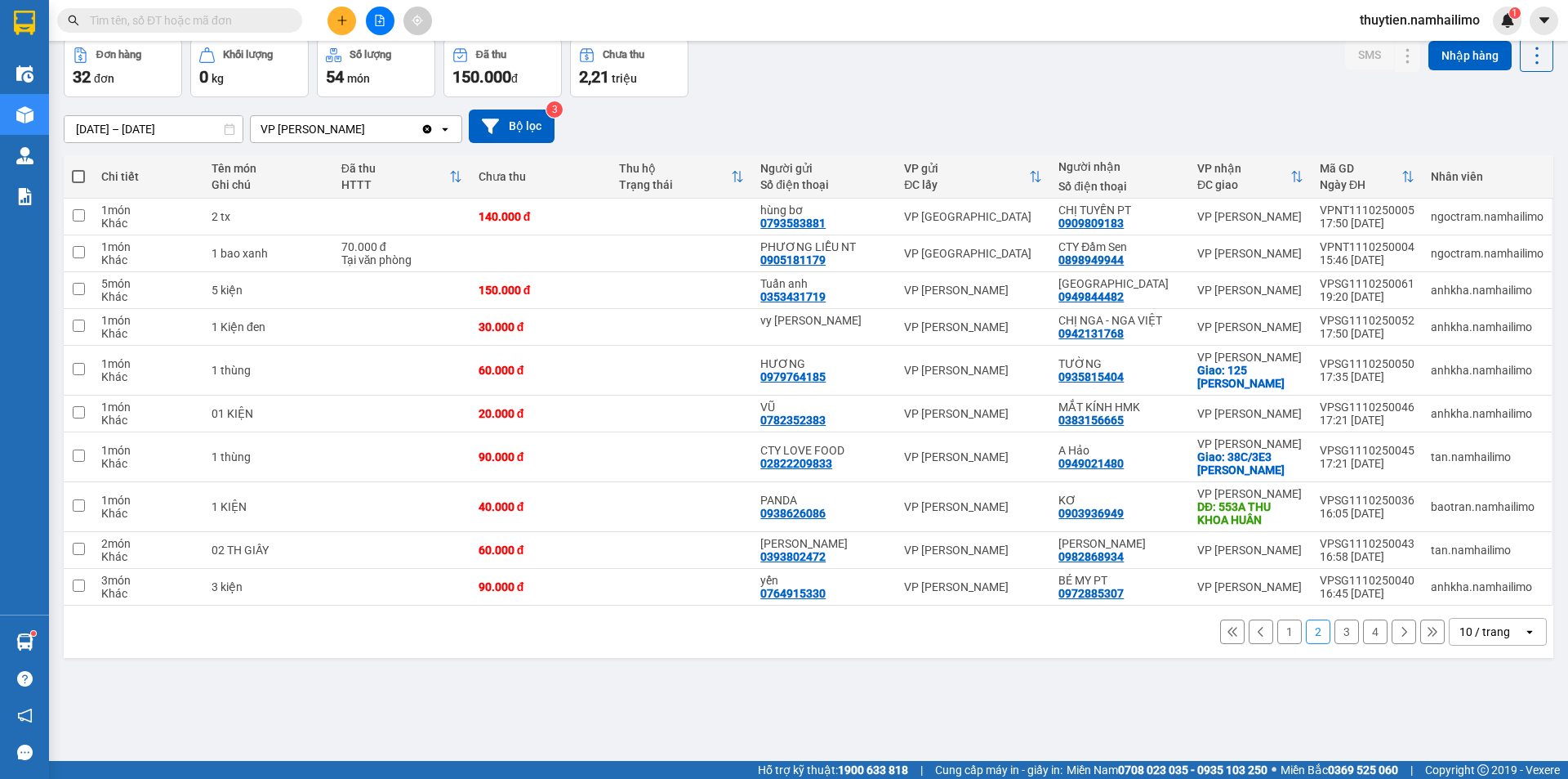
click at [1278, 634] on button "1" at bounding box center [1289, 632] width 25 height 25
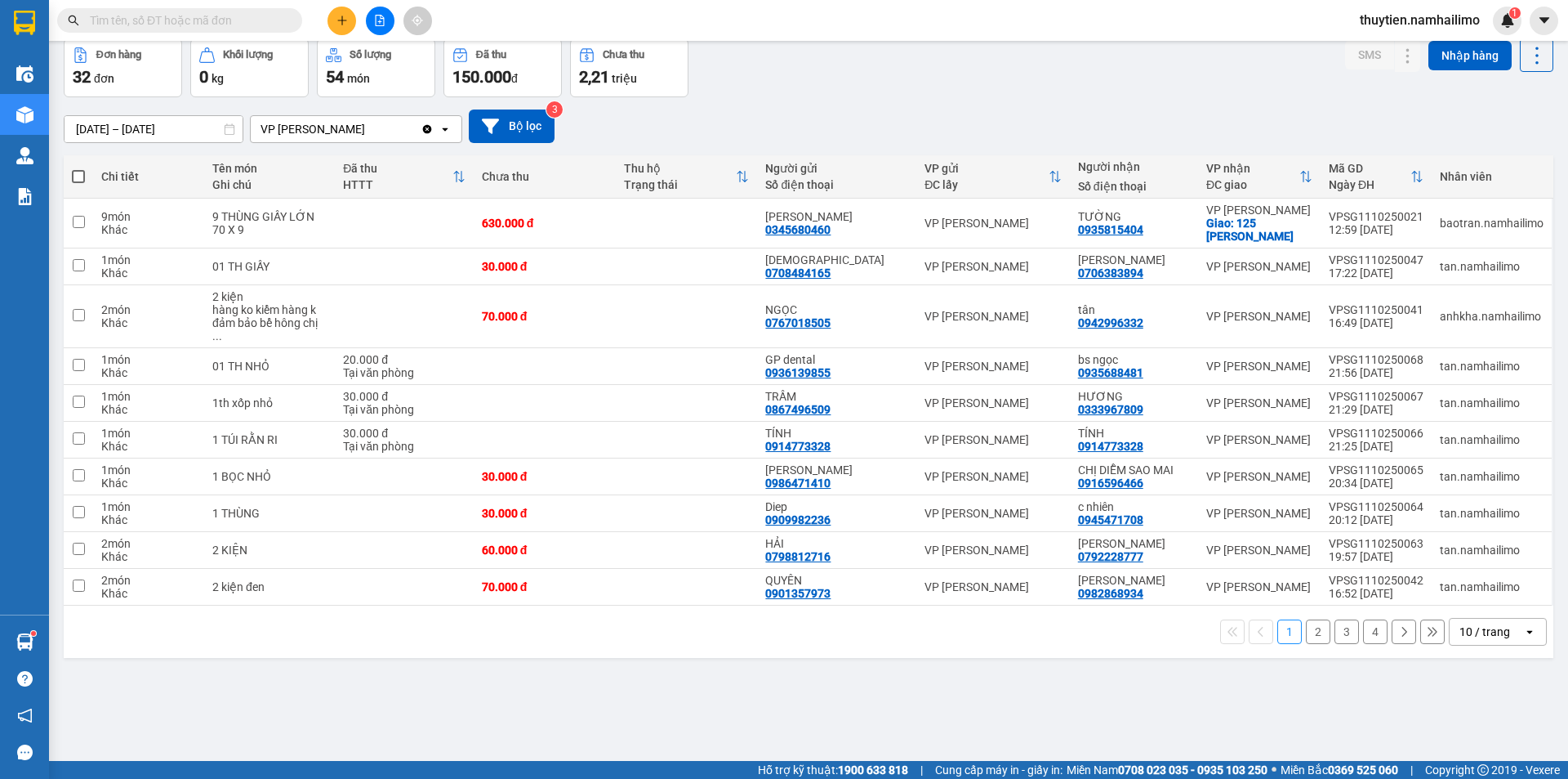
click at [1307, 624] on button "2" at bounding box center [1318, 632] width 25 height 25
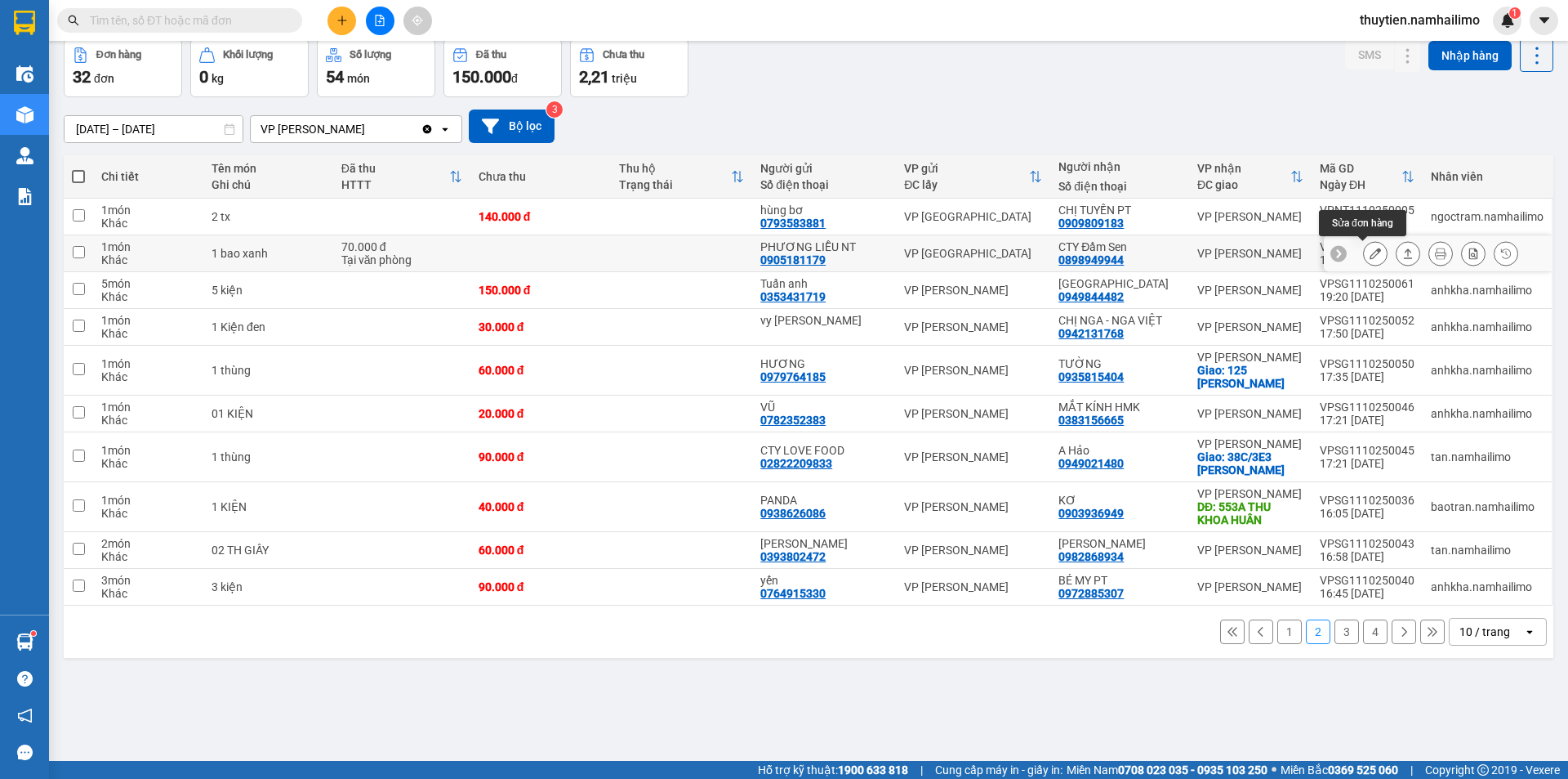
click at [1364, 255] on button at bounding box center [1375, 253] width 23 height 29
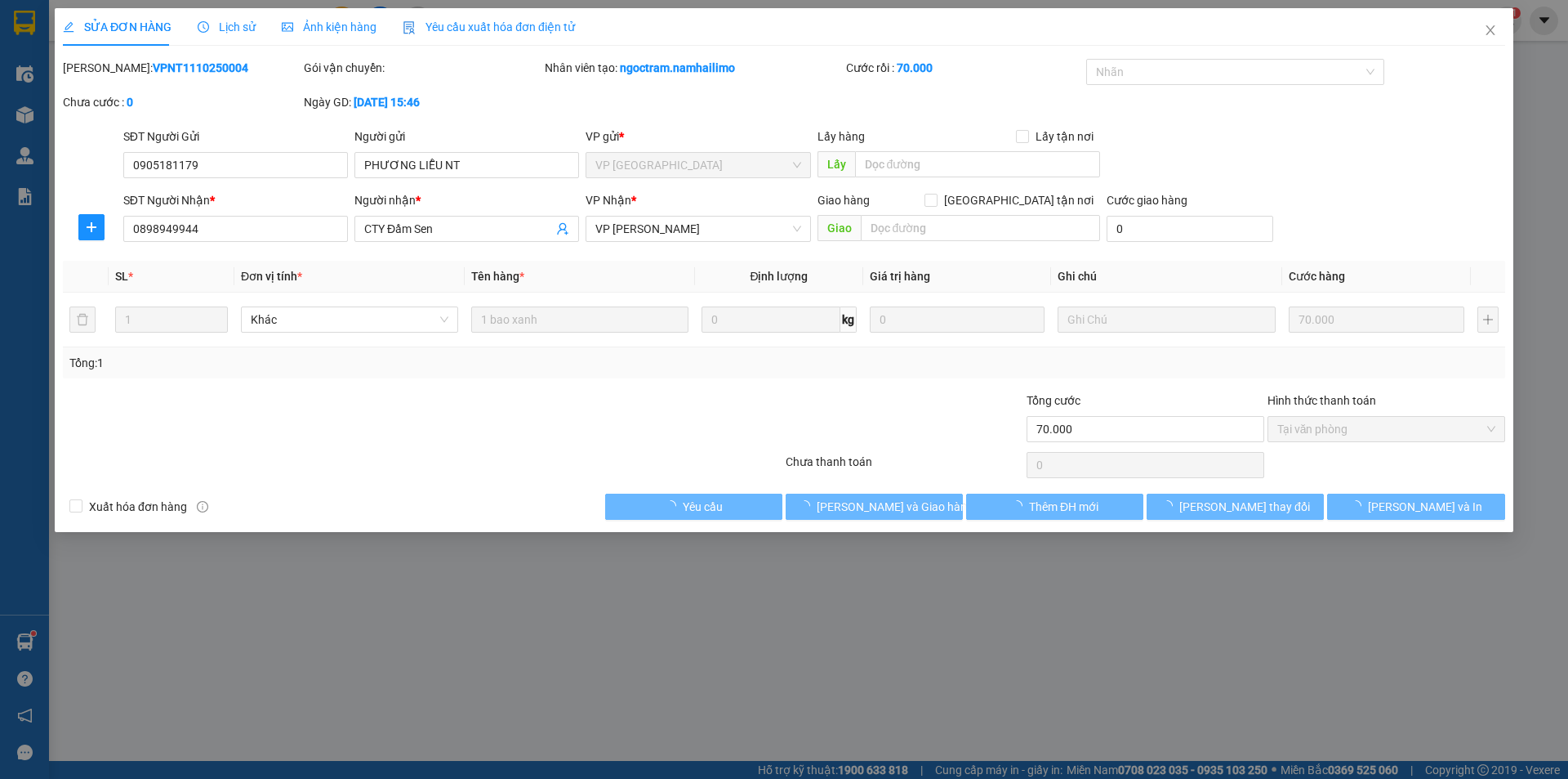
type input "0905181179"
type input "PHƯƠNG LIỄU NT"
type input "0898949944"
type input "CTY Đầm Sen"
type input "70.000"
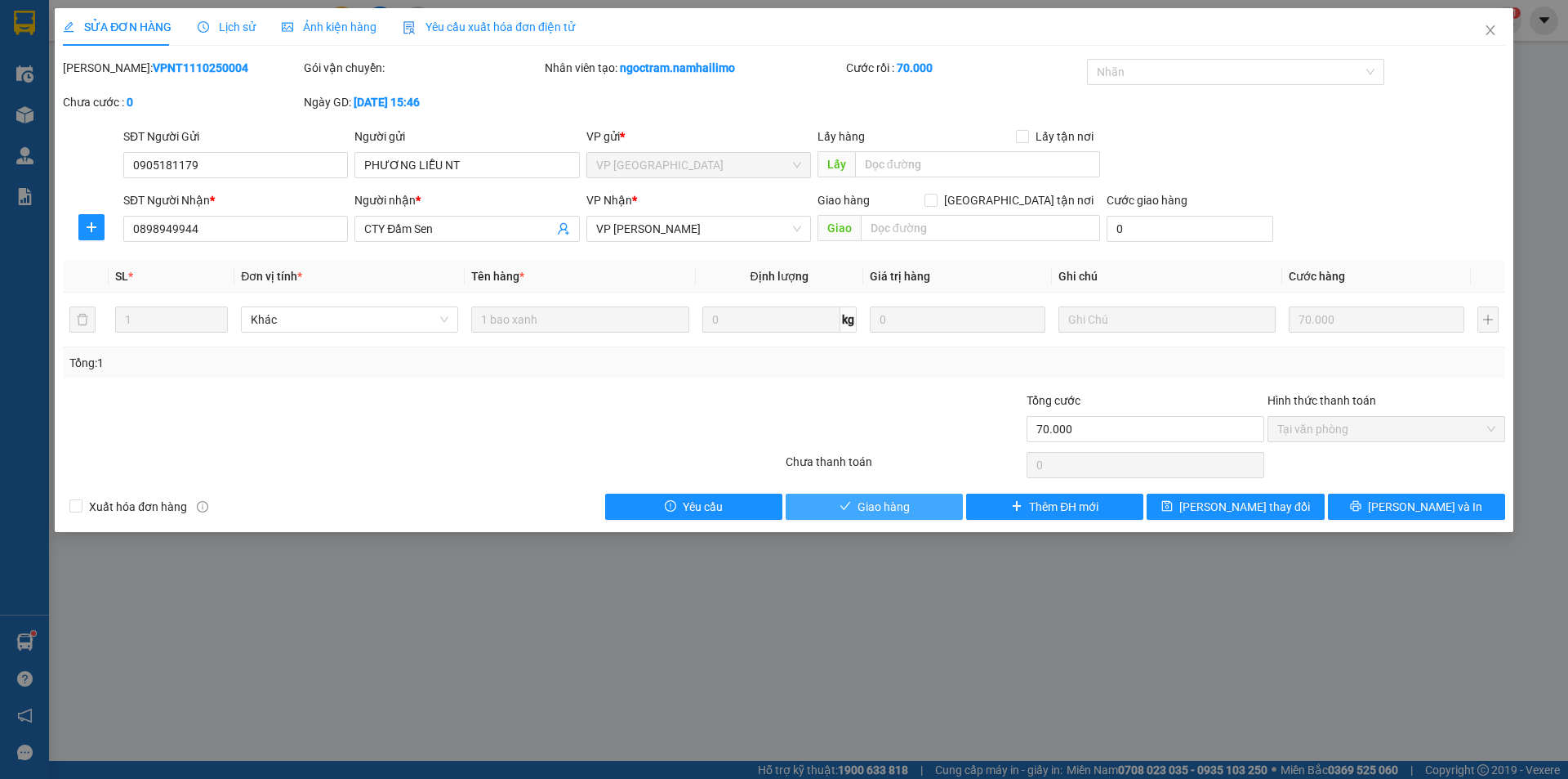
click at [891, 508] on span "Giao hàng" at bounding box center [884, 507] width 52 height 18
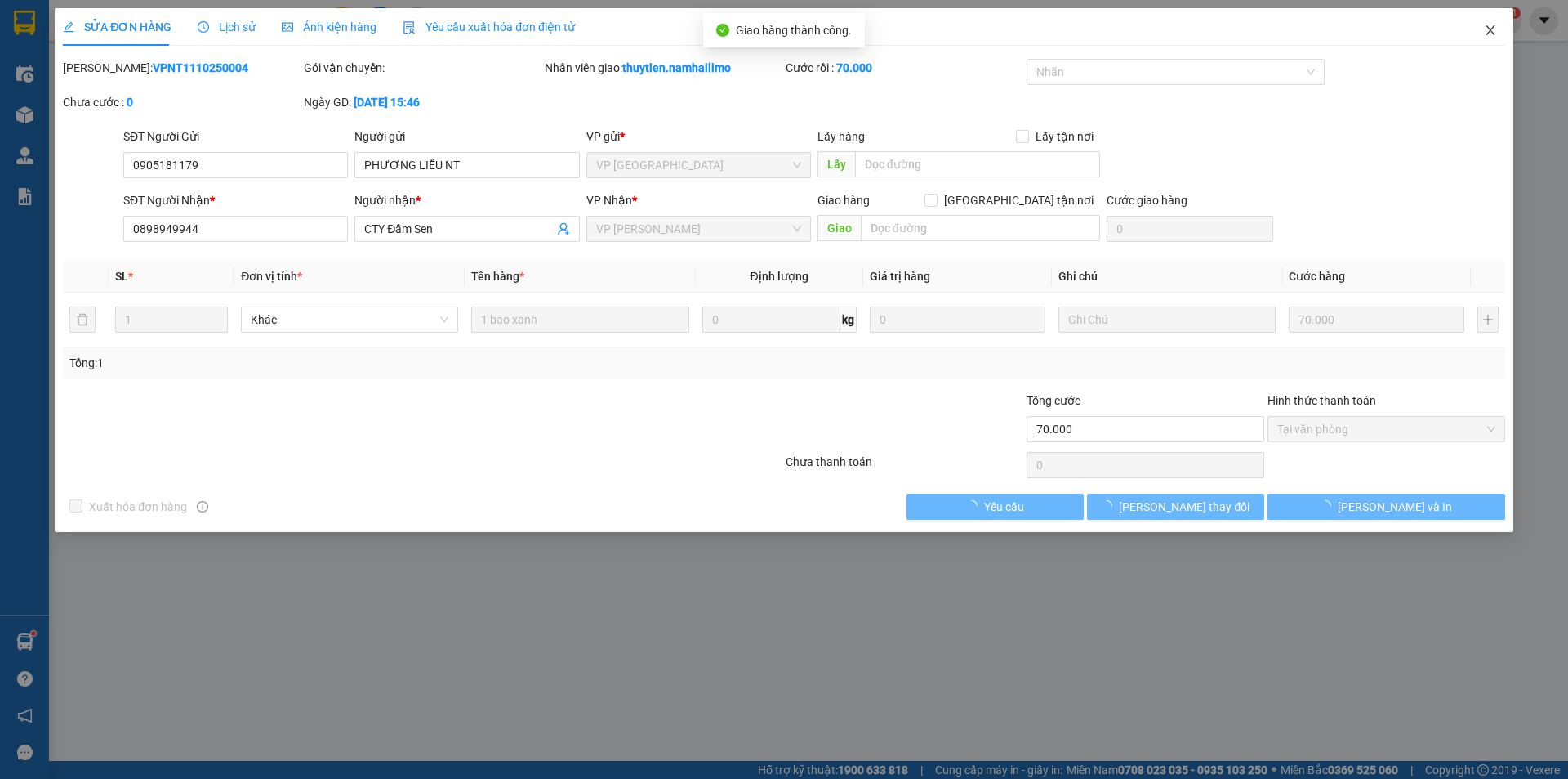
click at [1494, 34] on icon "close" at bounding box center [1490, 30] width 13 height 13
click at [1494, 34] on div "thuytien.namhailimo 1" at bounding box center [1434, 20] width 175 height 29
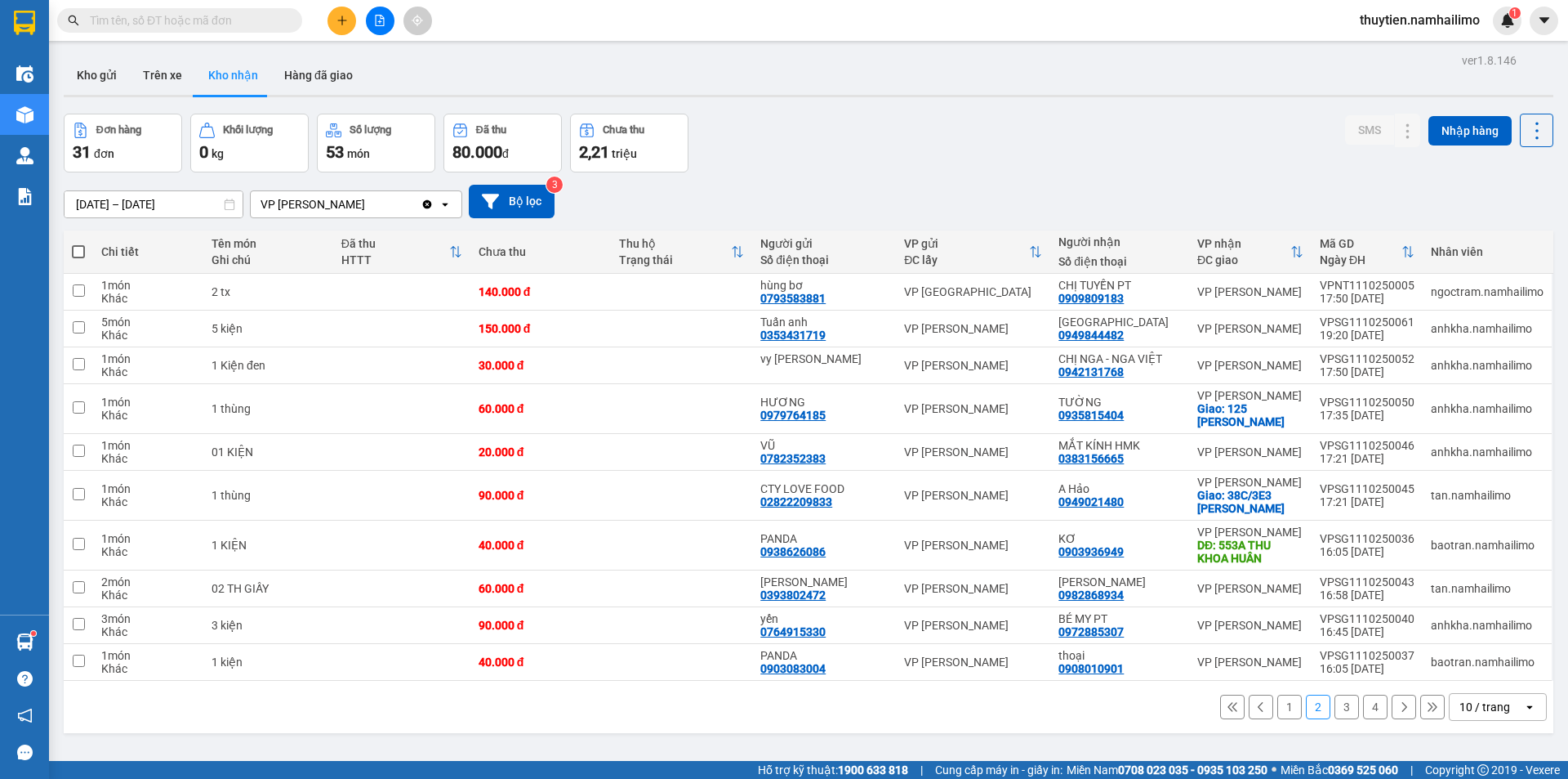
click at [1278, 706] on button "1" at bounding box center [1289, 707] width 25 height 25
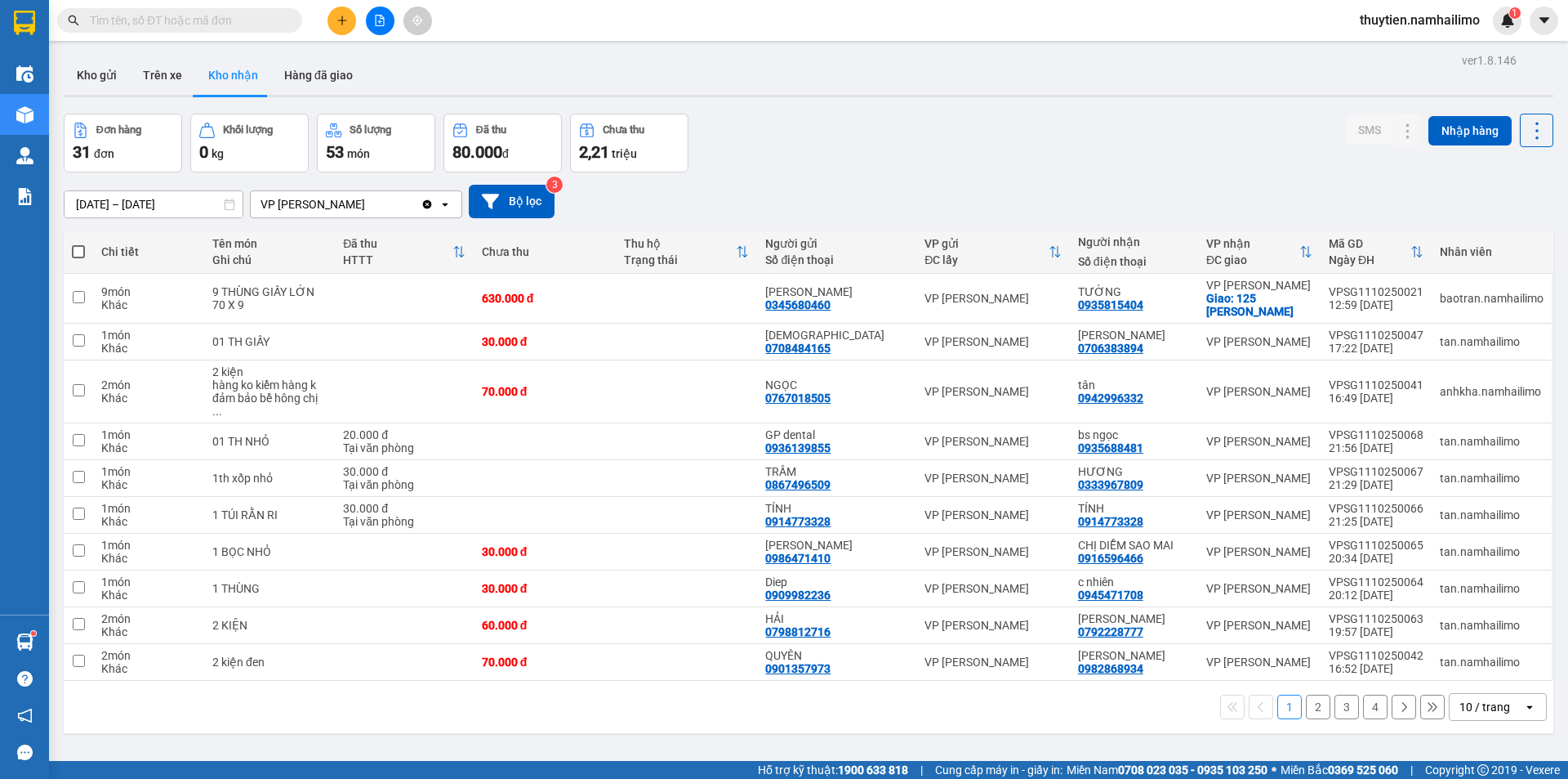
click at [1311, 695] on button "2" at bounding box center [1318, 707] width 25 height 25
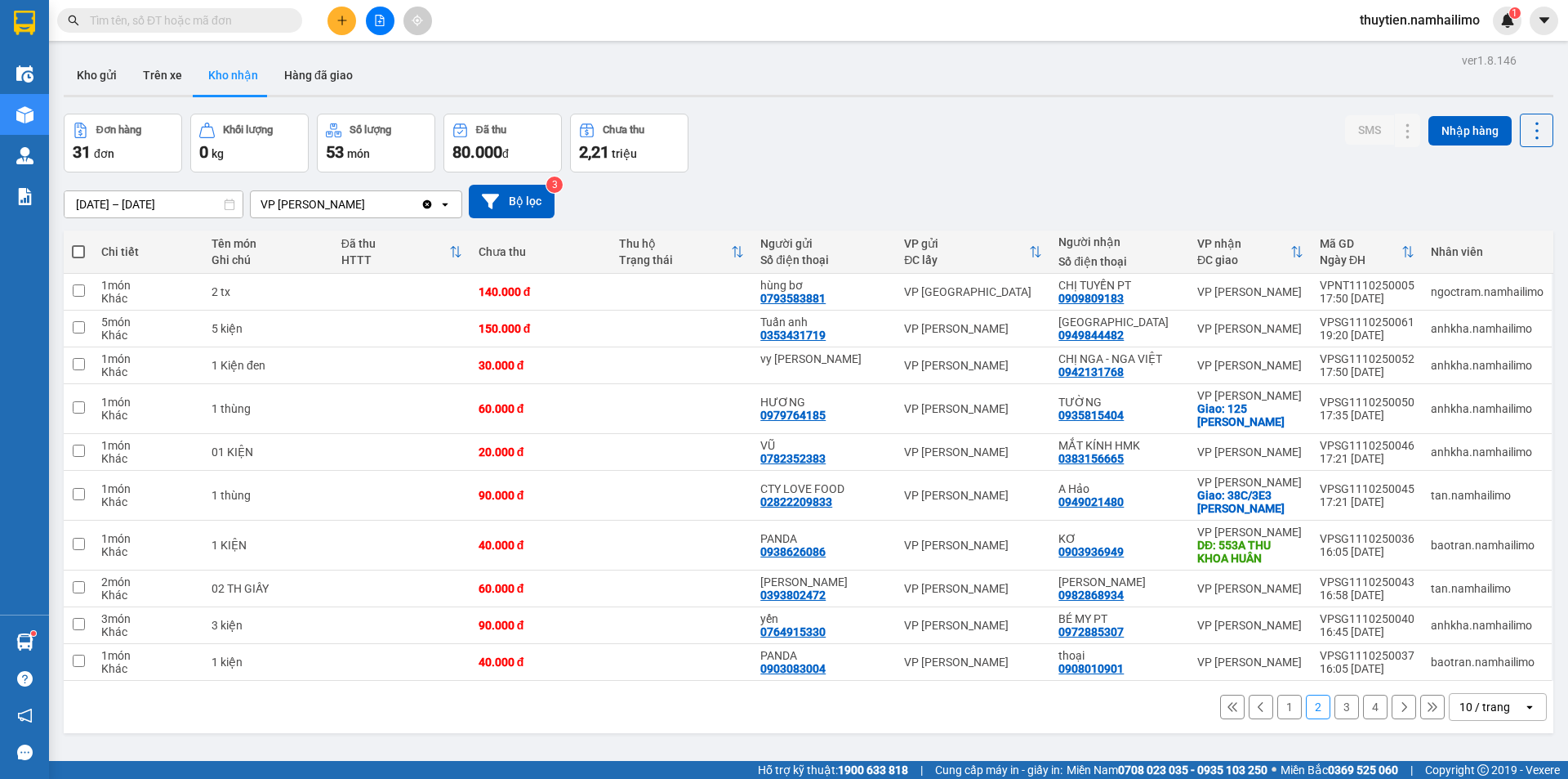
click at [1279, 704] on button "1" at bounding box center [1289, 707] width 25 height 25
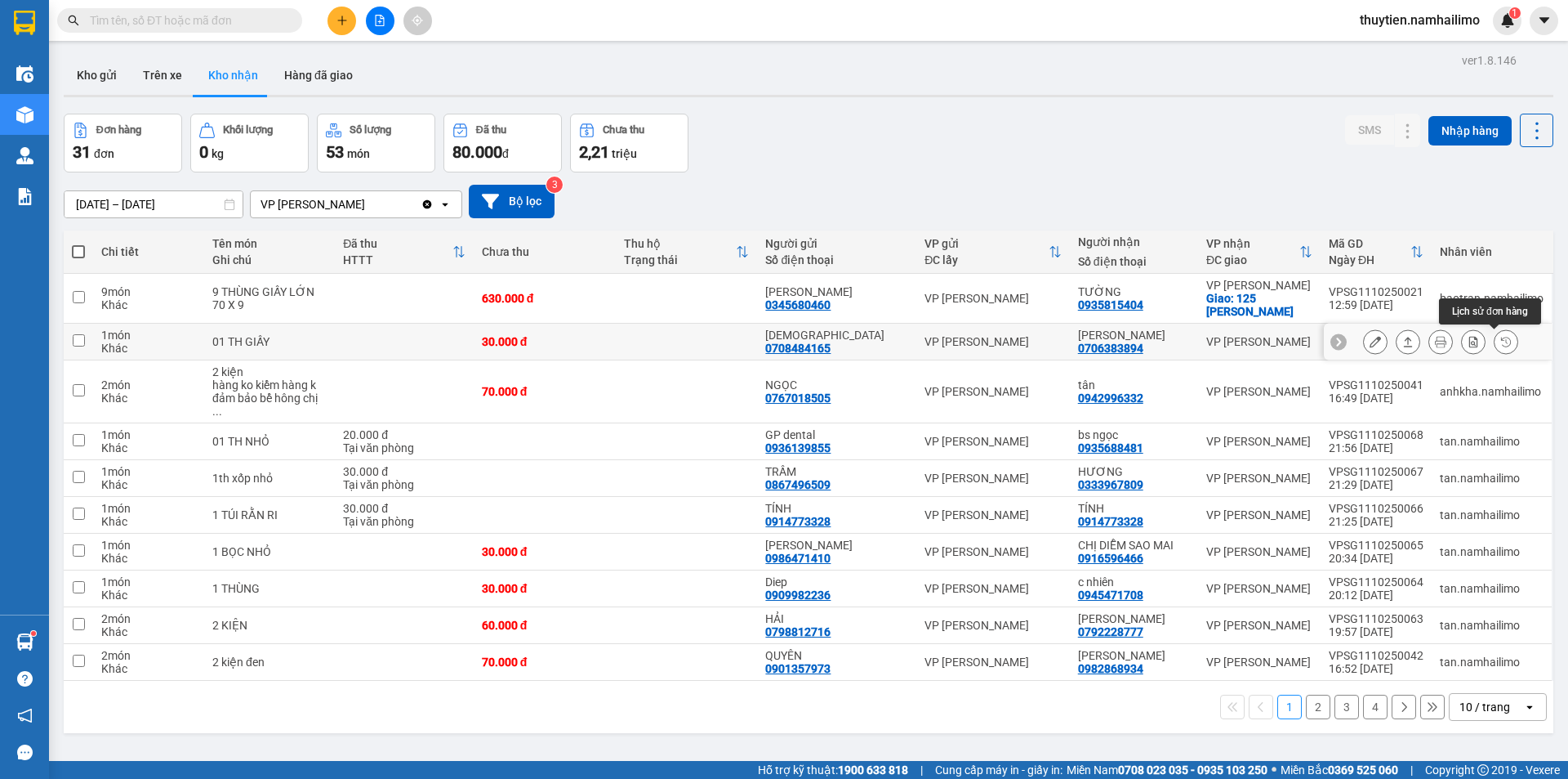
click at [1500, 342] on icon at bounding box center [1506, 342] width 11 height 11
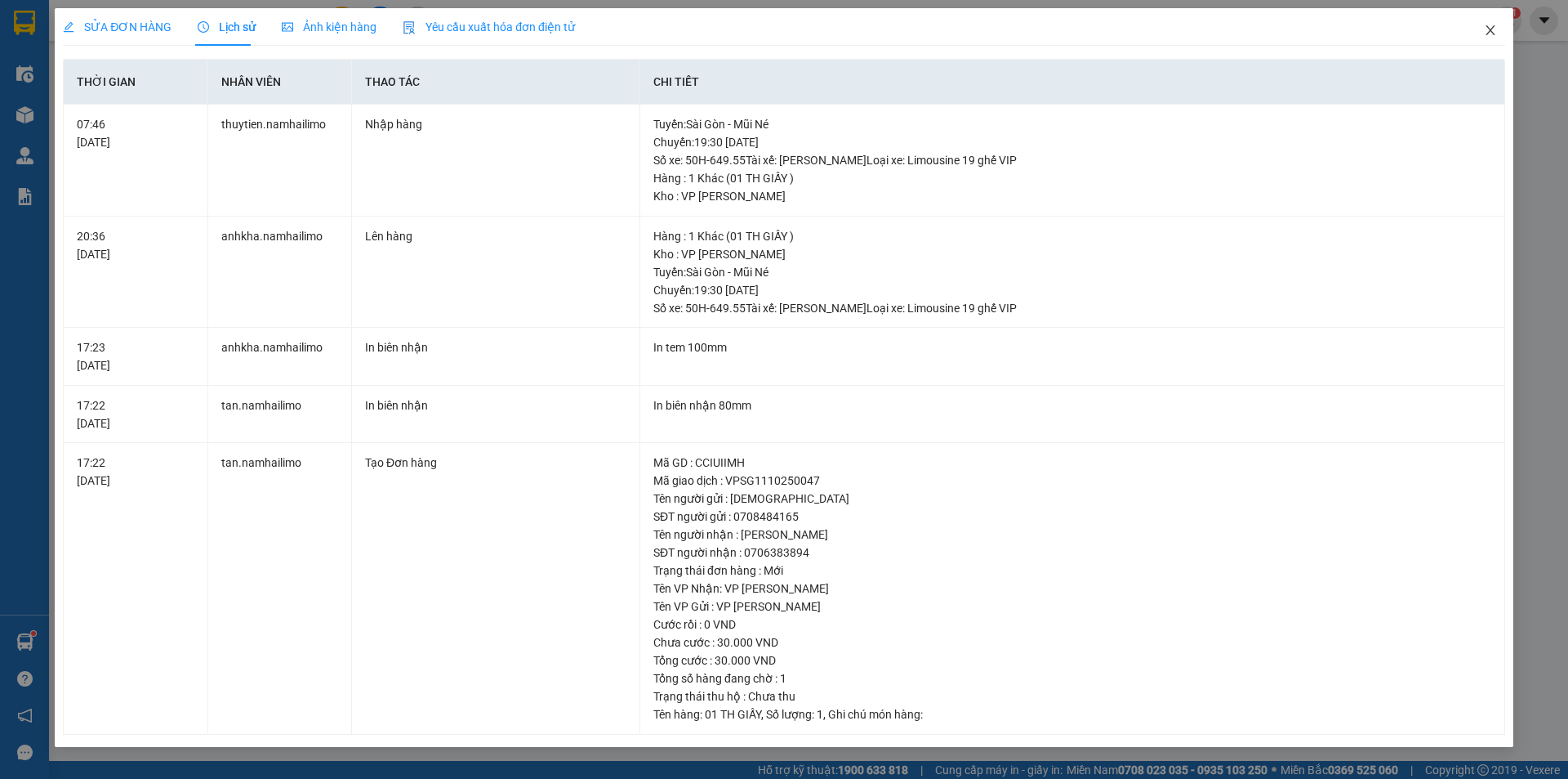
click at [1494, 29] on icon "close" at bounding box center [1490, 30] width 13 height 13
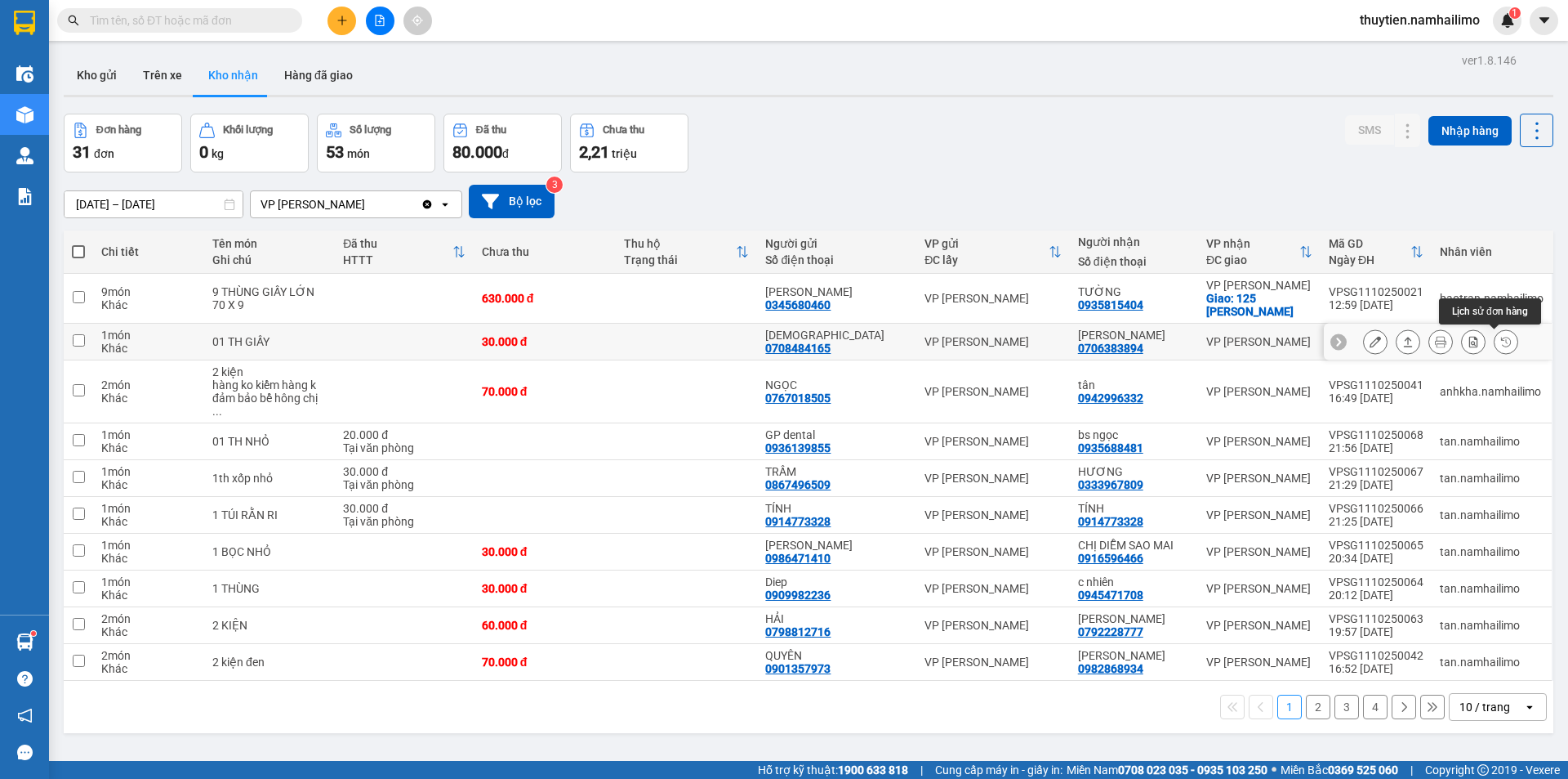
click at [1501, 343] on icon at bounding box center [1506, 342] width 10 height 10
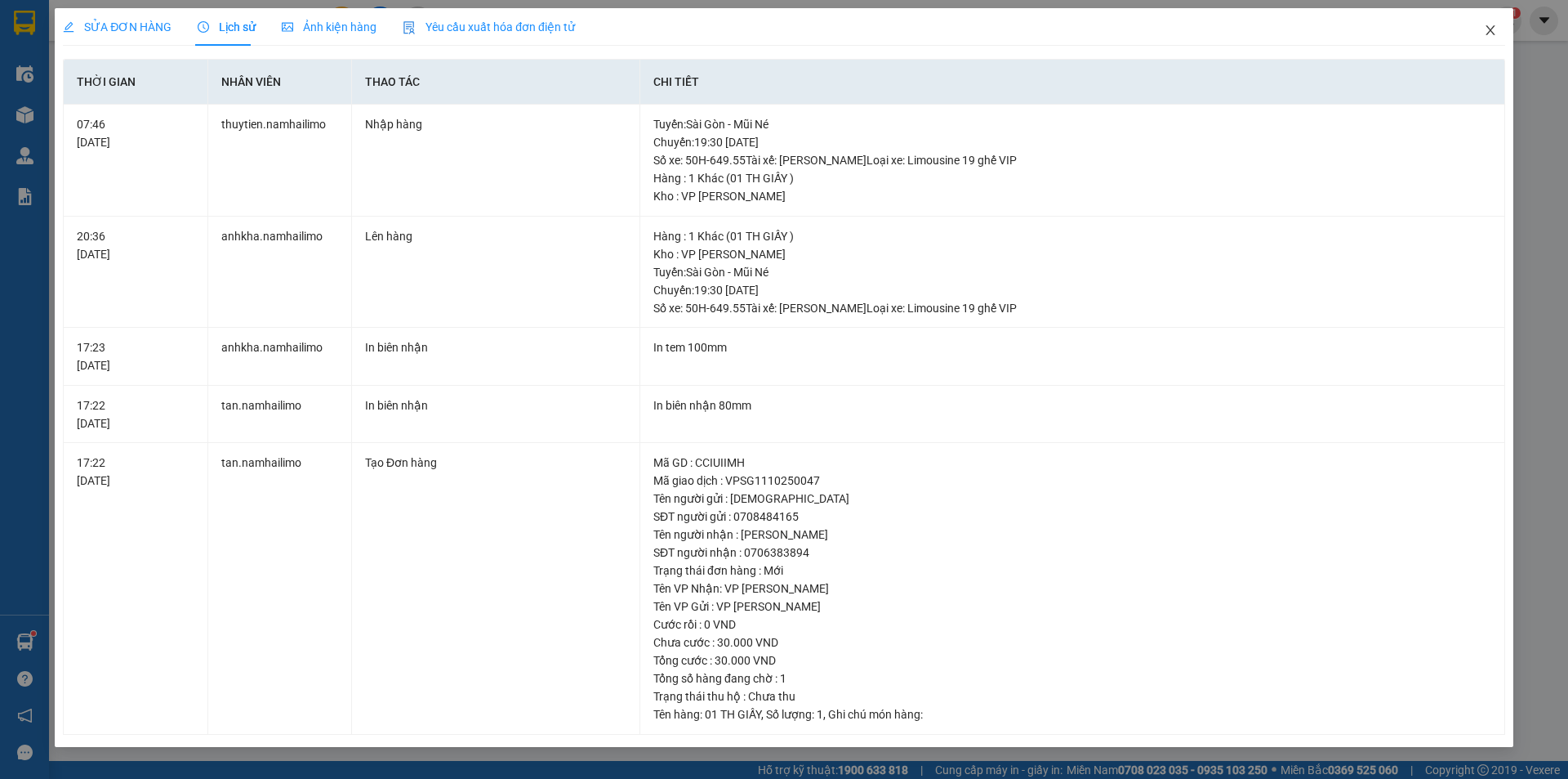
click at [1488, 33] on icon "close" at bounding box center [1490, 30] width 13 height 13
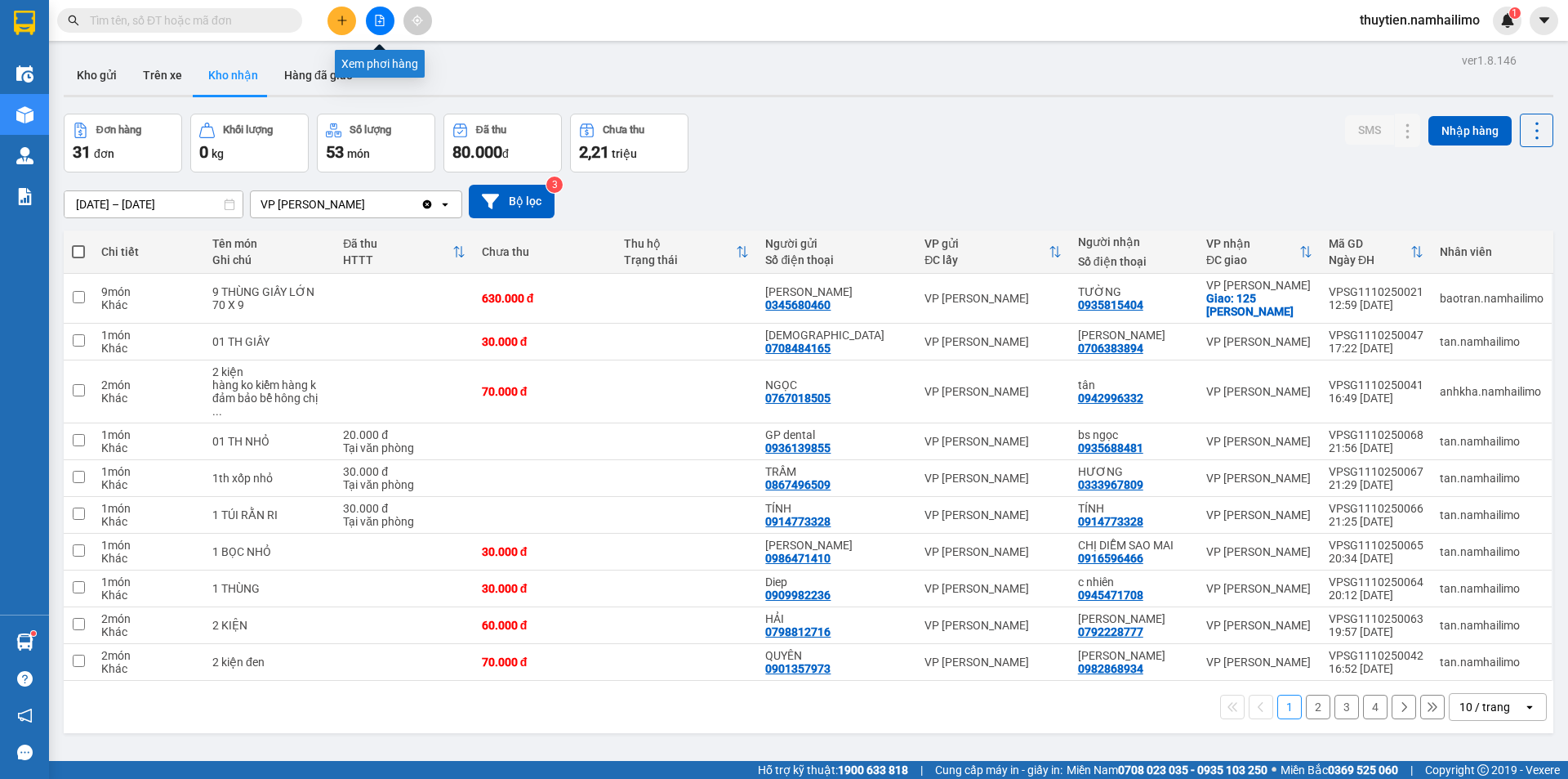
click at [381, 27] on button at bounding box center [380, 20] width 29 height 29
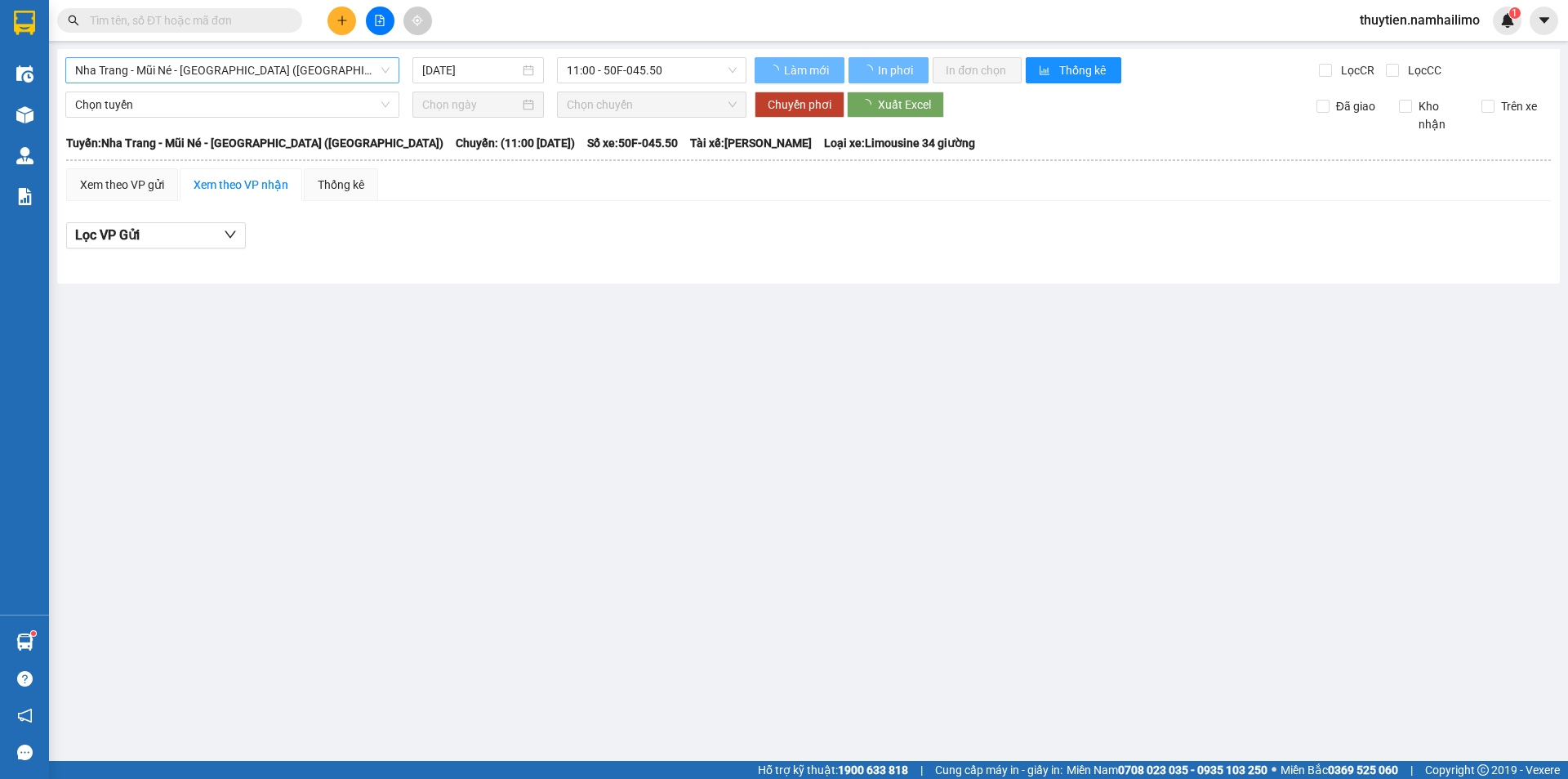
click at [269, 67] on span "Nha Trang - Mũi Né - [GEOGRAPHIC_DATA] ([GEOGRAPHIC_DATA])" at bounding box center [232, 70] width 315 height 25
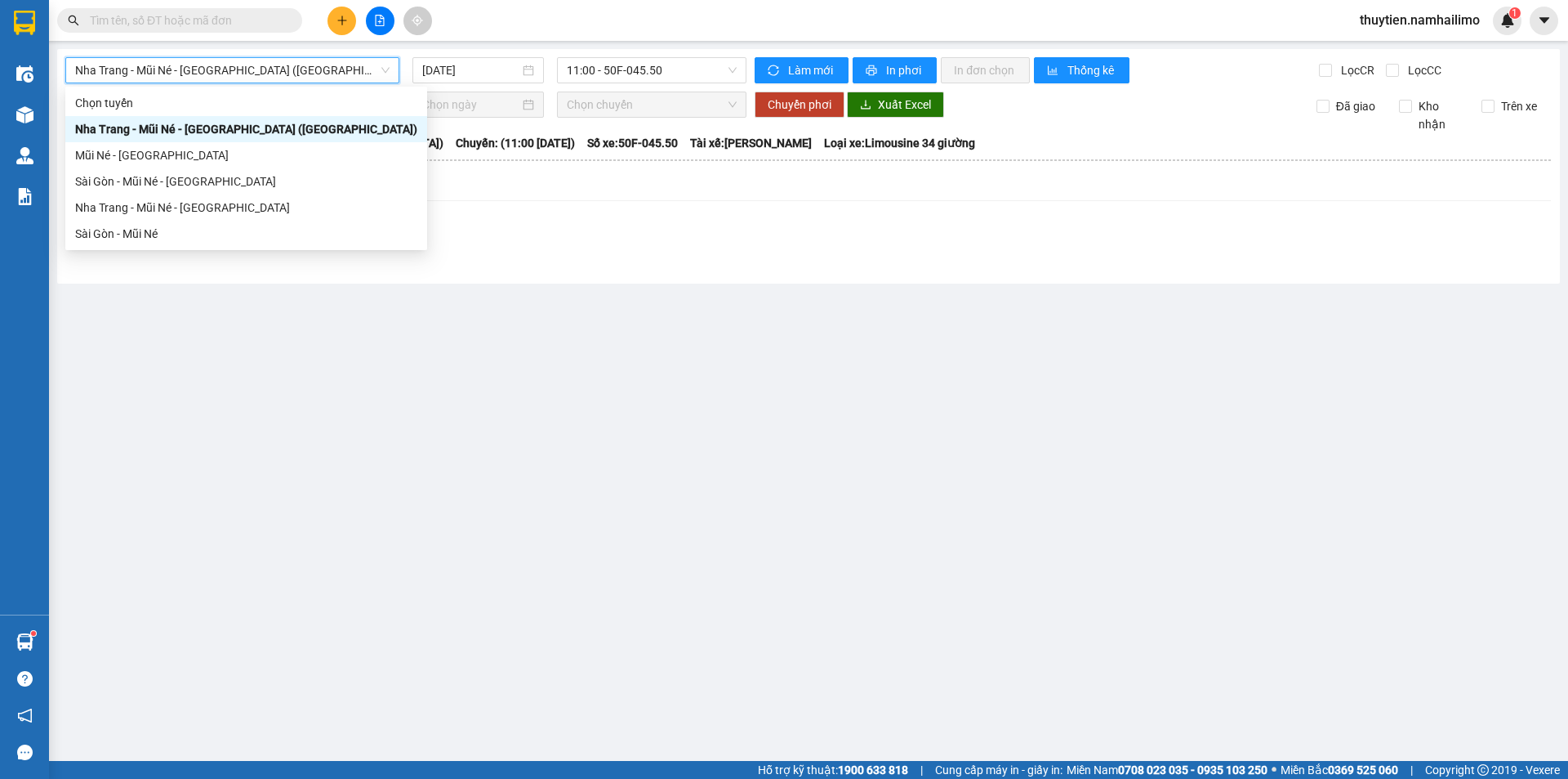
click at [269, 67] on span "Nha Trang - Mũi Né - [GEOGRAPHIC_DATA] ([GEOGRAPHIC_DATA])" at bounding box center [232, 70] width 315 height 25
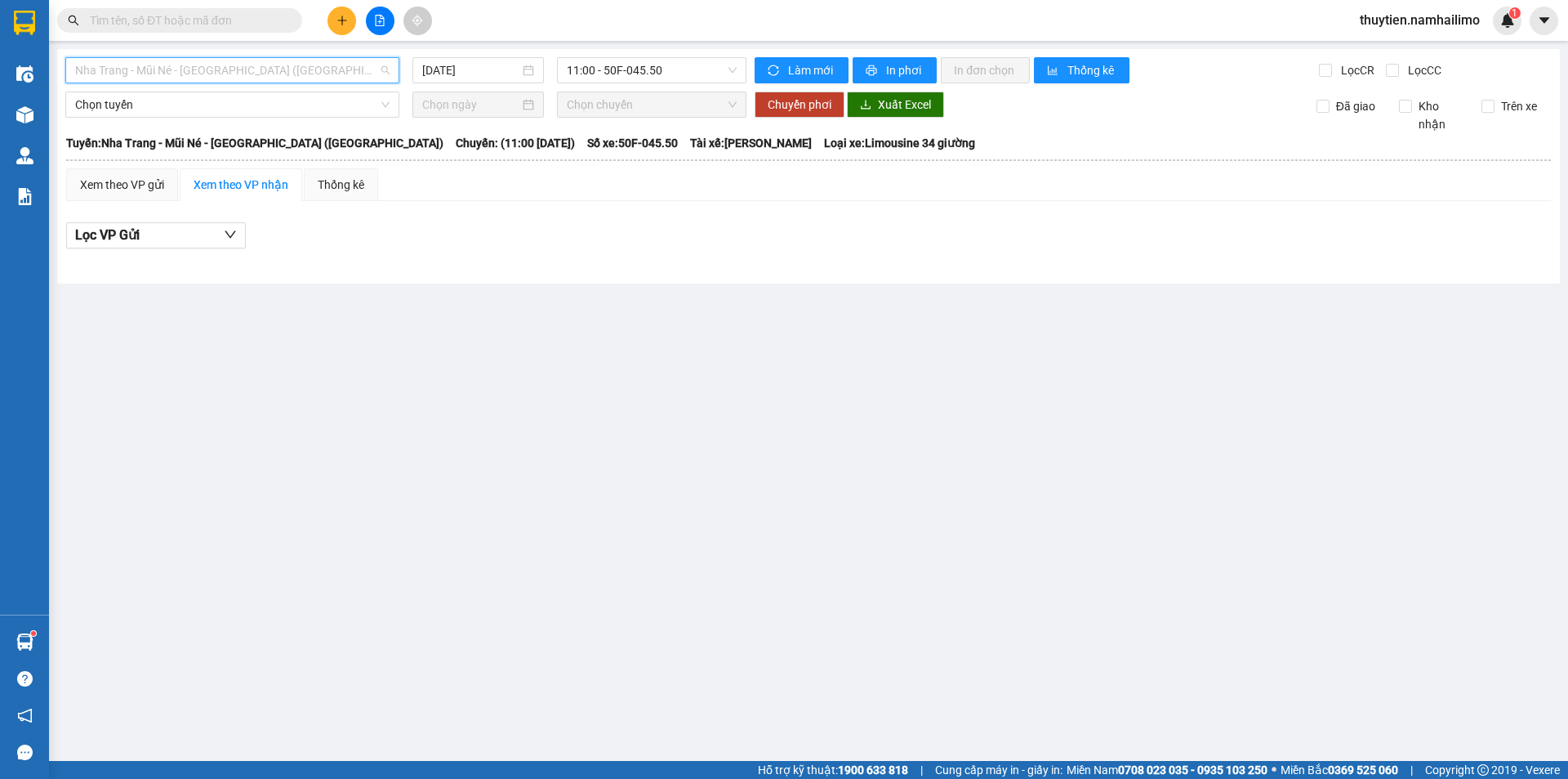
click at [218, 69] on span "Nha Trang - Mũi Né - [GEOGRAPHIC_DATA] ([GEOGRAPHIC_DATA])" at bounding box center [232, 70] width 315 height 25
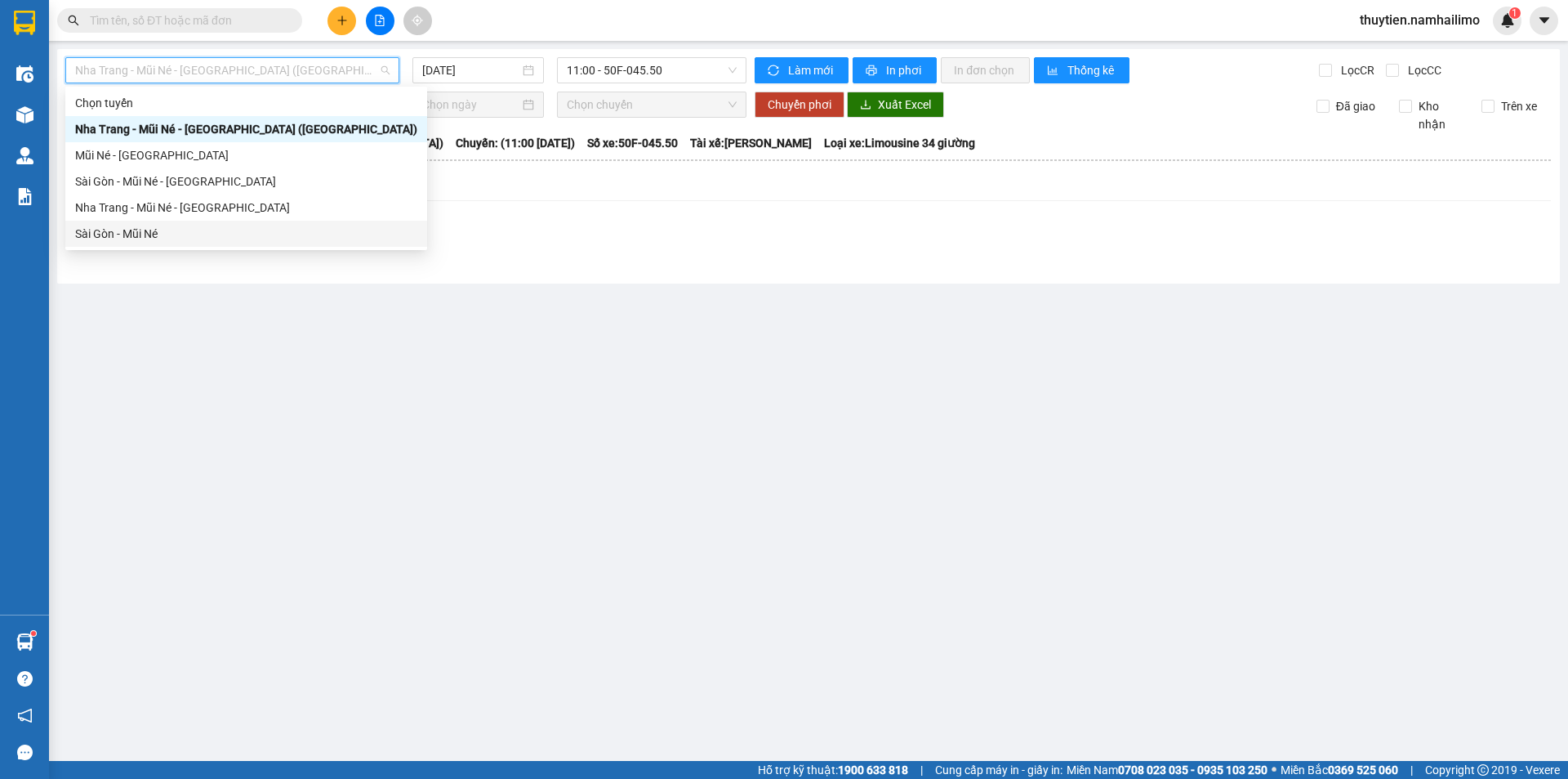
click at [150, 235] on div "Sài Gòn - Mũi Né" at bounding box center [246, 234] width 342 height 18
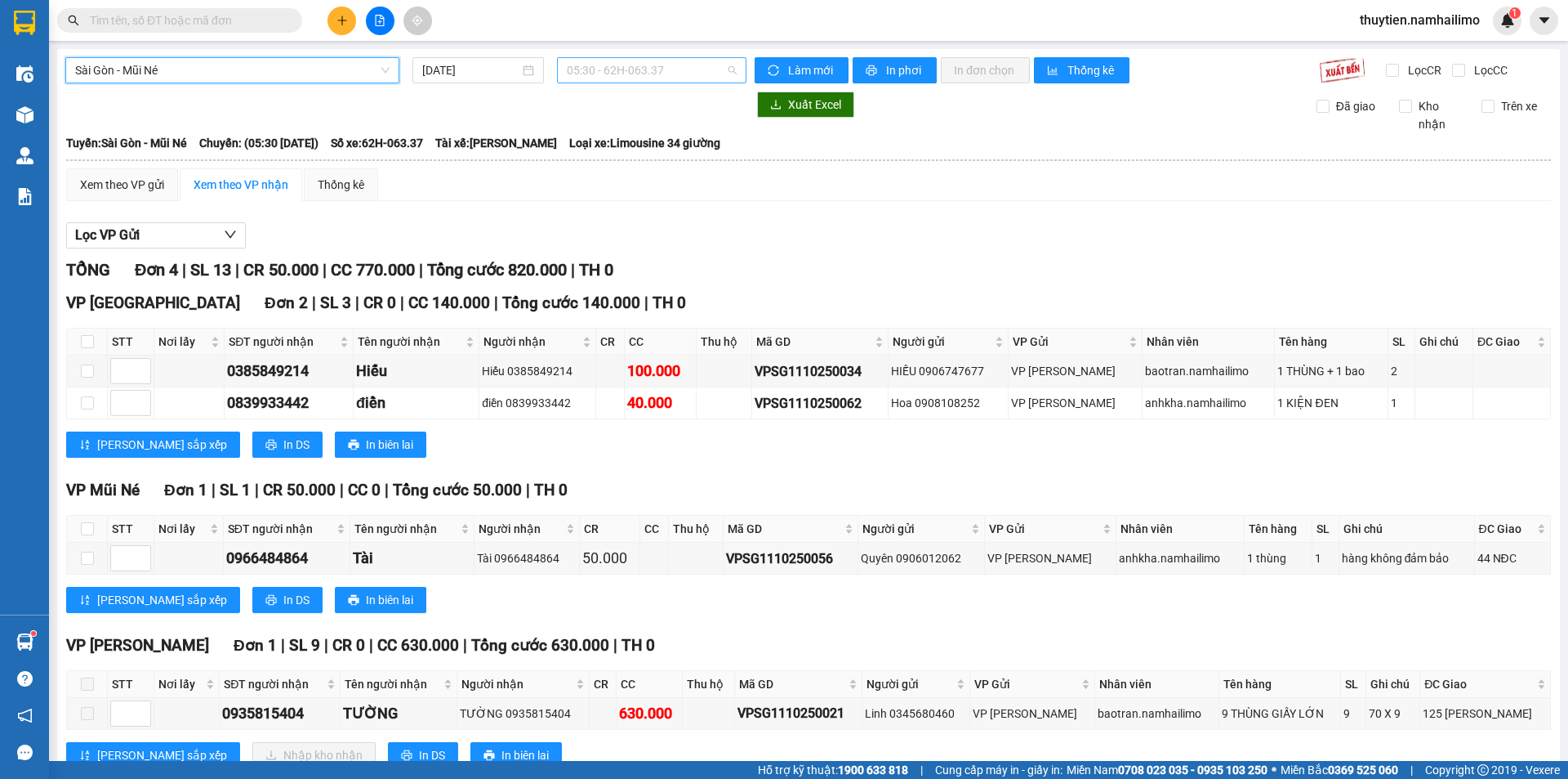
click at [607, 66] on span "05:30 - 62H-063.37" at bounding box center [652, 70] width 170 height 25
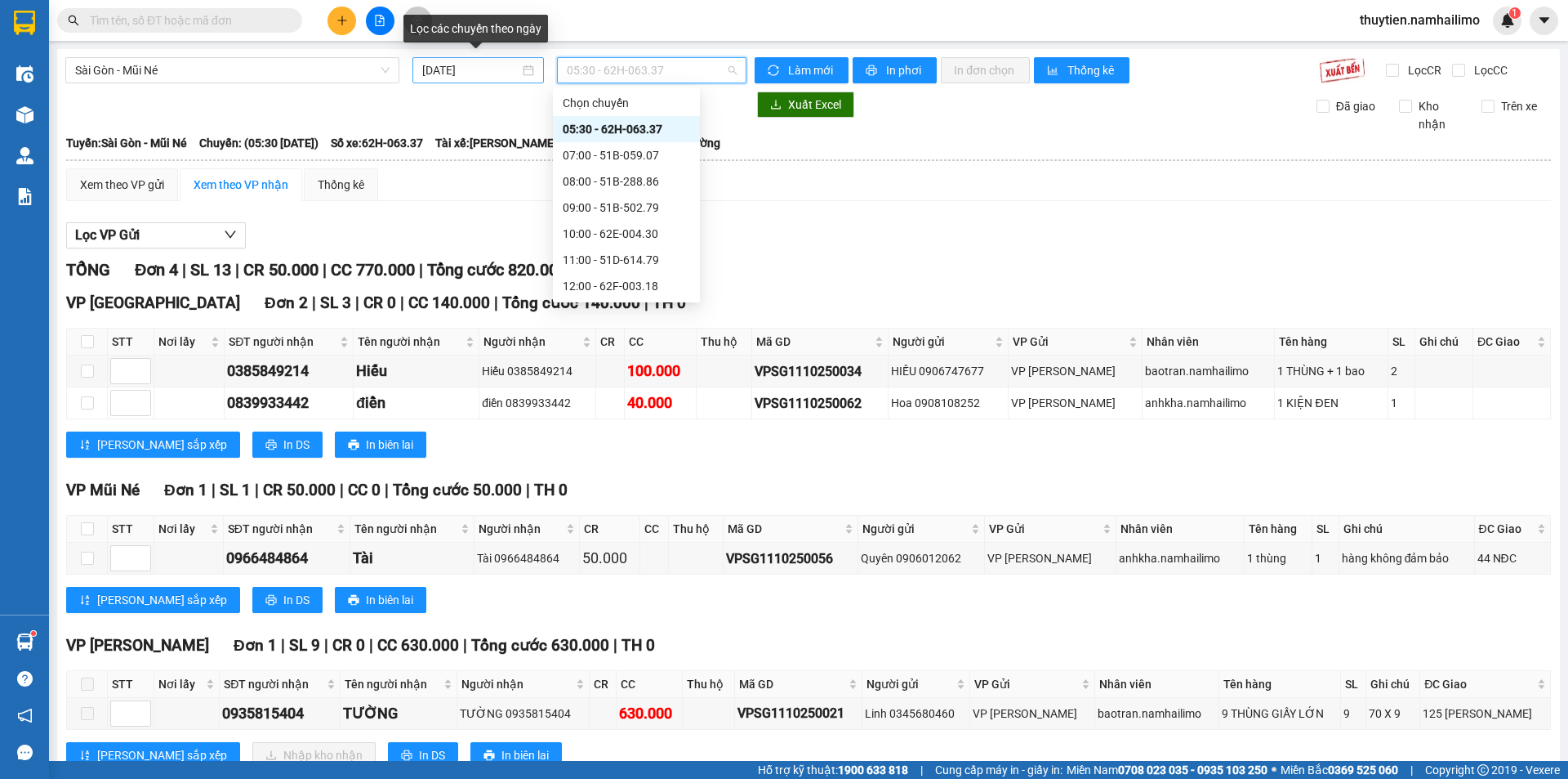
click at [431, 68] on input "[DATE]" at bounding box center [471, 70] width 97 height 18
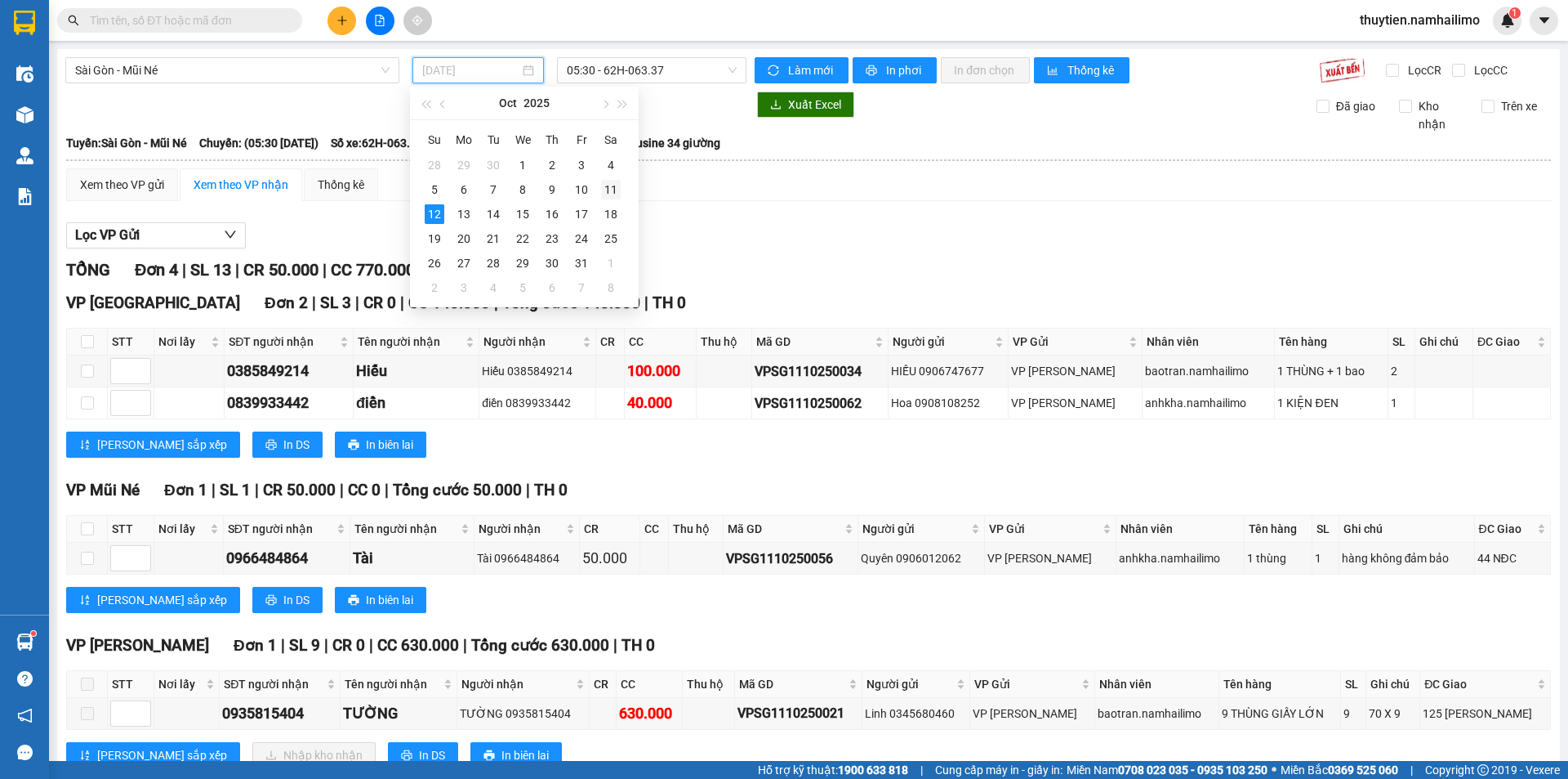
click at [614, 194] on div "11" at bounding box center [611, 190] width 20 height 20
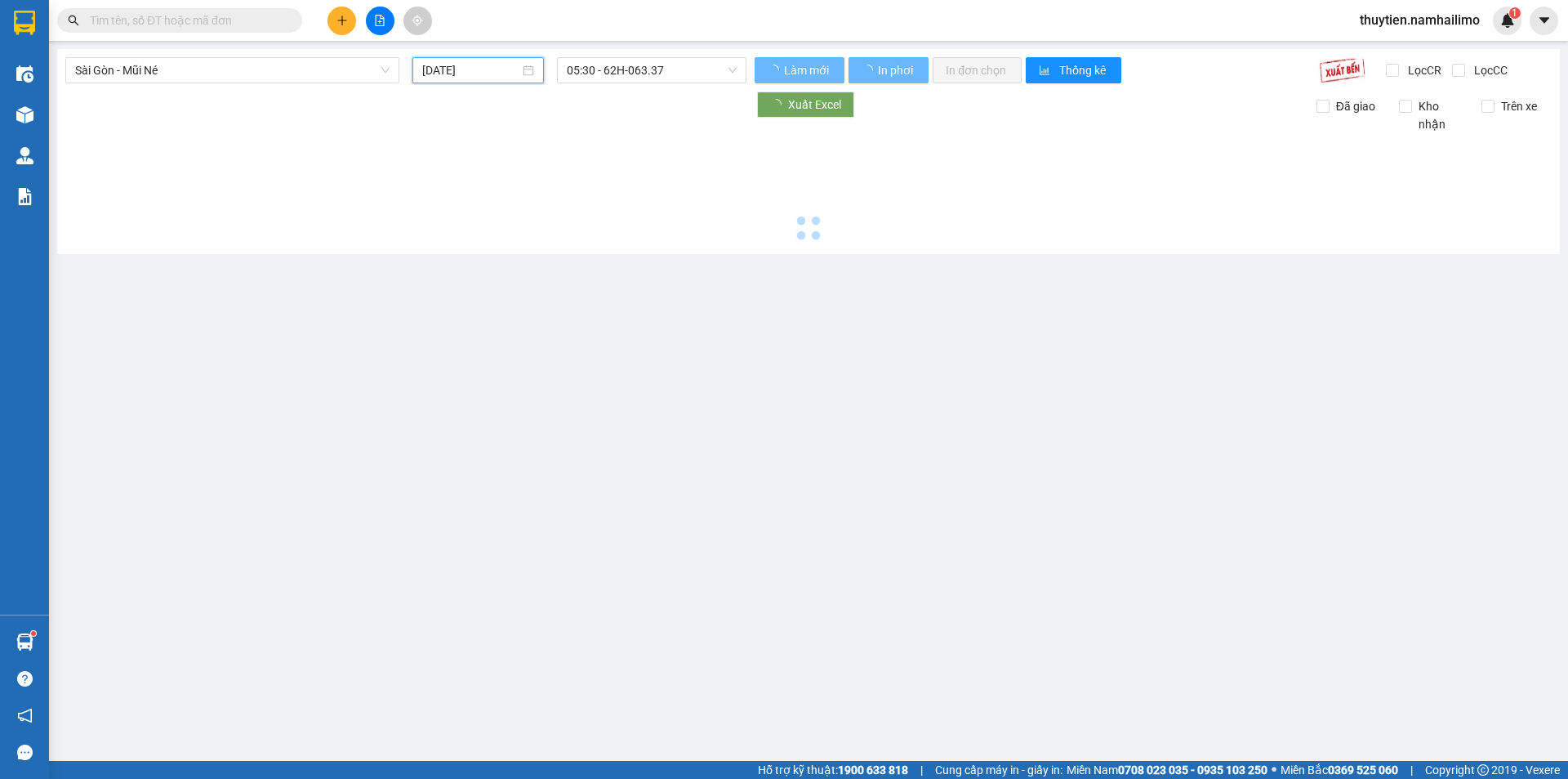
type input "[DATE]"
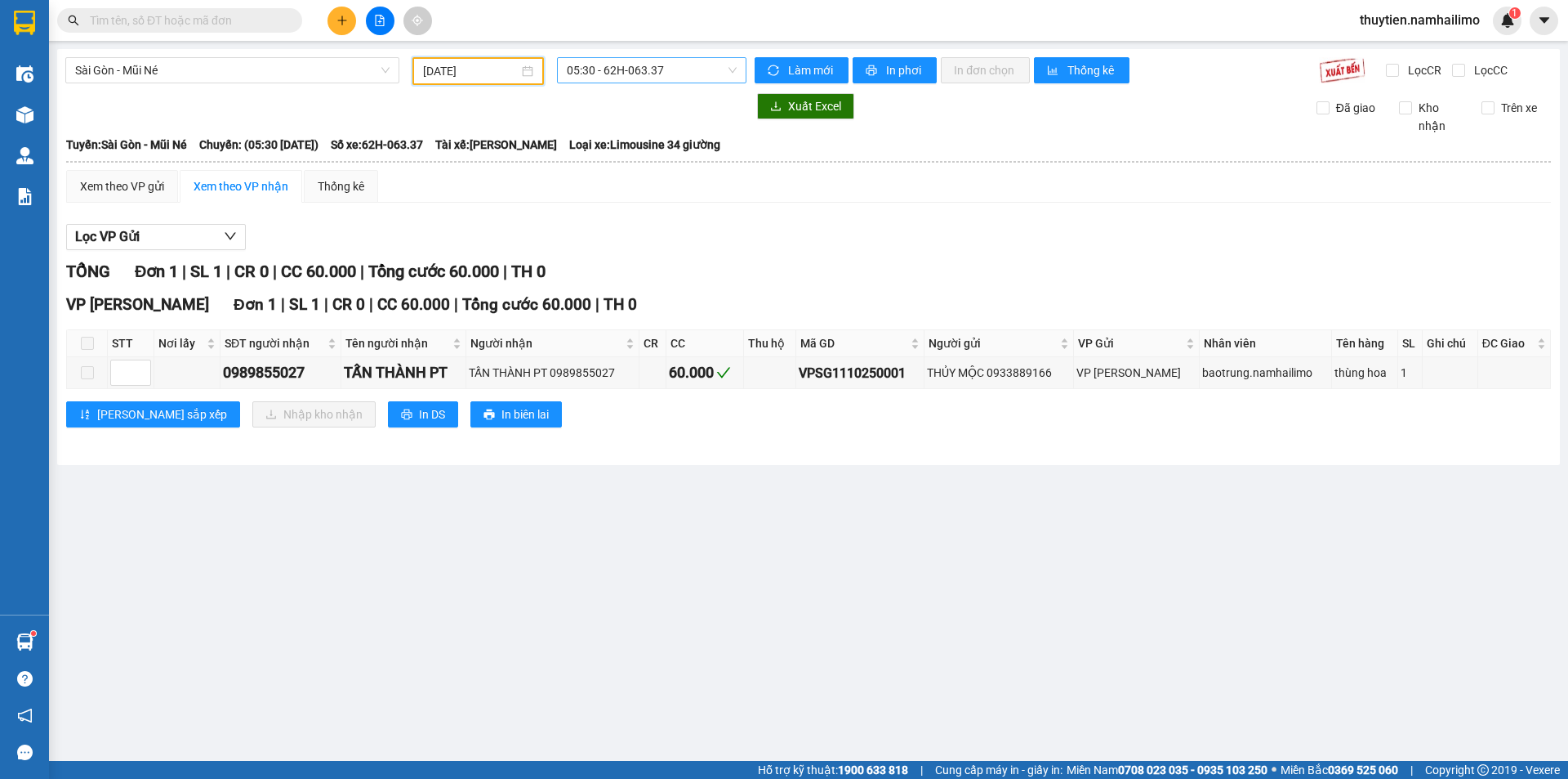
click at [590, 67] on span "05:30 - 62H-063.37" at bounding box center [652, 70] width 170 height 25
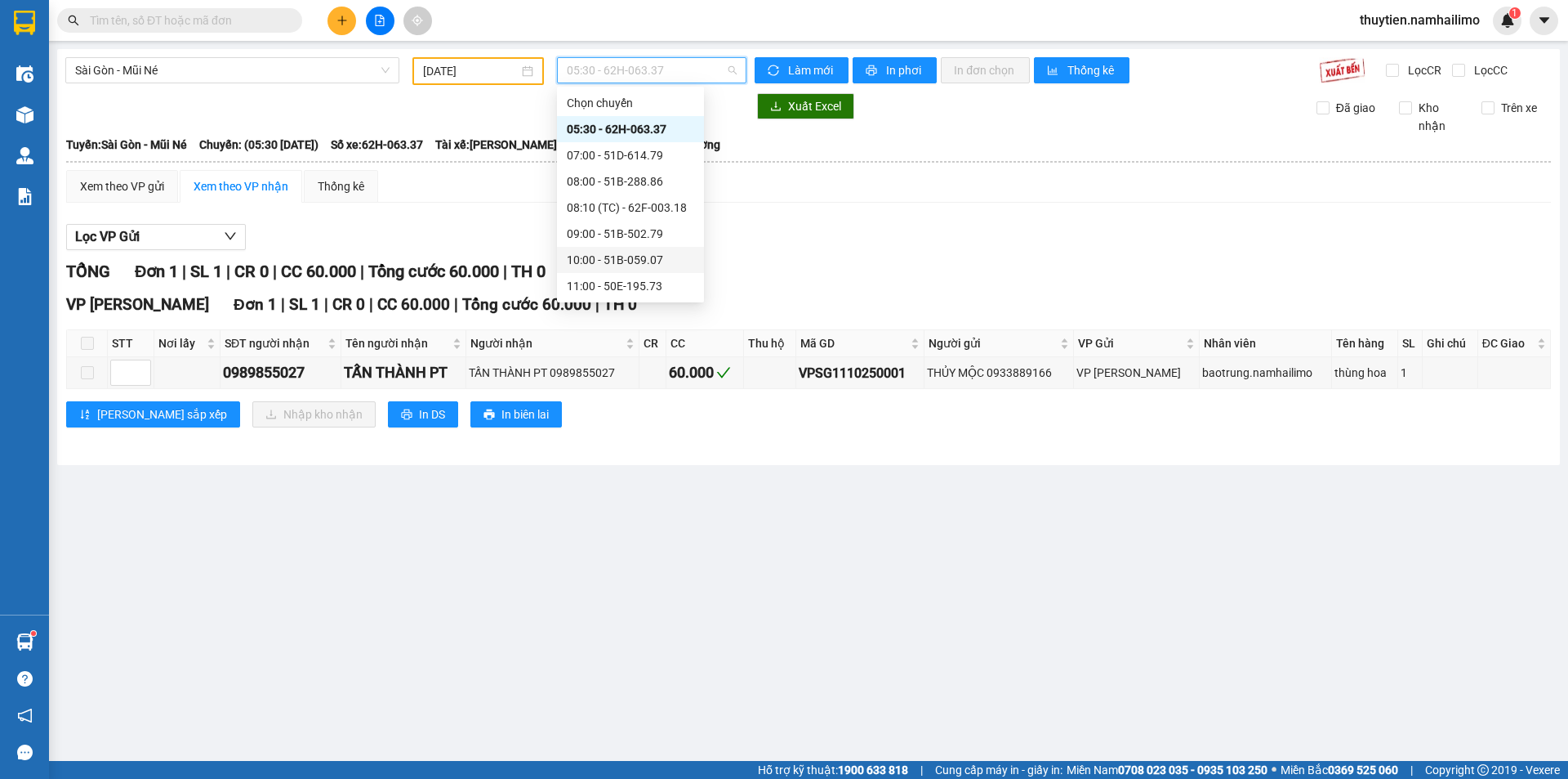
scroll to position [183, 0]
click at [619, 266] on div "19:30 - 50H-649.55" at bounding box center [631, 260] width 127 height 18
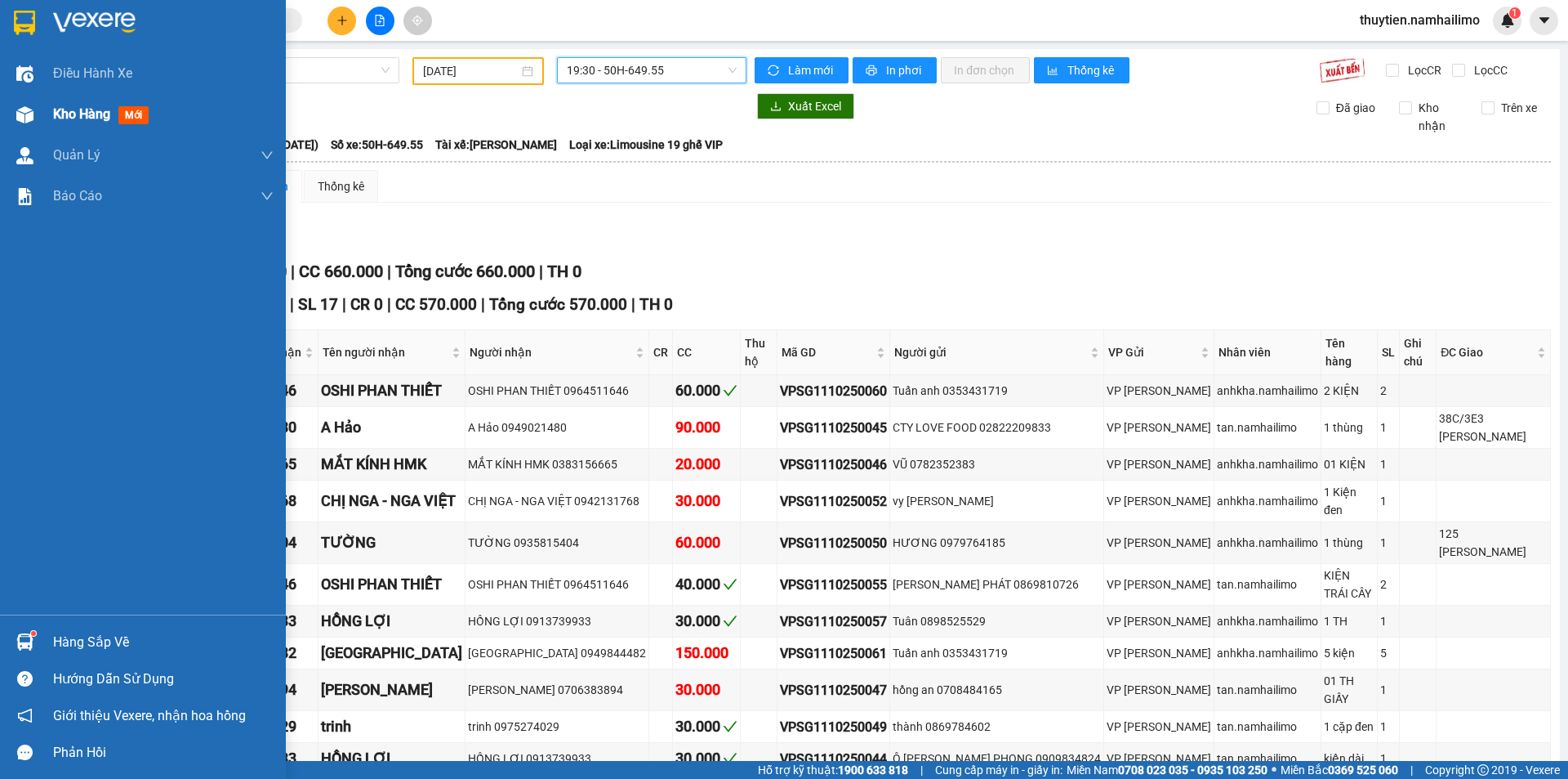
click at [98, 112] on span "Kho hàng" at bounding box center [82, 114] width 57 height 16
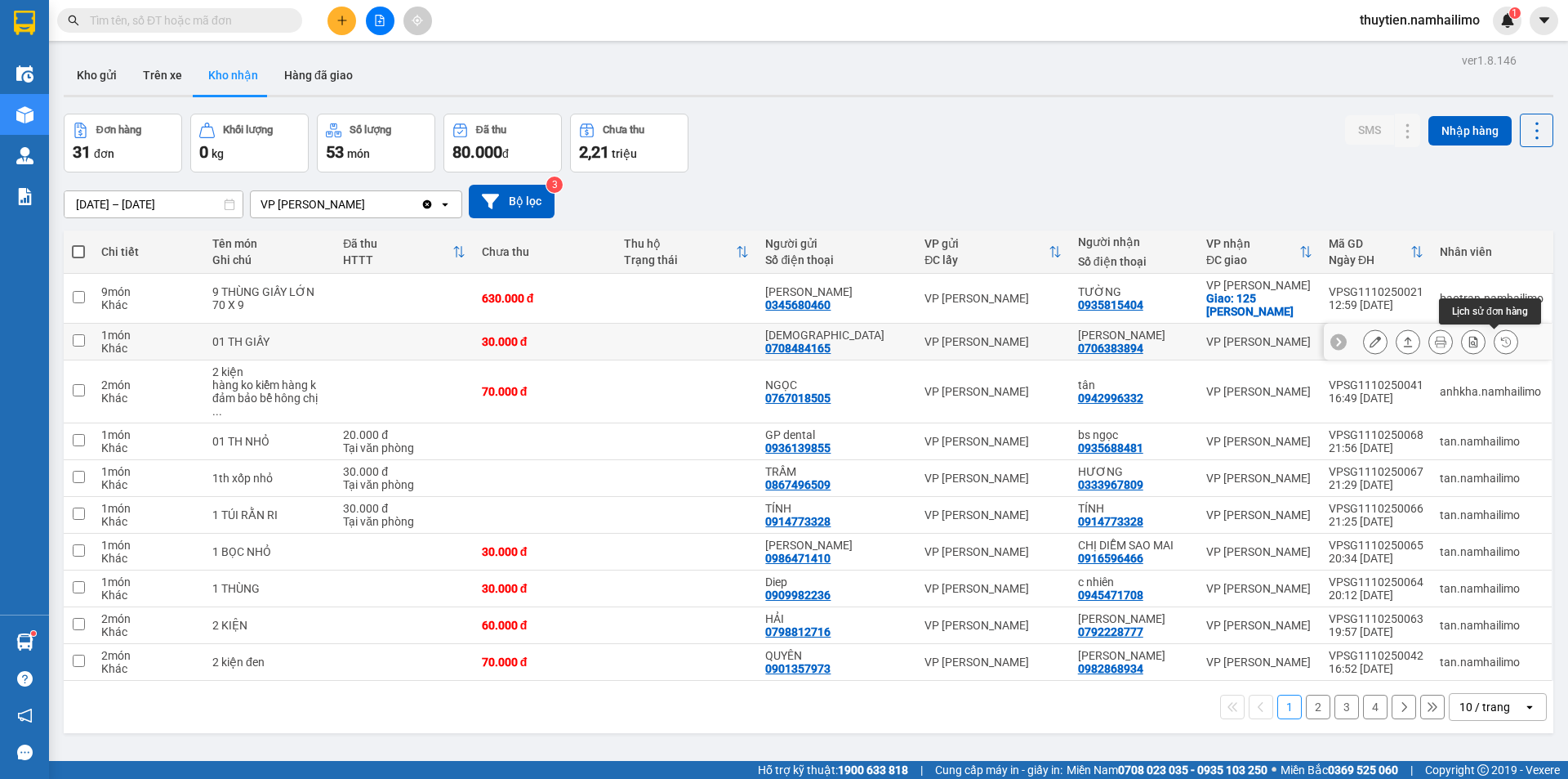
click at [1500, 341] on button at bounding box center [1506, 342] width 23 height 29
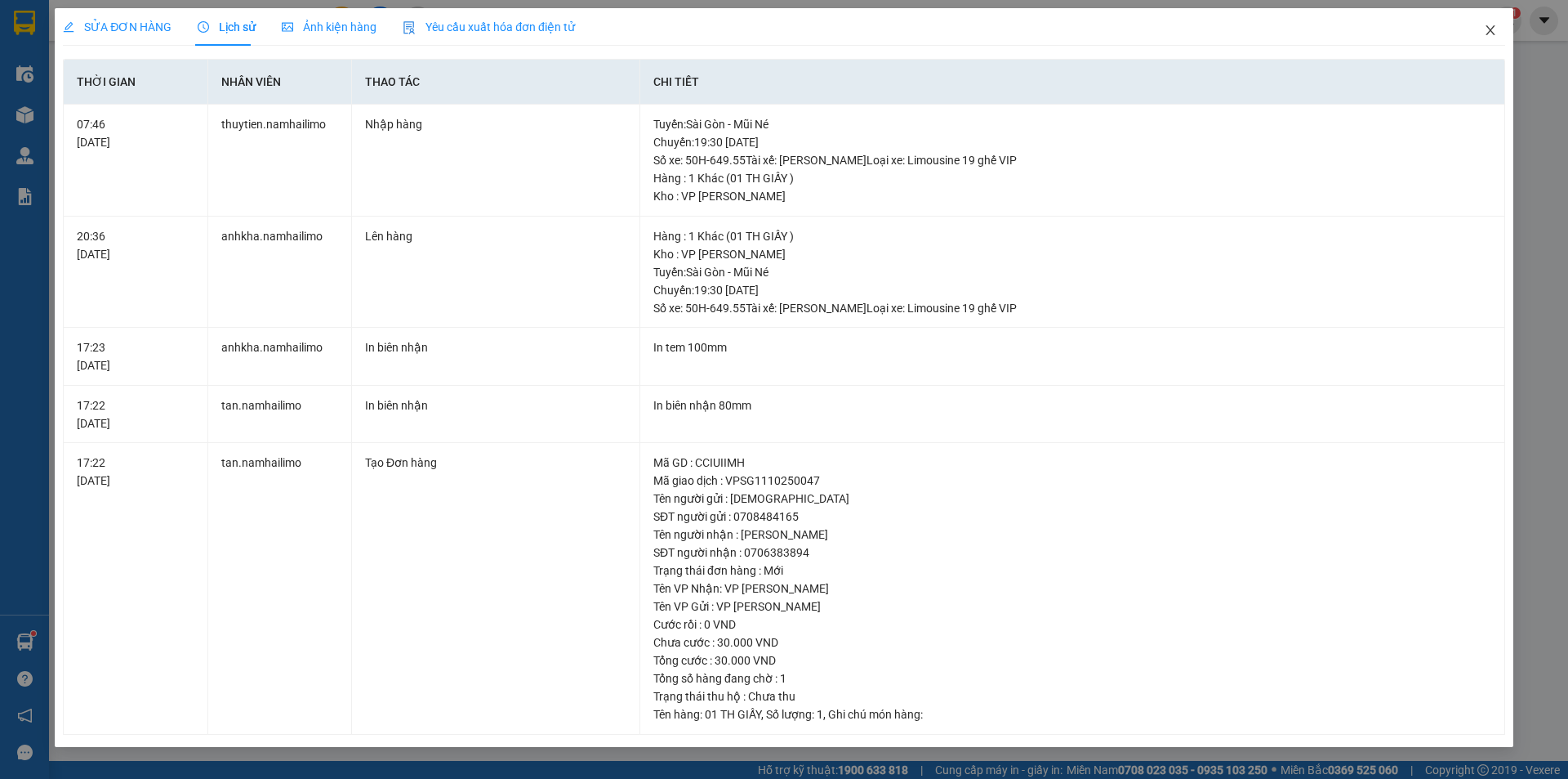
click at [1497, 29] on span "Close" at bounding box center [1490, 31] width 46 height 46
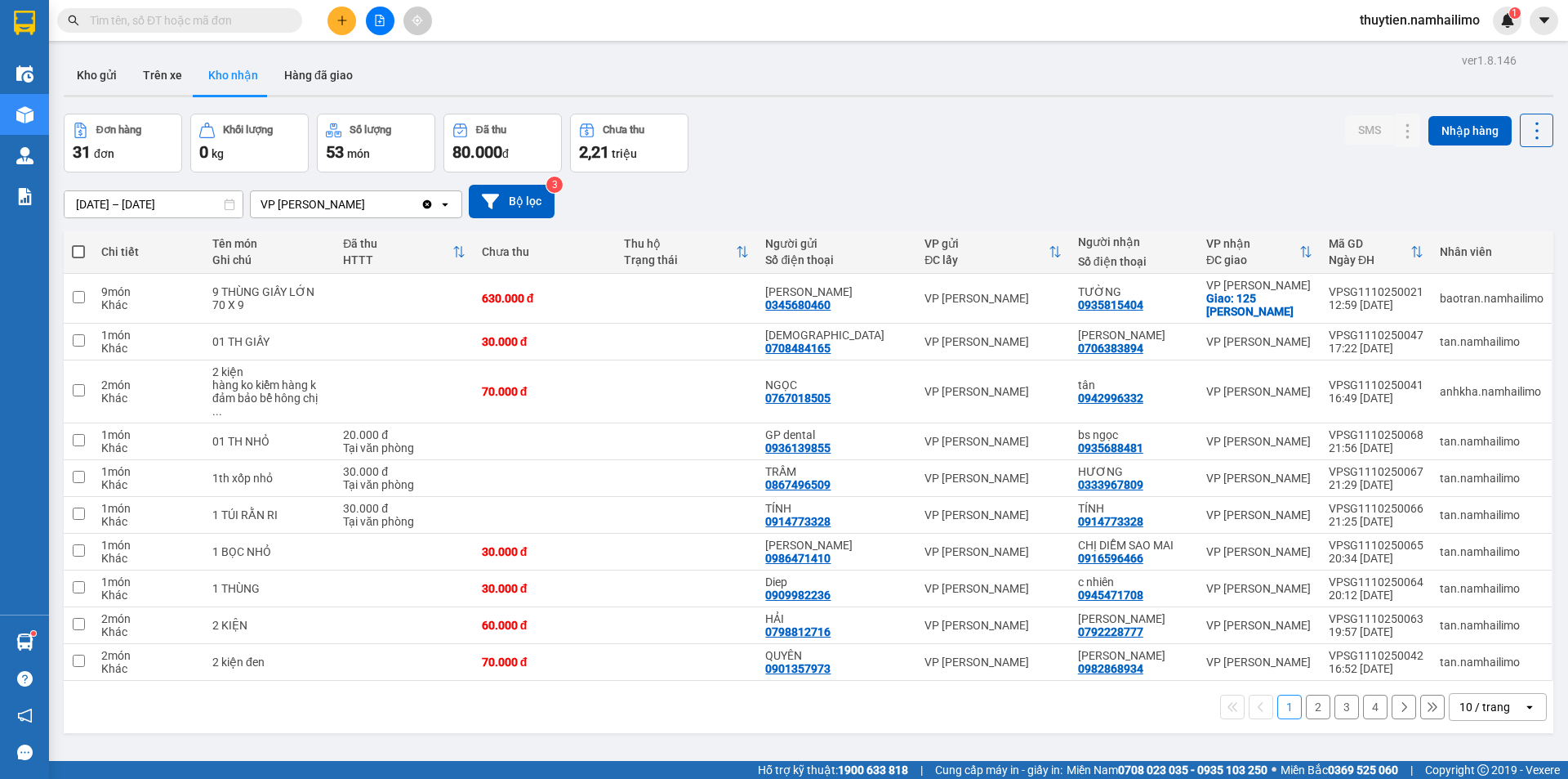
click at [383, 25] on icon "file-add" at bounding box center [380, 20] width 11 height 11
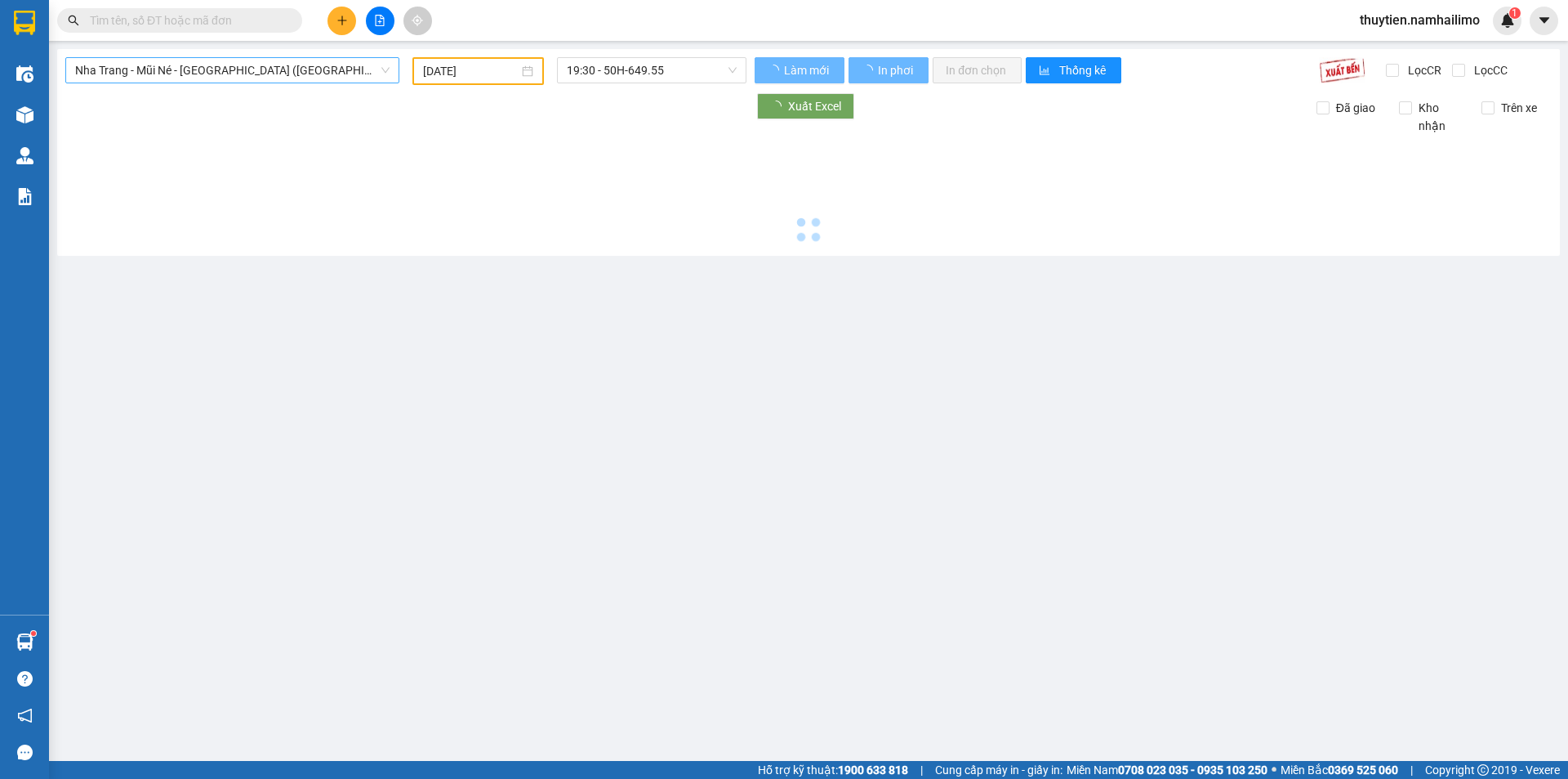
type input "[DATE]"
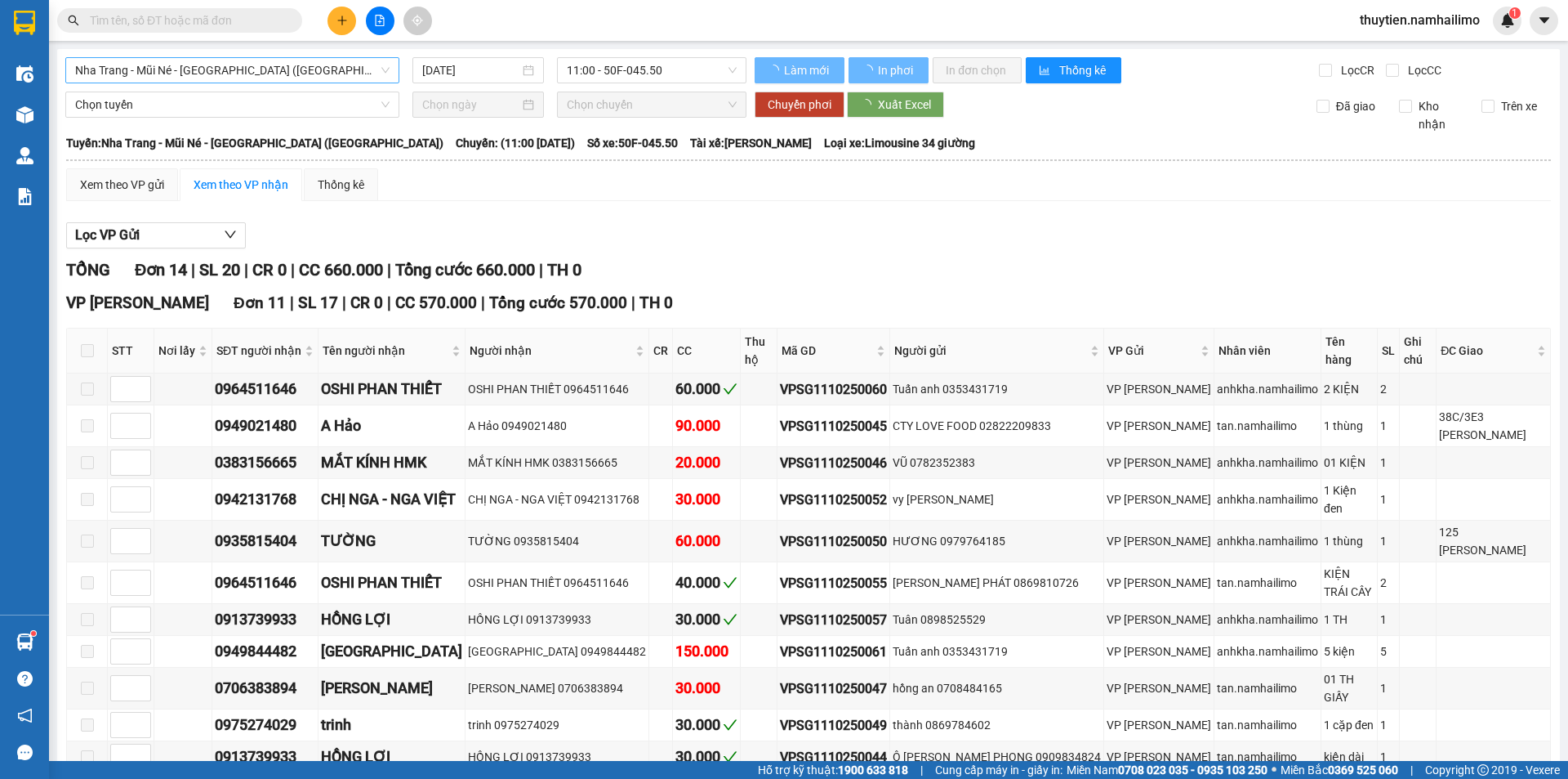
click at [220, 78] on span "Nha Trang - Mũi Né - [GEOGRAPHIC_DATA] ([GEOGRAPHIC_DATA])" at bounding box center [232, 70] width 315 height 25
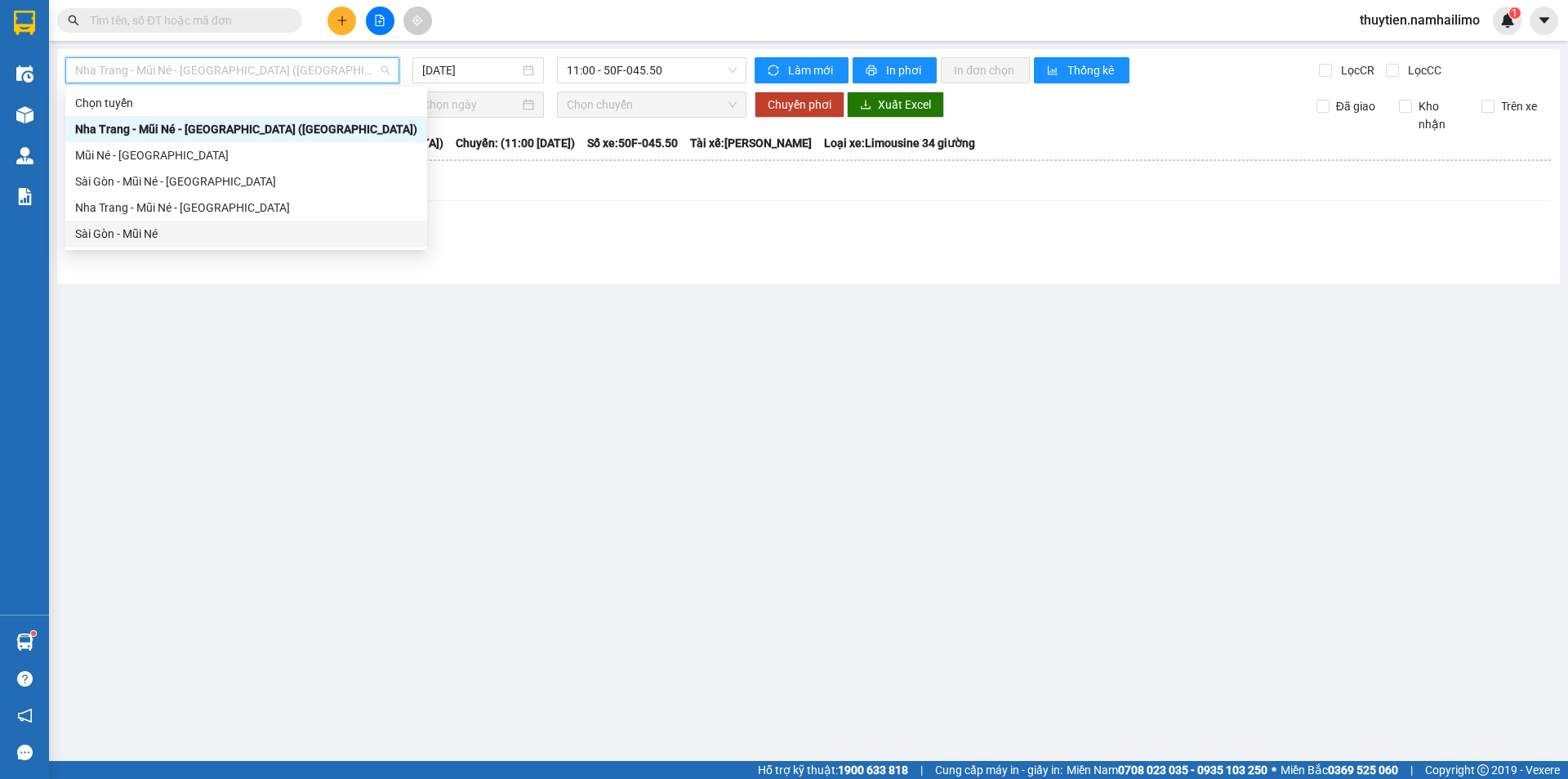
click at [136, 230] on div "Sài Gòn - Mũi Né" at bounding box center [246, 234] width 342 height 18
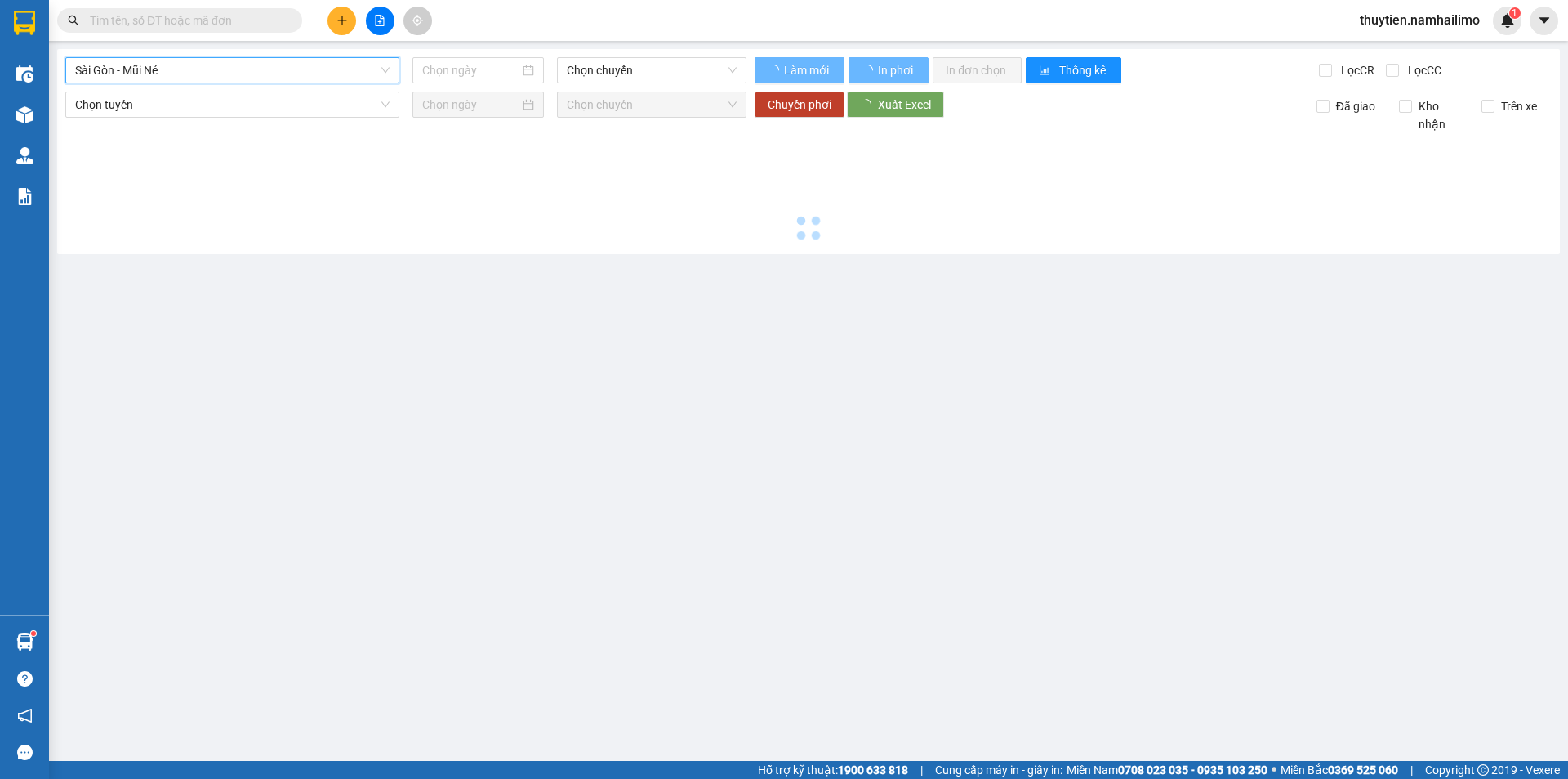
type input "[DATE]"
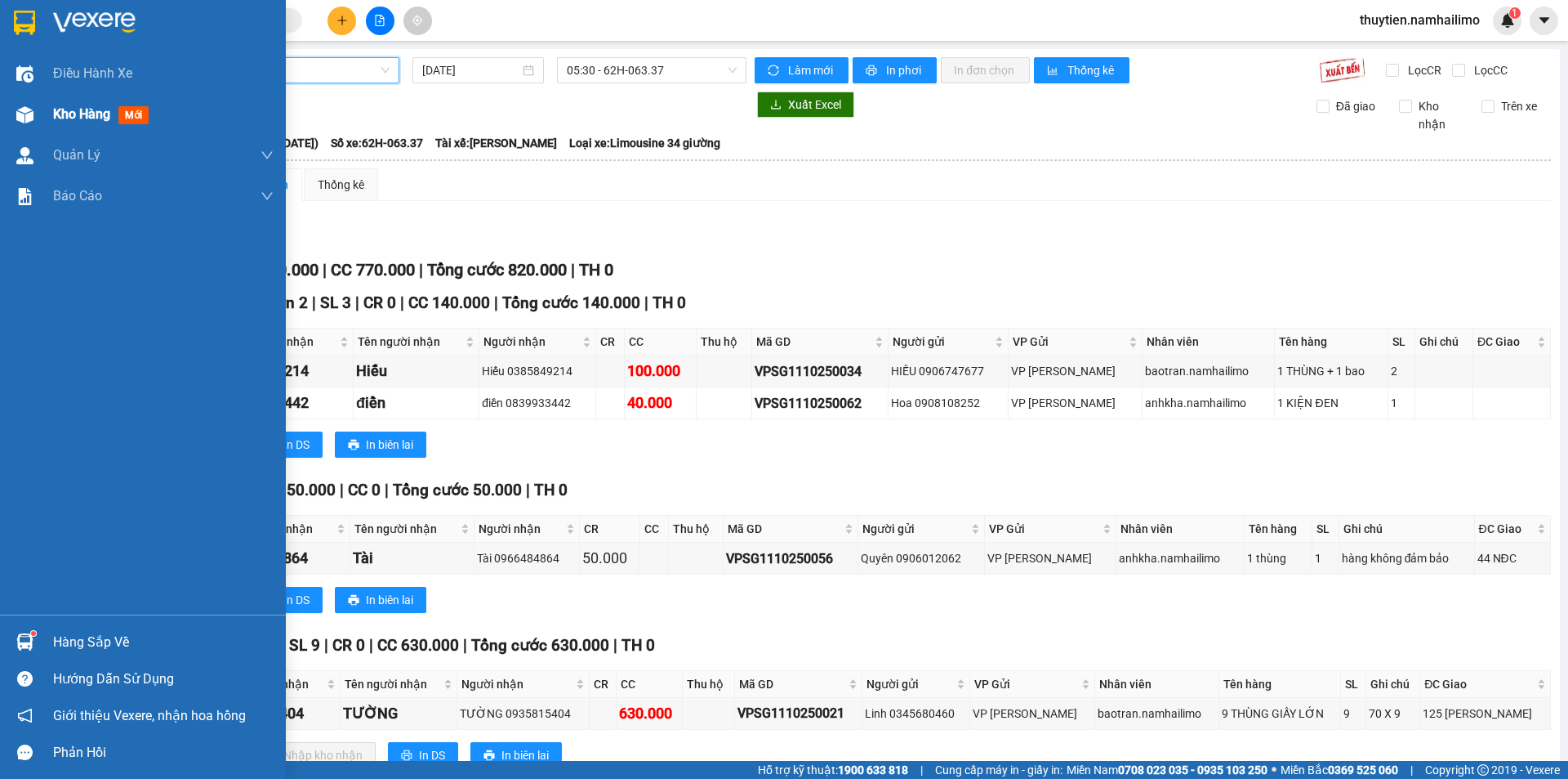
click at [88, 115] on span "Kho hàng" at bounding box center [82, 114] width 57 height 16
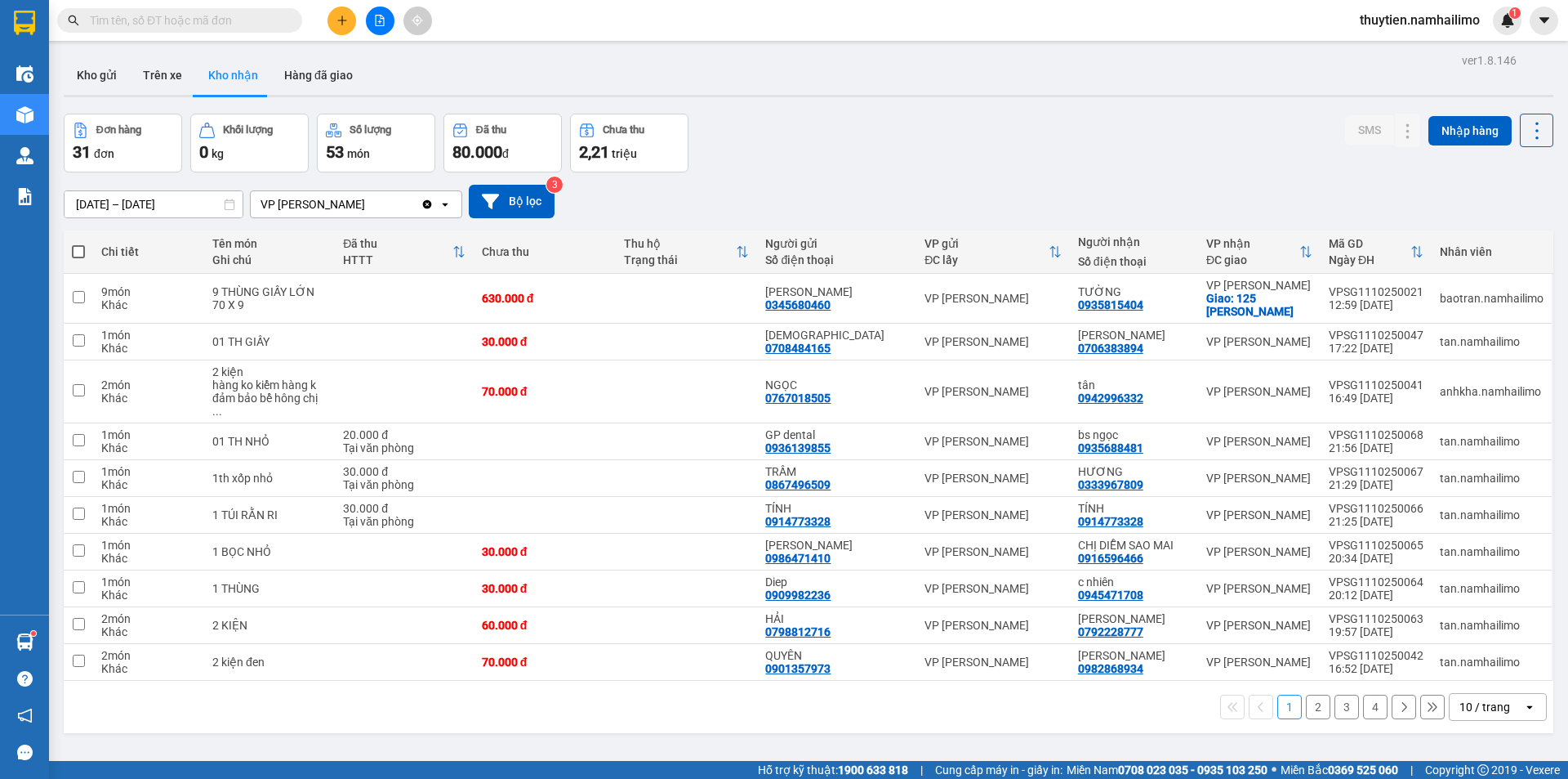
click at [671, 68] on div "Kho gửi Trên xe Kho nhận Hàng đã giao" at bounding box center [808, 77] width 1490 height 43
click at [1307, 695] on button "2" at bounding box center [1318, 707] width 25 height 25
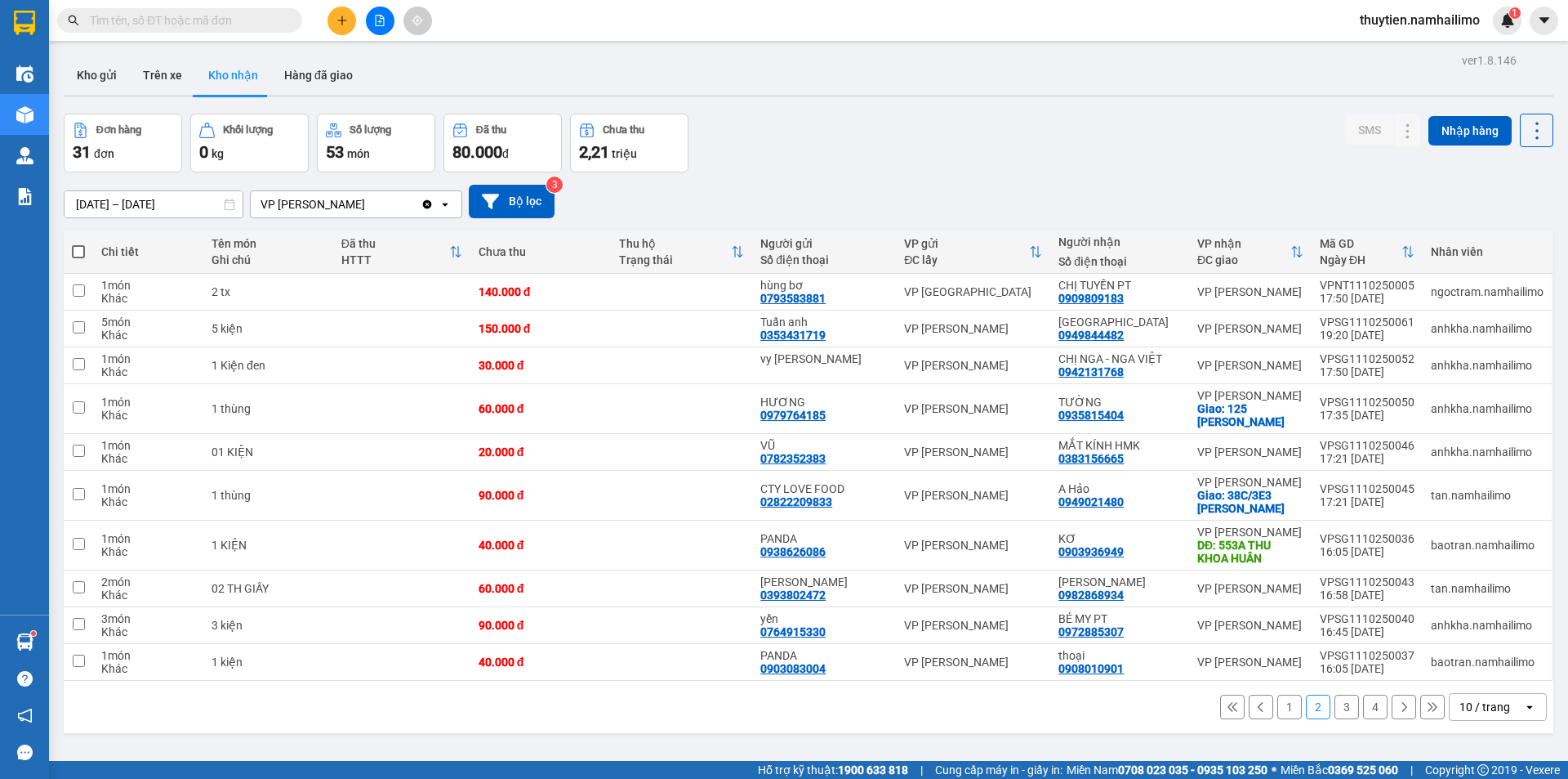
click at [1335, 706] on button "3" at bounding box center [1347, 707] width 25 height 25
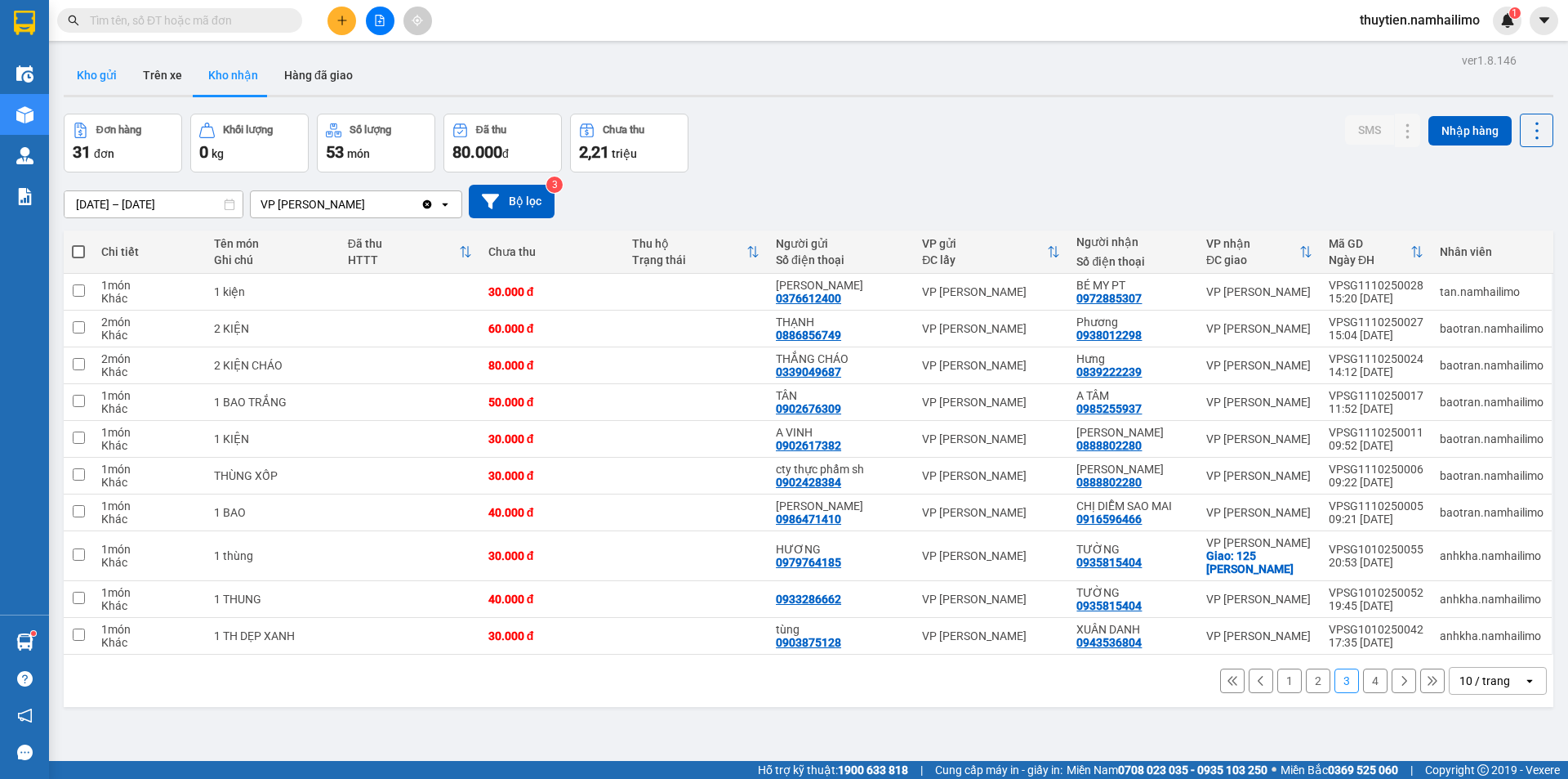
click at [97, 78] on button "Kho gửi" at bounding box center [96, 75] width 66 height 39
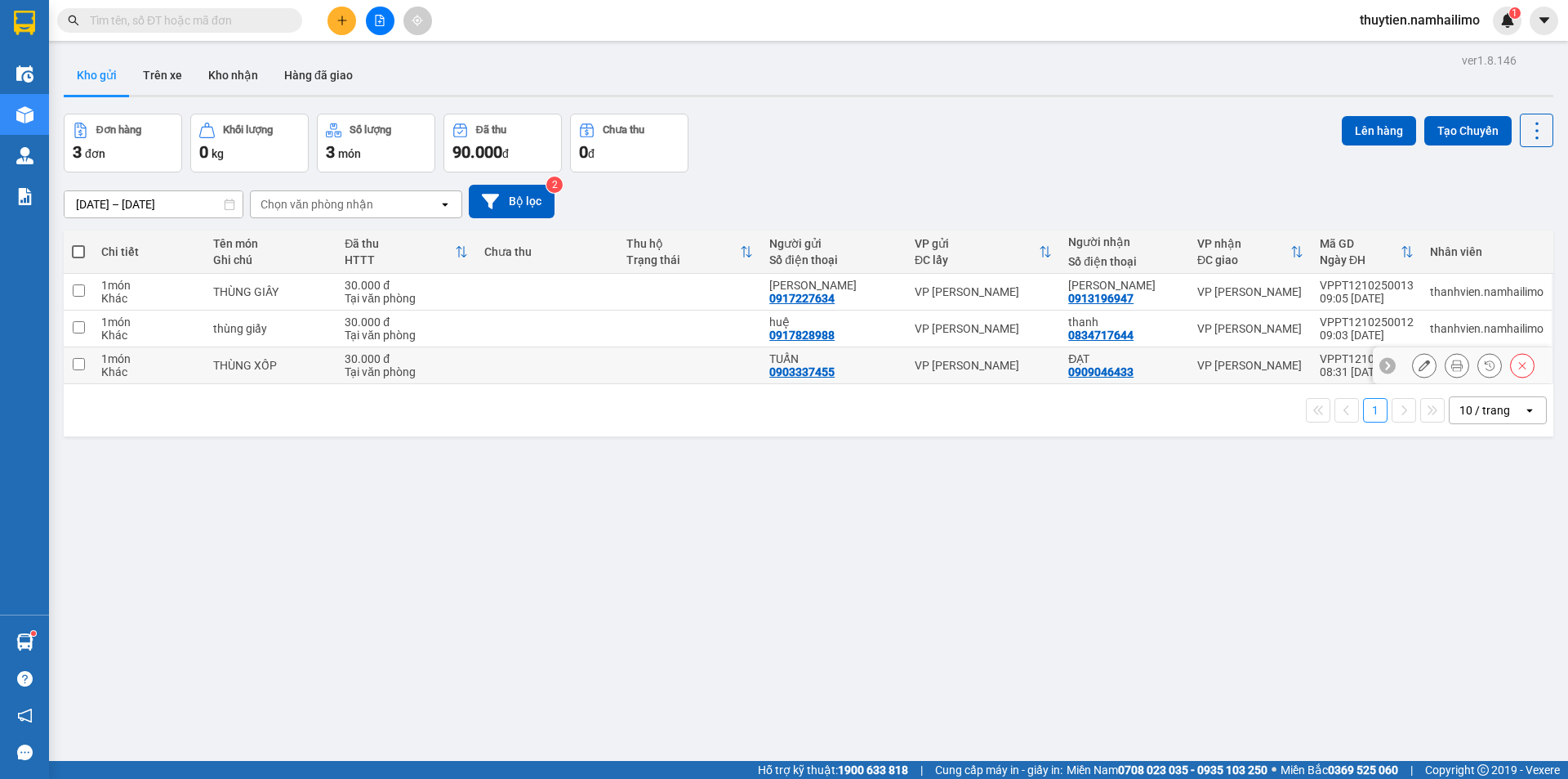
click at [79, 366] on input "checkbox" at bounding box center [78, 364] width 12 height 12
checkbox input "true"
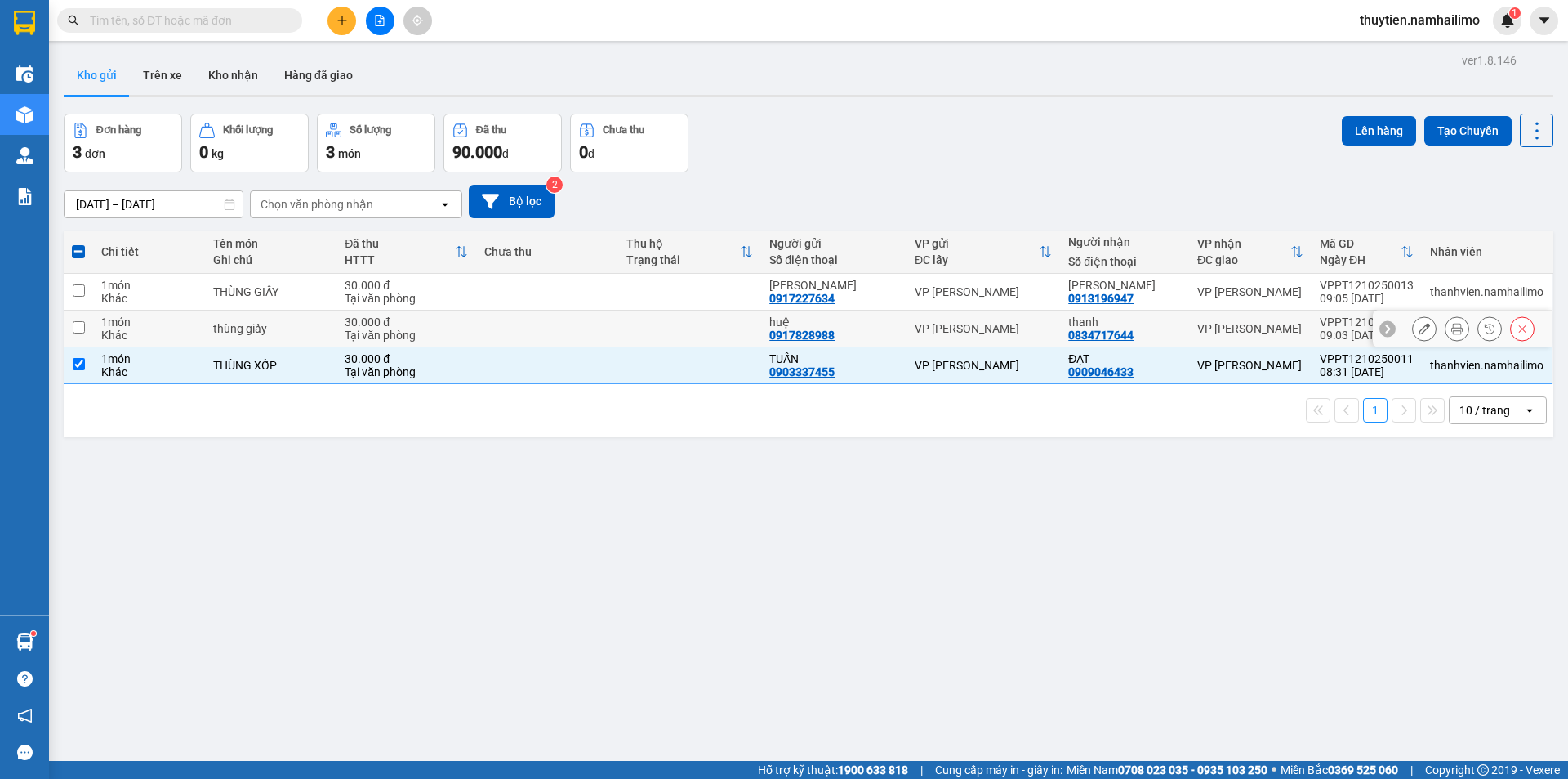
click at [78, 320] on td at bounding box center [78, 329] width 29 height 37
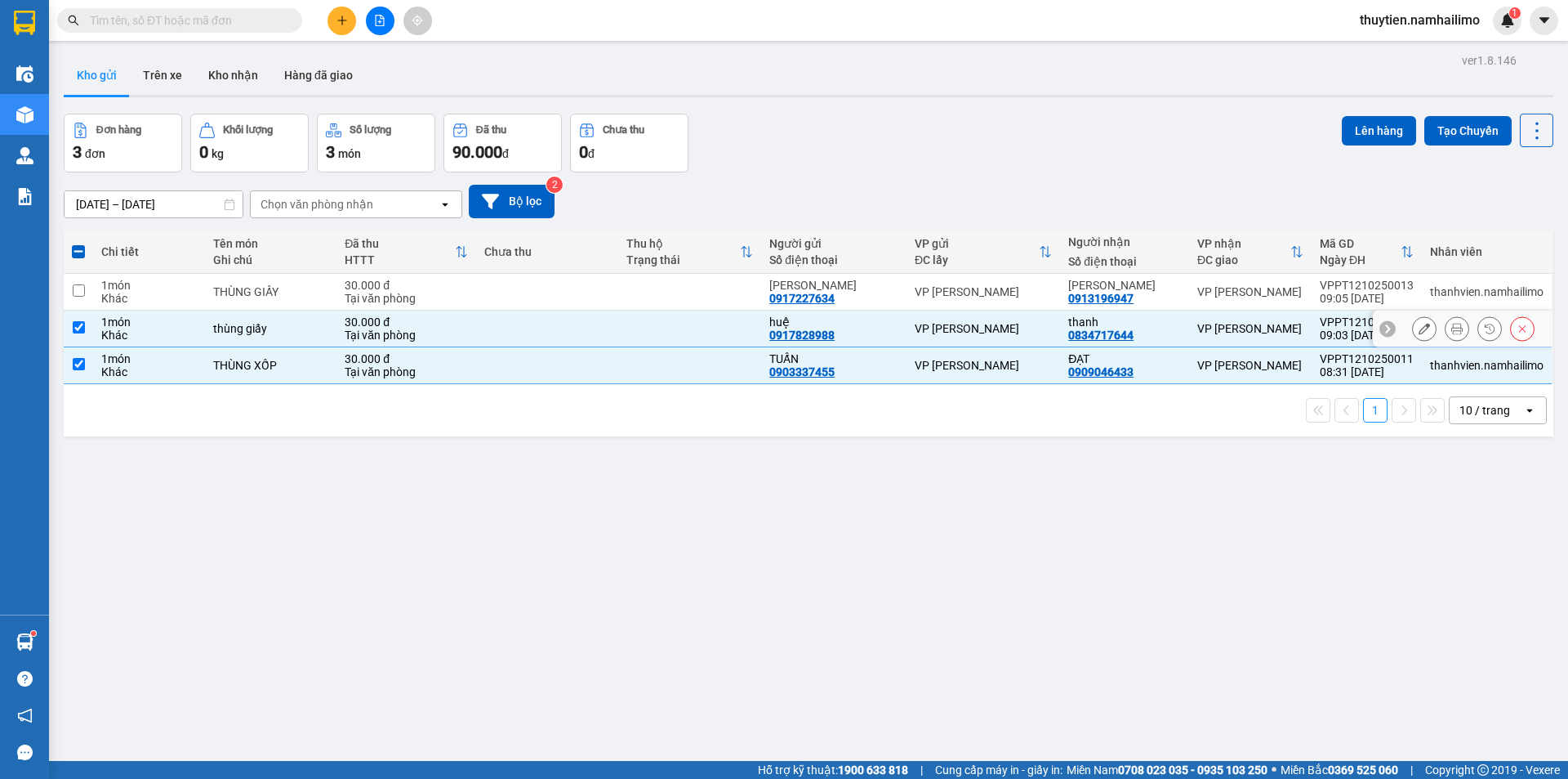
click at [77, 326] on input "checkbox" at bounding box center [78, 327] width 12 height 12
checkbox input "false"
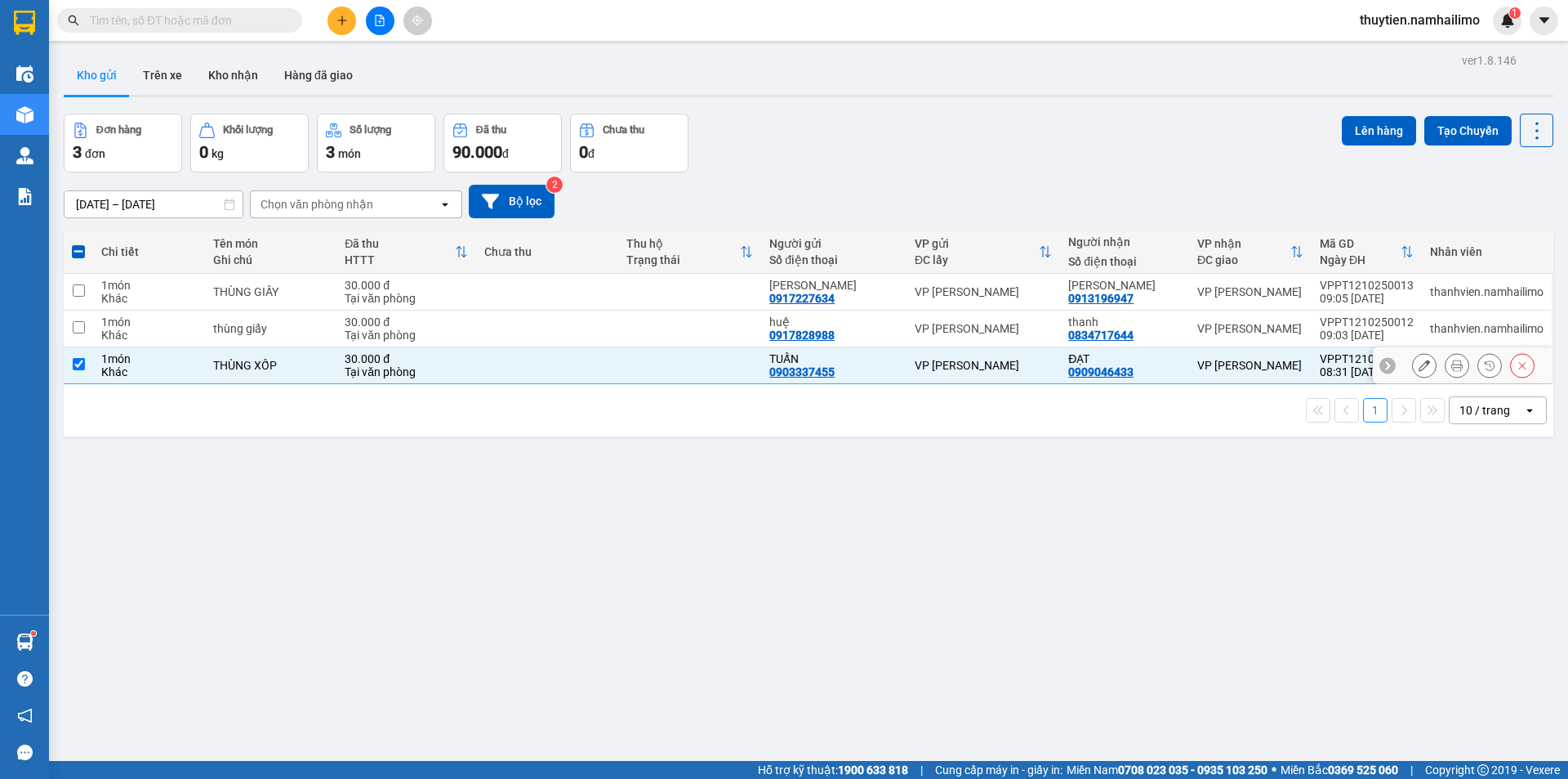
click at [76, 360] on input "checkbox" at bounding box center [78, 364] width 12 height 12
checkbox input "false"
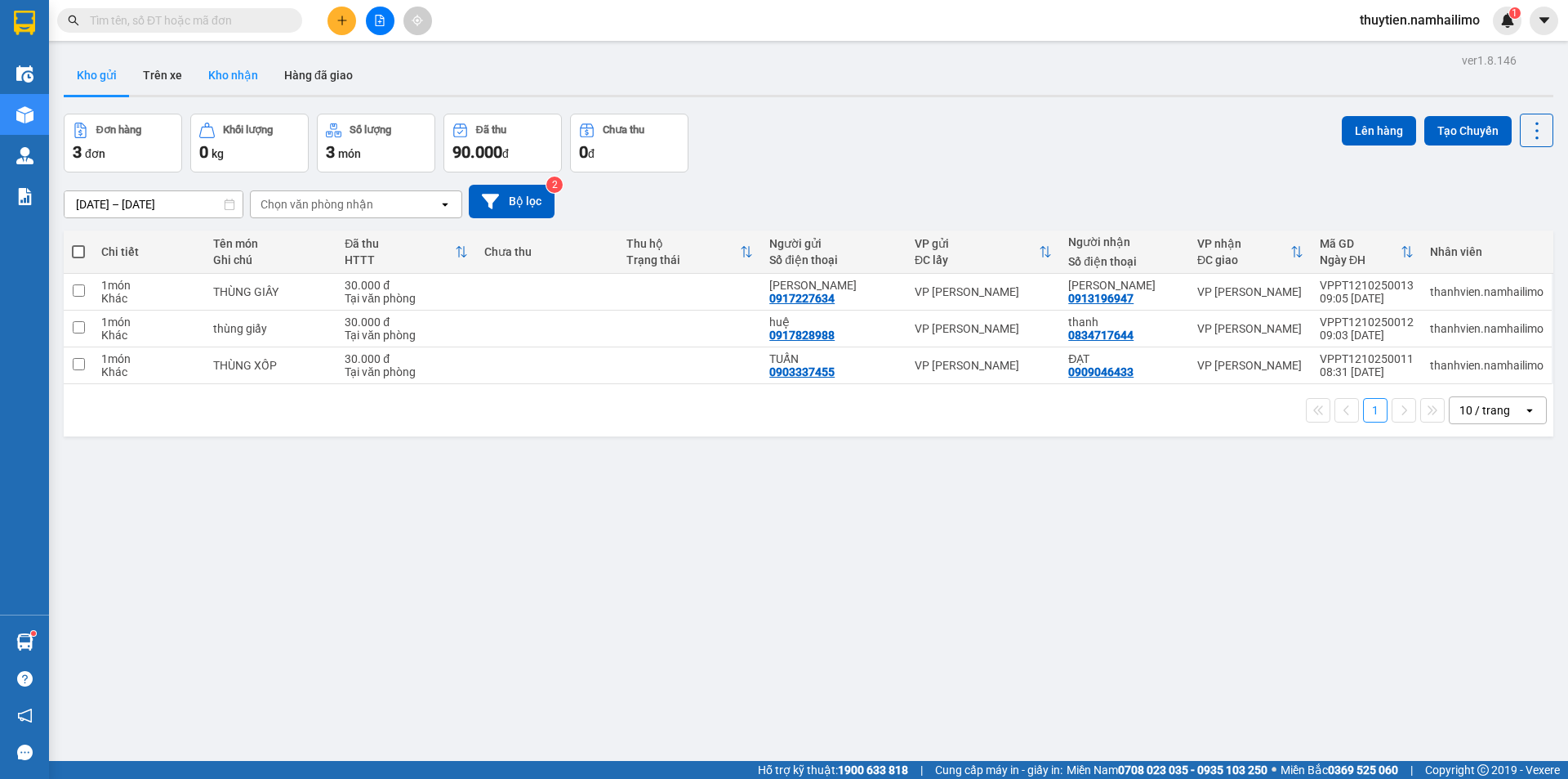
click at [241, 79] on button "Kho nhận" at bounding box center [233, 75] width 76 height 39
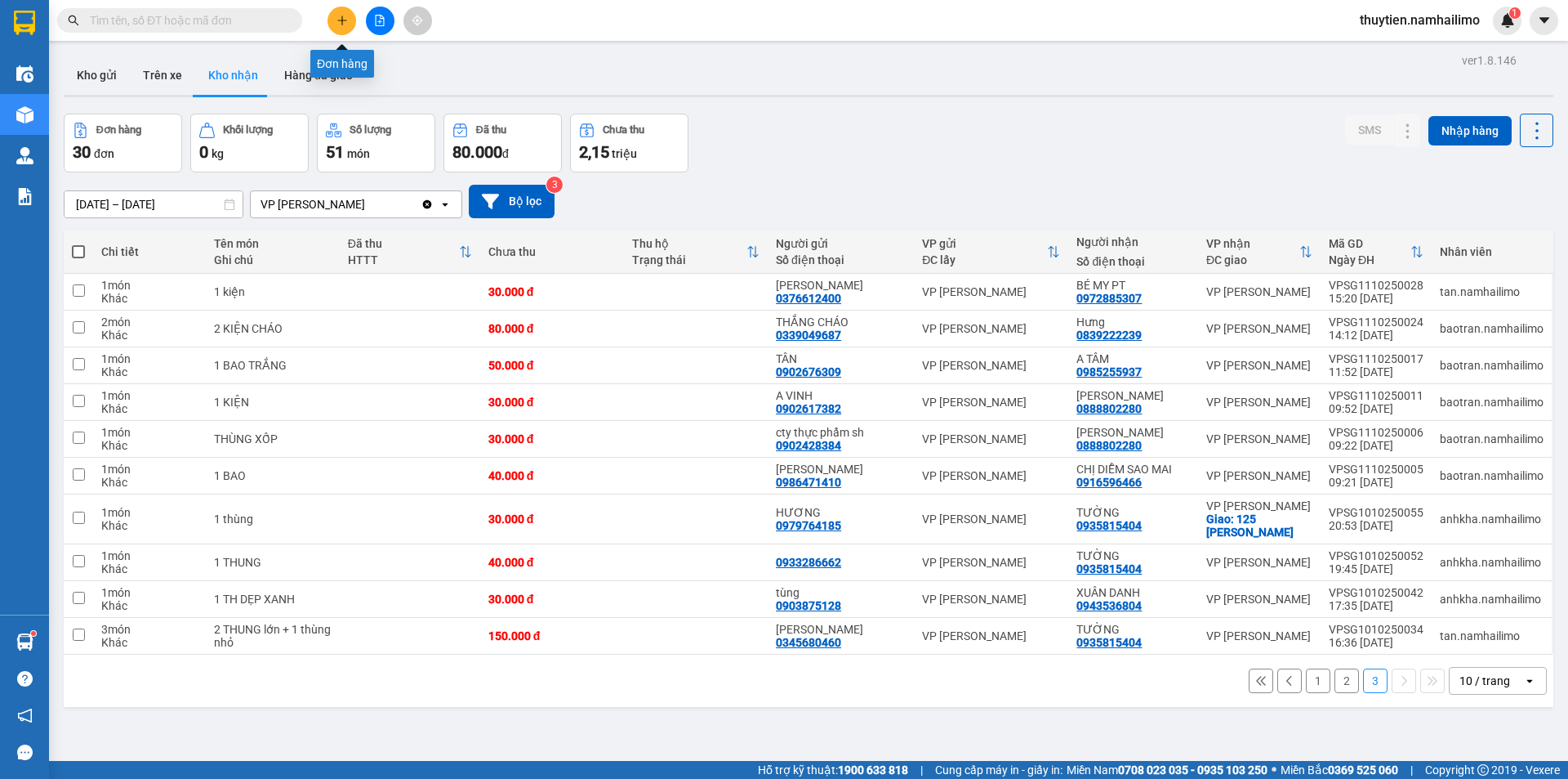
click at [338, 17] on icon "plus" at bounding box center [342, 20] width 11 height 11
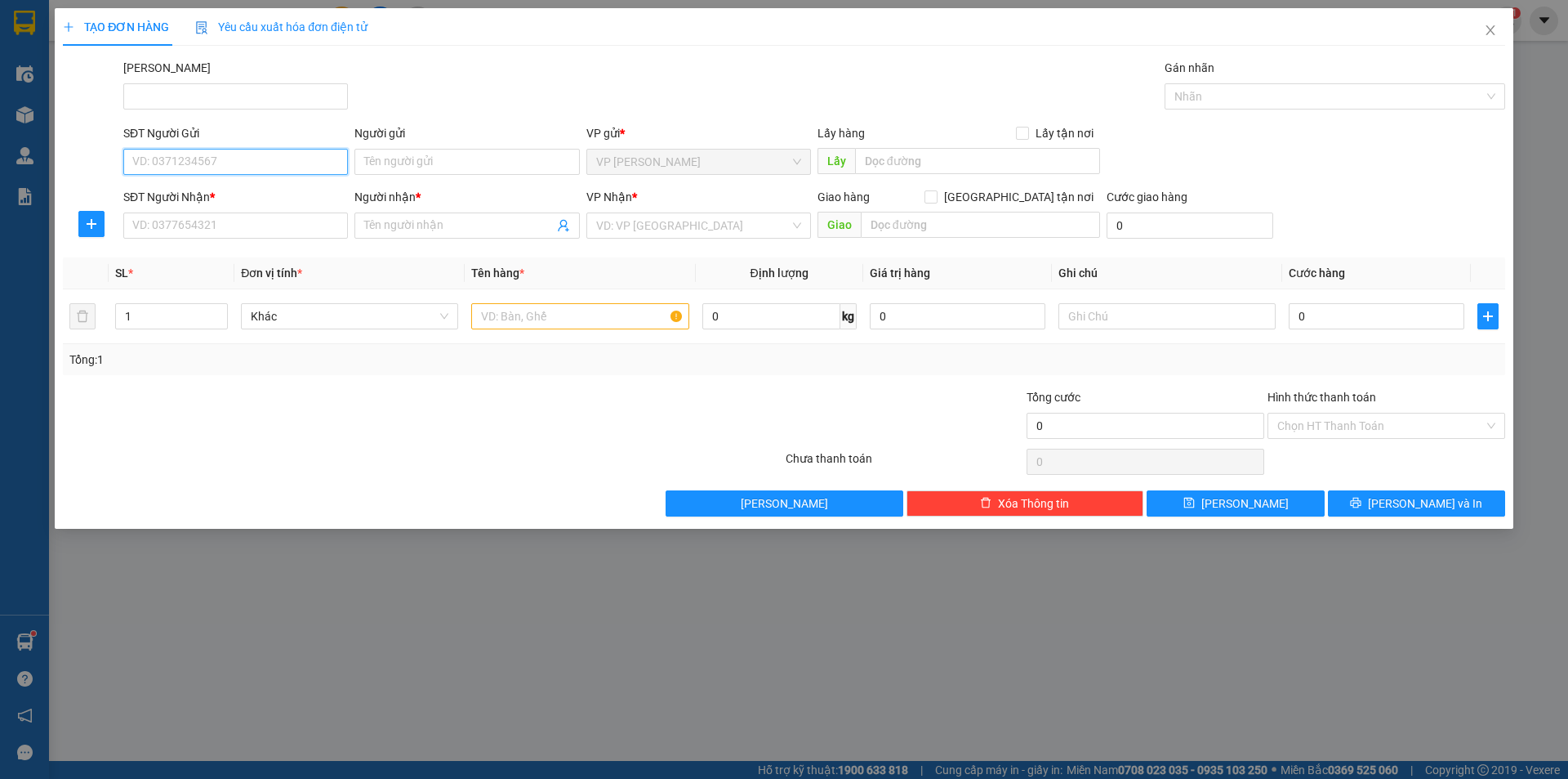
click at [179, 163] on input "SĐT Người Gửi" at bounding box center [235, 162] width 225 height 26
type input "0911178267"
click at [228, 192] on div "0911178267 - ANH DŨNG" at bounding box center [235, 195] width 205 height 18
type input "ANH DŨNG"
type input "0903734089"
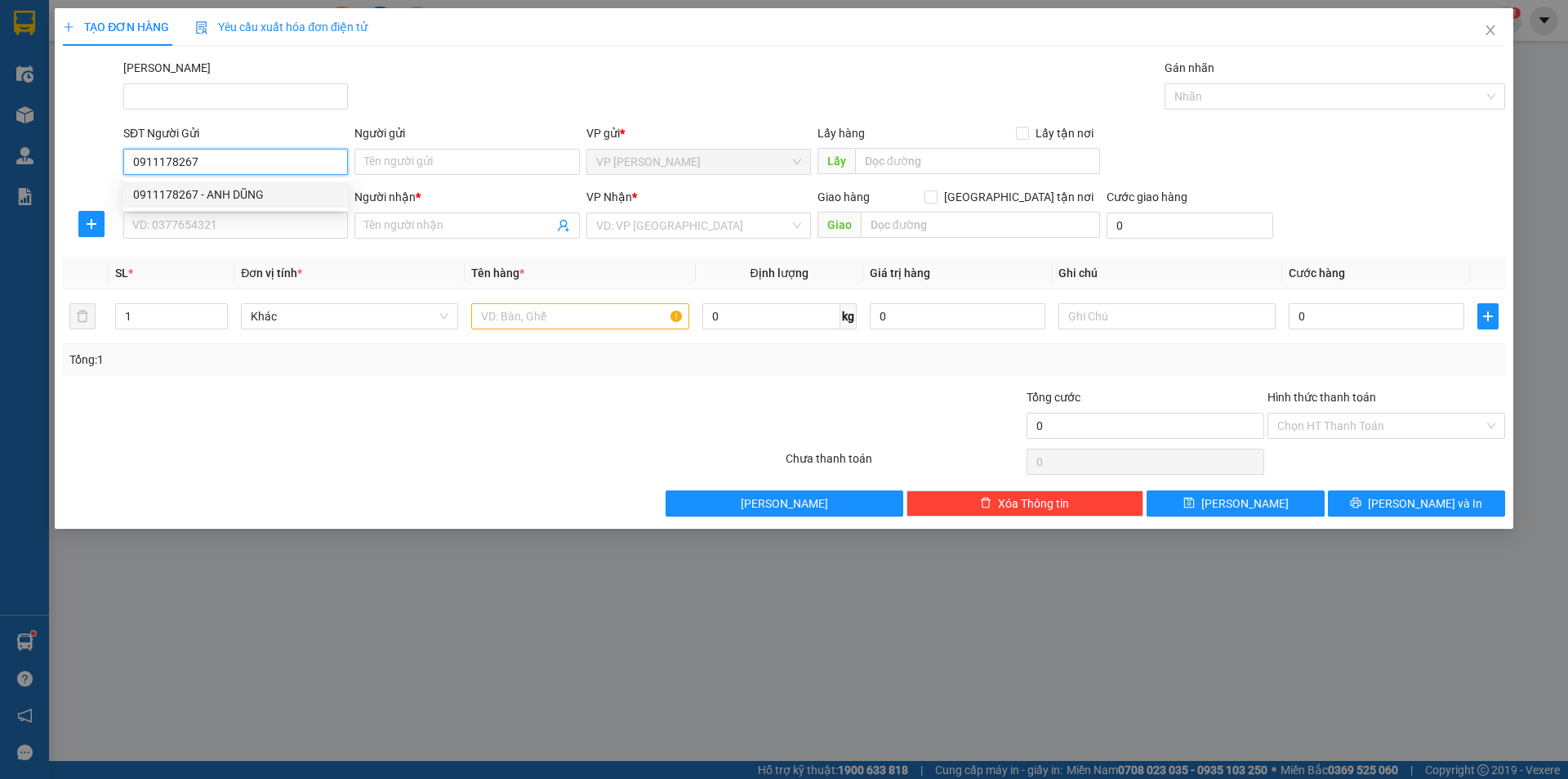
type input "nga"
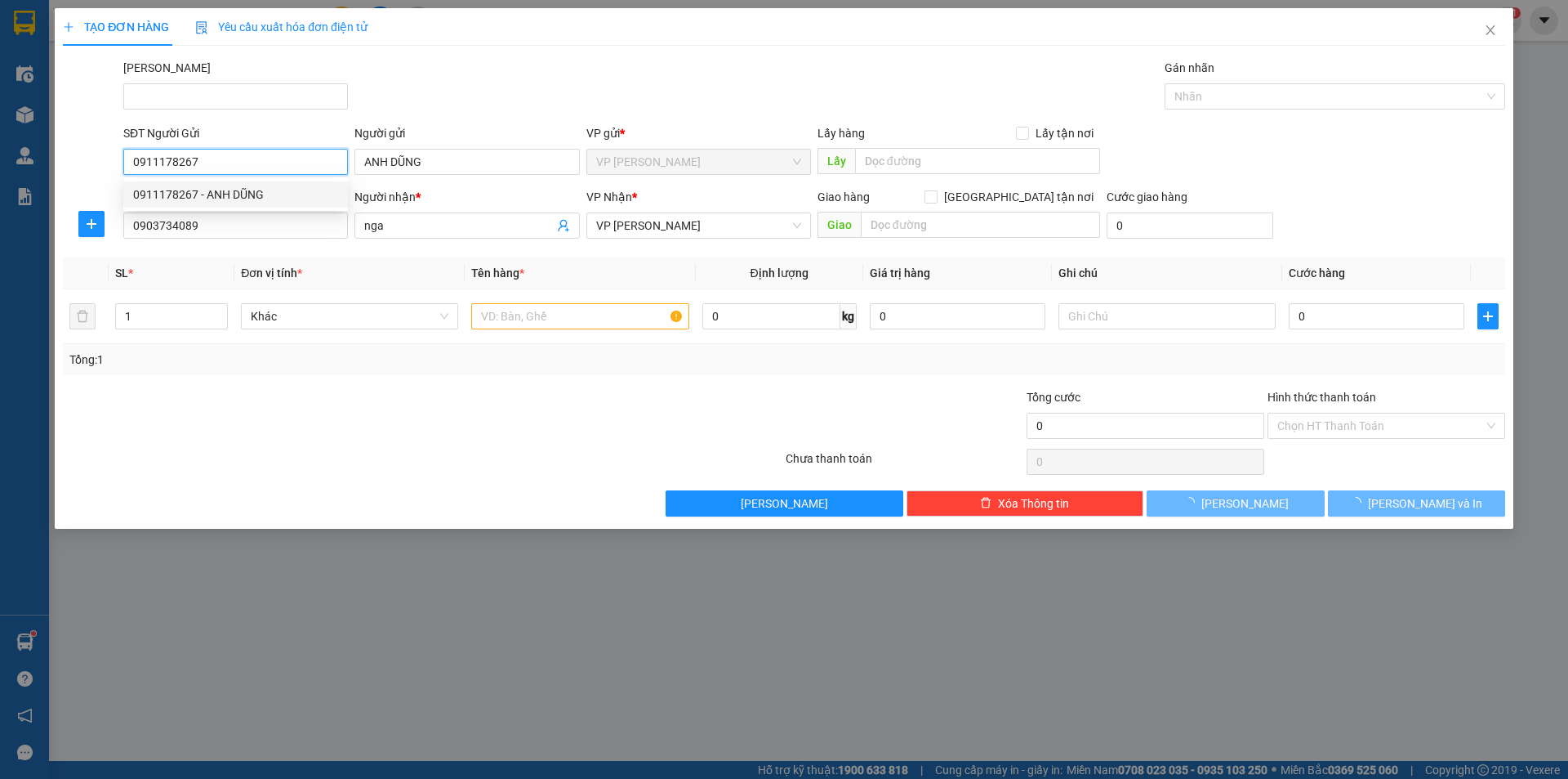
type input "30.000"
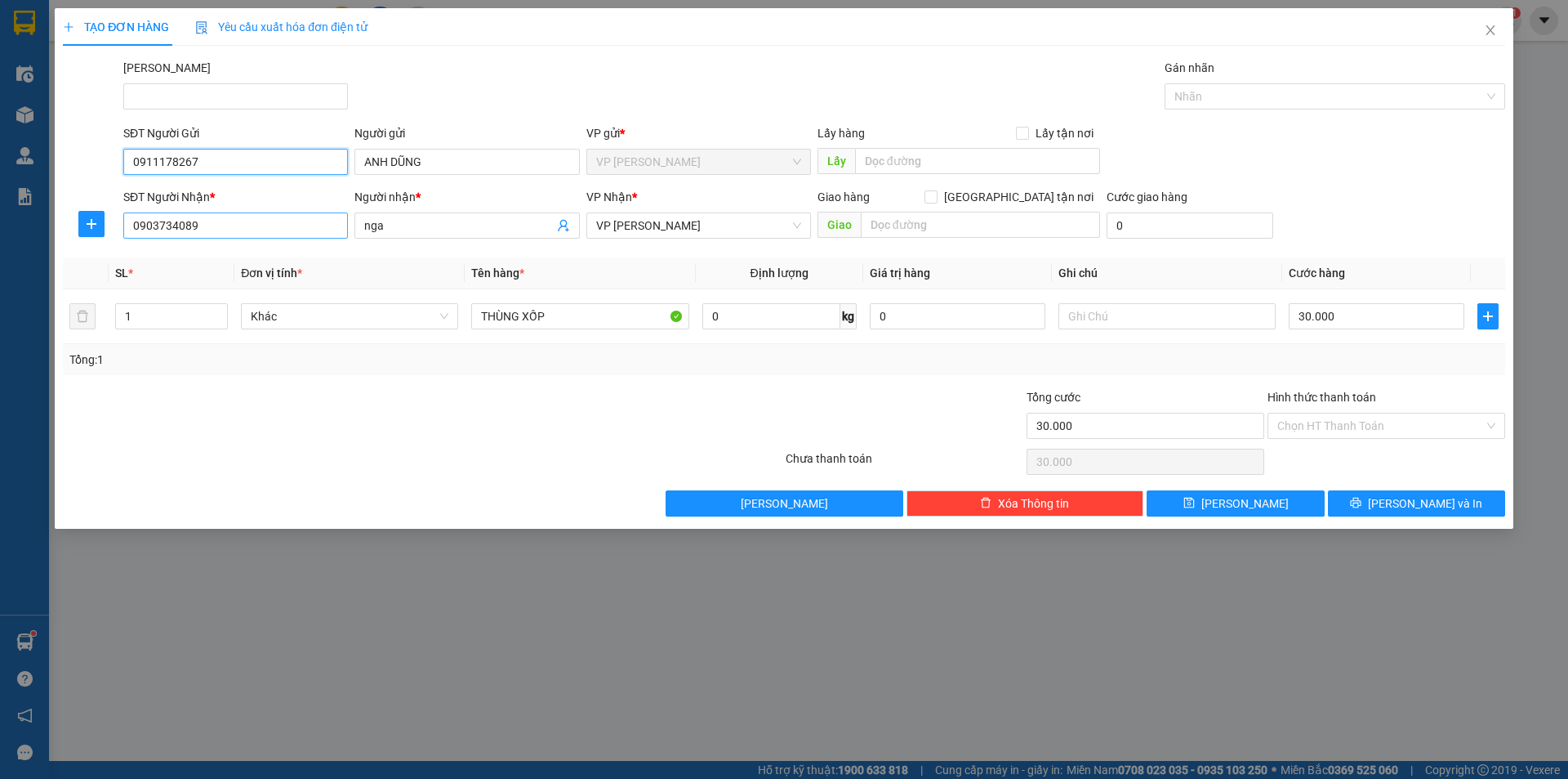
type input "0911178267"
click at [221, 233] on input "0903734089" at bounding box center [235, 226] width 225 height 26
type input "0"
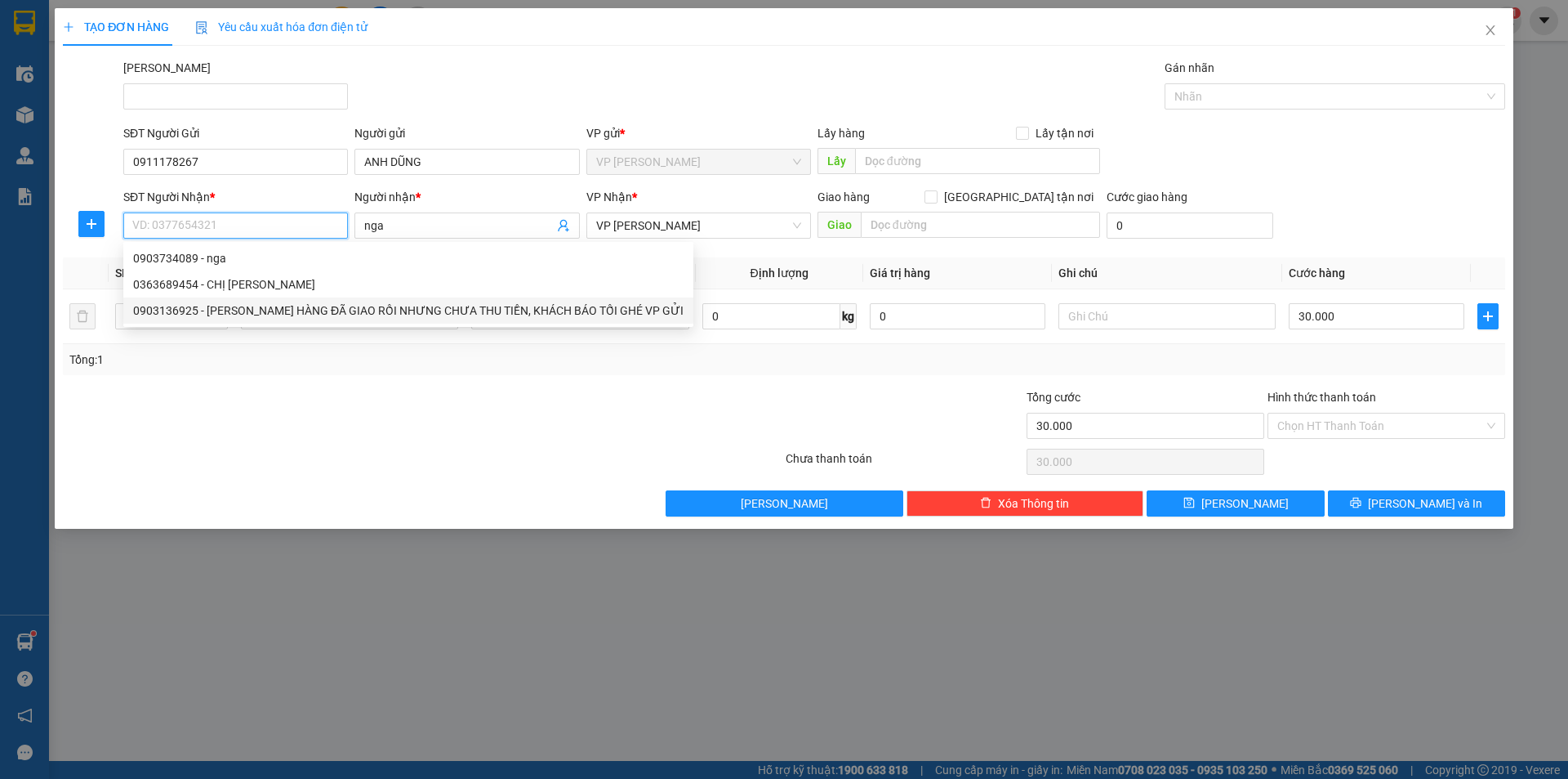
click at [248, 312] on div "0903136925 - KIM ANH HÀNG ĐÃ GIAO RỒI NHƯNG CHƯA THU TIỀN, KHÁCH BÁO TỐI GHÉ VP…" at bounding box center [409, 311] width 551 height 18
type input "0903136925"
type input "KIM ANH HÀNG ĐÃ GIAO RỒI NHƯNG CHƯA THU TIỀN, KHÁCH BÁO TỐI GHÉ VP GỬI"
type input "KH HẸN TỐI GHÉ TRẢ"
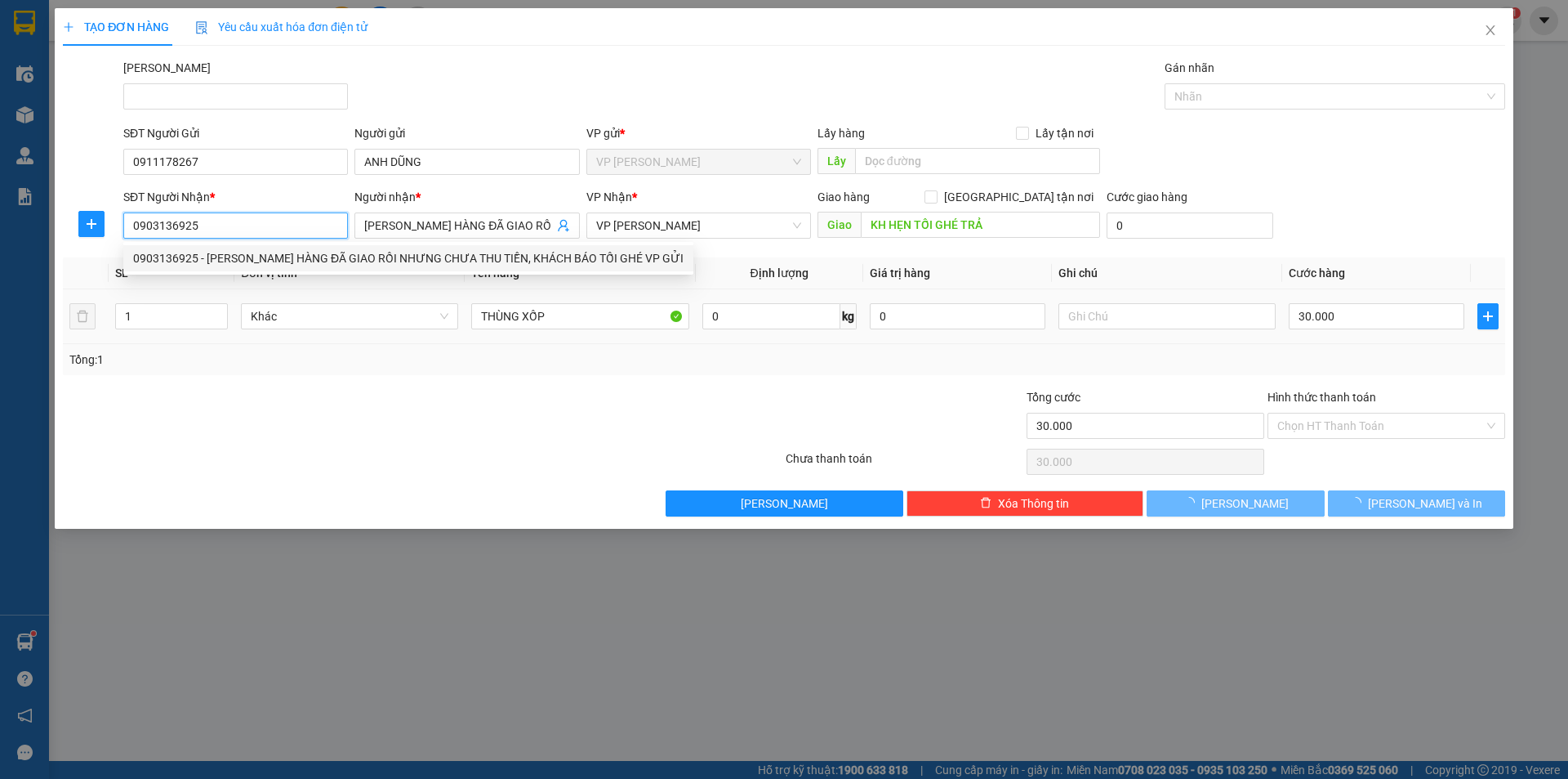
type input "40.000"
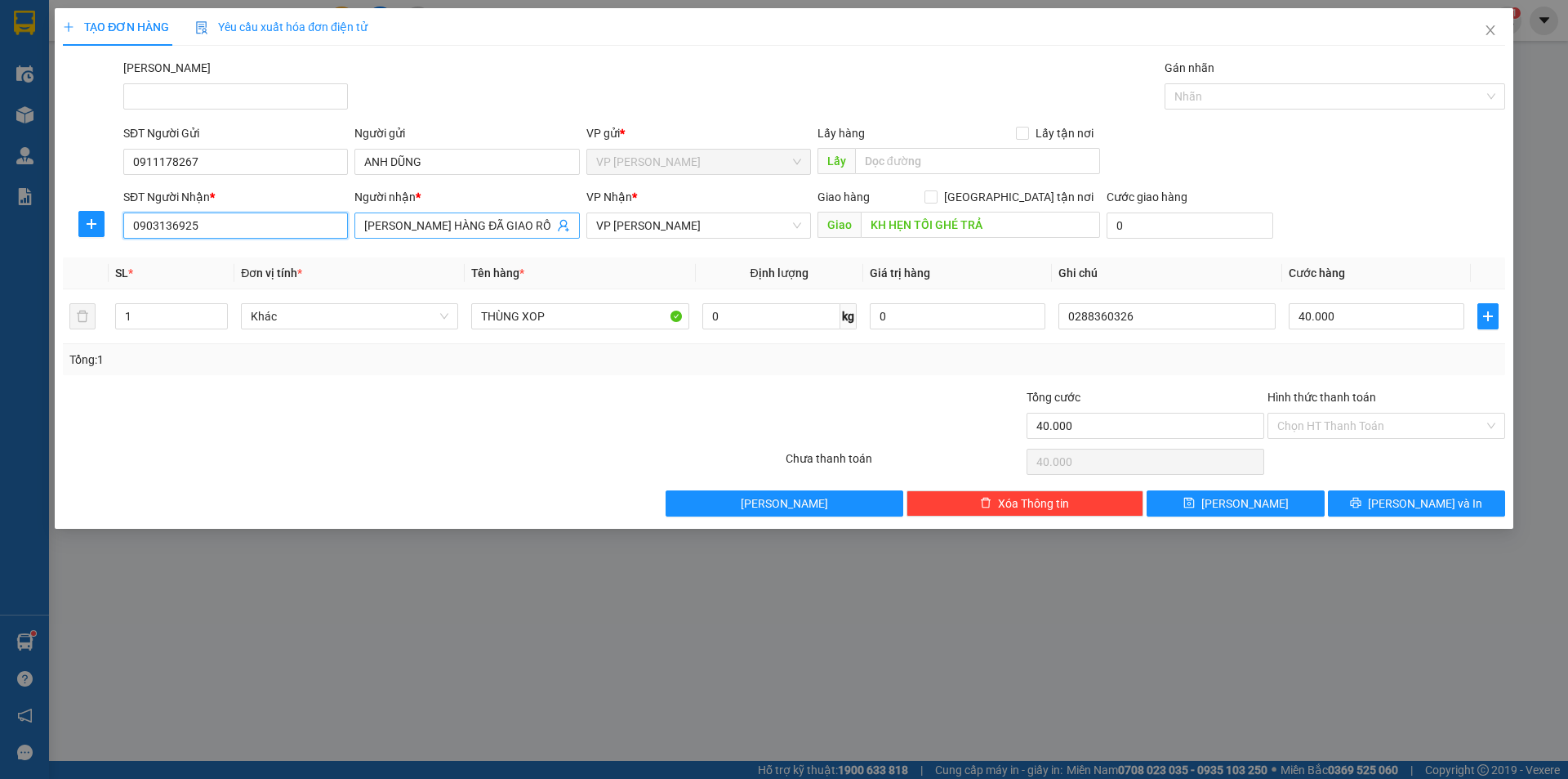
type input "0903136925"
drag, startPoint x: 413, startPoint y: 223, endPoint x: 423, endPoint y: 222, distance: 10.0
click at [423, 222] on input "KIM ANH HÀNG ĐÃ GIAO RỒI NHƯNG CHƯA THU TIỀN, KHÁCH BÁO TỐI GHÉ VP GỬI" at bounding box center [458, 226] width 189 height 18
click at [443, 311] on span "Khác" at bounding box center [350, 316] width 198 height 25
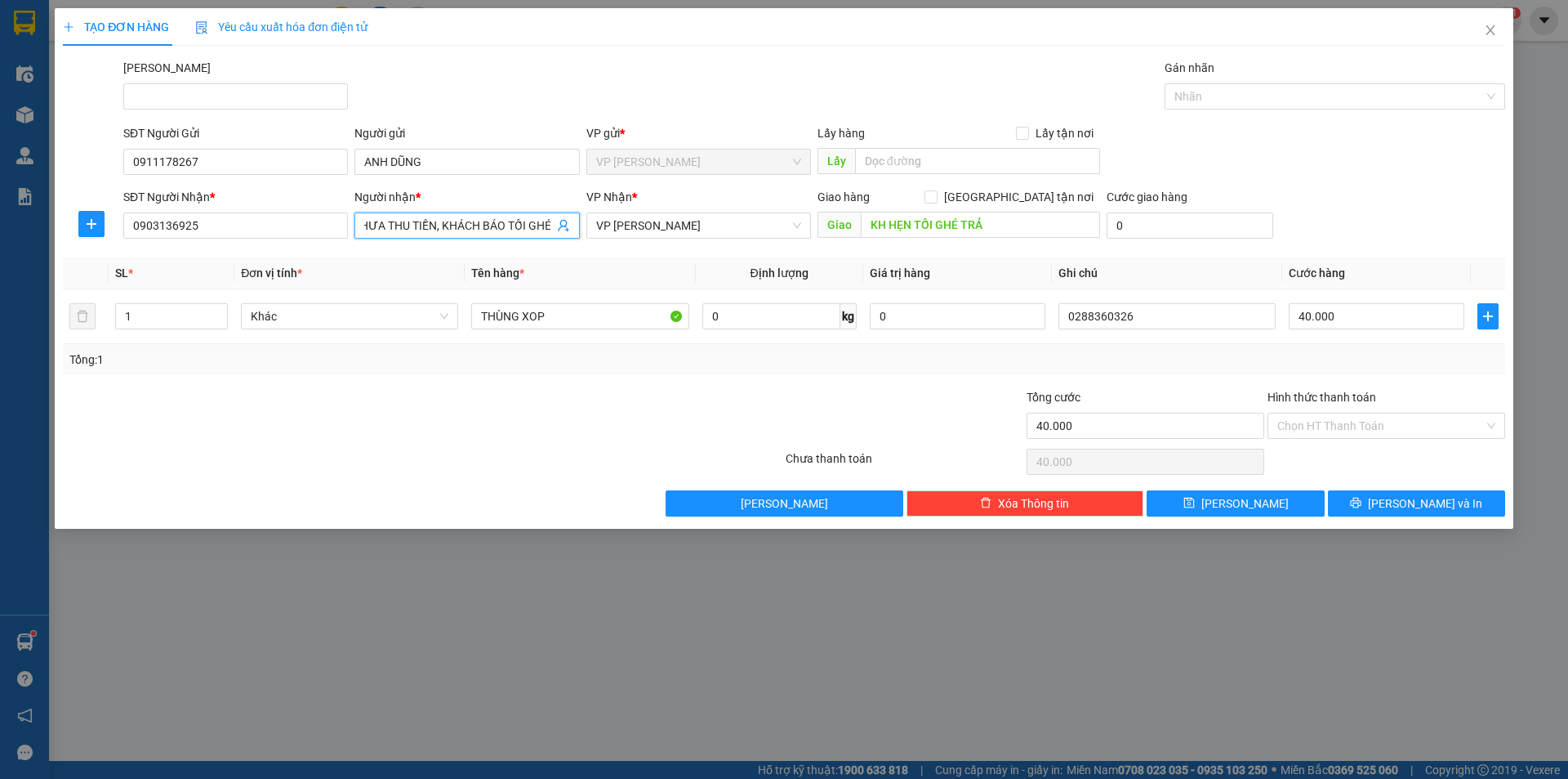
drag, startPoint x: 432, startPoint y: 222, endPoint x: 573, endPoint y: 226, distance: 141.1
click at [573, 226] on span "KIM ANH HÀNG ĐÃ GIAO RỒI NHƯNG CHƯA THU TIỀN, KHÁCH BÁO TỐI GHÉ VP GỬI" at bounding box center [467, 226] width 225 height 26
type input "KIM ANH"
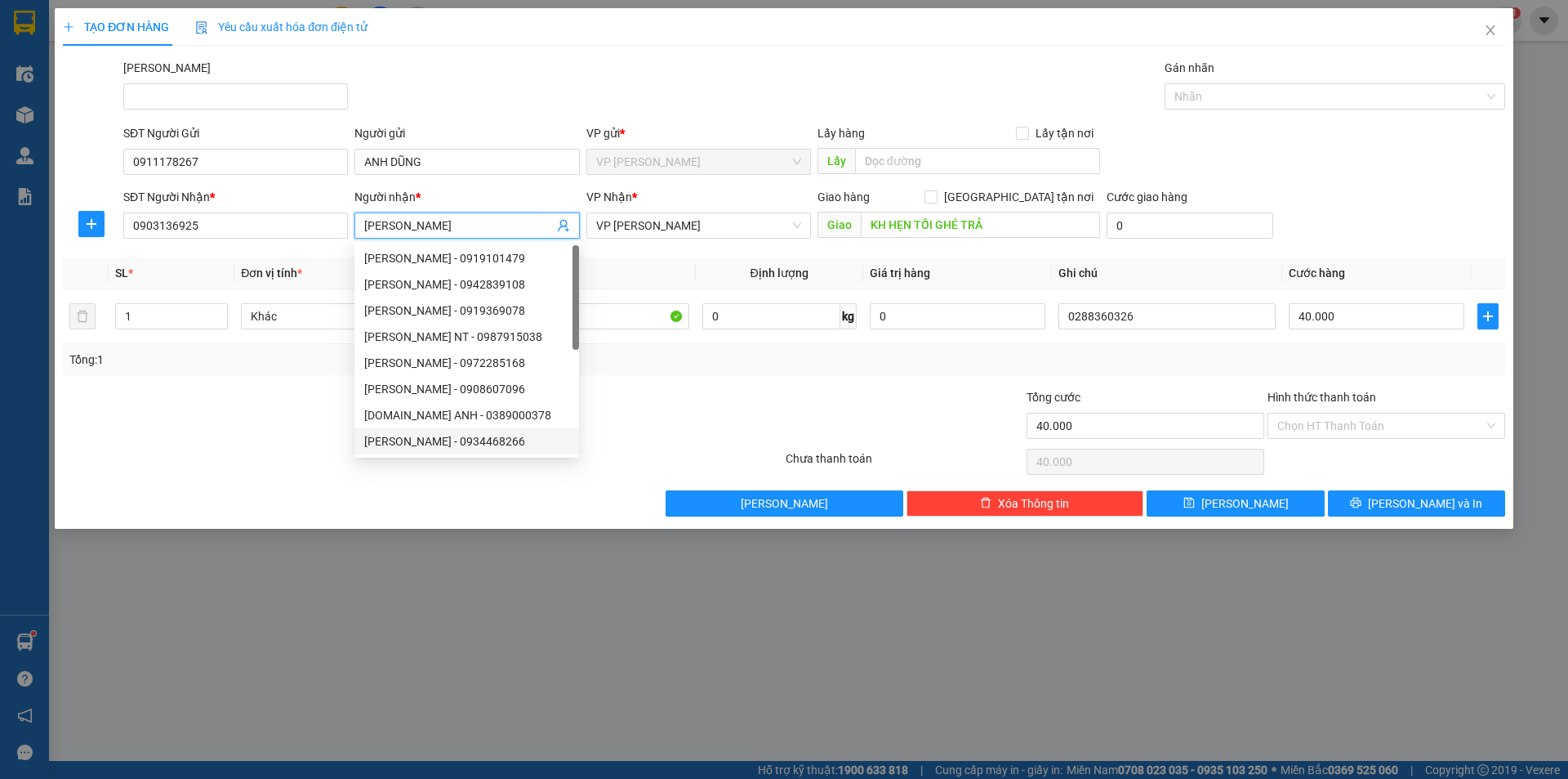
click at [489, 428] on div "C.KIM ANH - 0389000378" at bounding box center [467, 415] width 225 height 26
type input "0389000378"
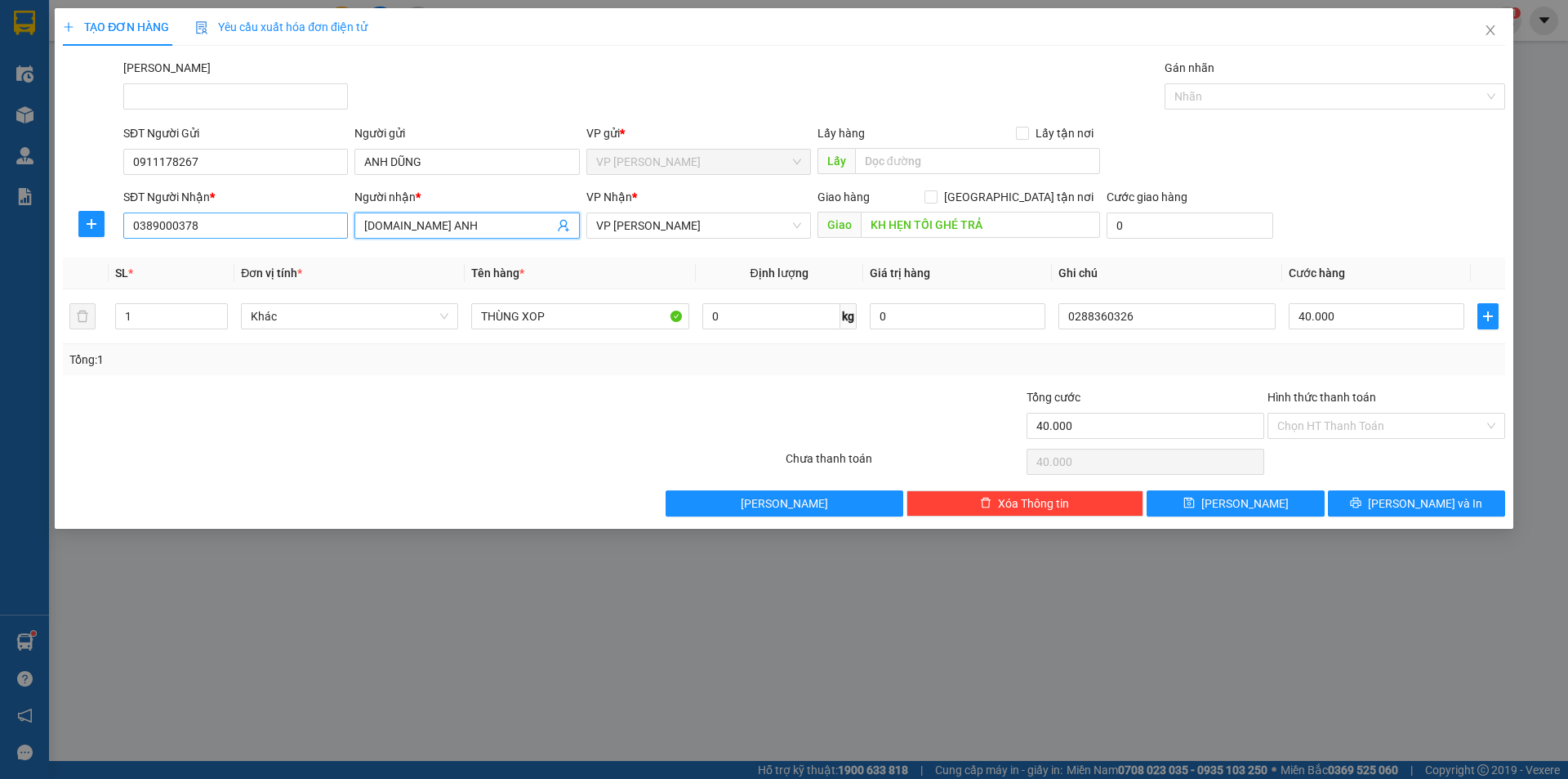
type input "C.KIM ANH"
click at [227, 228] on input "0389000378" at bounding box center [235, 226] width 225 height 26
drag, startPoint x: 373, startPoint y: 484, endPoint x: 364, endPoint y: 466, distance: 20.1
click at [364, 466] on div "Transit Pickup Surcharge Ids Transit Deliver Surcharge Ids Transit Deliver Surc…" at bounding box center [784, 288] width 1442 height 458
click at [241, 220] on input "0389000378" at bounding box center [235, 226] width 225 height 26
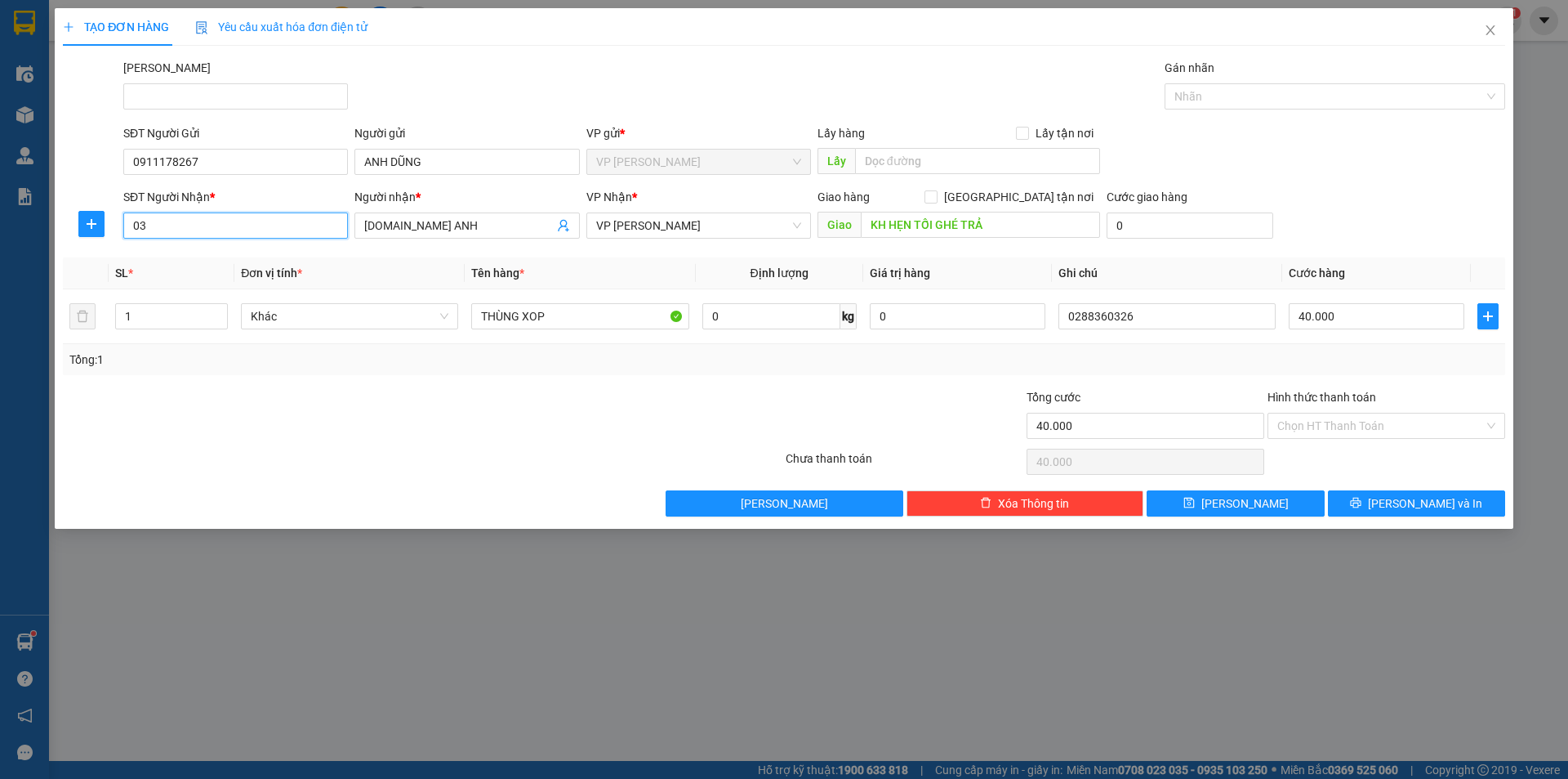
type input "0"
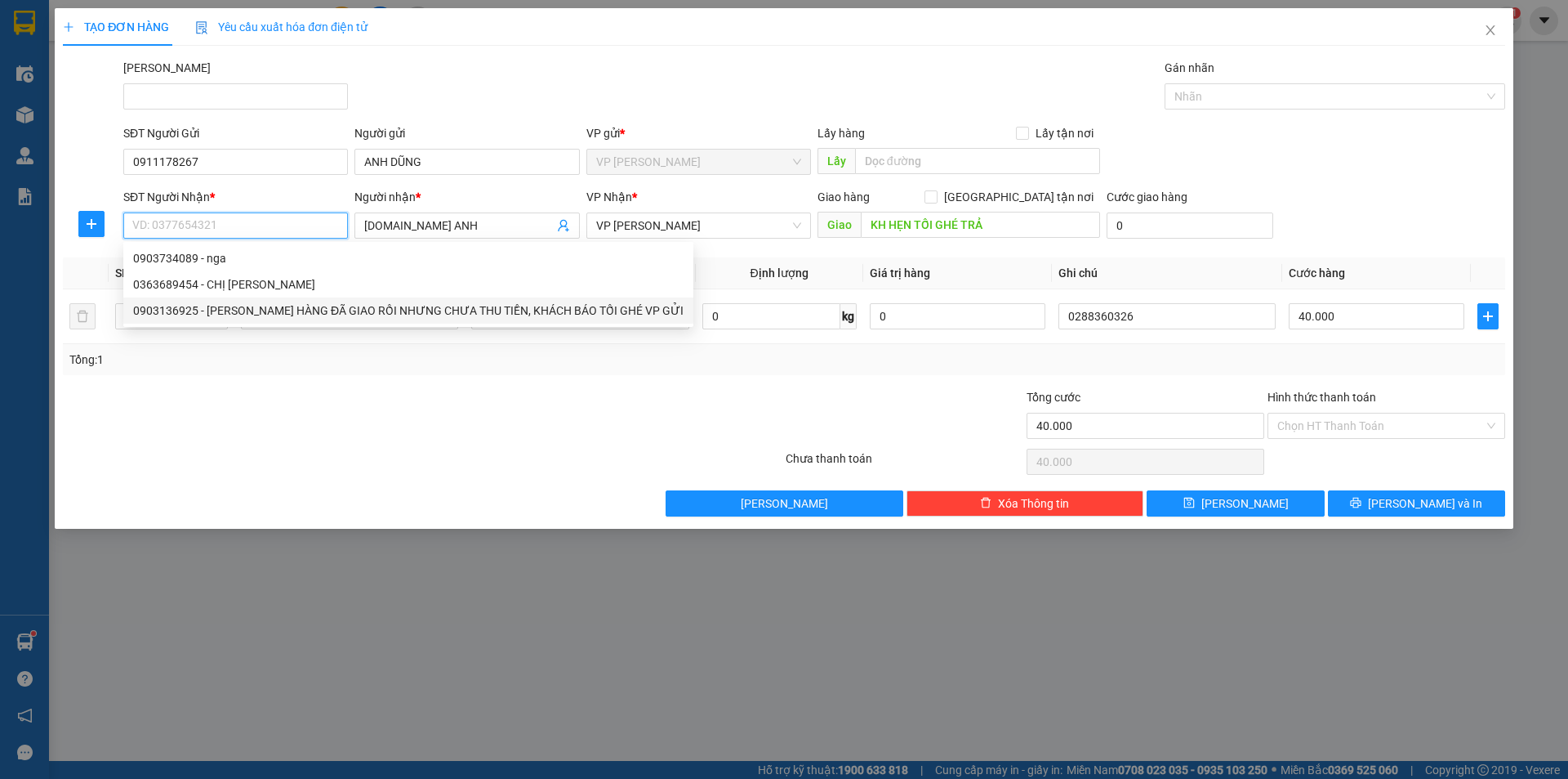
click at [277, 311] on div "0903136925 - KIM ANH HÀNG ĐÃ GIAO RỒI NHƯNG CHƯA THU TIỀN, KHÁCH BÁO TỐI GHÉ VP…" at bounding box center [409, 311] width 551 height 18
type input "0903136925"
type input "KIM ANH HÀNG ĐÃ GIAO RỒI NHƯNG CHƯA THU TIỀN, KHÁCH BÁO TỐI GHÉ VP GỬI"
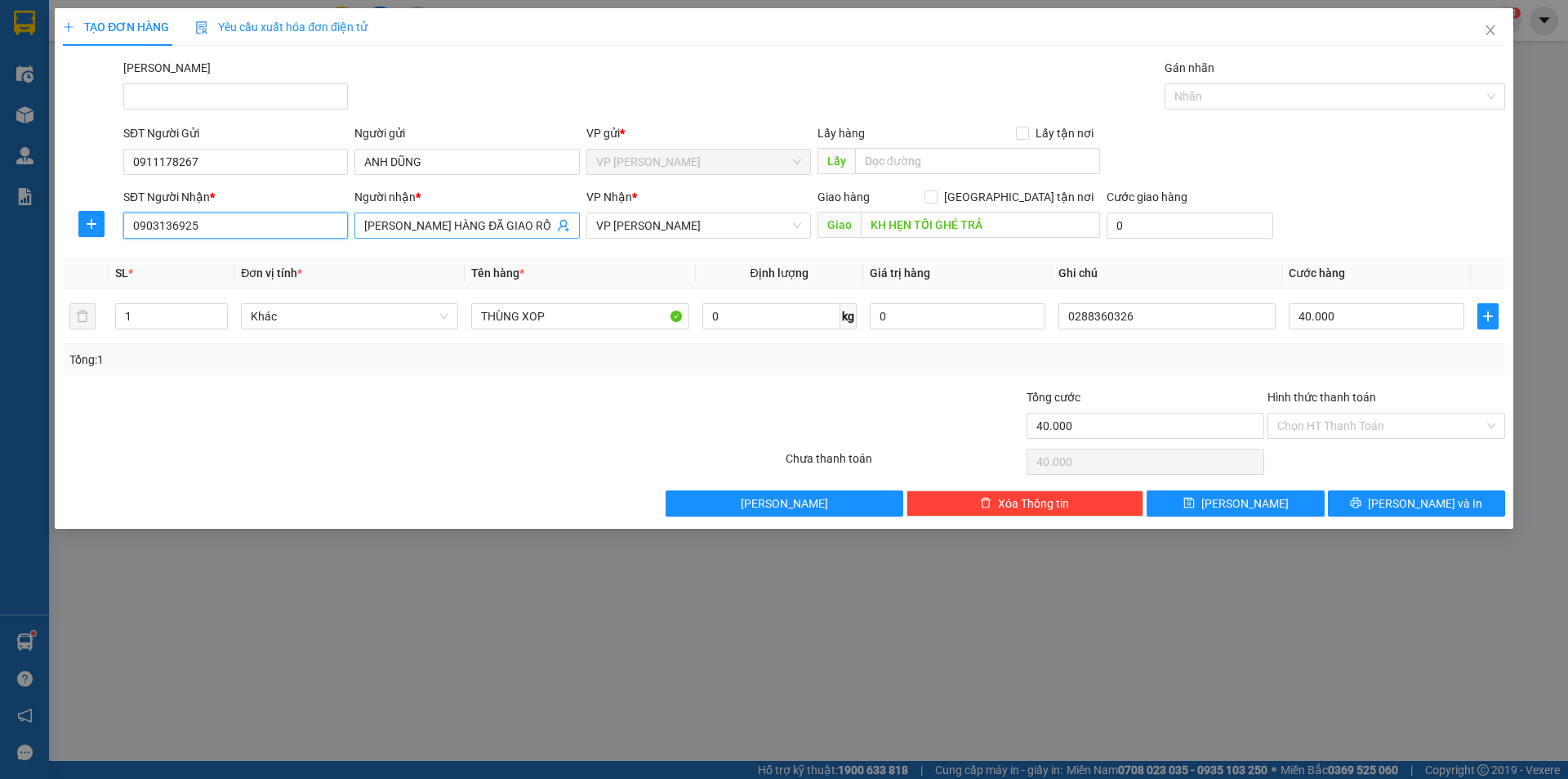
type input "0903136925"
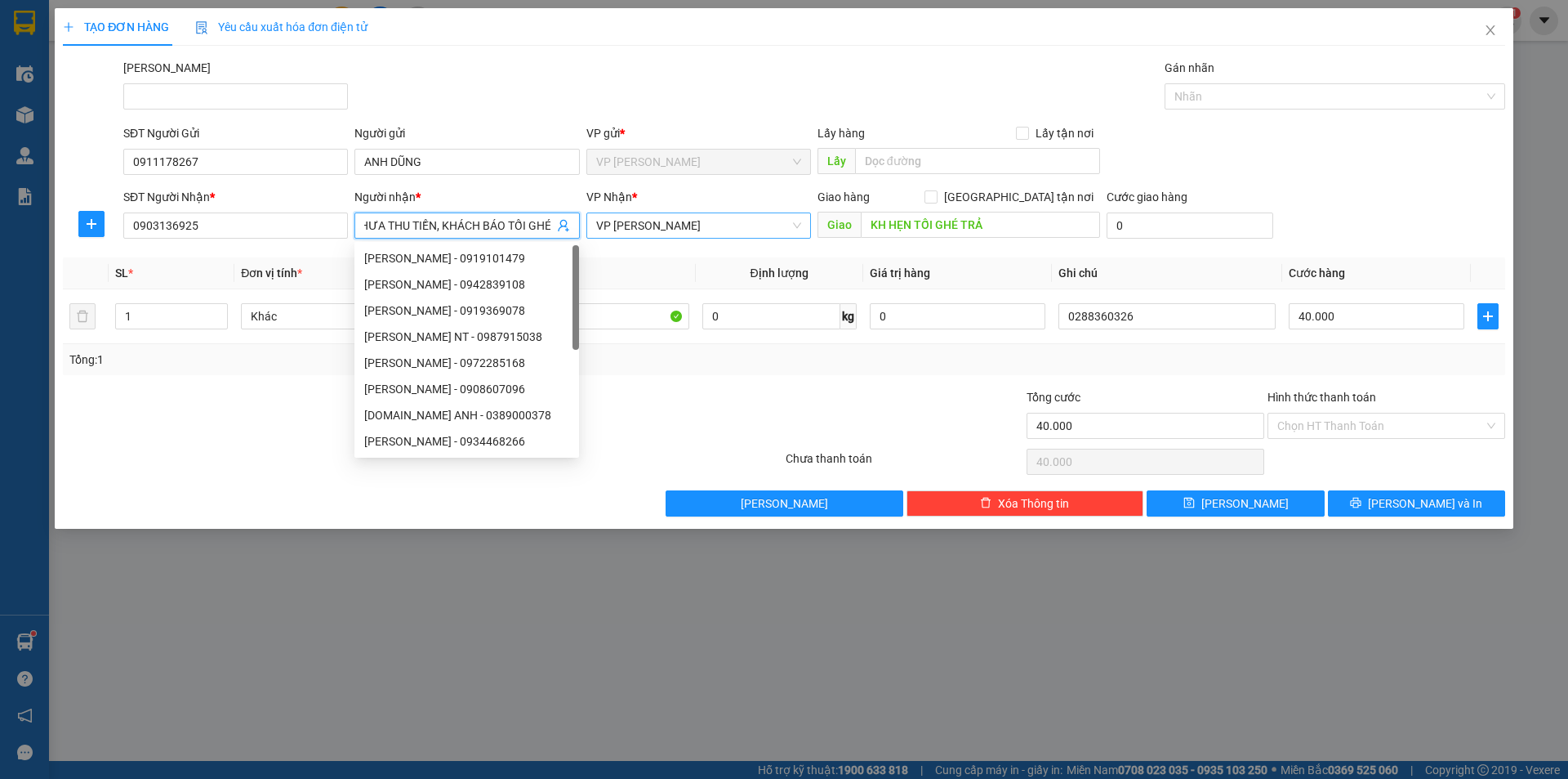
drag, startPoint x: 413, startPoint y: 222, endPoint x: 639, endPoint y: 222, distance: 226.0
click at [639, 222] on div "SĐT Người Nhận * 0903136925 Người nhận * KIM ANH HÀNG ĐÃ GIAO RỒI NHƯNG CHƯA TH…" at bounding box center [814, 217] width 1388 height 57
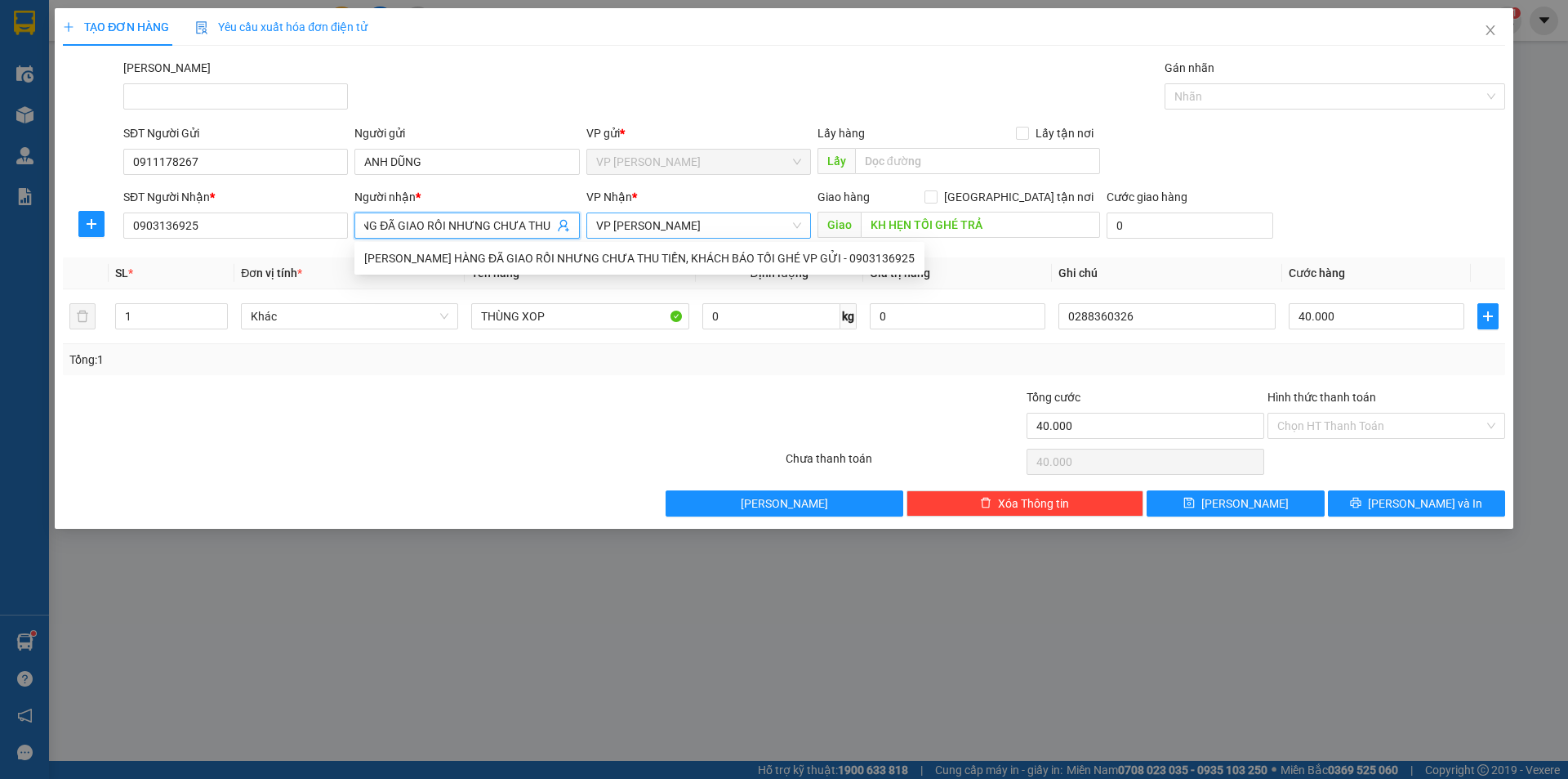
drag, startPoint x: 382, startPoint y: 219, endPoint x: 588, endPoint y: 220, distance: 206.0
click at [588, 220] on div "SĐT Người Nhận * 0903136925 Người nhận * KIM ANH HÀNG ĐÃ GIAO RỒI NHƯNG CHƯA TH…" at bounding box center [814, 217] width 1388 height 57
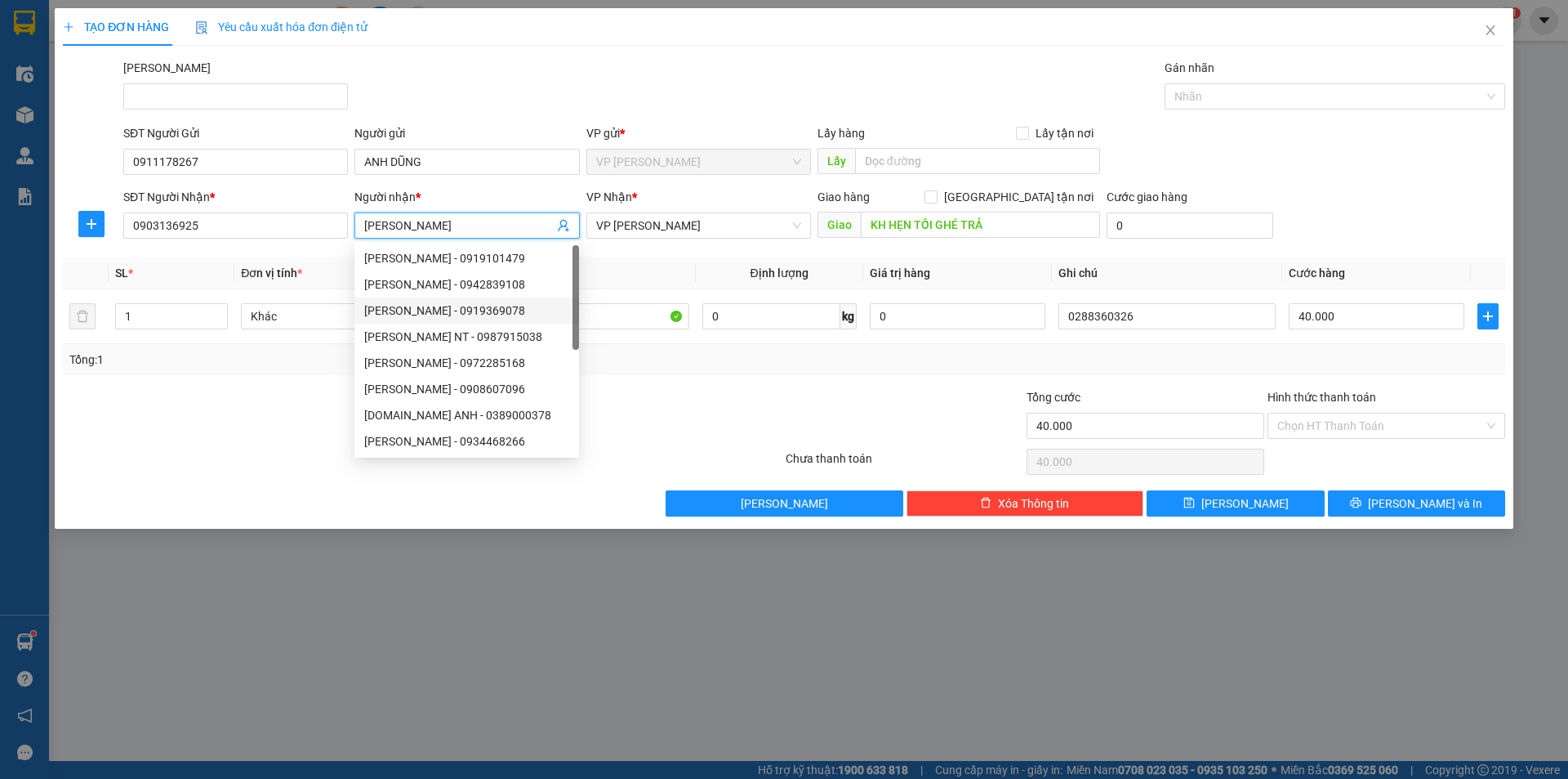
type input "KIM ANH"
click at [683, 436] on div at bounding box center [663, 417] width 241 height 57
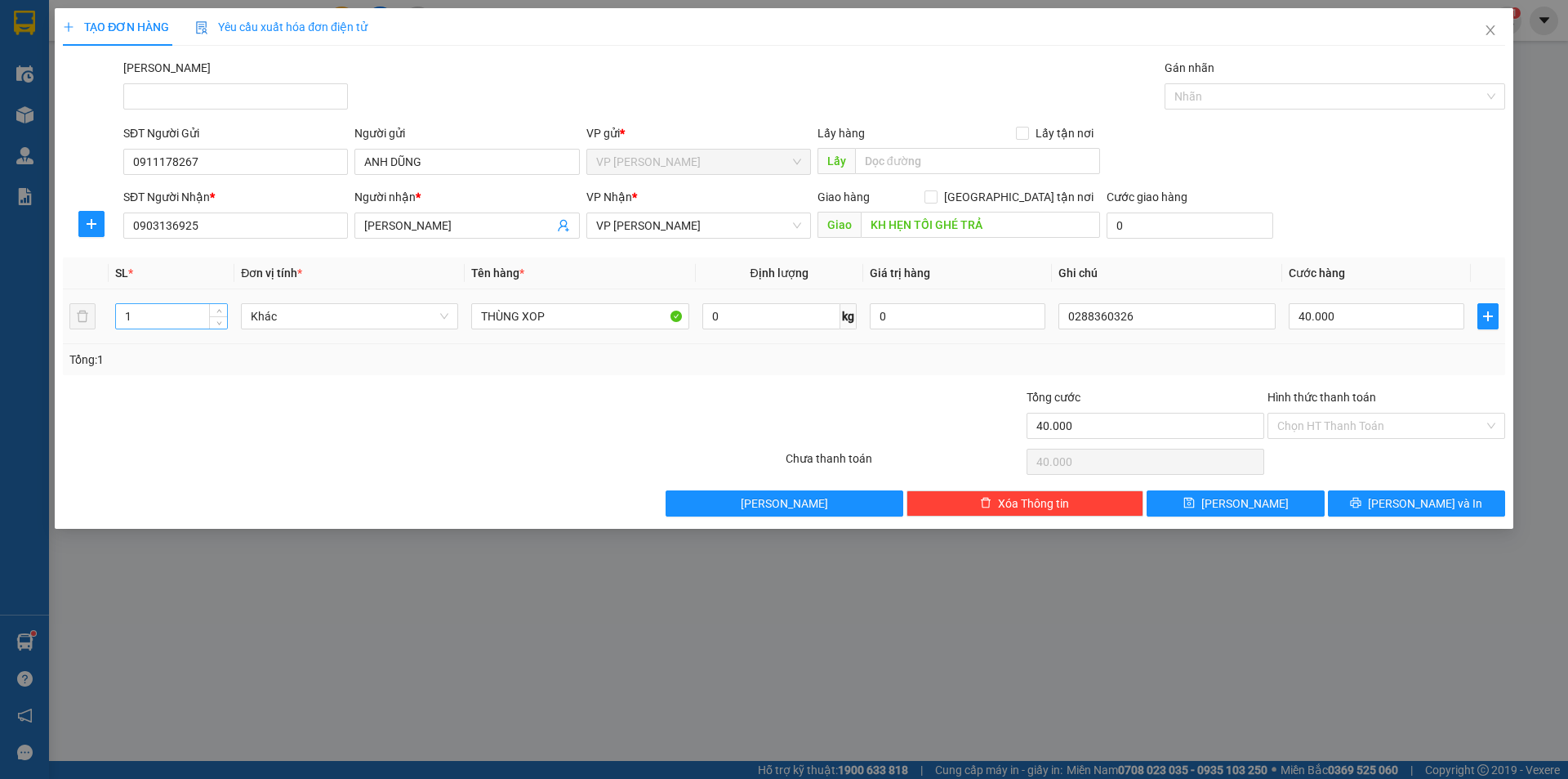
click at [143, 318] on input "1" at bounding box center [172, 316] width 111 height 25
type input "3"
click at [606, 307] on input "THÙNG XOP" at bounding box center [580, 316] width 217 height 26
type input "T"
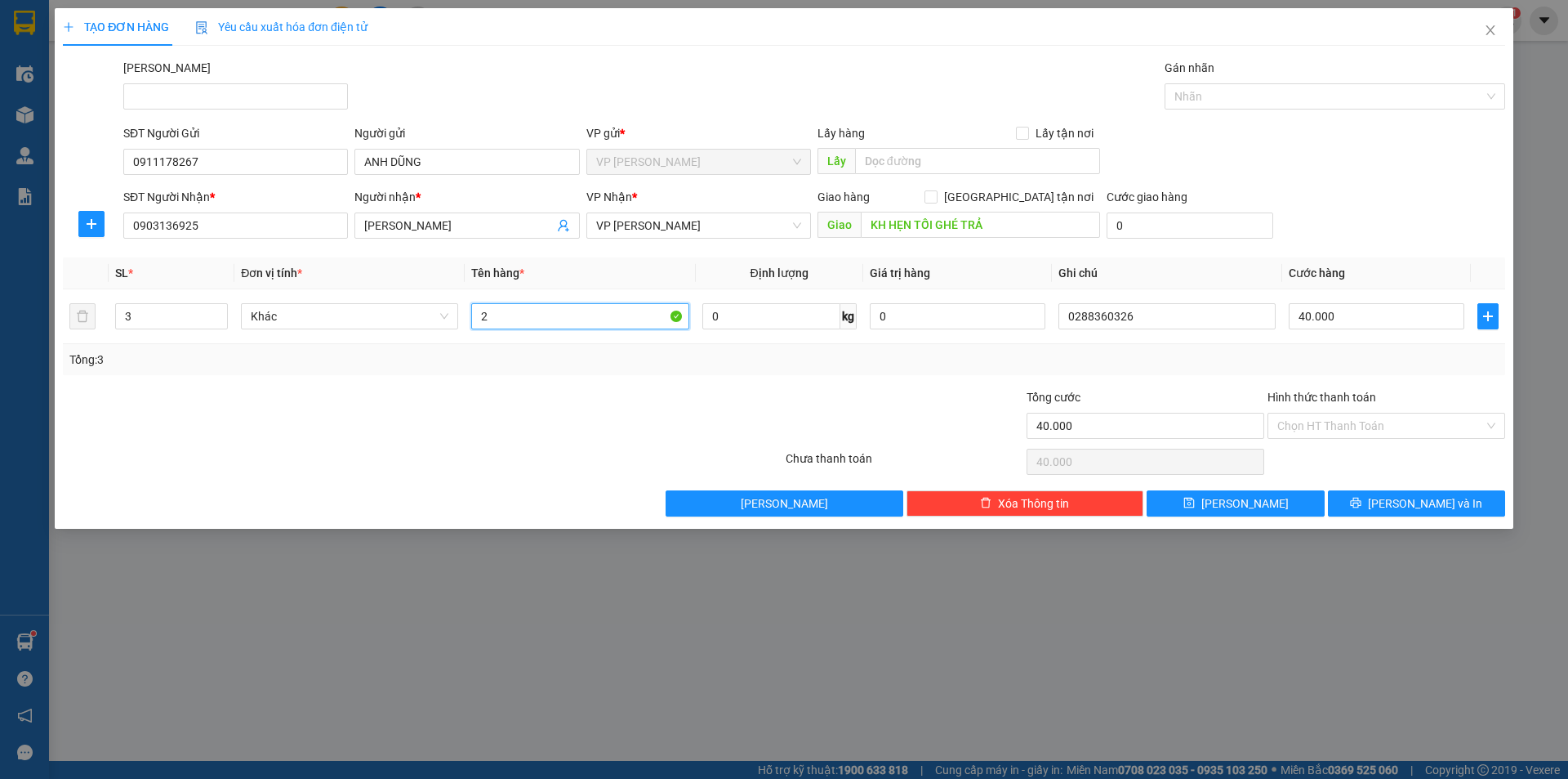
type input "2"
click at [529, 316] on input "text" at bounding box center [580, 316] width 217 height 26
type input "bị dừa"
click at [1393, 327] on input "40.000" at bounding box center [1376, 316] width 176 height 26
type input "3"
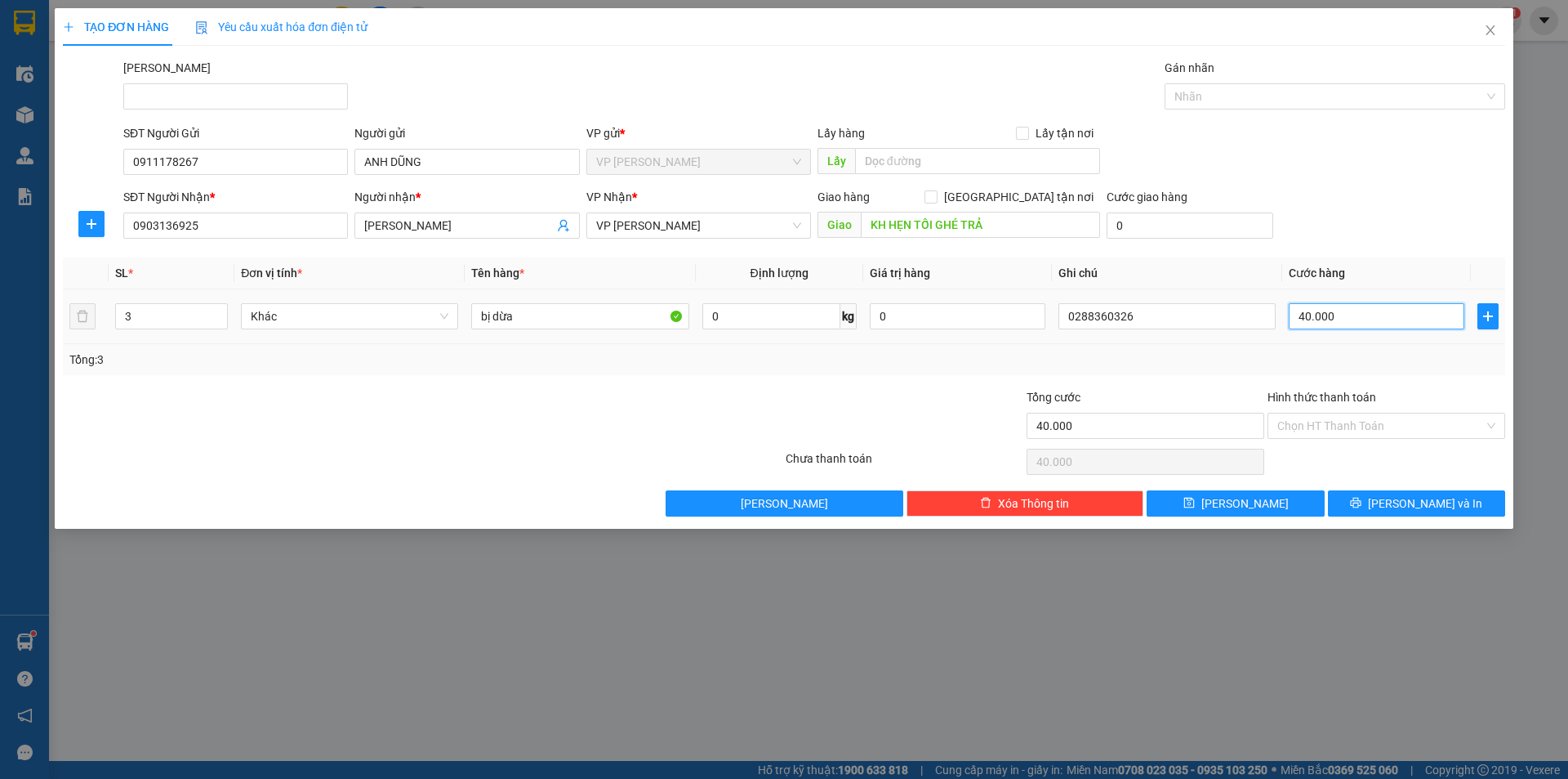
type input "3"
type input "30"
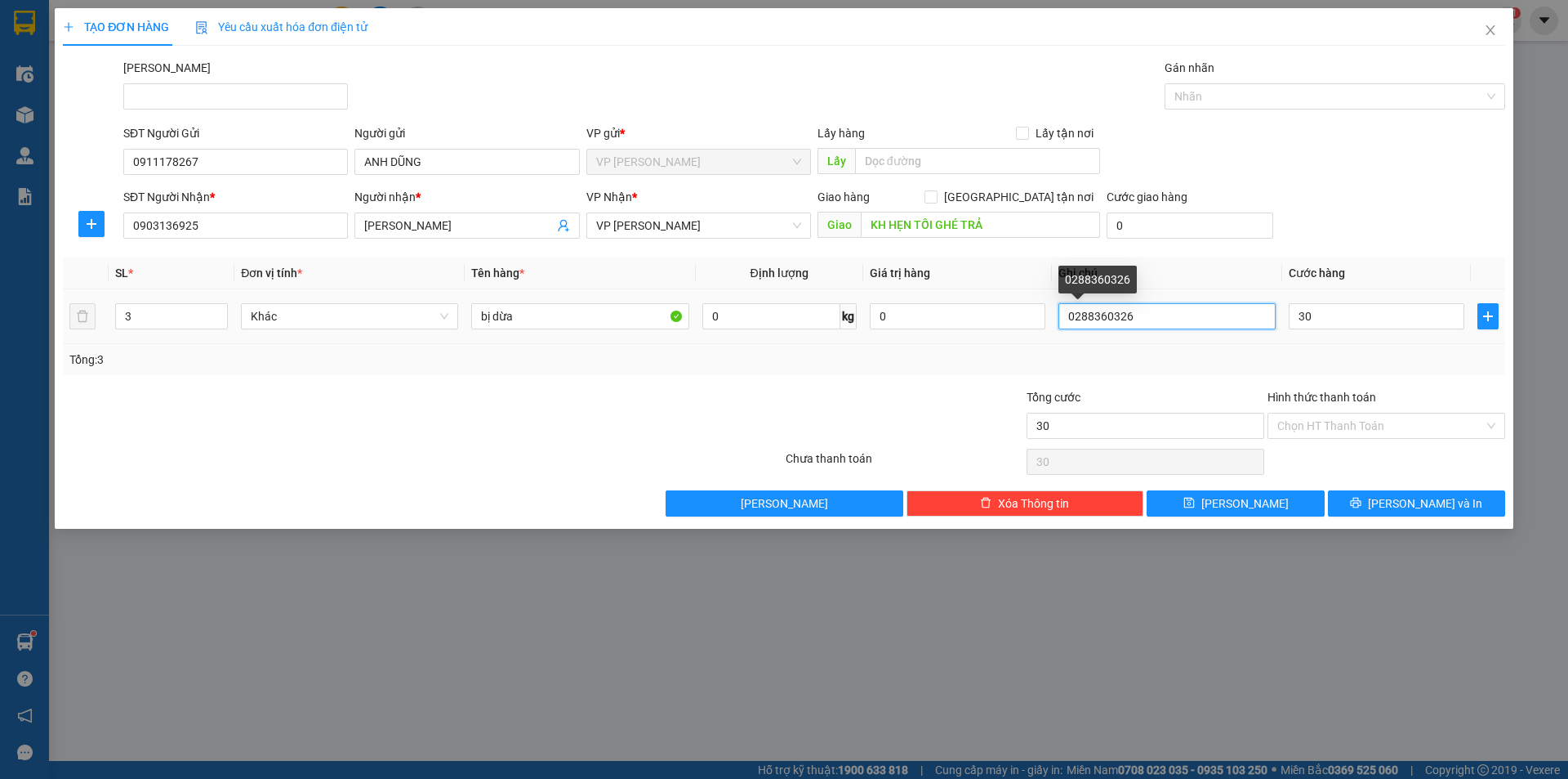
type input "30.000"
click at [1163, 323] on input "0288360326" at bounding box center [1167, 316] width 217 height 26
type input "0"
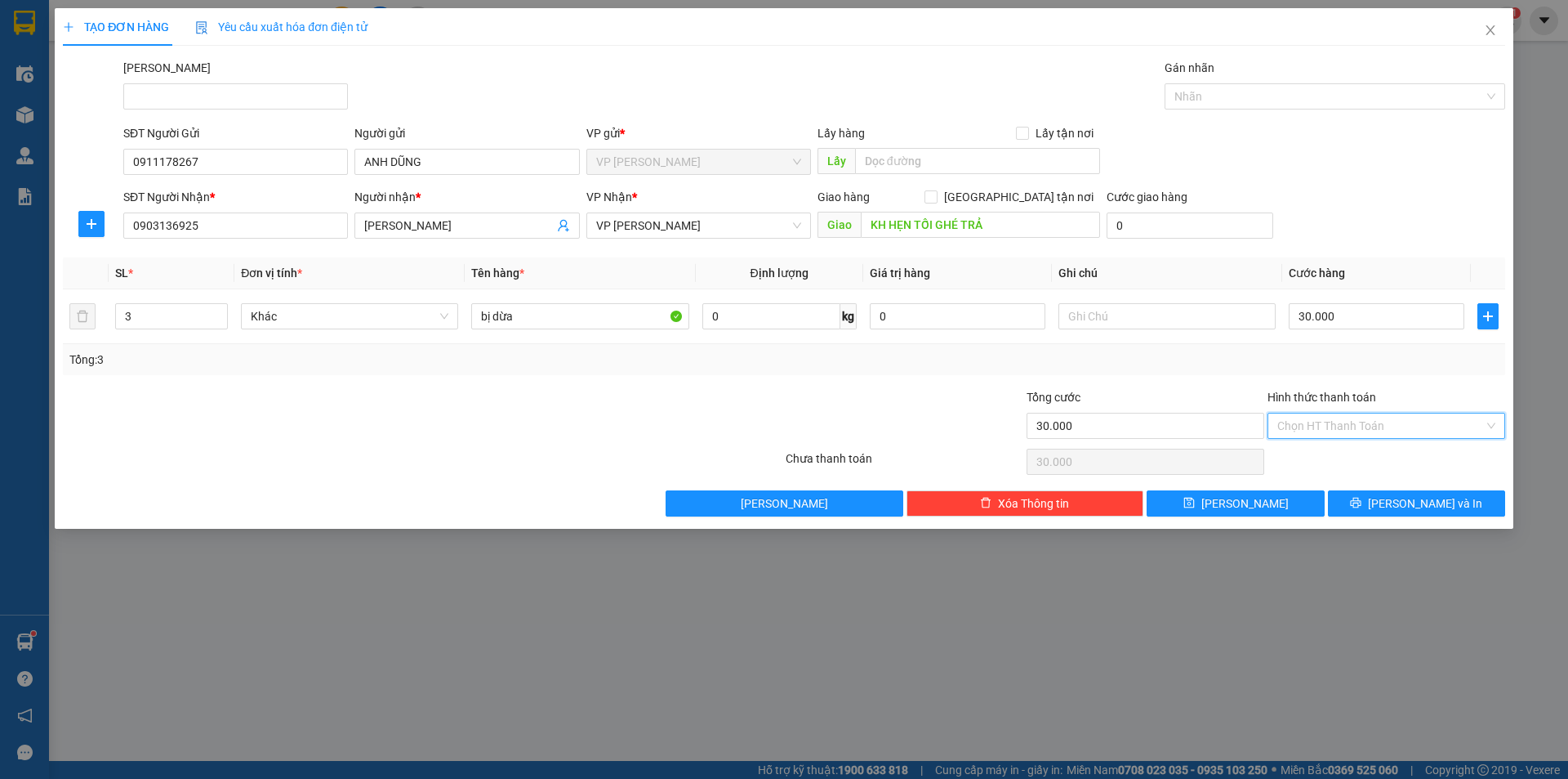
click at [1310, 419] on input "Hình thức thanh toán" at bounding box center [1380, 426] width 207 height 25
click at [1320, 455] on div "Tại văn phòng" at bounding box center [1386, 459] width 218 height 18
type input "0"
click at [1378, 508] on button "Lưu và In" at bounding box center [1416, 504] width 177 height 26
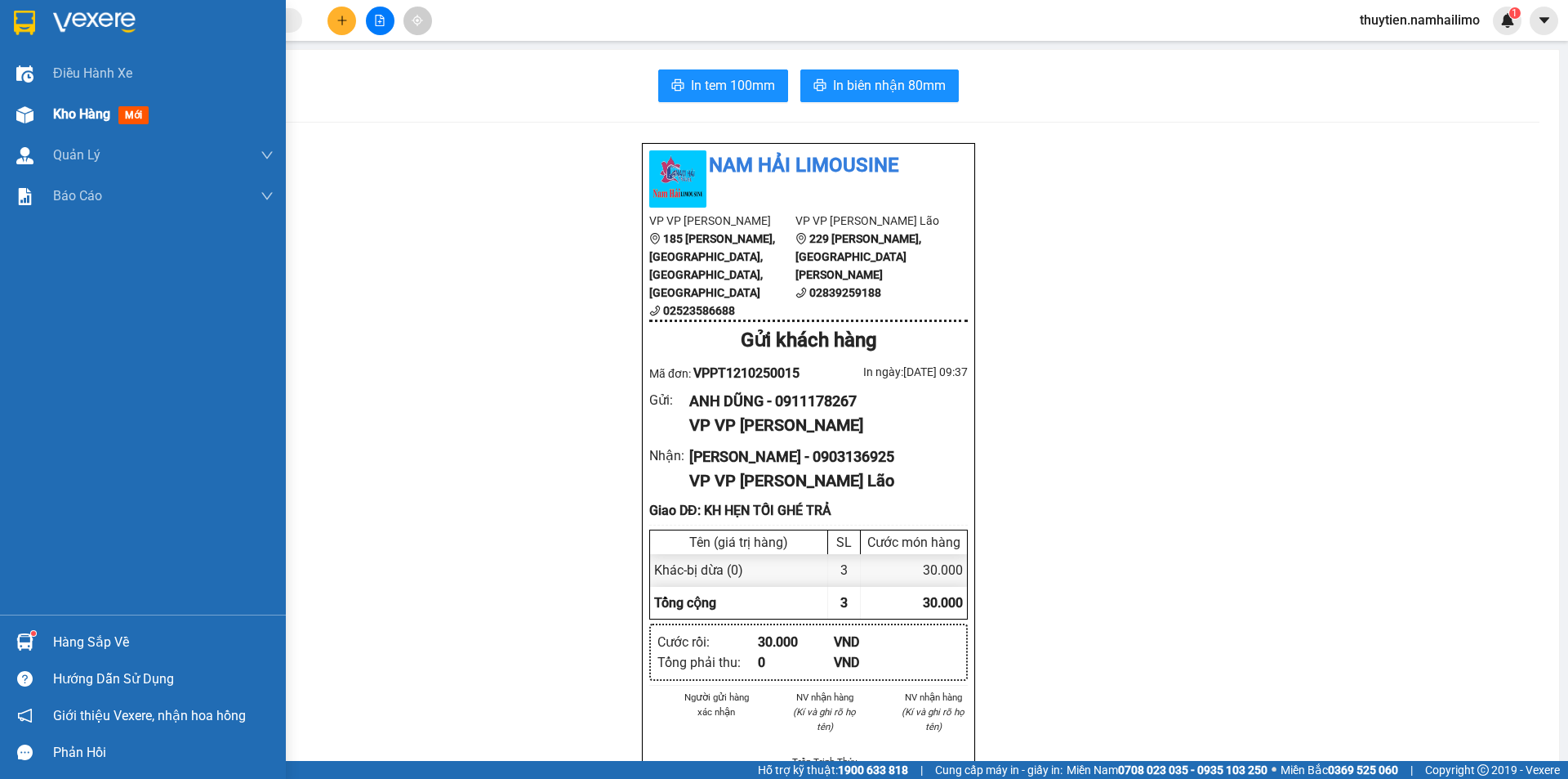
click at [74, 111] on span "Kho hàng" at bounding box center [82, 114] width 57 height 16
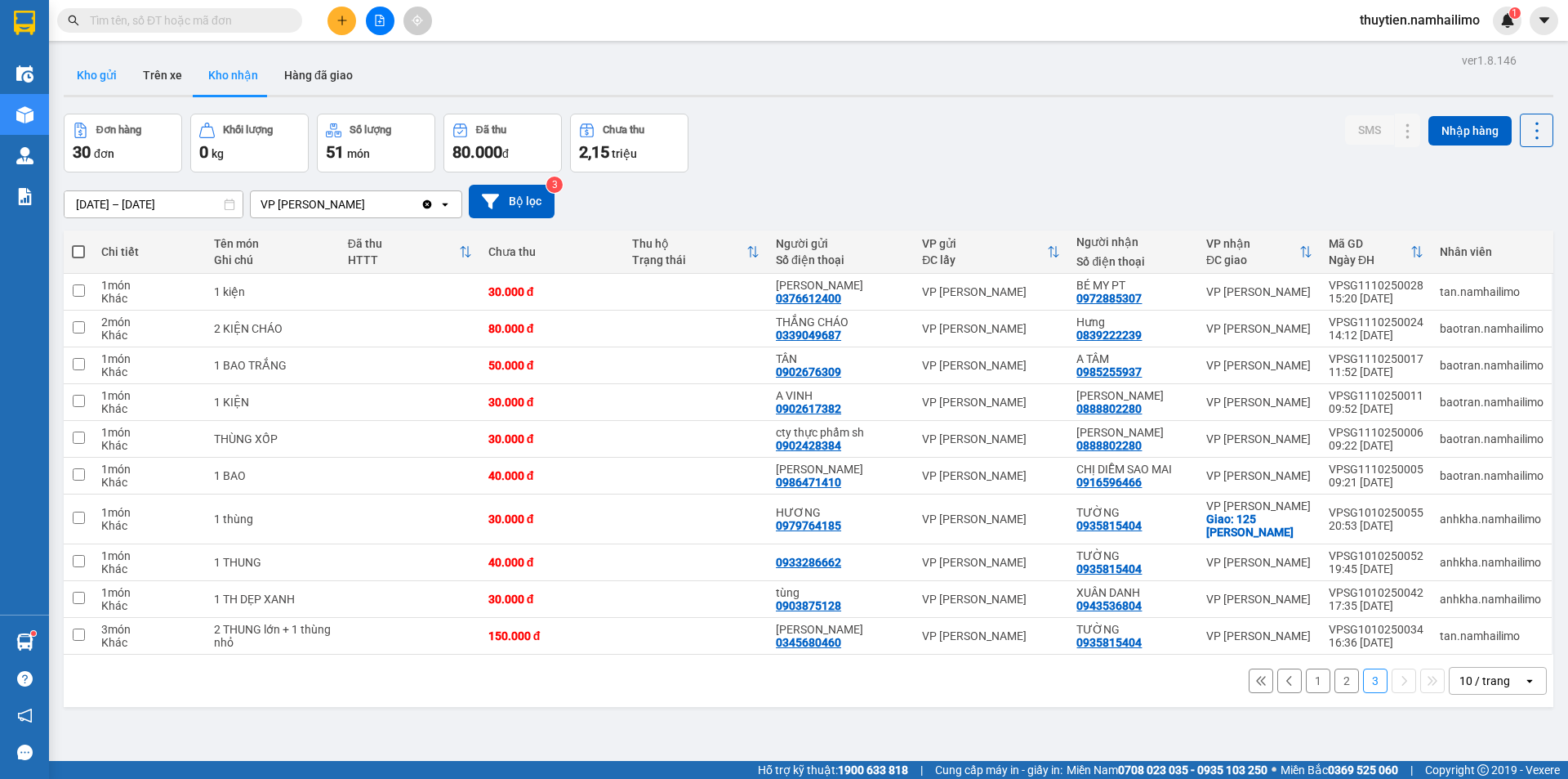
click at [101, 63] on button "Kho gửi" at bounding box center [96, 75] width 66 height 39
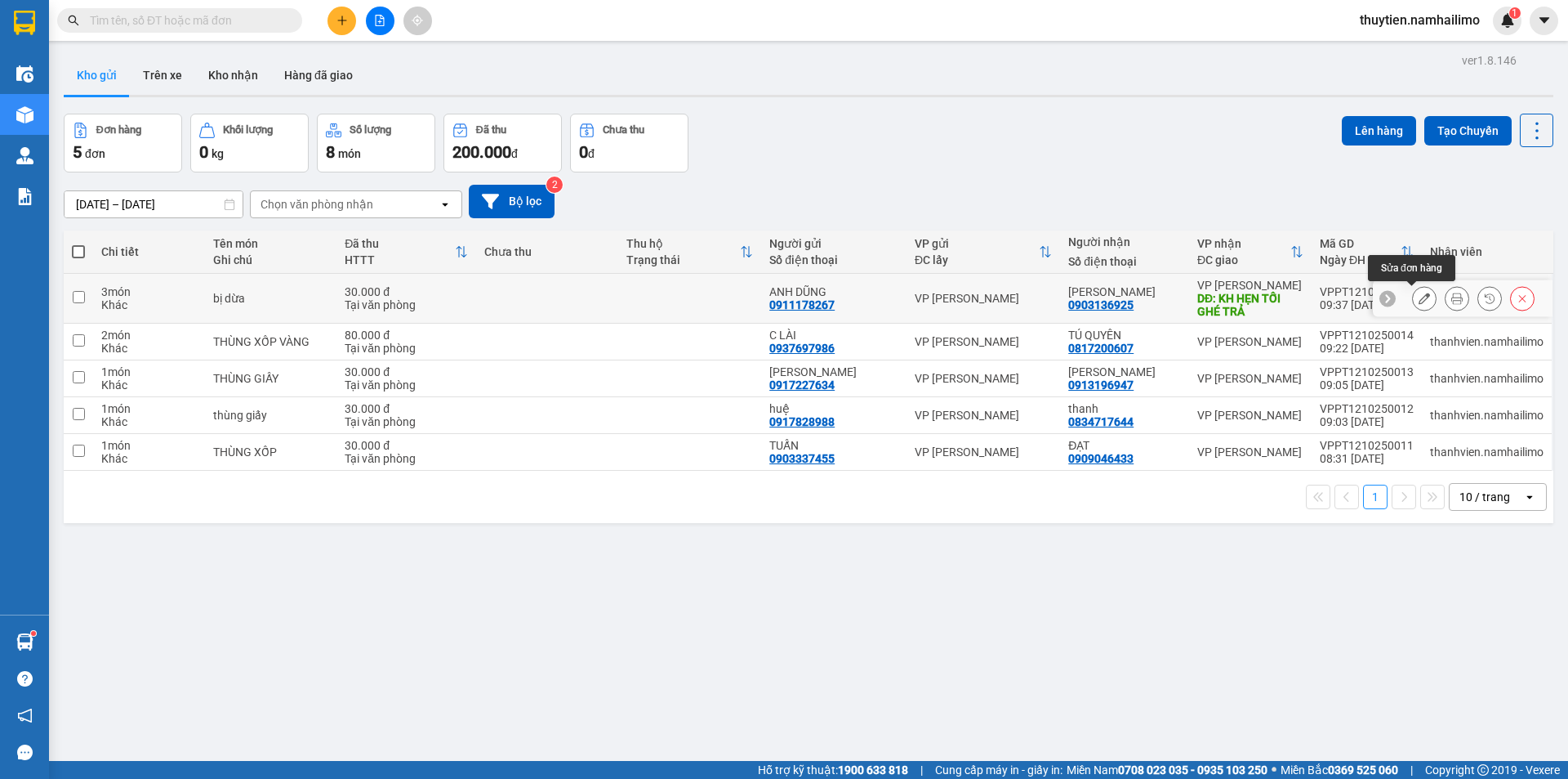
click at [1418, 301] on icon at bounding box center [1424, 298] width 11 height 11
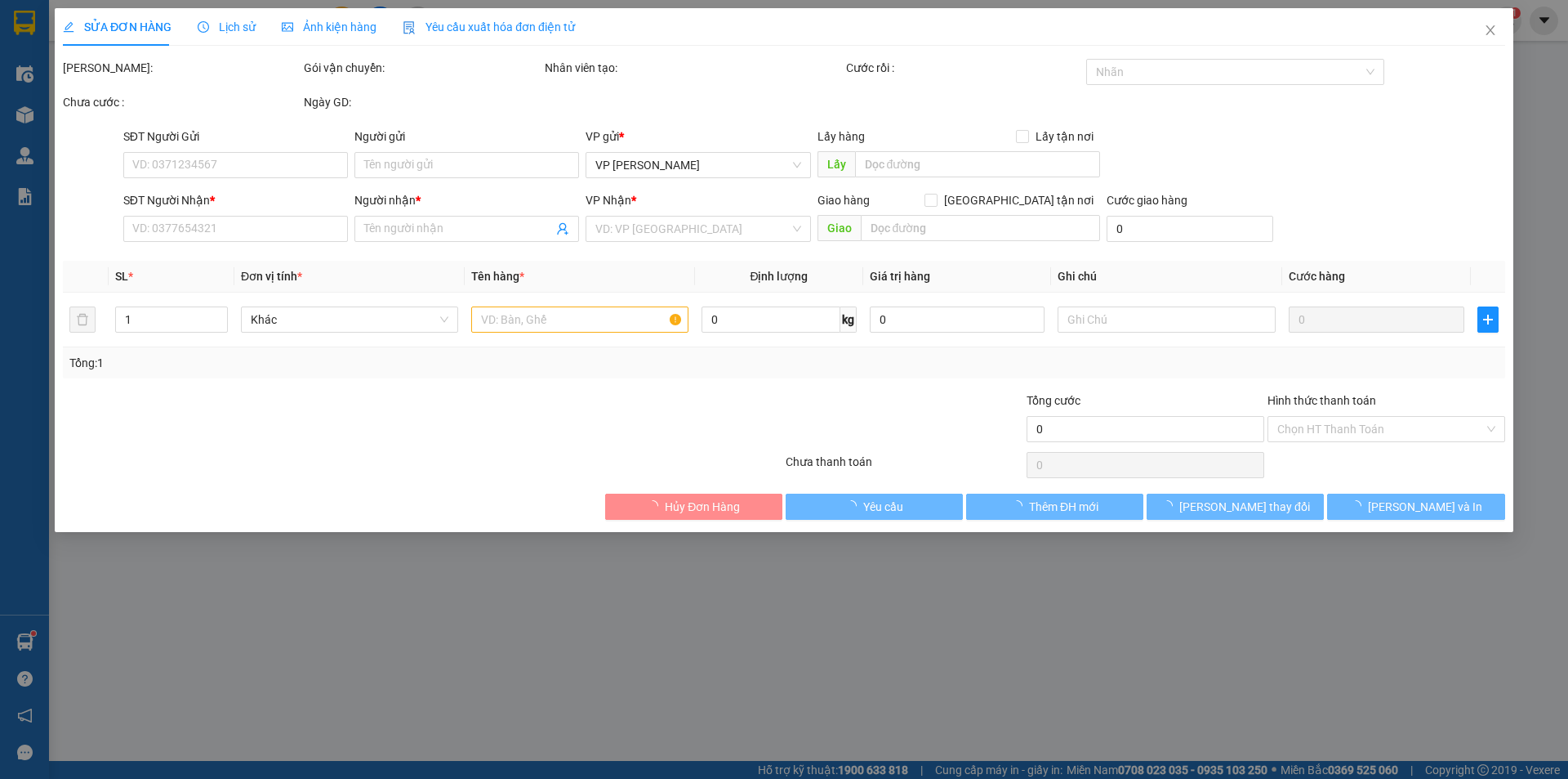
type input "0911178267"
type input "ANH DŨNG"
type input "0903136925"
type input "KIM ANH"
type input "KH HẸN TỐI GHÉ TRẢ"
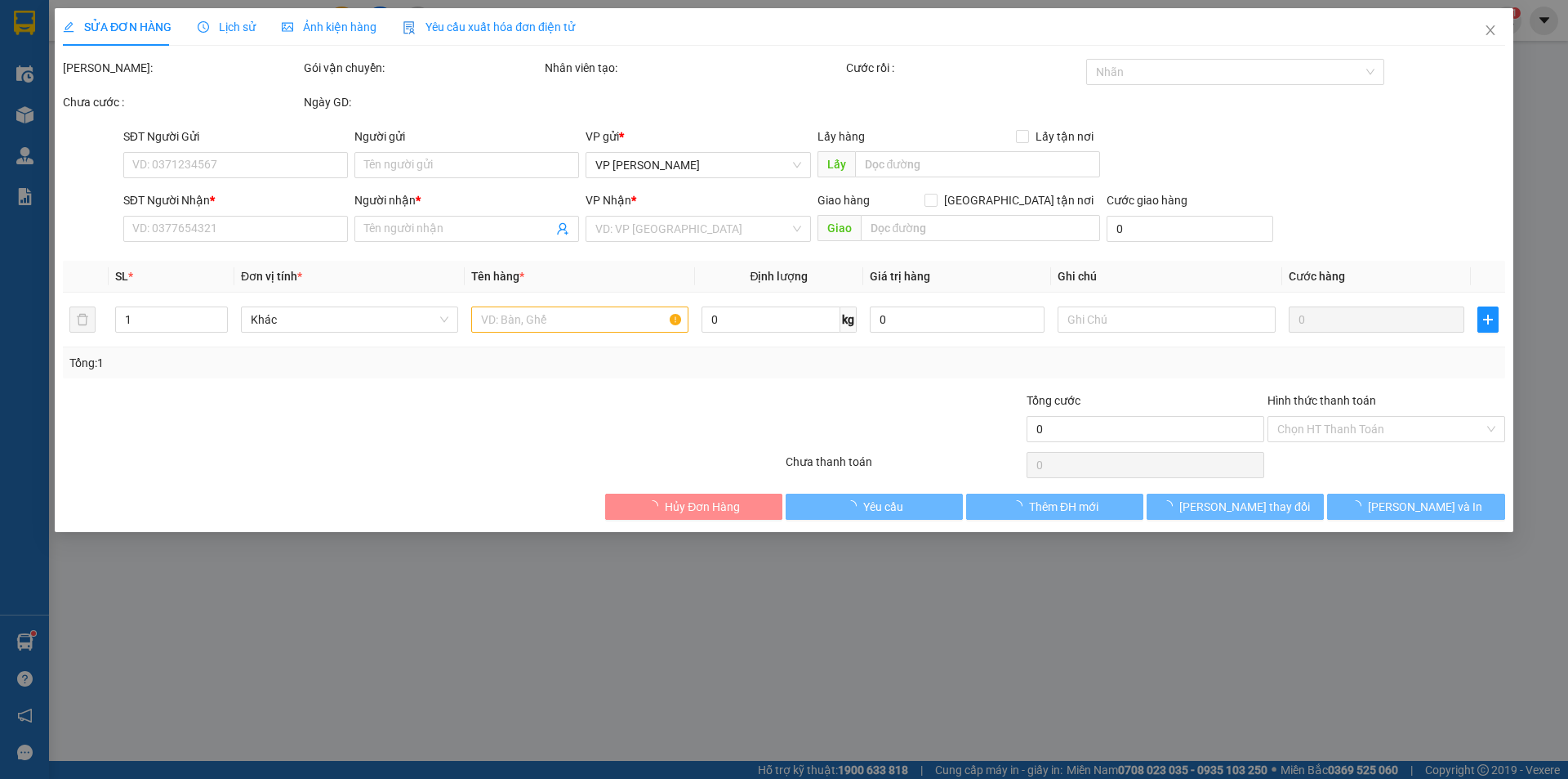
type input "30.000"
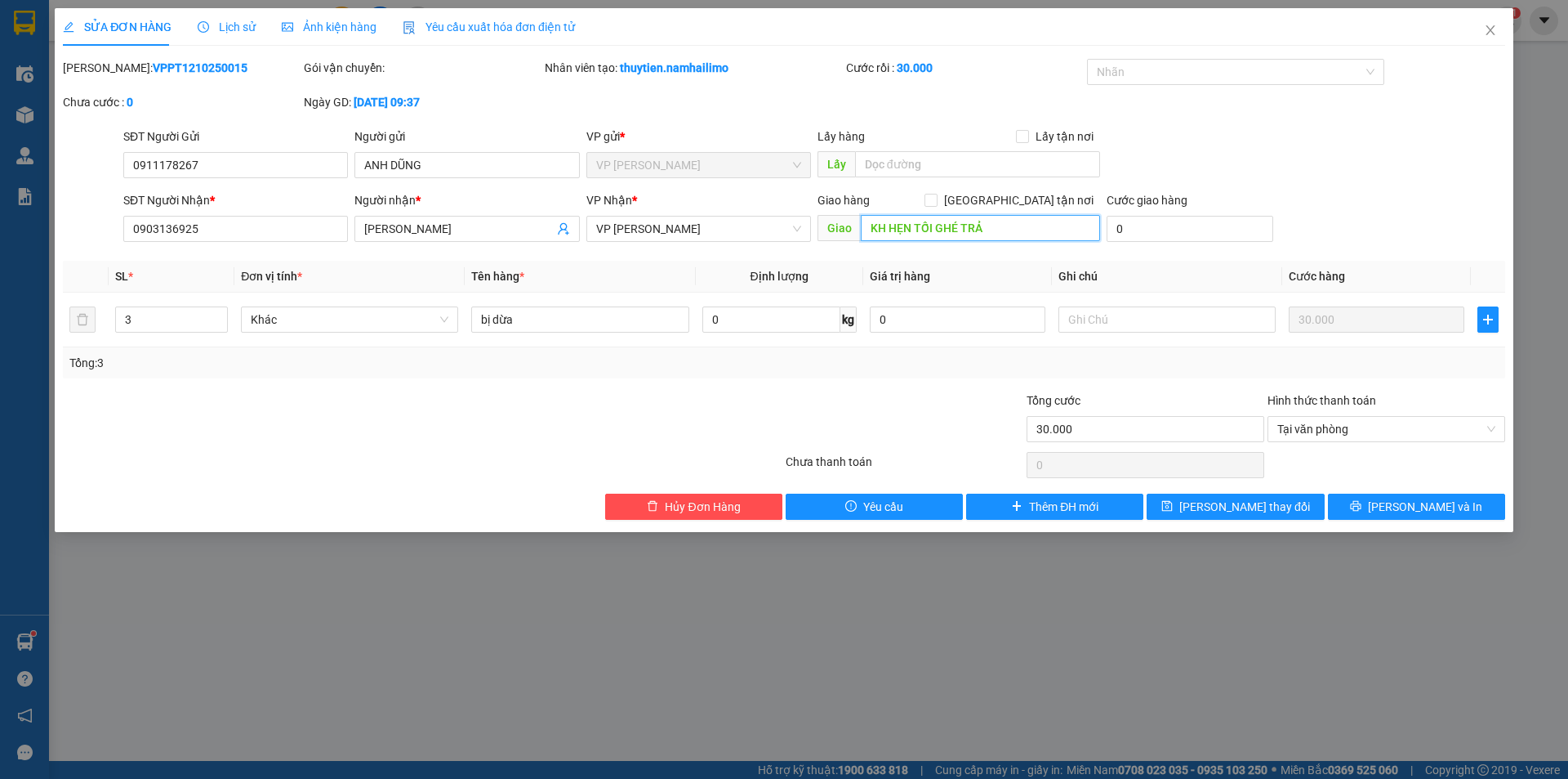
click at [999, 231] on input "KH HẸN TỐI GHÉ TRẢ" at bounding box center [981, 228] width 239 height 26
click at [1410, 506] on span "Lưu và In" at bounding box center [1425, 507] width 114 height 18
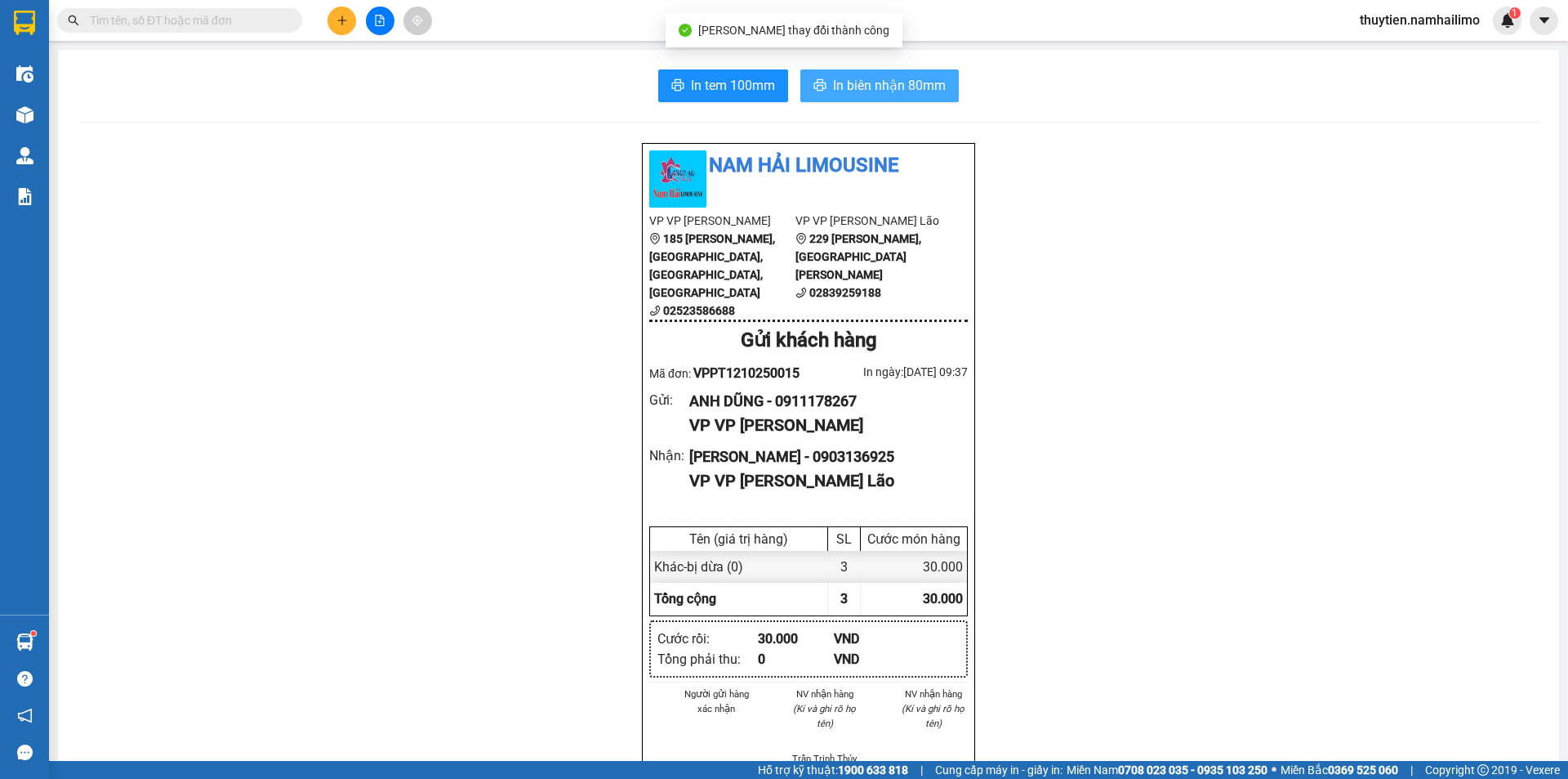
click at [883, 77] on span "In biên nhận 80mm" at bounding box center [890, 85] width 113 height 20
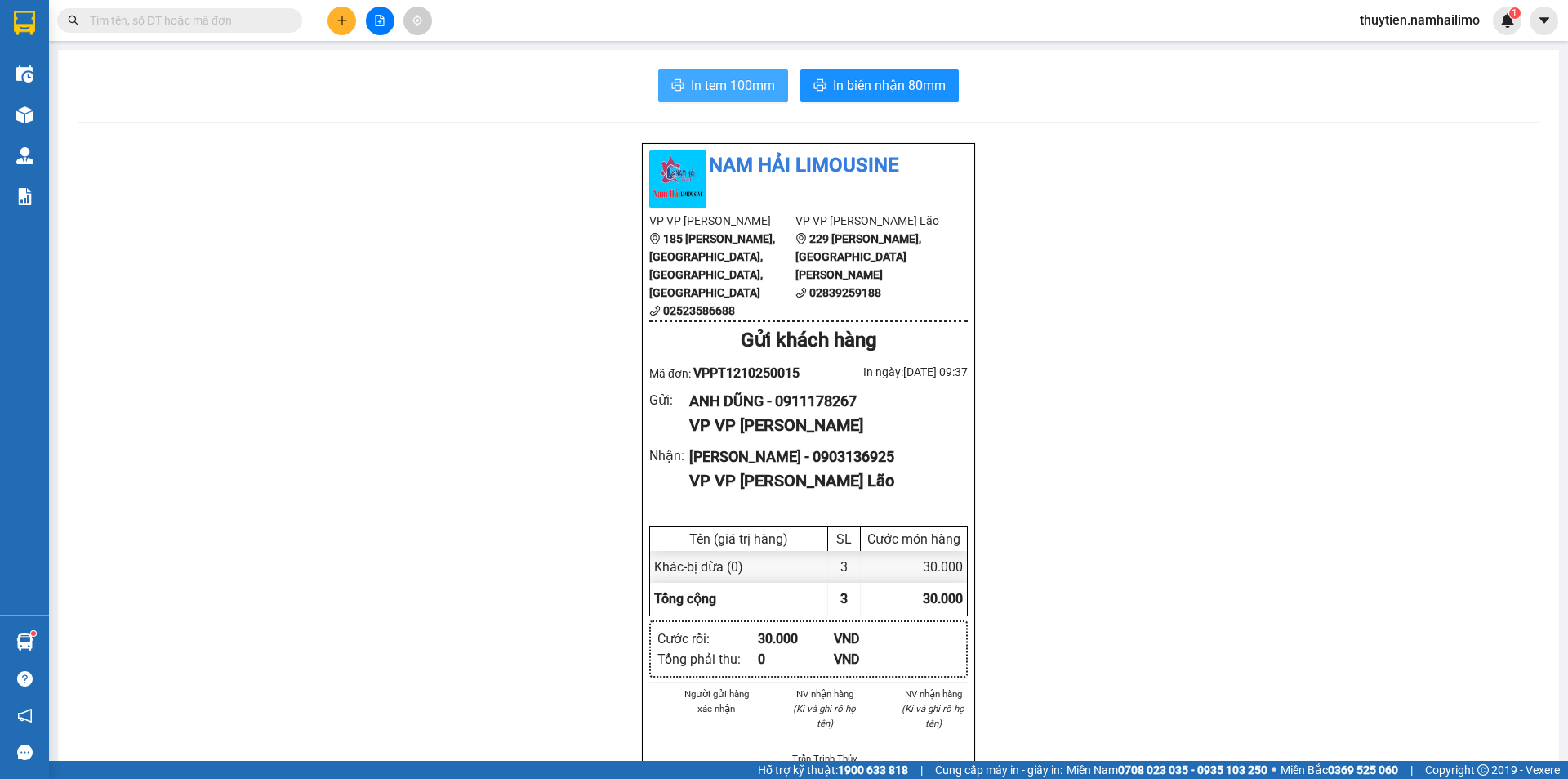
click at [717, 87] on span "In tem 100mm" at bounding box center [733, 85] width 84 height 20
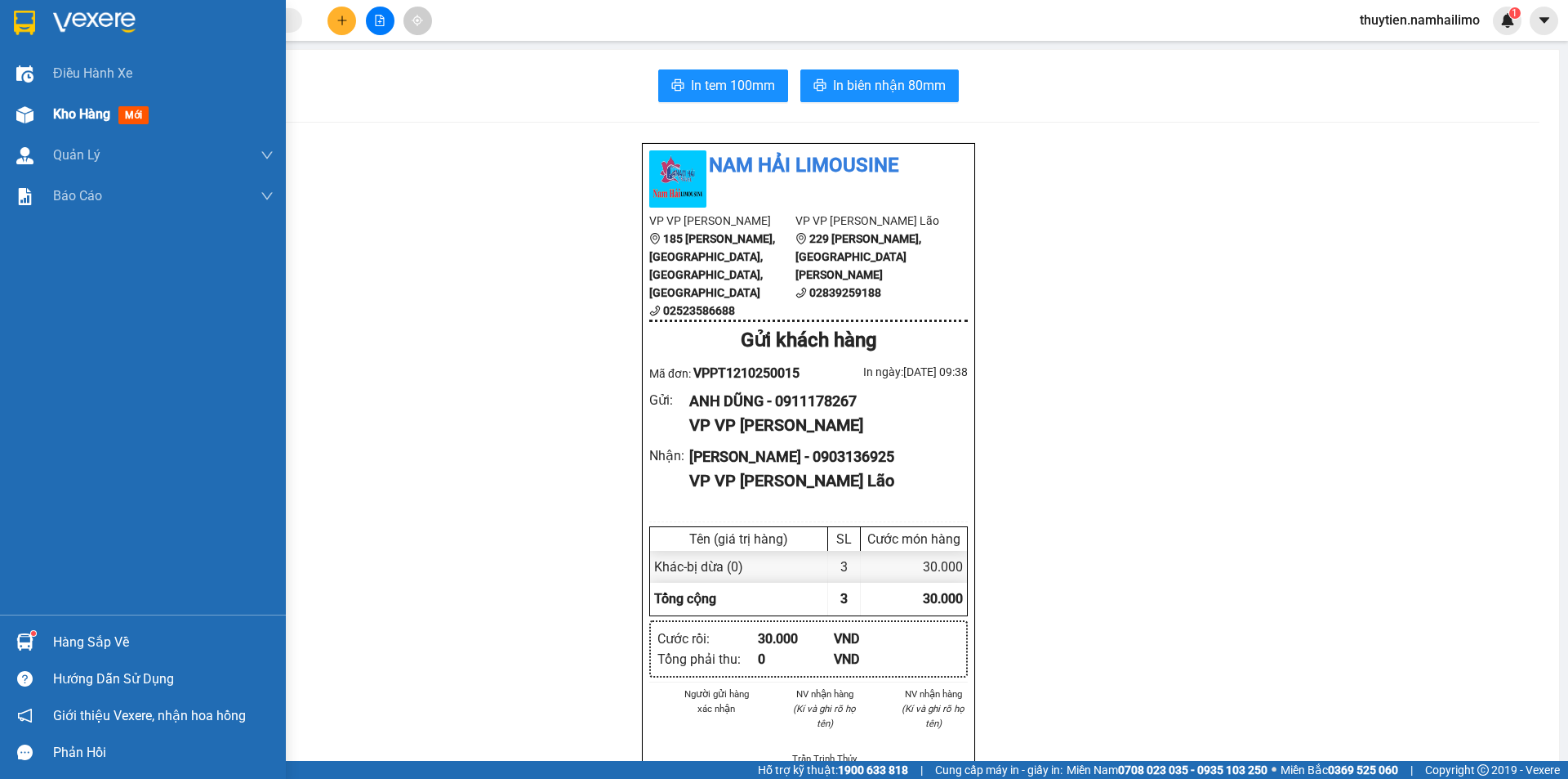
click at [65, 119] on span "Kho hàng" at bounding box center [82, 114] width 57 height 16
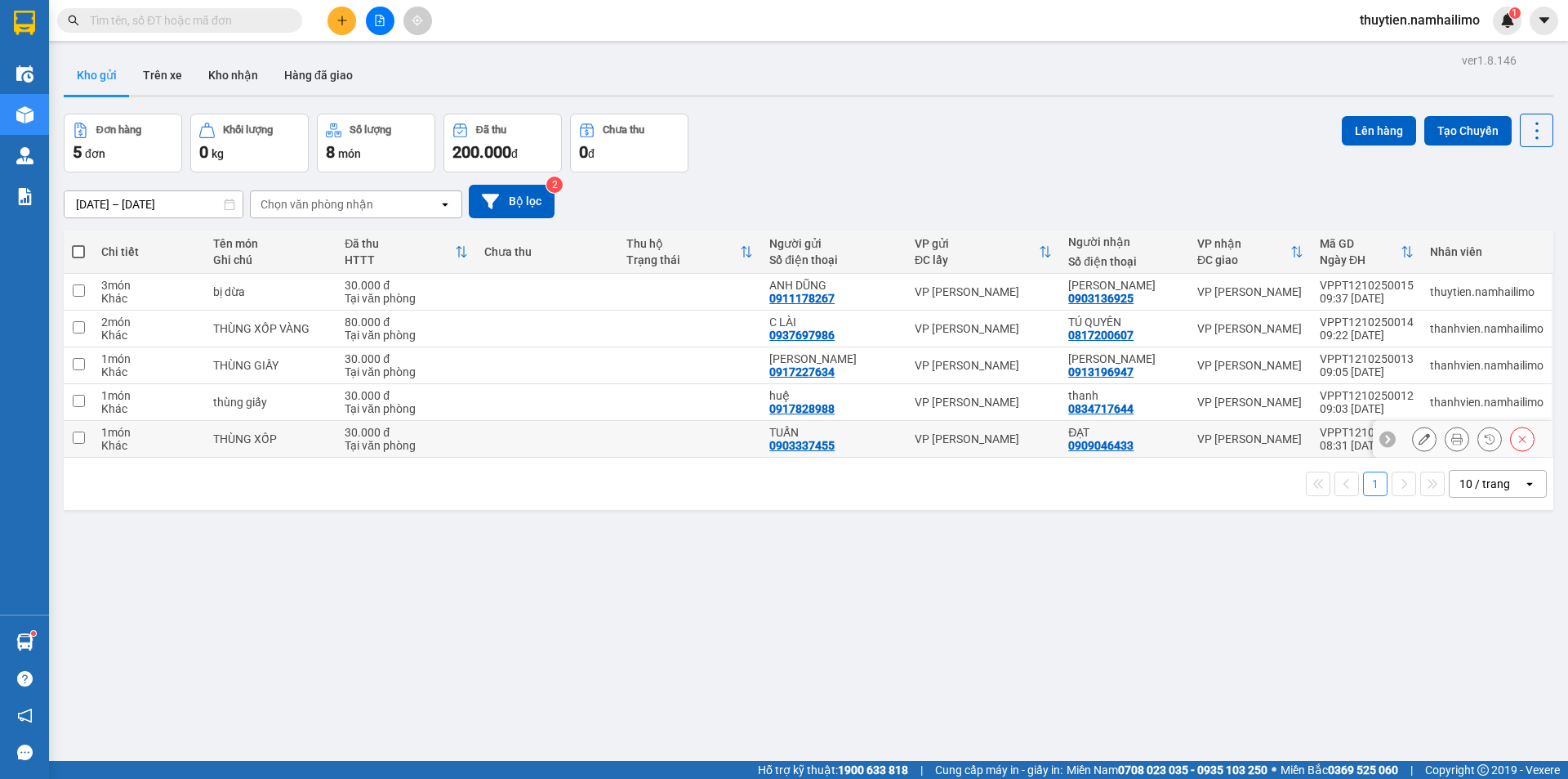
click at [76, 432] on input "checkbox" at bounding box center [78, 437] width 12 height 12
checkbox input "true"
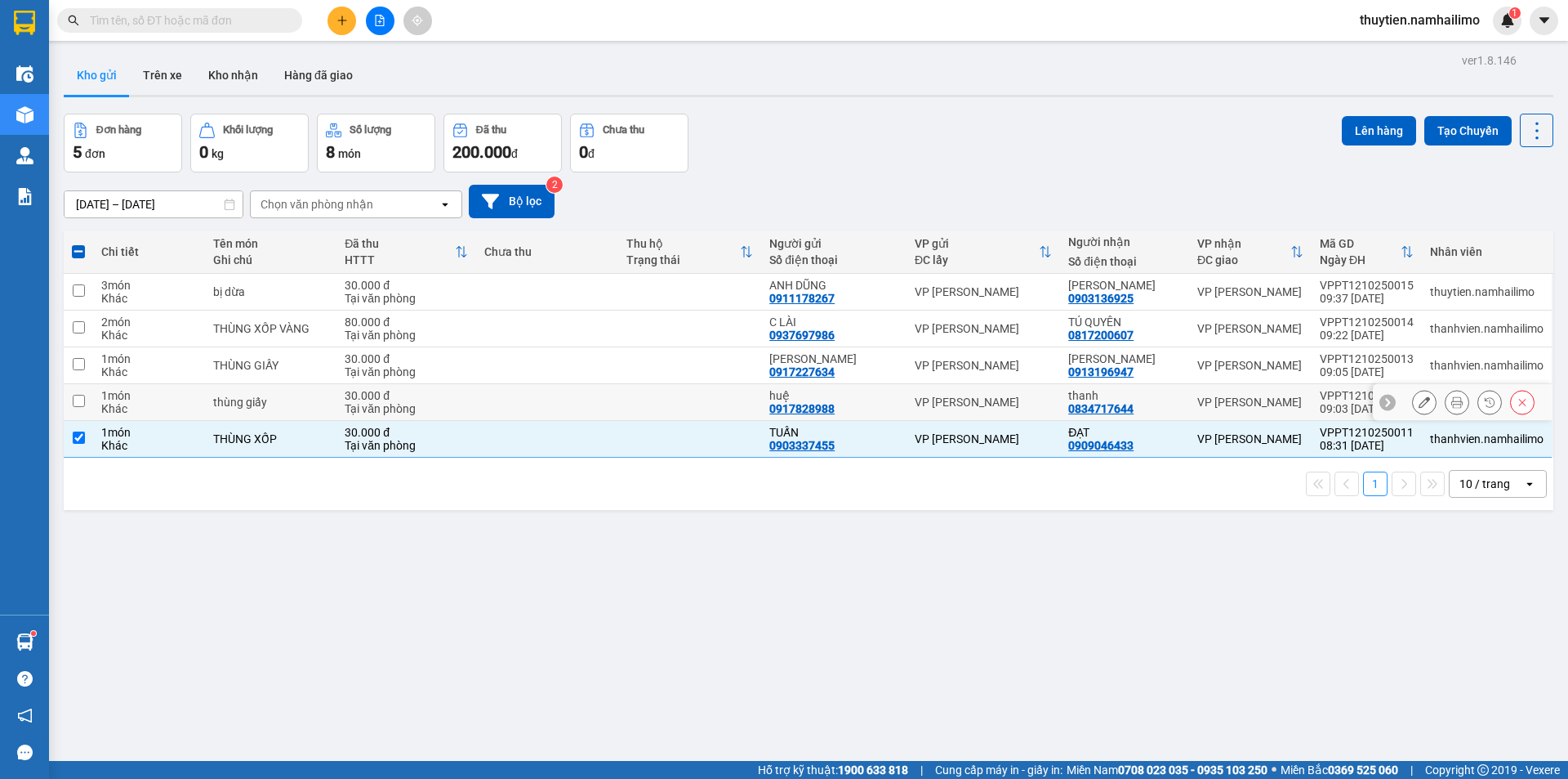
click at [78, 404] on input "checkbox" at bounding box center [78, 401] width 12 height 12
checkbox input "true"
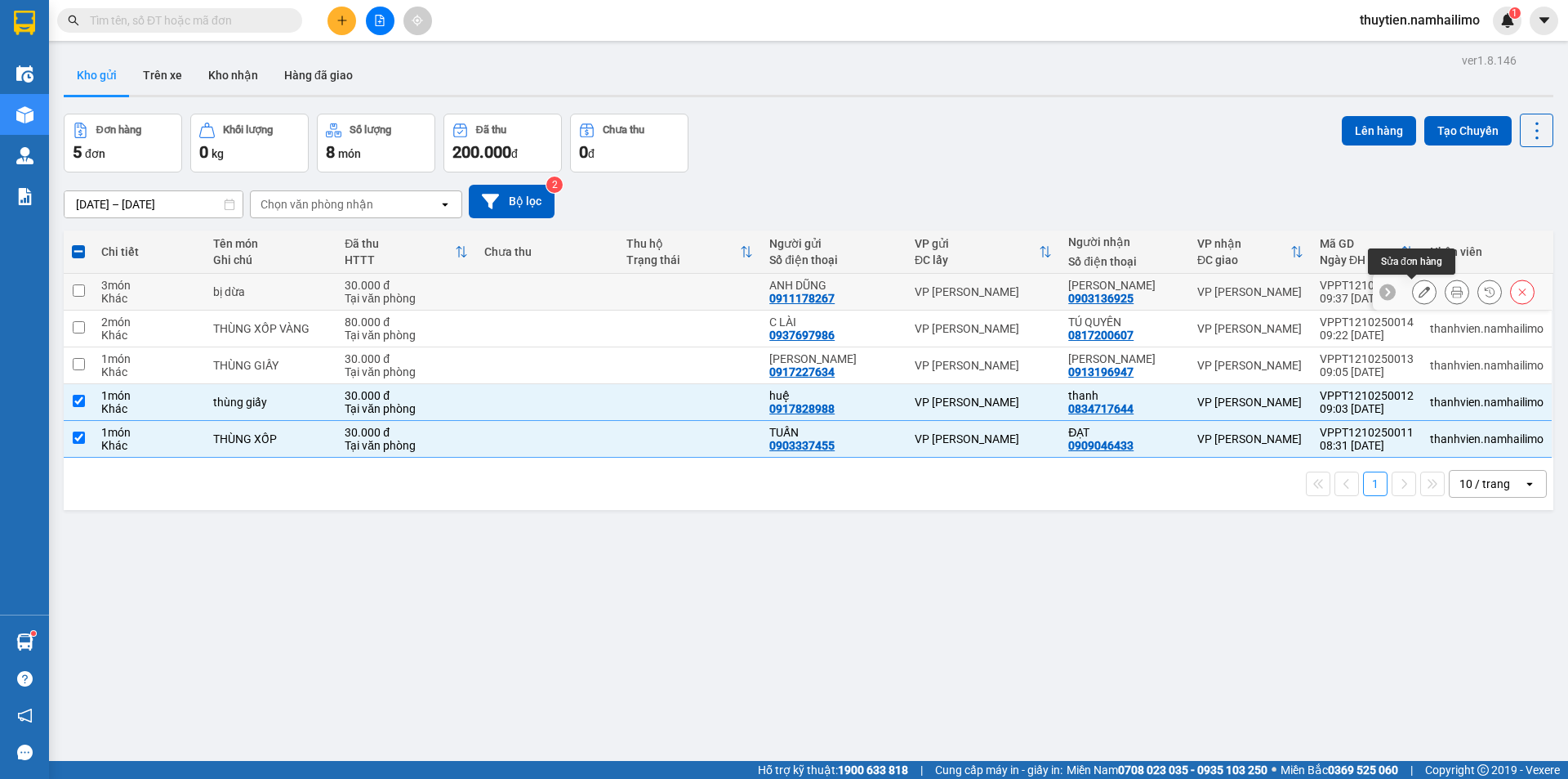
click at [1413, 294] on button at bounding box center [1424, 292] width 23 height 29
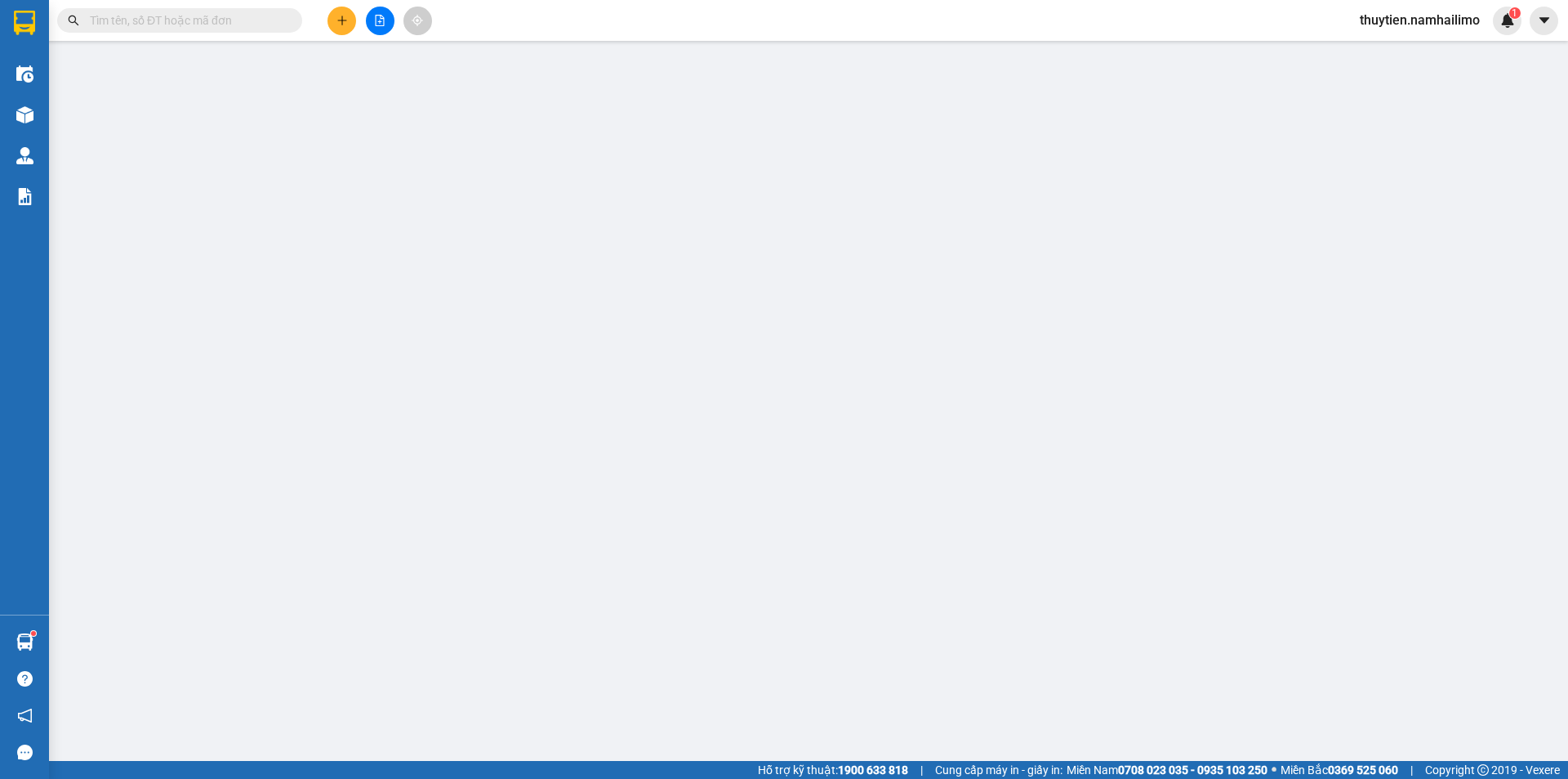
type input "0911178267"
type input "ANH DŨNG"
type input "0903136925"
type input "KIM ANH"
type input "30.000"
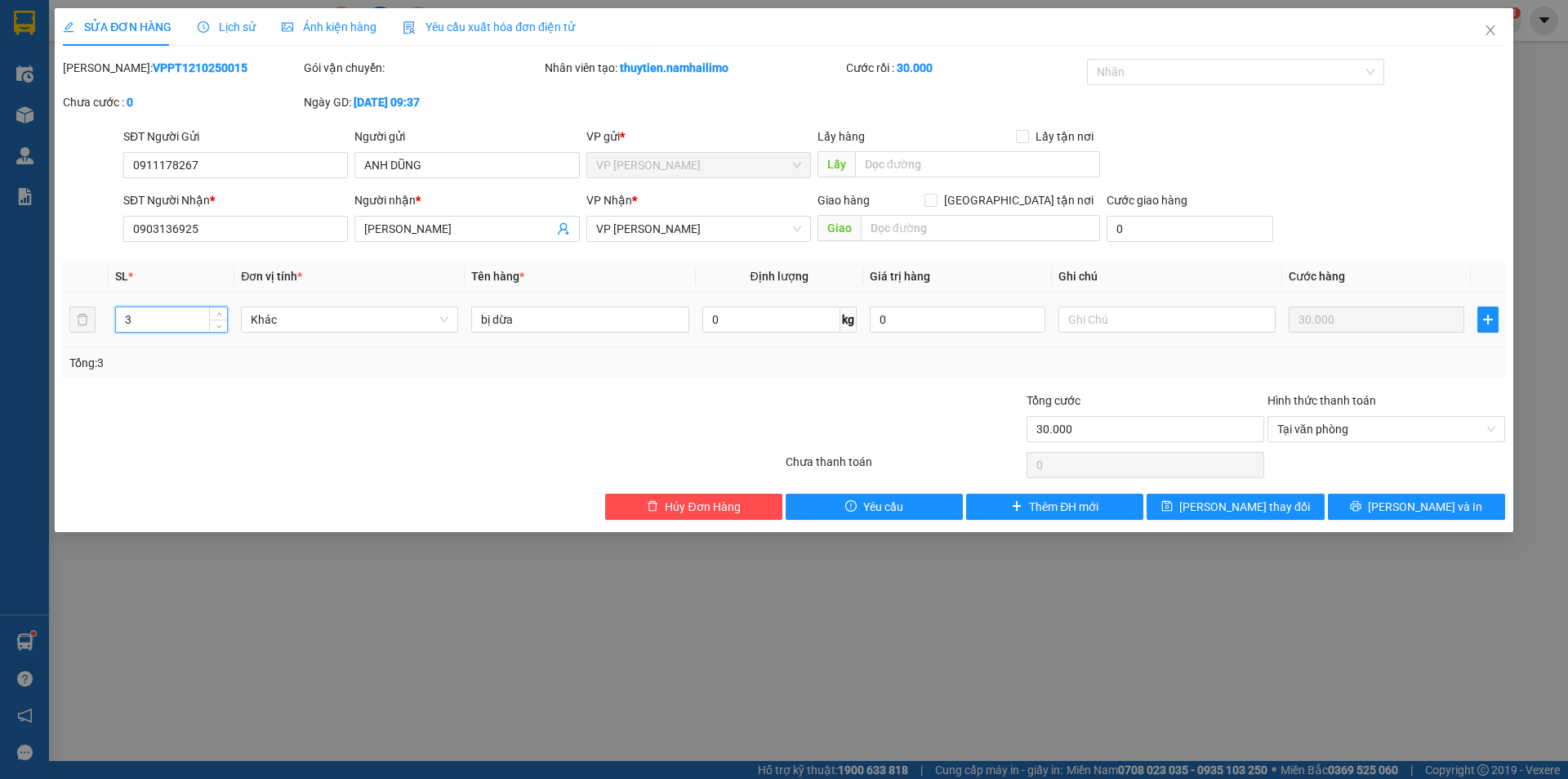
click at [161, 322] on input "3" at bounding box center [172, 320] width 111 height 25
type input "1"
click at [1307, 505] on button "Lưu thay đổi" at bounding box center [1235, 507] width 177 height 26
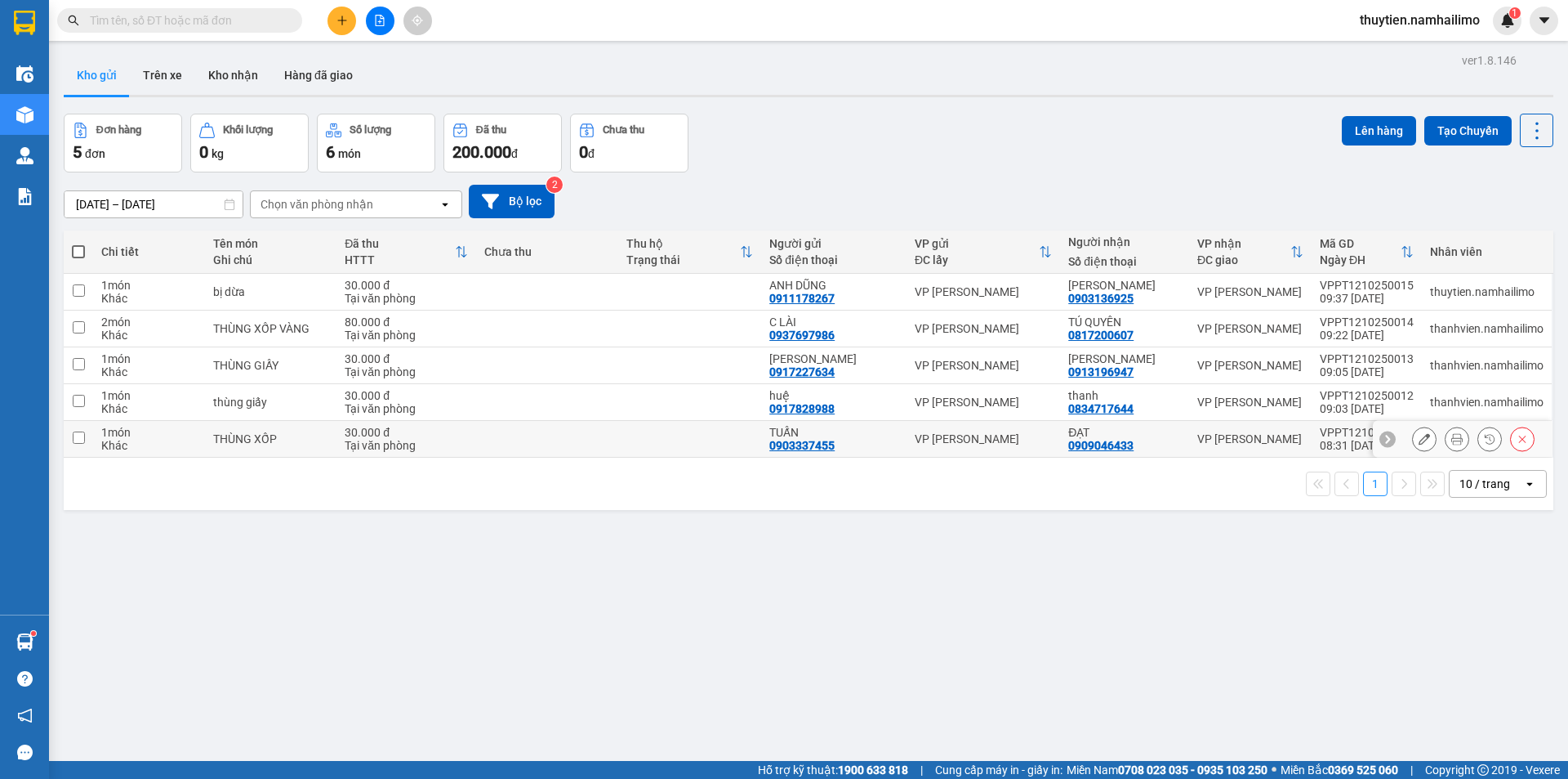
click at [78, 436] on input "checkbox" at bounding box center [78, 437] width 12 height 12
checkbox input "true"
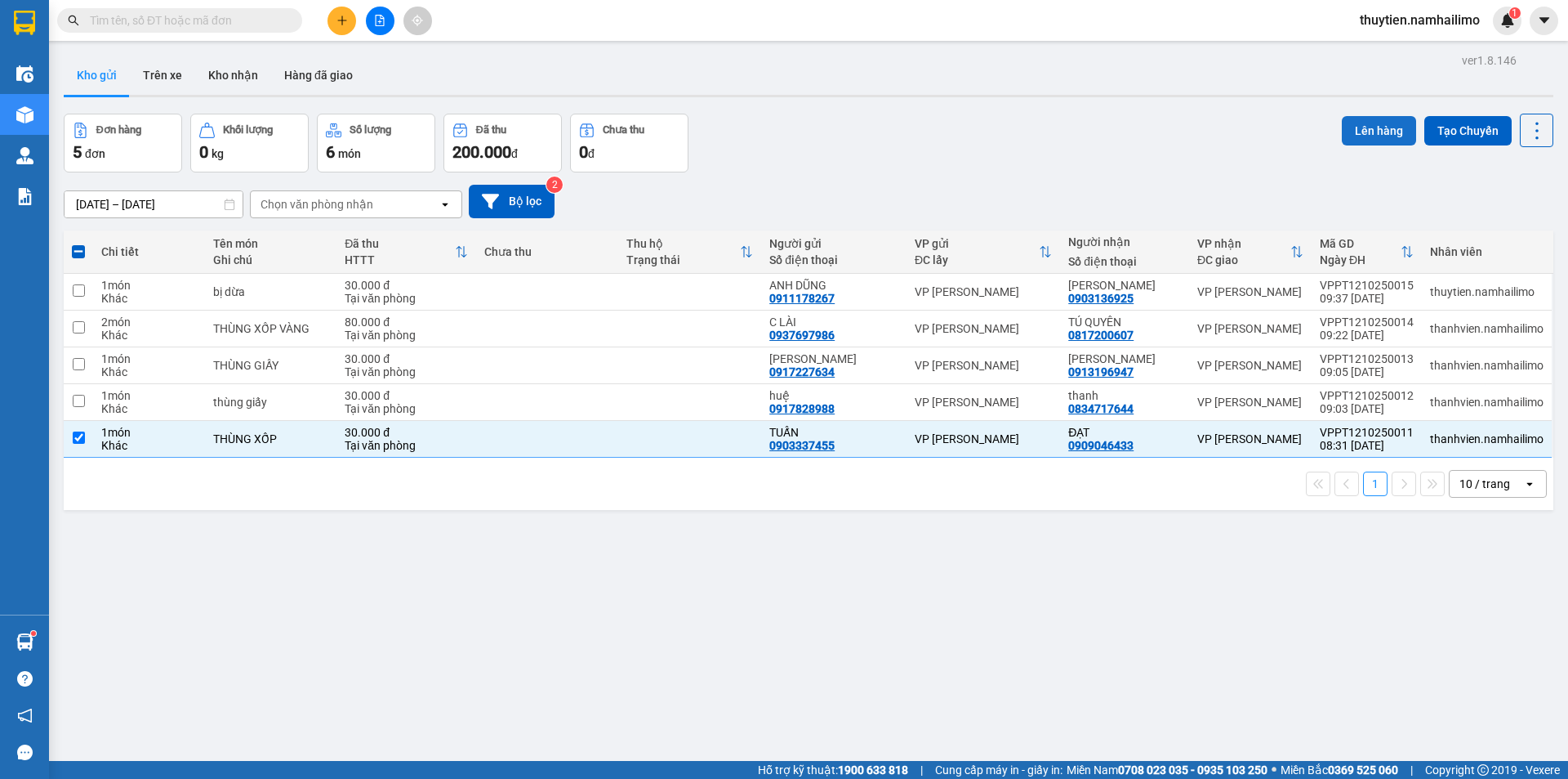
click at [1375, 119] on button "Lên hàng" at bounding box center [1378, 131] width 74 height 29
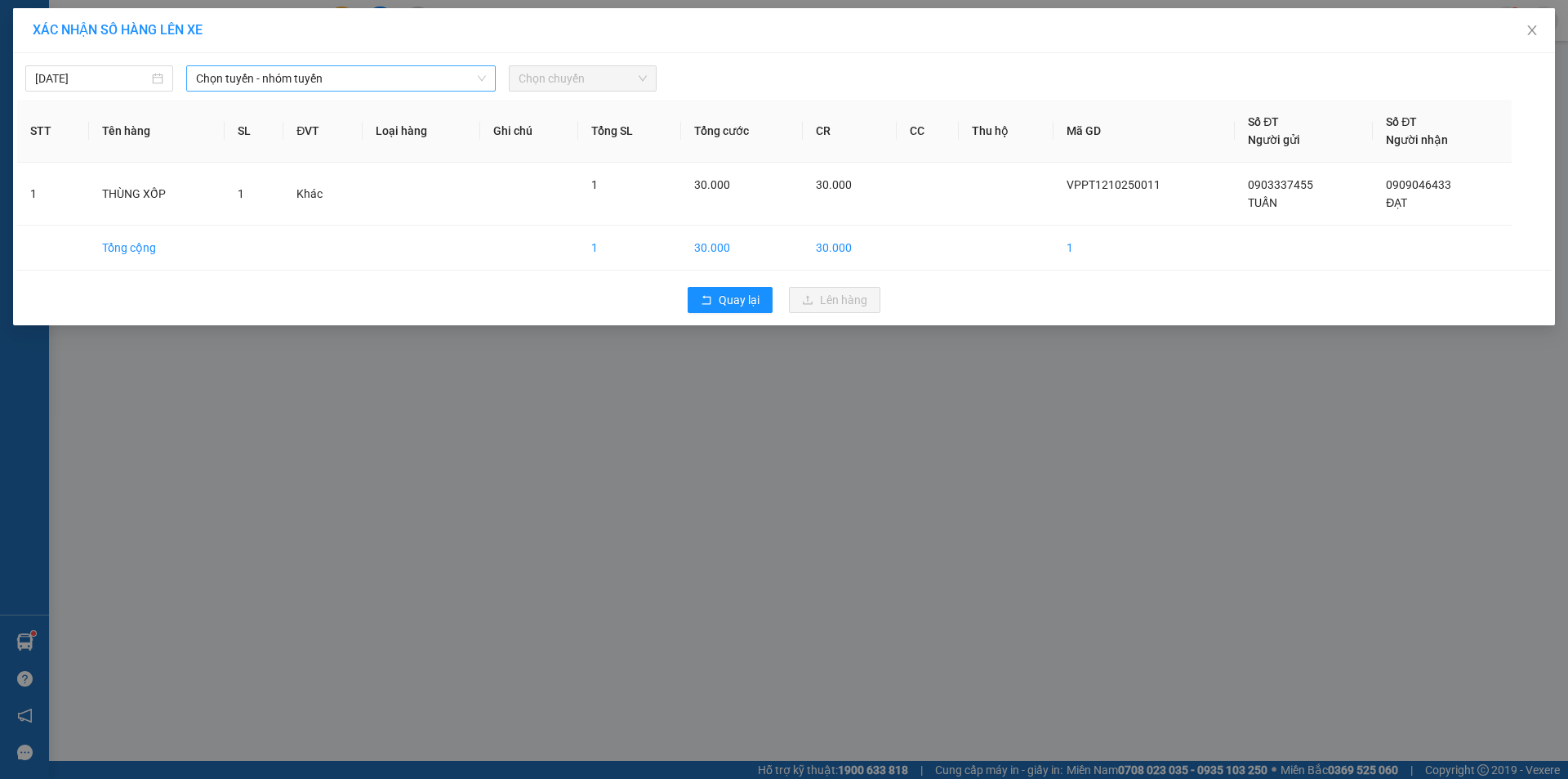
click at [297, 78] on span "Chọn tuyến - nhóm tuyến" at bounding box center [341, 78] width 290 height 25
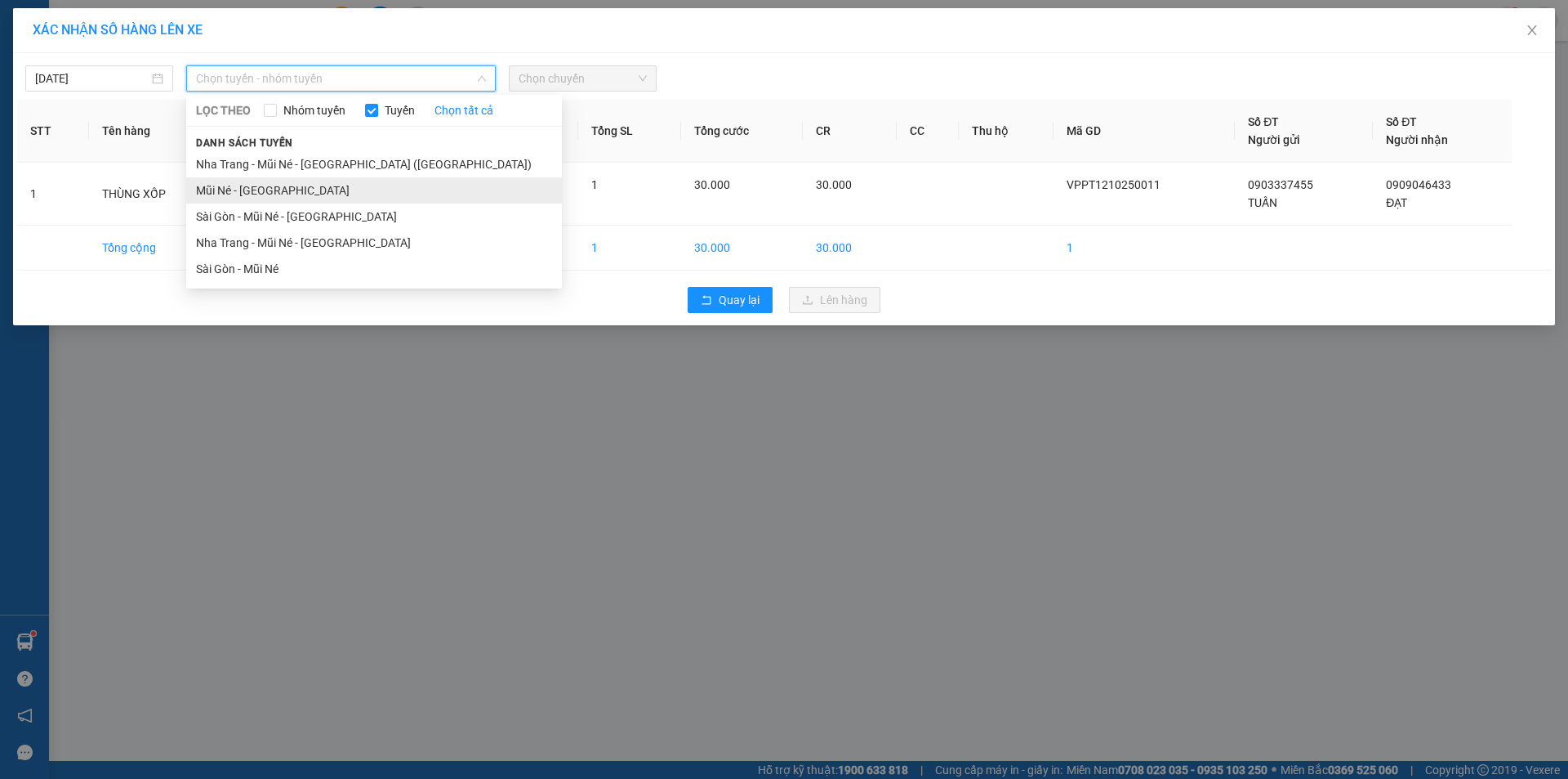
click at [243, 189] on li "Mũi Né - [GEOGRAPHIC_DATA]" at bounding box center [374, 190] width 376 height 26
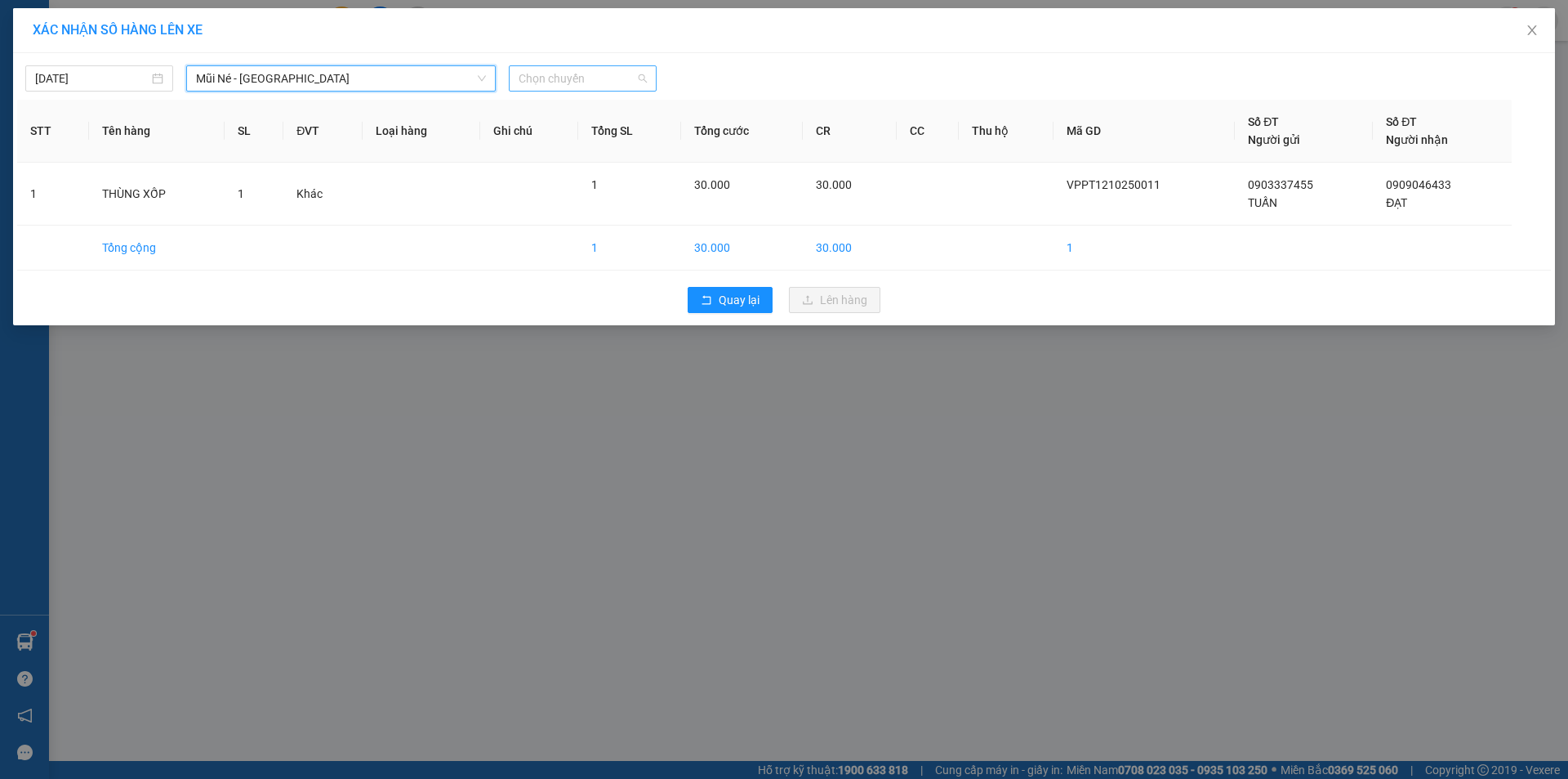
click at [583, 83] on span "Chọn chuyến" at bounding box center [583, 78] width 128 height 25
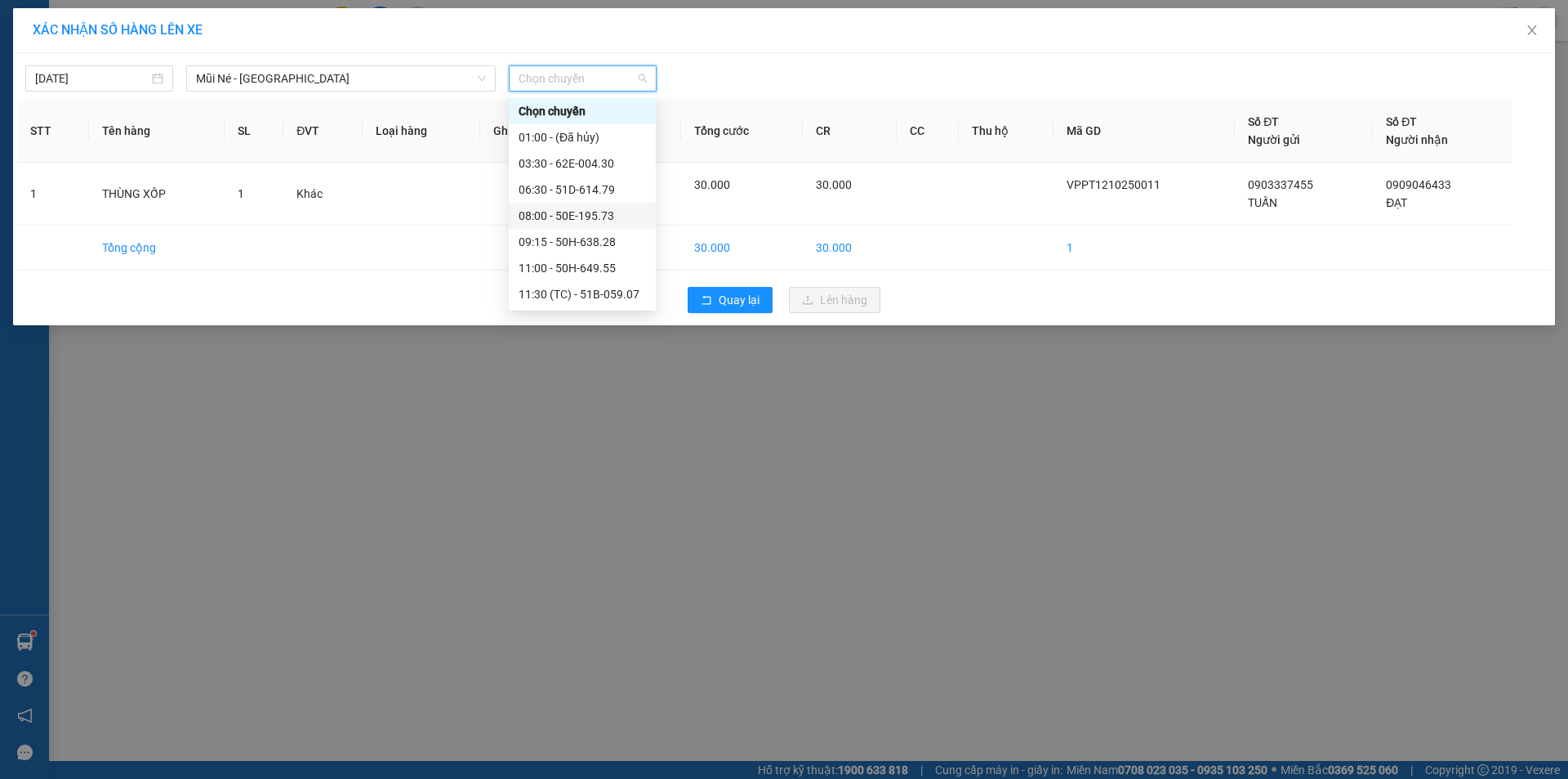
click at [567, 217] on div "08:00 - 50E-195.73" at bounding box center [583, 216] width 127 height 18
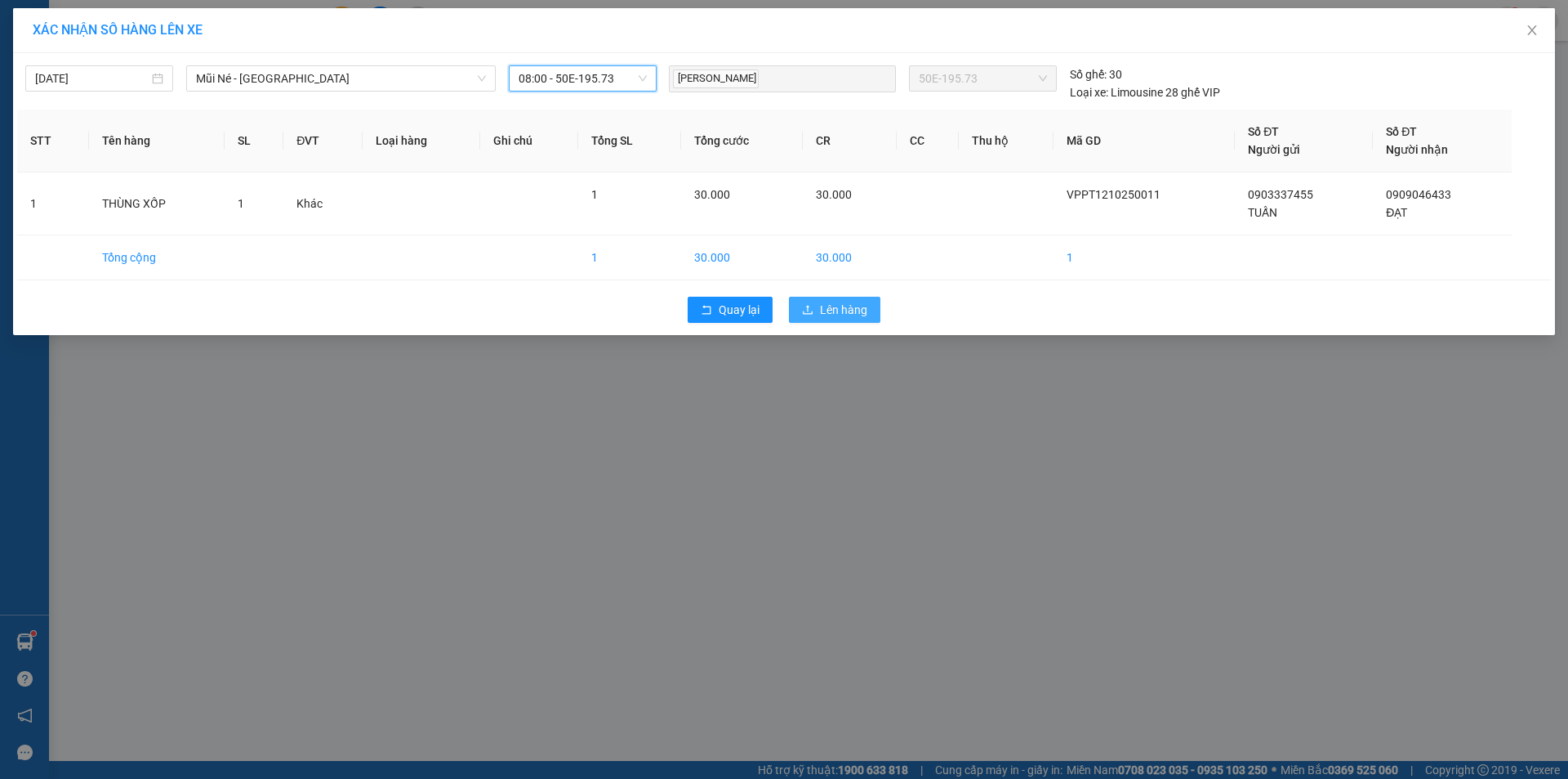
click at [850, 309] on span "Lên hàng" at bounding box center [844, 310] width 47 height 18
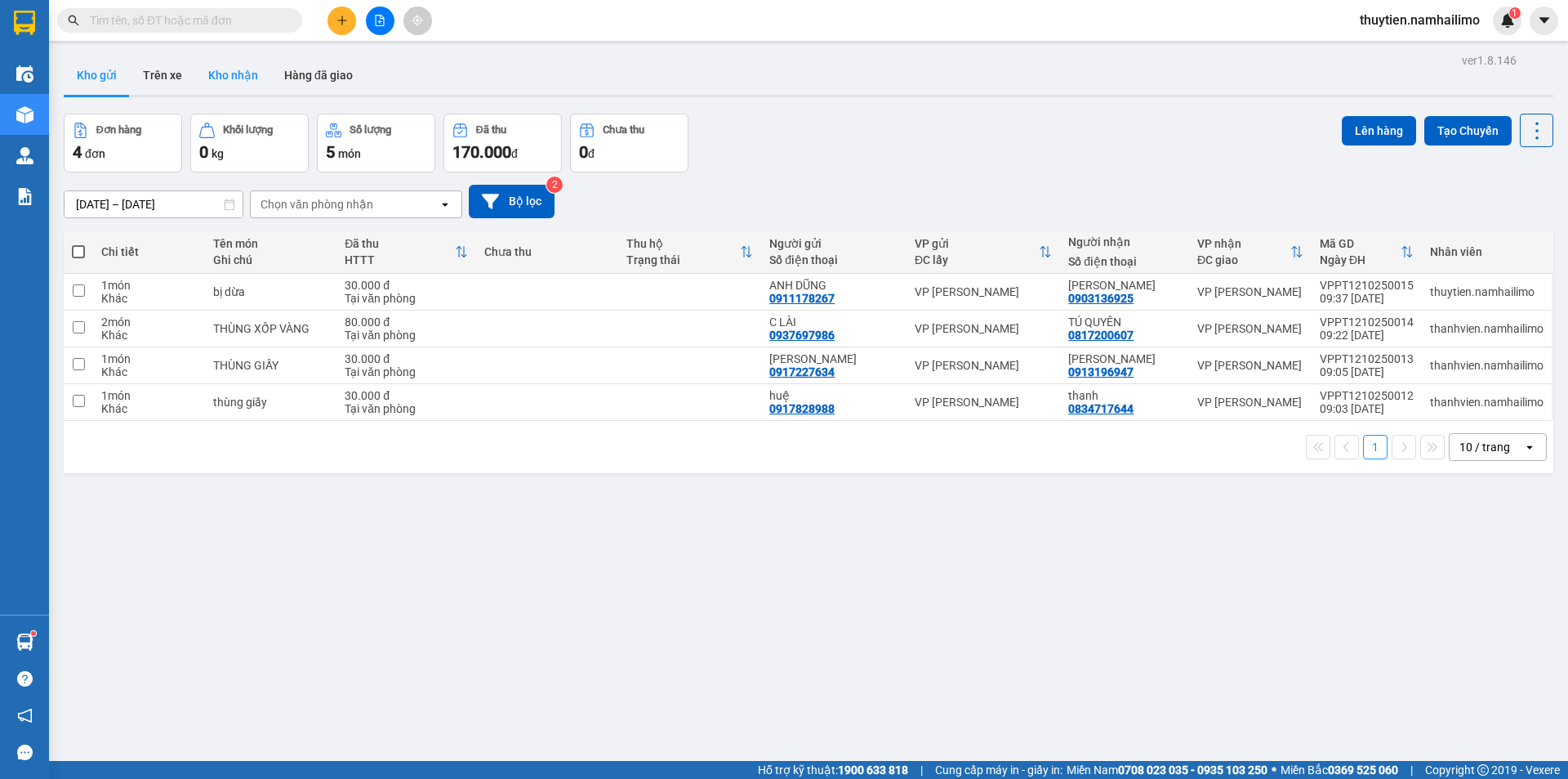
click at [245, 77] on button "Kho nhận" at bounding box center [233, 75] width 76 height 39
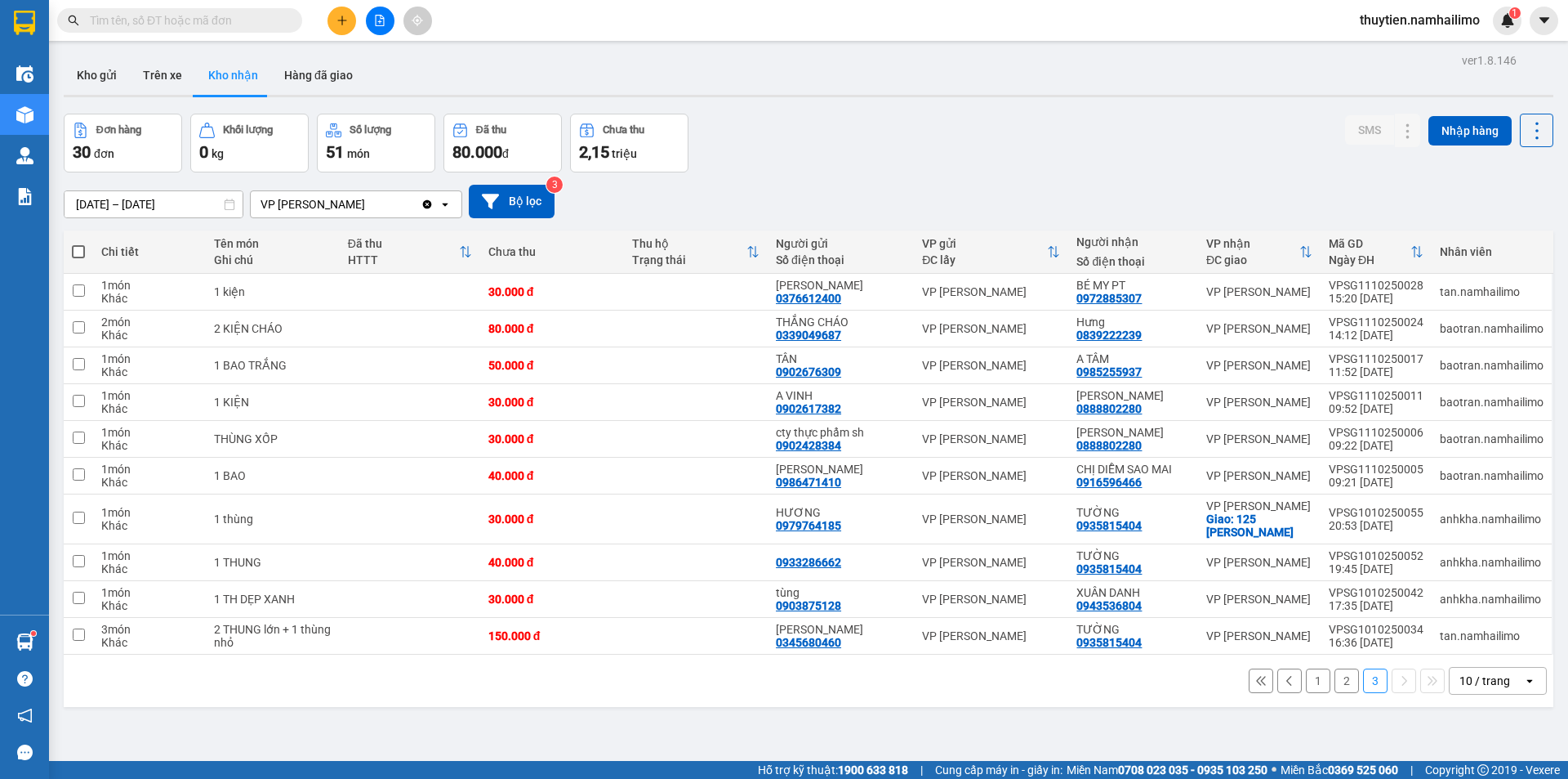
click at [1306, 680] on button "1" at bounding box center [1318, 681] width 25 height 25
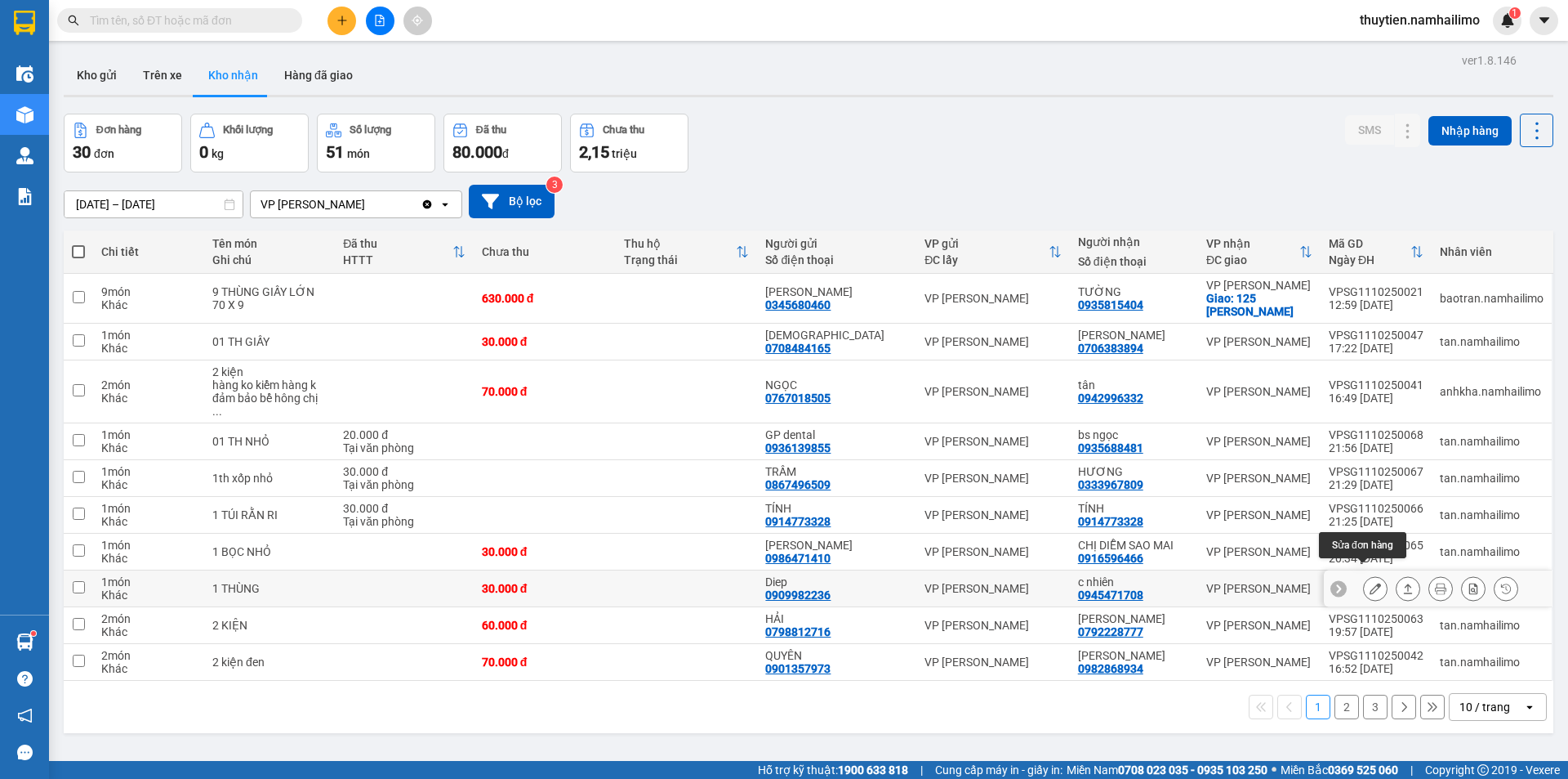
click at [1364, 578] on button at bounding box center [1375, 589] width 23 height 29
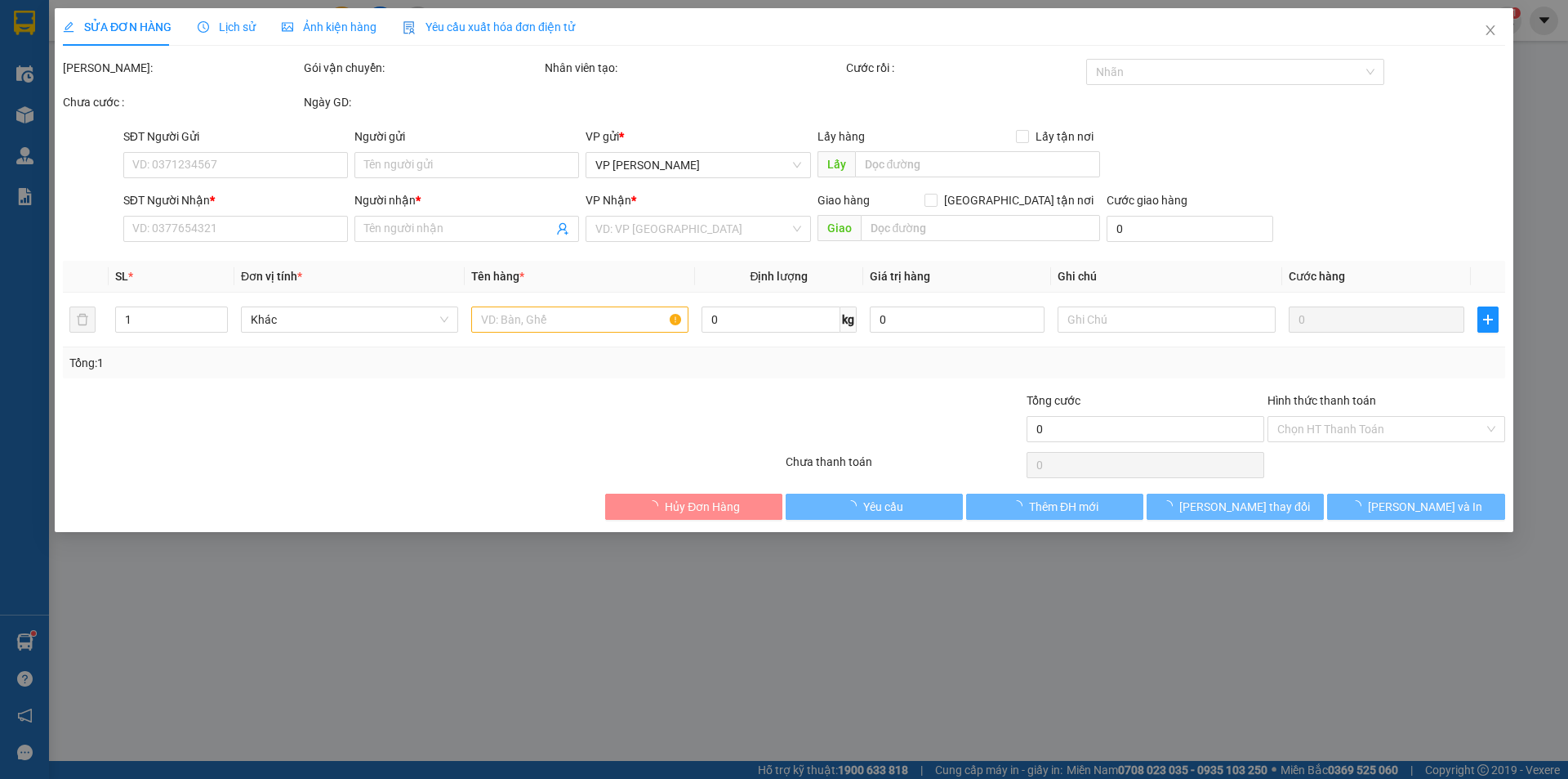
type input "0909982236"
type input "Diep"
type input "0945471708"
type input "c nhiên"
type input "30.000"
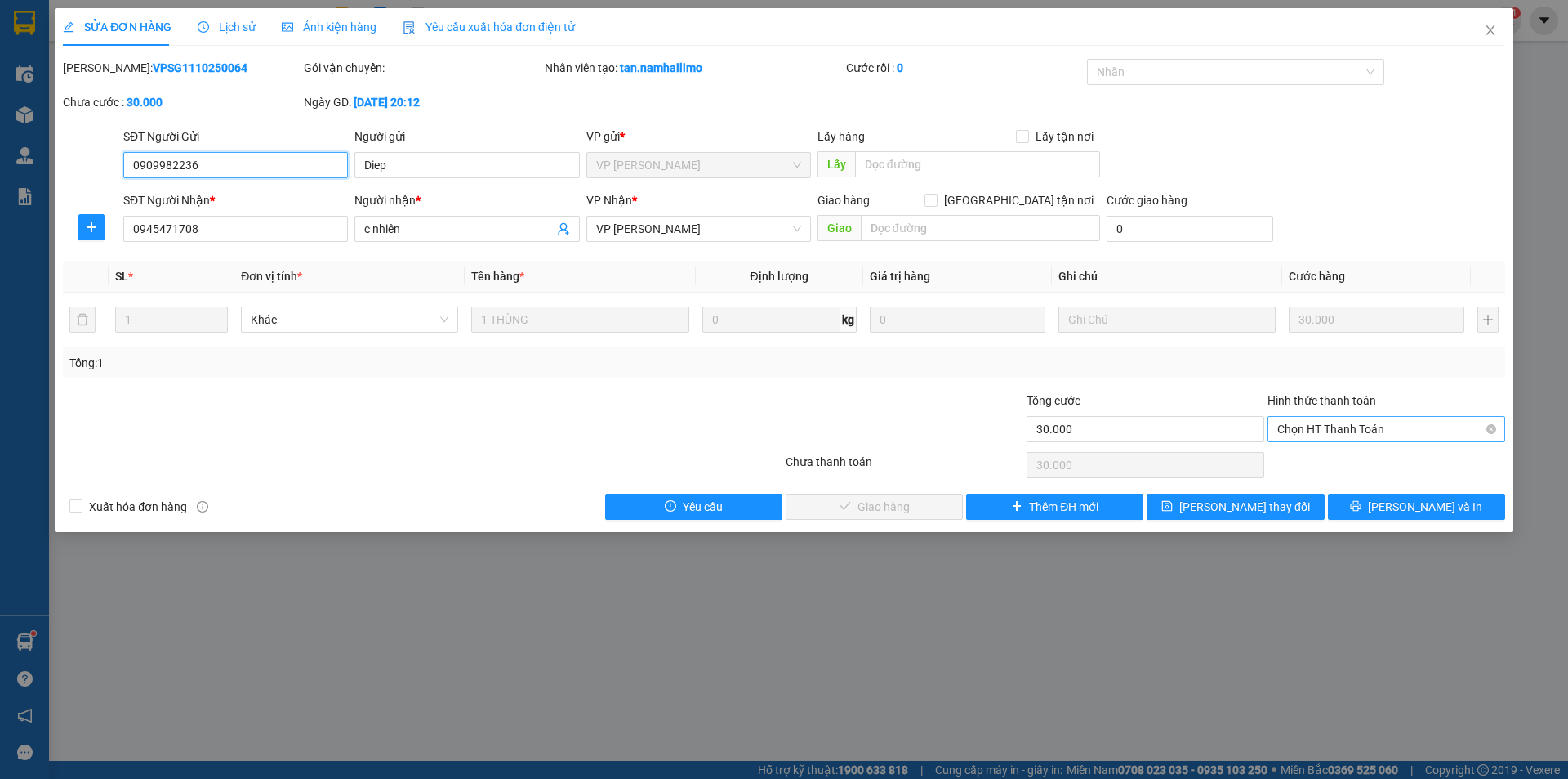
click at [1347, 423] on span "Chọn HT Thanh Toán" at bounding box center [1386, 429] width 218 height 25
click at [1327, 459] on div "Tại văn phòng" at bounding box center [1386, 462] width 218 height 18
type input "0"
click at [855, 499] on span "Lưu và Giao hàng" at bounding box center [896, 507] width 157 height 18
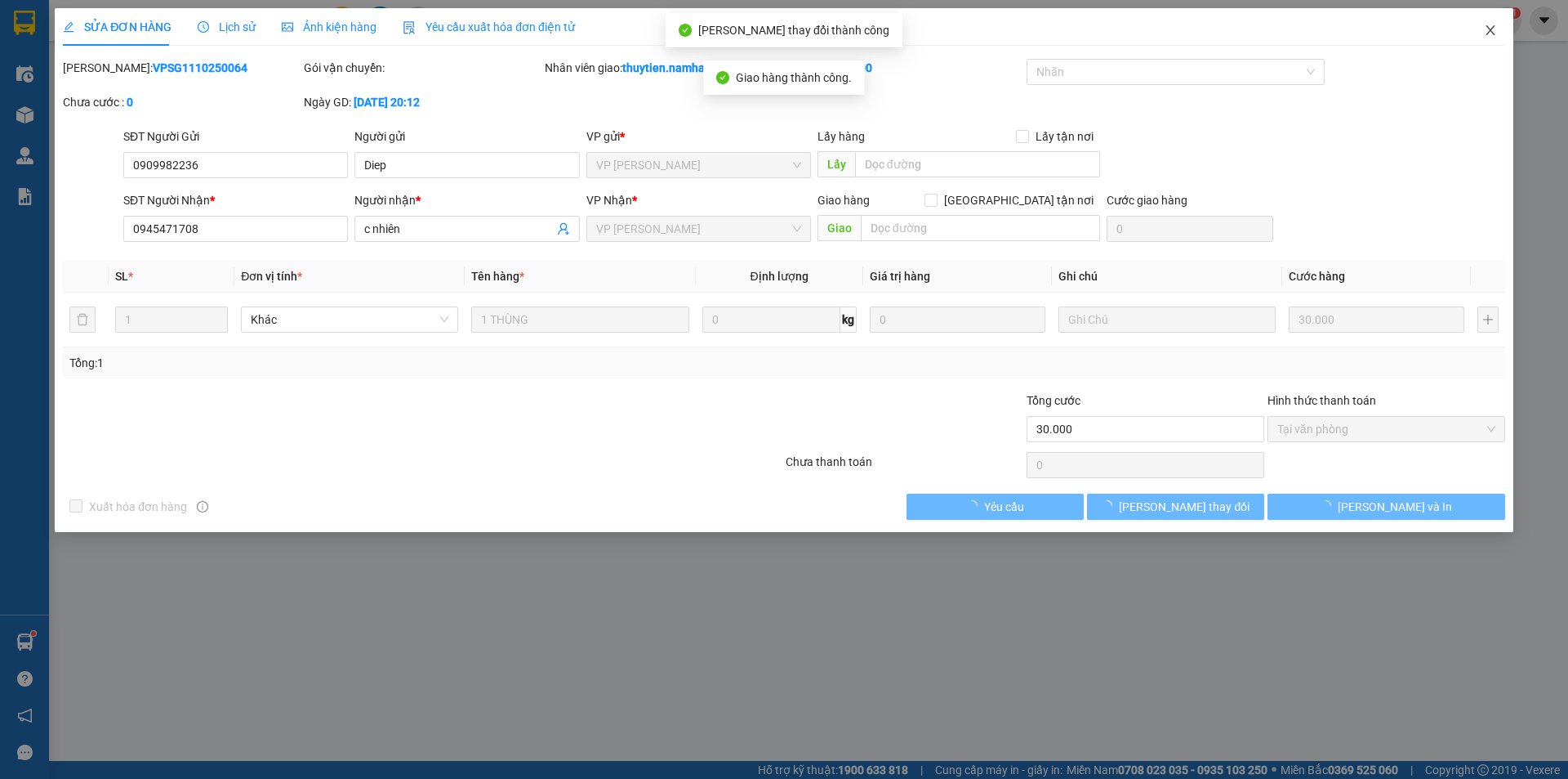
click at [1494, 33] on icon "close" at bounding box center [1490, 30] width 13 height 13
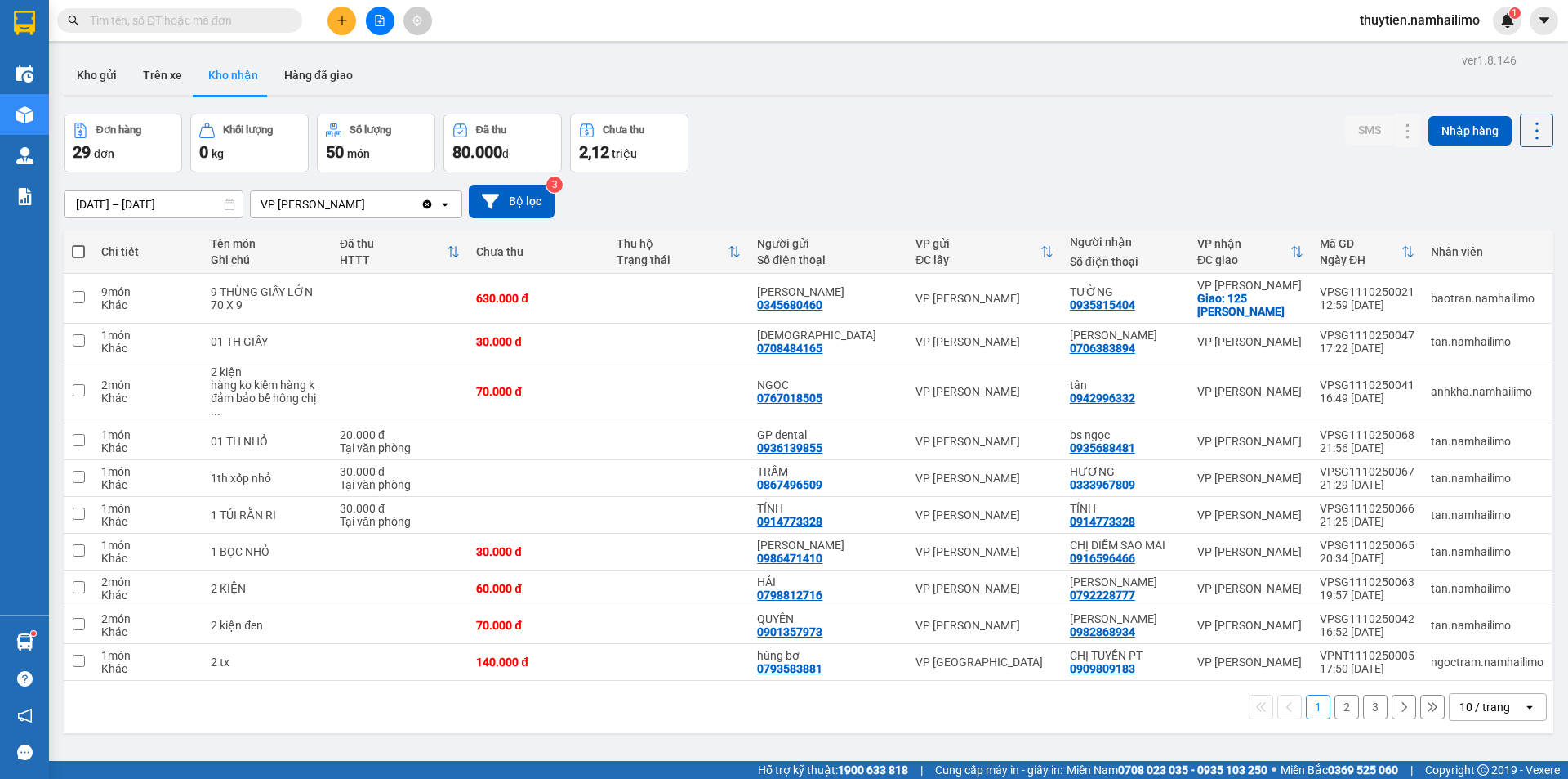
click at [212, 29] on input "text" at bounding box center [186, 20] width 193 height 18
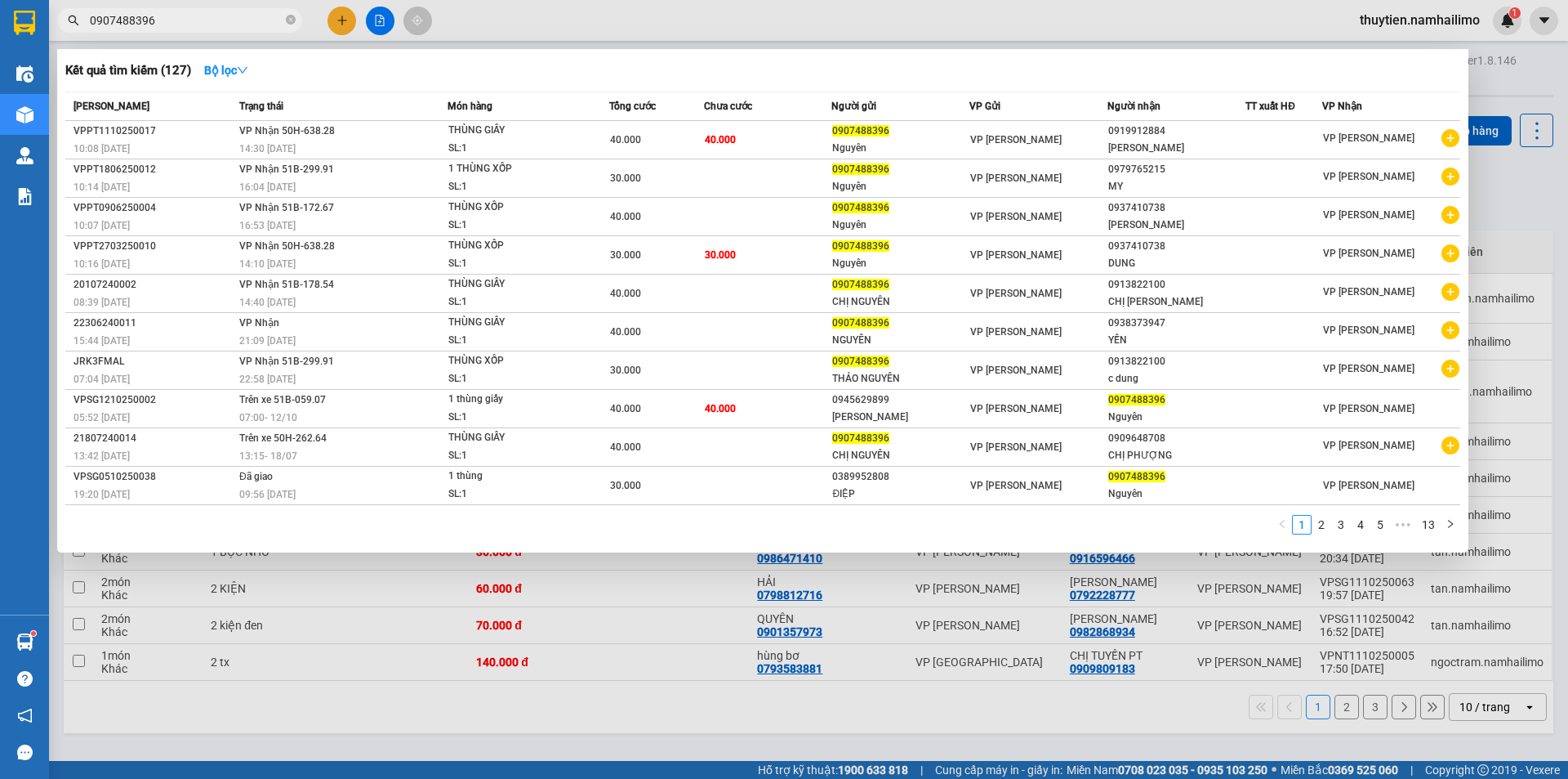
type input "0907488396"
click at [1118, 708] on div at bounding box center [784, 389] width 1568 height 779
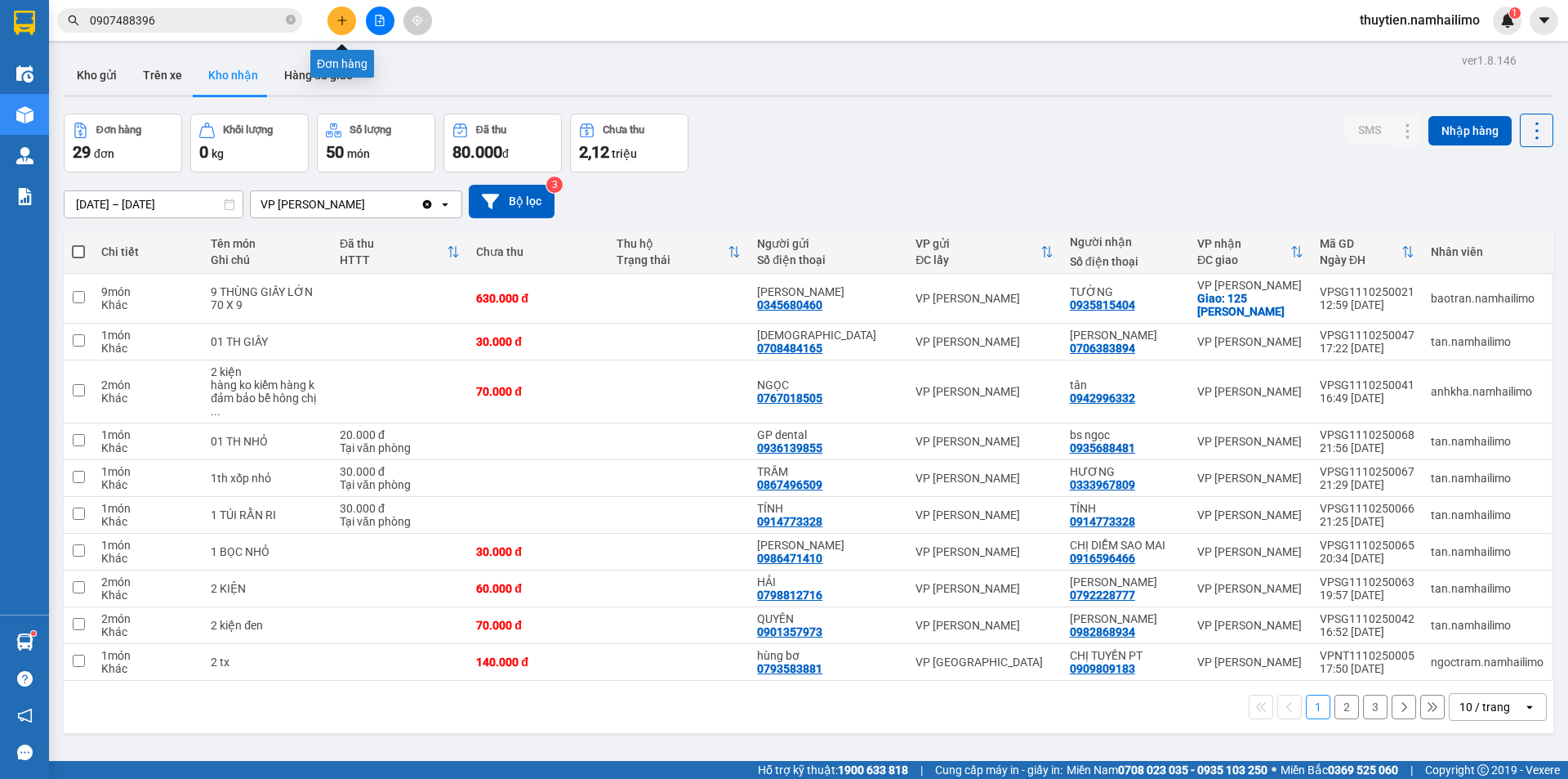
click at [340, 25] on icon "plus" at bounding box center [342, 20] width 11 height 11
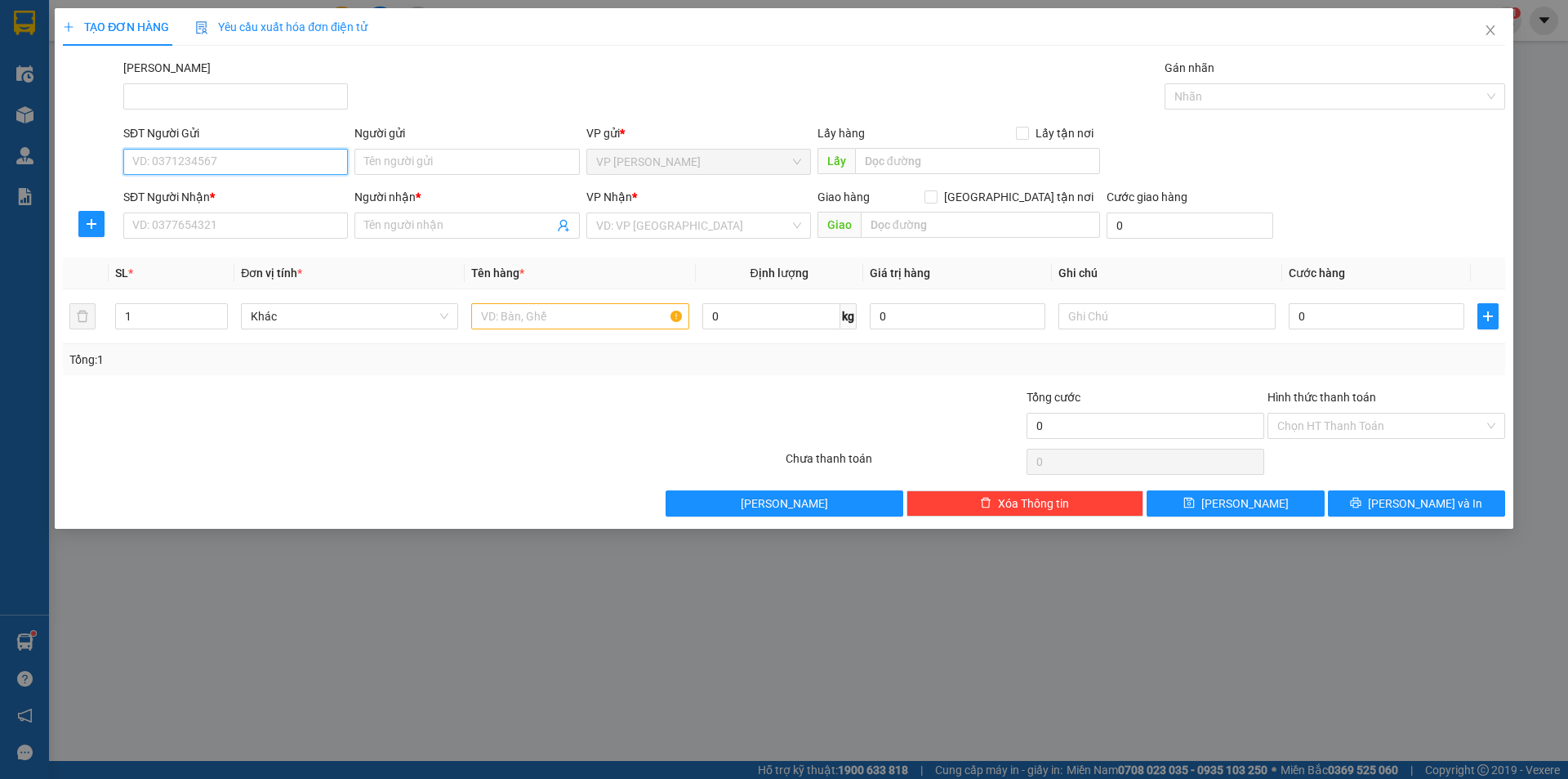
click at [176, 163] on input "SĐT Người Gửi" at bounding box center [235, 162] width 225 height 26
click at [1488, 27] on icon "close" at bounding box center [1490, 30] width 13 height 13
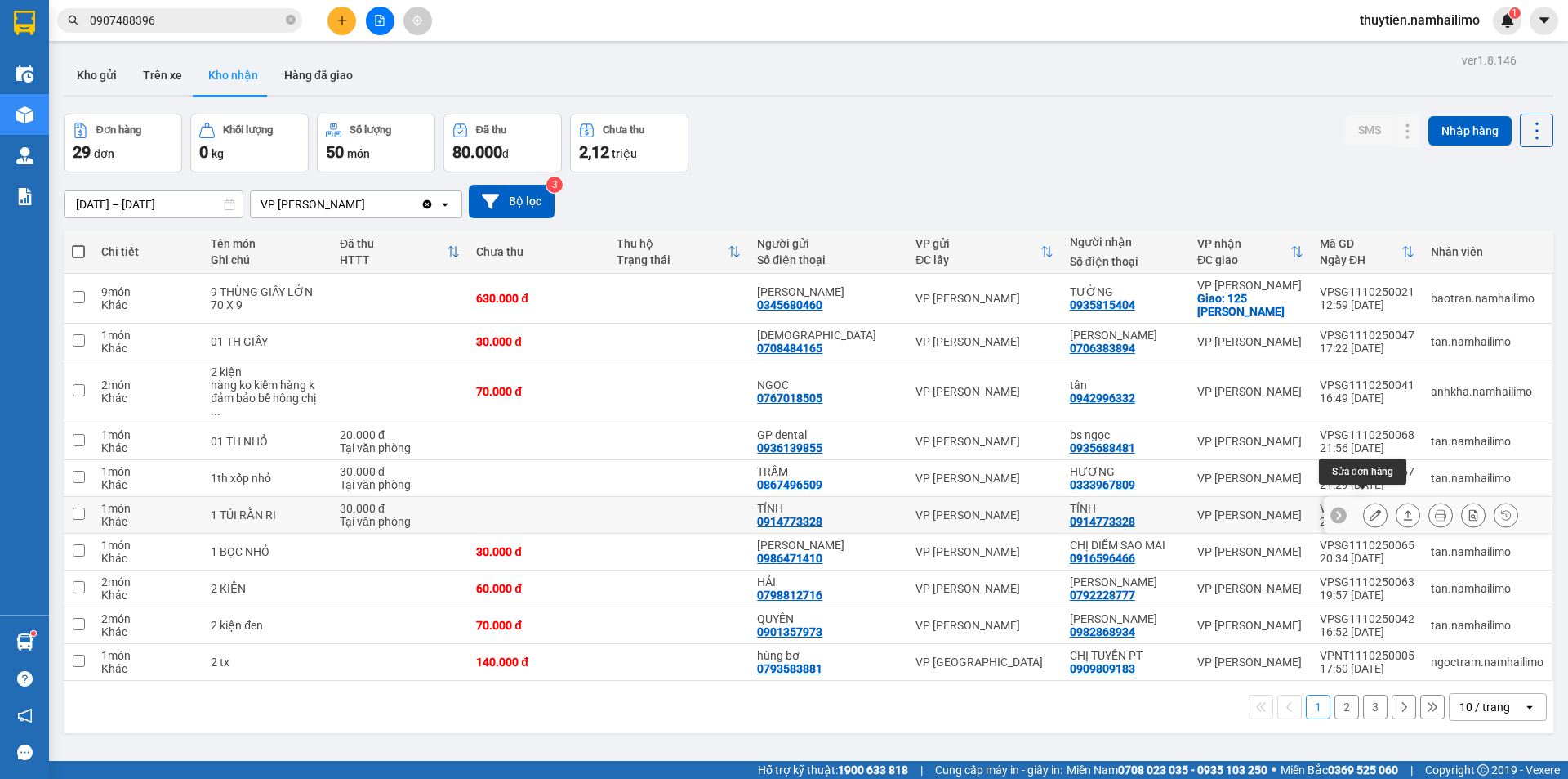
click at [1369, 509] on icon at bounding box center [1375, 515] width 11 height 11
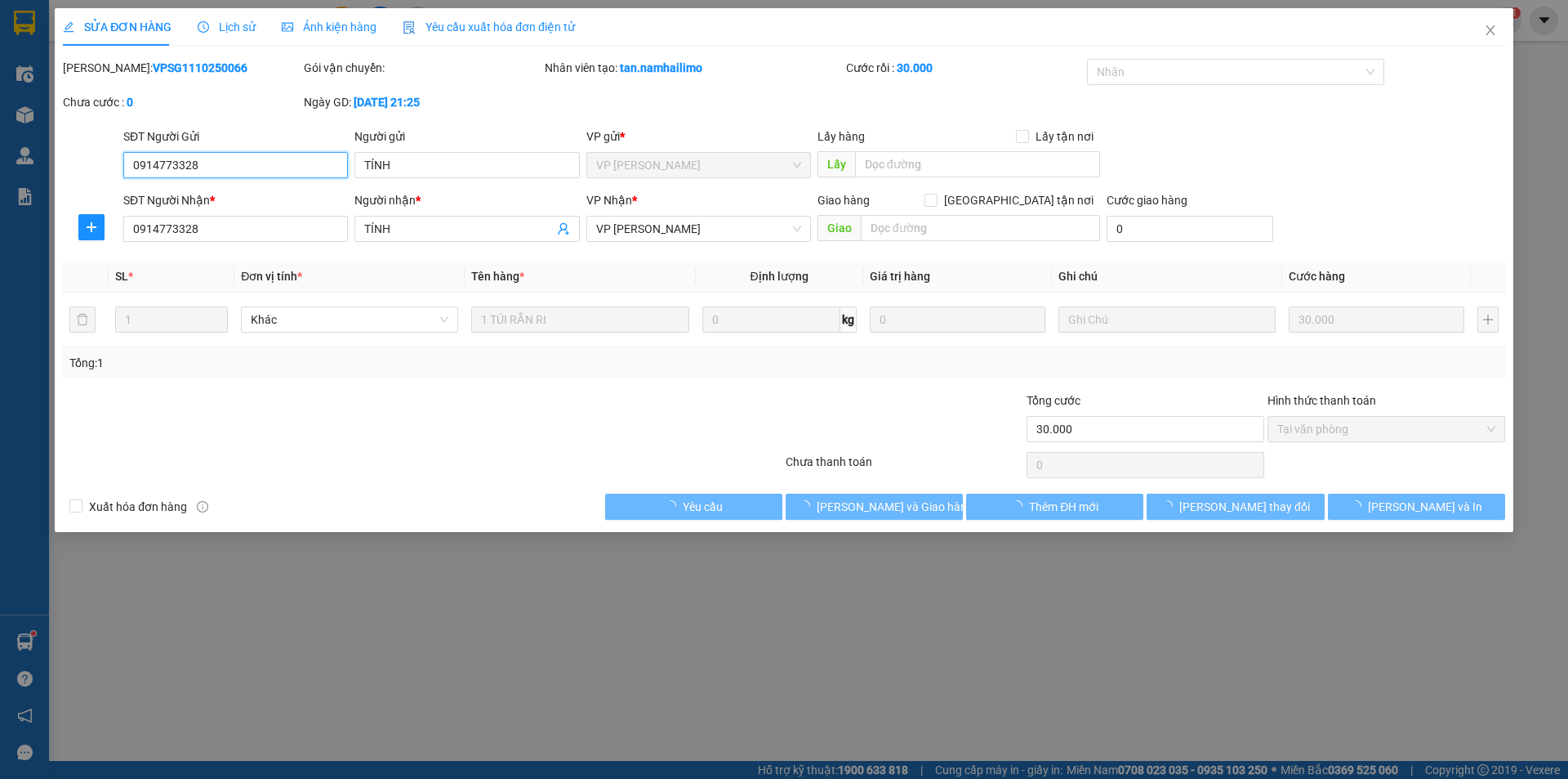
type input "0914773328"
type input "TÍNH"
type input "0914773328"
type input "TÍNH"
type input "30.000"
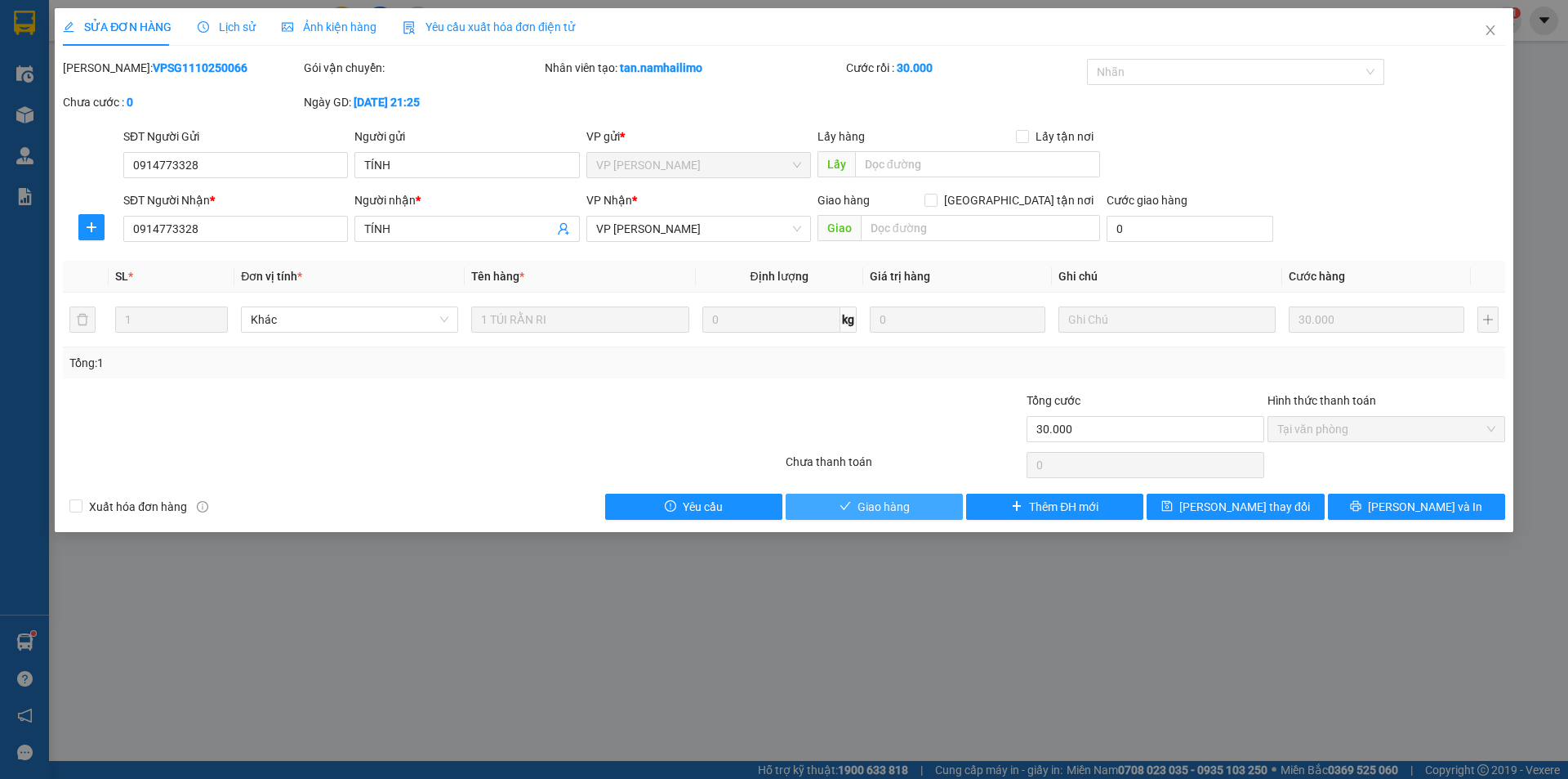
click at [894, 504] on span "Giao hàng" at bounding box center [884, 507] width 52 height 18
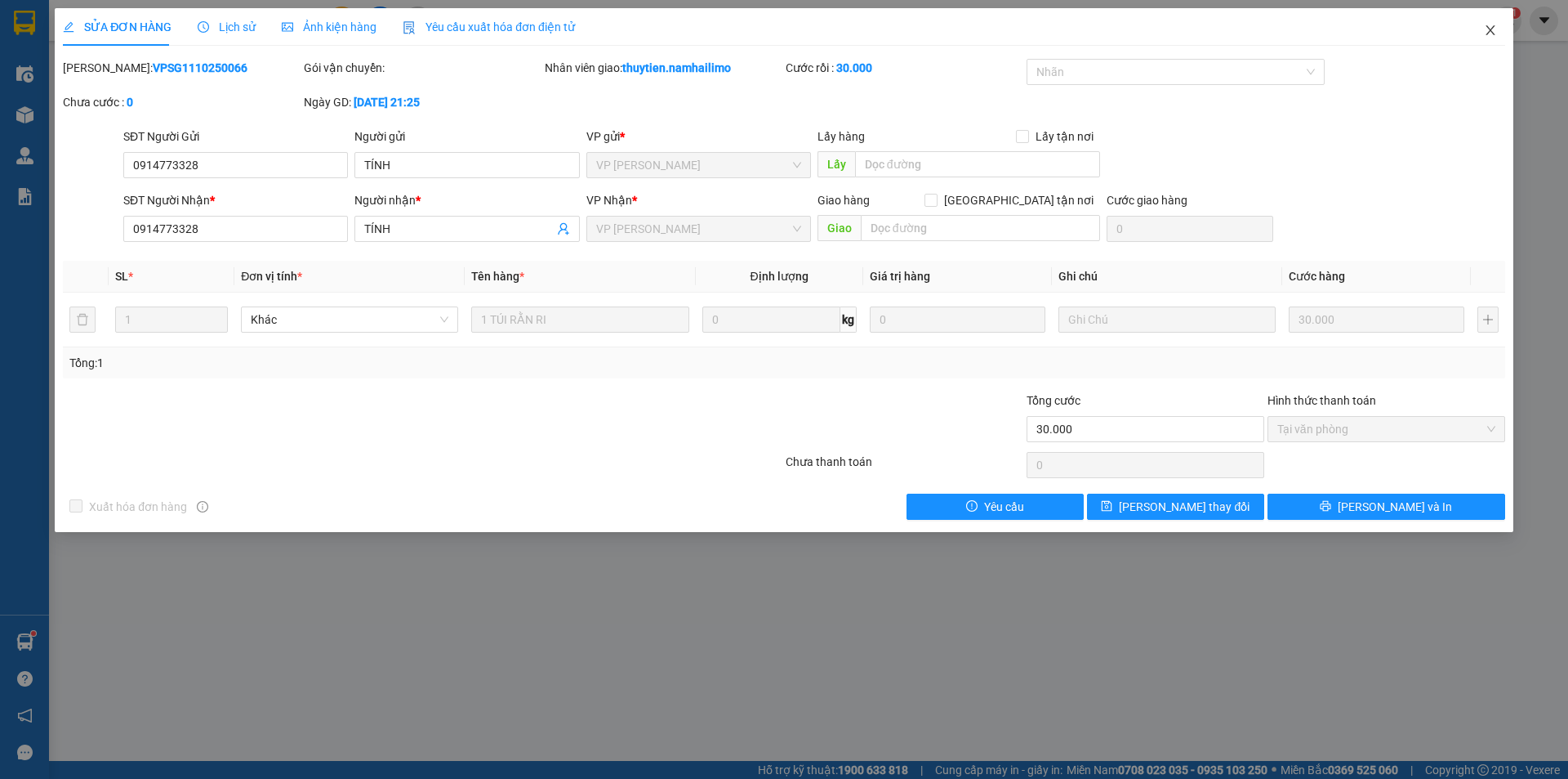
click at [1494, 34] on icon "close" at bounding box center [1490, 30] width 13 height 13
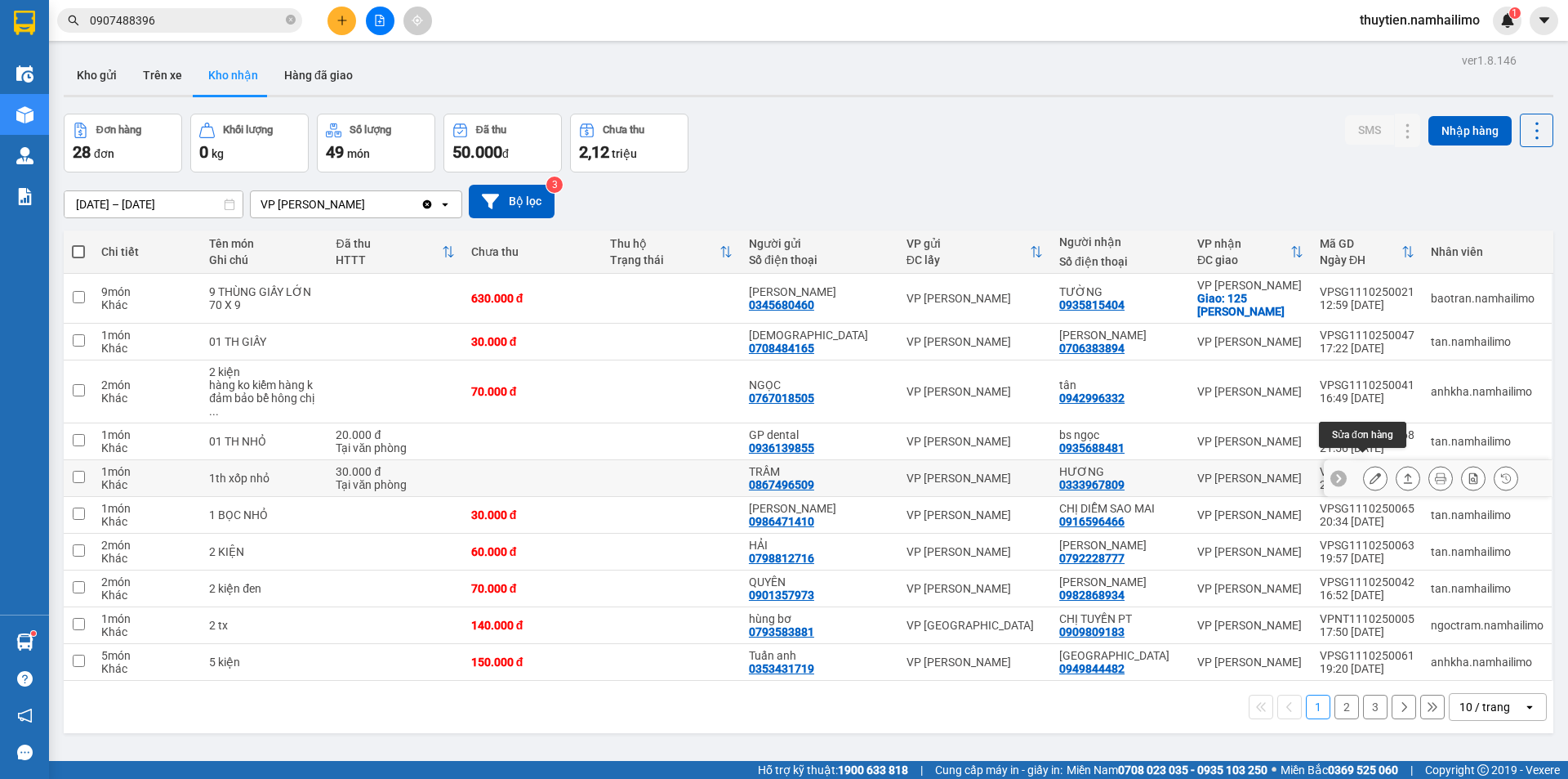
click at [1369, 472] on icon at bounding box center [1375, 478] width 11 height 11
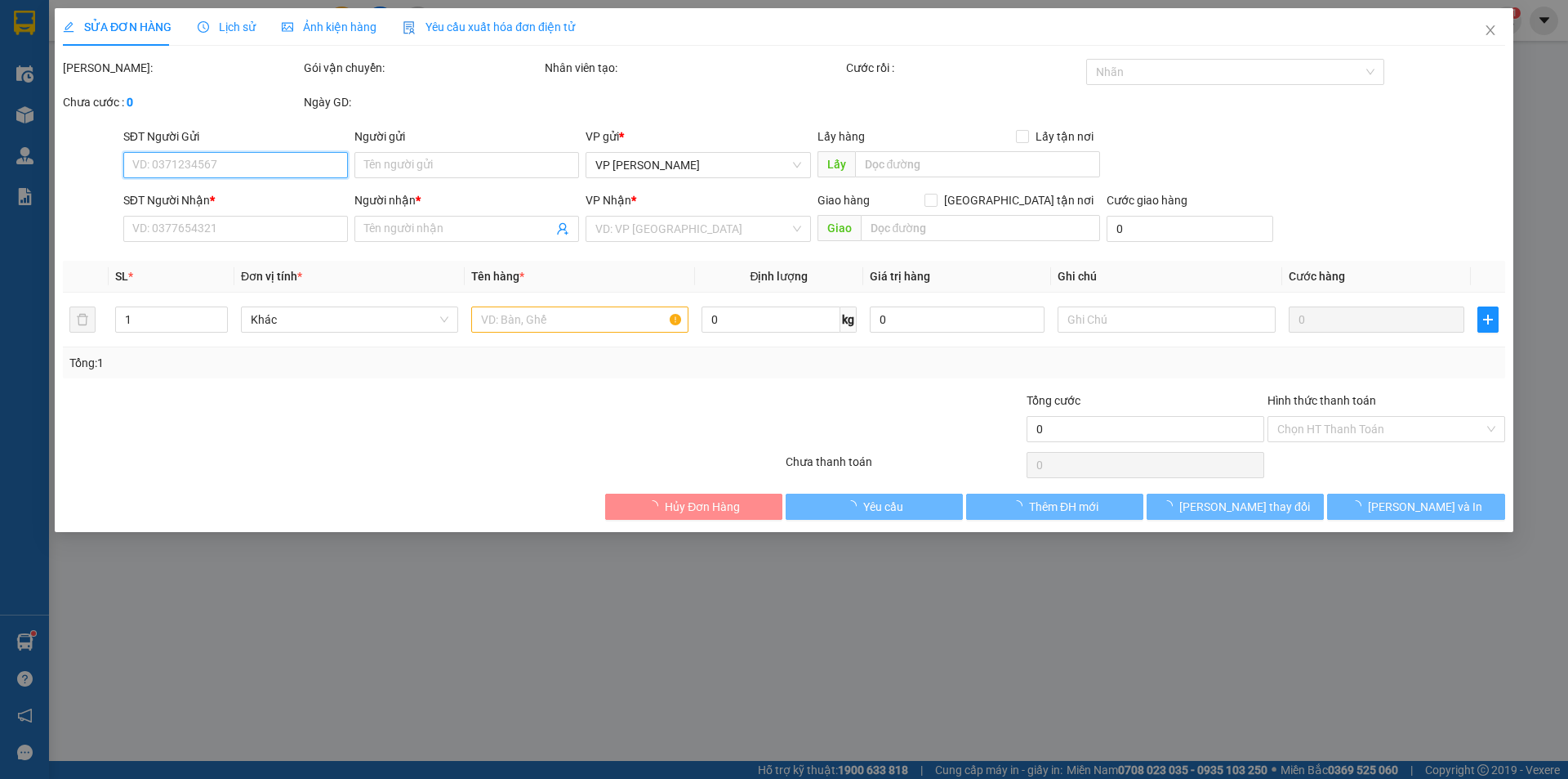
type input "0867496509"
type input "TRẦM"
type input "0333967809"
type input "HƯƠNG"
type input "30.000"
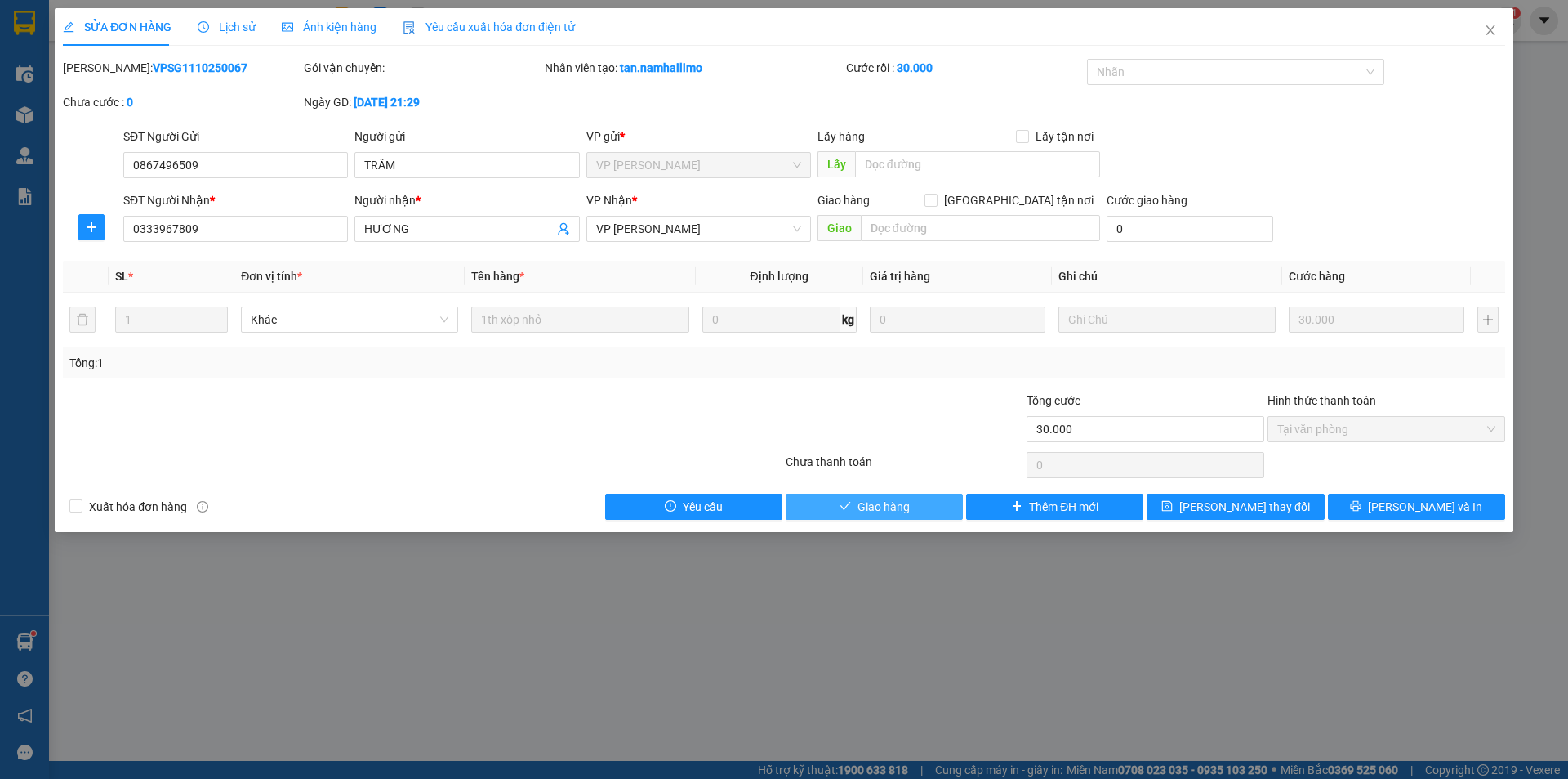
click at [909, 510] on span "Giao hàng" at bounding box center [884, 507] width 52 height 18
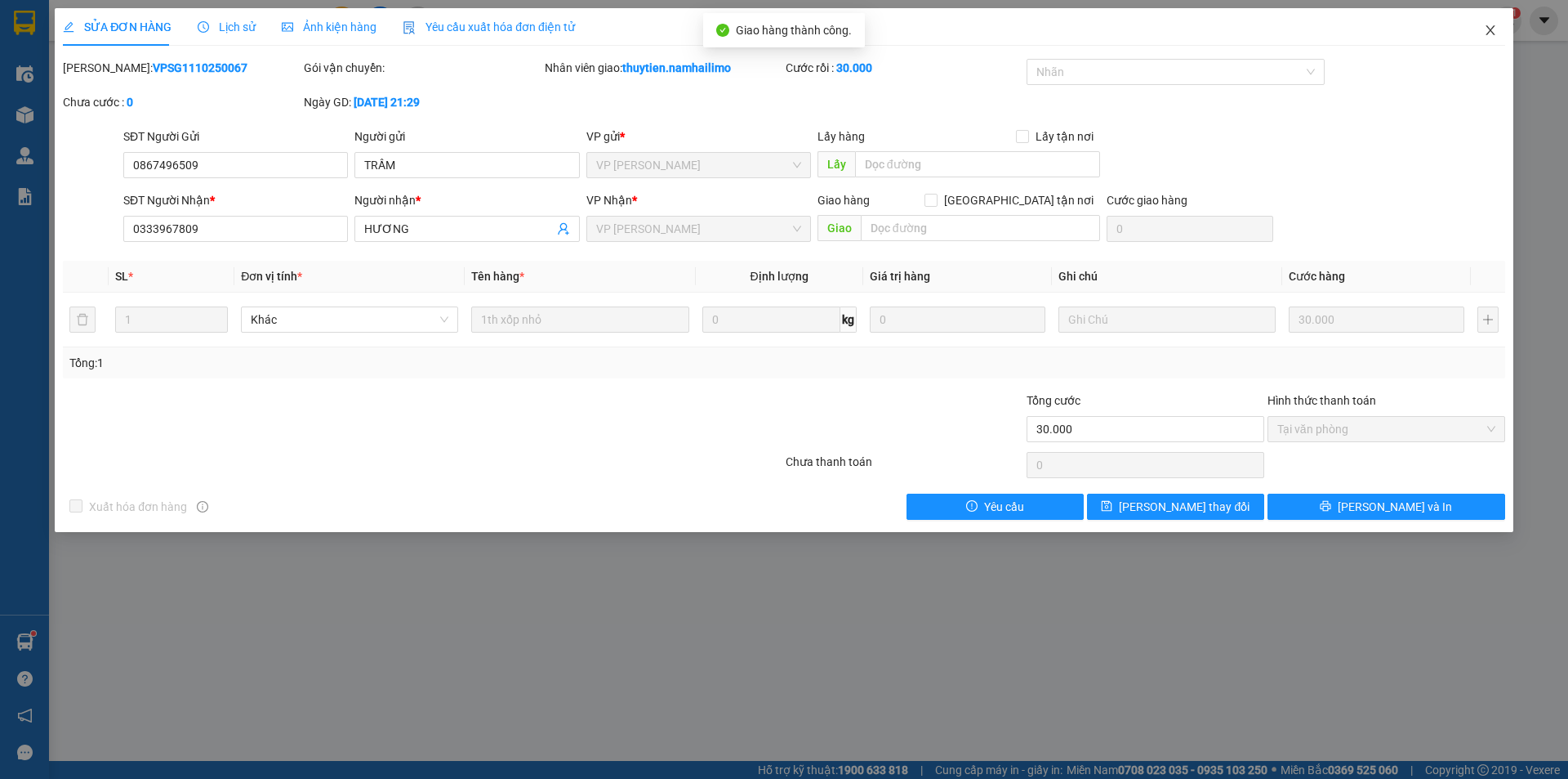
click at [1488, 26] on icon "close" at bounding box center [1490, 30] width 13 height 13
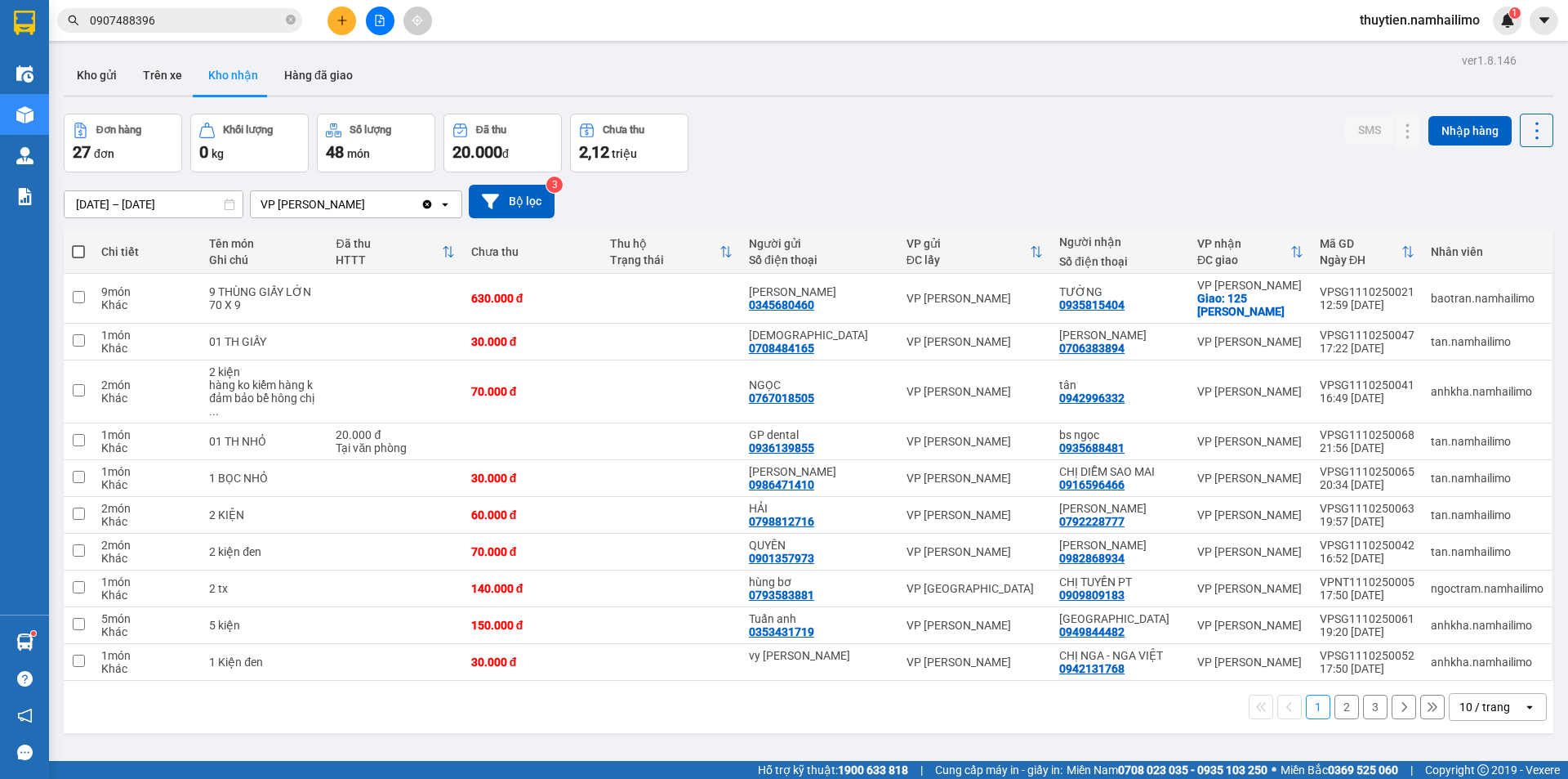
click at [1334, 695] on button "2" at bounding box center [1347, 707] width 25 height 25
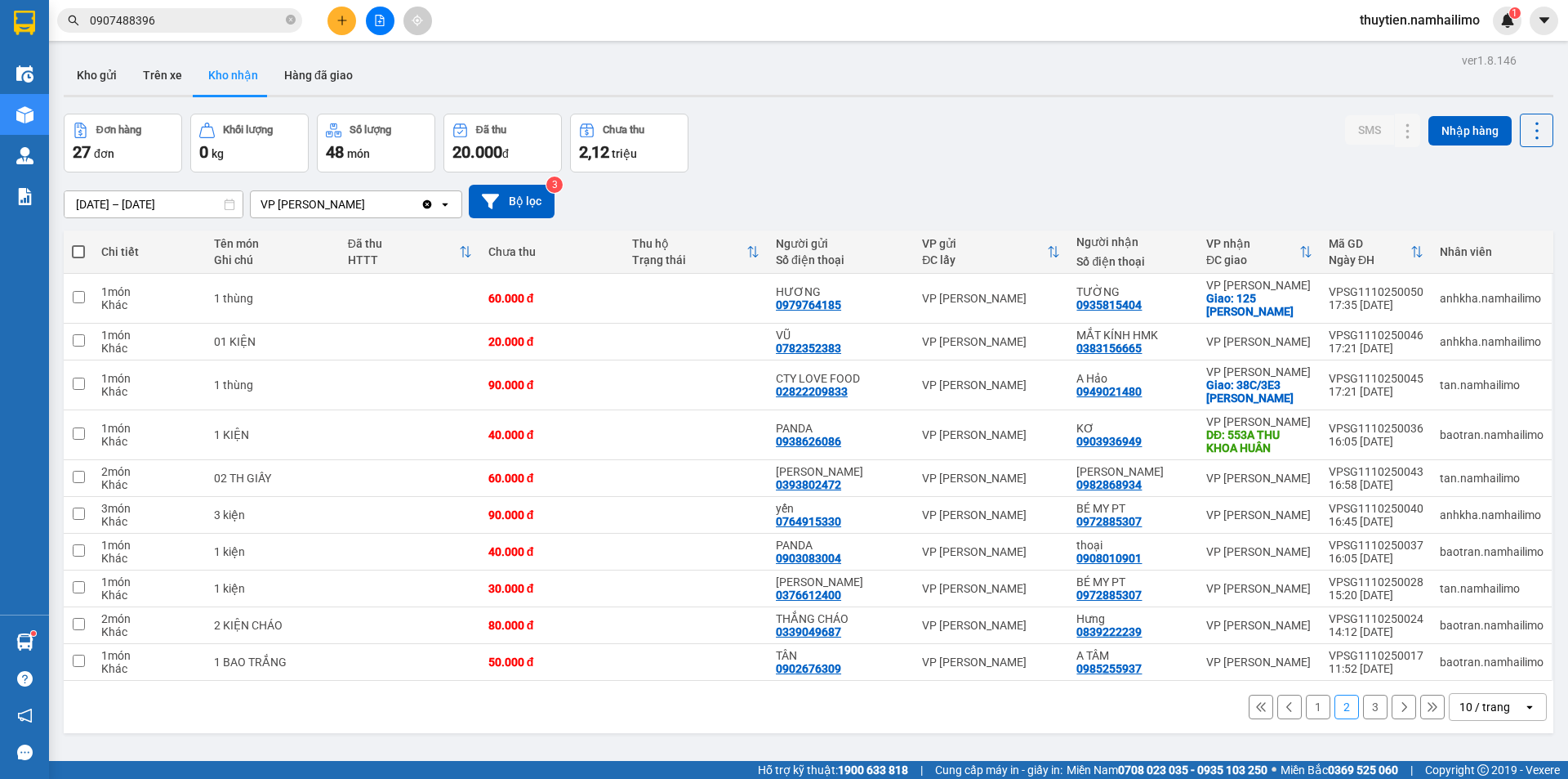
click at [1363, 707] on button "3" at bounding box center [1375, 707] width 25 height 25
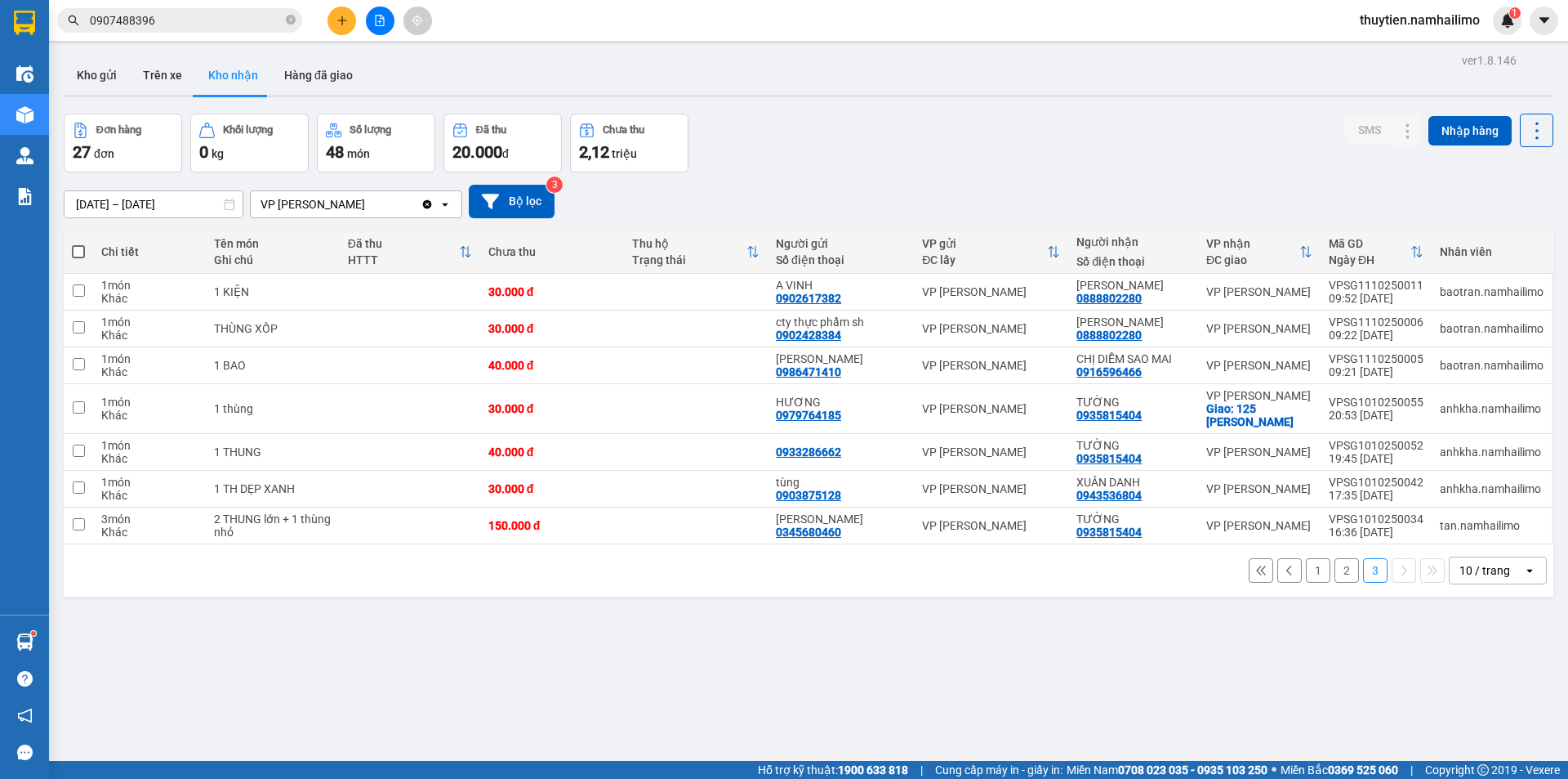
click at [1338, 564] on button "2" at bounding box center [1347, 571] width 25 height 25
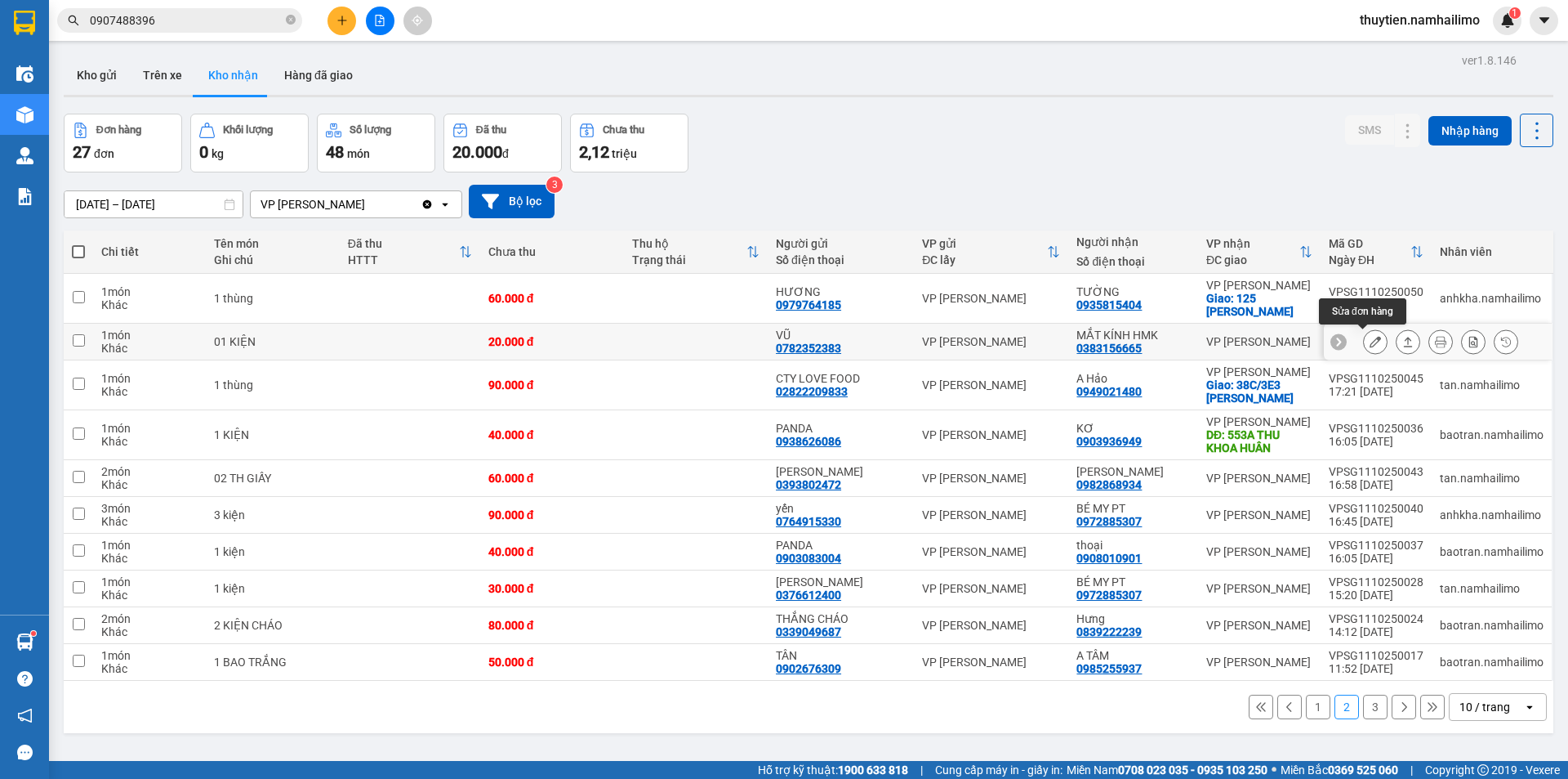
click at [1369, 343] on icon at bounding box center [1375, 342] width 11 height 11
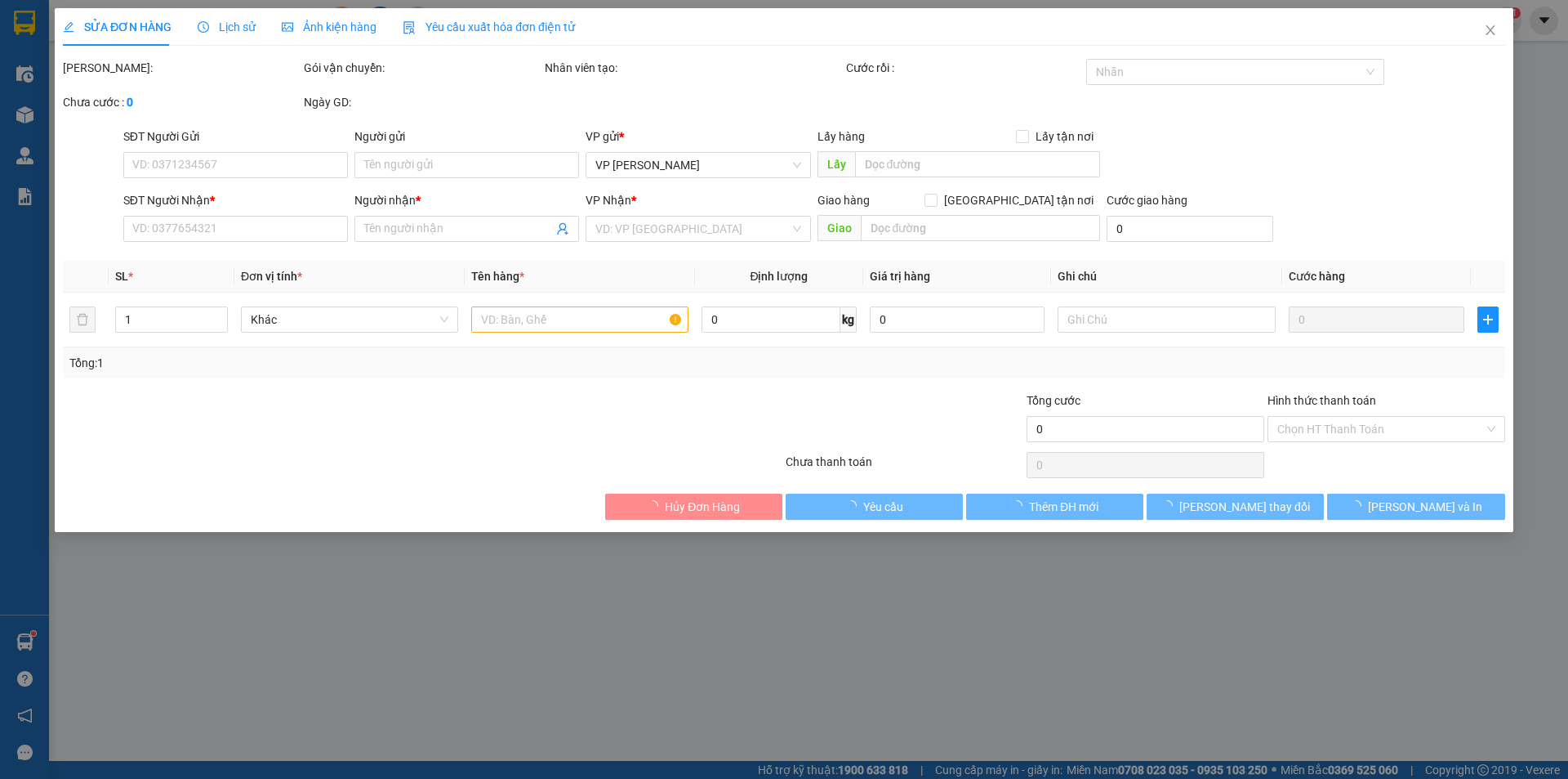
type input "0782352383"
type input "VŨ"
type input "0383156665"
type input "MẮT KÍNH HMK"
type input "20.000"
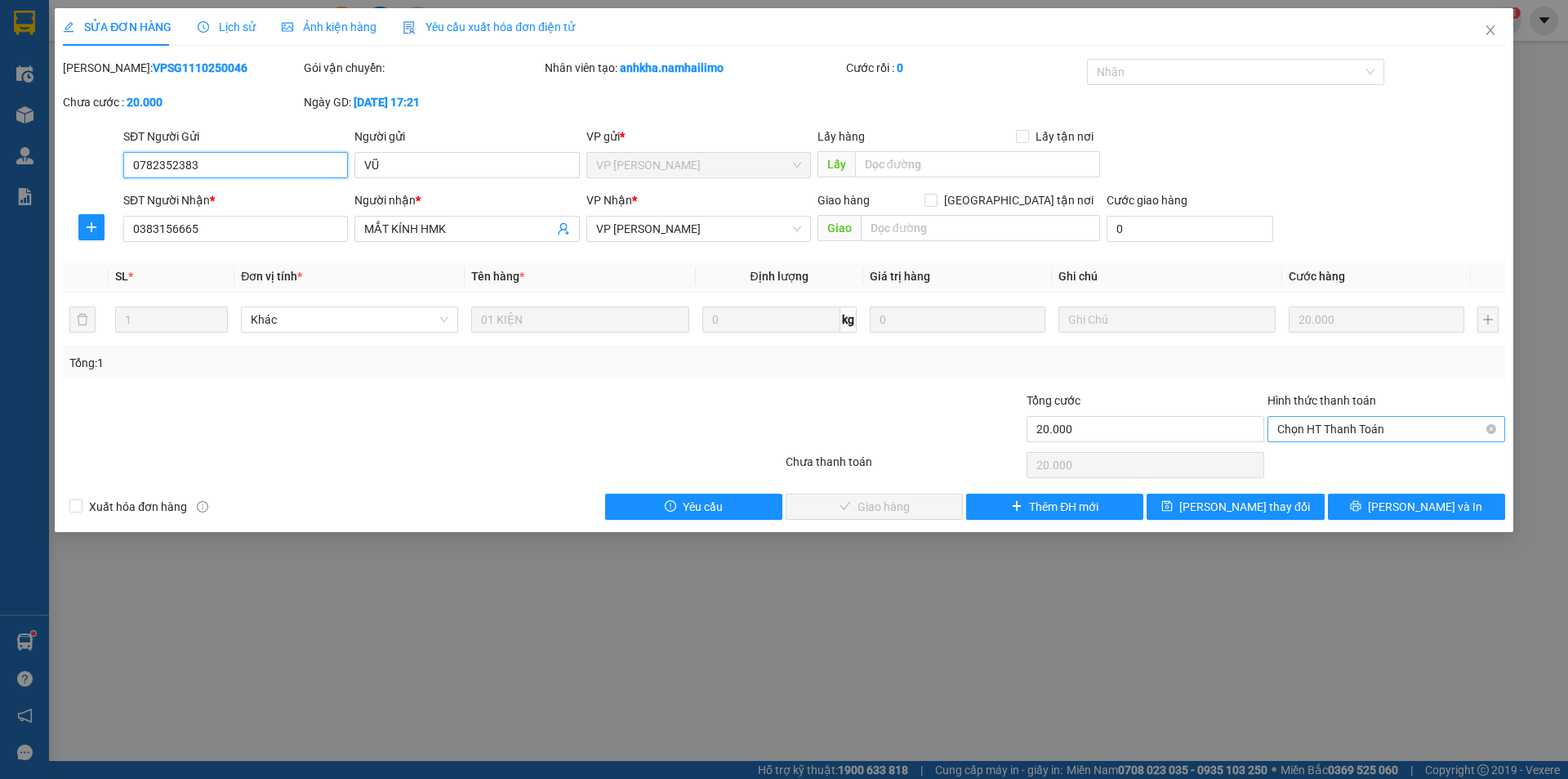
click at [1305, 425] on span "Chọn HT Thanh Toán" at bounding box center [1386, 429] width 218 height 25
click at [1302, 454] on div "Tại văn phòng" at bounding box center [1386, 462] width 218 height 18
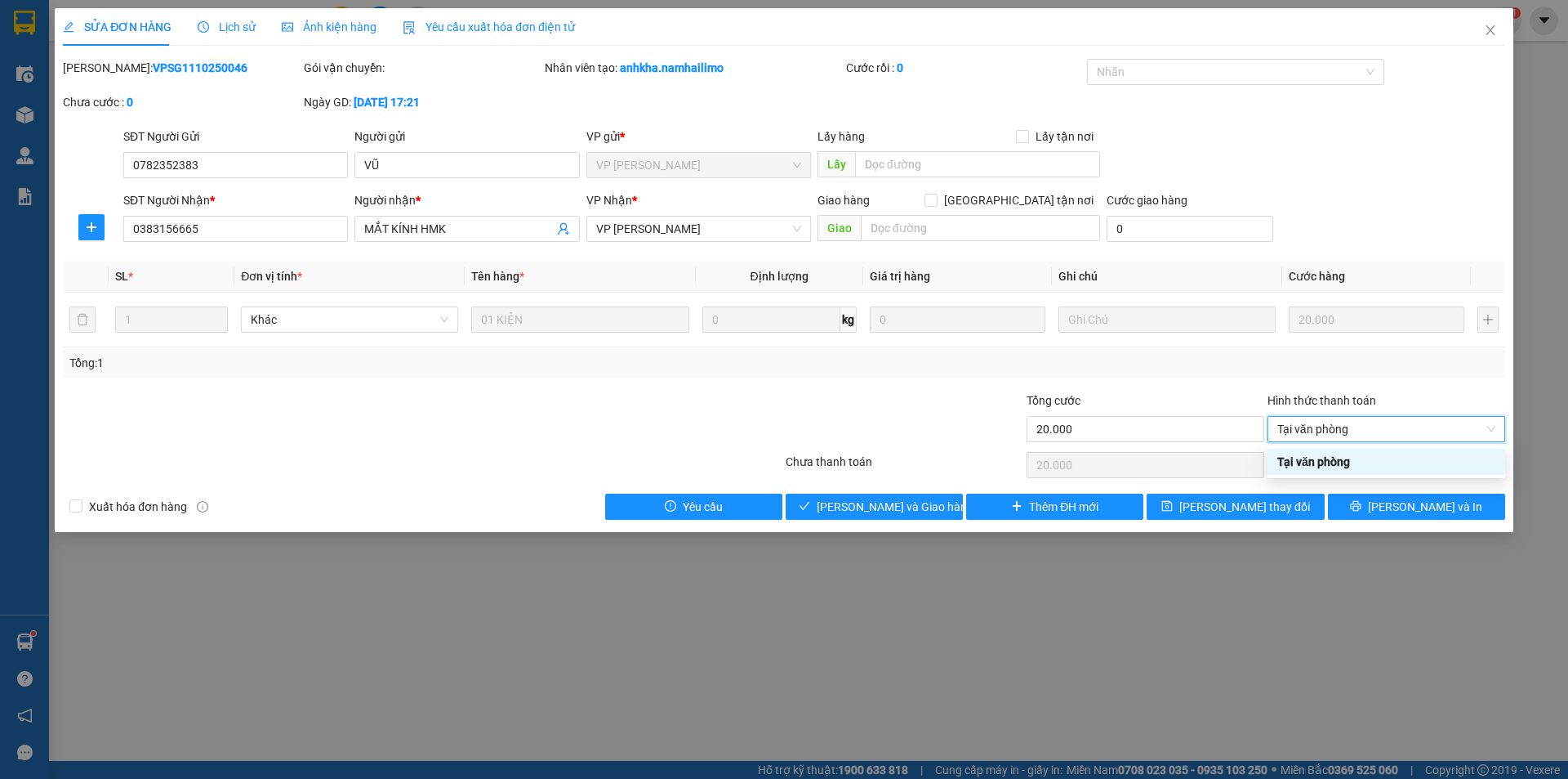
type input "0"
click at [875, 513] on span "Lưu và Giao hàng" at bounding box center [896, 507] width 157 height 18
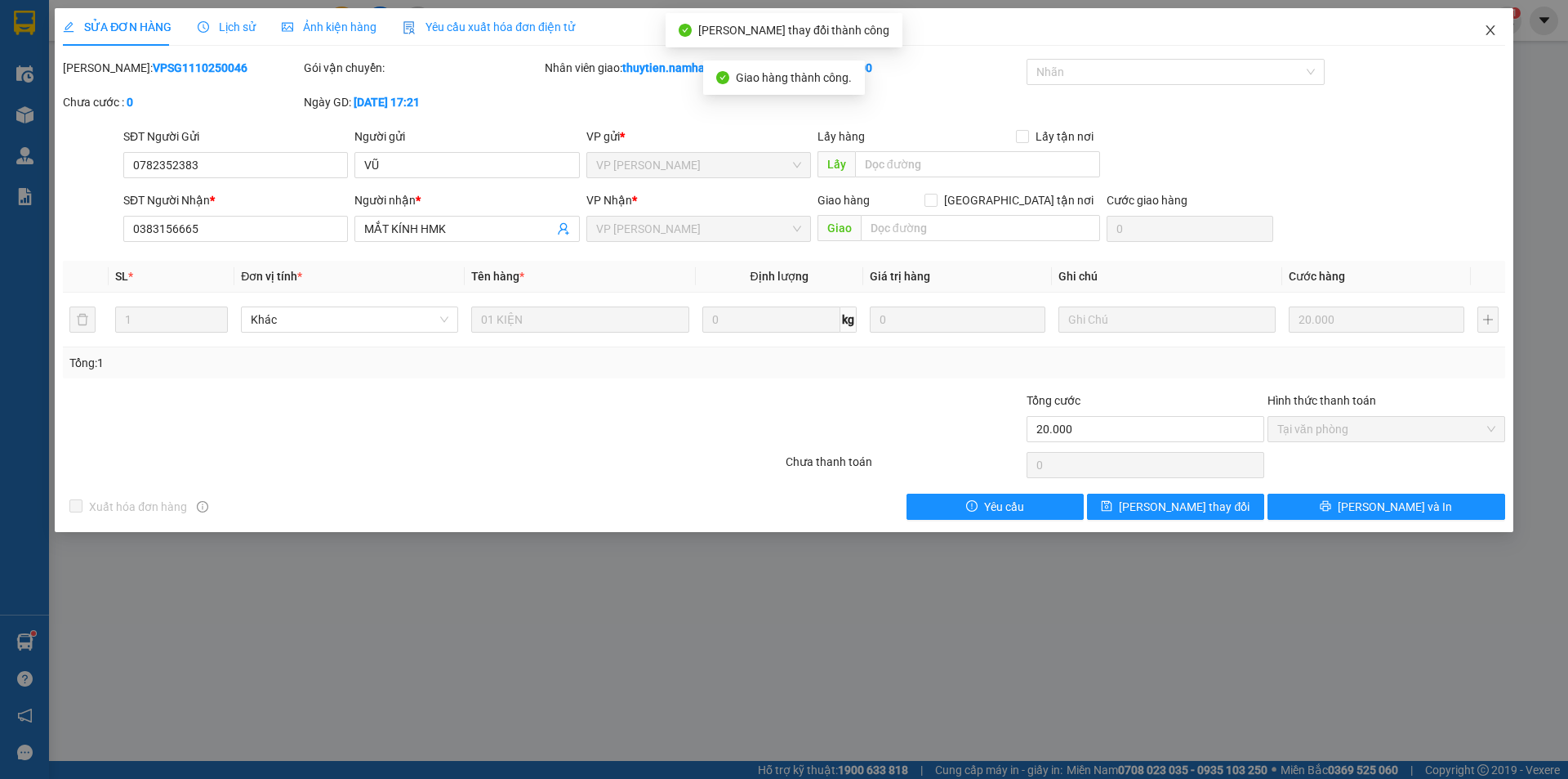
click at [1489, 28] on icon "close" at bounding box center [1490, 30] width 13 height 13
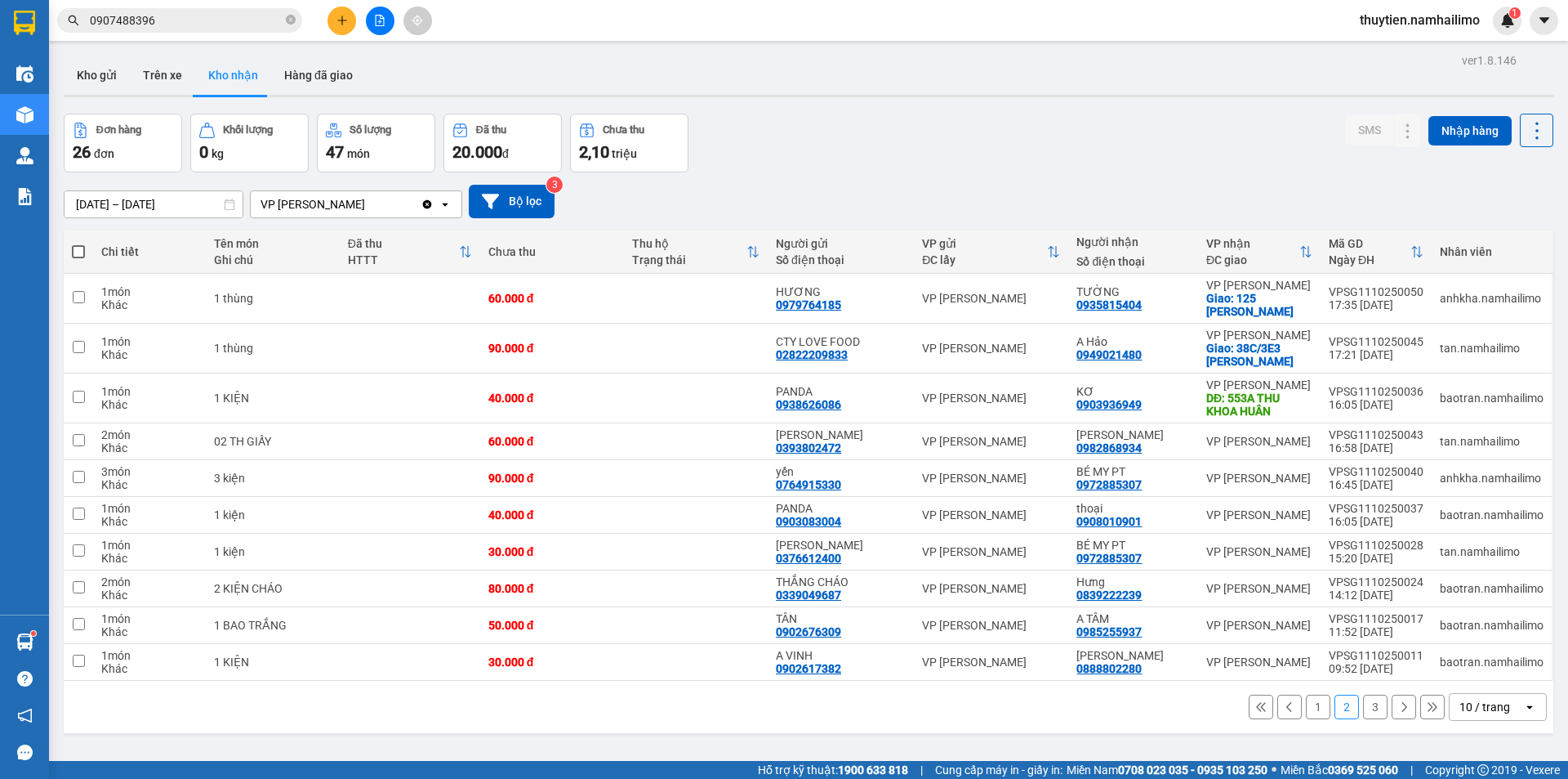
click at [348, 27] on button at bounding box center [342, 20] width 29 height 29
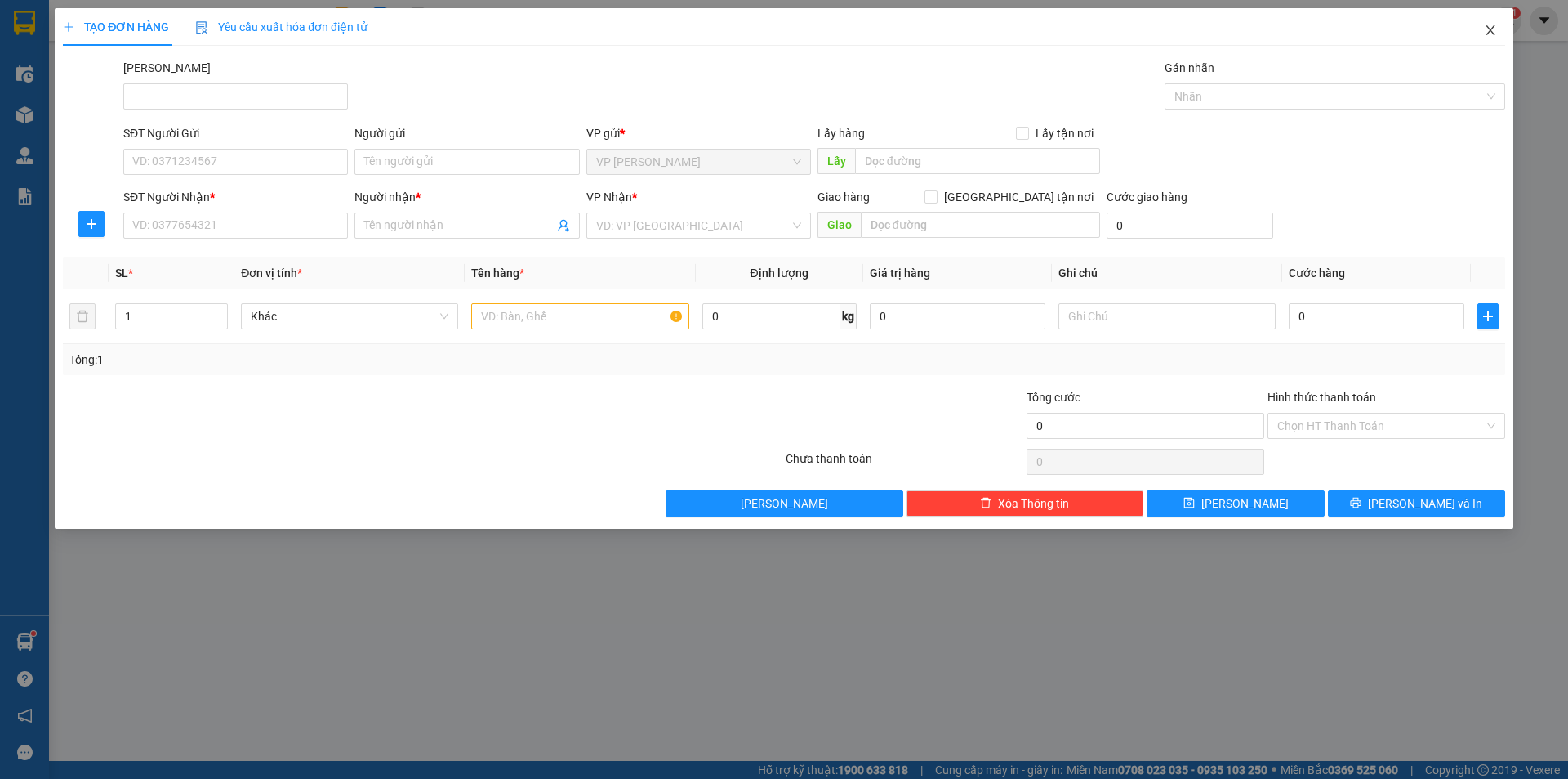
click at [1493, 30] on icon "close" at bounding box center [1490, 30] width 13 height 13
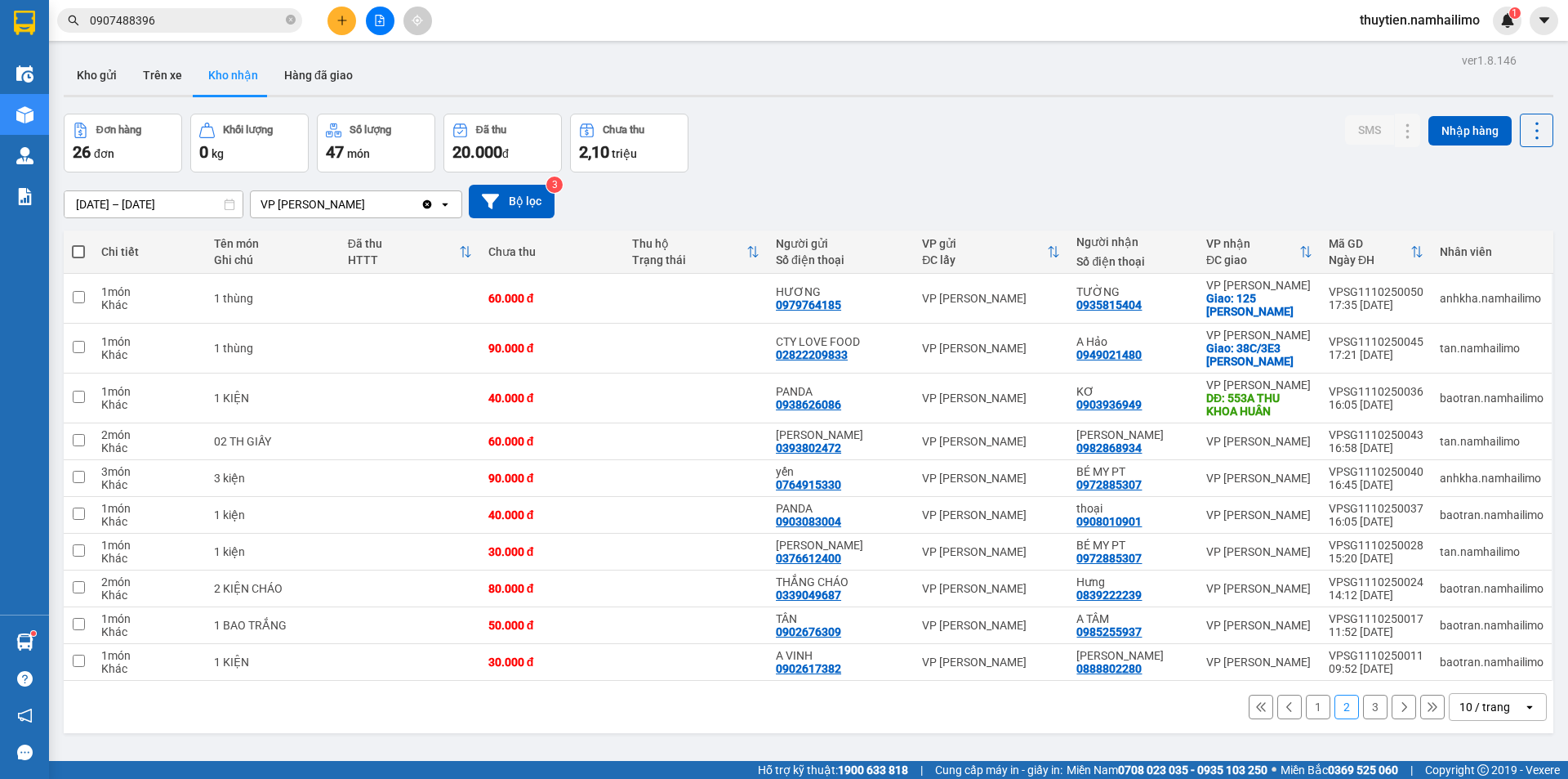
click at [1364, 705] on button "3" at bounding box center [1375, 707] width 25 height 25
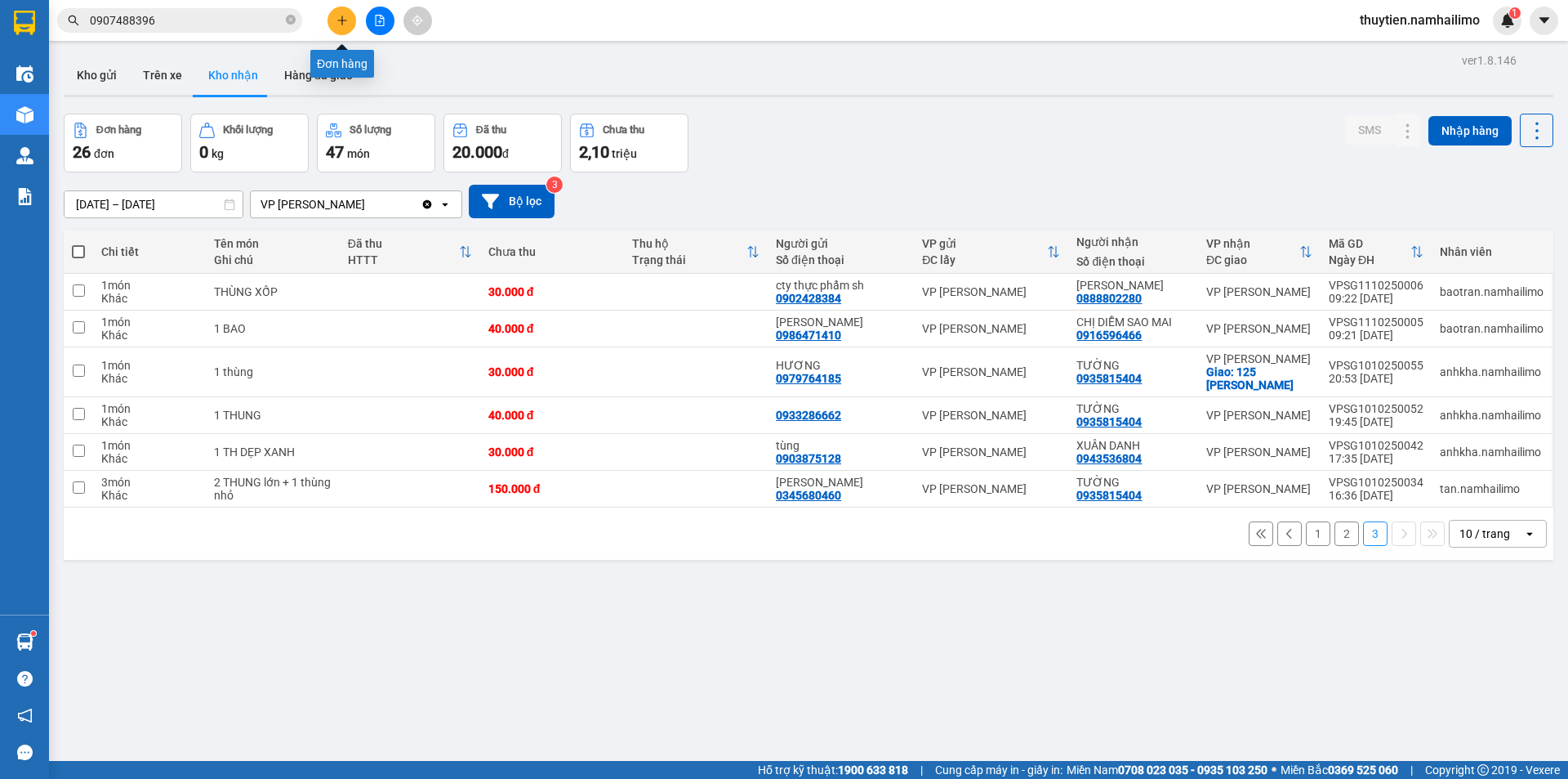
click at [346, 14] on button at bounding box center [342, 20] width 29 height 29
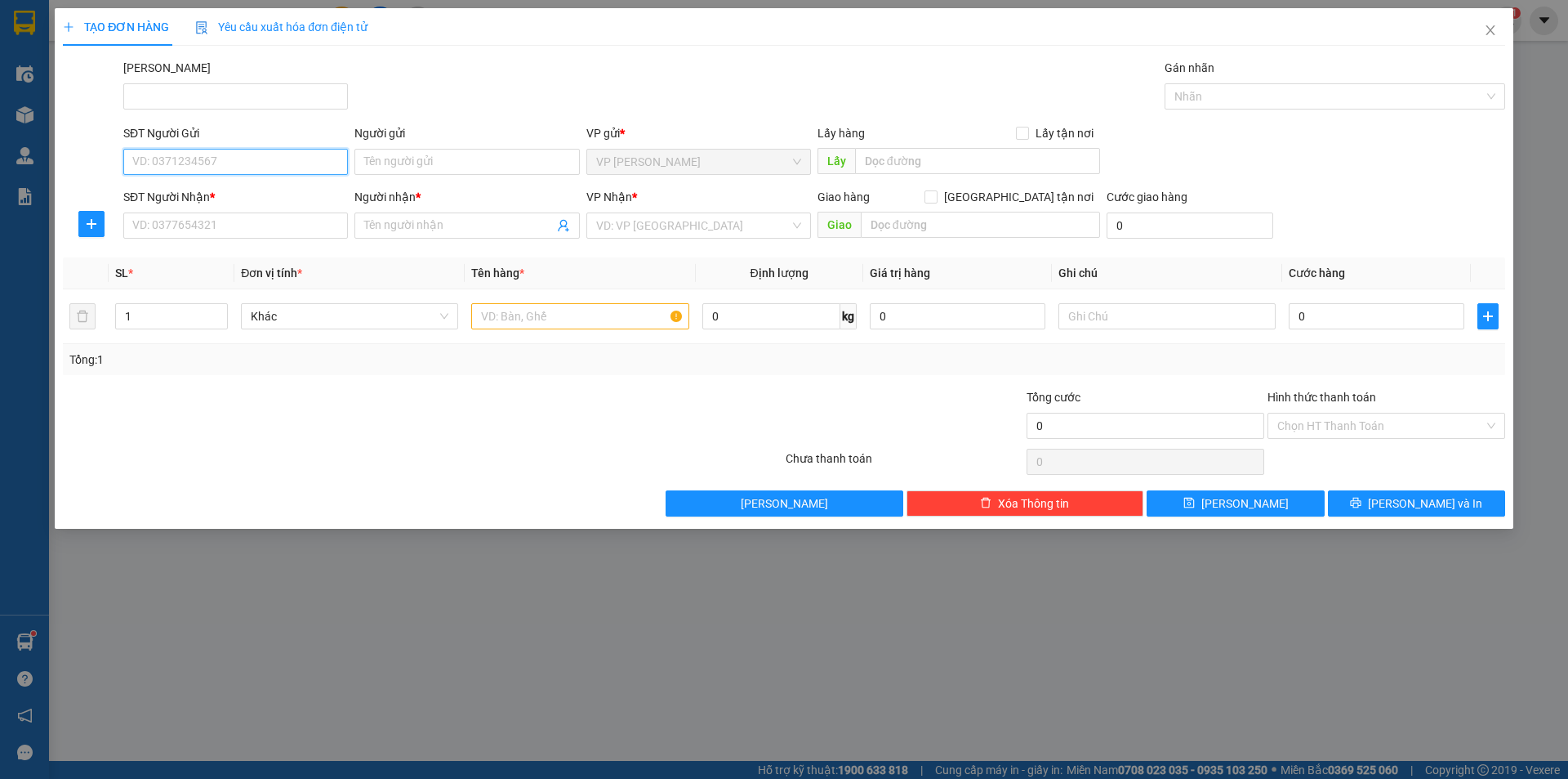
click at [168, 158] on input "SĐT Người Gửi" at bounding box center [235, 162] width 225 height 26
type input "0911574597"
click at [239, 203] on div "0911574597 - CHỊ DUNG" at bounding box center [235, 195] width 205 height 18
type input "CHỊ [PERSON_NAME]"
type input "0949658613"
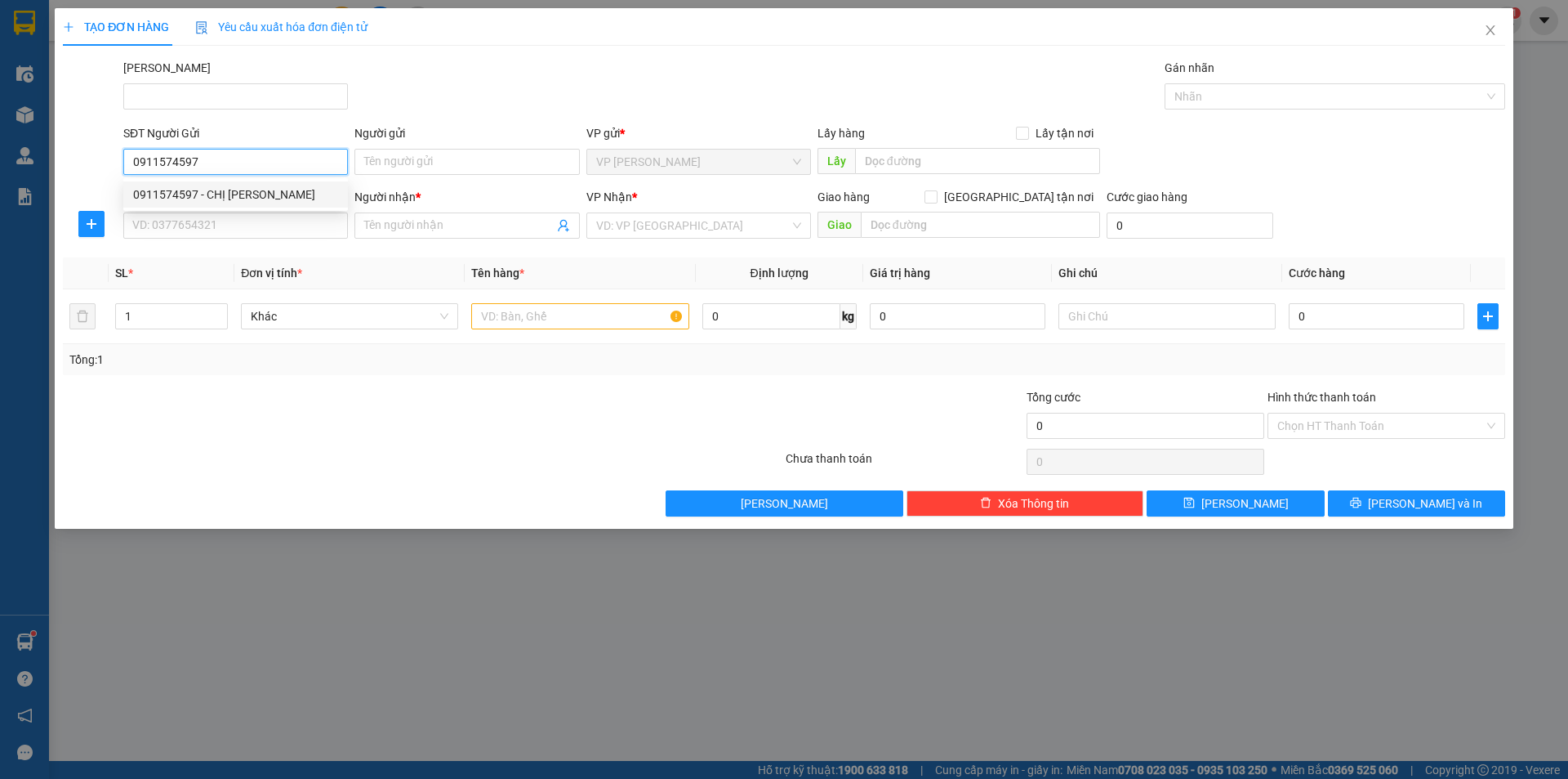
type input "TRÚC"
type input "20.000"
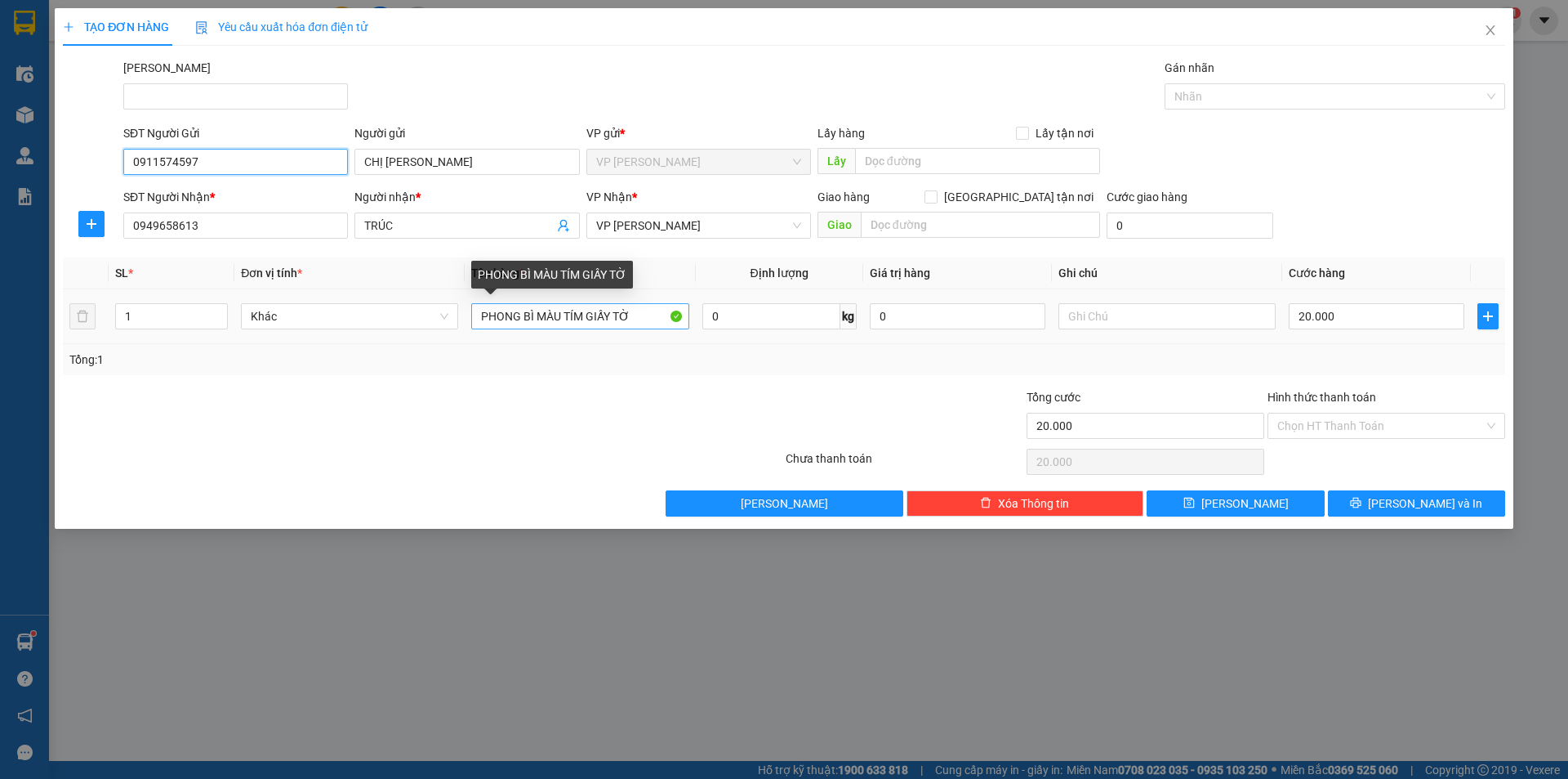
type input "0911574597"
click at [647, 318] on input "PHONG BÌ MÀU TÍM GIẤY TỜ" at bounding box center [580, 316] width 217 height 26
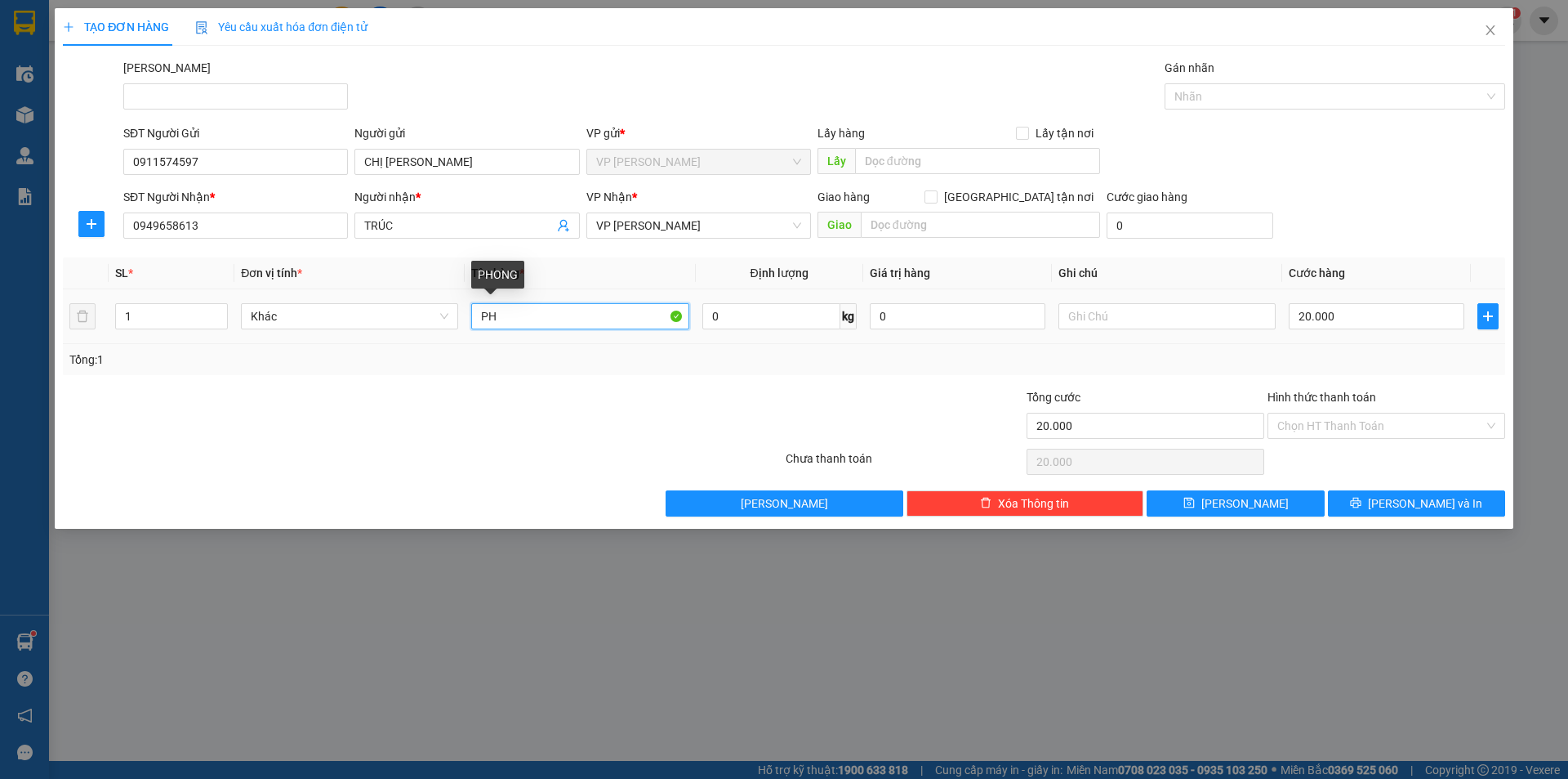
type input "P"
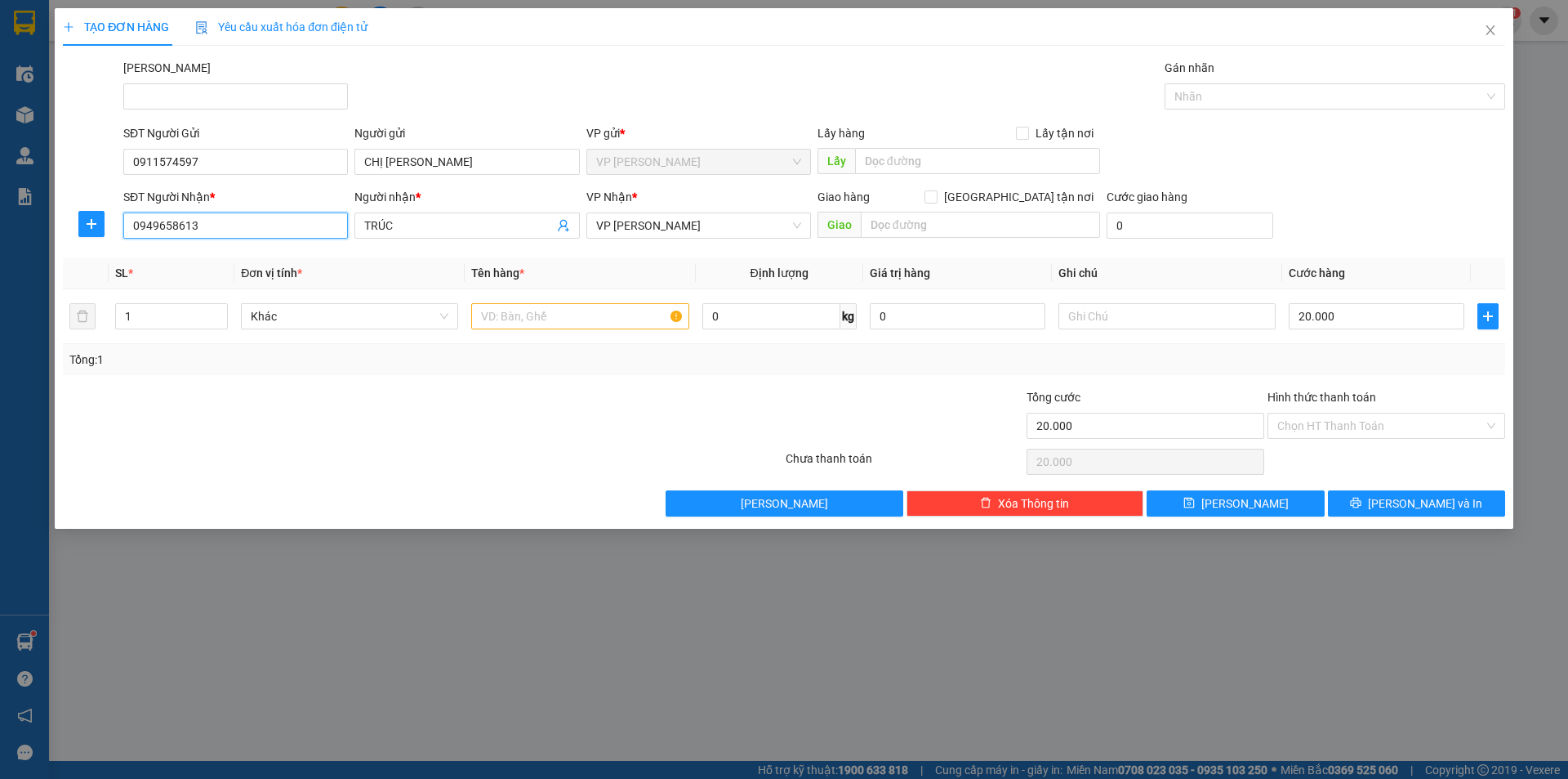
click at [226, 226] on input "0949658613" at bounding box center [235, 226] width 225 height 26
type input "0"
type input "0984268921"
click at [208, 258] on div "0984268921 - vy" at bounding box center [235, 258] width 205 height 18
type input "vy"
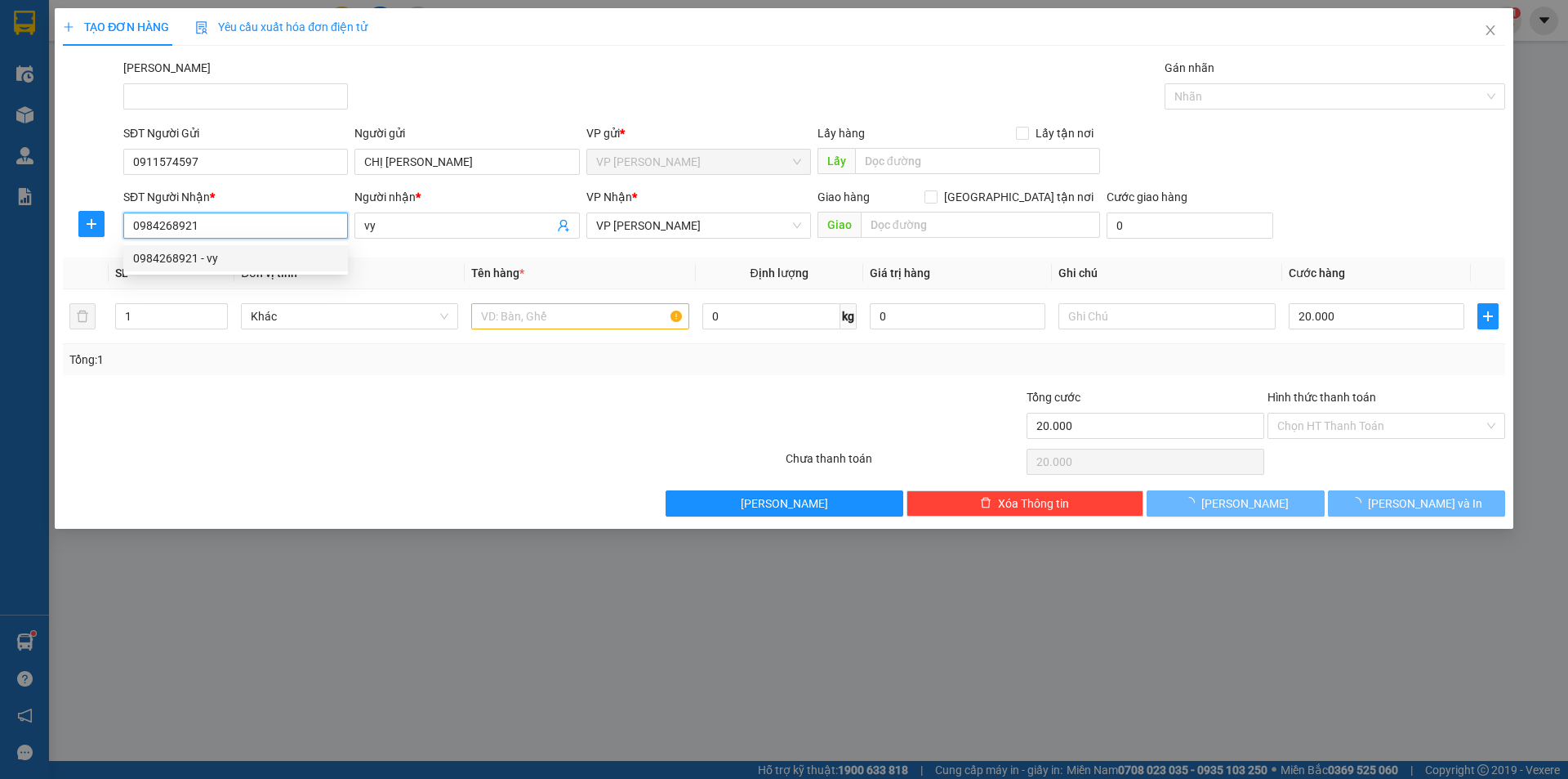
type input "30.000"
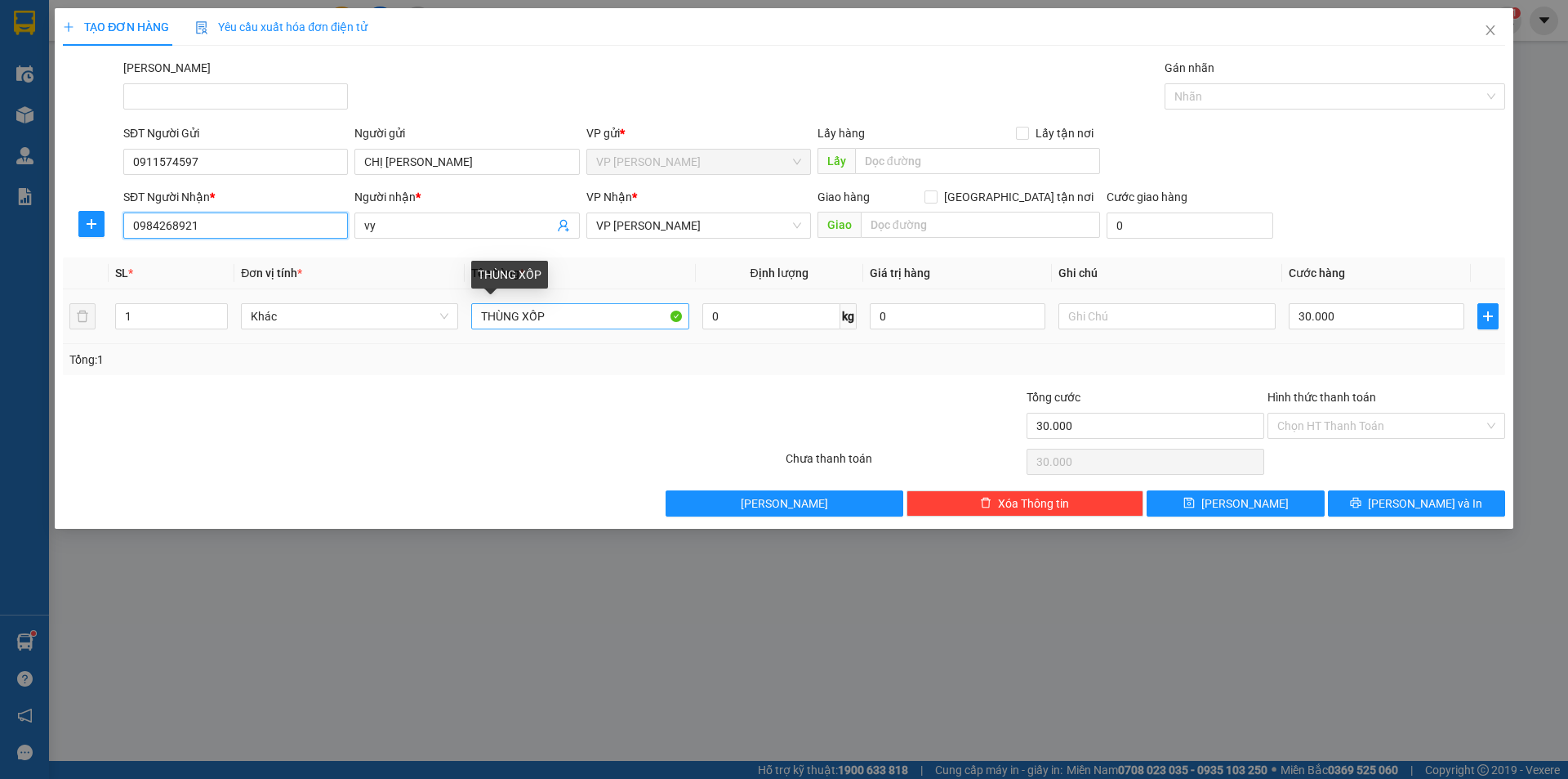
type input "0984268921"
click at [573, 312] on input "THÙNG XỐP" at bounding box center [580, 316] width 217 height 26
click at [1374, 427] on input "Hình thức thanh toán" at bounding box center [1380, 426] width 207 height 25
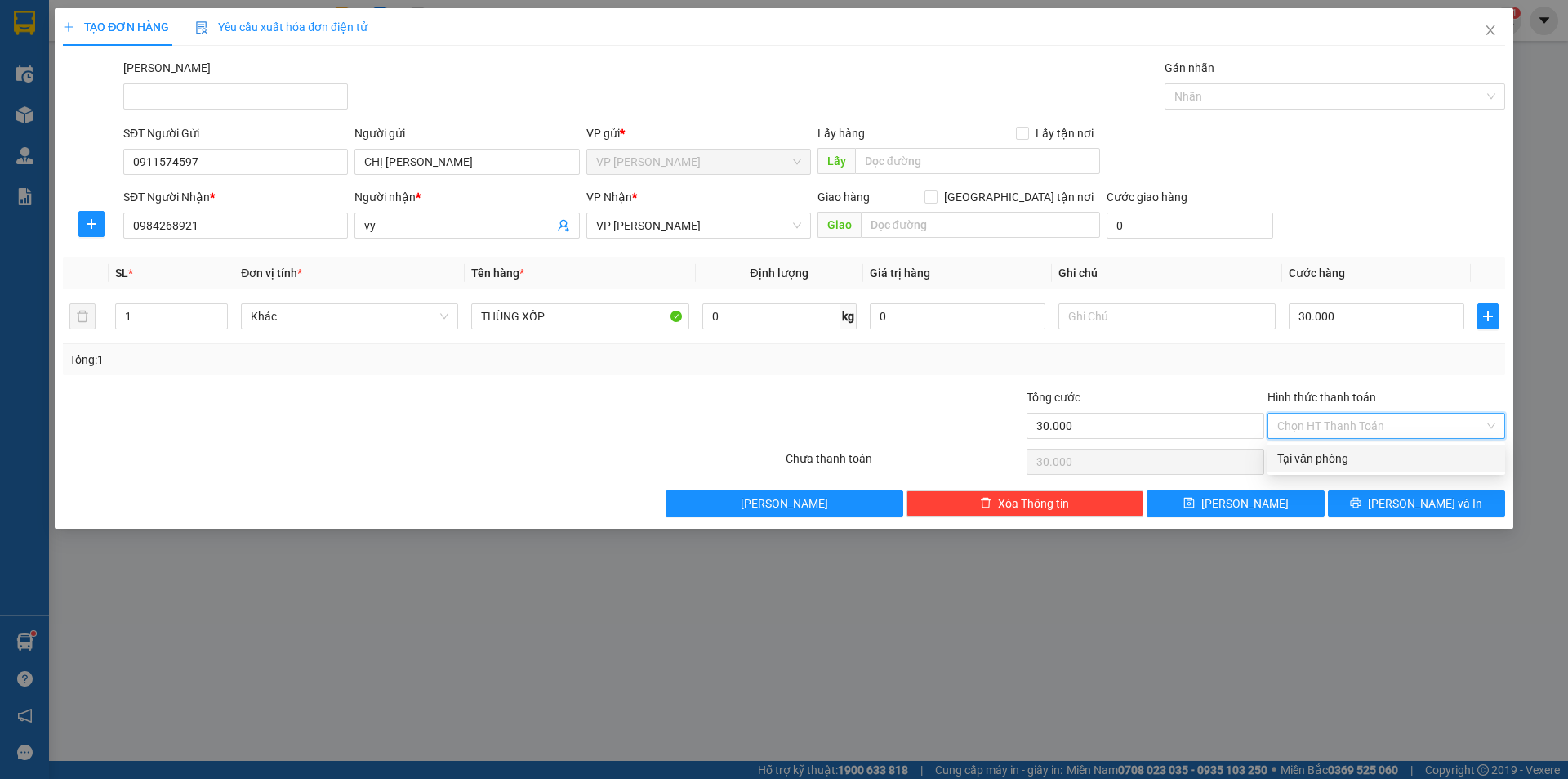
click at [1355, 463] on div "Tại văn phòng" at bounding box center [1386, 459] width 218 height 18
type input "0"
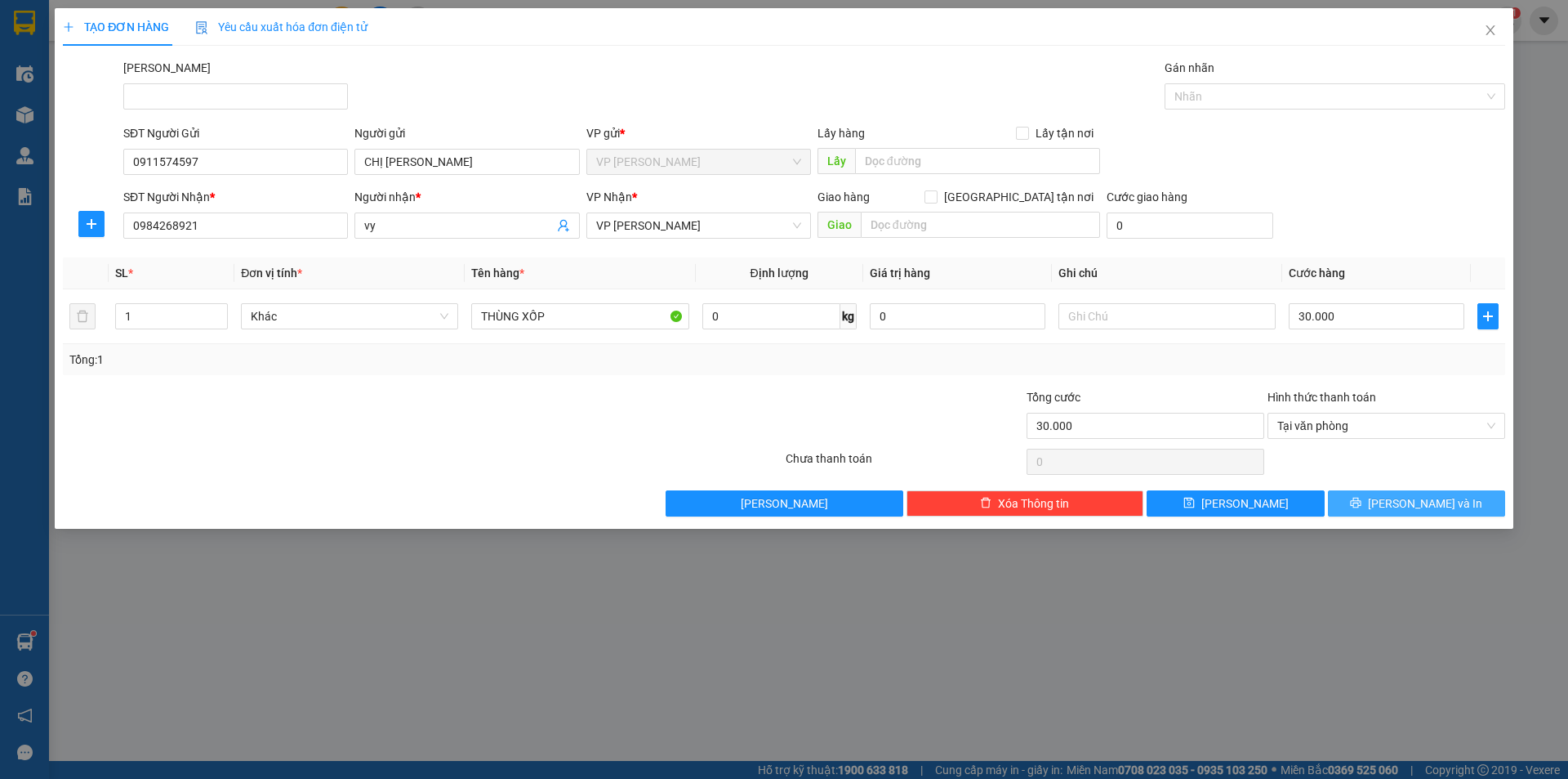
click at [1455, 499] on button "Lưu và In" at bounding box center [1416, 504] width 177 height 26
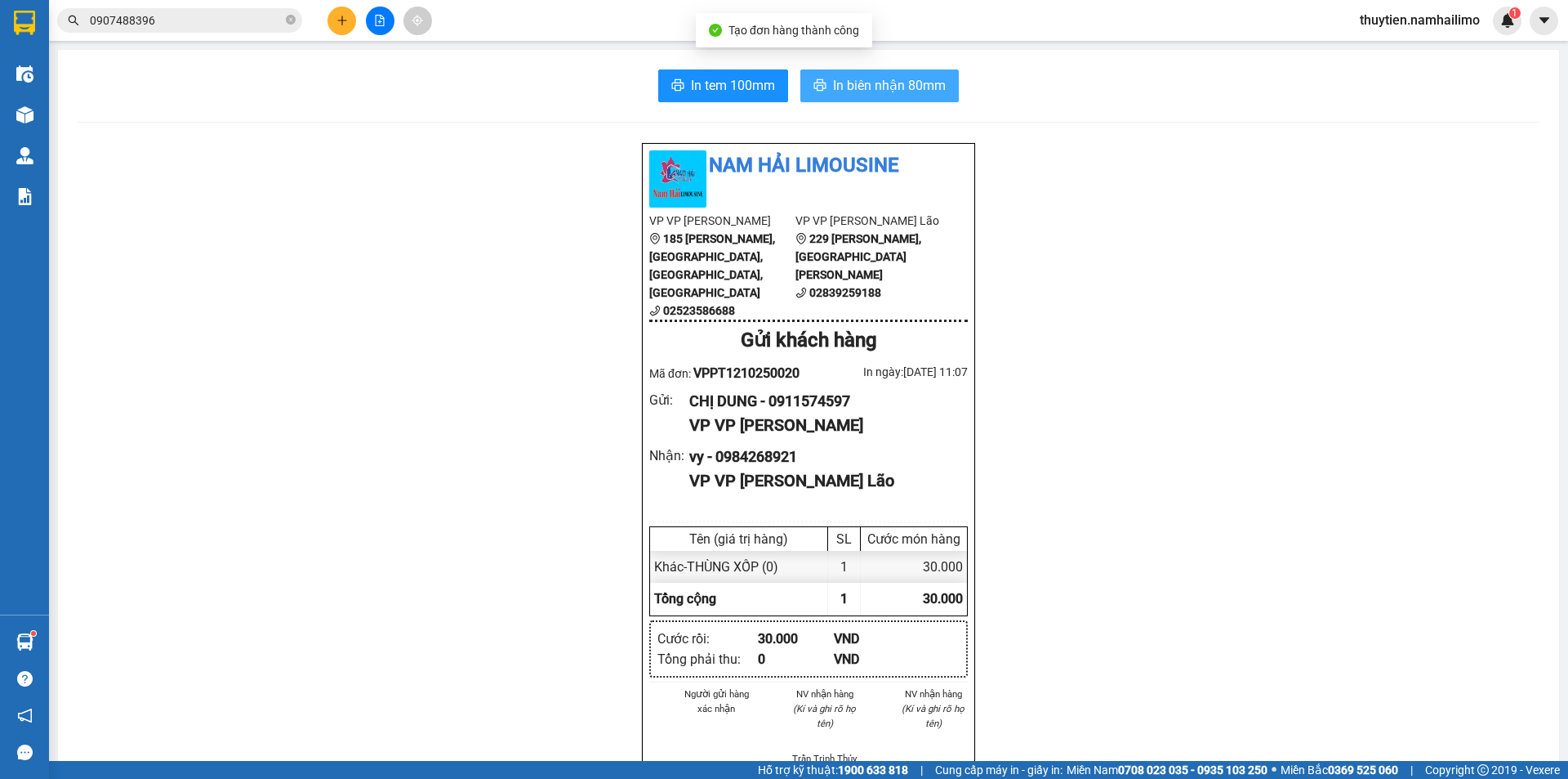
click at [900, 80] on span "In biên nhận 80mm" at bounding box center [890, 85] width 113 height 20
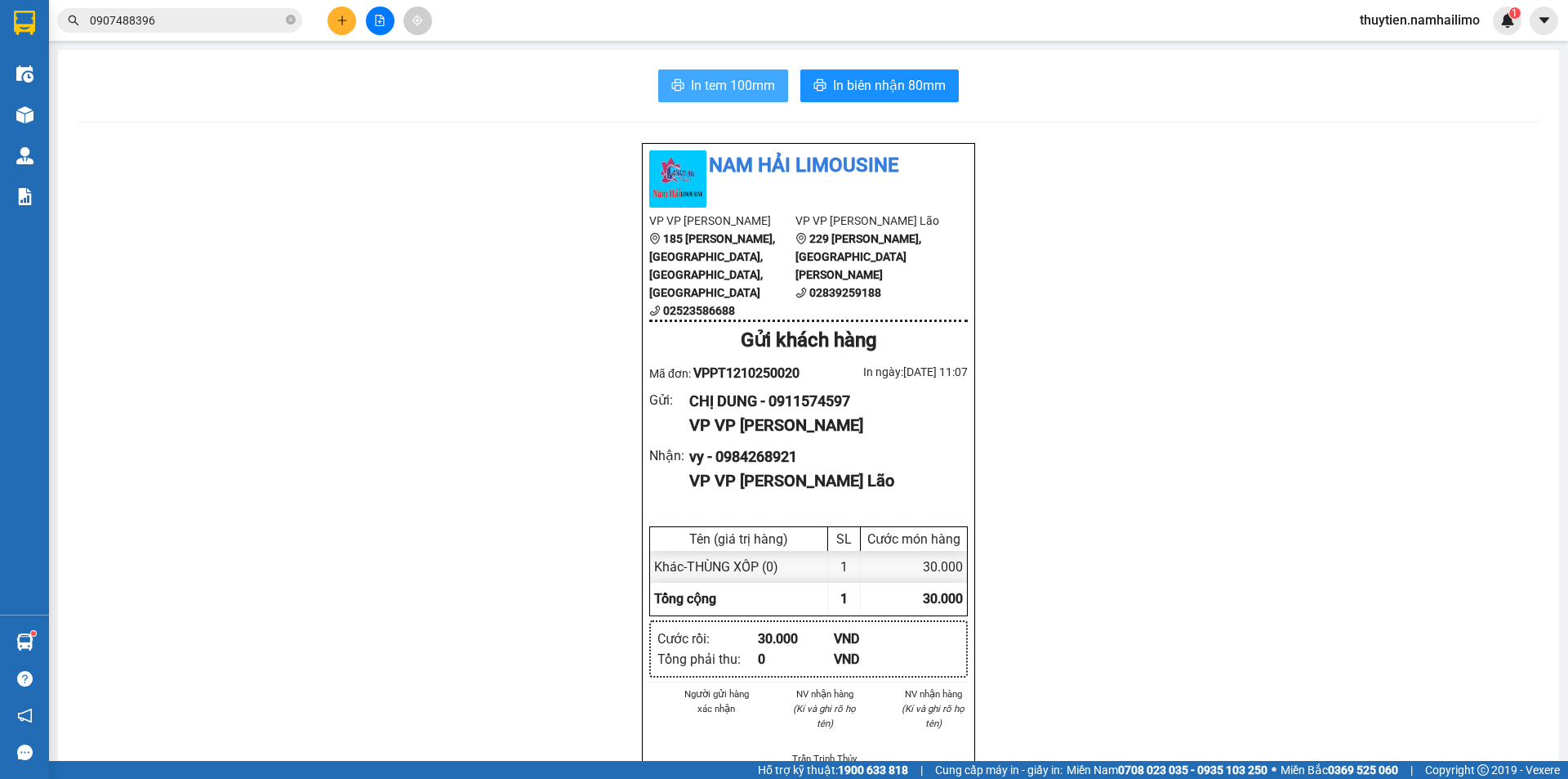
click at [729, 75] on span "In tem 100mm" at bounding box center [733, 85] width 84 height 20
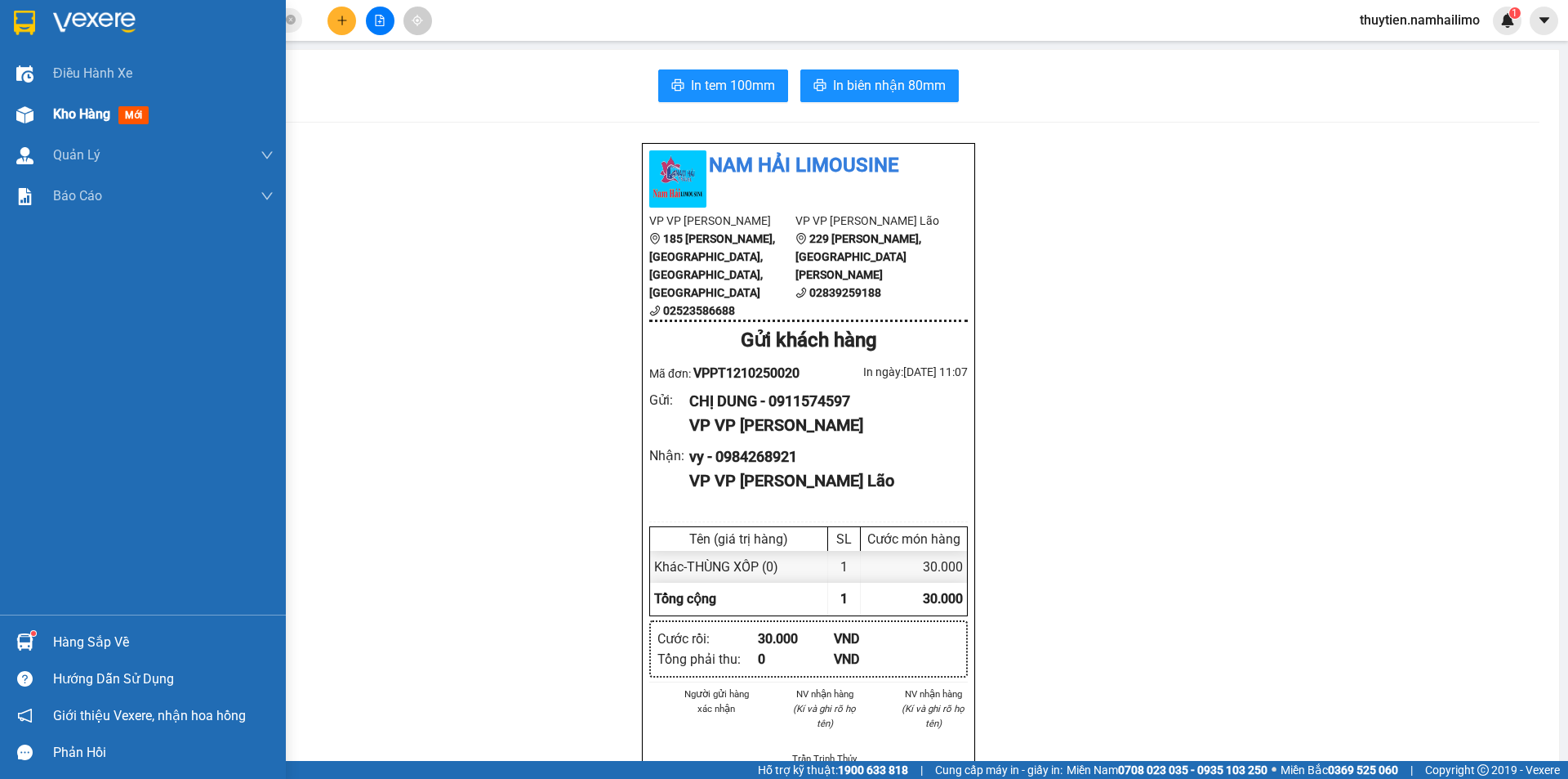
click at [82, 115] on span "Kho hàng" at bounding box center [82, 114] width 57 height 16
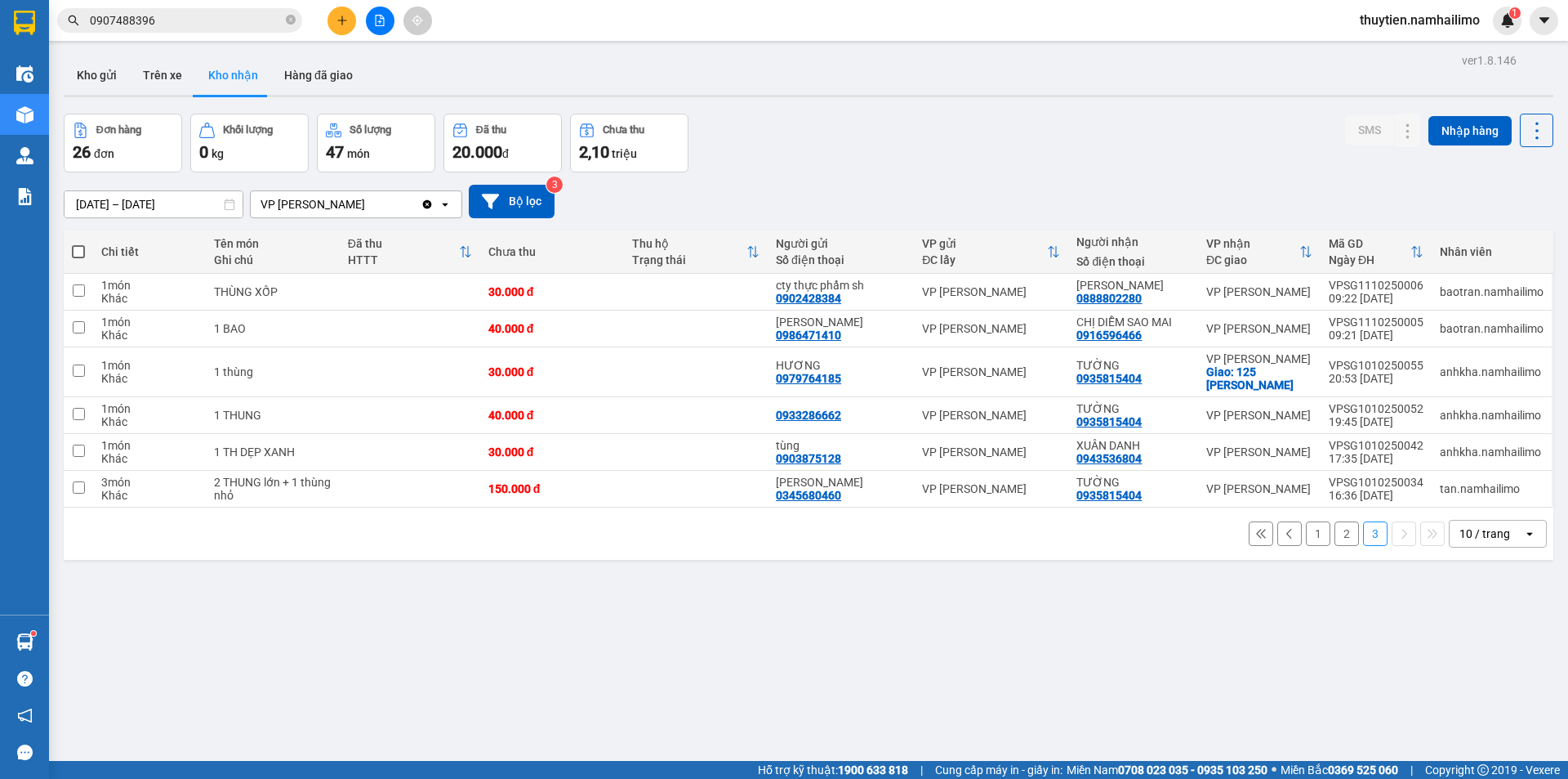
click at [1311, 531] on button "1" at bounding box center [1318, 534] width 25 height 25
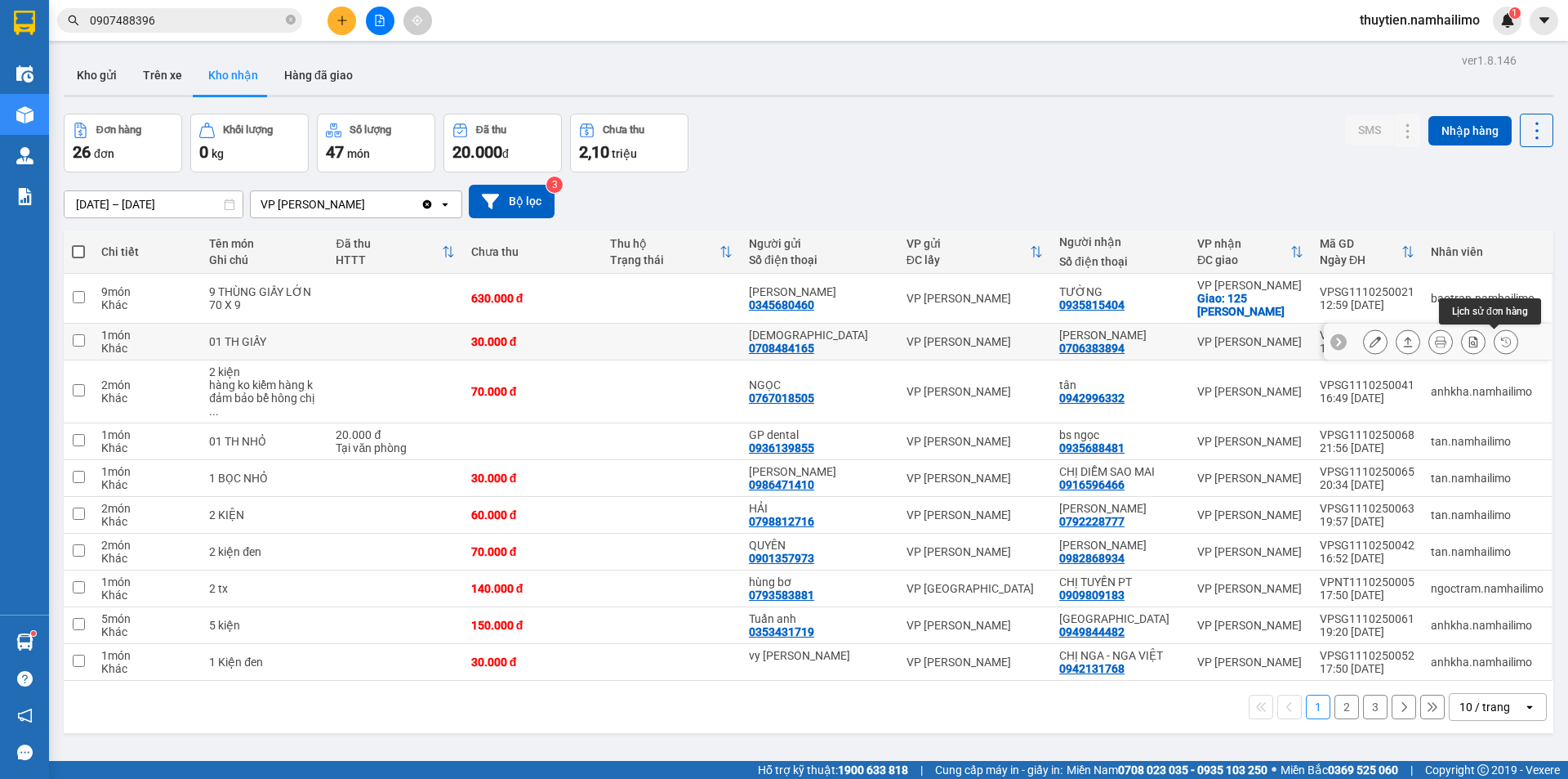
click at [1500, 343] on icon at bounding box center [1506, 342] width 11 height 11
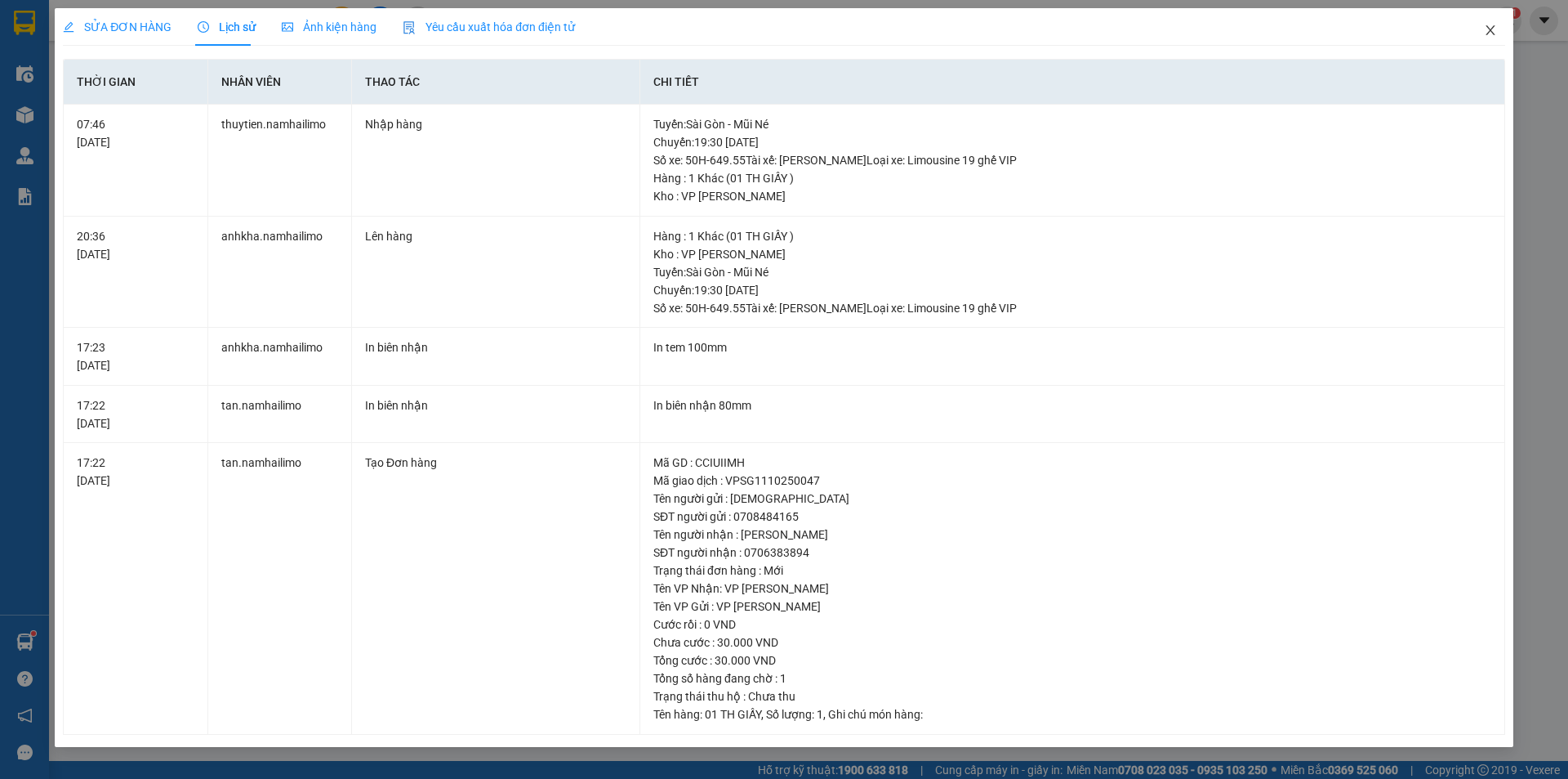
click at [1495, 23] on span "Close" at bounding box center [1490, 31] width 46 height 46
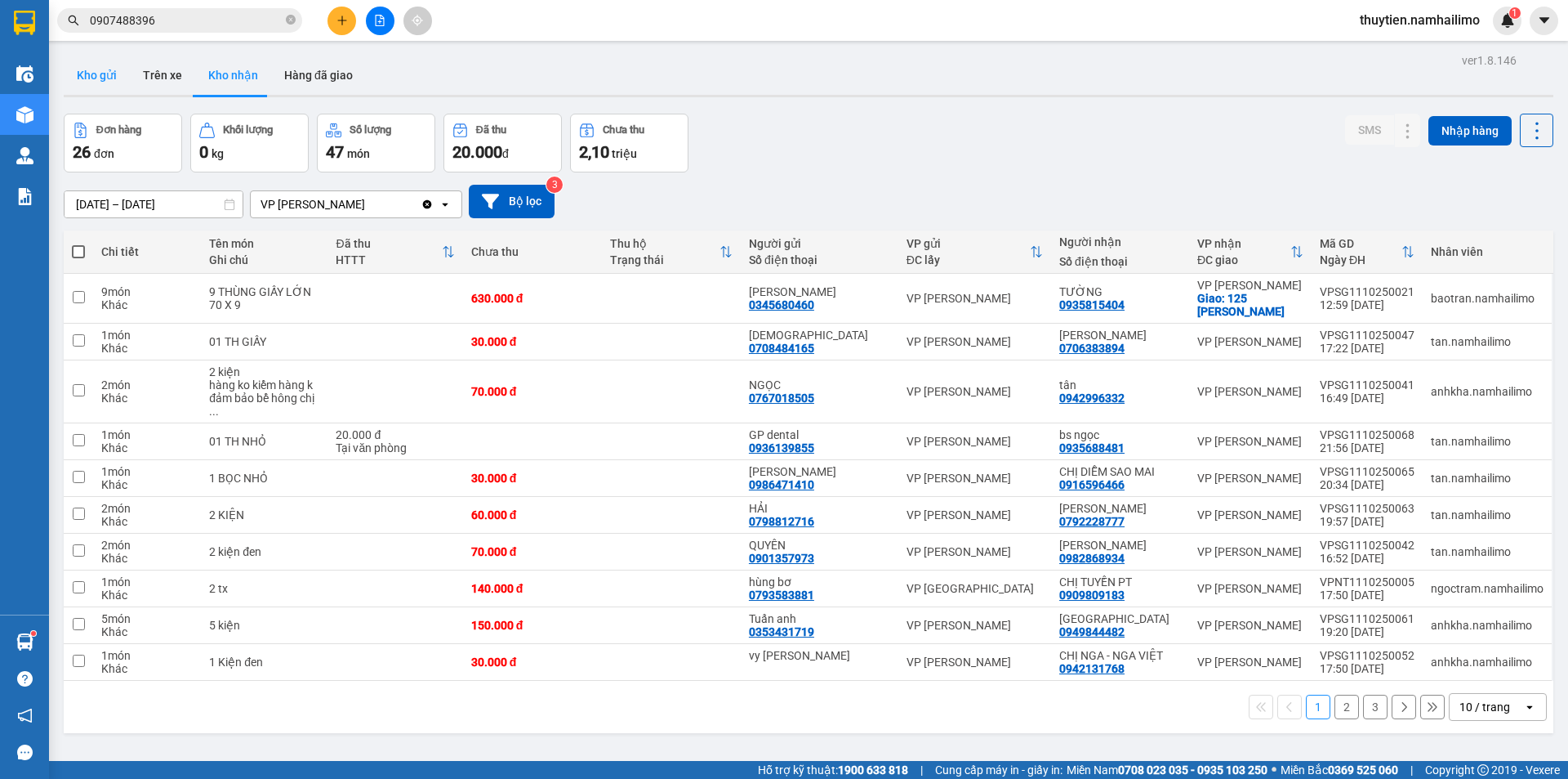
click at [116, 74] on button "Kho gửi" at bounding box center [96, 75] width 66 height 39
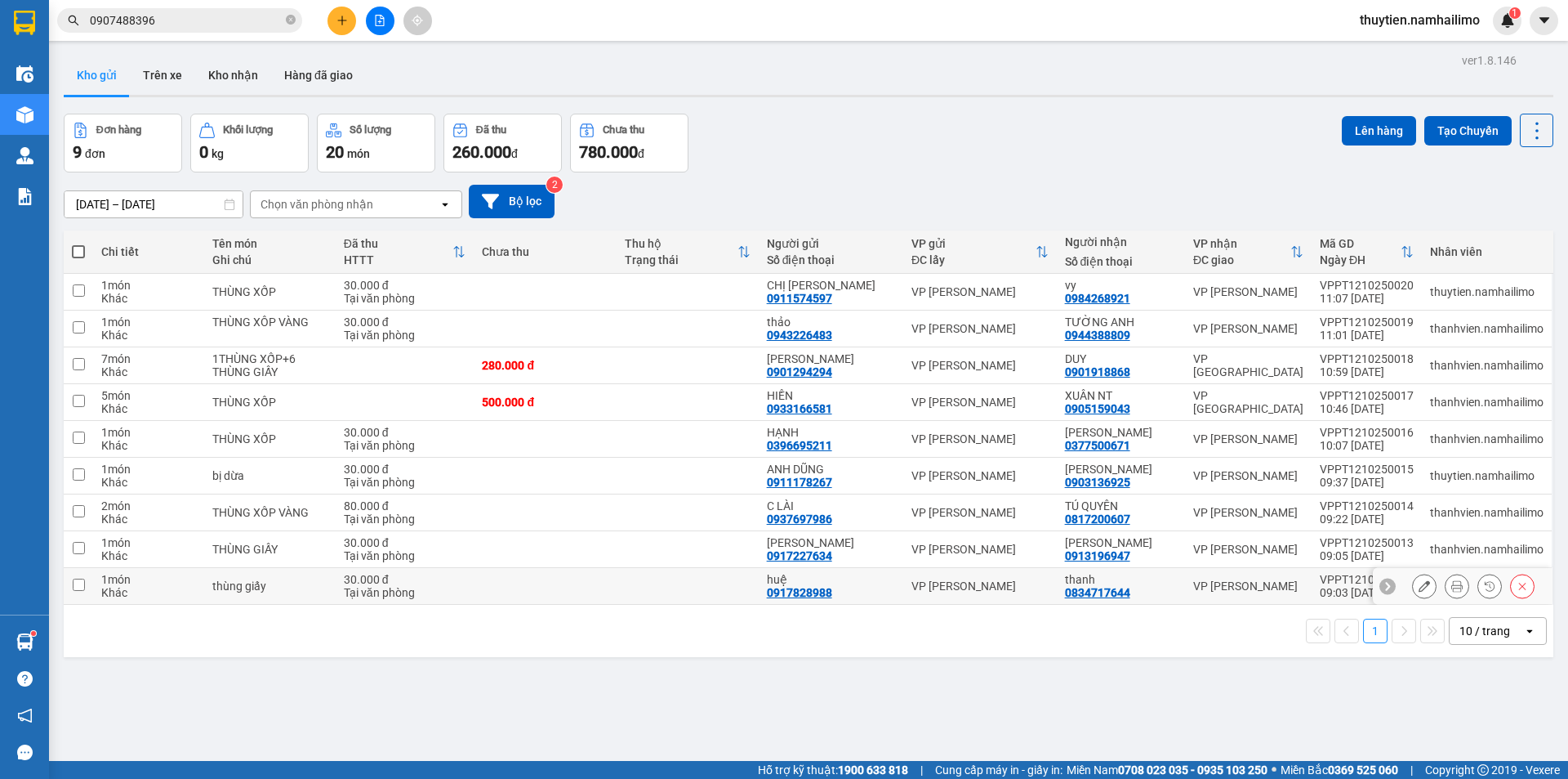
click at [84, 587] on input "checkbox" at bounding box center [78, 584] width 12 height 12
checkbox input "true"
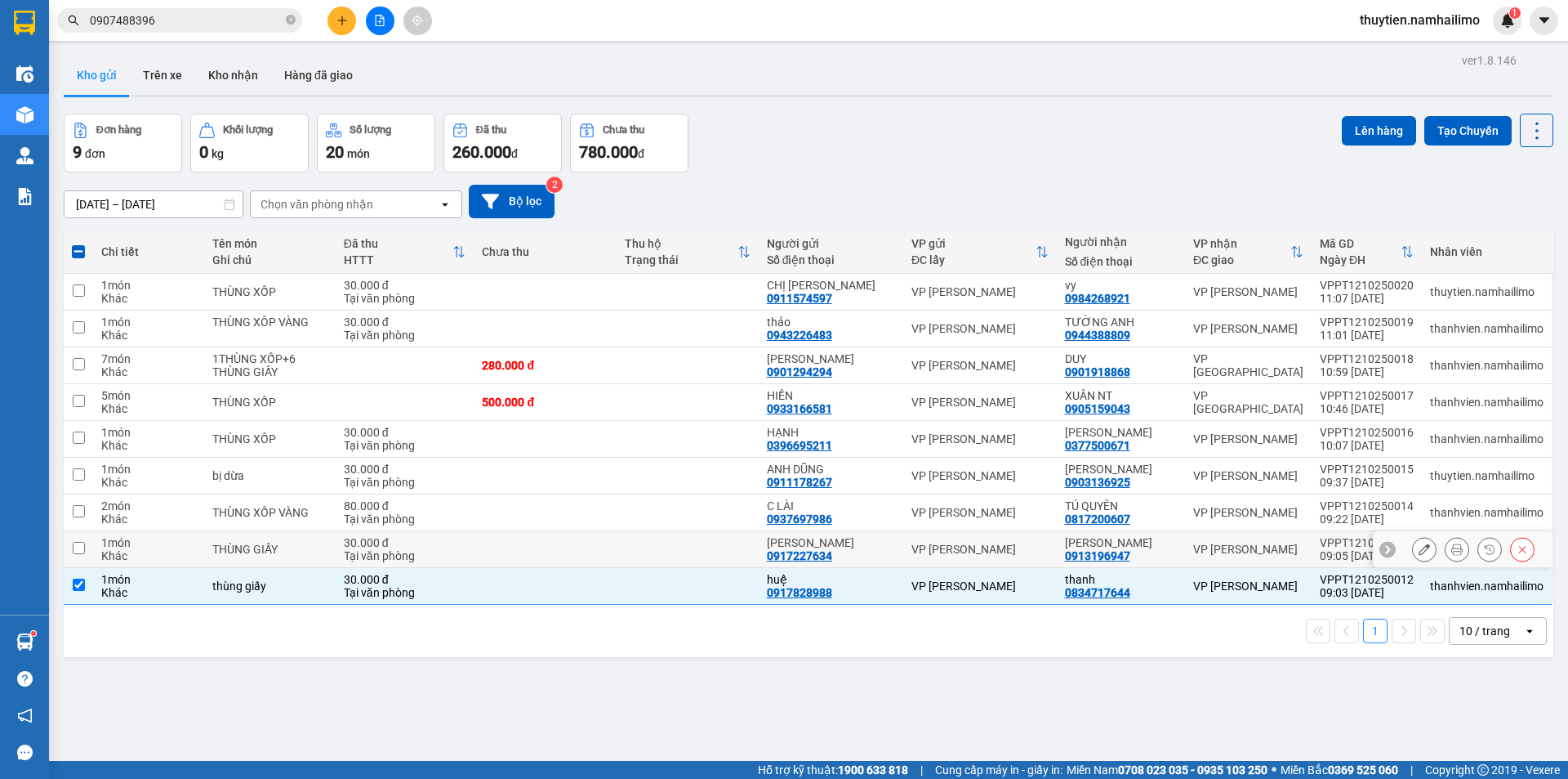
click at [76, 551] on input "checkbox" at bounding box center [78, 548] width 12 height 12
checkbox input "true"
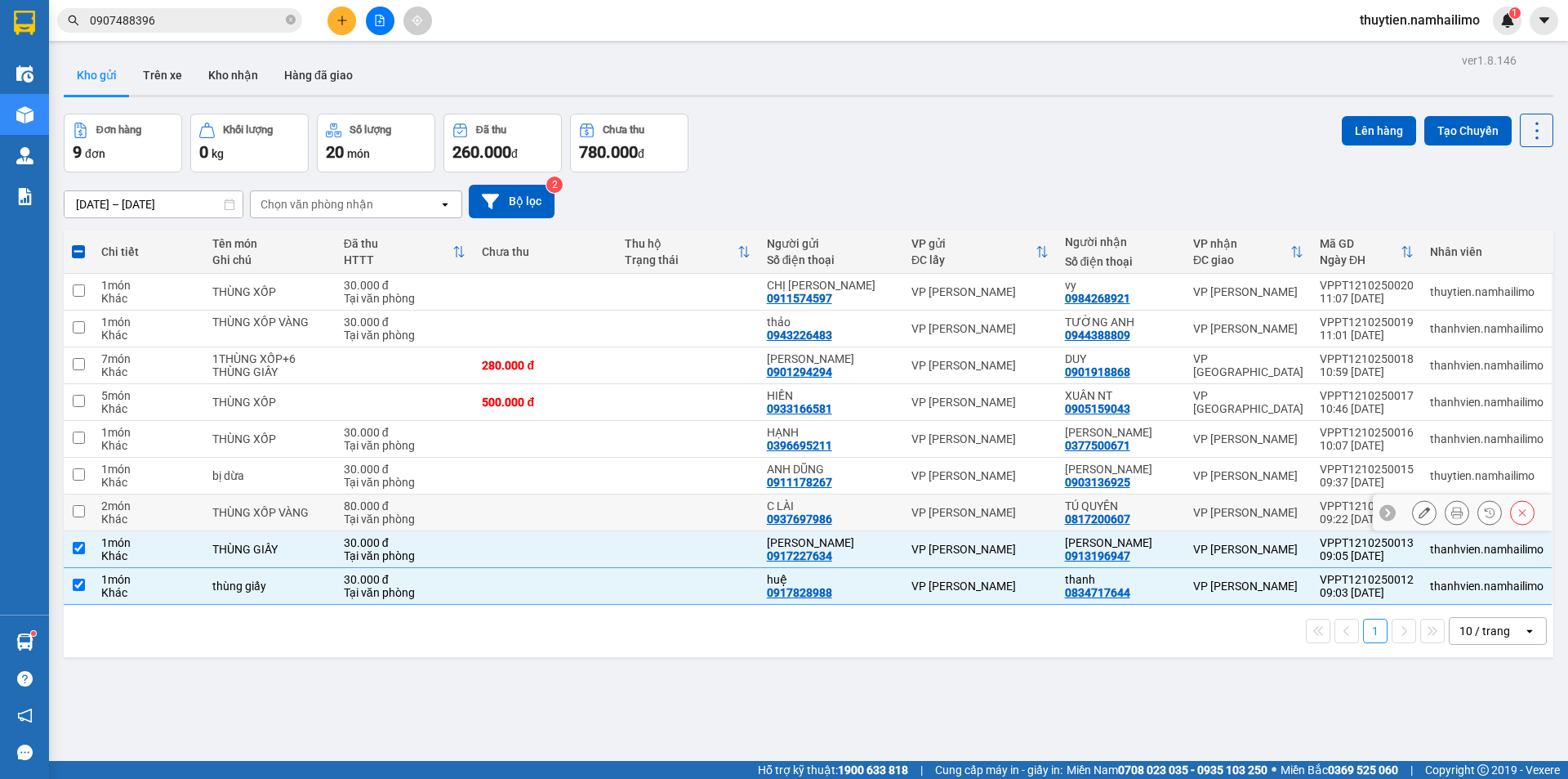
click at [76, 505] on input "checkbox" at bounding box center [78, 511] width 12 height 12
checkbox input "true"
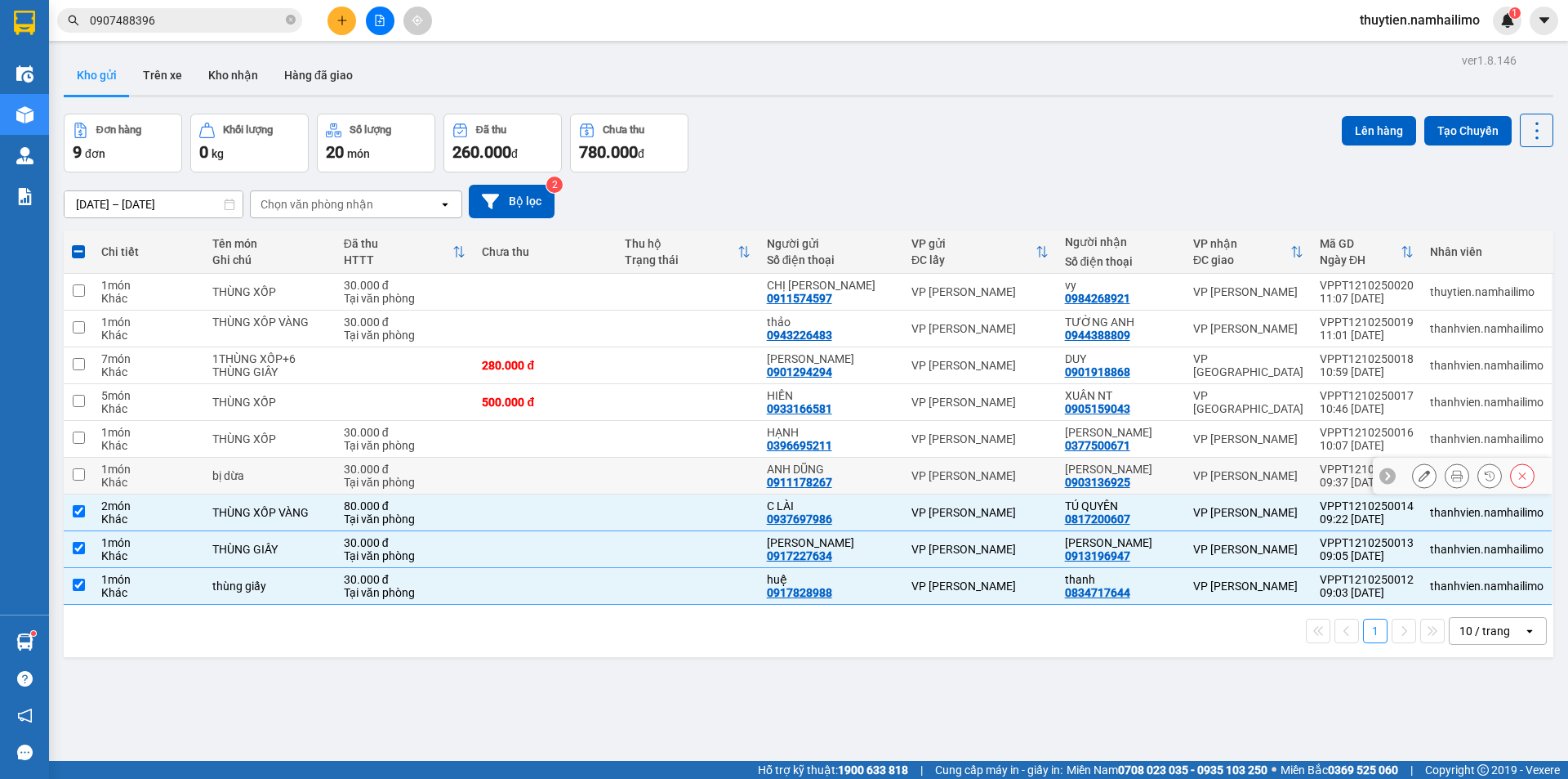
click at [80, 476] on input "checkbox" at bounding box center [78, 474] width 12 height 12
checkbox input "true"
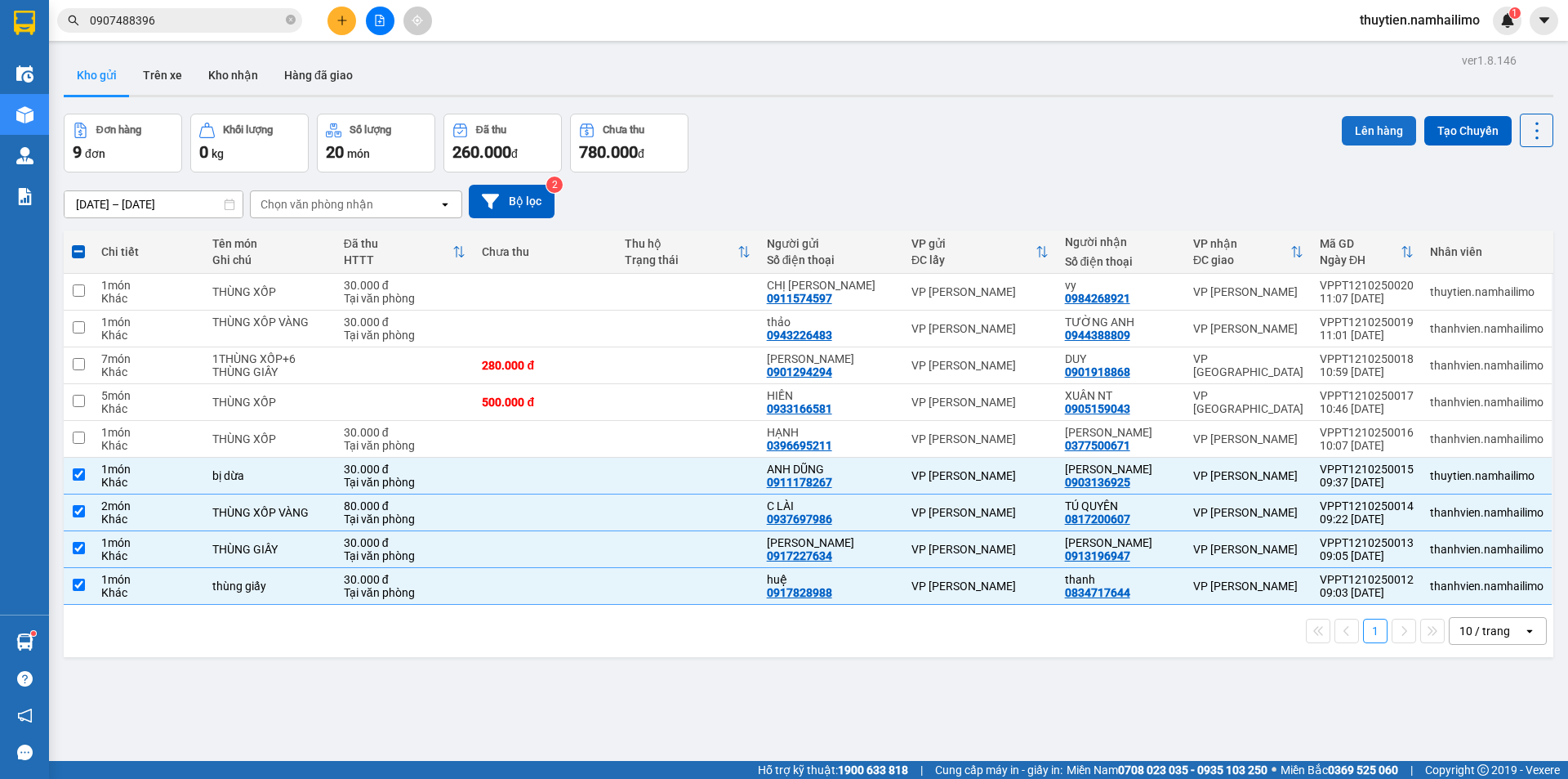
click at [1383, 131] on button "Lên hàng" at bounding box center [1378, 131] width 74 height 29
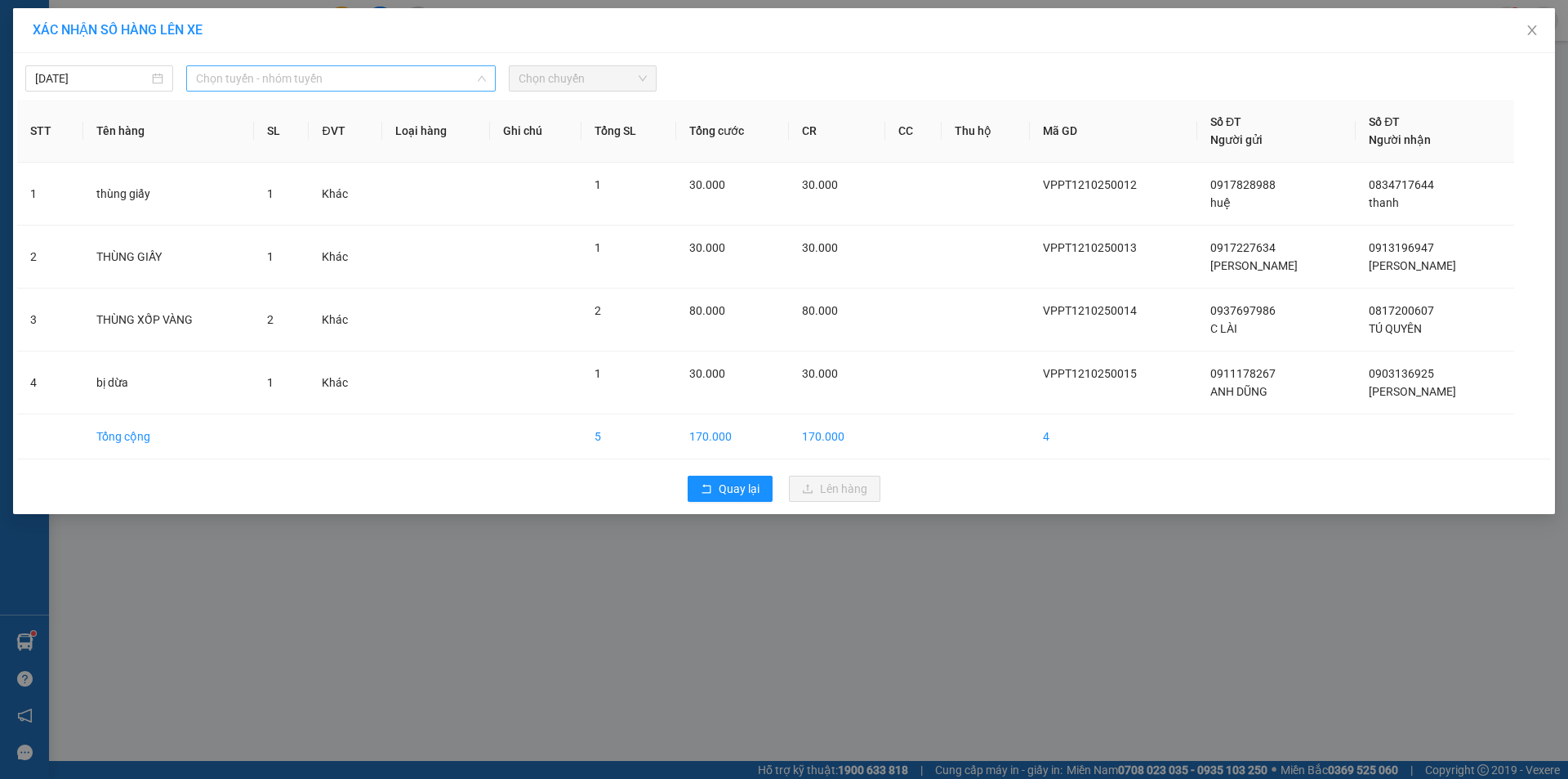
click at [306, 74] on span "Chọn tuyến - nhóm tuyến" at bounding box center [341, 78] width 290 height 25
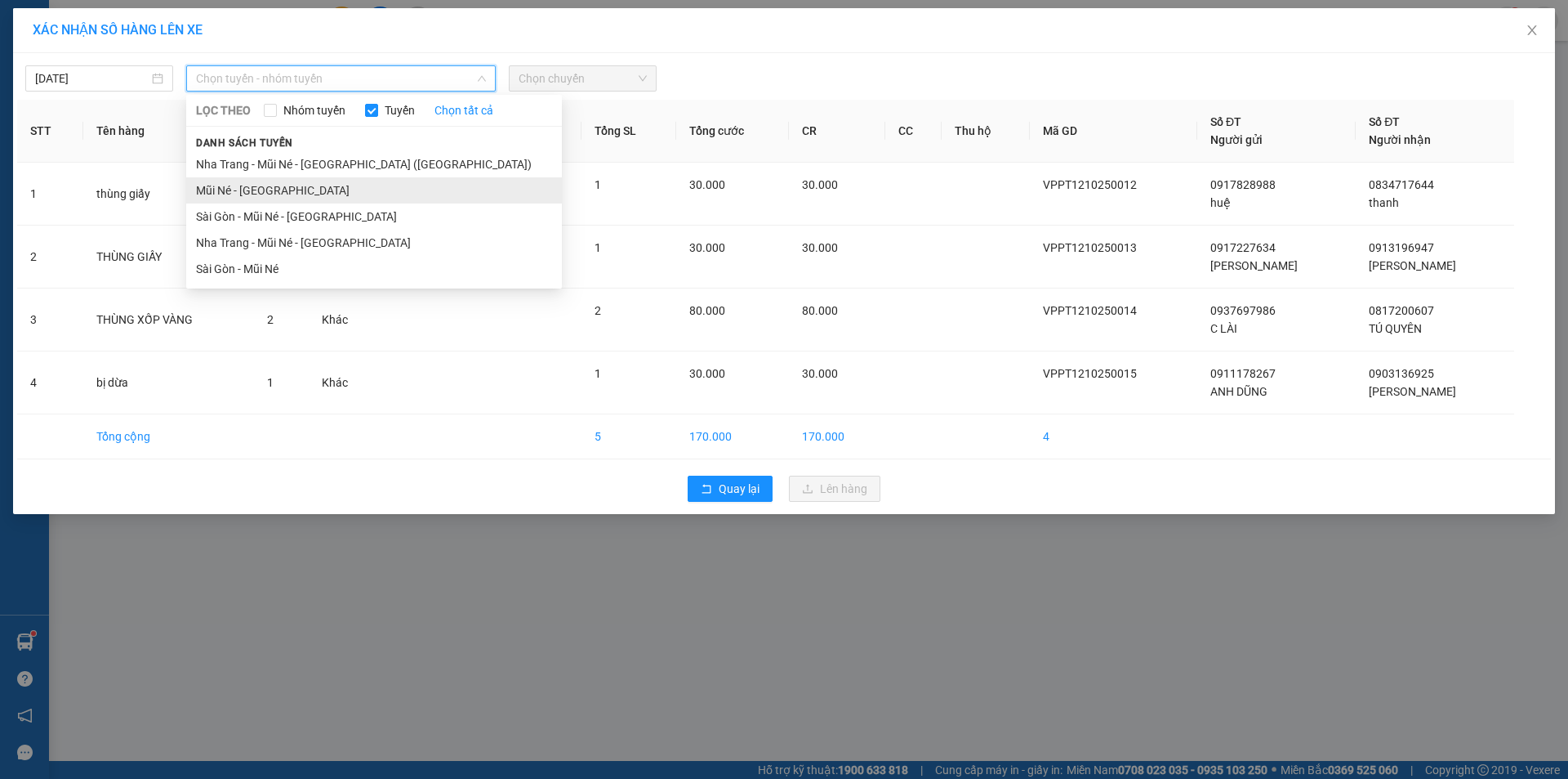
click at [253, 184] on li "Mũi Né - [GEOGRAPHIC_DATA]" at bounding box center [374, 190] width 376 height 26
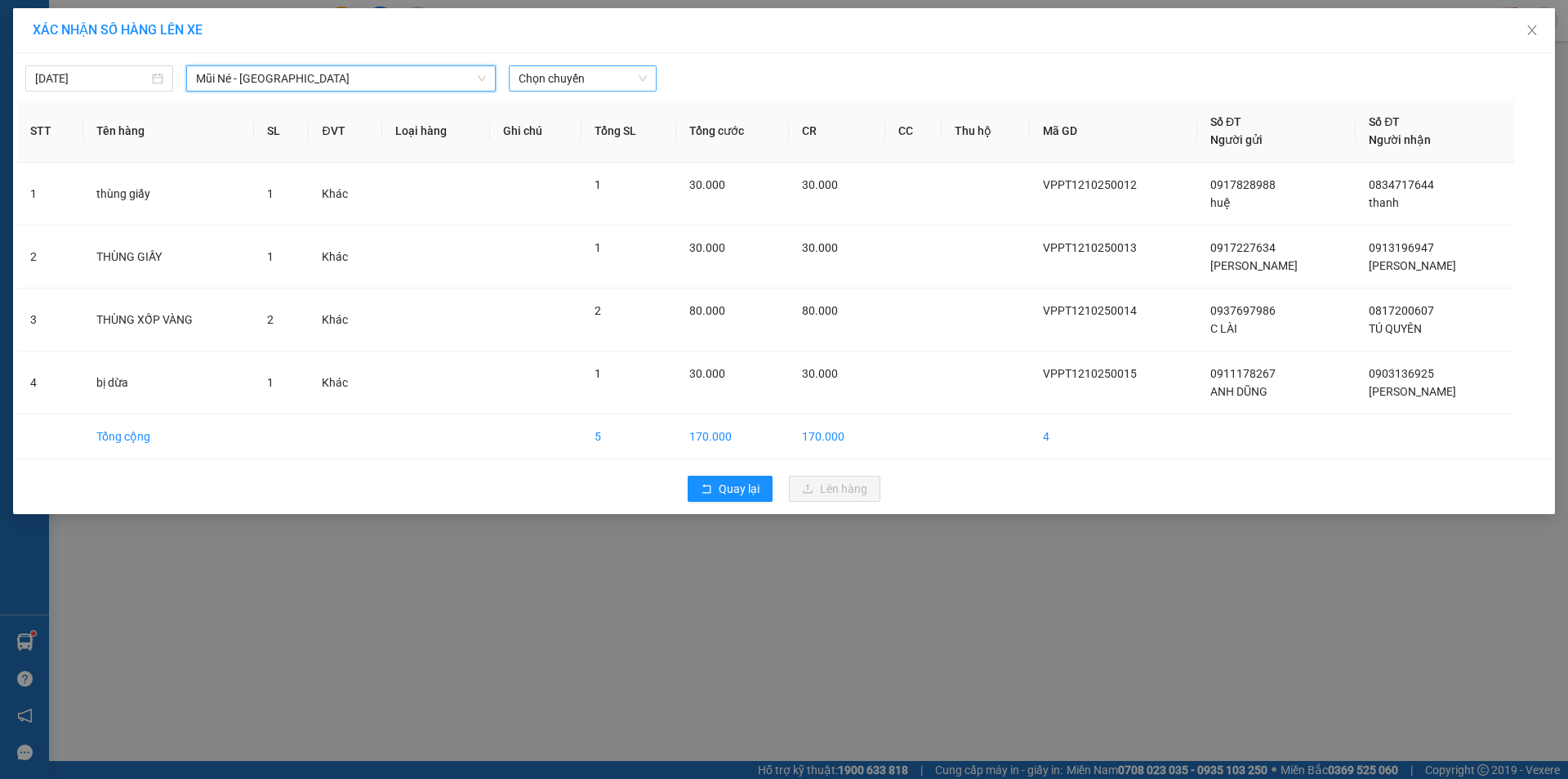
click at [614, 78] on span "Chọn chuyến" at bounding box center [583, 78] width 128 height 25
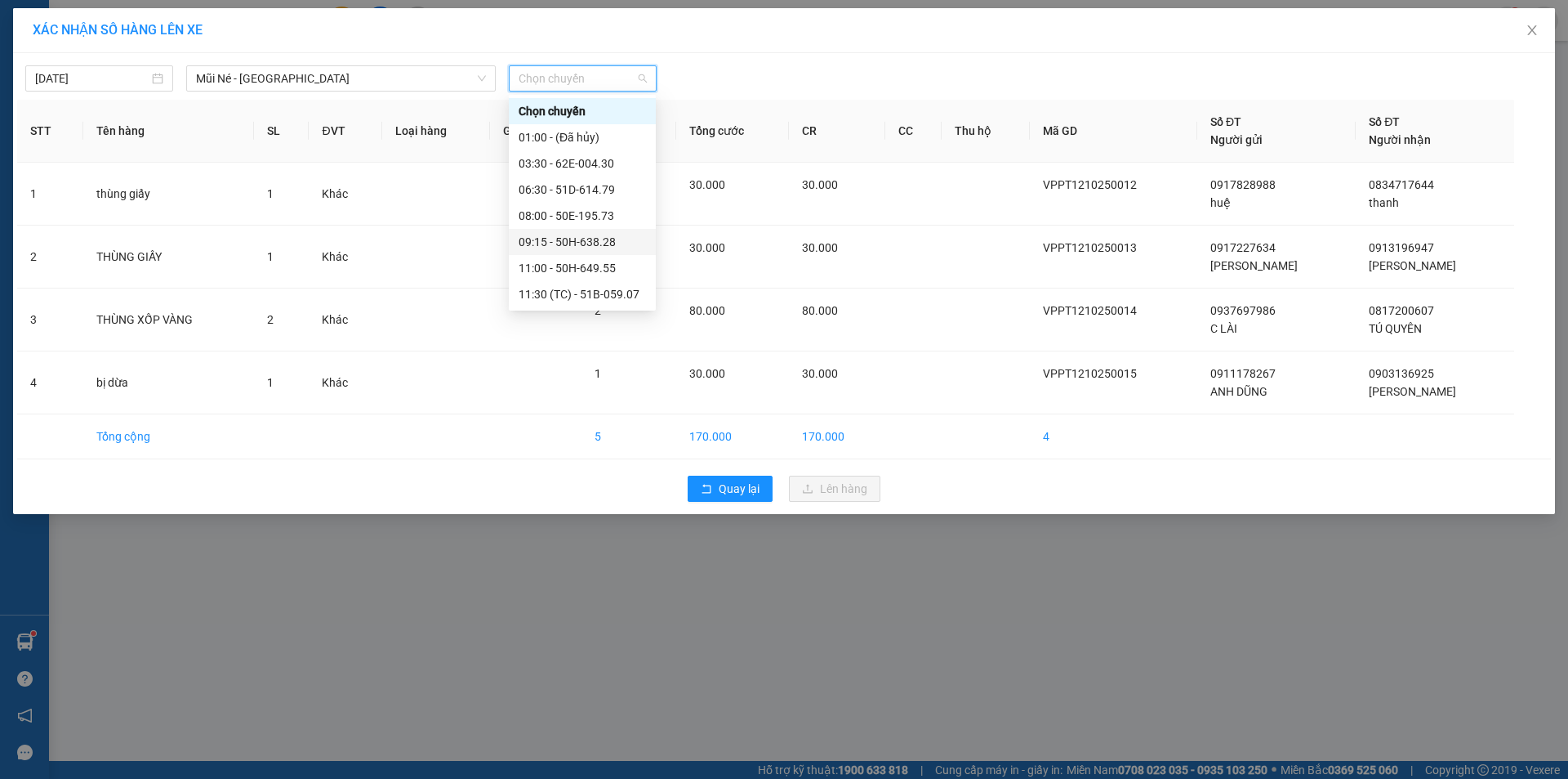
click at [578, 247] on div "09:15 - 50H-638.28" at bounding box center [583, 242] width 127 height 18
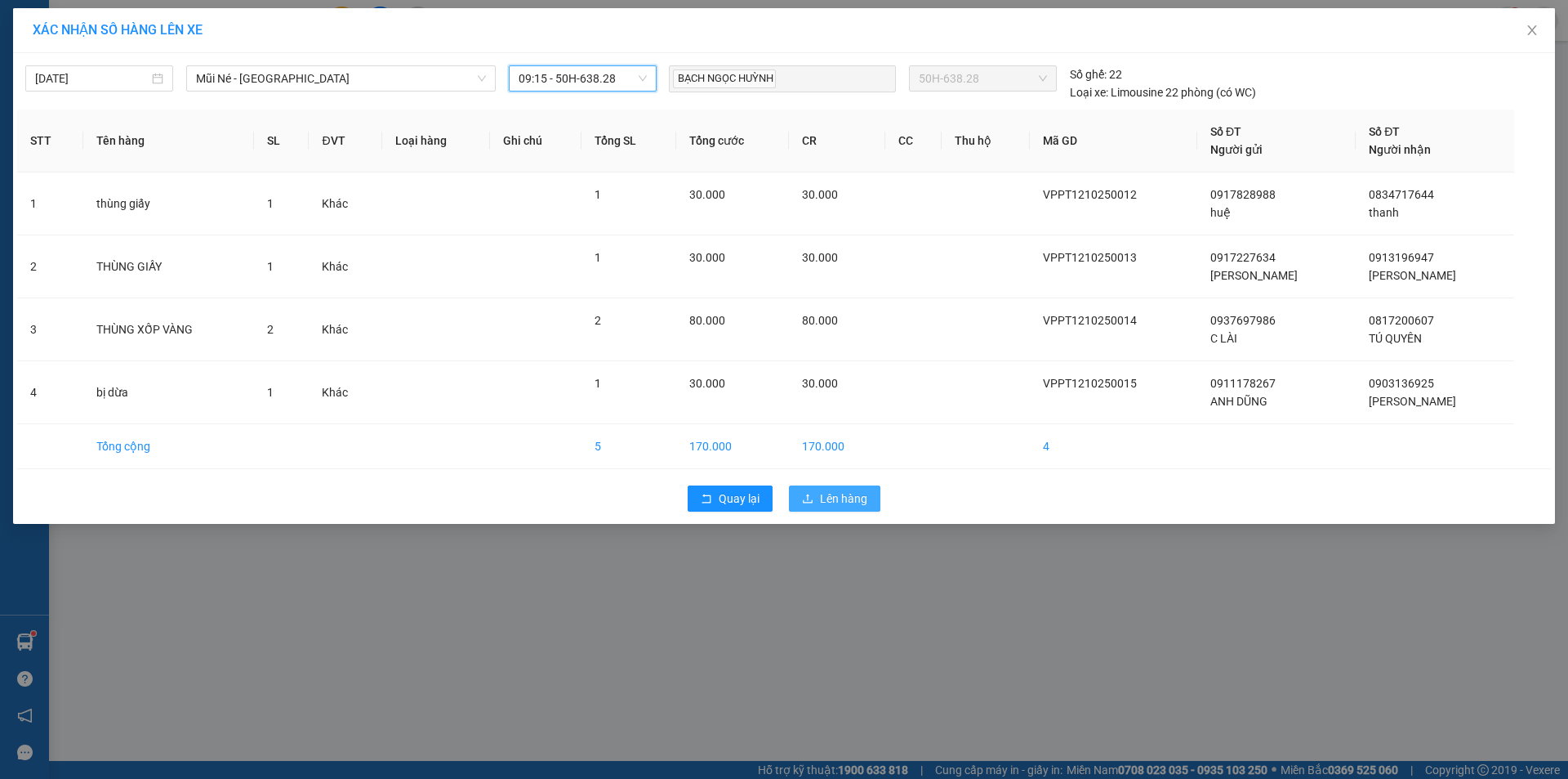
click at [837, 503] on span "Lên hàng" at bounding box center [844, 499] width 47 height 18
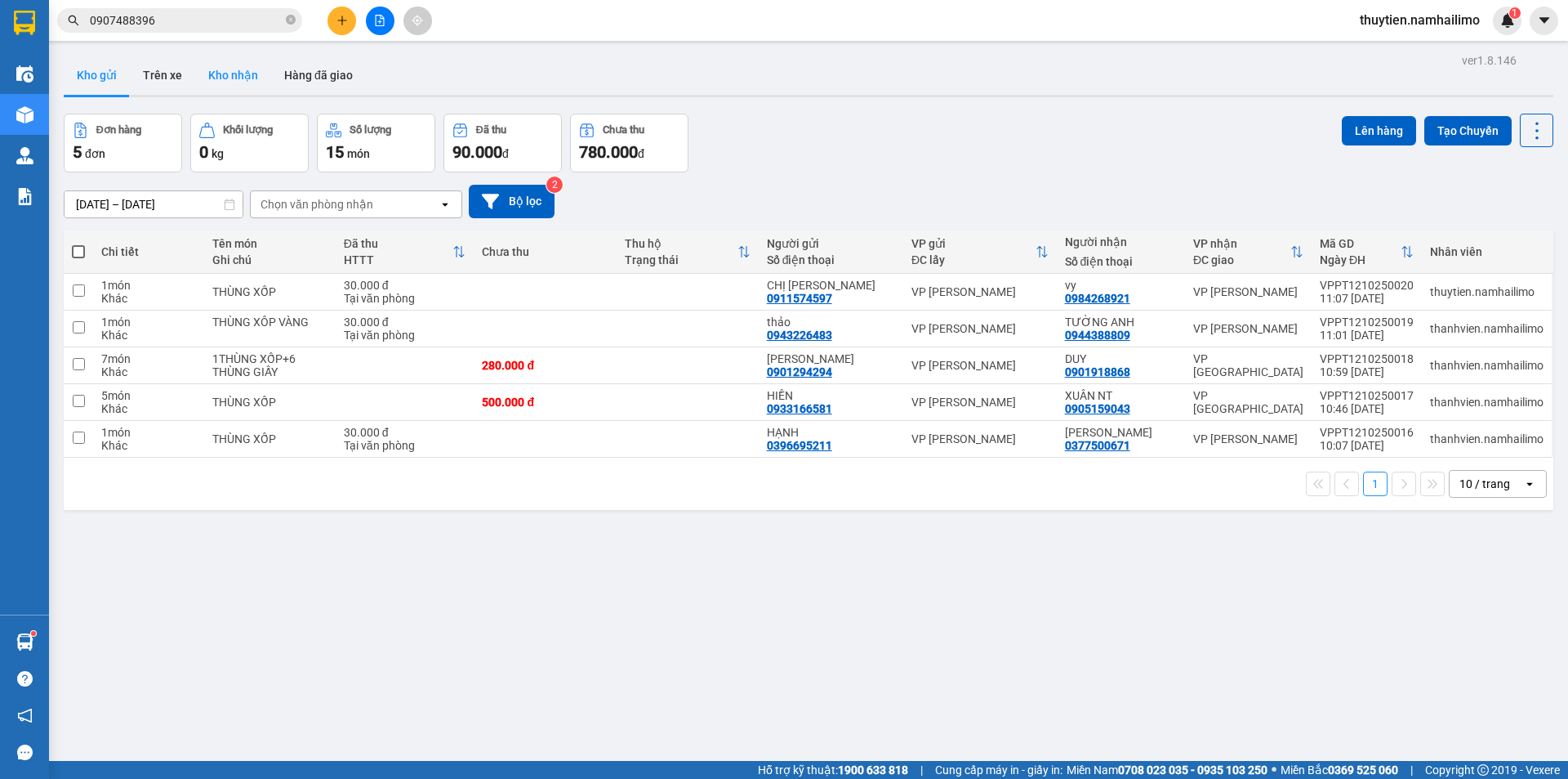
click at [235, 78] on button "Kho nhận" at bounding box center [233, 75] width 76 height 39
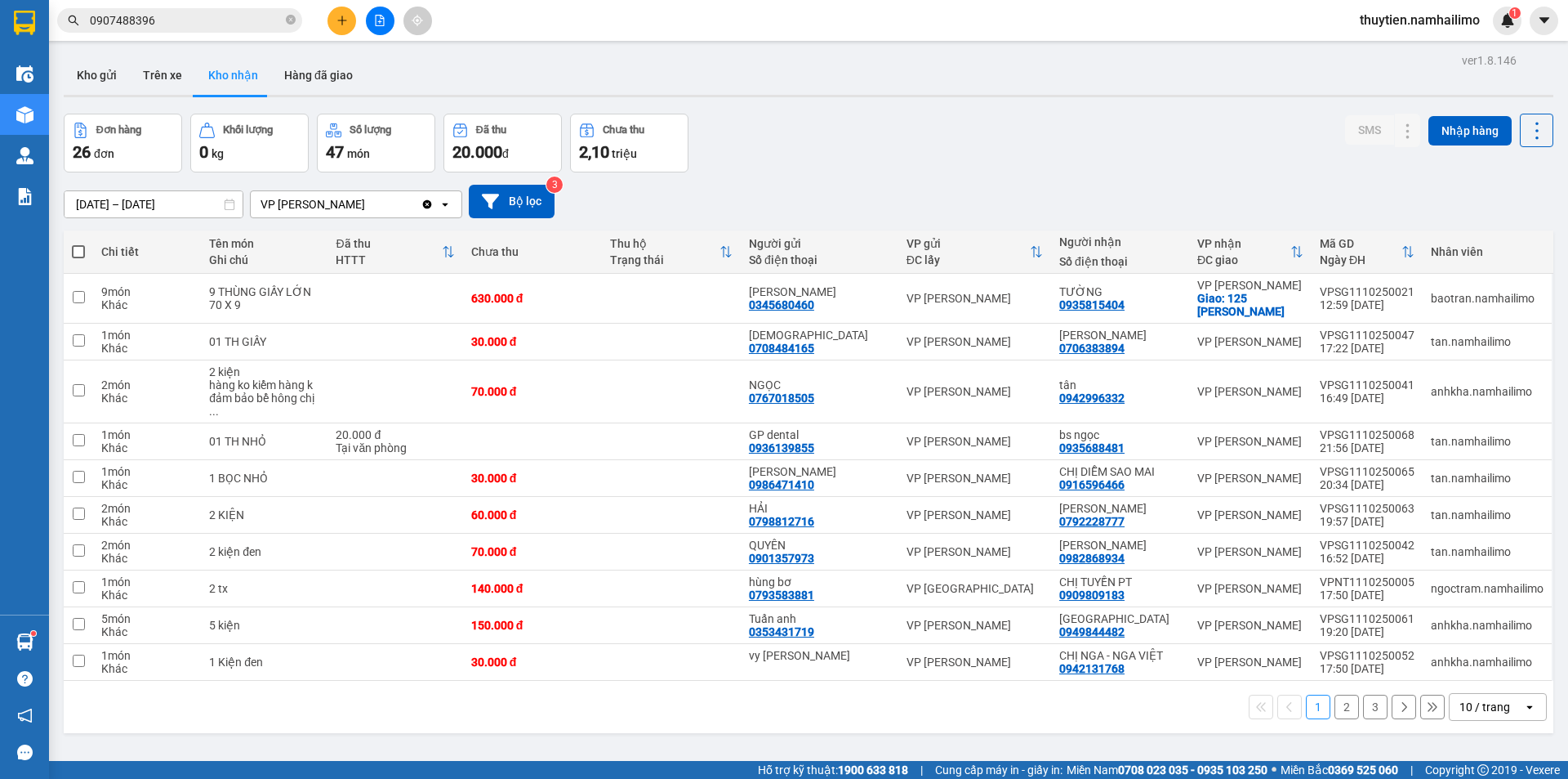
click at [1334, 695] on button "2" at bounding box center [1347, 707] width 25 height 25
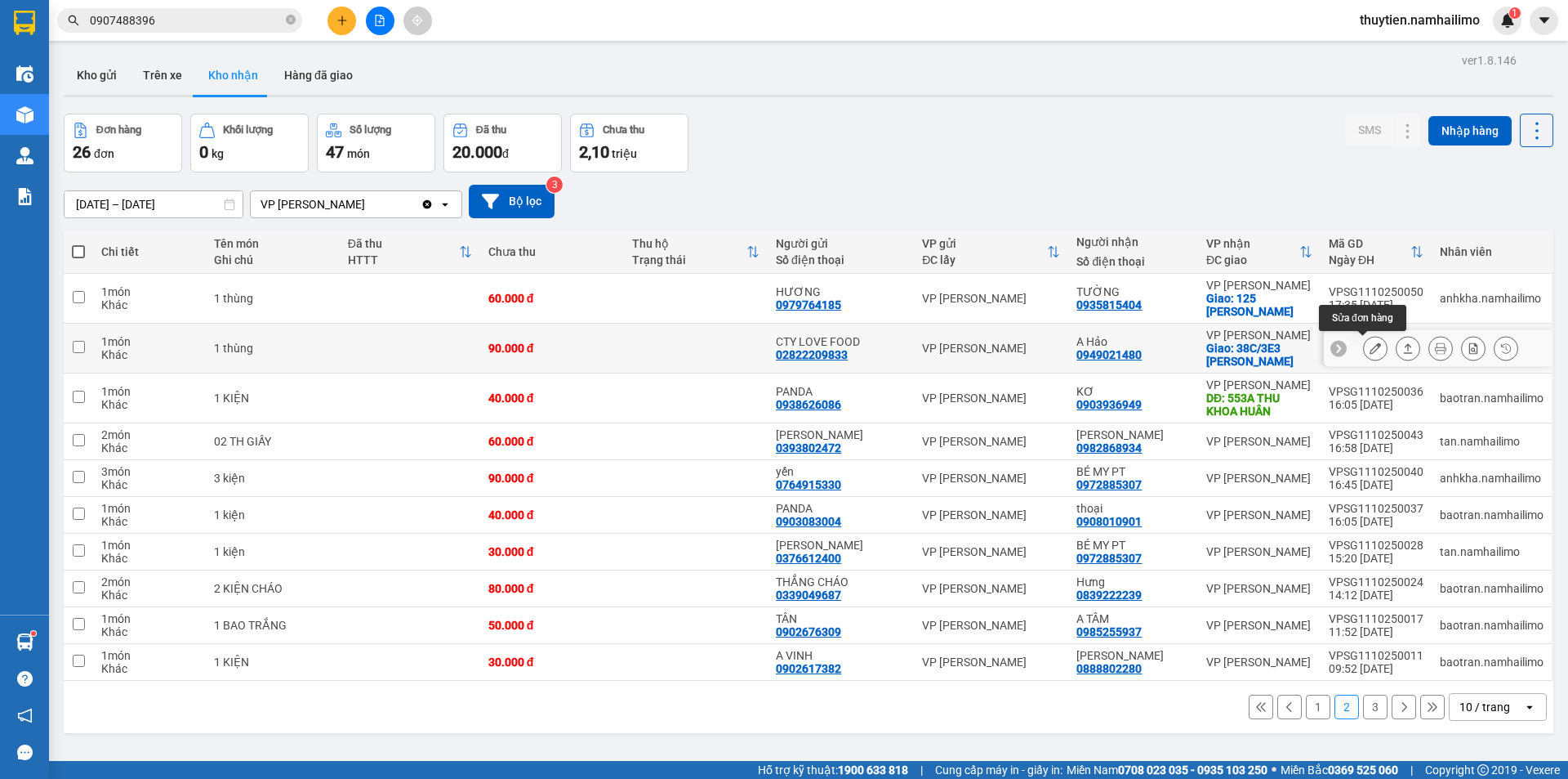
click at [1369, 346] on icon at bounding box center [1375, 348] width 11 height 11
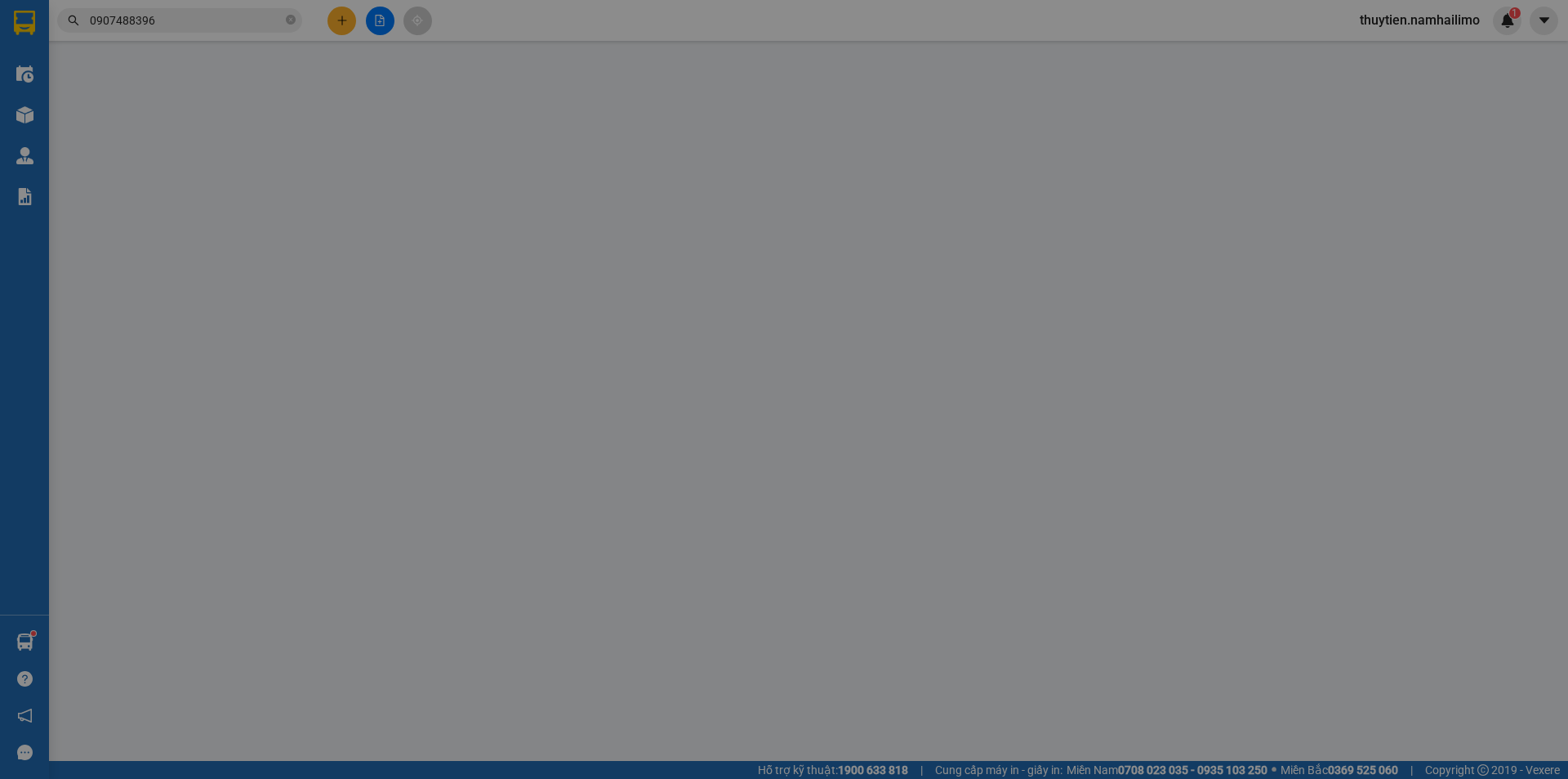
type input "02822209833"
type input "CTY LOVE FOOD"
type input "0949021480"
type input "A Hảo"
checkbox input "true"
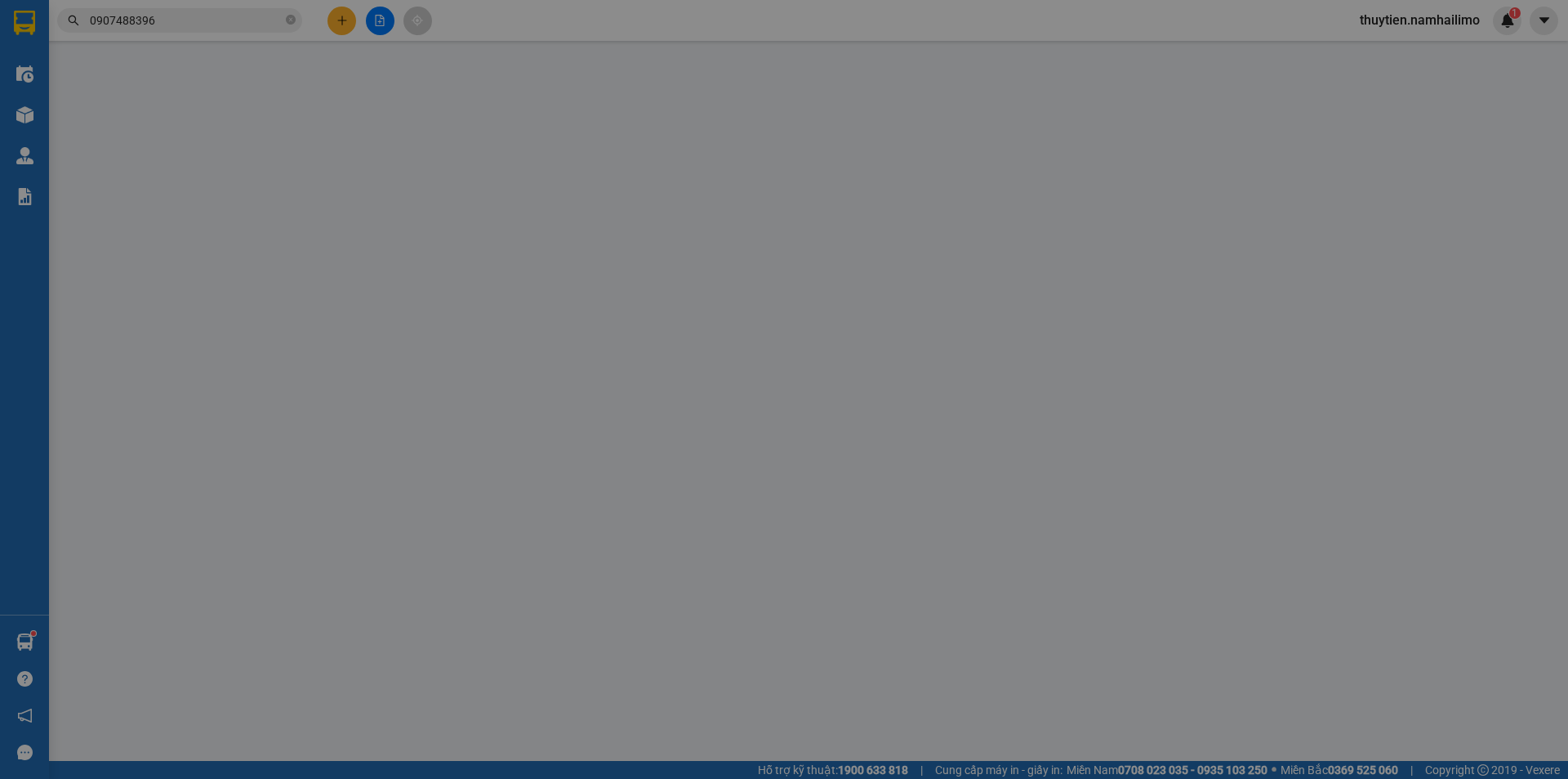
type input "38C/3E3 [PERSON_NAME]"
type input "90.000"
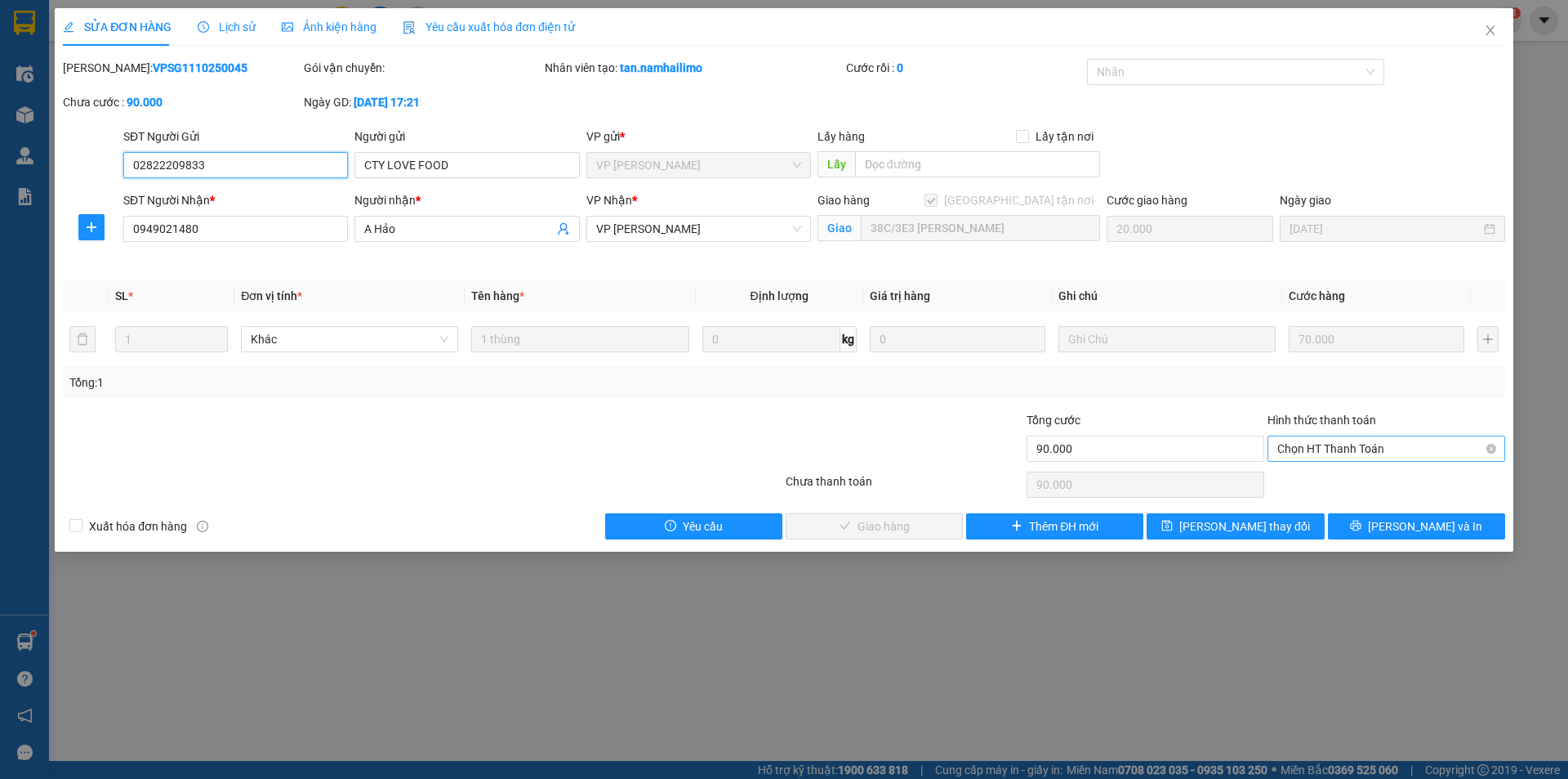
click at [1325, 442] on span "Chọn HT Thanh Toán" at bounding box center [1386, 449] width 218 height 25
drag, startPoint x: 1318, startPoint y: 478, endPoint x: 1210, endPoint y: 492, distance: 108.9
click at [1317, 478] on div "Tại văn phòng" at bounding box center [1386, 481] width 218 height 18
type input "0"
click at [879, 521] on span "[PERSON_NAME] và Giao hàng" at bounding box center [896, 526] width 157 height 18
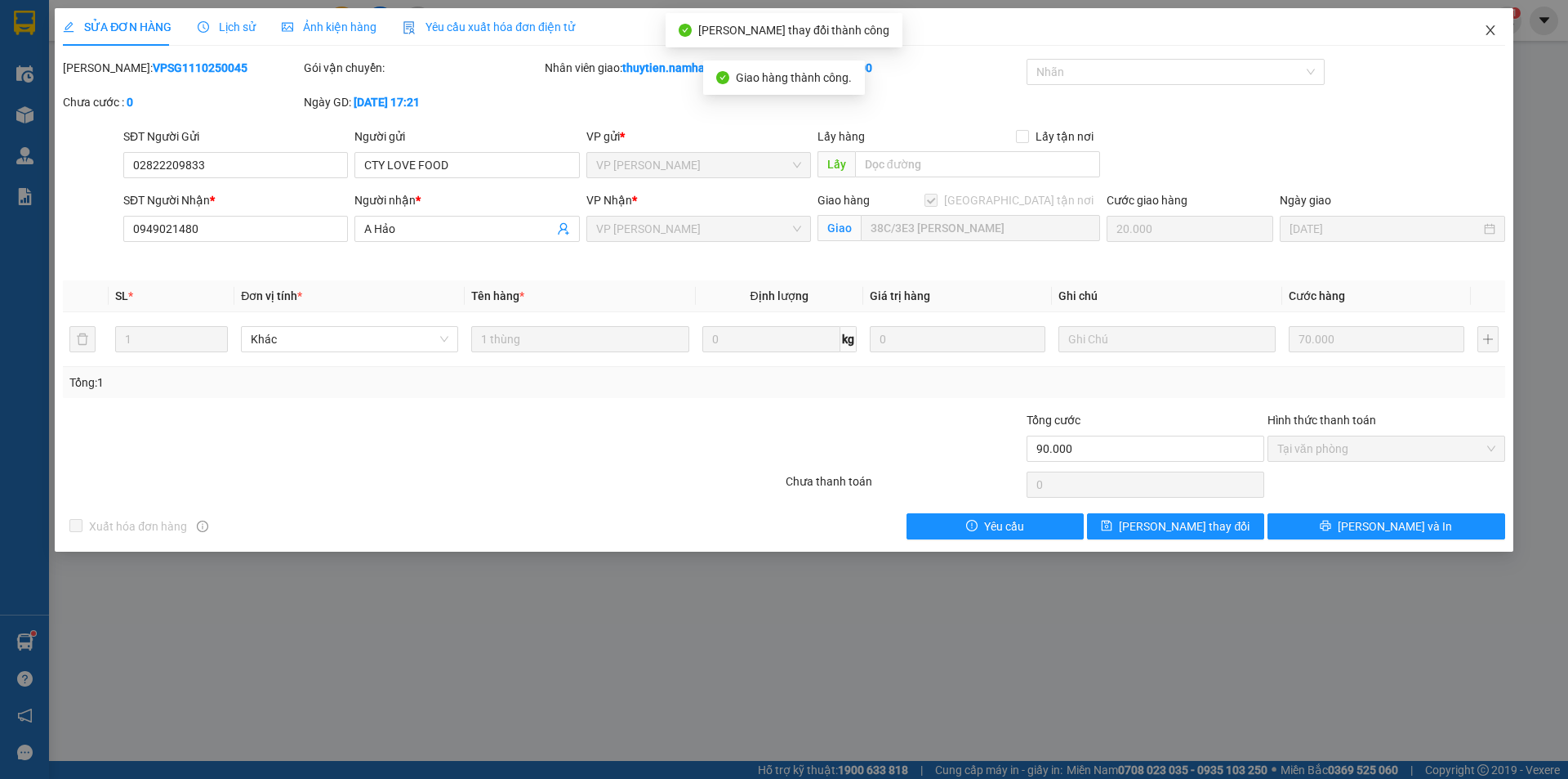
click at [1495, 26] on icon "close" at bounding box center [1490, 30] width 13 height 13
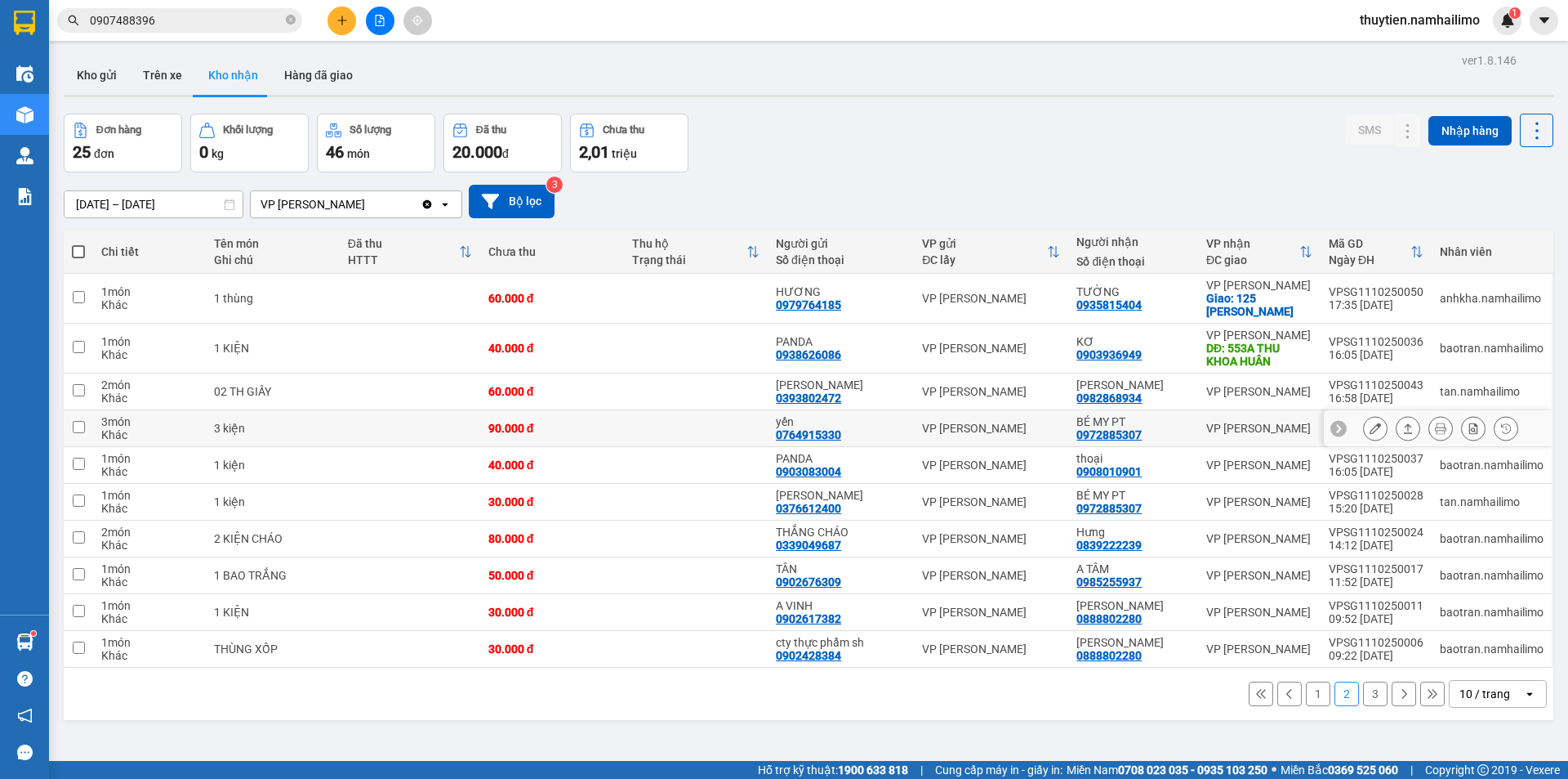
click at [1369, 425] on icon at bounding box center [1375, 428] width 11 height 11
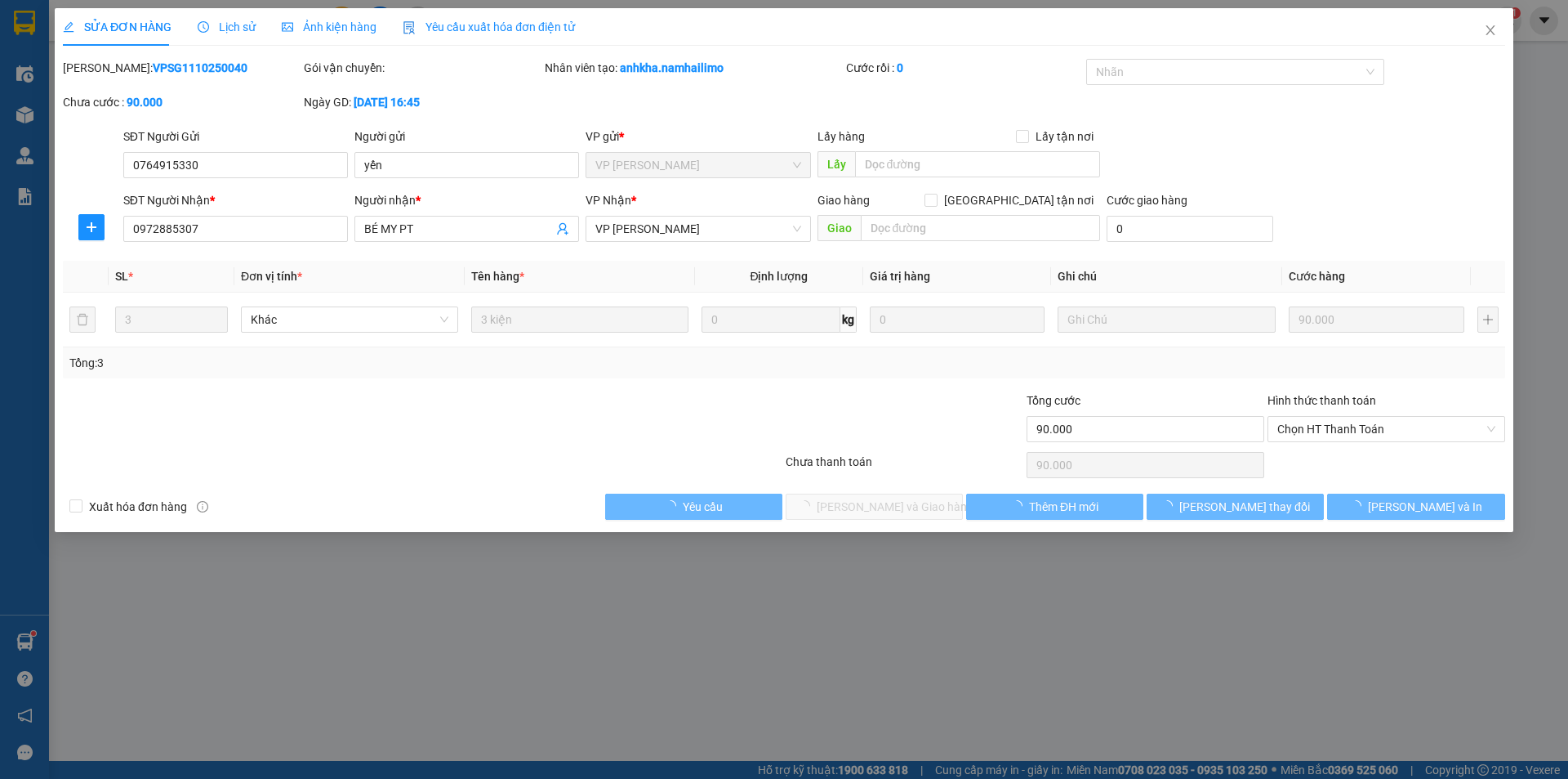
type input "0764915330"
type input "yến"
type input "0972885307"
type input "BÉ MY PT"
type input "90.000"
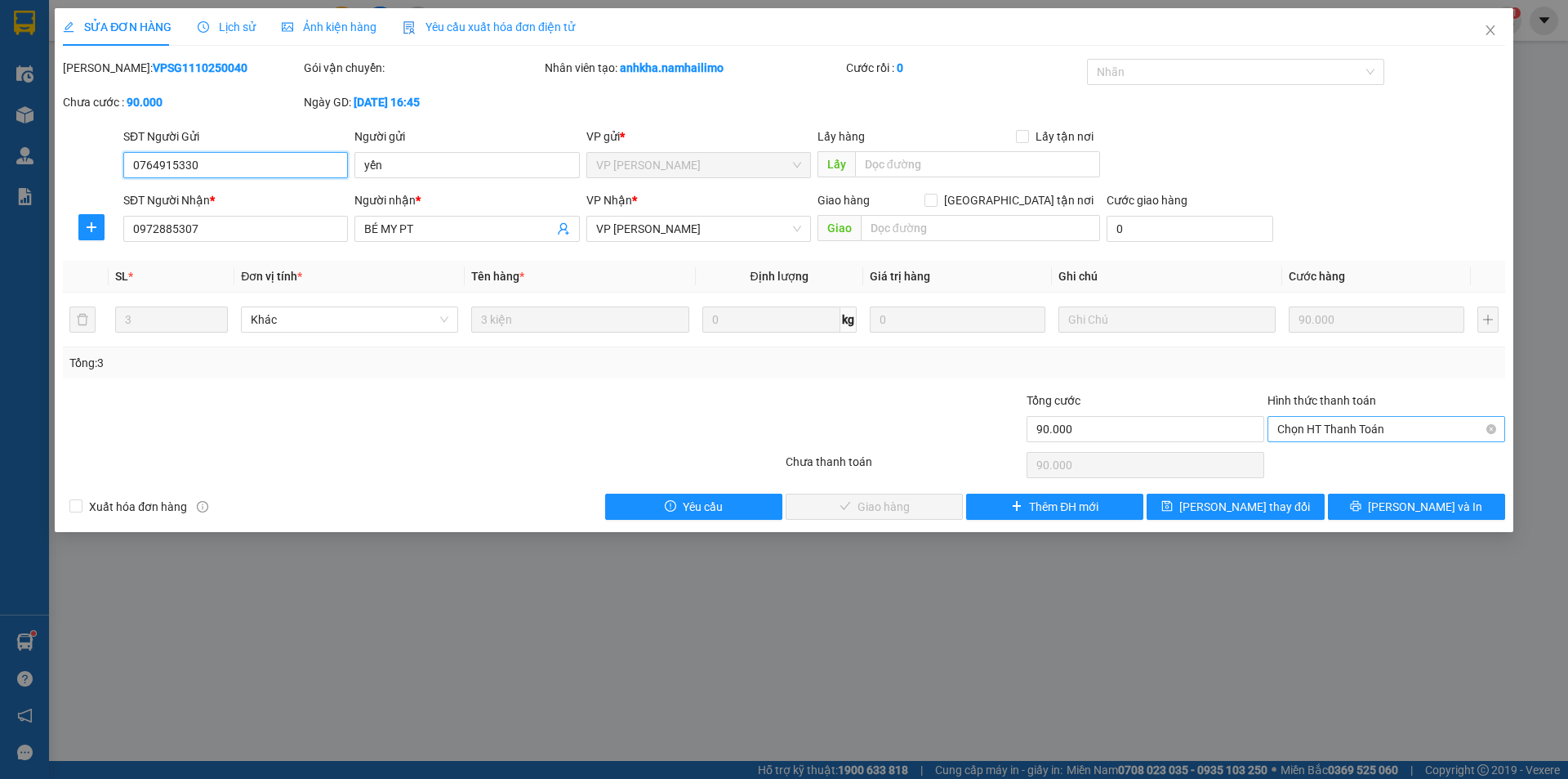
click at [1352, 428] on span "Chọn HT Thanh Toán" at bounding box center [1386, 429] width 218 height 25
click at [1336, 463] on div "Tại văn phòng" at bounding box center [1386, 462] width 218 height 18
type input "0"
drag, startPoint x: 904, startPoint y: 504, endPoint x: 1112, endPoint y: 338, distance: 266.1
click at [904, 504] on span "[PERSON_NAME] và Giao hàng" at bounding box center [896, 507] width 157 height 18
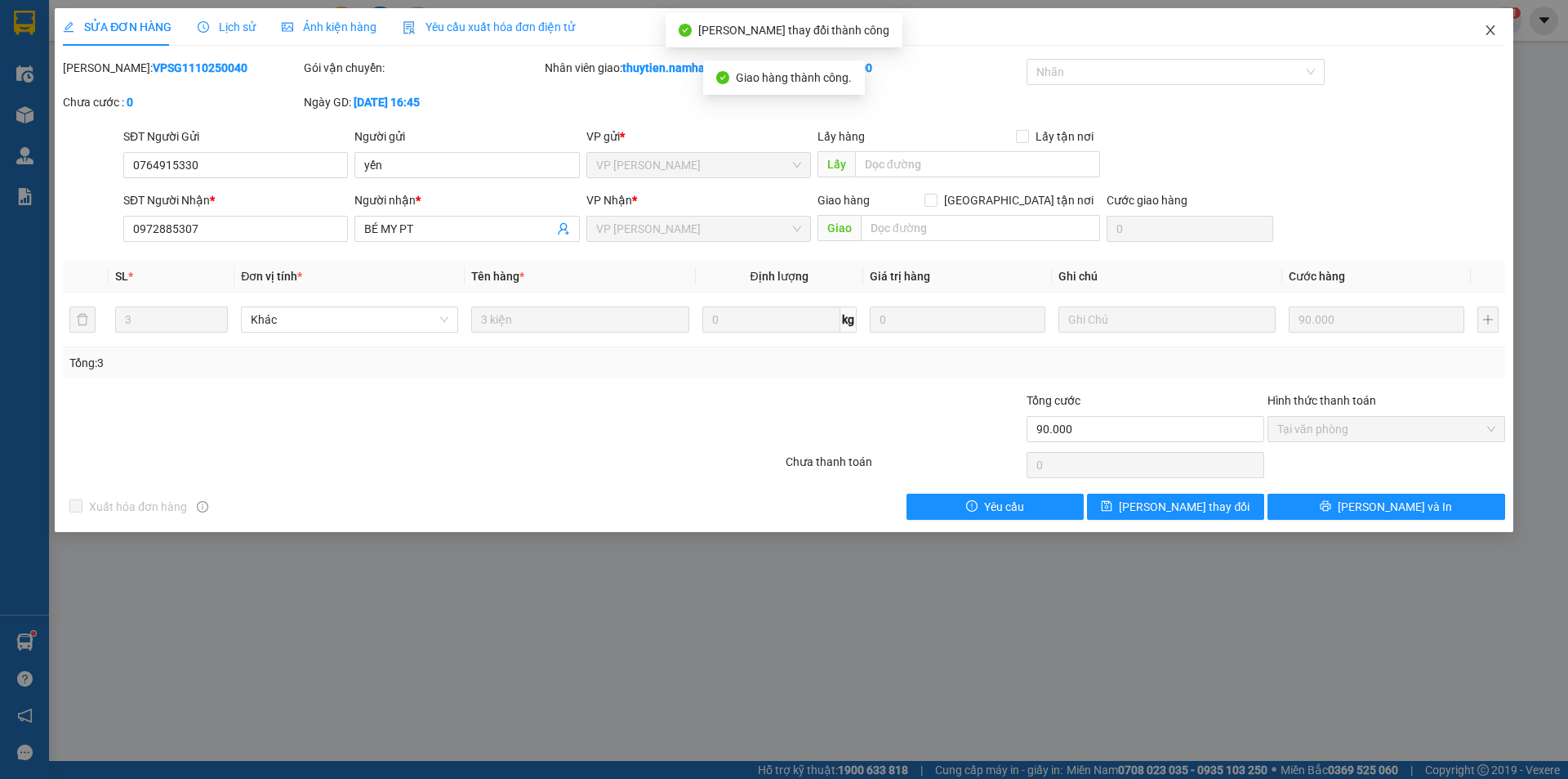
click at [1495, 26] on icon "close" at bounding box center [1490, 30] width 13 height 13
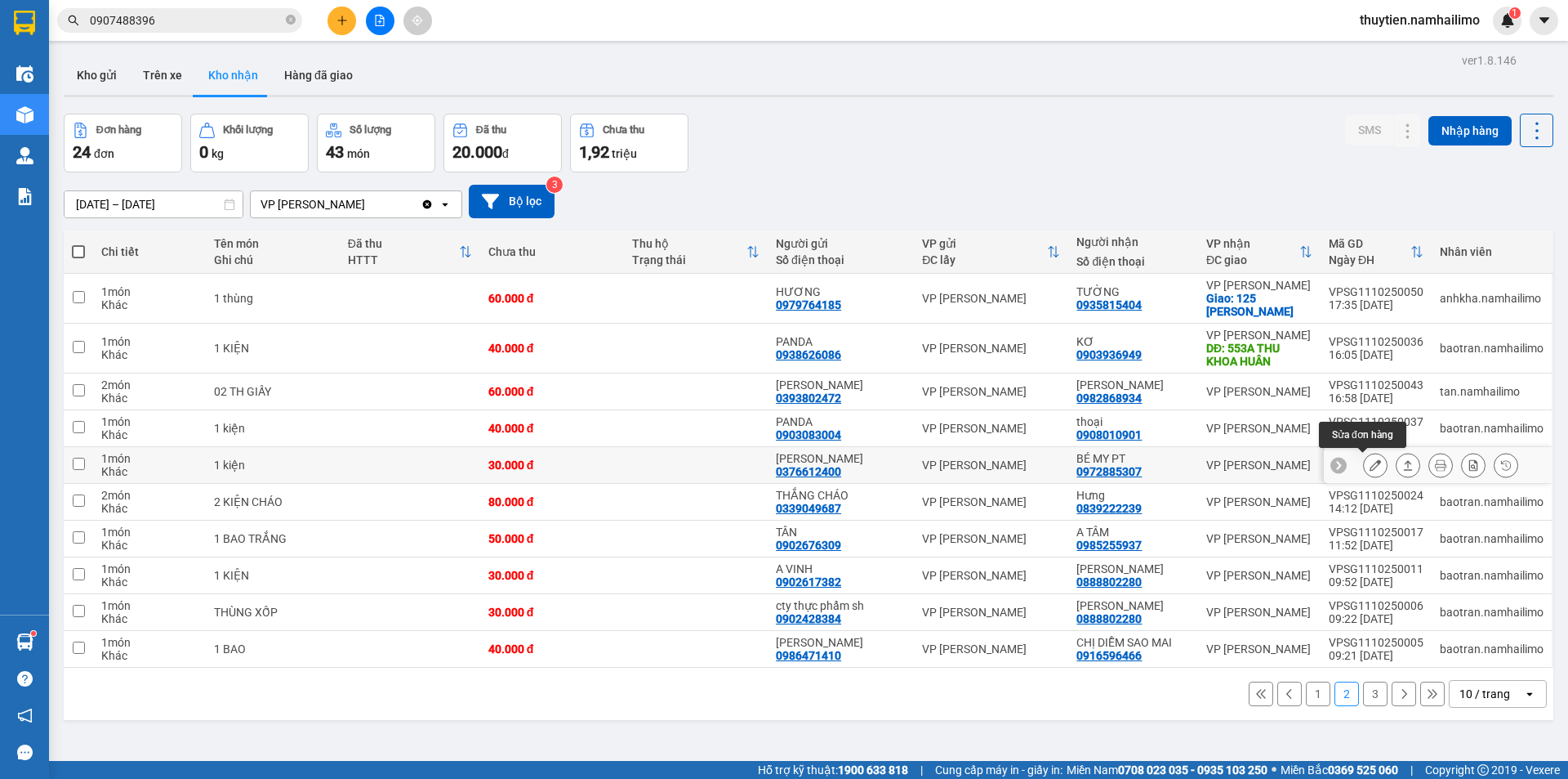
click at [1372, 464] on button at bounding box center [1375, 465] width 23 height 29
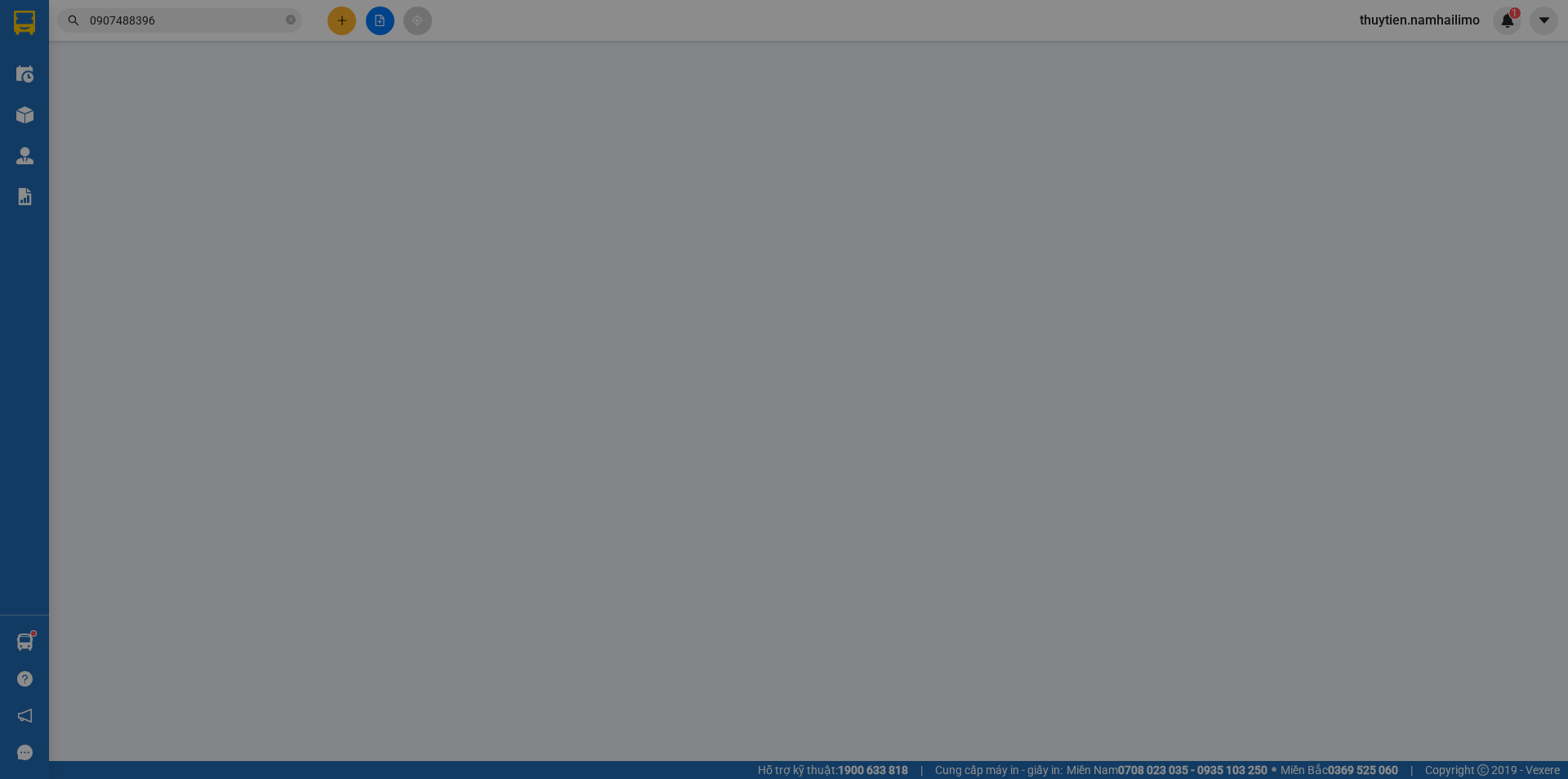
type input "0376612400"
type input "[PERSON_NAME]"
type input "0972885307"
type input "BÉ MY PT"
type input "30.000"
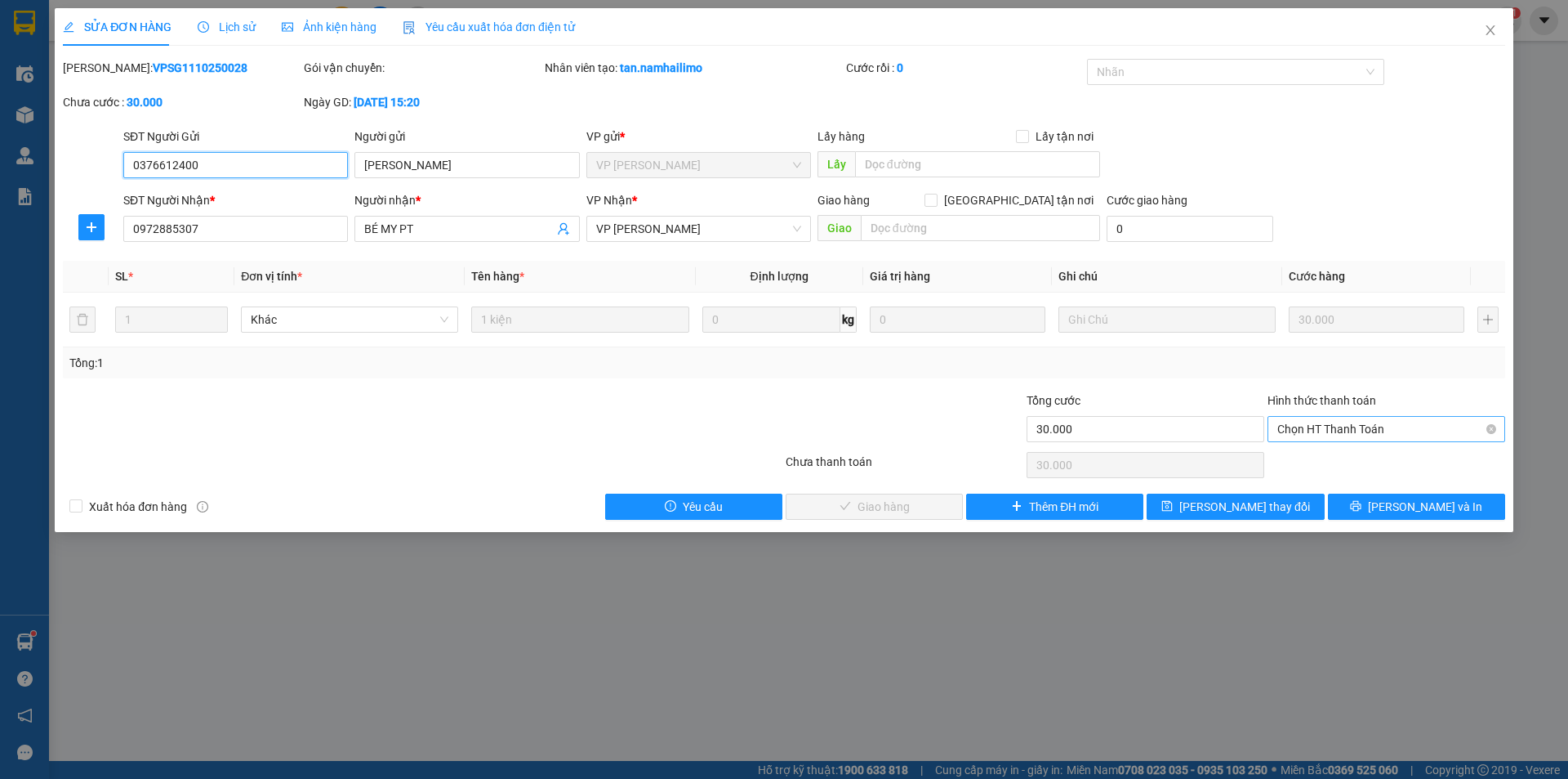
click at [1334, 428] on span "Chọn HT Thanh Toán" at bounding box center [1386, 429] width 218 height 25
click at [1323, 459] on div "Tại văn phòng" at bounding box center [1386, 462] width 218 height 18
type input "0"
drag, startPoint x: 891, startPoint y: 503, endPoint x: 1114, endPoint y: 289, distance: 309.1
click at [893, 494] on button "[PERSON_NAME] và Giao hàng" at bounding box center [874, 507] width 177 height 26
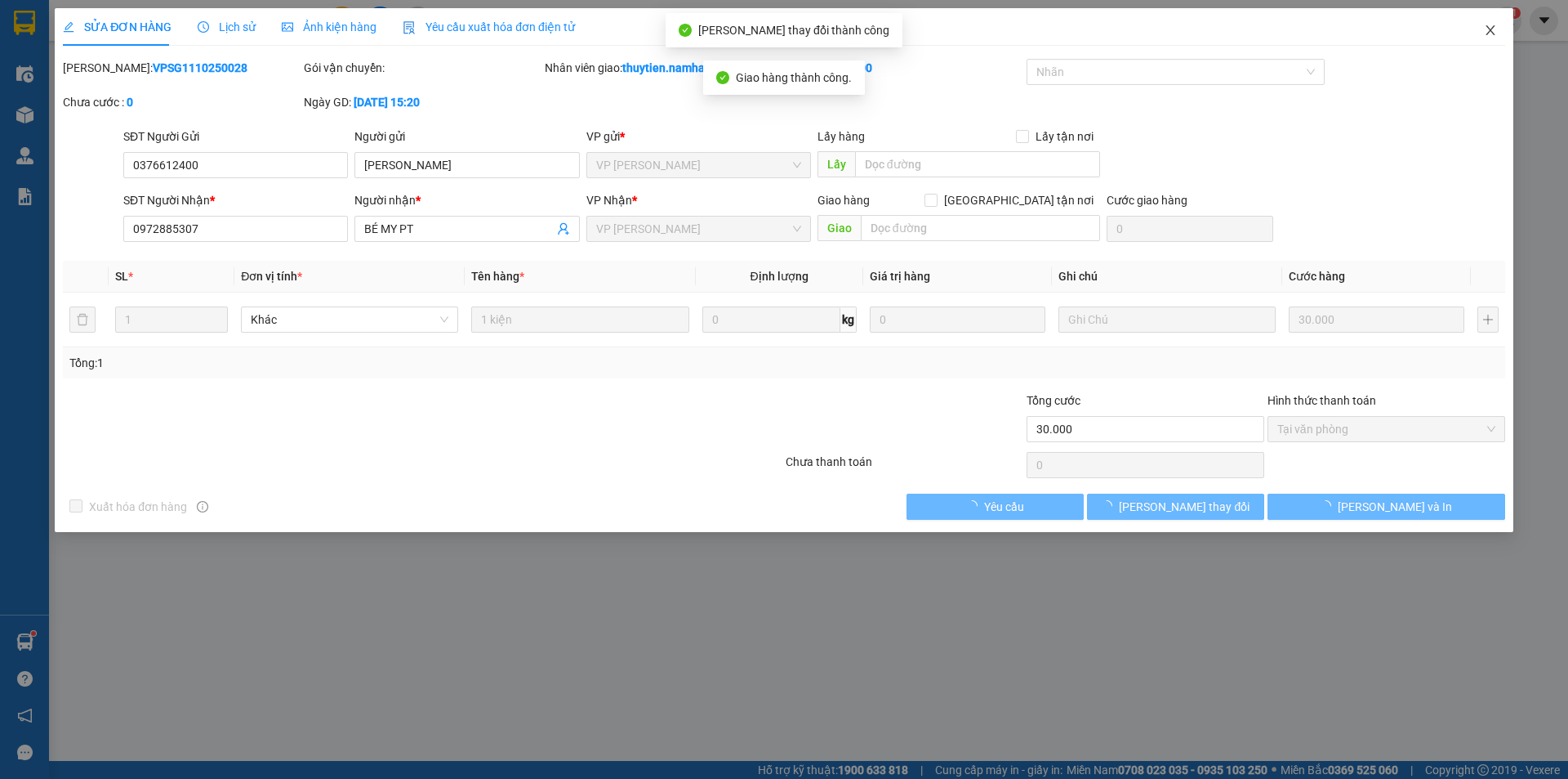
click at [1491, 32] on icon "close" at bounding box center [1490, 30] width 9 height 10
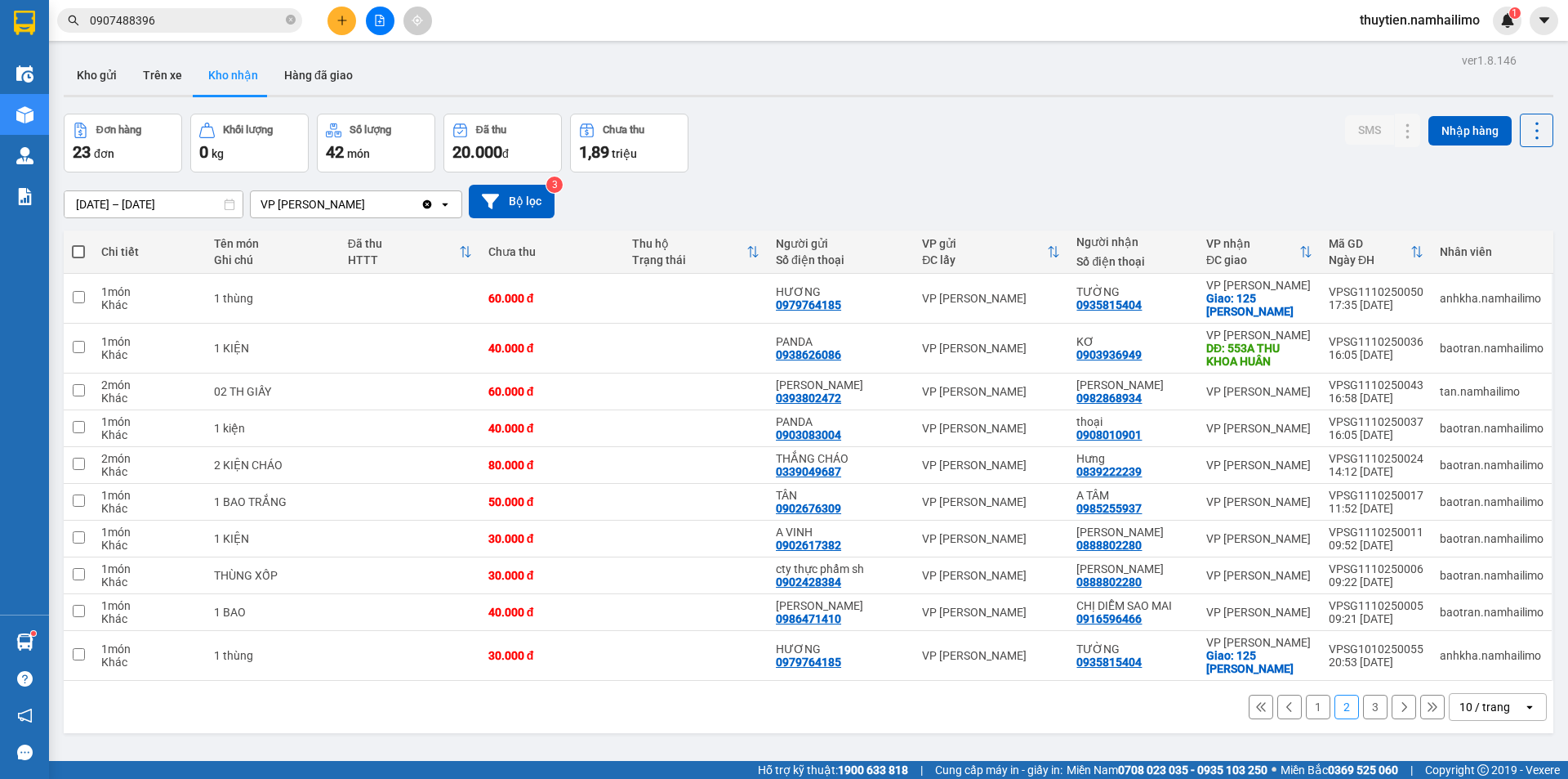
click at [1306, 706] on button "1" at bounding box center [1318, 707] width 25 height 25
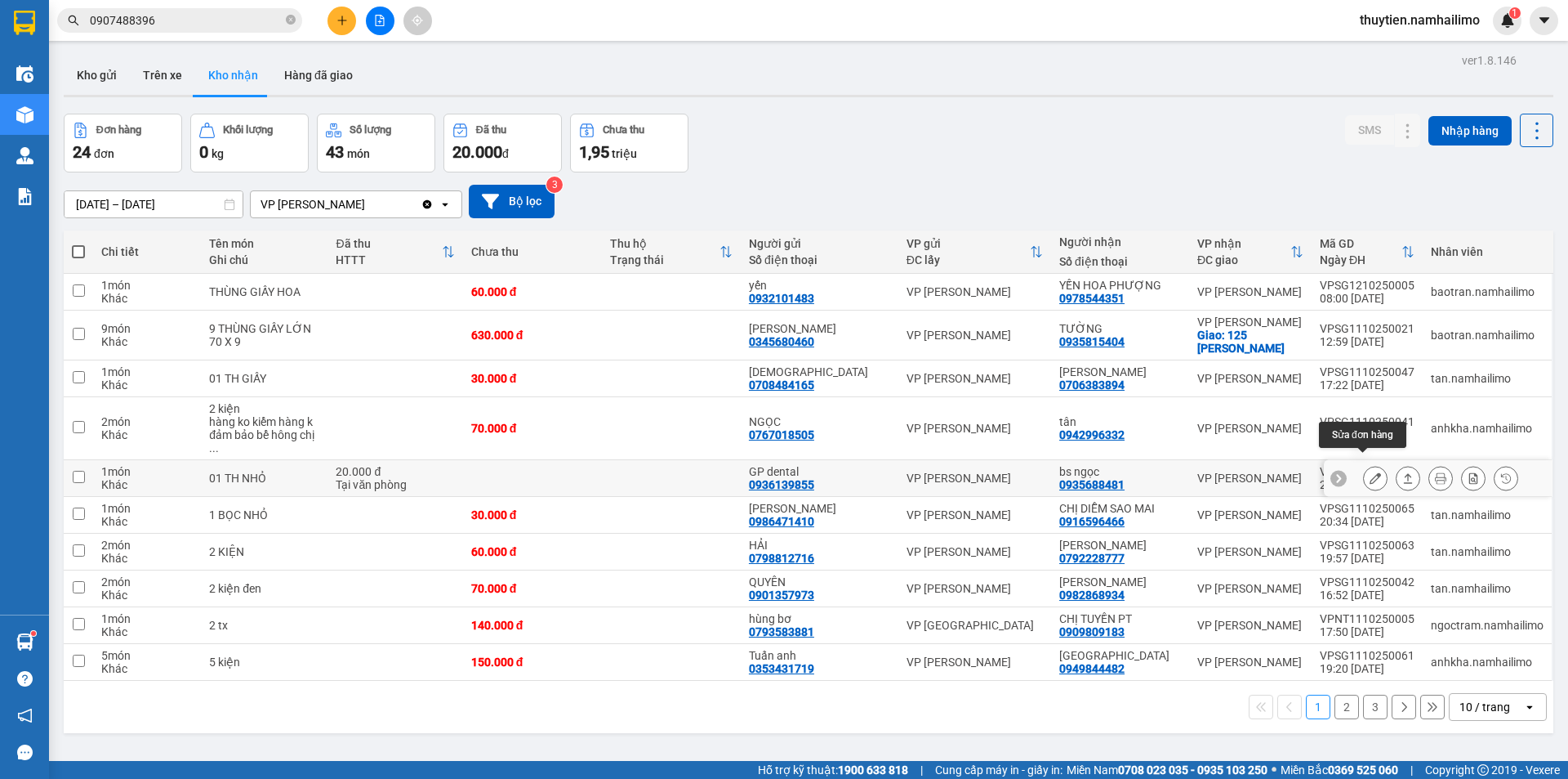
click at [1369, 472] on icon at bounding box center [1375, 478] width 11 height 11
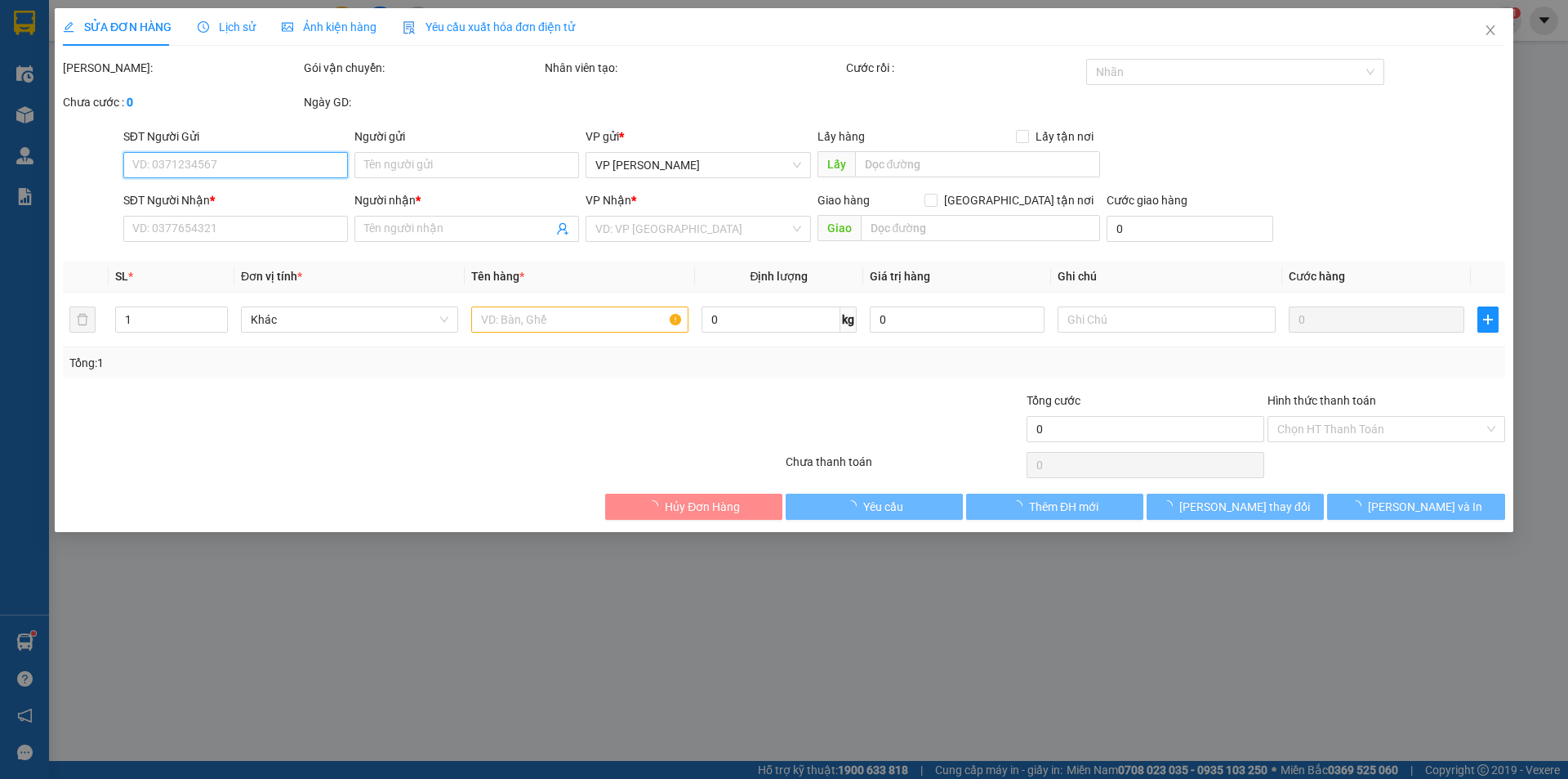
type input "0936139855"
type input "GP dental"
type input "0935688481"
type input "bs ngọc"
type input "20.000"
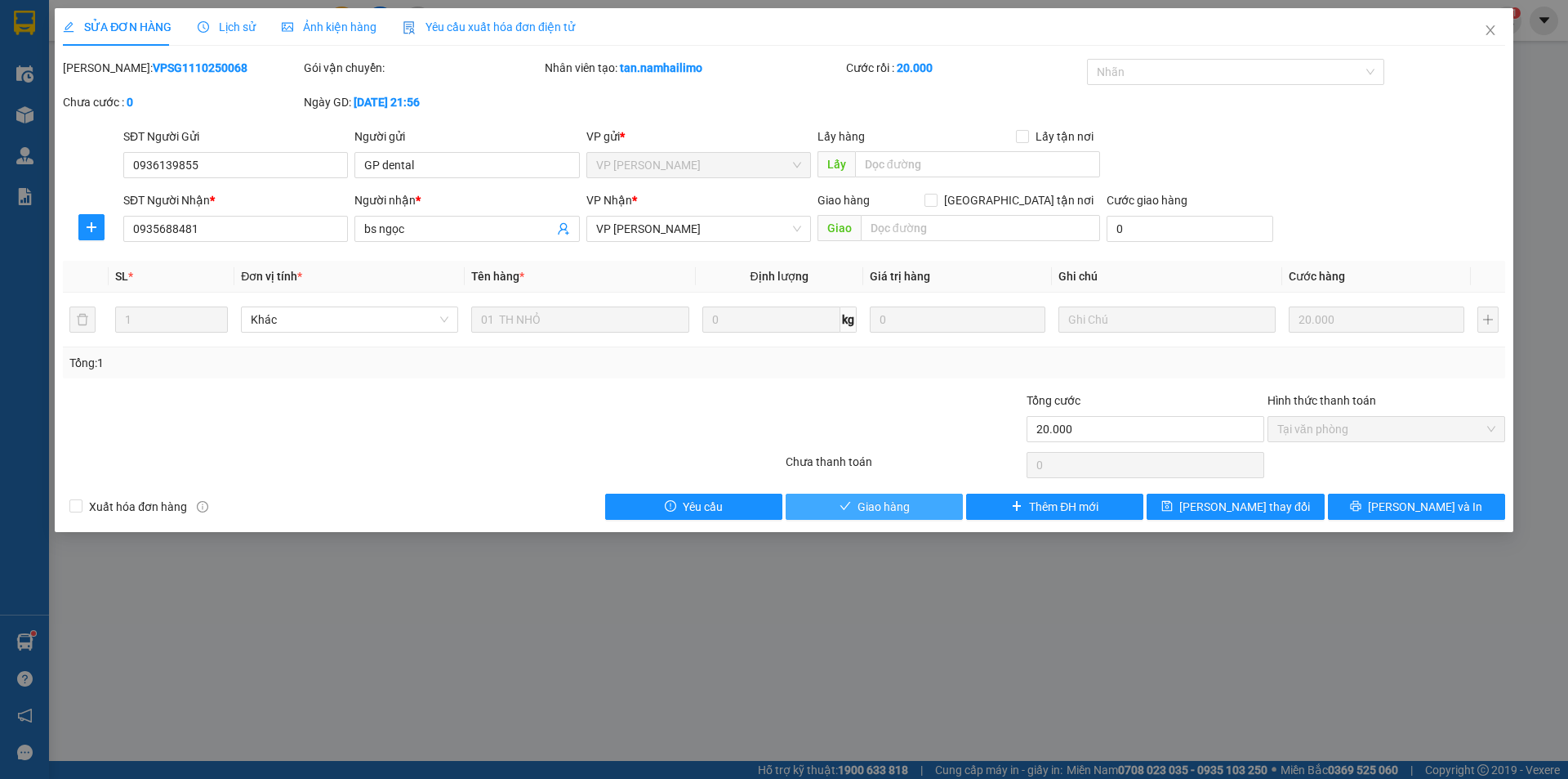
click at [876, 510] on span "Giao hàng" at bounding box center [884, 507] width 52 height 18
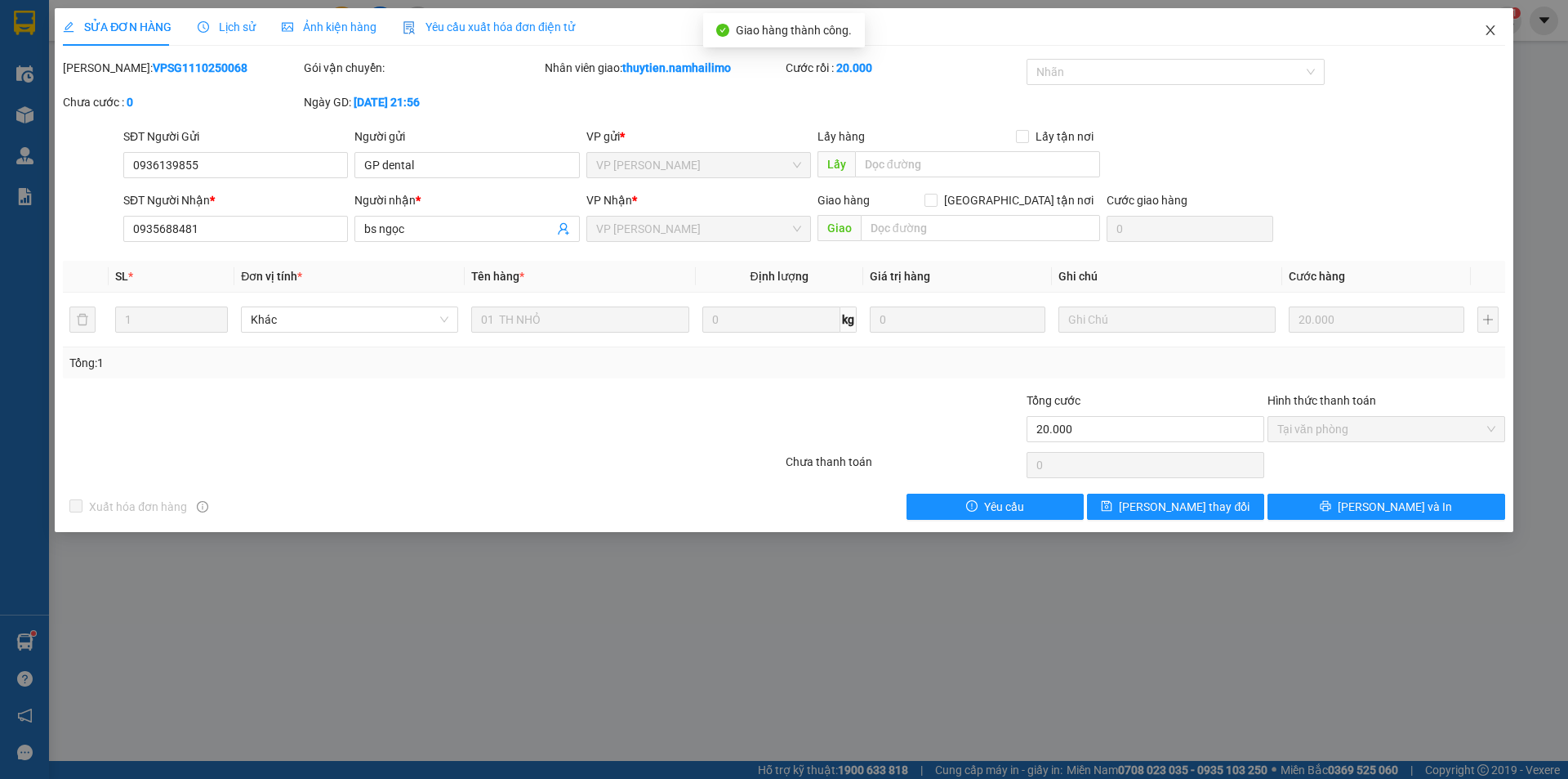
click at [1496, 22] on span "Close" at bounding box center [1490, 31] width 46 height 46
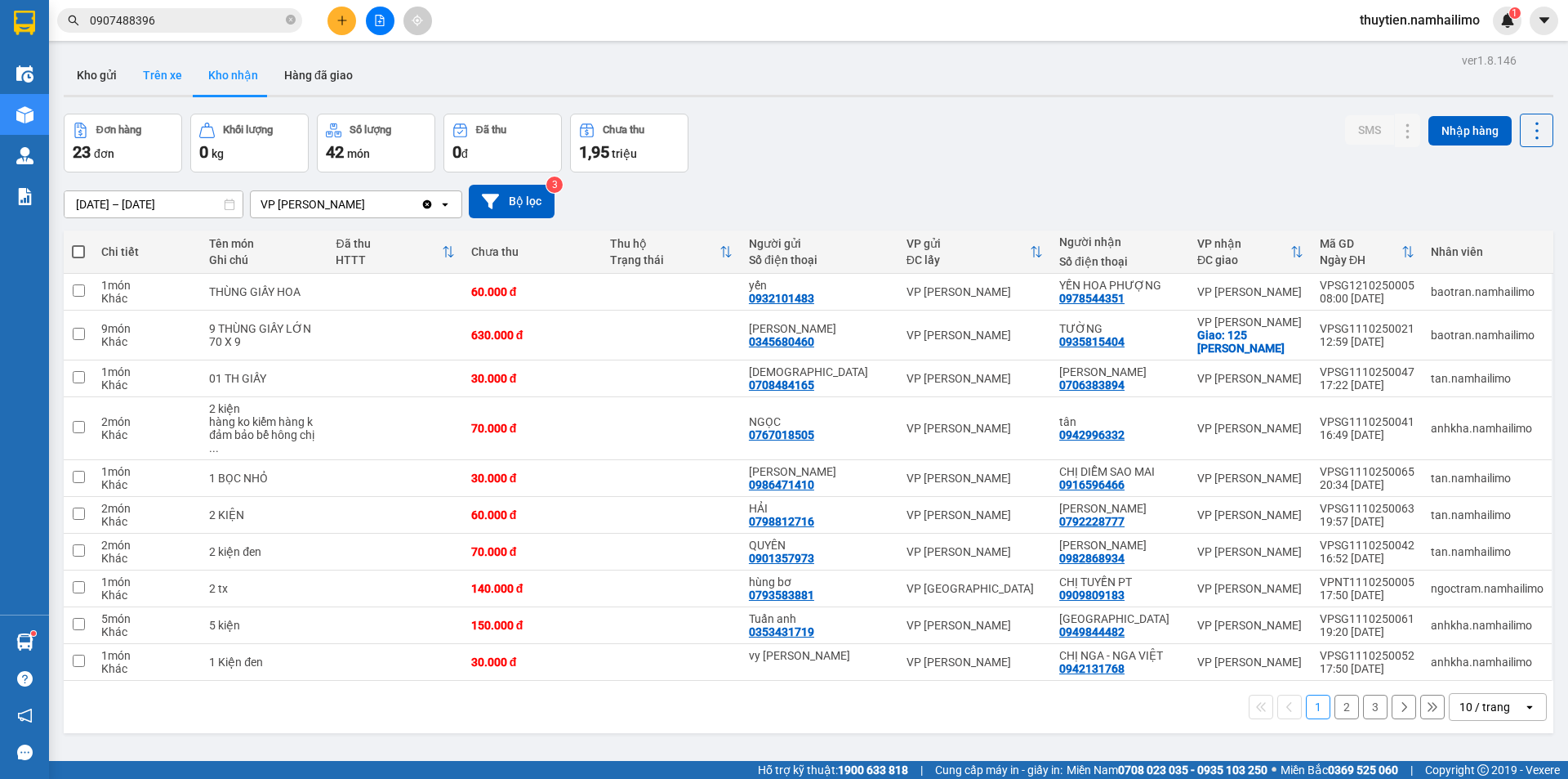
click at [171, 72] on button "Trên xe" at bounding box center [163, 75] width 65 height 39
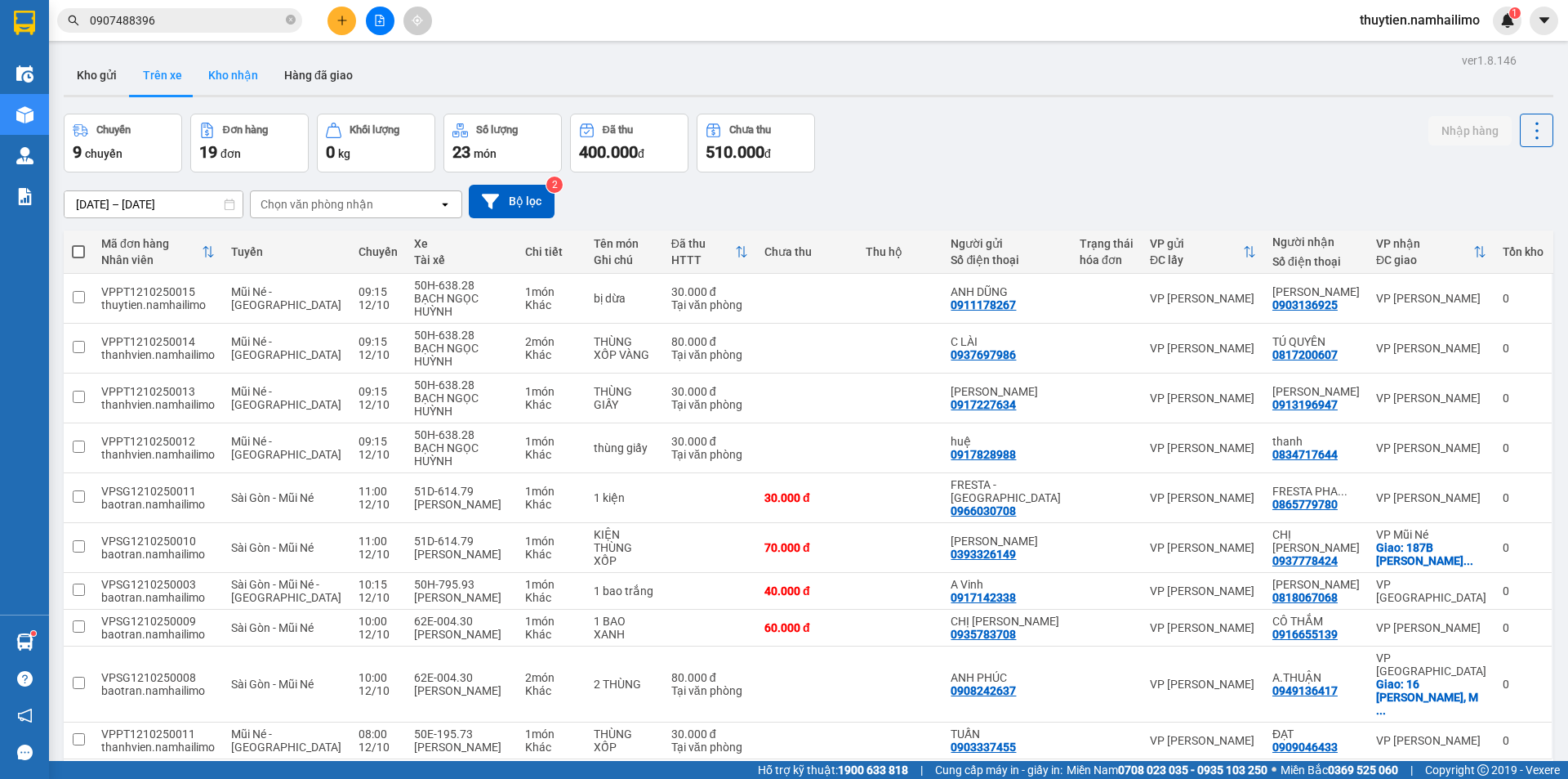
click at [242, 62] on button "Kho nhận" at bounding box center [233, 75] width 76 height 39
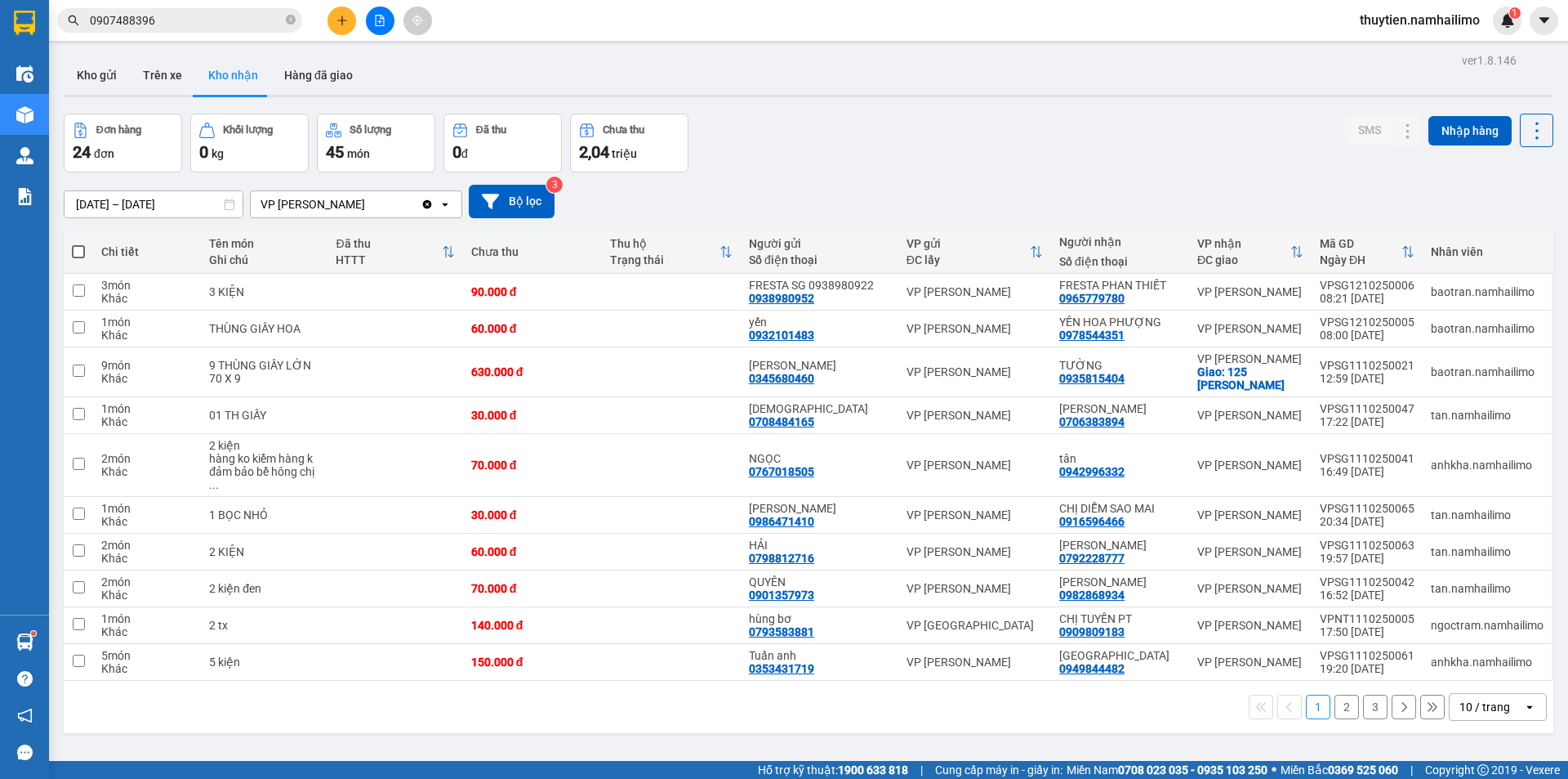
click at [1334, 695] on button "2" at bounding box center [1347, 707] width 25 height 25
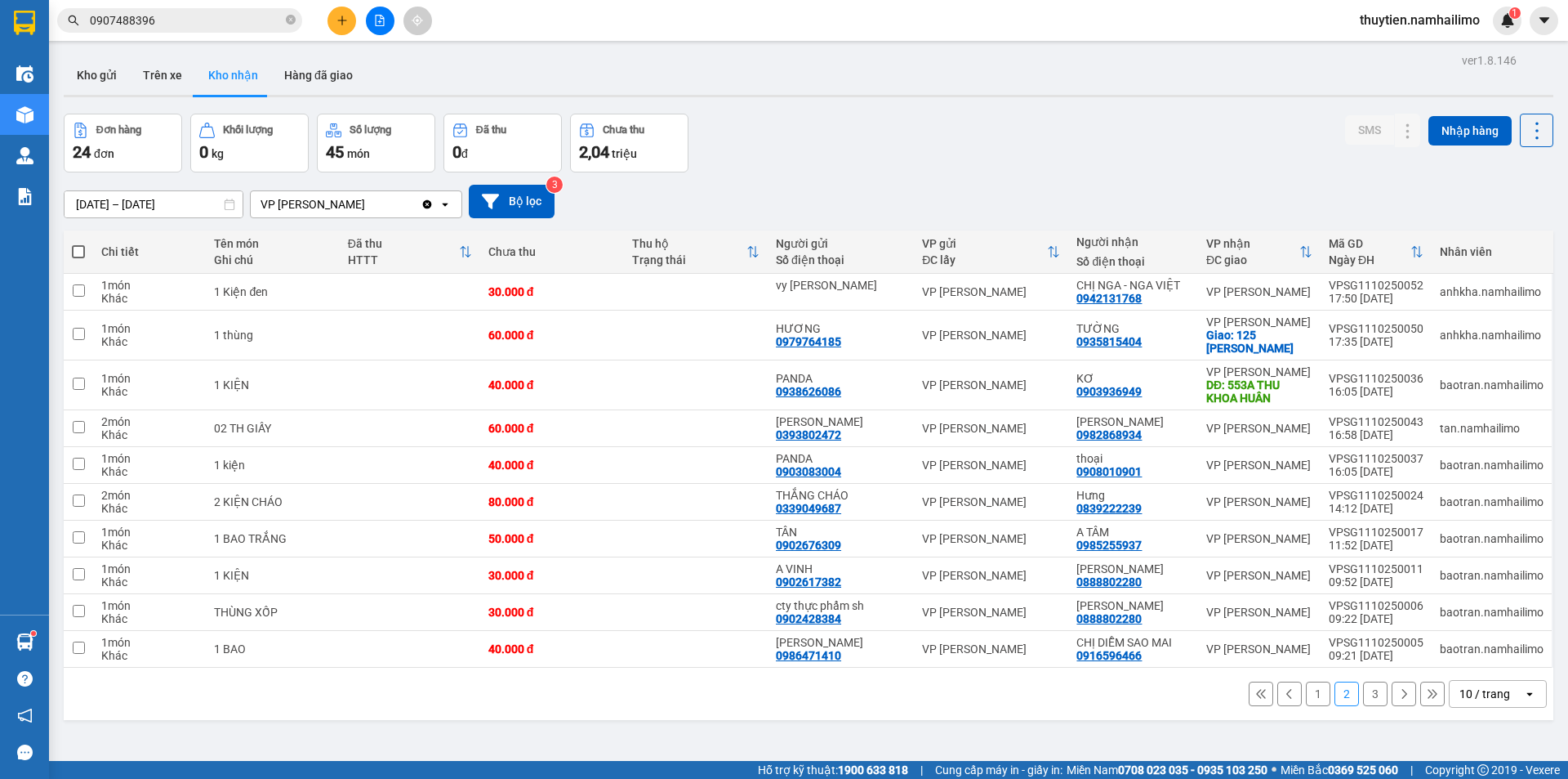
click at [1366, 696] on button "3" at bounding box center [1375, 694] width 25 height 25
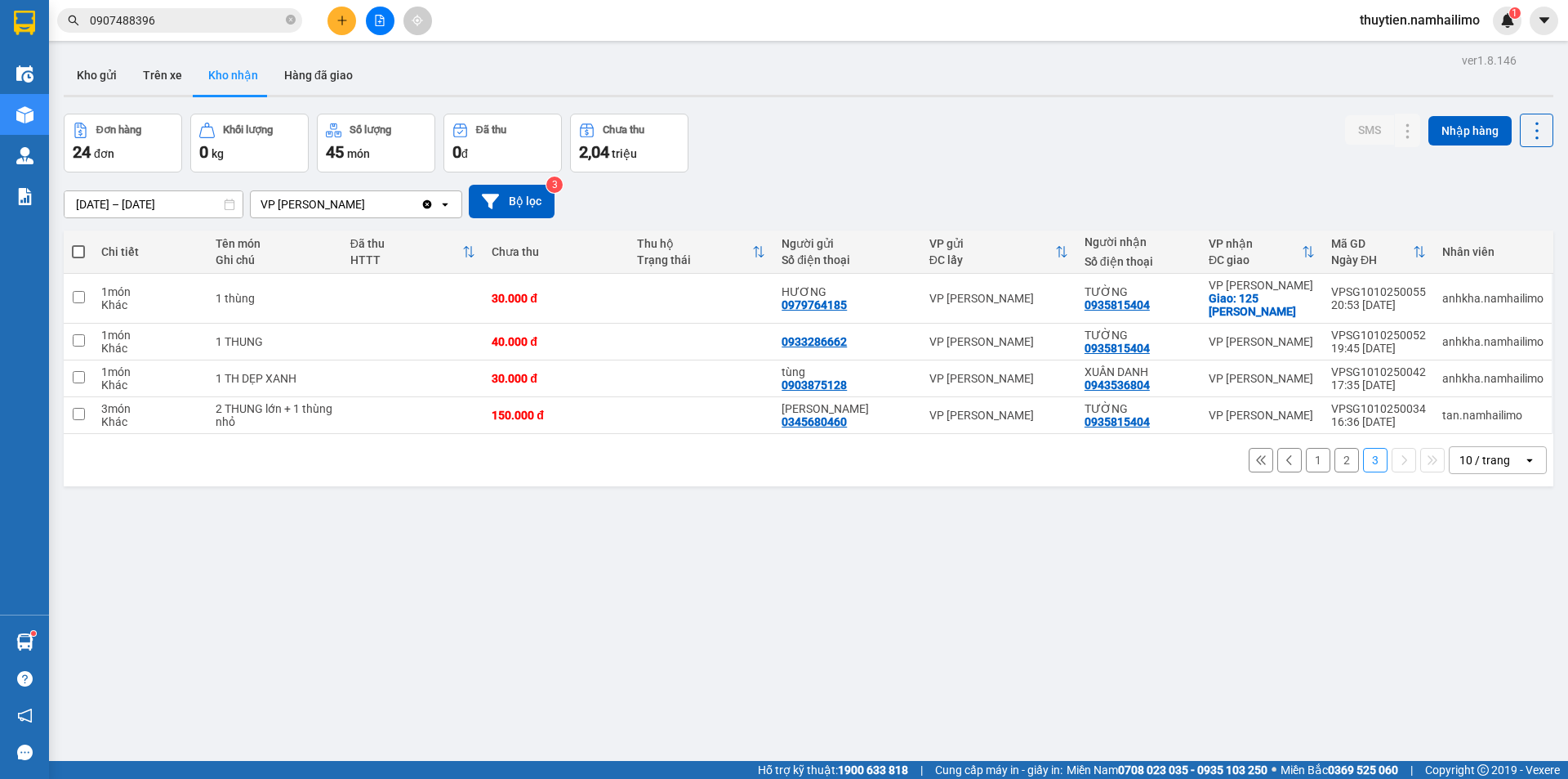
click at [1307, 463] on button "1" at bounding box center [1318, 460] width 25 height 25
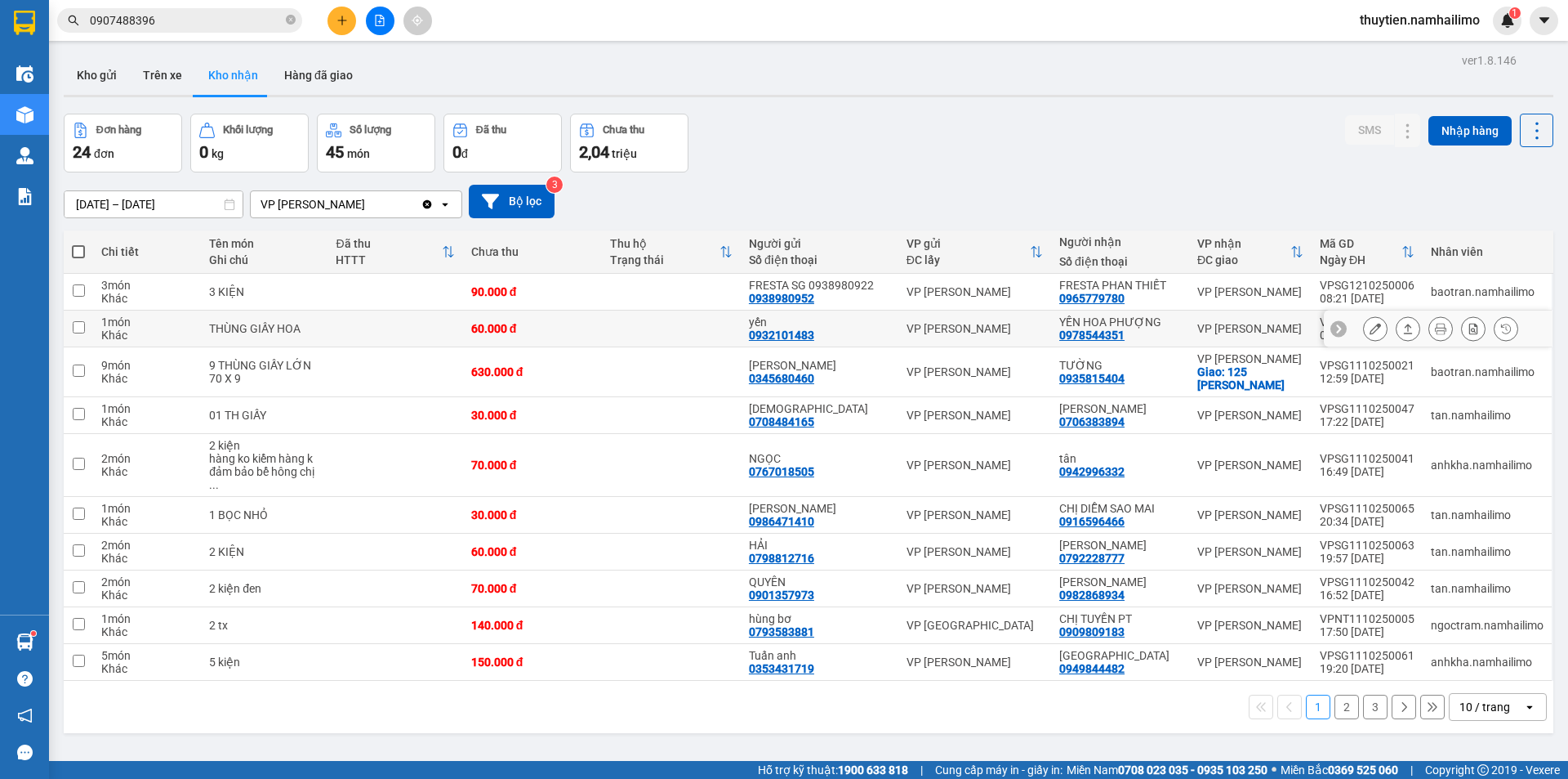
click at [1369, 328] on icon at bounding box center [1375, 329] width 11 height 11
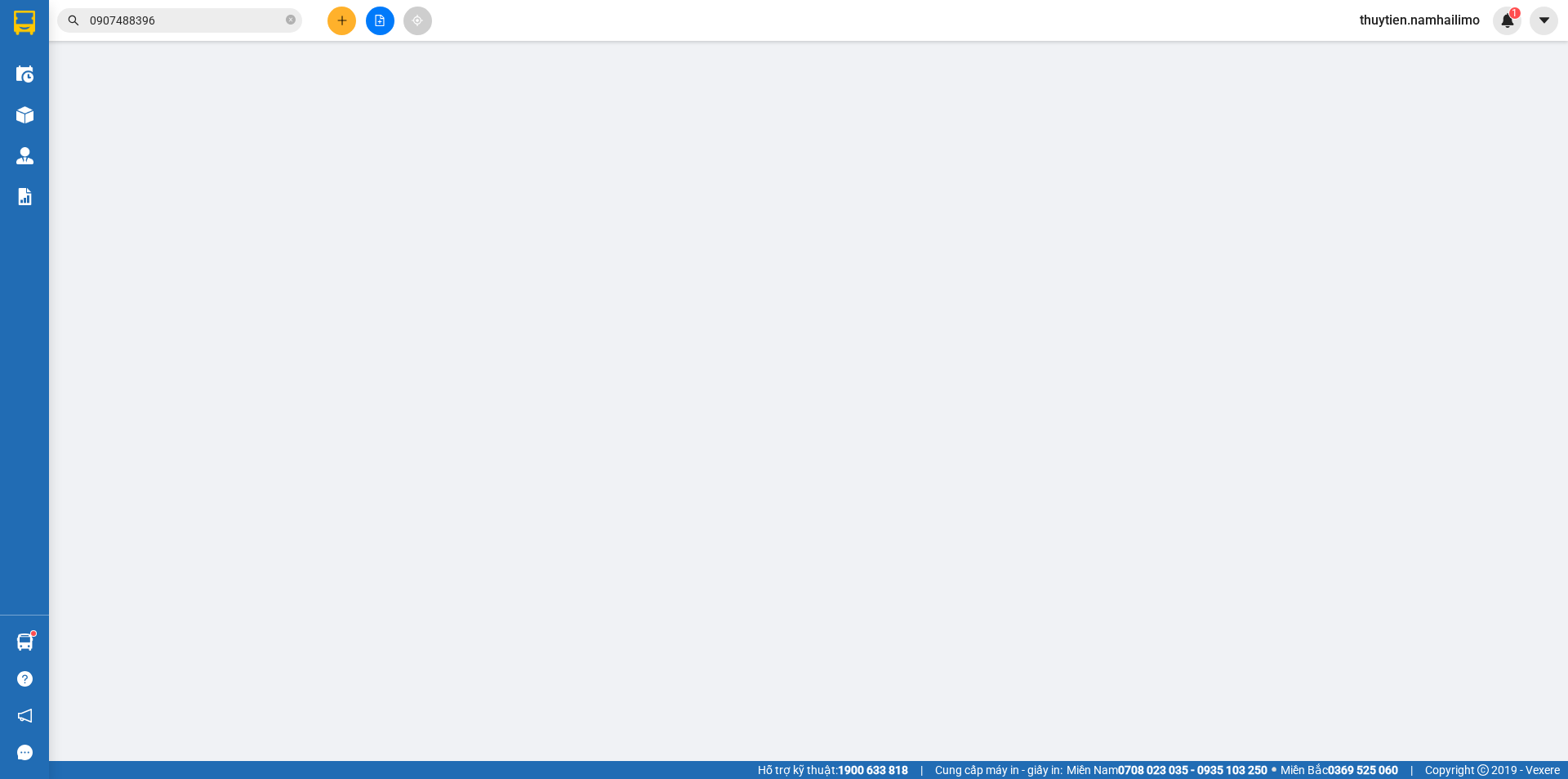
type input "0932101483"
type input "yến"
type input "0978544351"
type input "YẾN HOA PHƯỢNG"
type input "60.000"
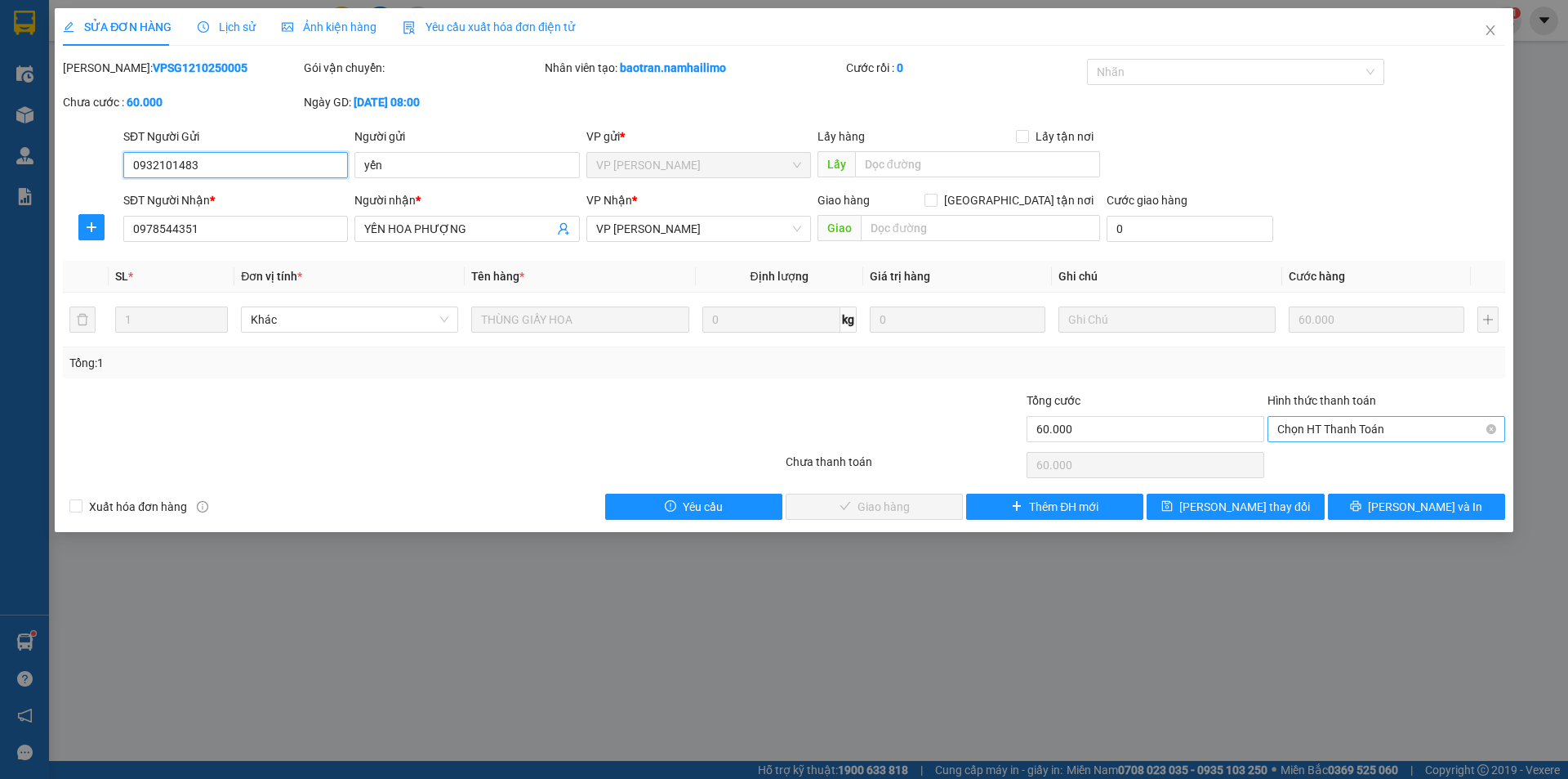
click at [1365, 418] on span "Chọn HT Thanh Toán" at bounding box center [1386, 429] width 218 height 25
click at [1344, 463] on div "Tại văn phòng" at bounding box center [1386, 462] width 218 height 18
type input "0"
click at [913, 498] on span "[PERSON_NAME] và Giao hàng" at bounding box center [896, 507] width 157 height 18
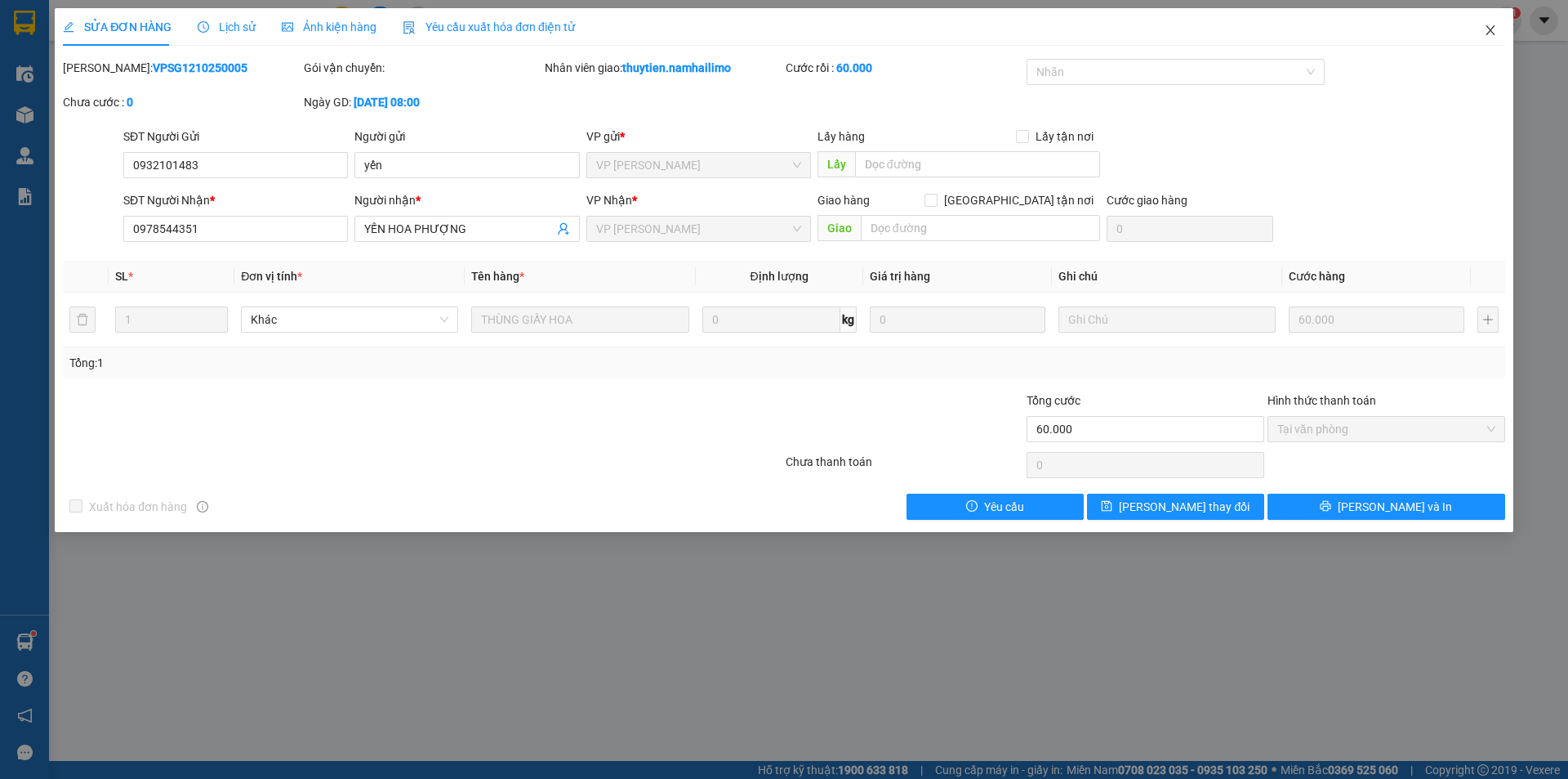
click at [1494, 25] on icon "close" at bounding box center [1490, 30] width 13 height 13
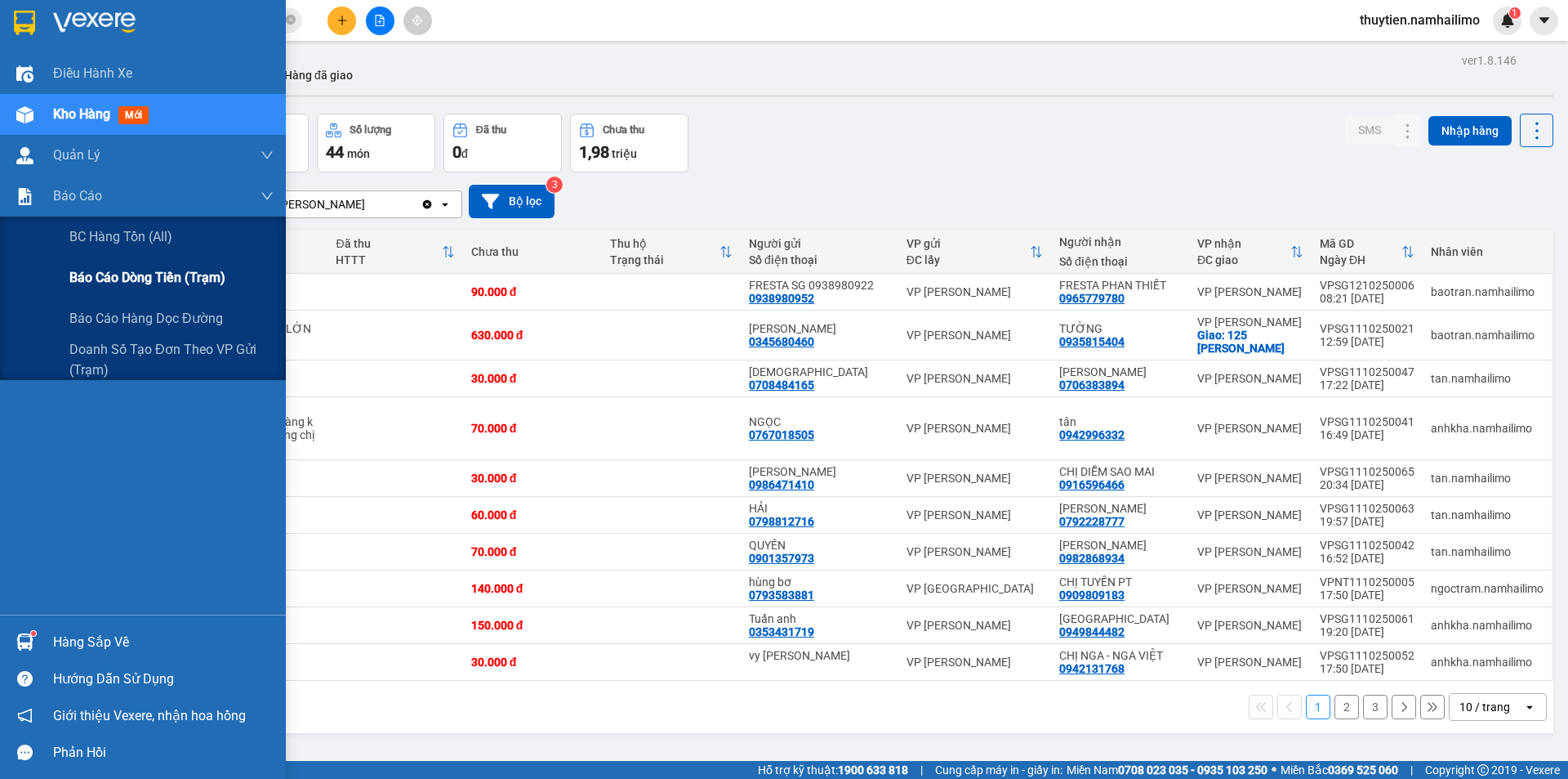
click at [168, 282] on span "Báo cáo dòng tiền (trạm)" at bounding box center [147, 277] width 156 height 20
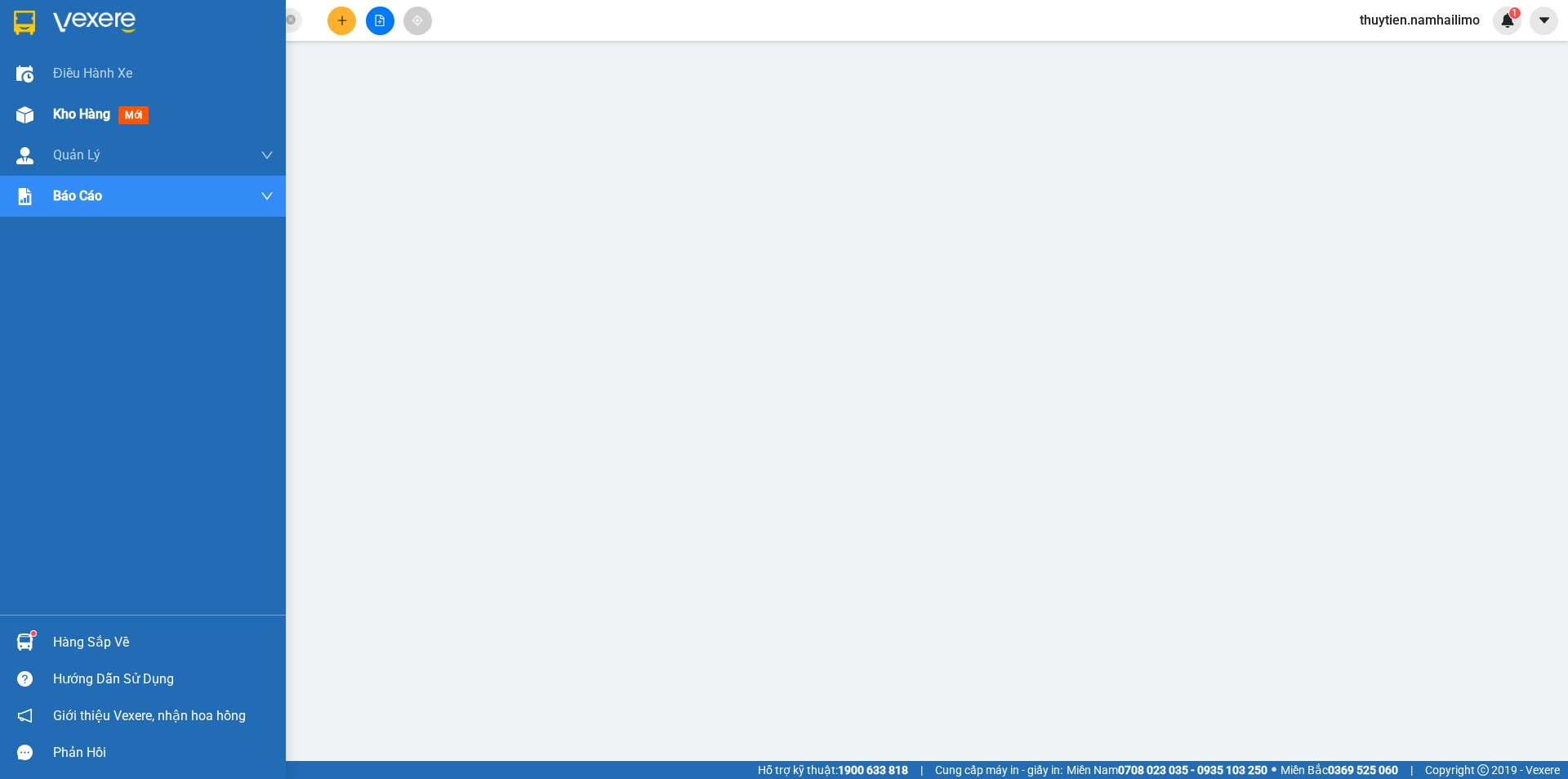
click at [63, 113] on span "Kho hàng" at bounding box center [82, 114] width 57 height 16
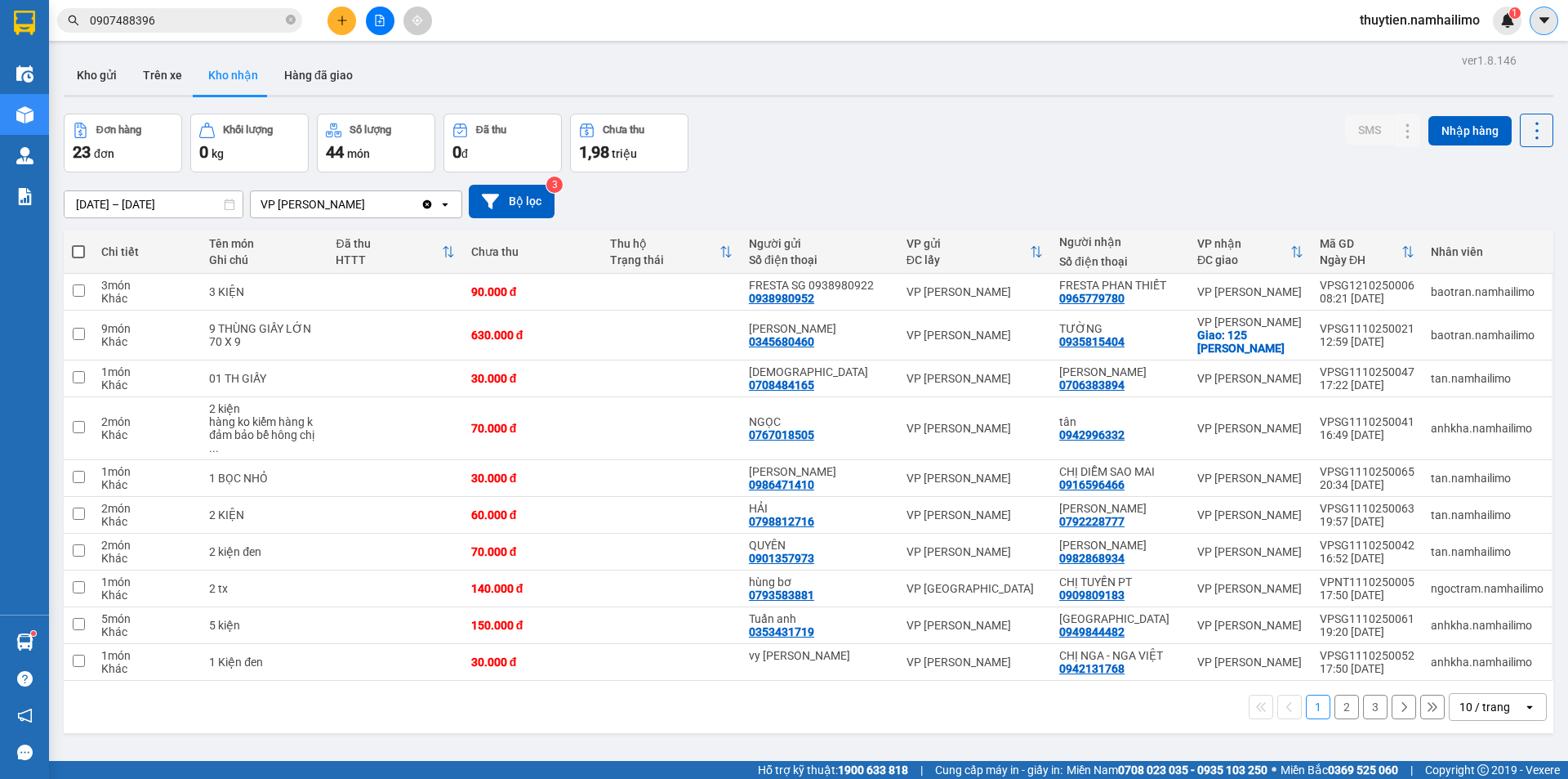
click at [1545, 19] on icon "caret-down" at bounding box center [1543, 20] width 10 height 6
click at [1452, 20] on span "thuytien.namhailimo" at bounding box center [1419, 20] width 146 height 20
click at [1445, 47] on span "Đăng xuất" at bounding box center [1427, 51] width 113 height 18
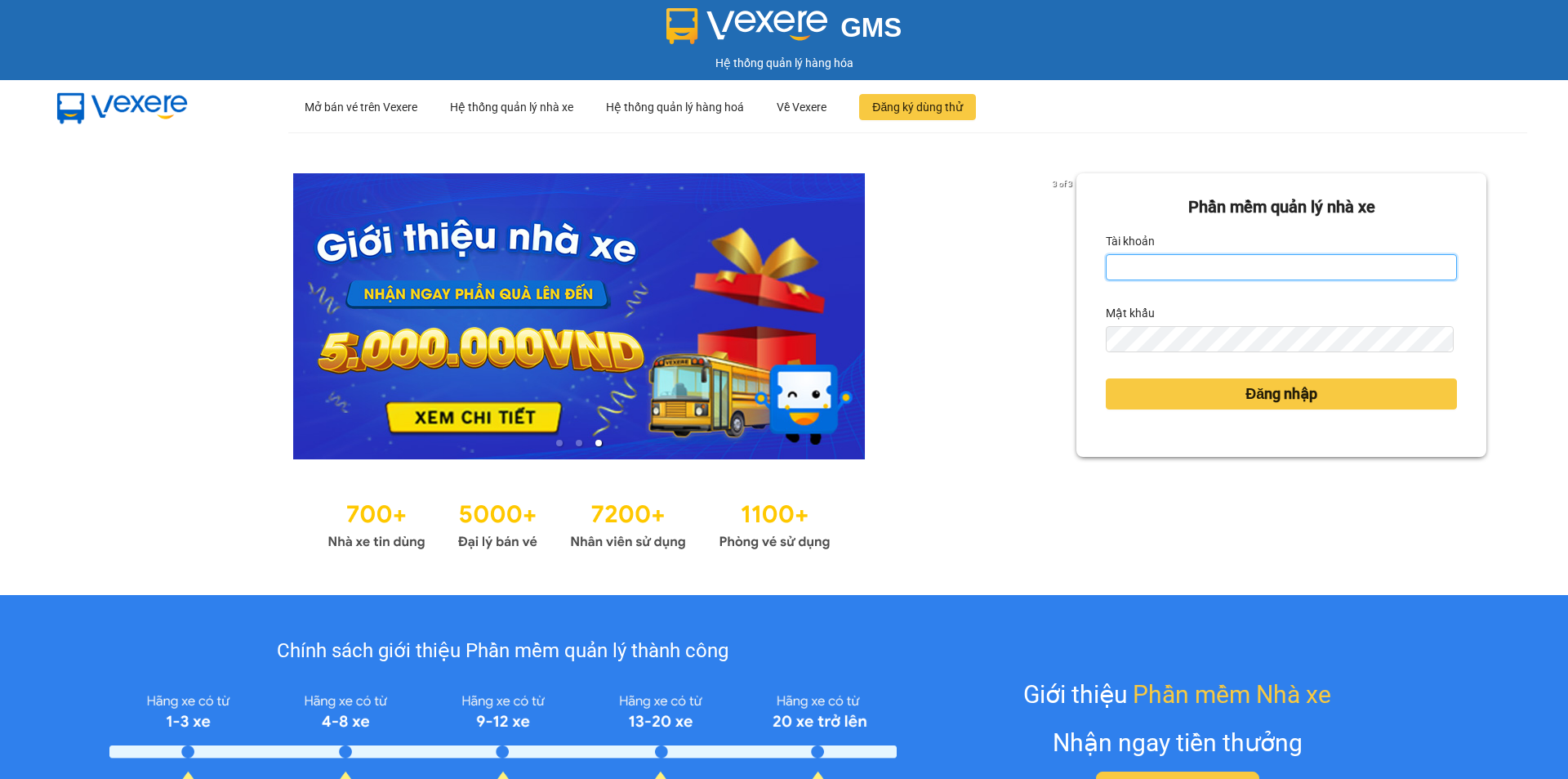
click at [1193, 271] on input "Tài khoản" at bounding box center [1281, 267] width 351 height 26
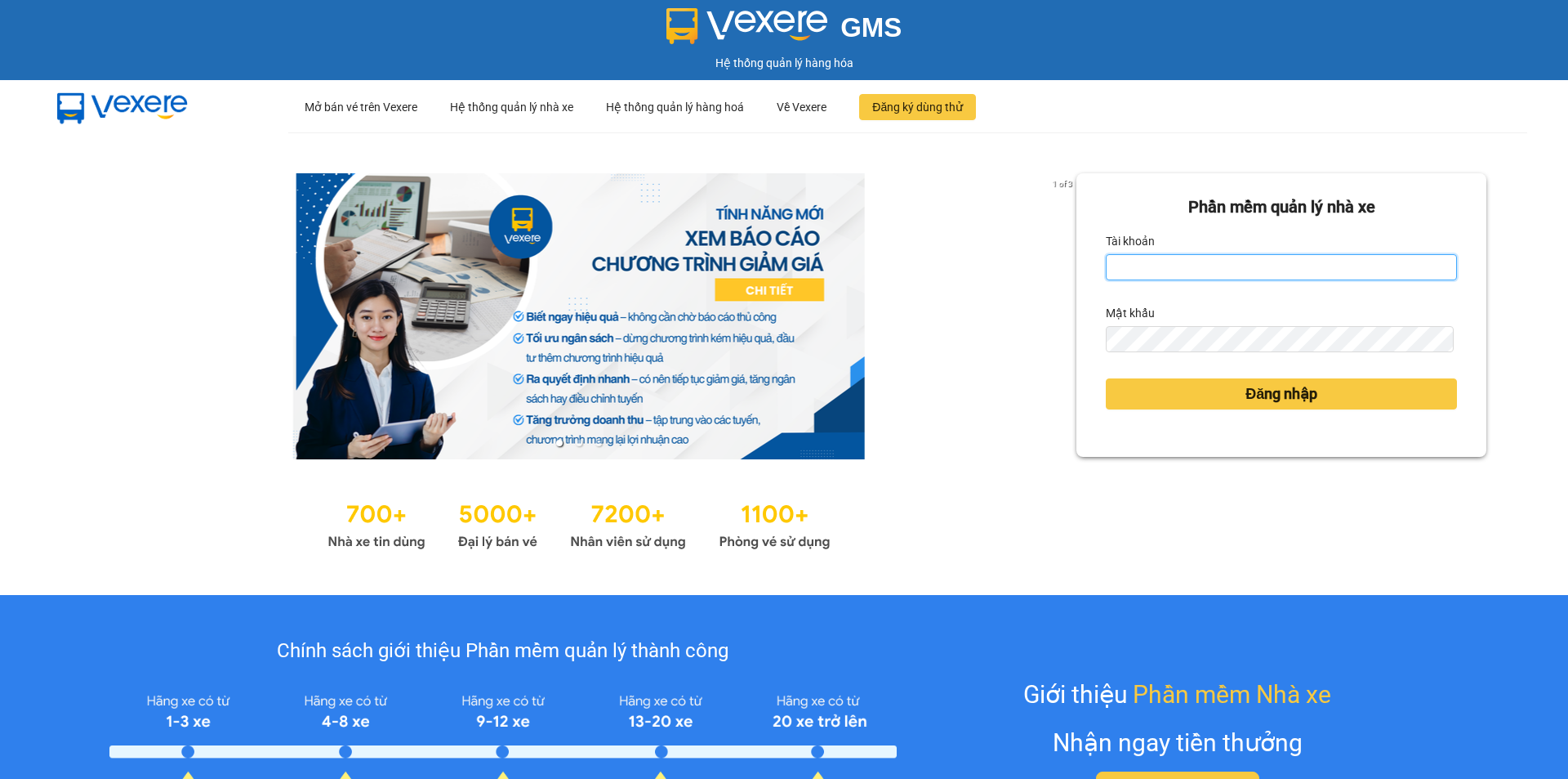
type input "ngapt.namhailimo"
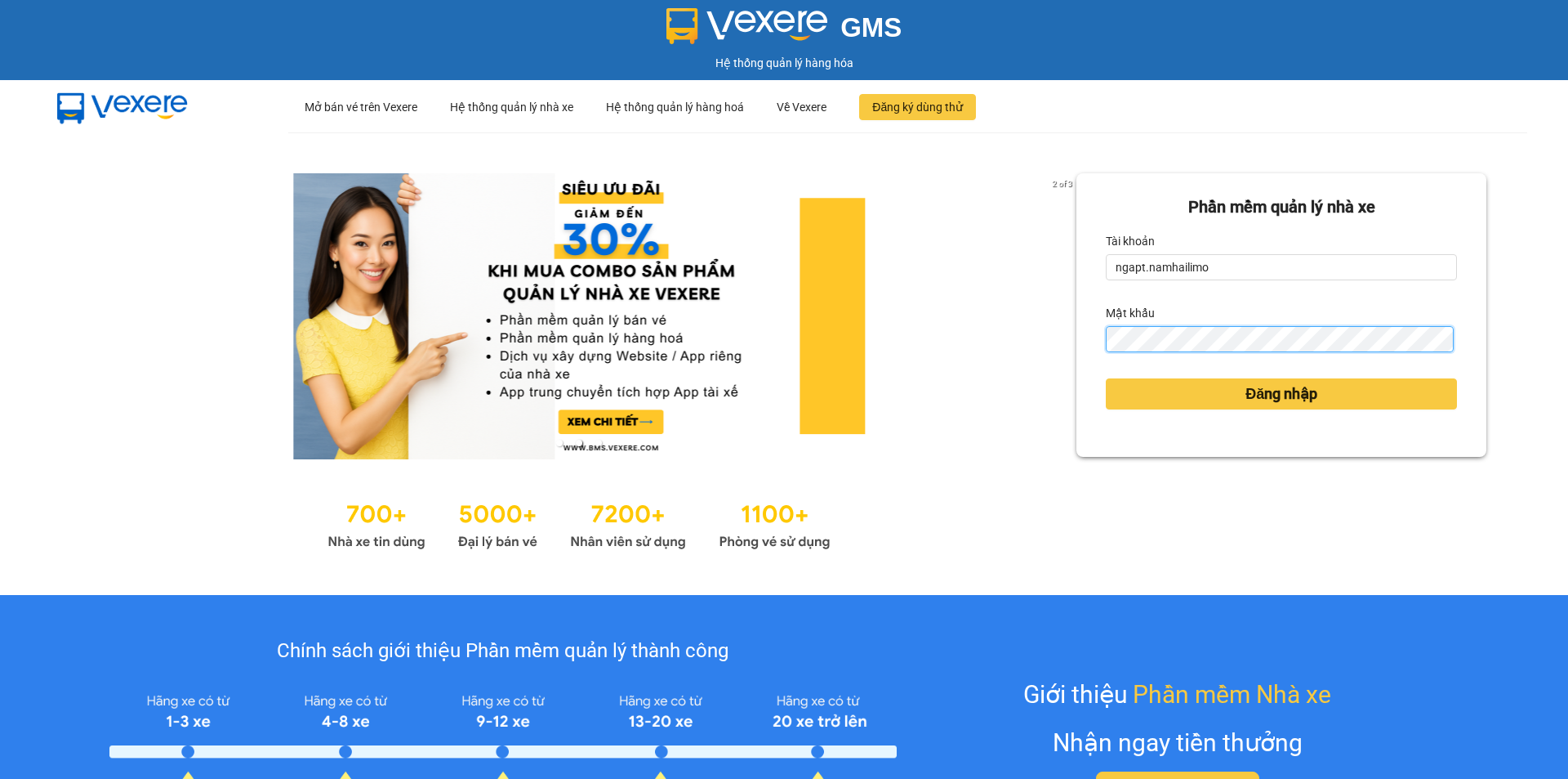
click at [1106, 378] on button "Đăng nhập" at bounding box center [1281, 394] width 351 height 31
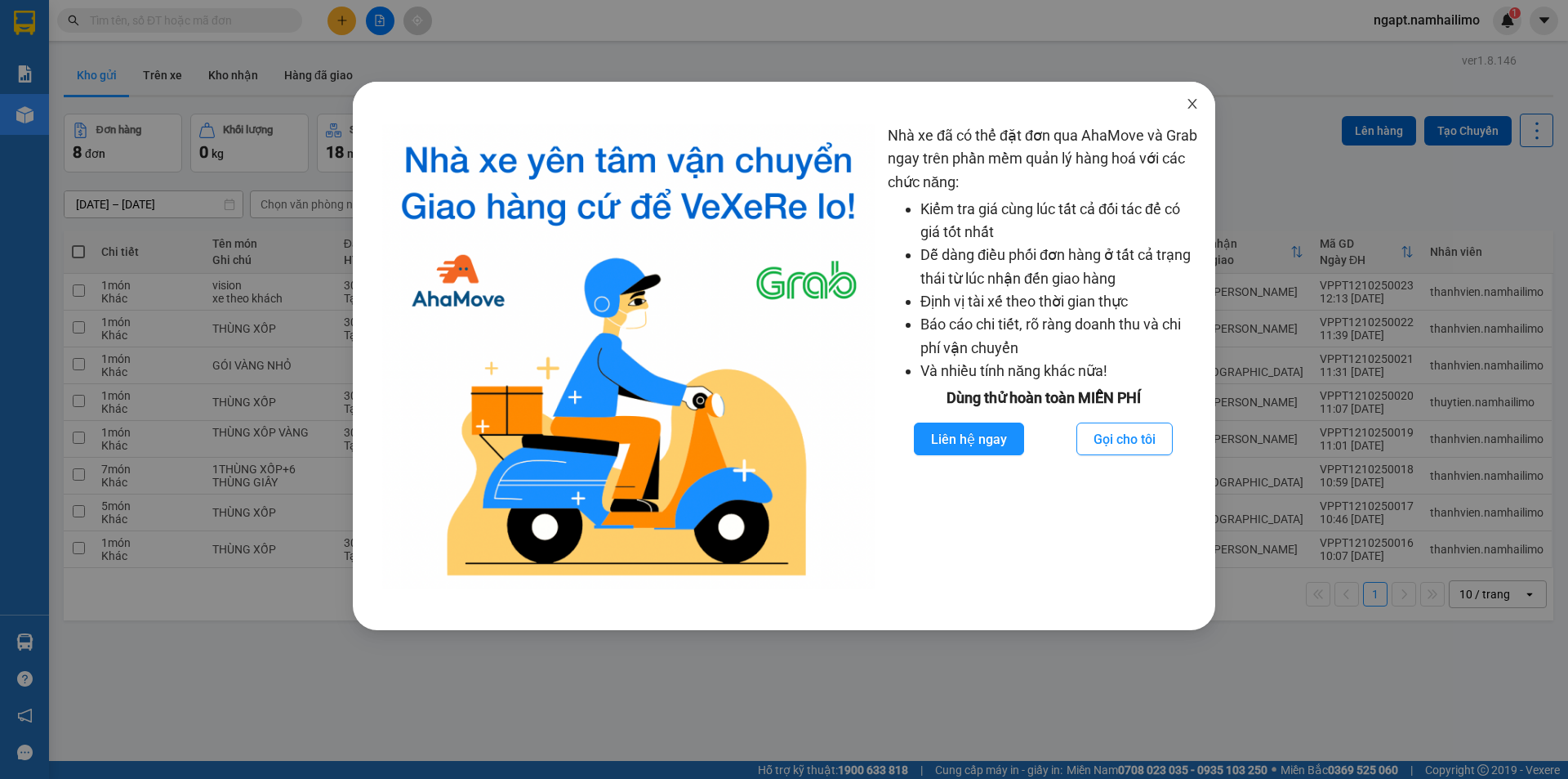
click at [1194, 108] on icon "close" at bounding box center [1192, 104] width 13 height 13
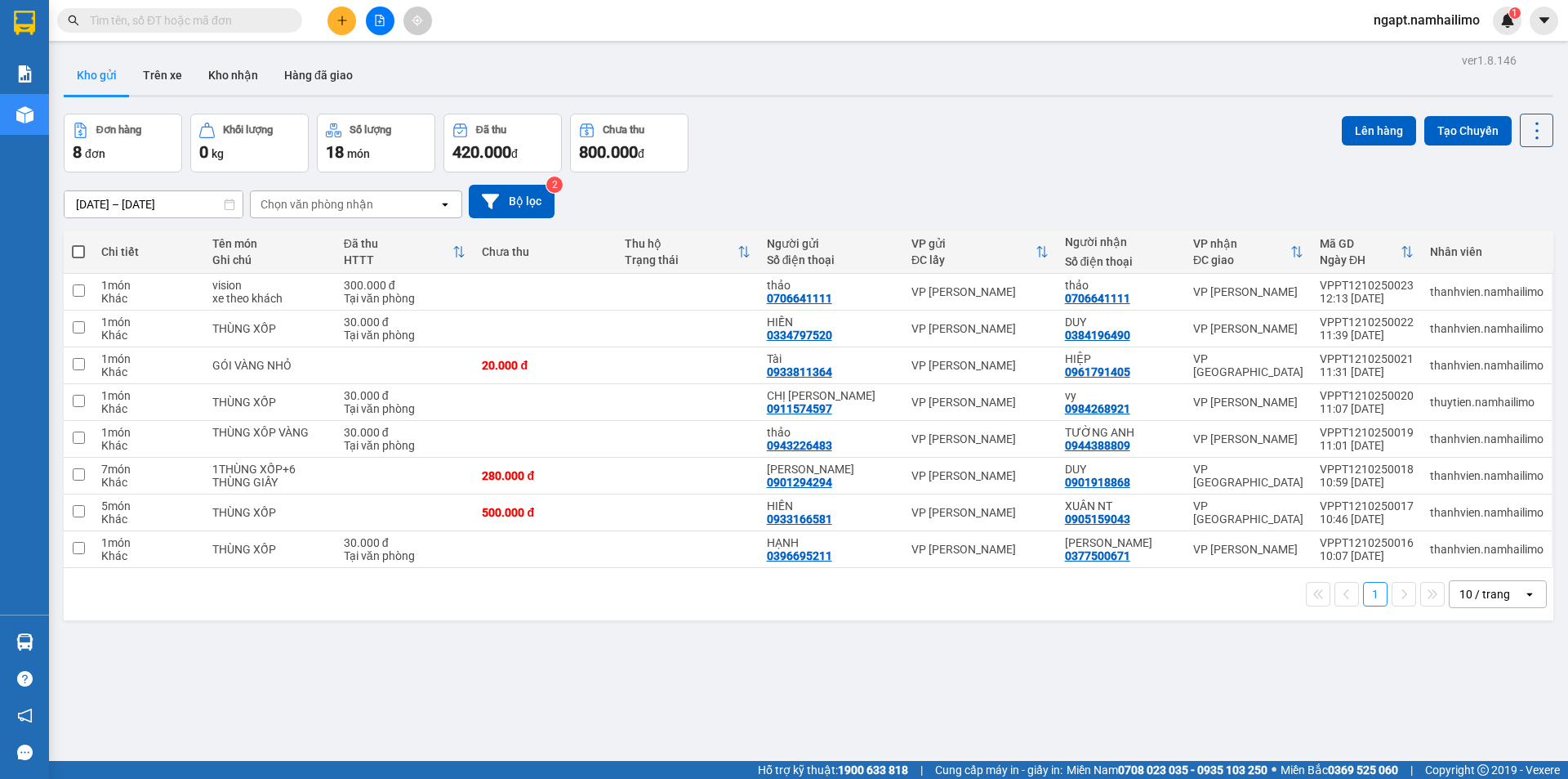
click at [363, 22] on div at bounding box center [380, 20] width 123 height 29
click at [371, 20] on button at bounding box center [380, 20] width 29 height 29
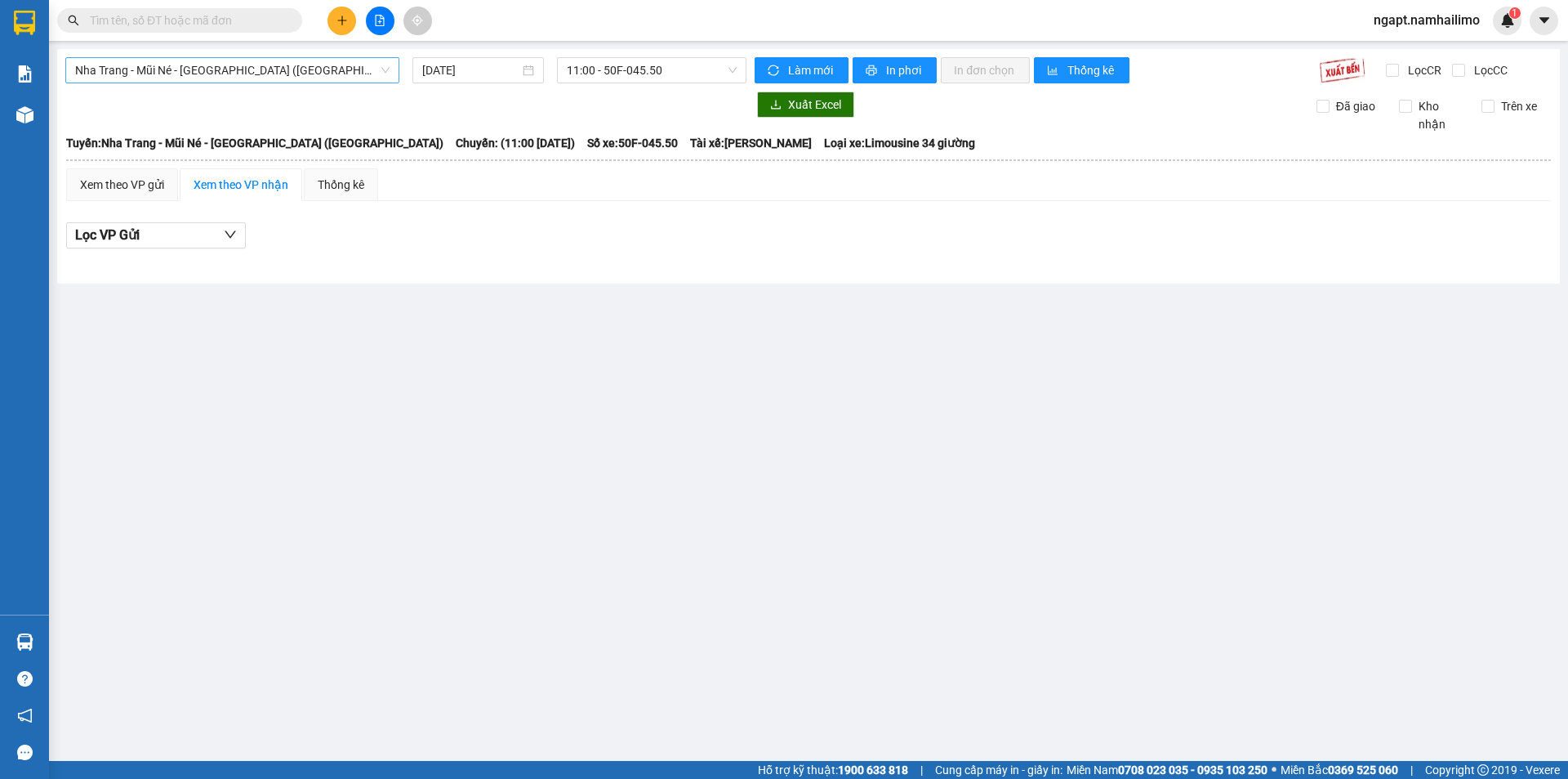
click at [260, 67] on span "Nha Trang - Mũi Né - [GEOGRAPHIC_DATA] ([GEOGRAPHIC_DATA])" at bounding box center [232, 70] width 315 height 25
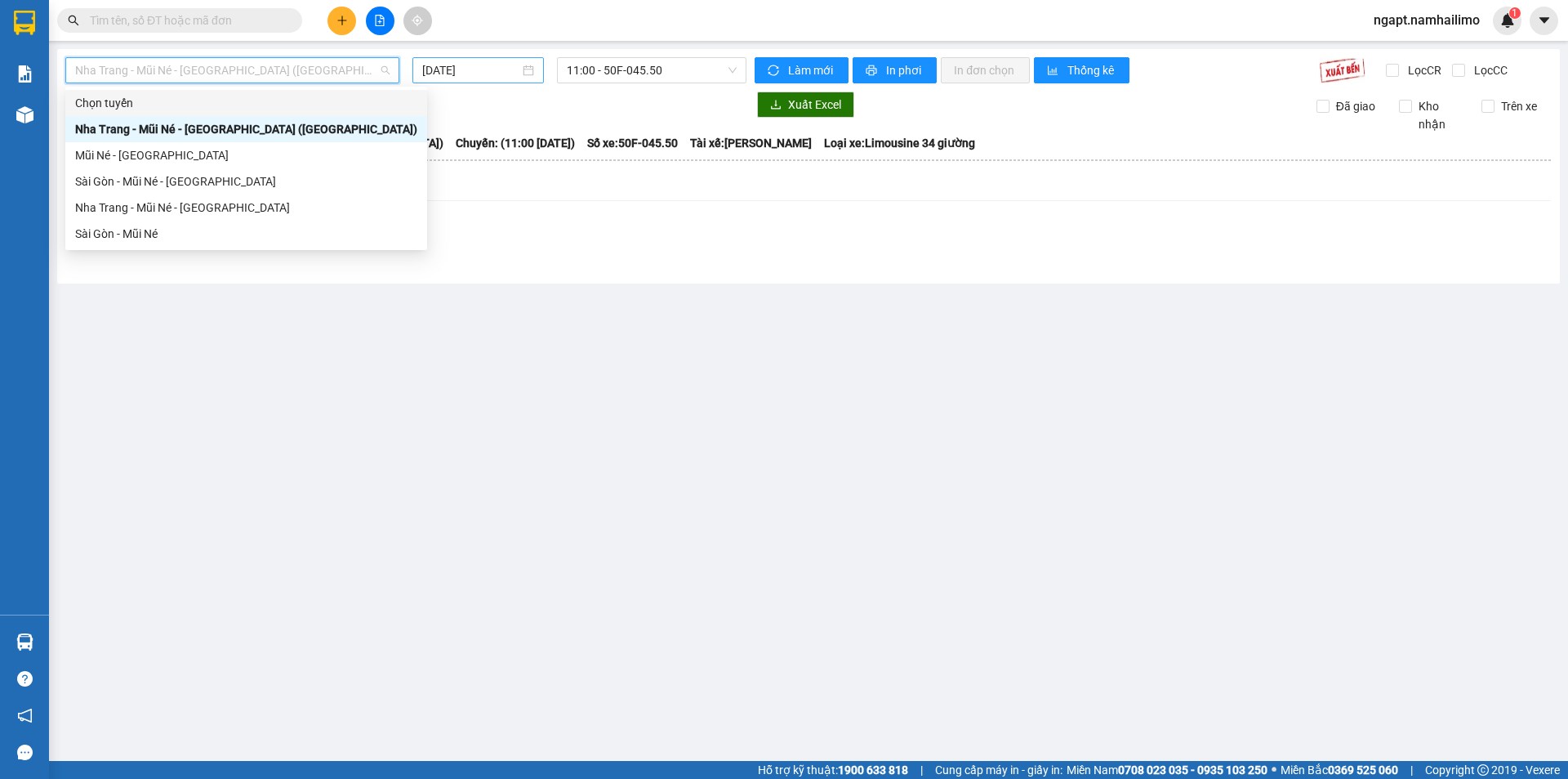
click at [497, 65] on input "[DATE]" at bounding box center [471, 70] width 97 height 18
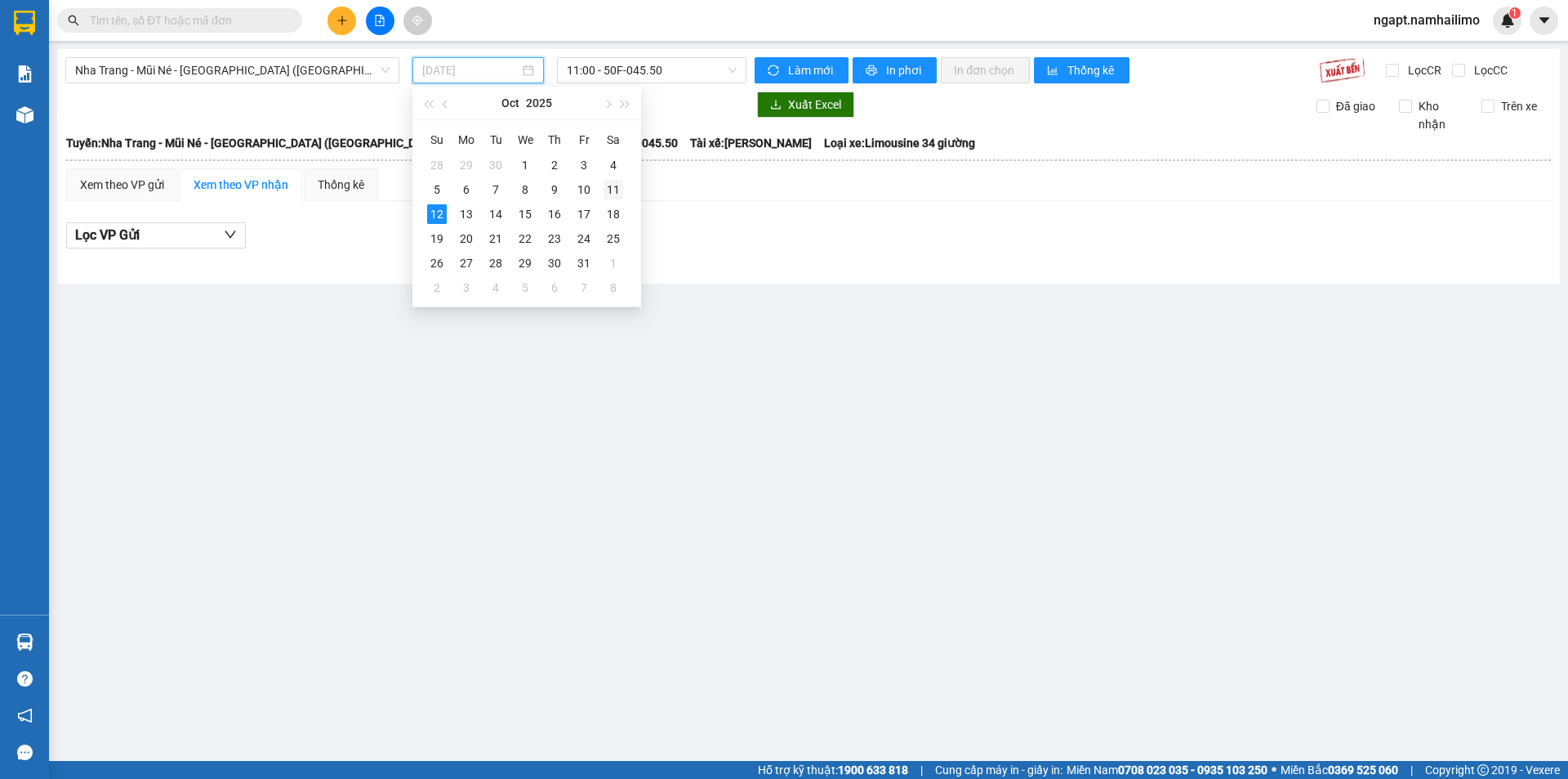
click at [609, 192] on div "11" at bounding box center [614, 190] width 20 height 20
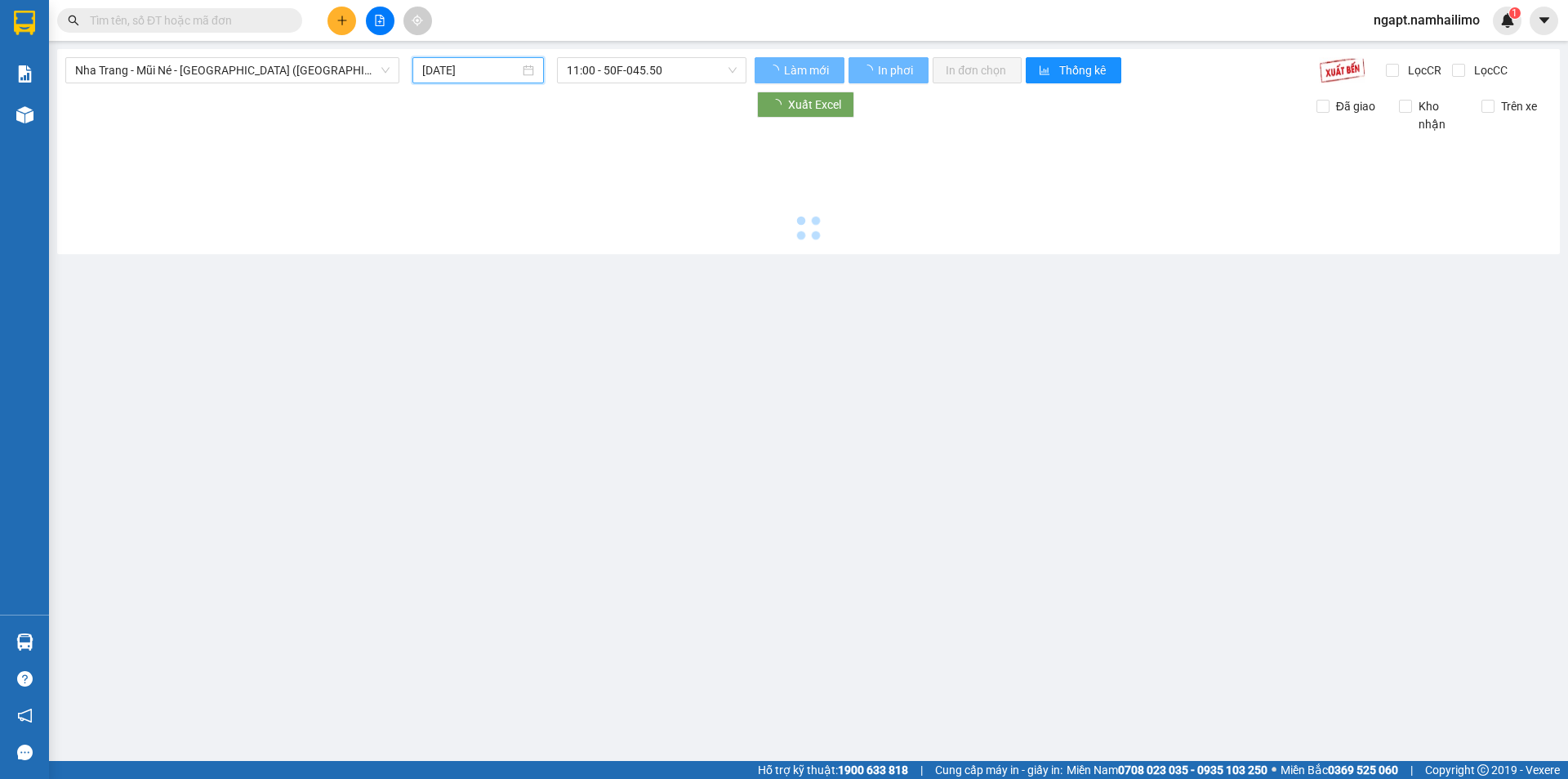
type input "[DATE]"
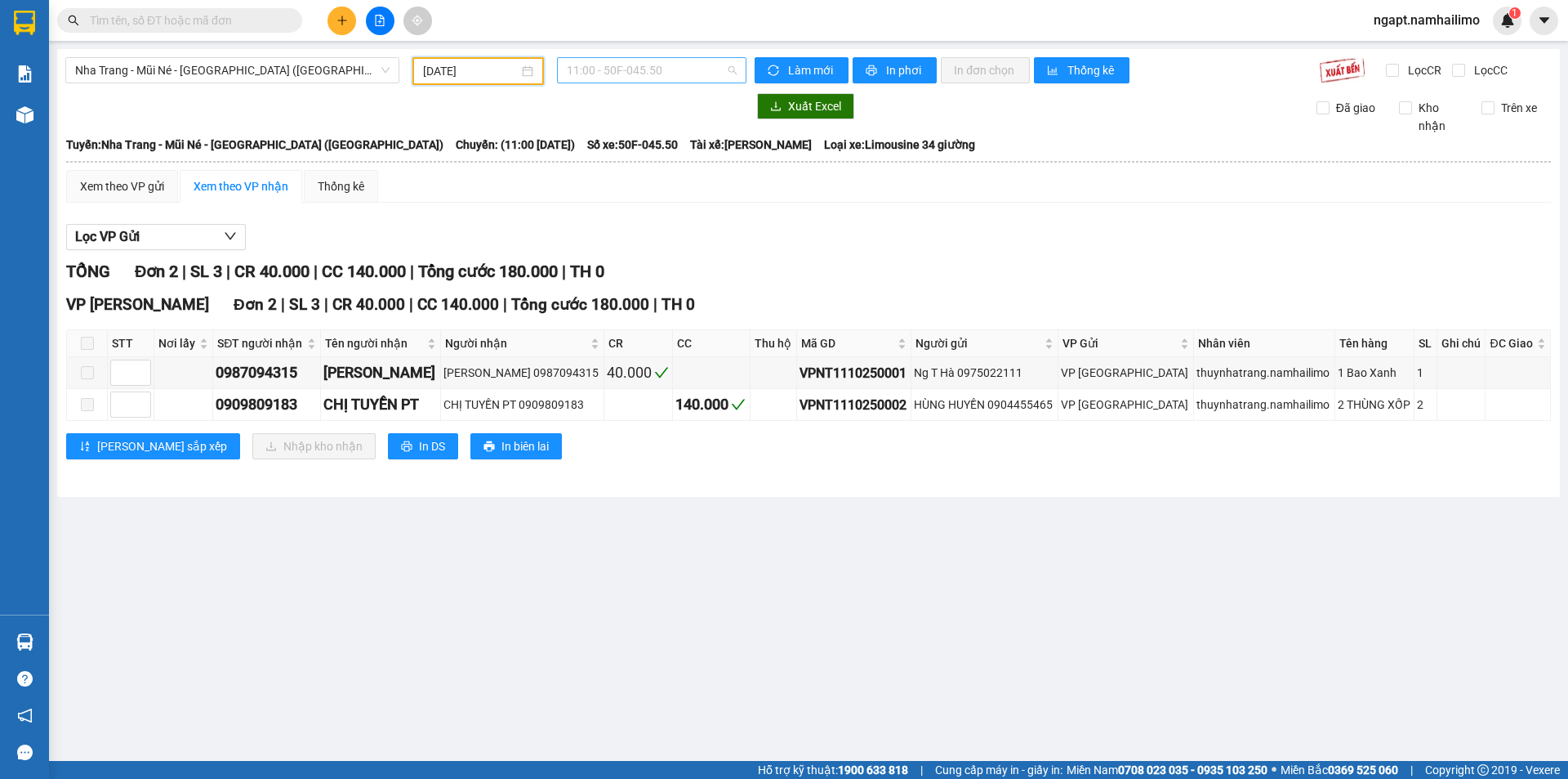
click at [654, 74] on span "11:00 - 50F-045.50" at bounding box center [652, 70] width 170 height 25
drag, startPoint x: 295, startPoint y: 82, endPoint x: 296, endPoint y: 68, distance: 14.0
click at [296, 72] on span "Nha Trang - Mũi Né - [GEOGRAPHIC_DATA] ([GEOGRAPHIC_DATA])" at bounding box center [232, 70] width 315 height 25
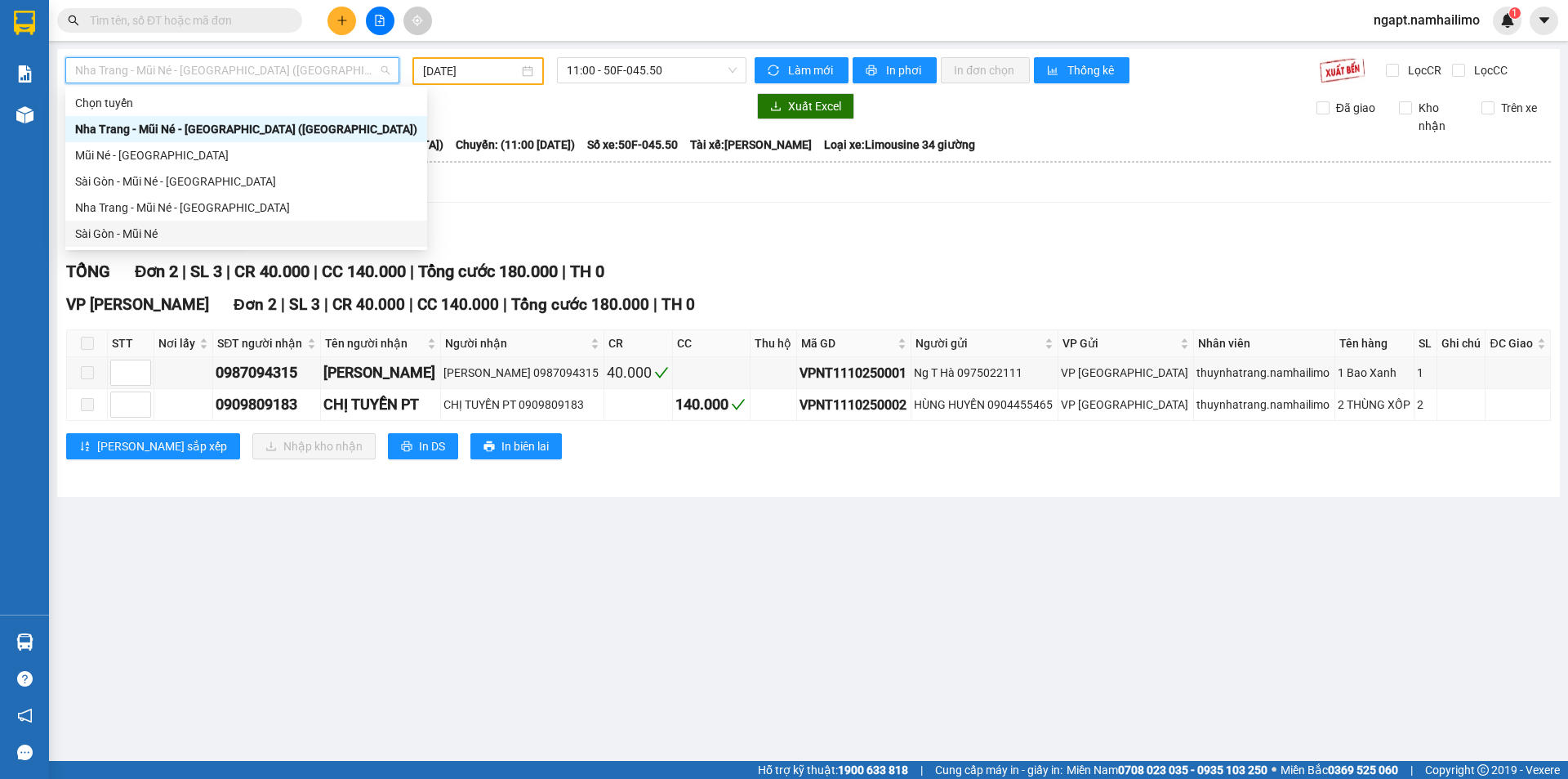
click at [164, 231] on div "Sài Gòn - Mũi Né" at bounding box center [246, 234] width 342 height 18
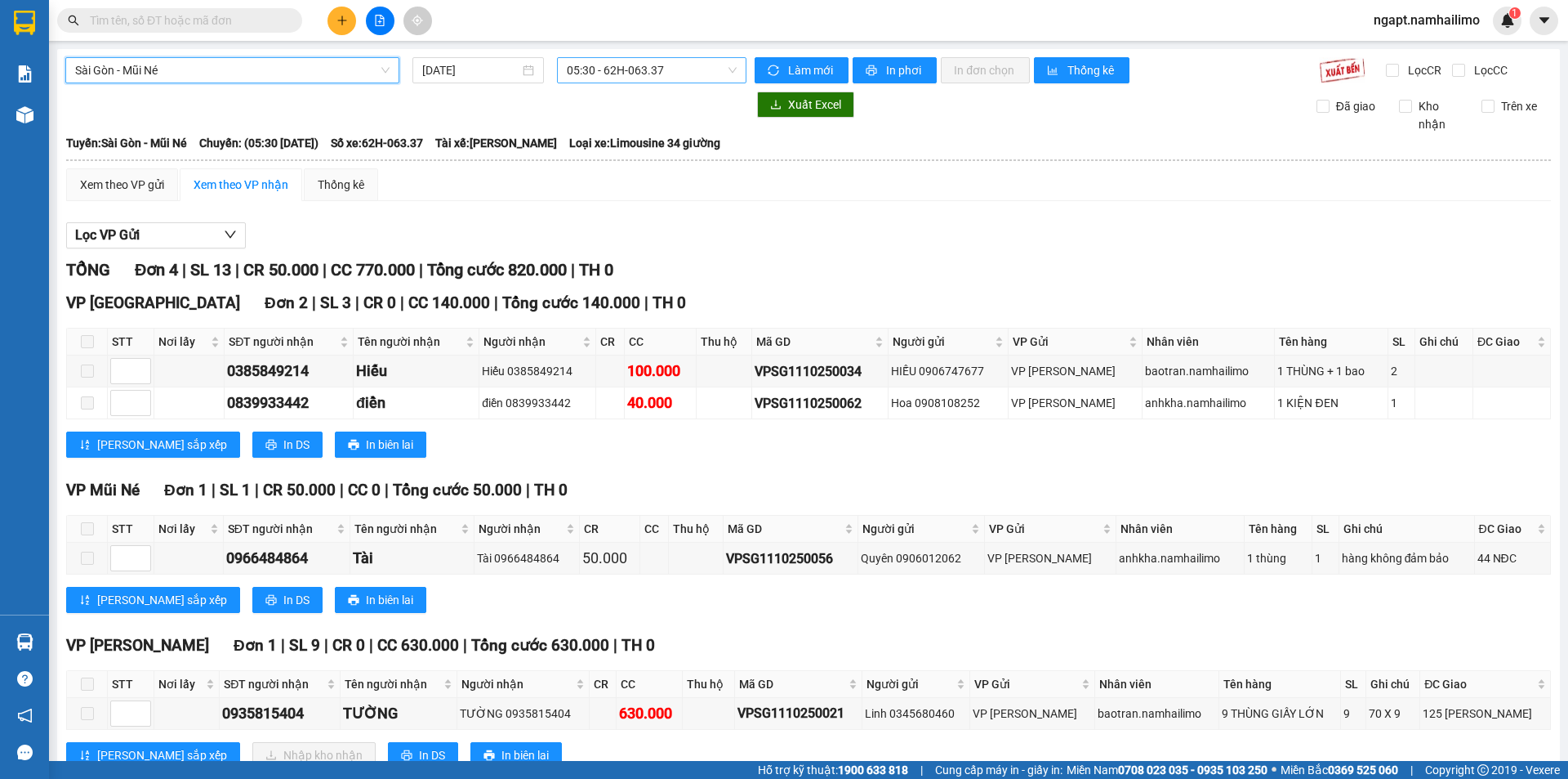
click at [694, 69] on span "05:30 - 62H-063.37" at bounding box center [652, 70] width 170 height 25
click at [690, 74] on span "05:30 - 62H-063.37" at bounding box center [652, 70] width 170 height 25
click at [699, 60] on span "05:30 - 62H-063.37" at bounding box center [652, 70] width 170 height 25
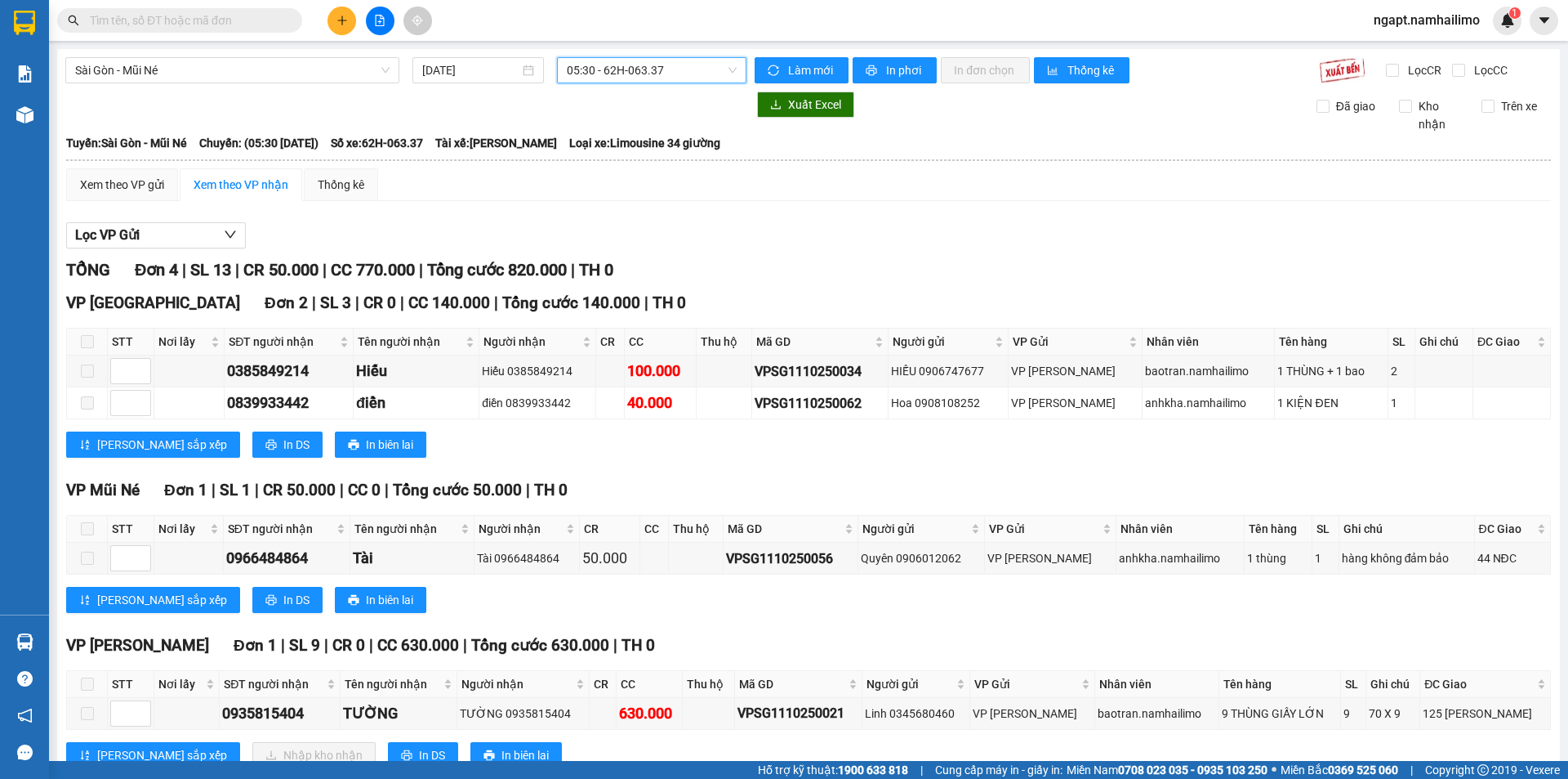
click at [699, 60] on span "05:30 - 62H-063.37" at bounding box center [652, 70] width 170 height 25
click at [690, 69] on span "05:30 - 62H-063.37" at bounding box center [652, 70] width 170 height 25
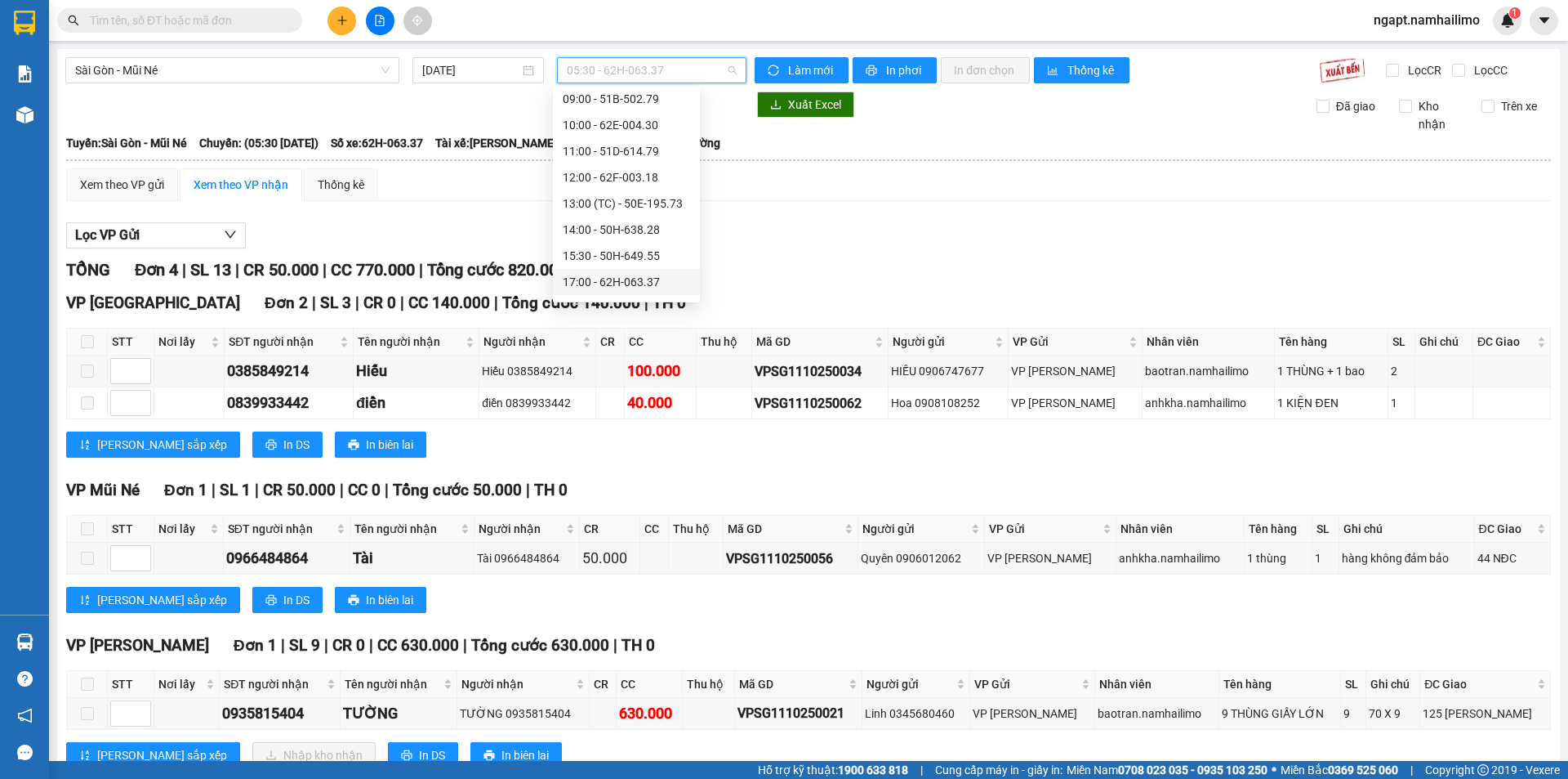
scroll to position [183, 0]
click at [639, 258] on div "19:30 - 51B-059.07" at bounding box center [627, 260] width 127 height 18
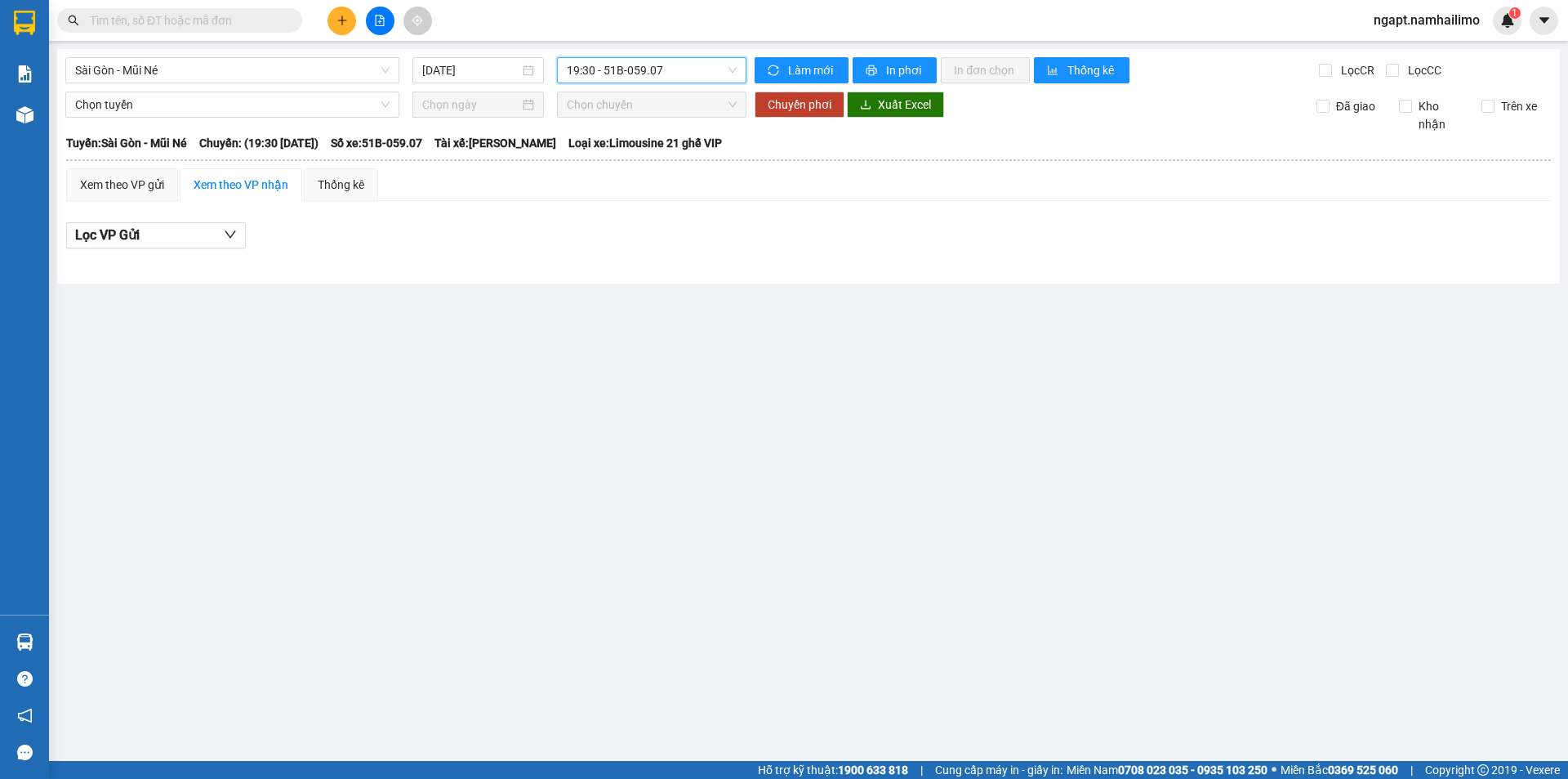
click at [688, 74] on span "19:30 - 51B-059.07" at bounding box center [652, 70] width 170 height 25
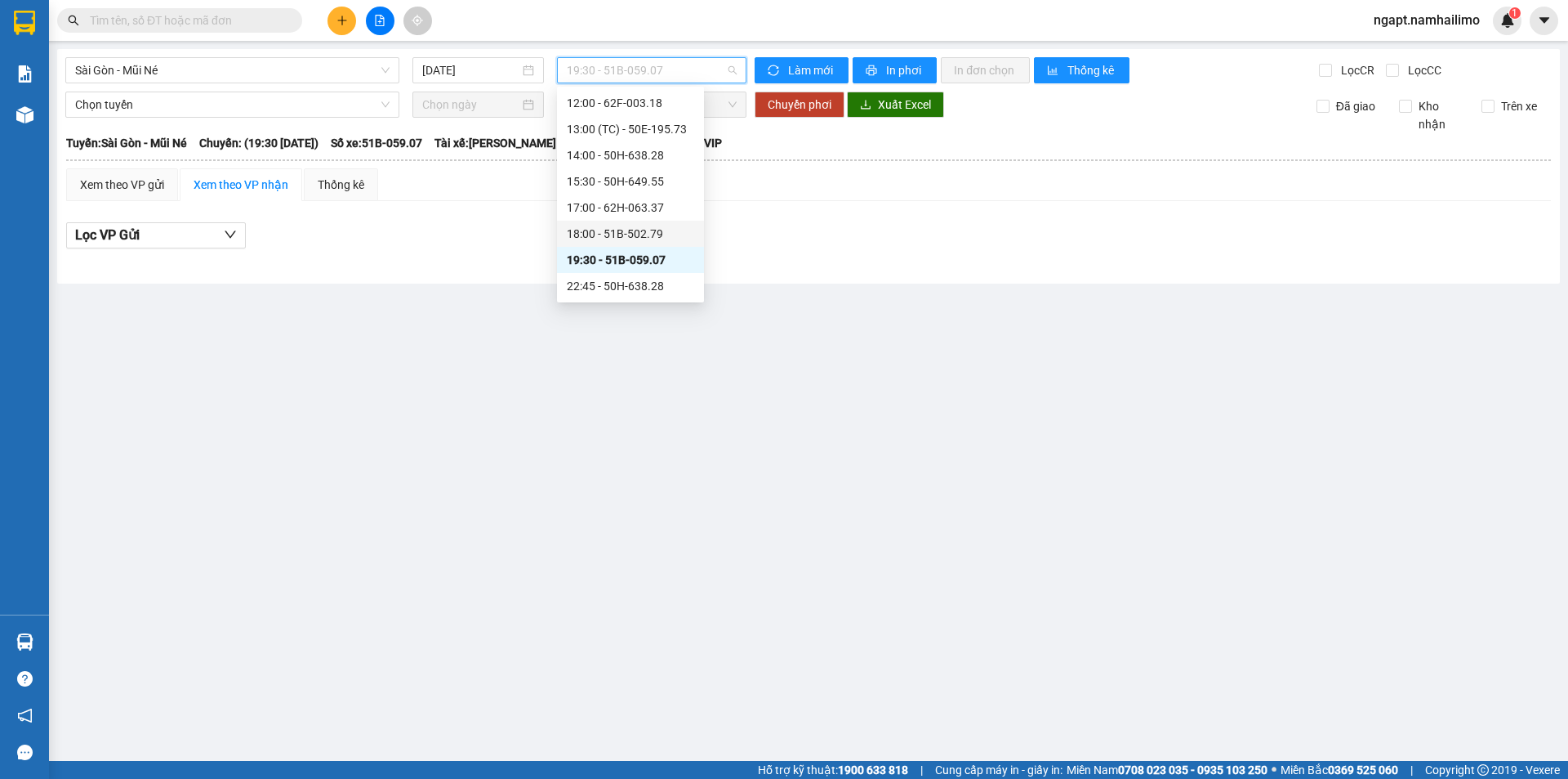
click at [667, 225] on div "18:00 - 51B-502.79" at bounding box center [631, 234] width 127 height 18
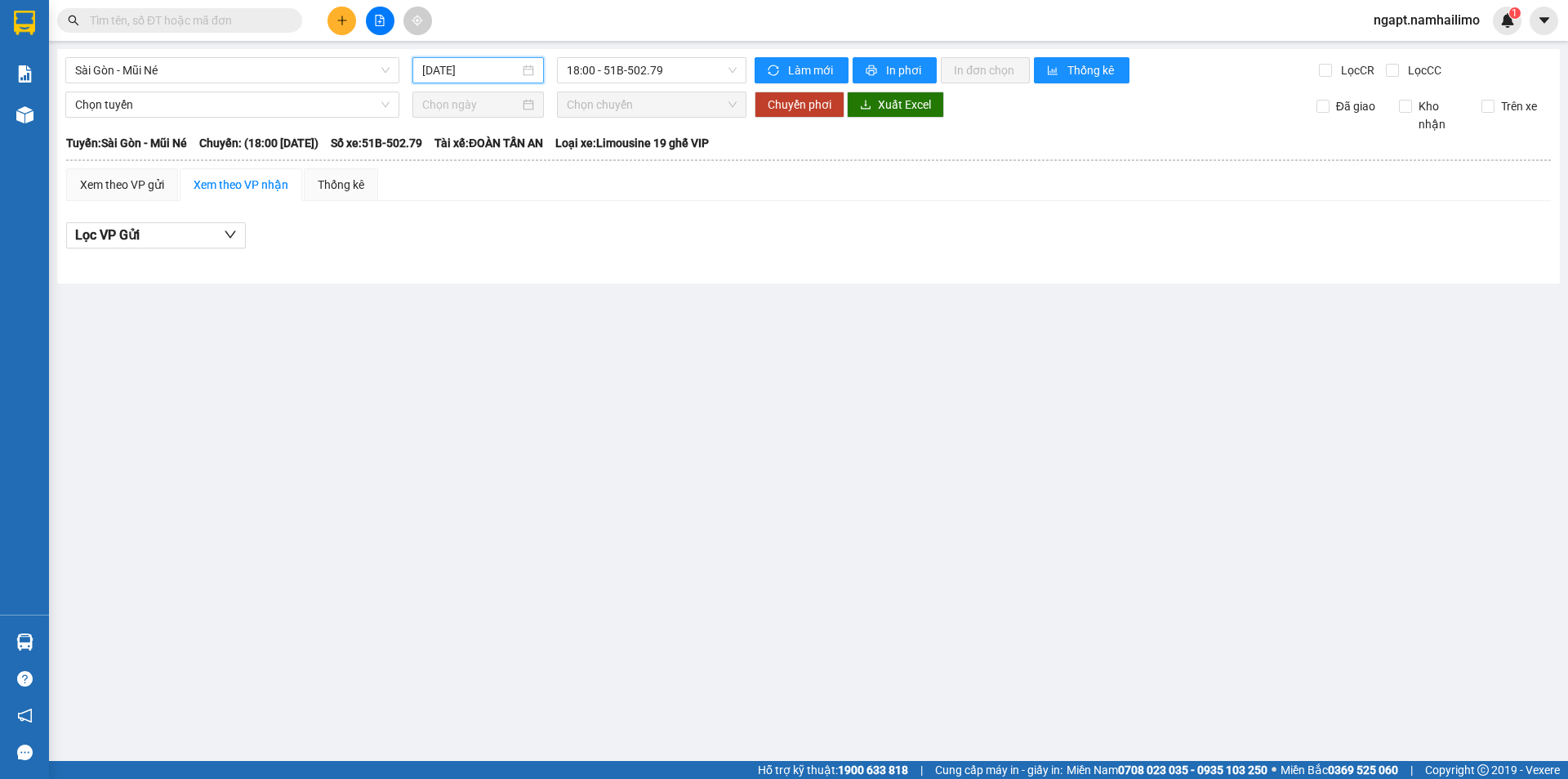
click at [432, 76] on input "[DATE]" at bounding box center [471, 70] width 97 height 18
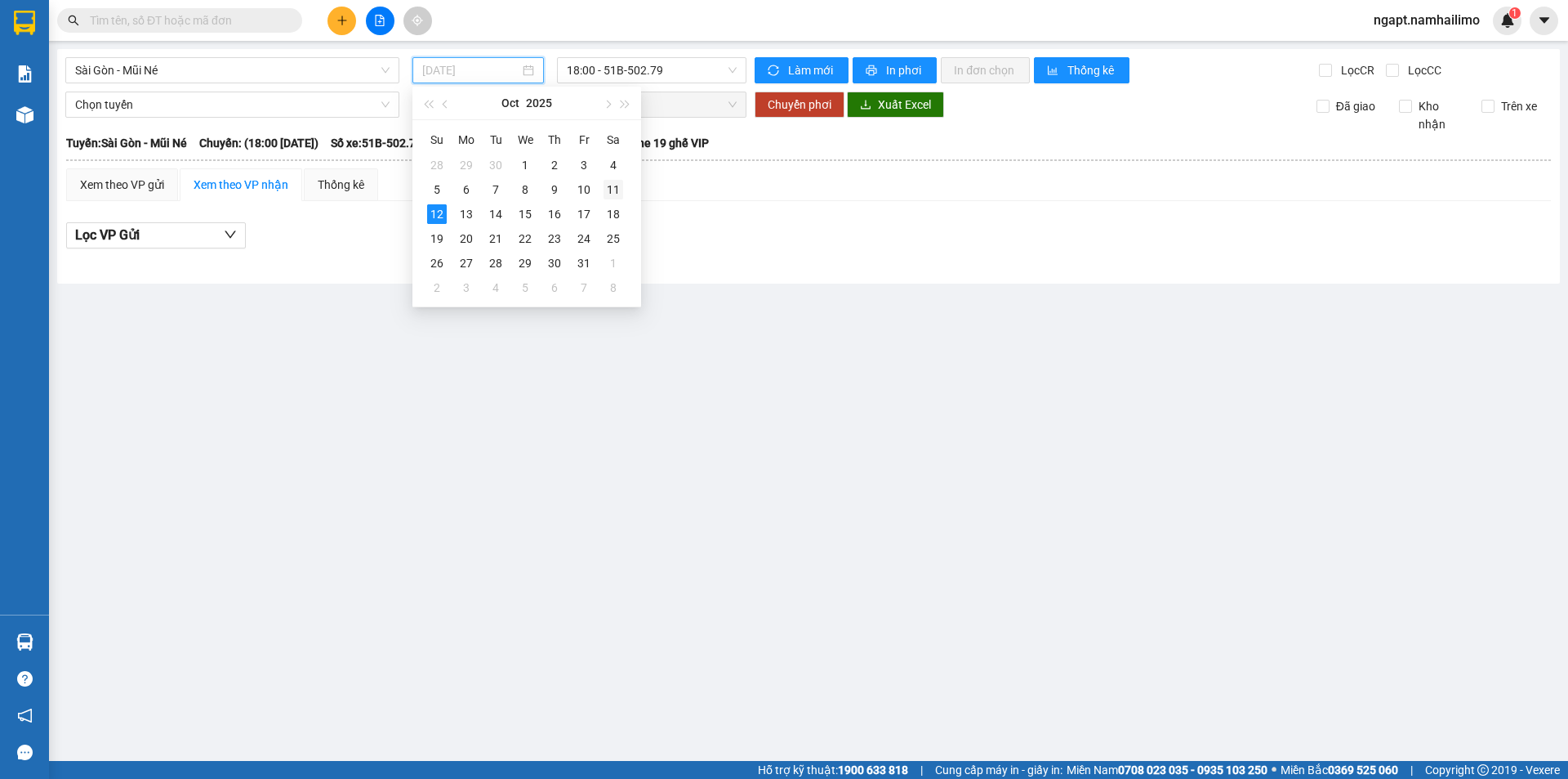
click at [622, 199] on div "11" at bounding box center [614, 190] width 20 height 20
type input "[DATE]"
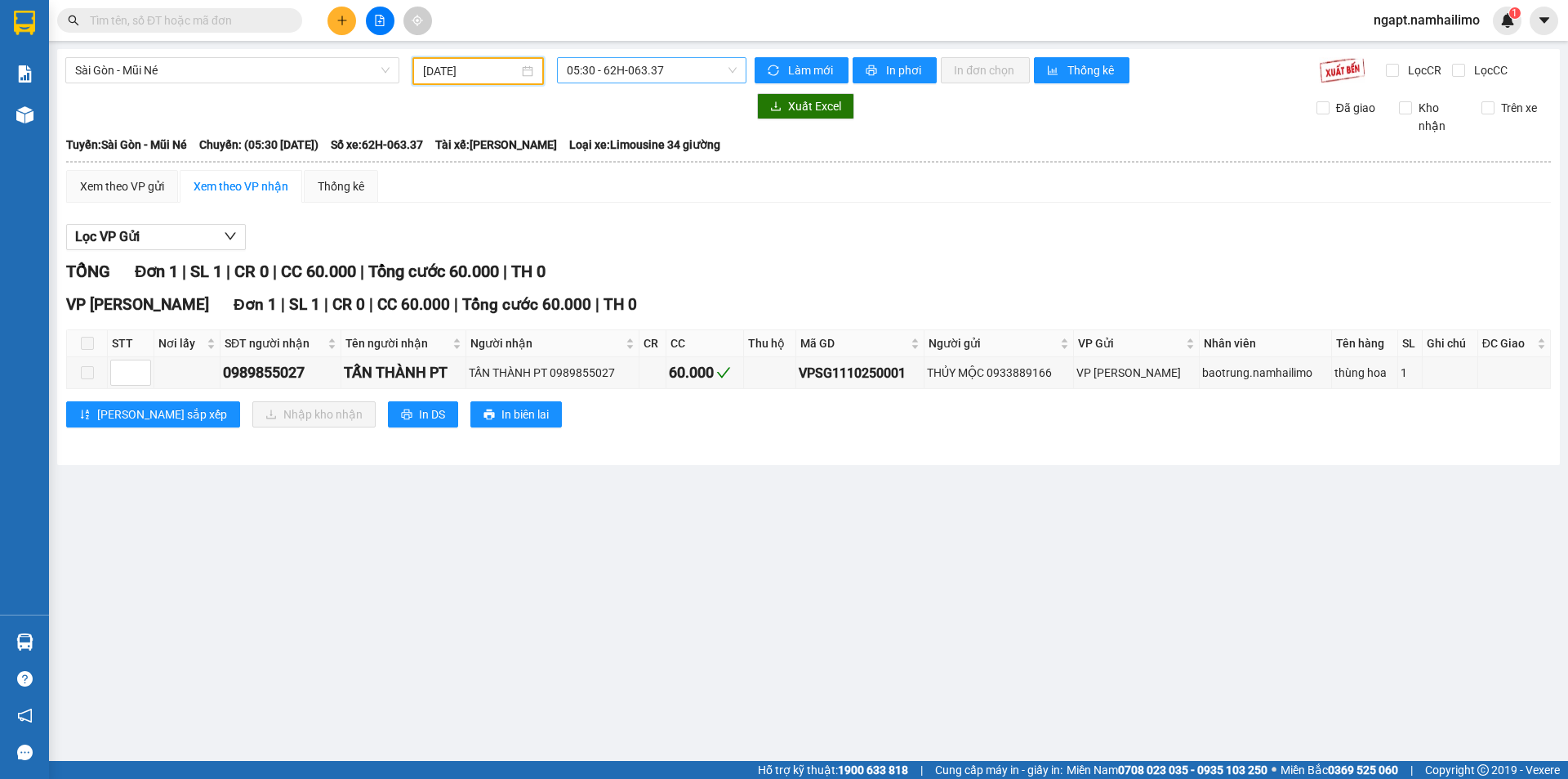
click at [687, 70] on span "05:30 - 62H-063.37" at bounding box center [652, 70] width 170 height 25
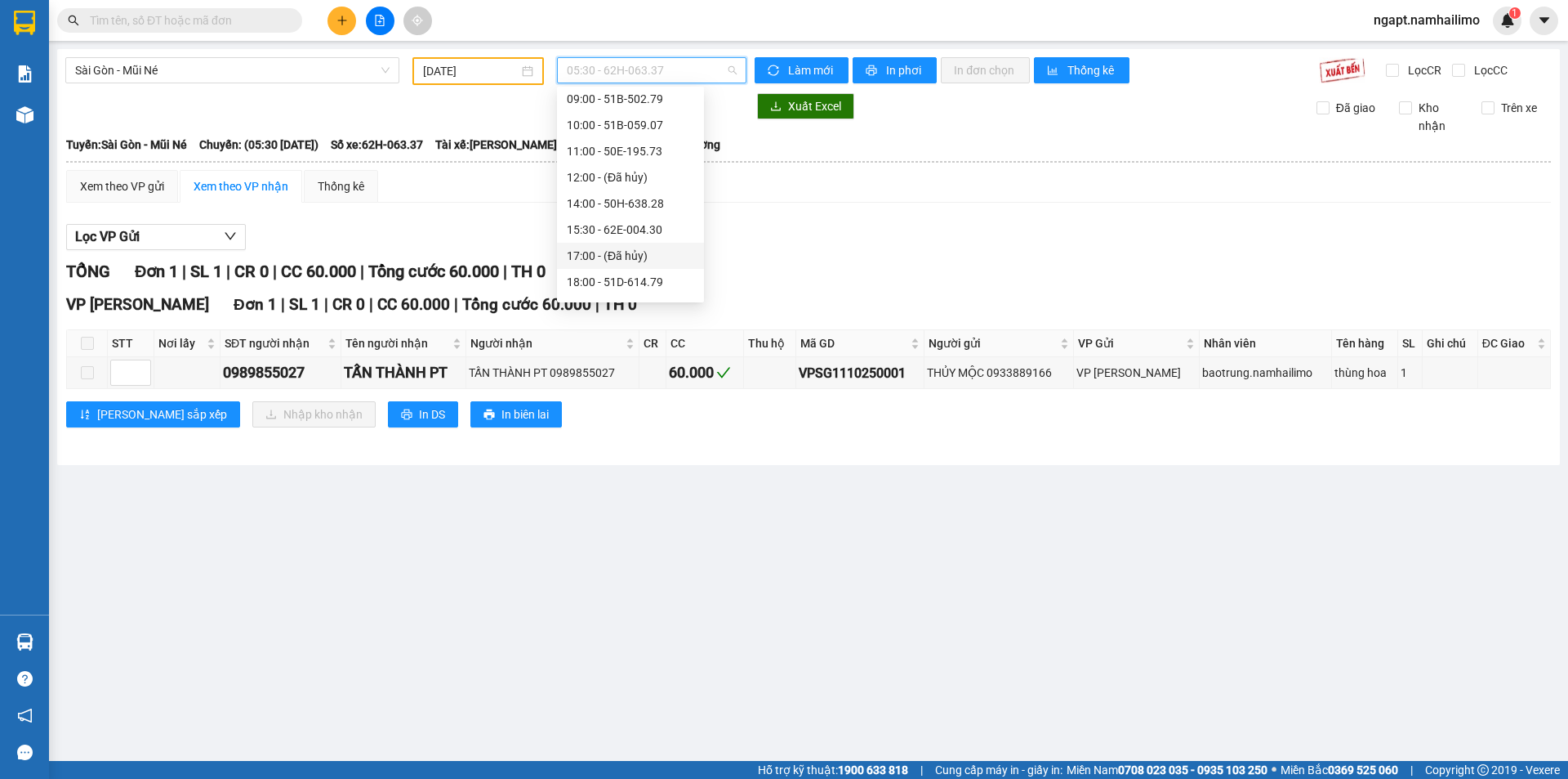
scroll to position [183, 0]
click at [641, 241] on div "18:00 - 51D-614.79" at bounding box center [631, 234] width 127 height 18
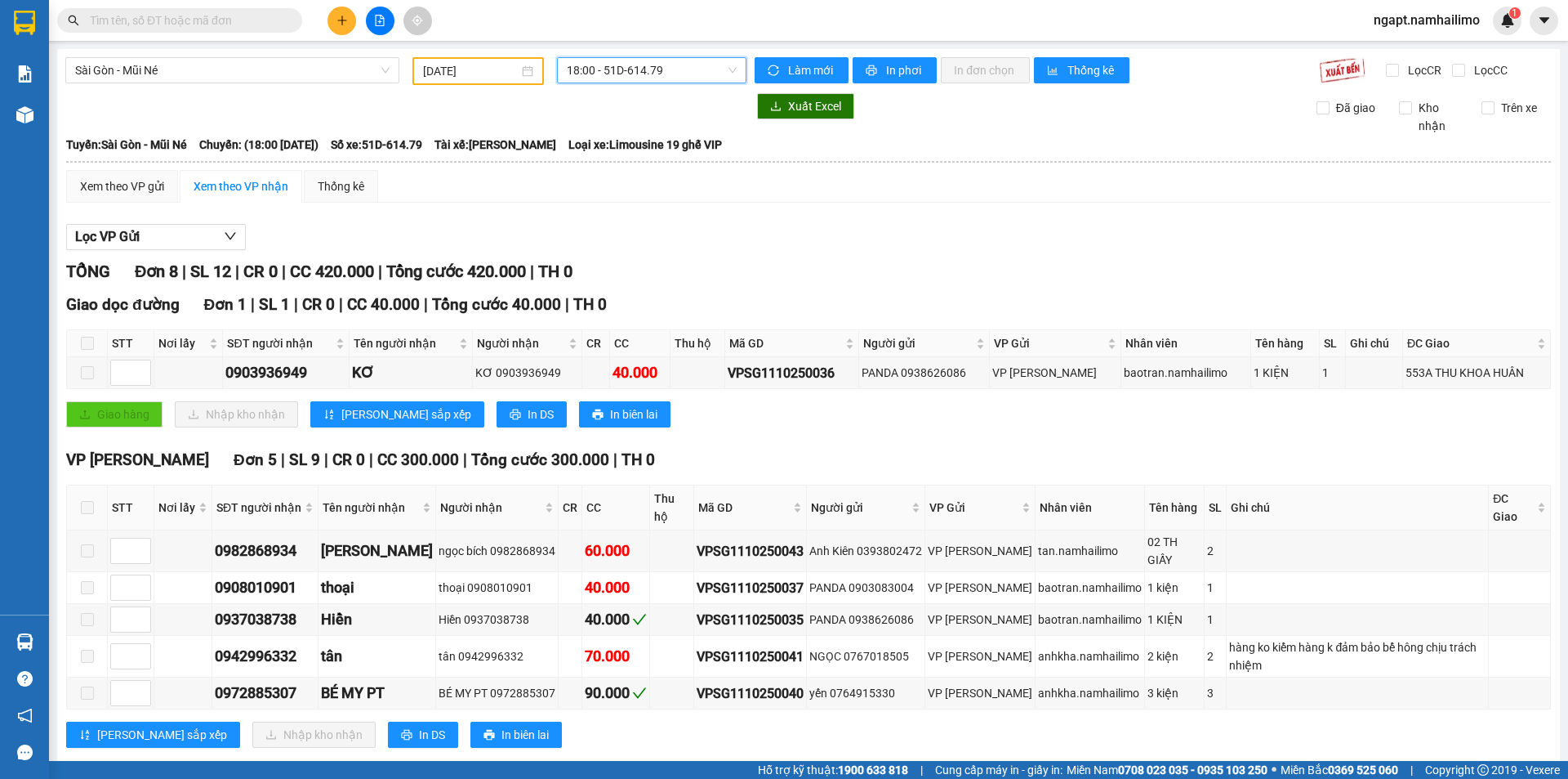
click at [670, 70] on span "18:00 - 51D-614.79" at bounding box center [652, 70] width 170 height 25
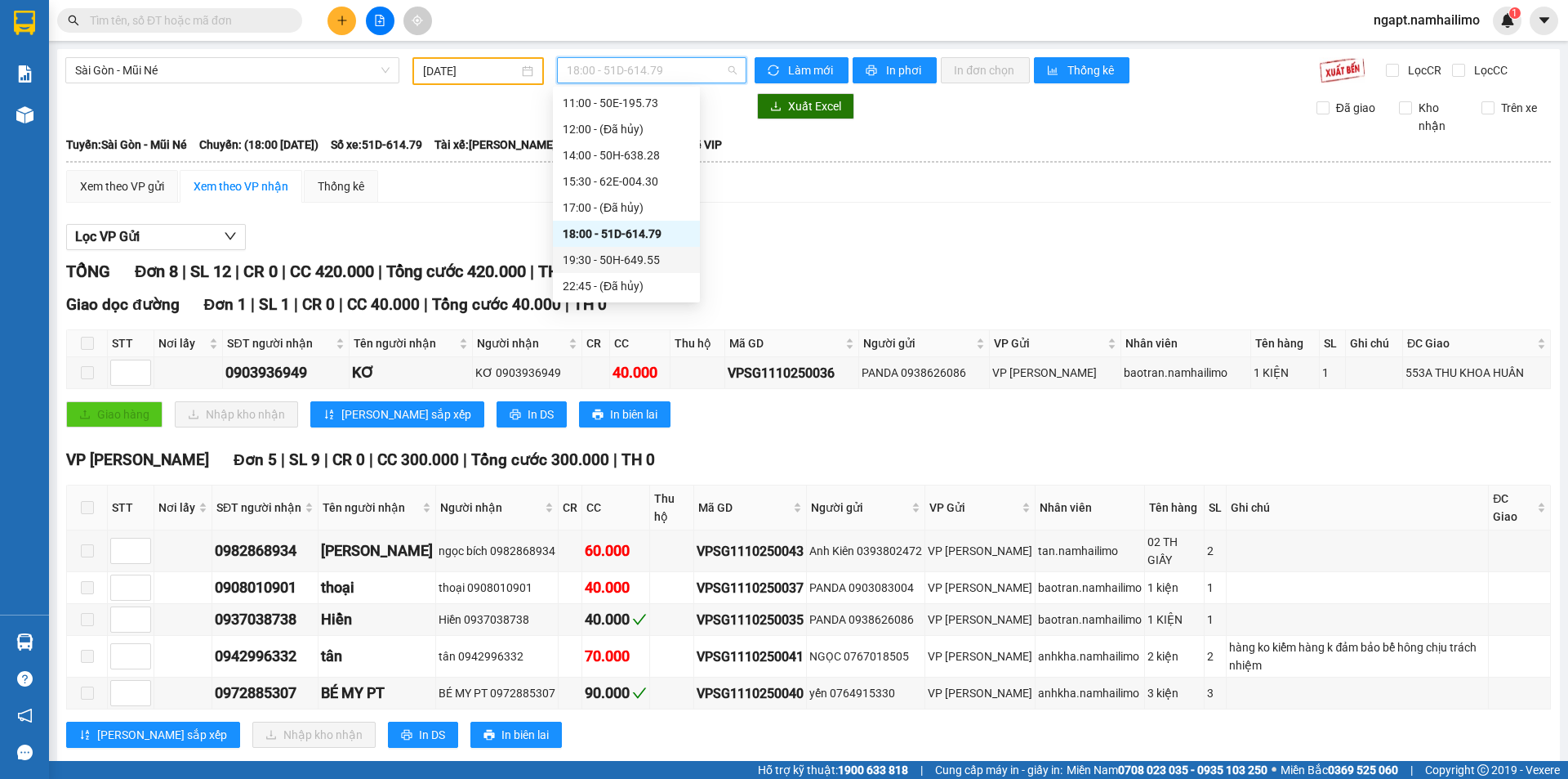
click at [621, 257] on div "19:30 - 50H-649.55" at bounding box center [627, 260] width 127 height 18
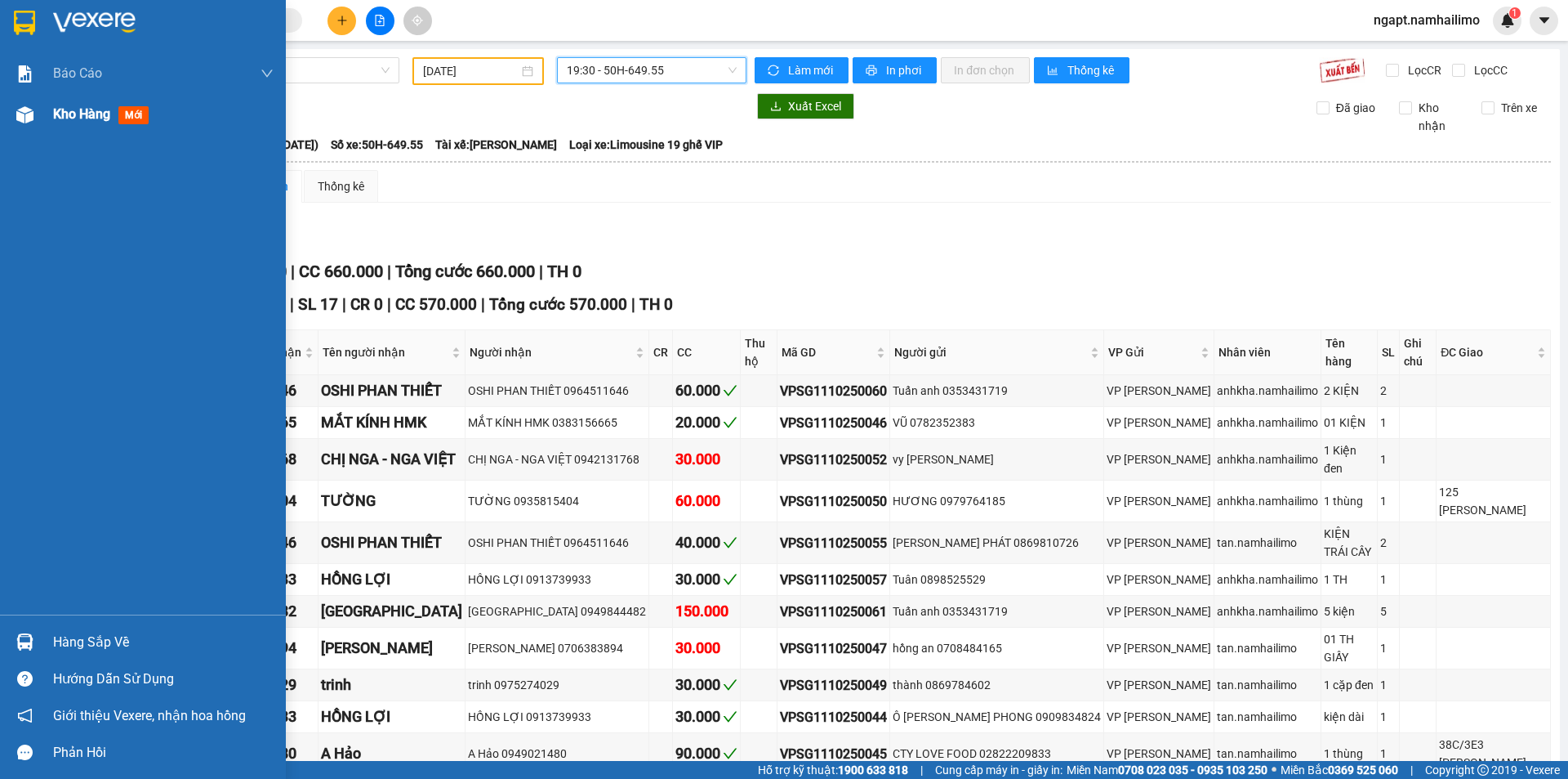
click at [41, 115] on div "Kho hàng mới" at bounding box center [143, 114] width 286 height 41
click at [53, 114] on span "Kho hàng" at bounding box center [82, 114] width 57 height 16
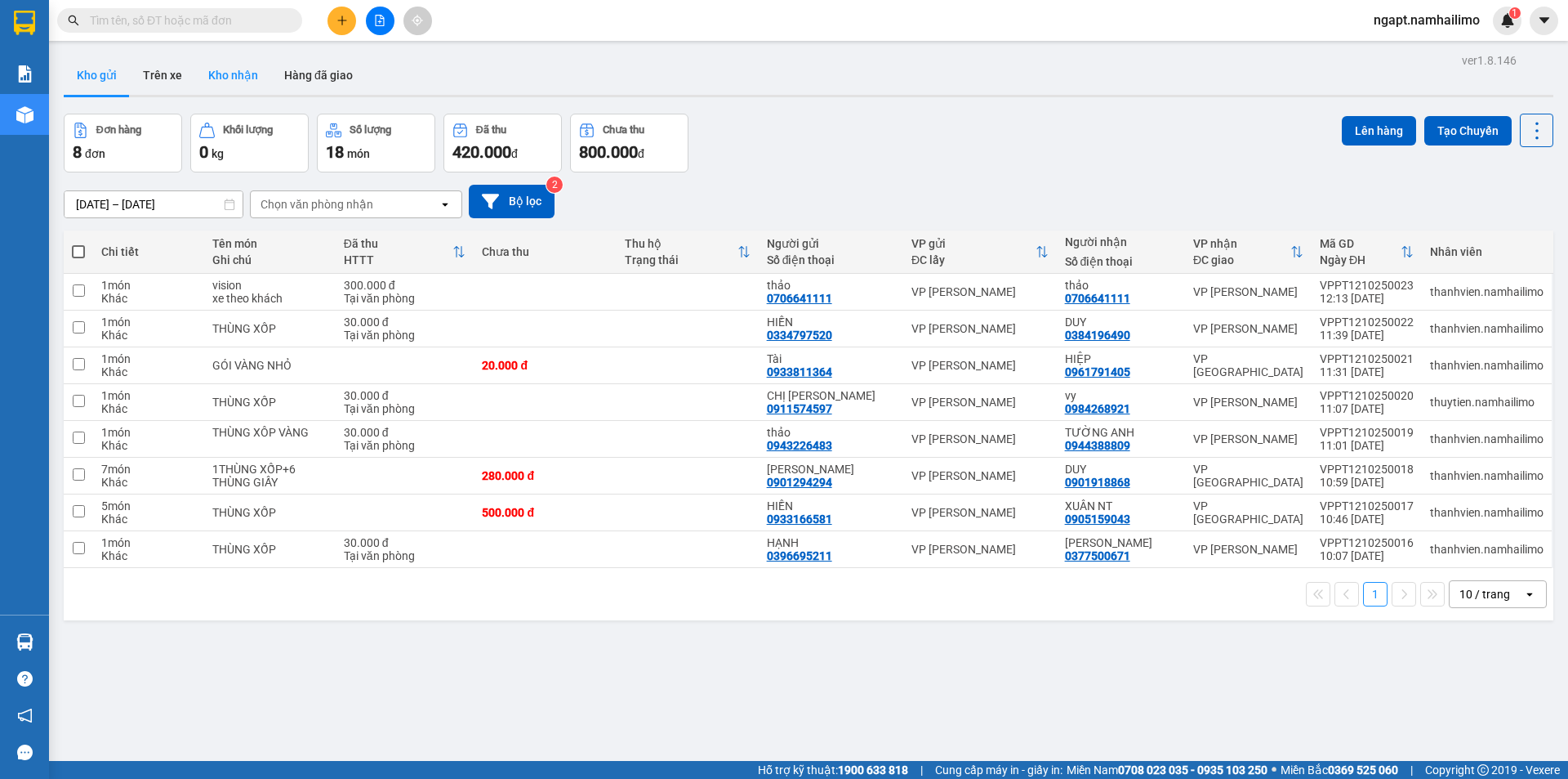
click at [236, 91] on button "Kho nhận" at bounding box center [233, 75] width 76 height 39
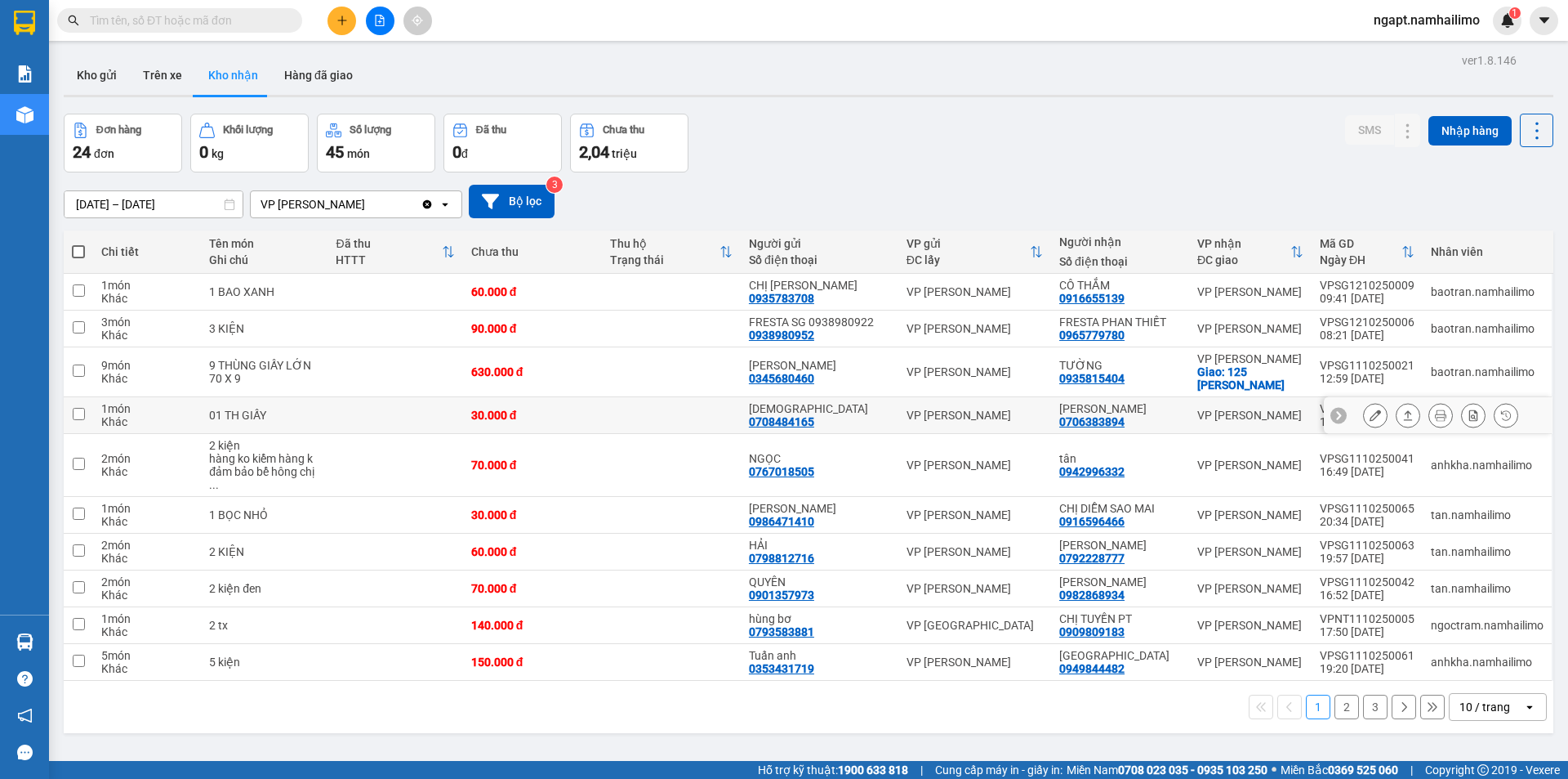
click at [1469, 414] on icon at bounding box center [1473, 415] width 9 height 11
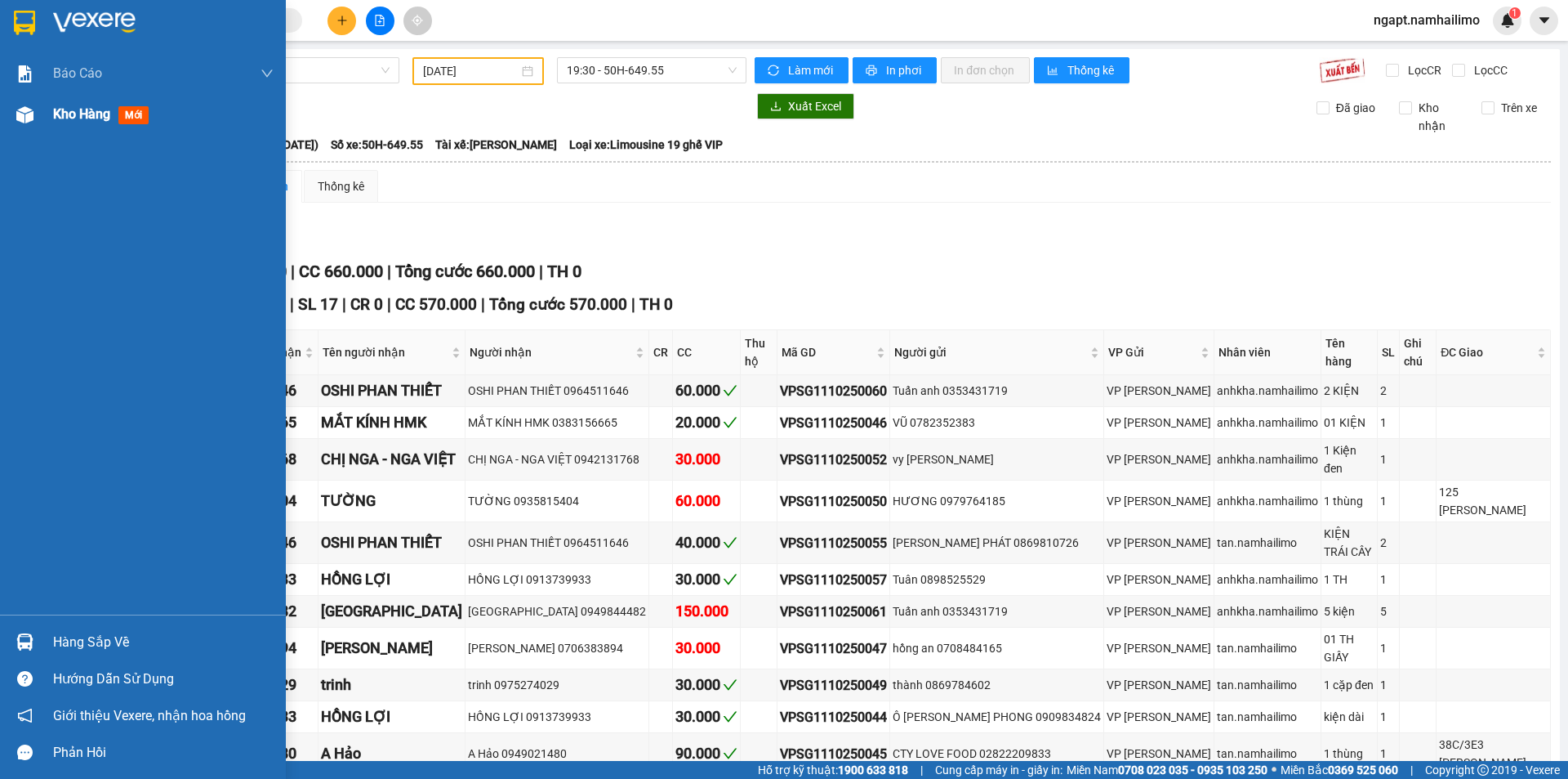
click at [33, 114] on img at bounding box center [25, 114] width 17 height 17
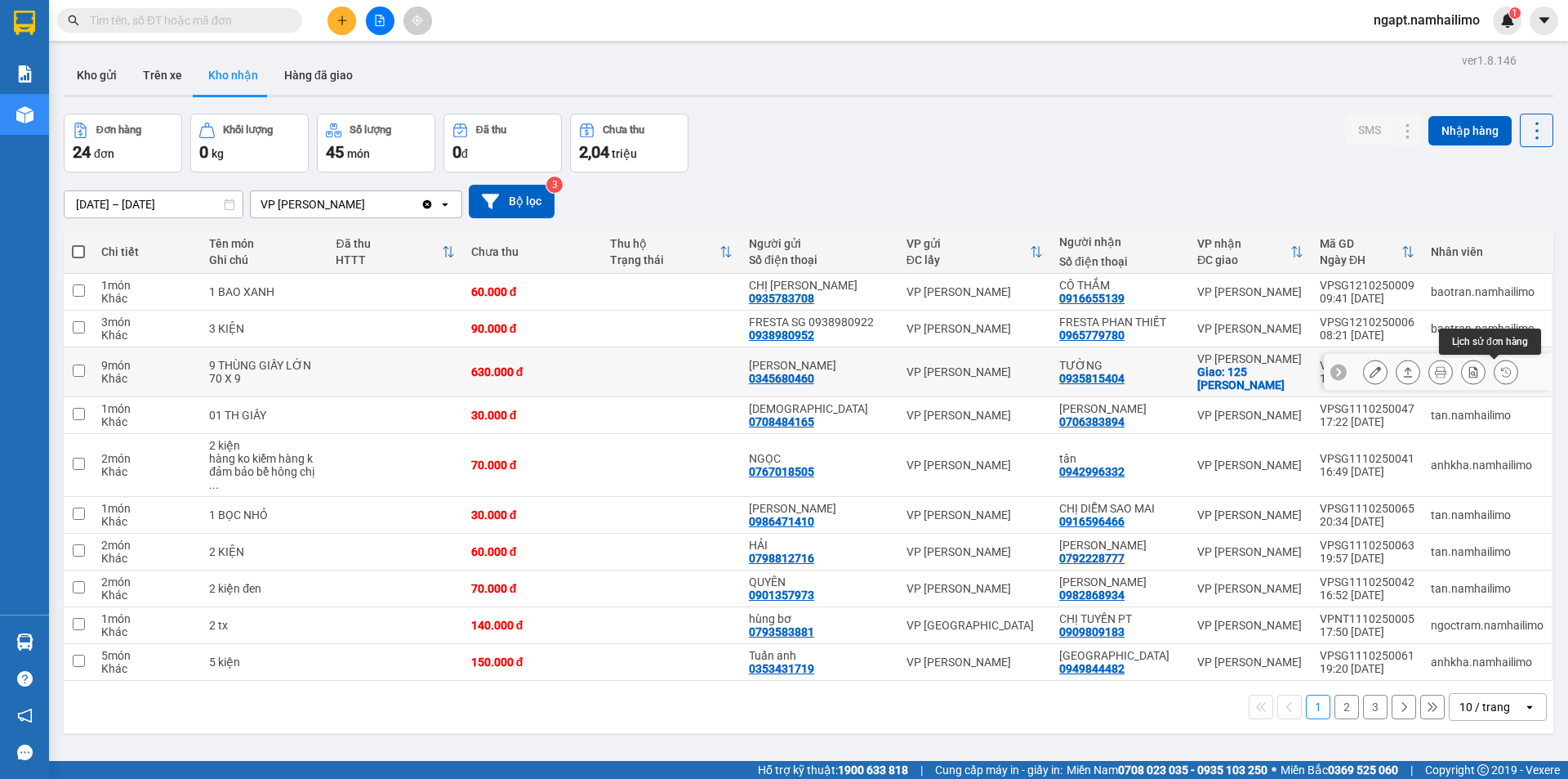
click at [1500, 368] on icon at bounding box center [1506, 372] width 11 height 11
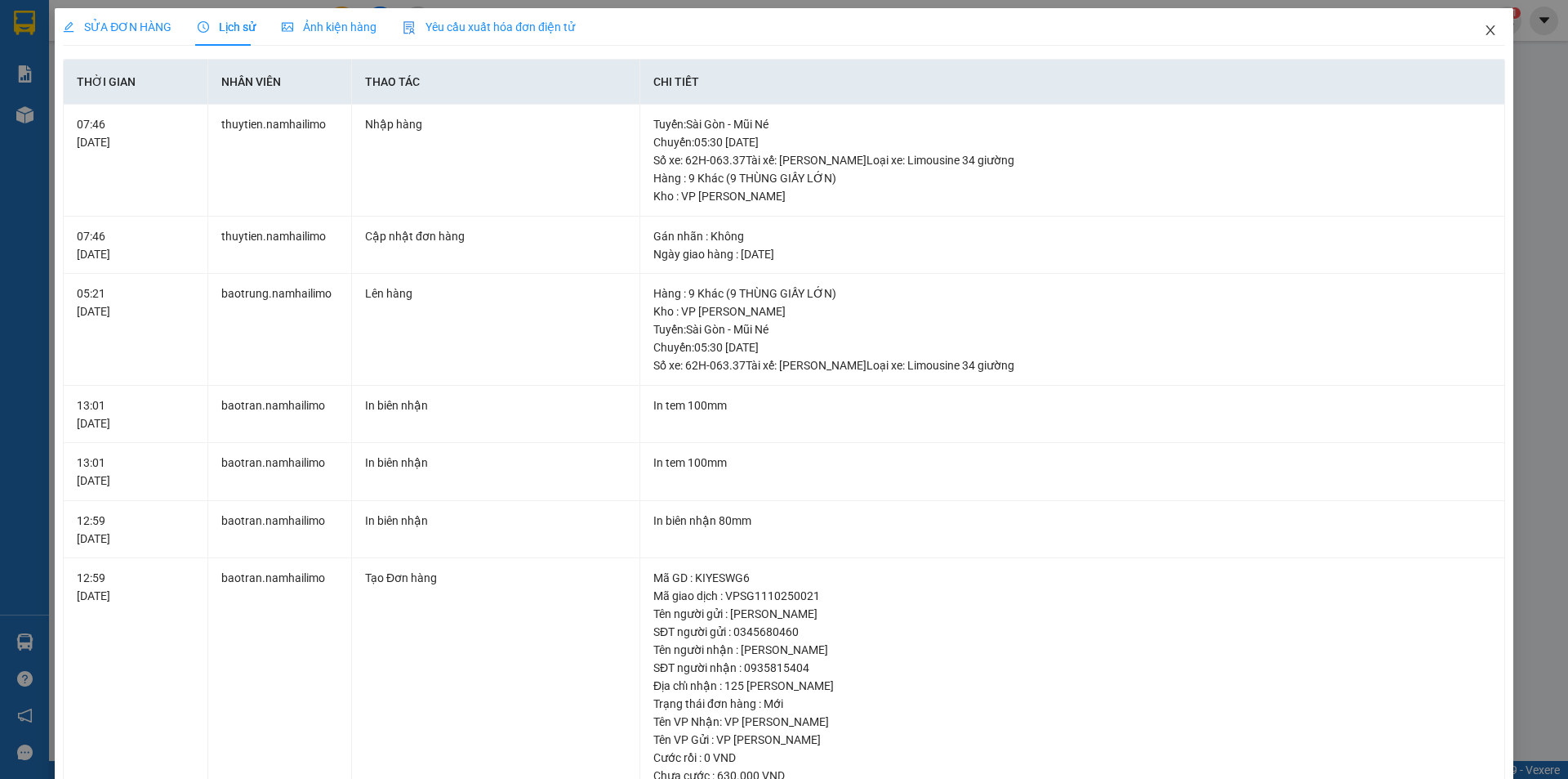
click at [1484, 28] on icon "close" at bounding box center [1490, 30] width 13 height 13
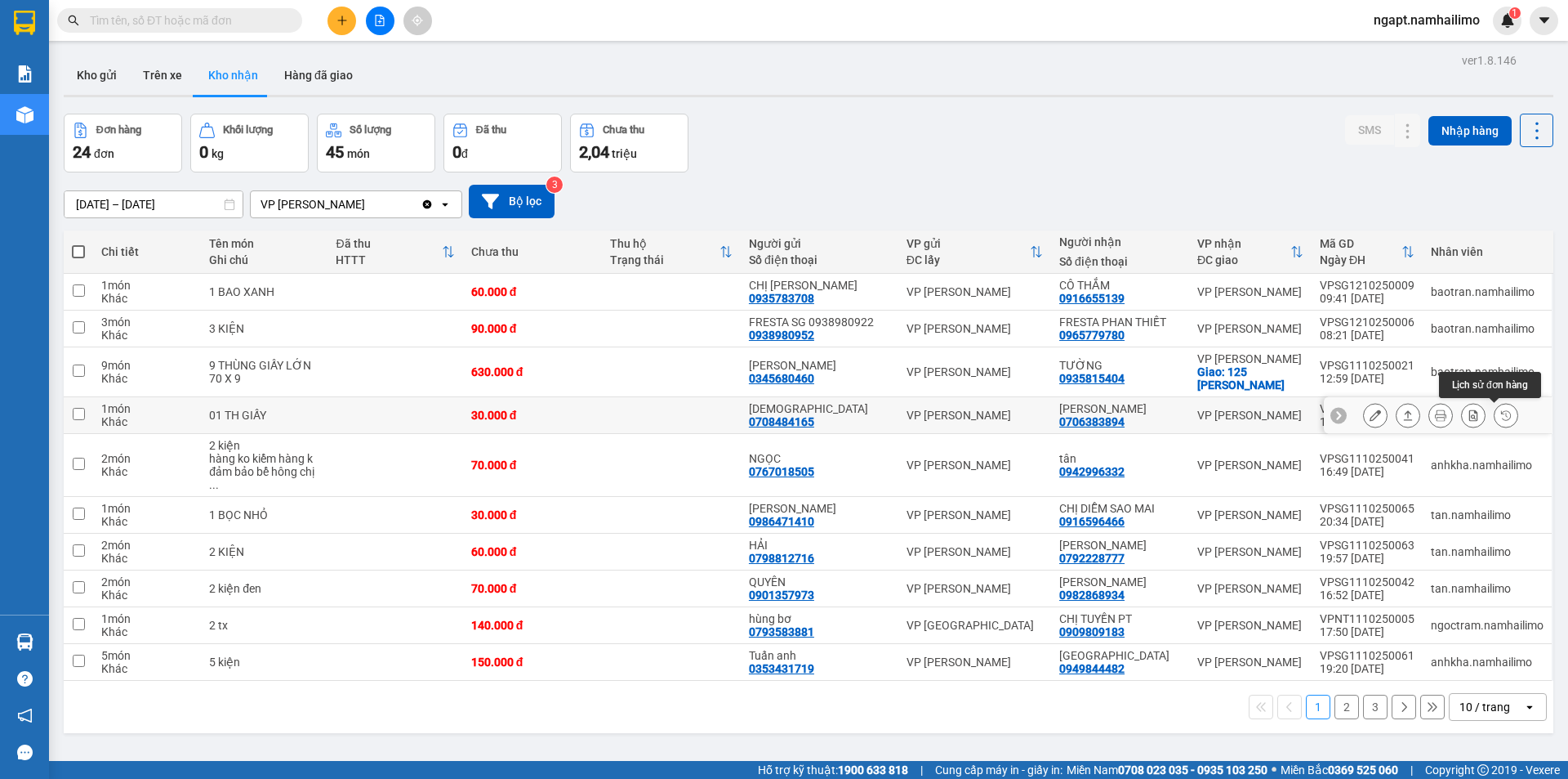
click at [1500, 416] on icon at bounding box center [1506, 415] width 11 height 11
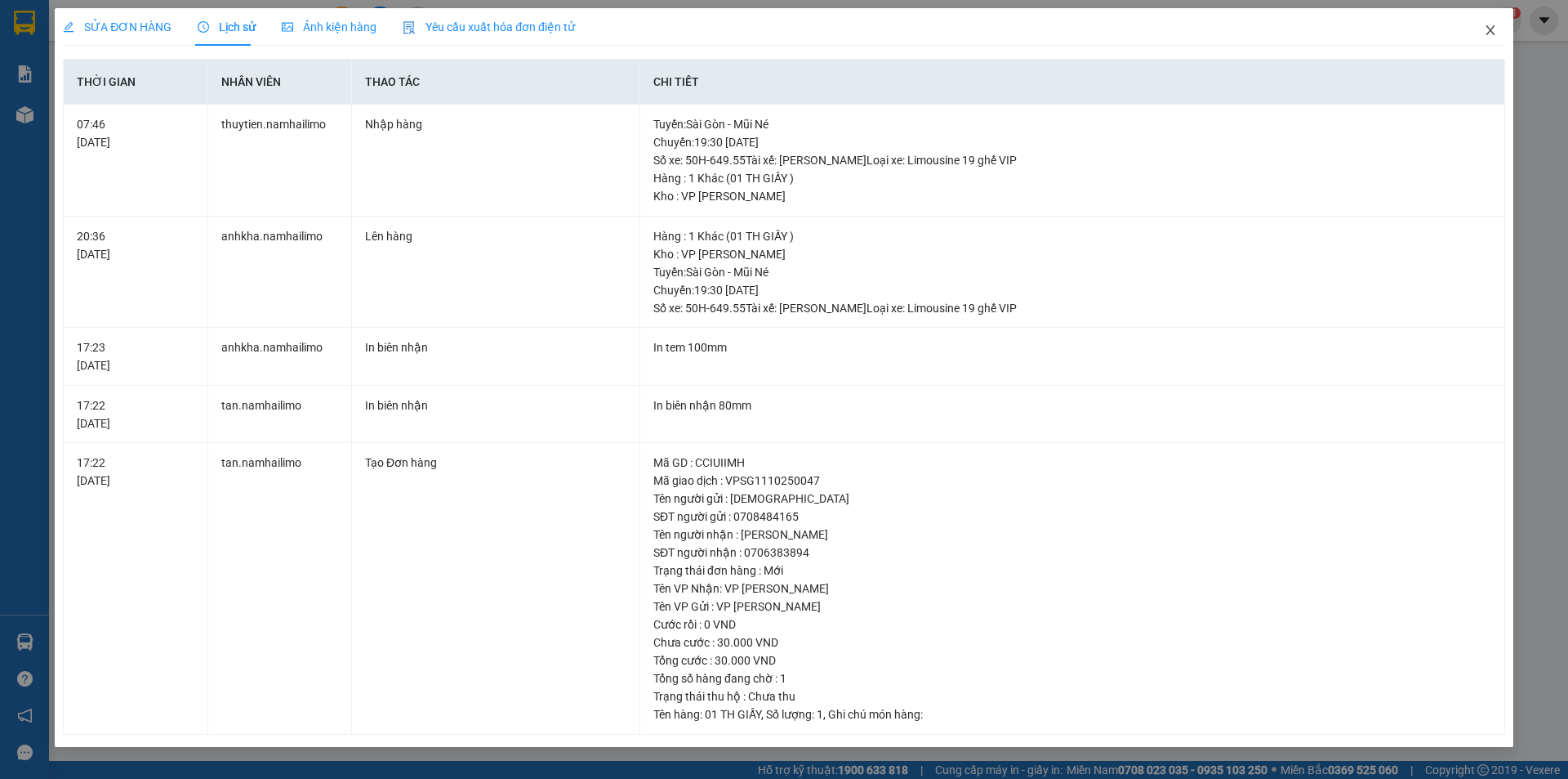
click at [1495, 34] on icon "close" at bounding box center [1490, 30] width 13 height 13
